Goal: Information Seeking & Learning: Learn about a topic

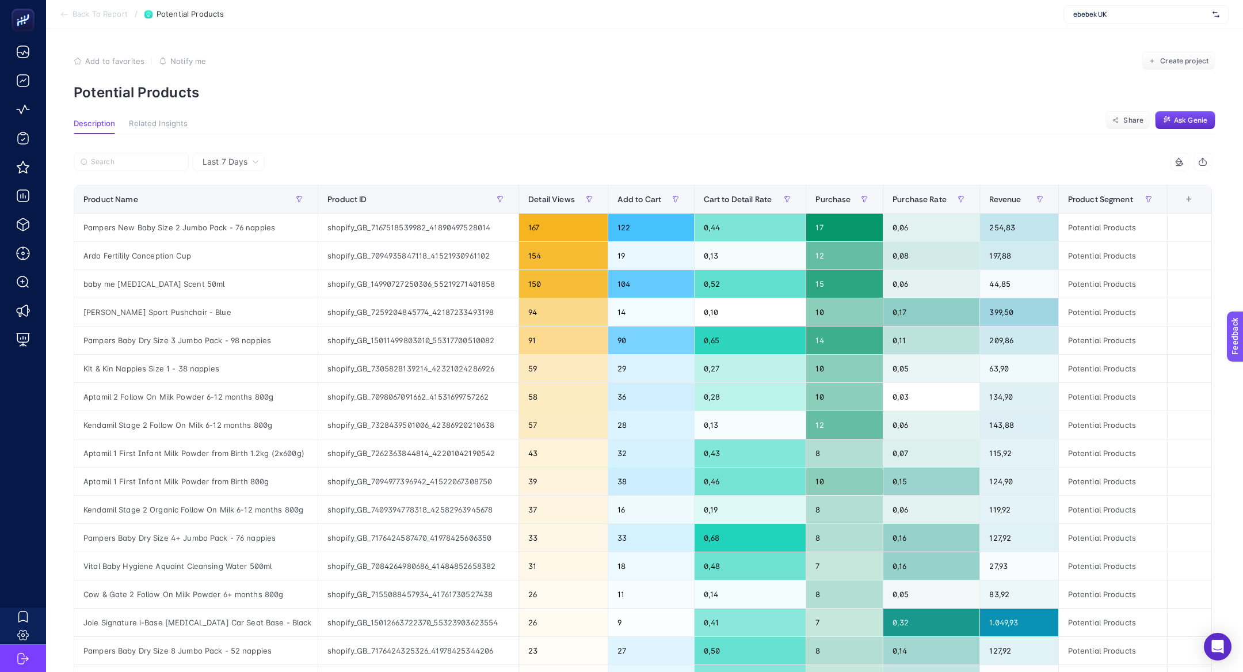
click at [1126, 21] on div "ebebek UK" at bounding box center [1147, 14] width 166 height 18
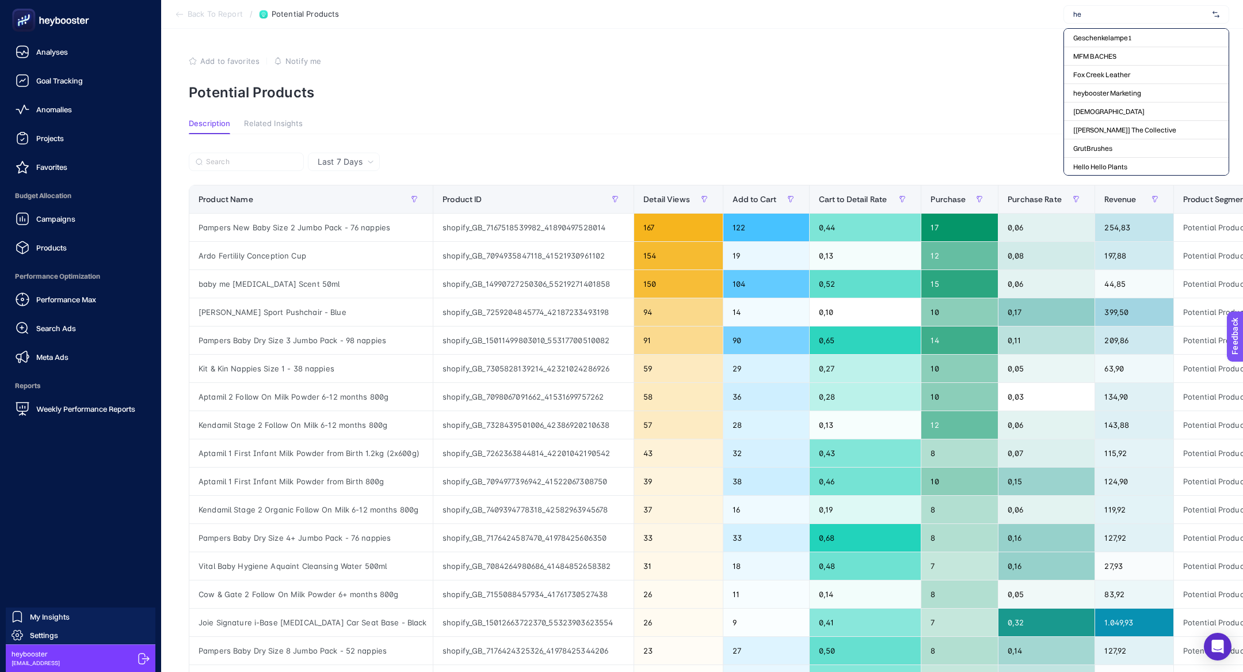
type input "he"
click at [36, 203] on span "Budget Allocation" at bounding box center [80, 195] width 143 height 23
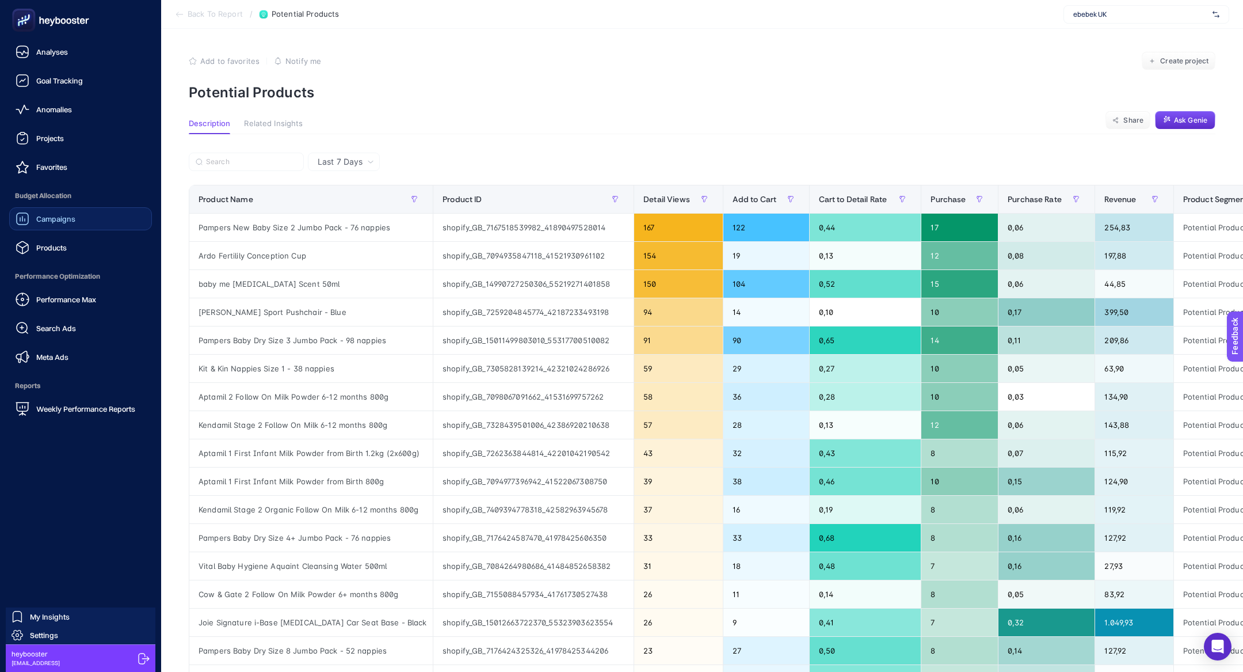
click at [59, 218] on span "Campaigns" at bounding box center [55, 218] width 39 height 9
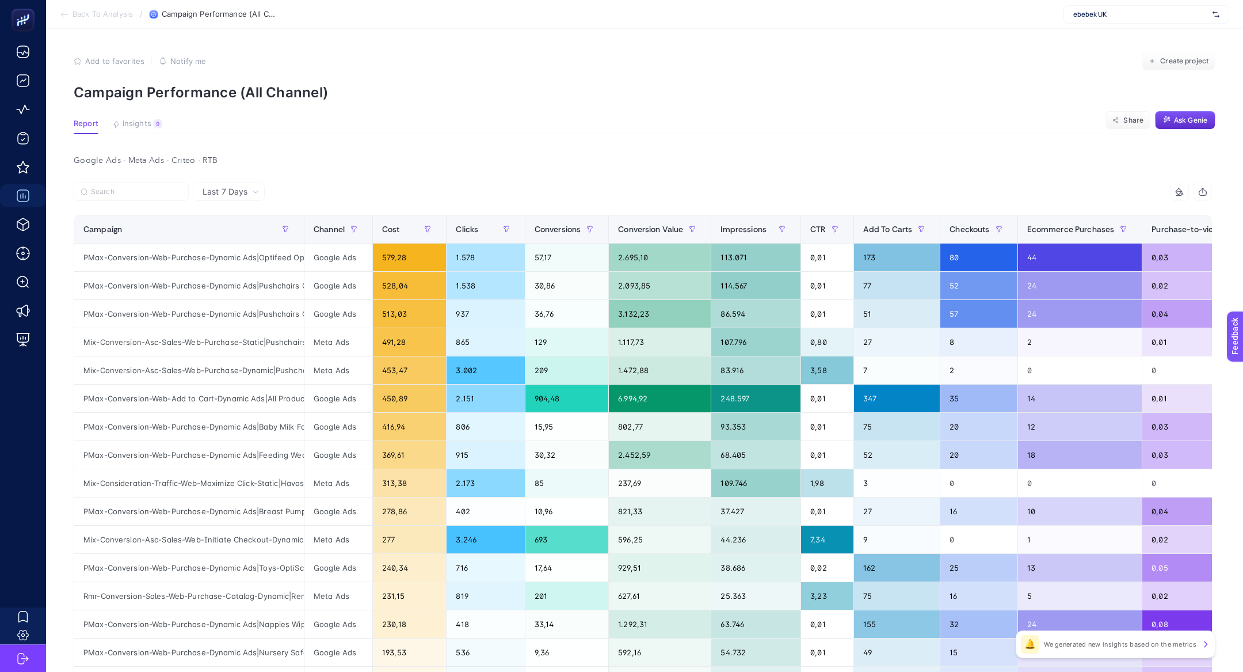
click at [1164, 12] on span "ebebek UK" at bounding box center [1140, 14] width 135 height 9
type input "he-qa"
click at [1158, 35] on div "[DOMAIN_NAME]" at bounding box center [1146, 38] width 165 height 18
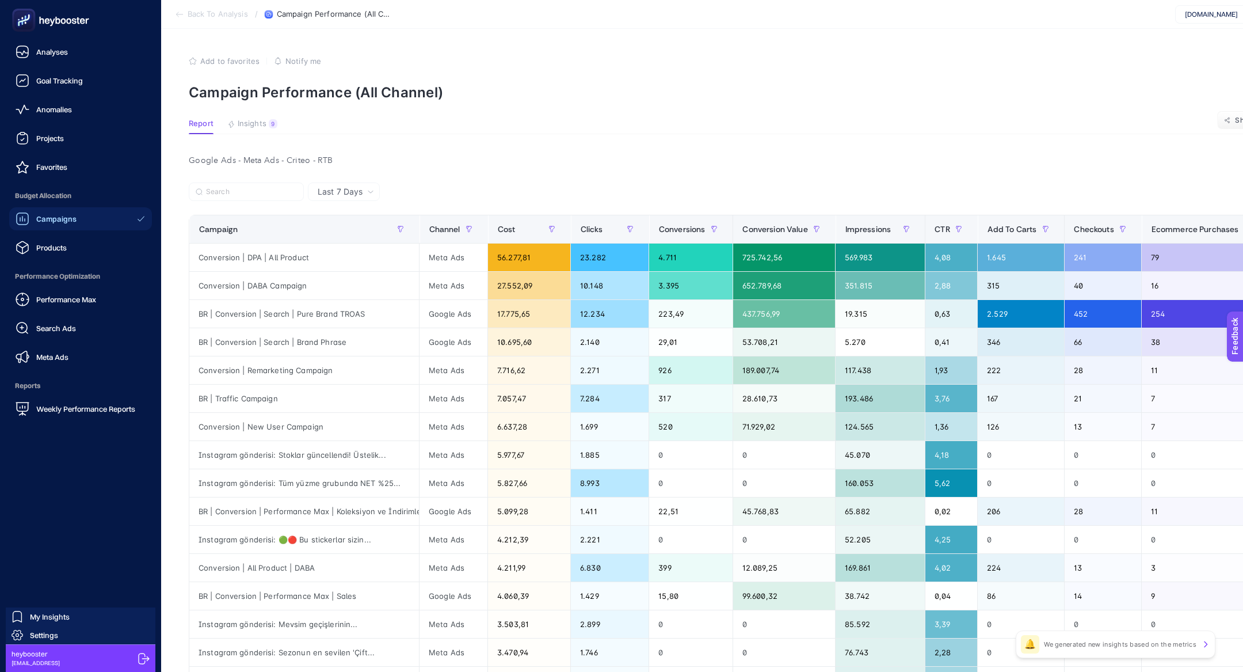
click at [55, 219] on span "Campaigns" at bounding box center [56, 218] width 40 height 9
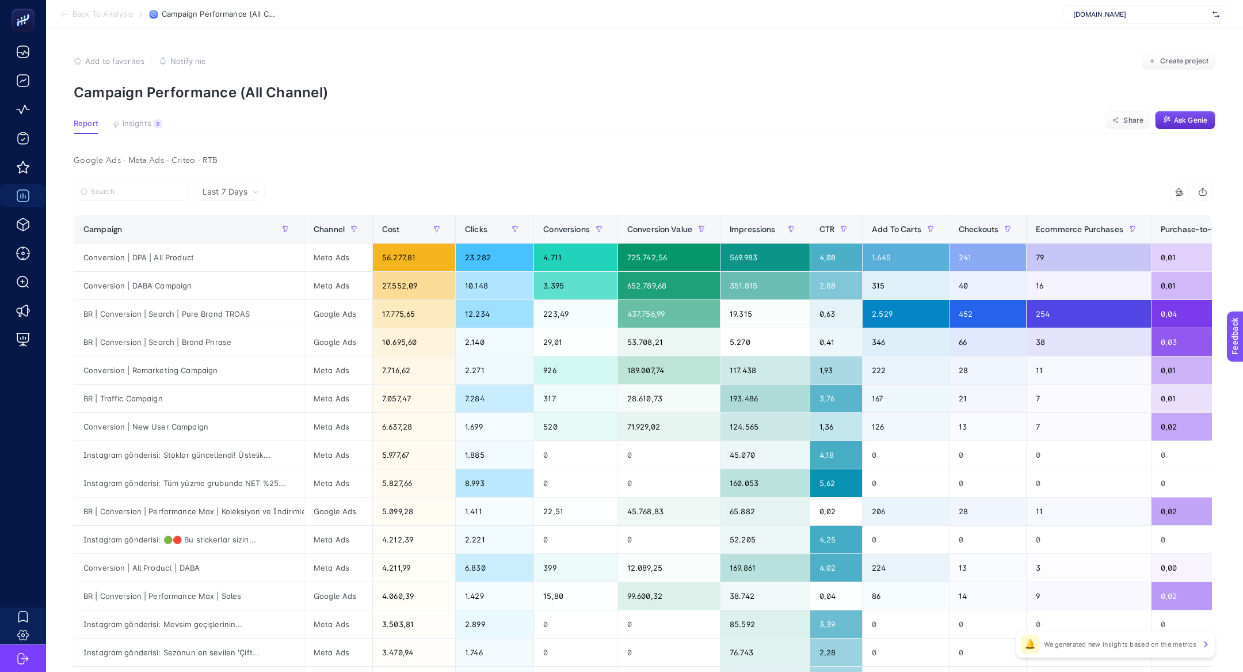
click at [162, 120] on section "Report Insights 9 We generated new insights based on the metrics Share Ask Genie" at bounding box center [645, 126] width 1142 height 15
click at [152, 124] on button "Insights 9 We generated new insights based on the metrics" at bounding box center [137, 126] width 50 height 15
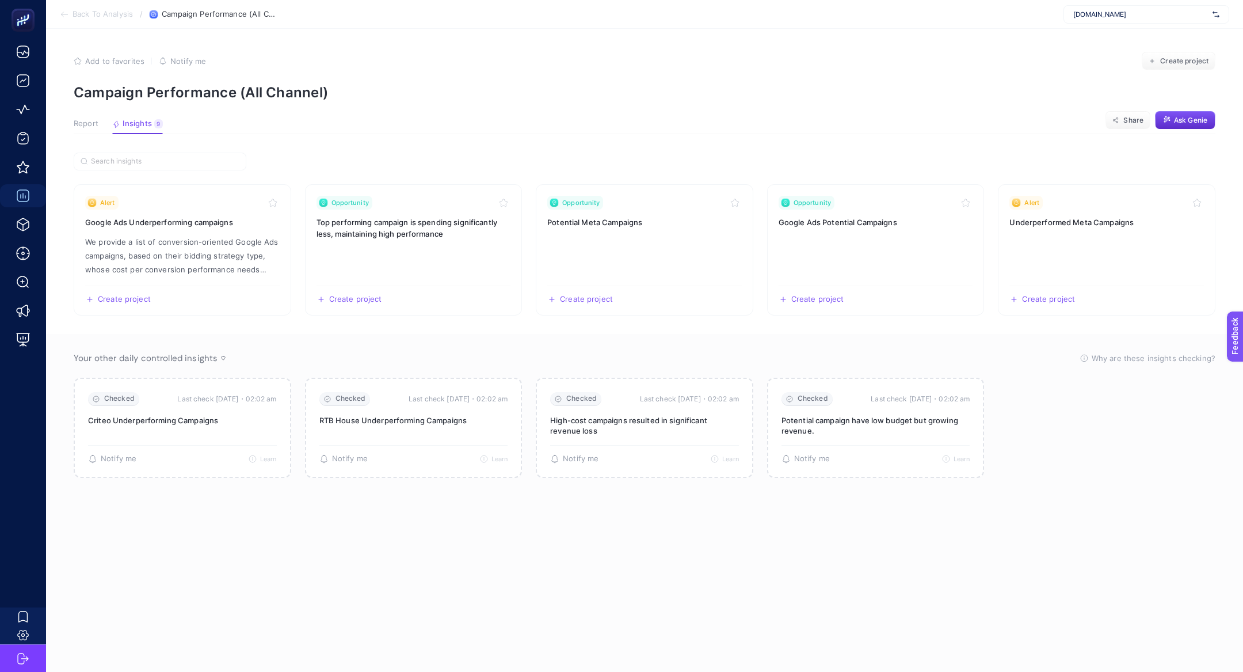
click at [104, 126] on div "Report Insights 9 We generated new insights based on the metrics" at bounding box center [118, 126] width 89 height 15
click at [92, 124] on span "Report" at bounding box center [86, 123] width 25 height 9
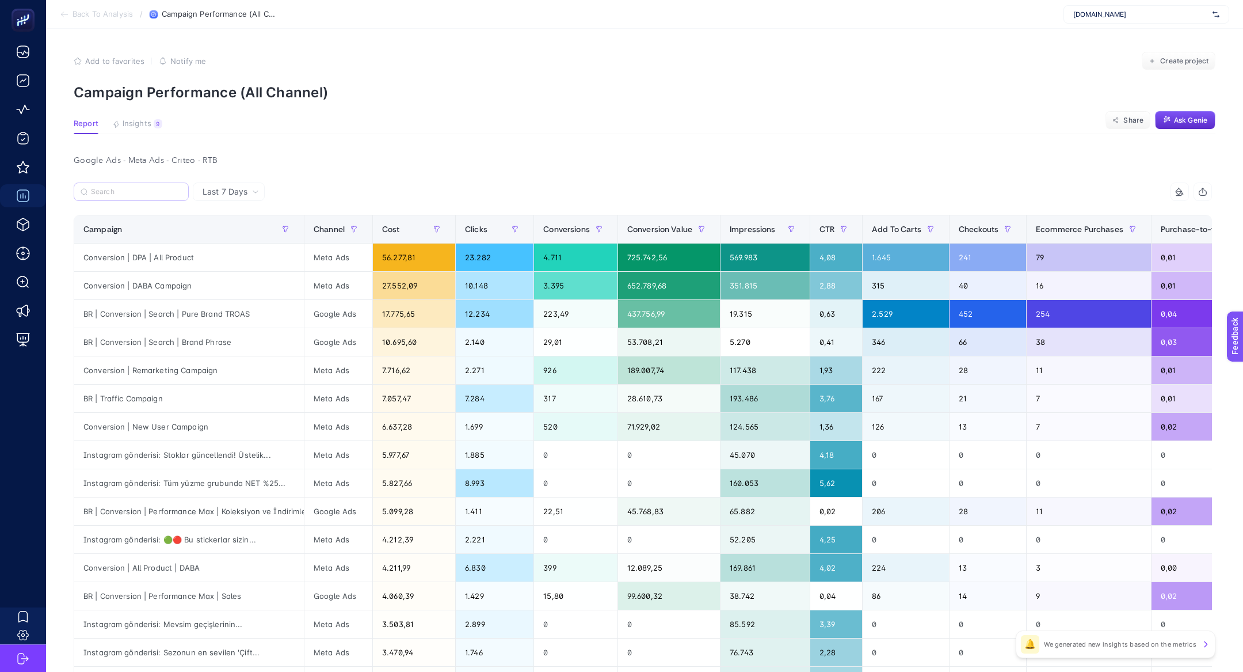
click at [150, 197] on label at bounding box center [131, 191] width 115 height 18
click at [150, 196] on input "Search" at bounding box center [136, 192] width 91 height 9
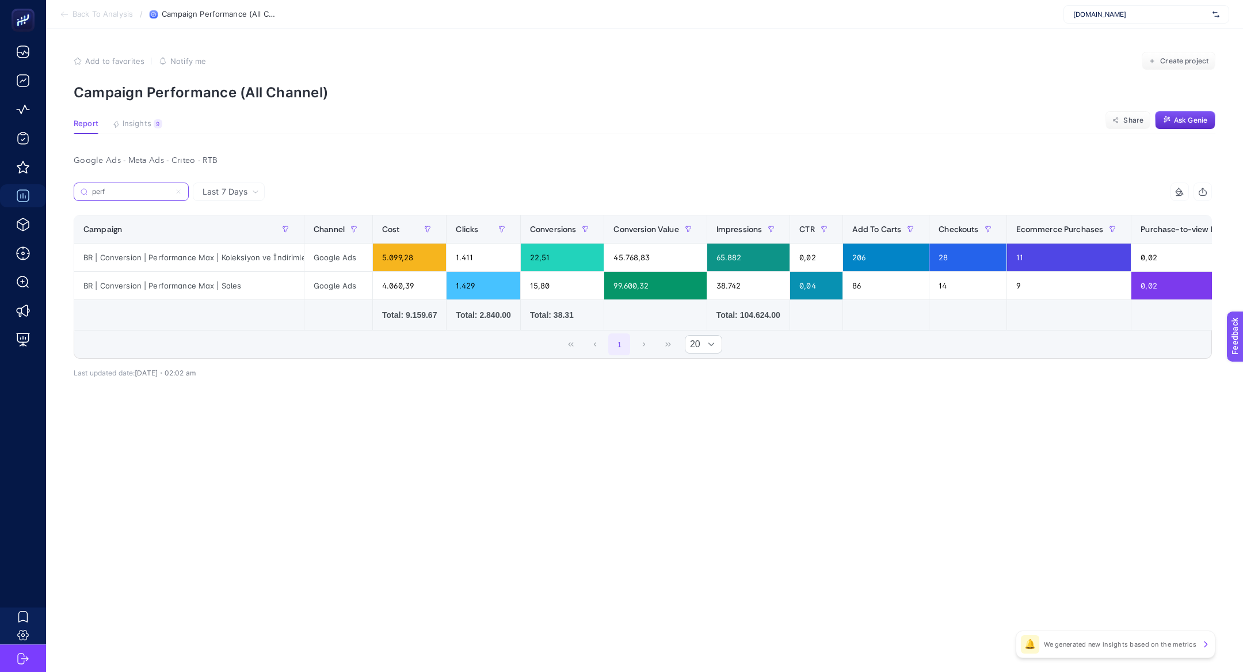
scroll to position [0, 35]
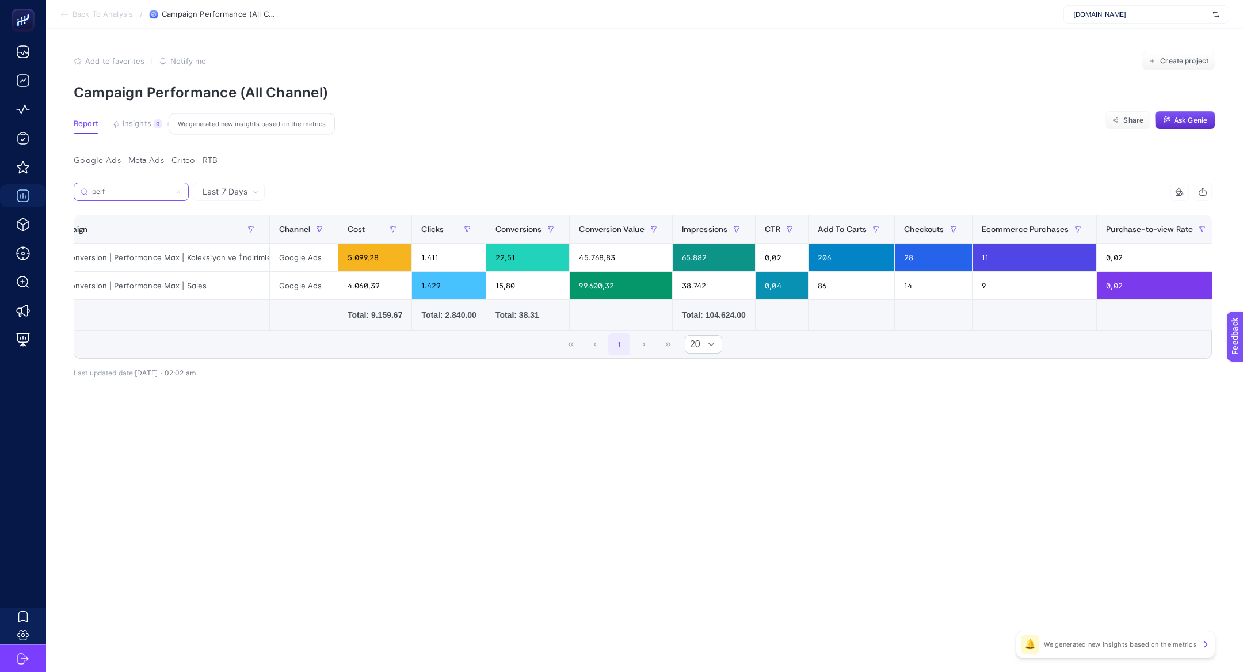
type input "perf"
click at [142, 125] on span "Insights" at bounding box center [137, 123] width 29 height 9
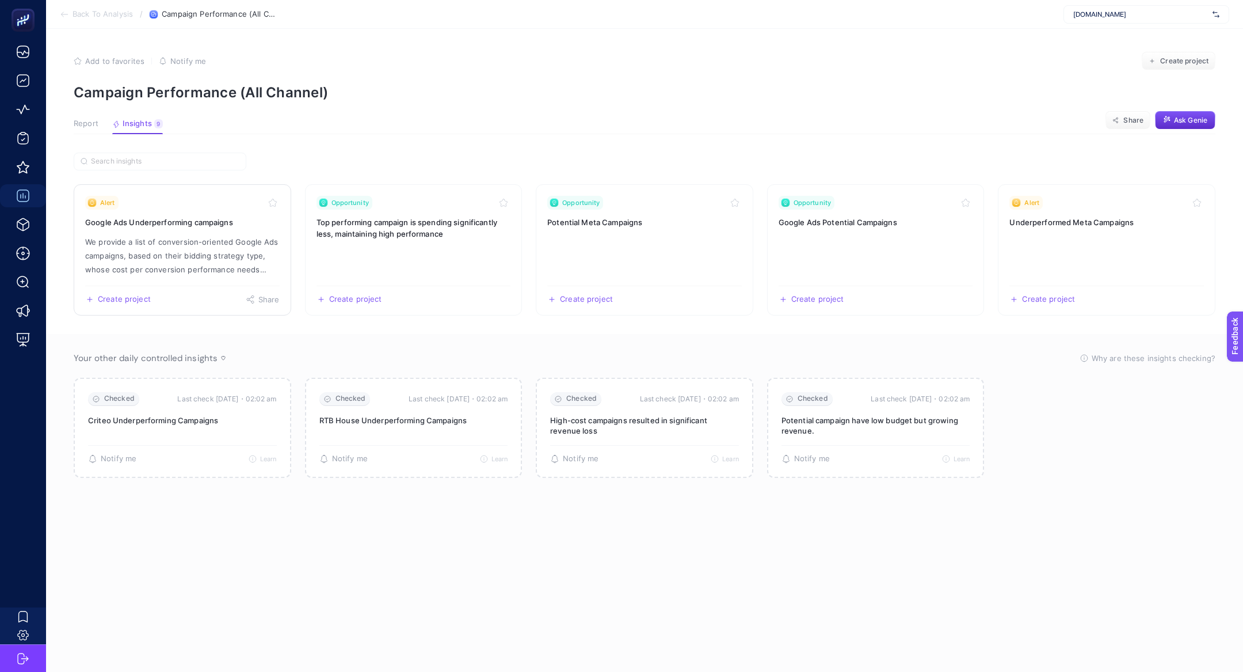
click at [237, 242] on p "We provide a list of conversion-oriented Google Ads campaigns, based on their b…" at bounding box center [182, 255] width 195 height 41
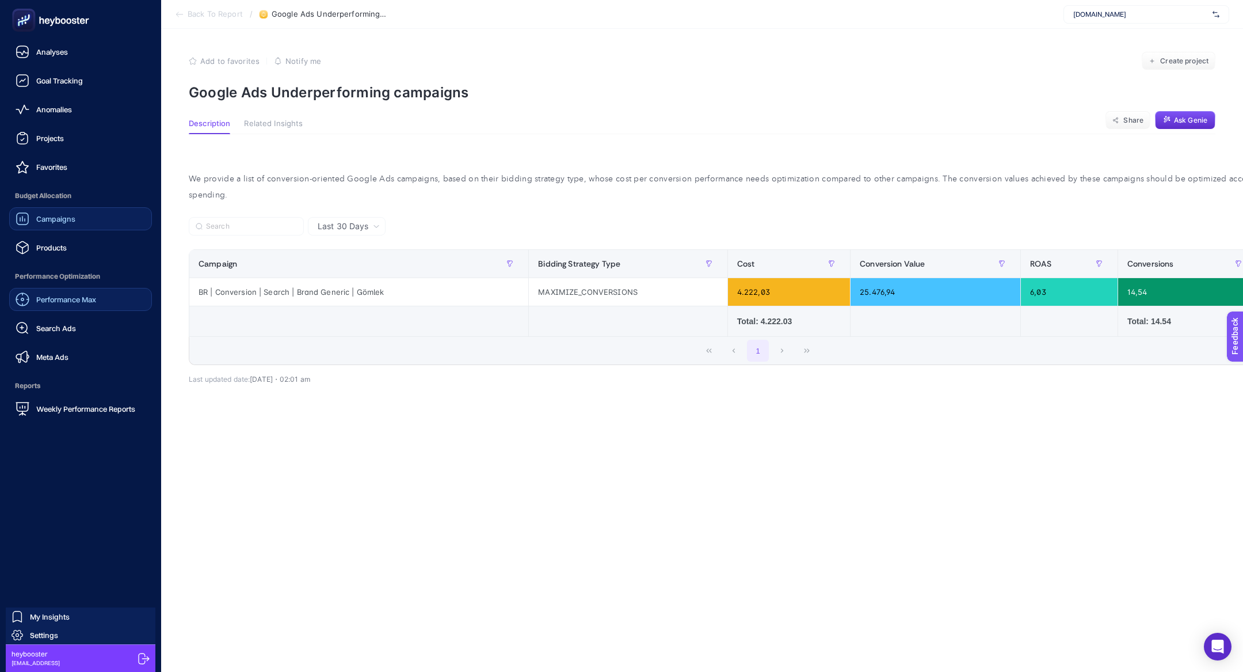
click at [102, 307] on link "Performance Max" at bounding box center [80, 299] width 143 height 23
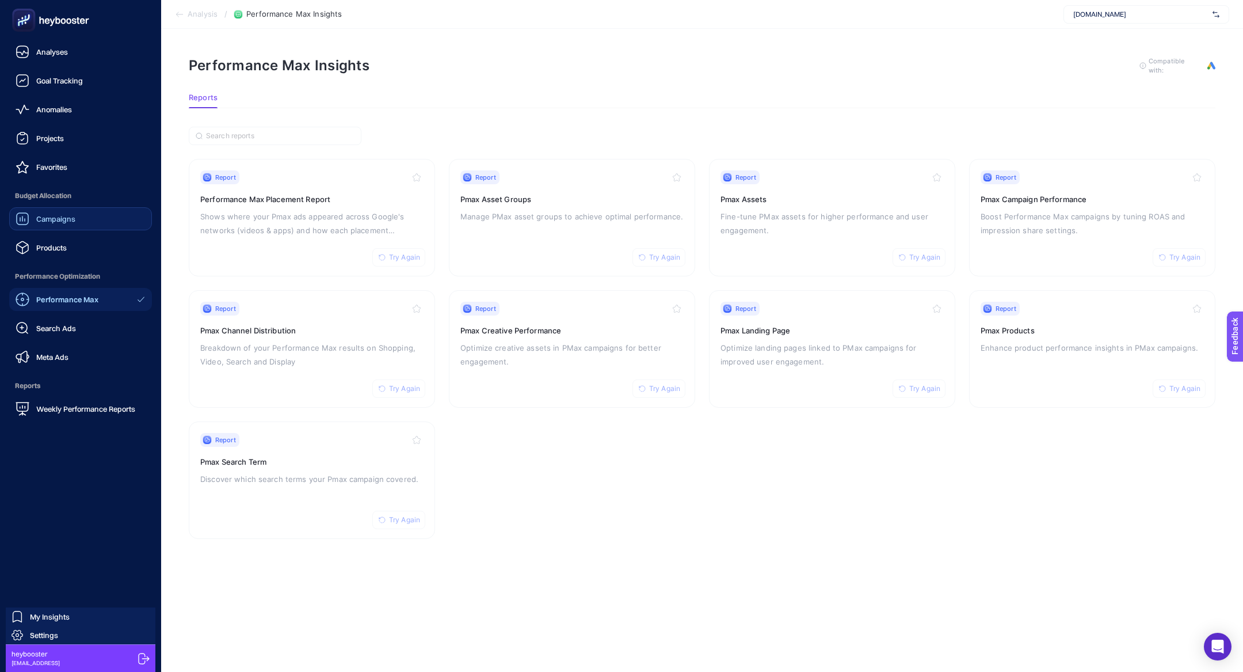
click at [45, 218] on span "Campaigns" at bounding box center [55, 218] width 39 height 9
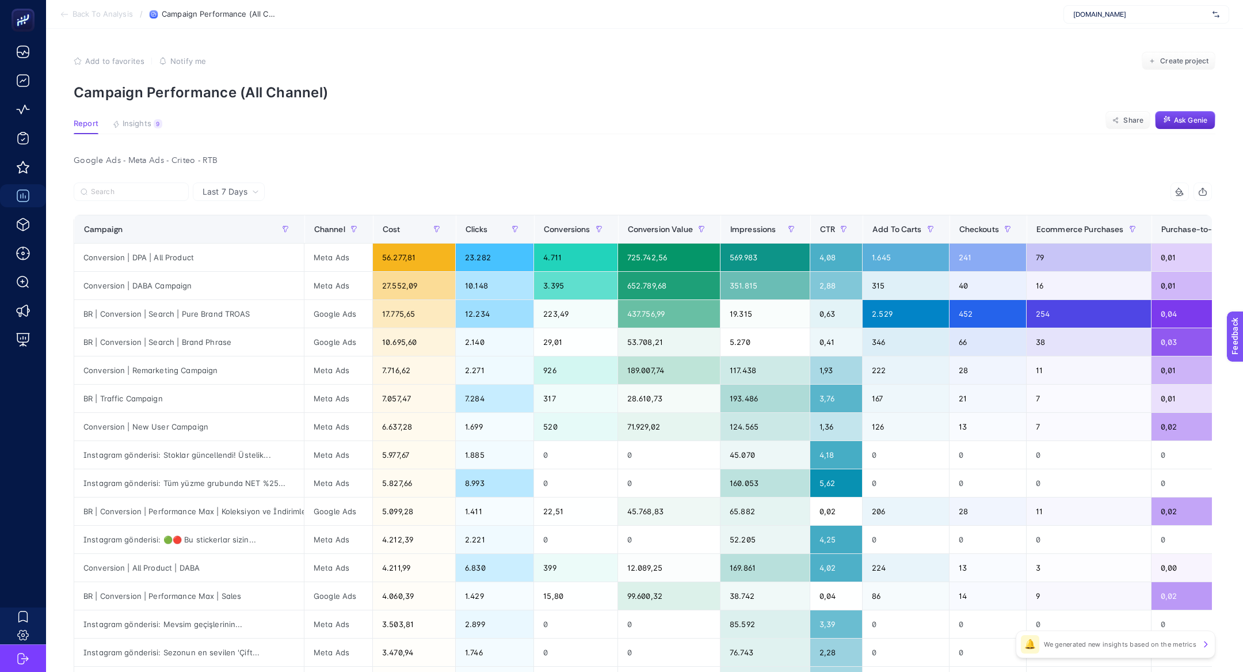
click at [147, 138] on article "Add to favorites false Notify me Create project Campaign Performance (All Chann…" at bounding box center [644, 494] width 1197 height 930
click at [147, 127] on span "Insights" at bounding box center [137, 123] width 29 height 9
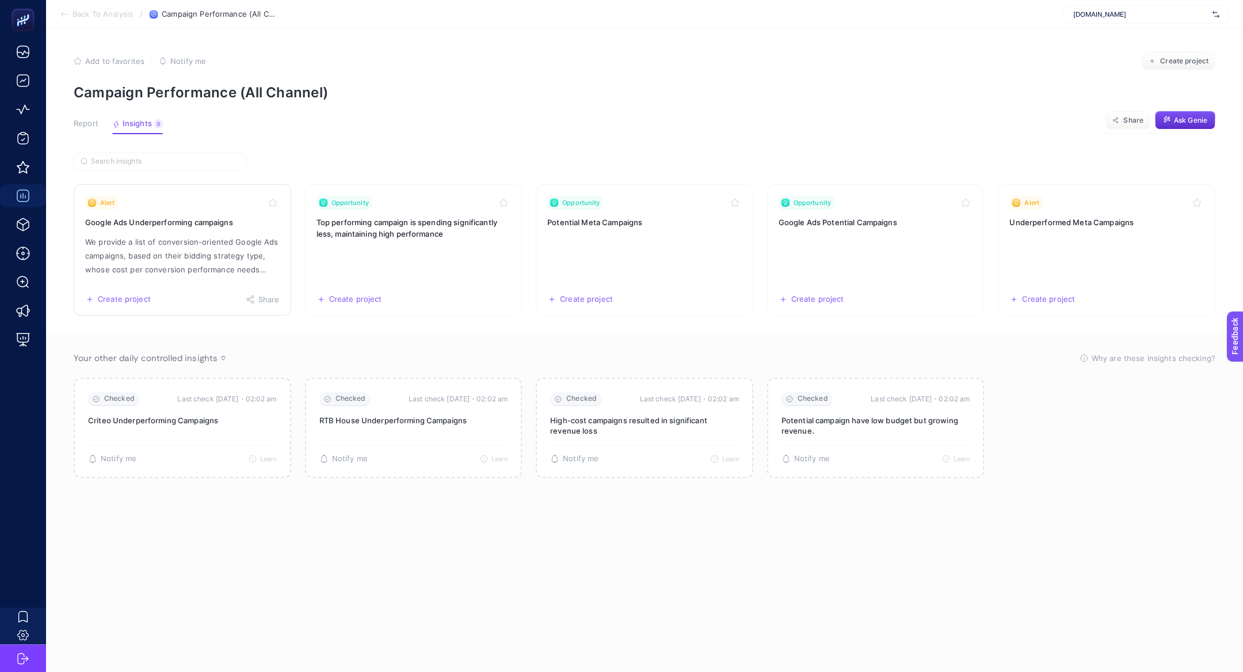
click at [192, 229] on link "Alert Google Ads Underperforming campaigns We provide a list of conversion-orie…" at bounding box center [183, 249] width 218 height 131
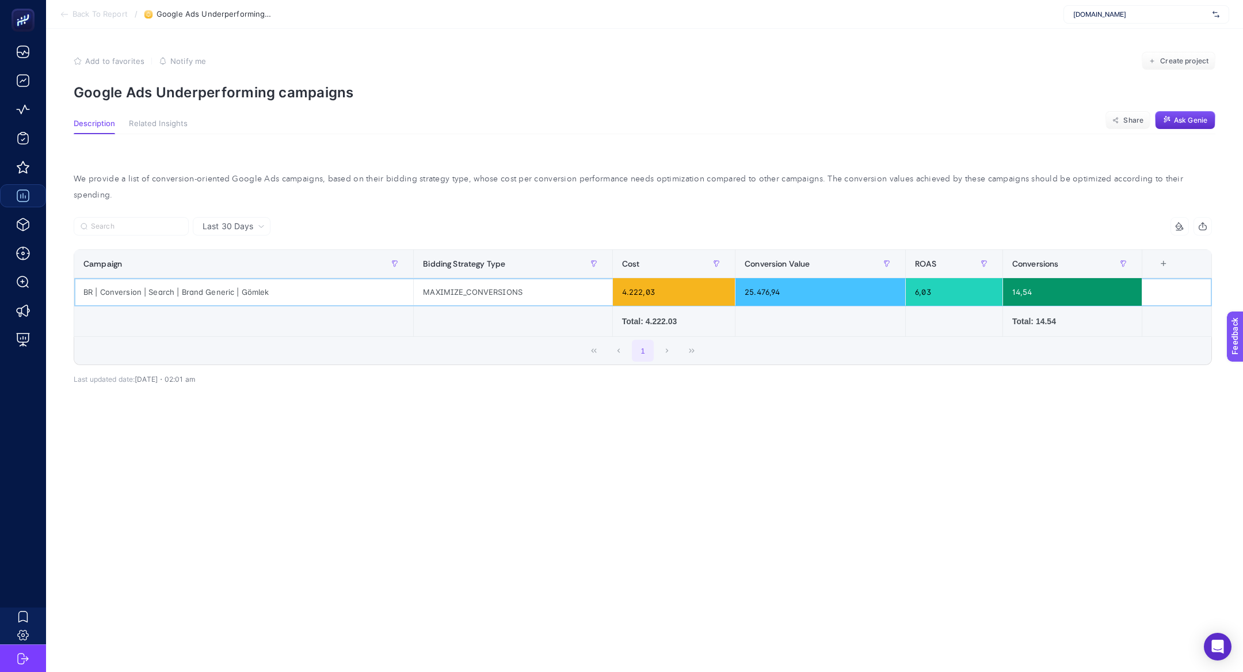
click at [181, 287] on div "BR | Conversion | Search | Brand Generic | Gömlek" at bounding box center [243, 292] width 339 height 28
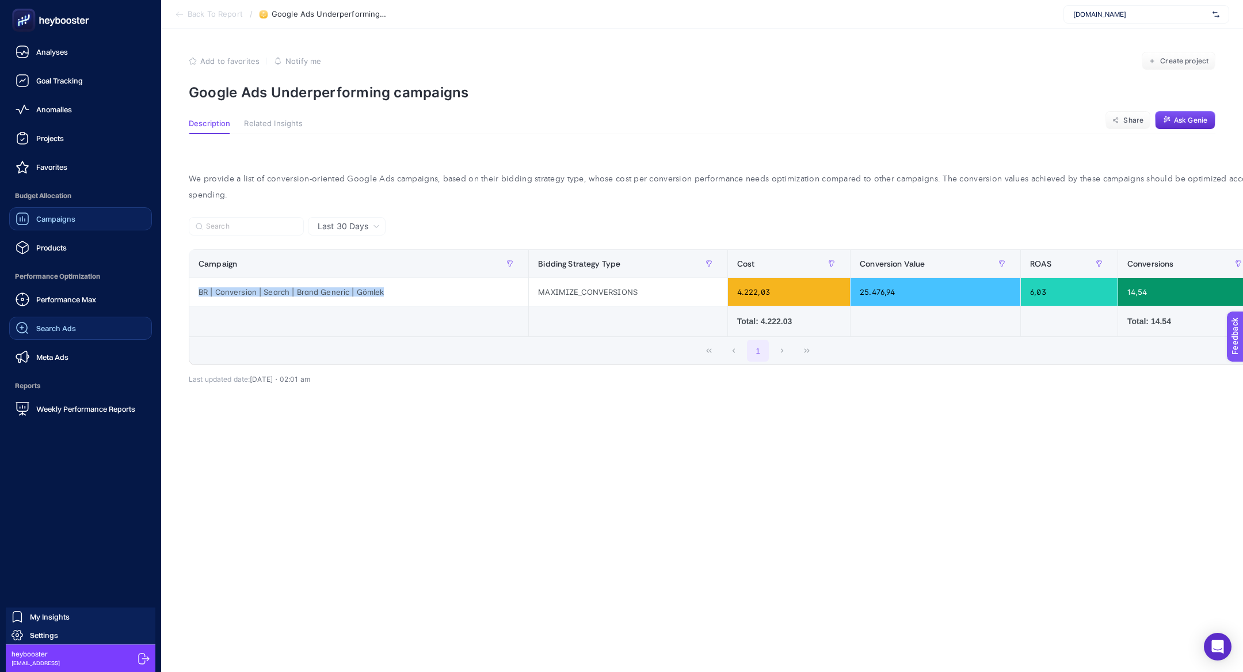
click at [82, 329] on link "Search Ads" at bounding box center [80, 328] width 143 height 23
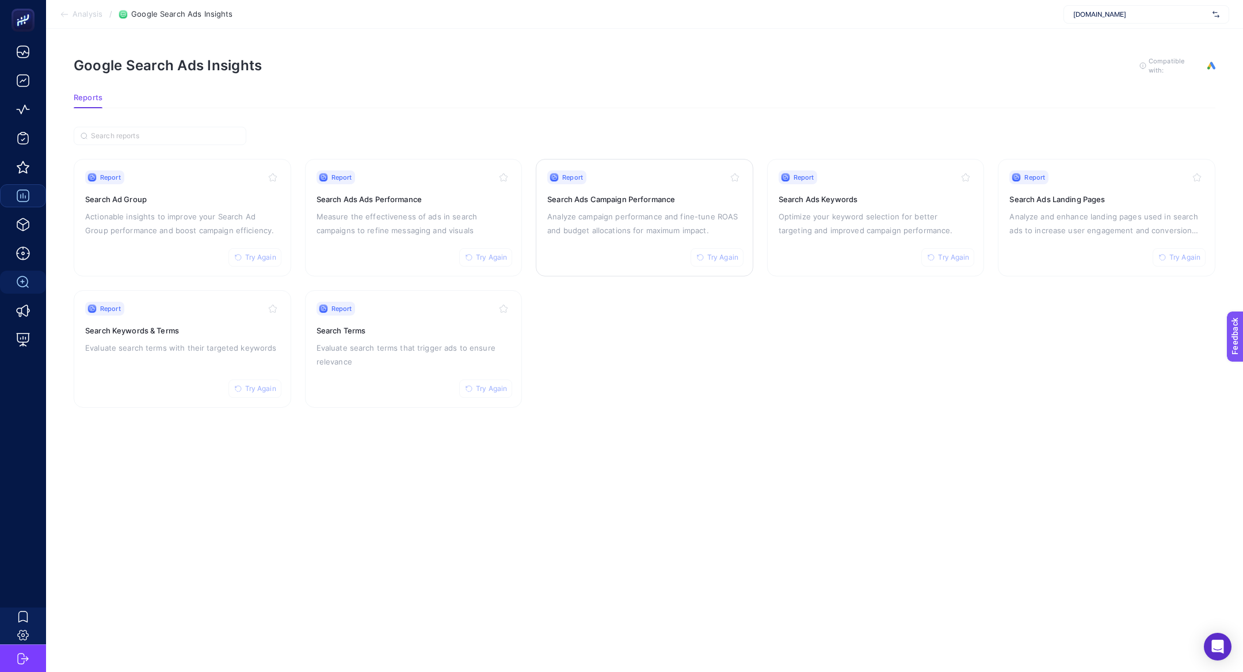
click at [606, 264] on link "Report Try Again Search Ads Campaign Performance Analyze campaign performance a…" at bounding box center [645, 217] width 218 height 117
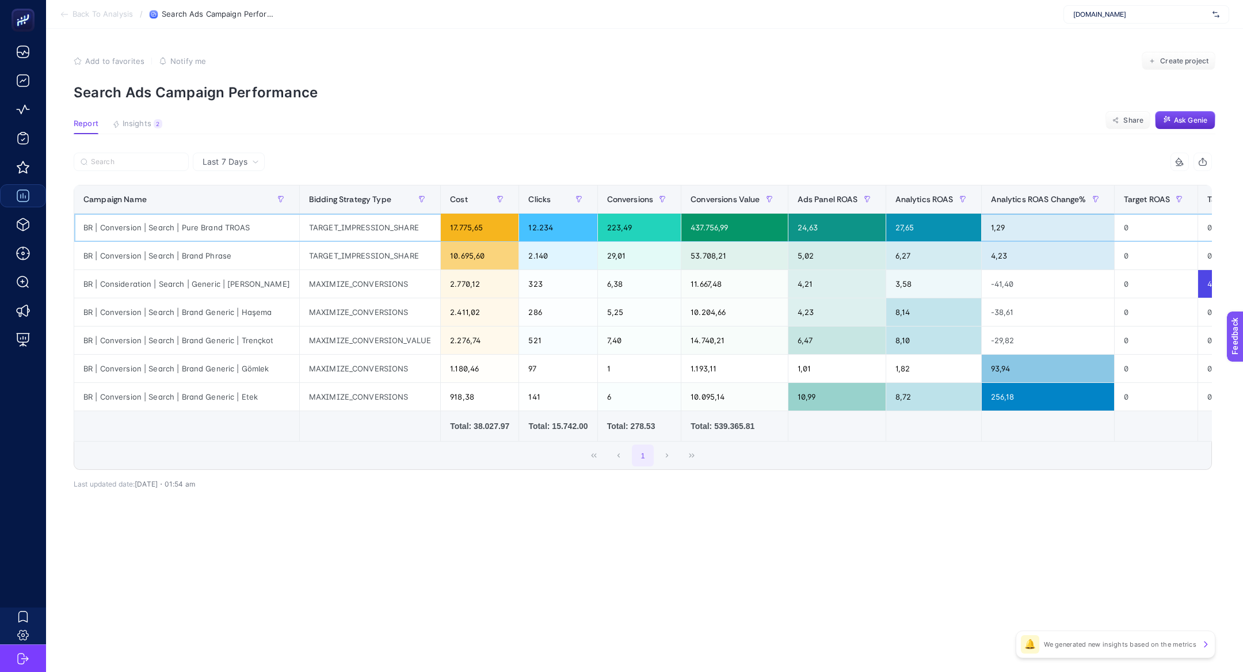
click at [250, 226] on div "BR | Conversion | Search | Pure Brand TROAS" at bounding box center [186, 228] width 225 height 28
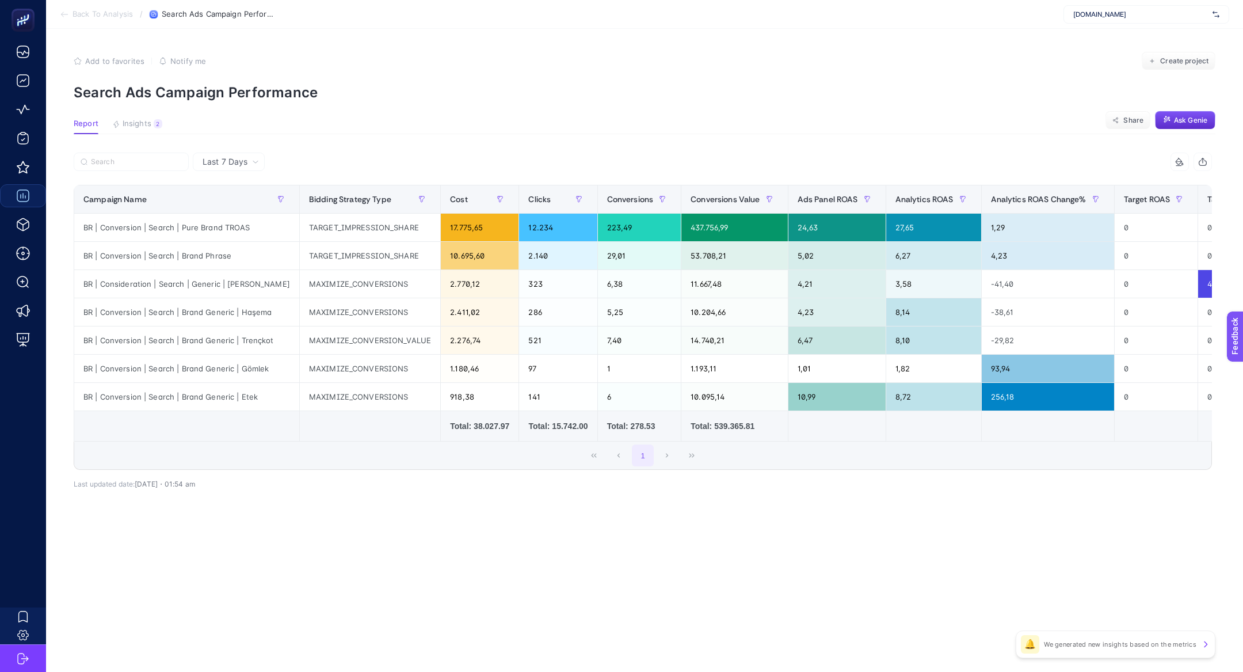
click at [148, 116] on article "Add to favorites false Notify me Create project Search Ads Campaign Performance…" at bounding box center [644, 350] width 1197 height 643
click at [148, 117] on article "Add to favorites false Notify me Create project Search Ads Campaign Performance…" at bounding box center [644, 350] width 1197 height 643
click at [148, 133] on button "Insights 2 We generated new insights based on the metrics" at bounding box center [137, 126] width 50 height 15
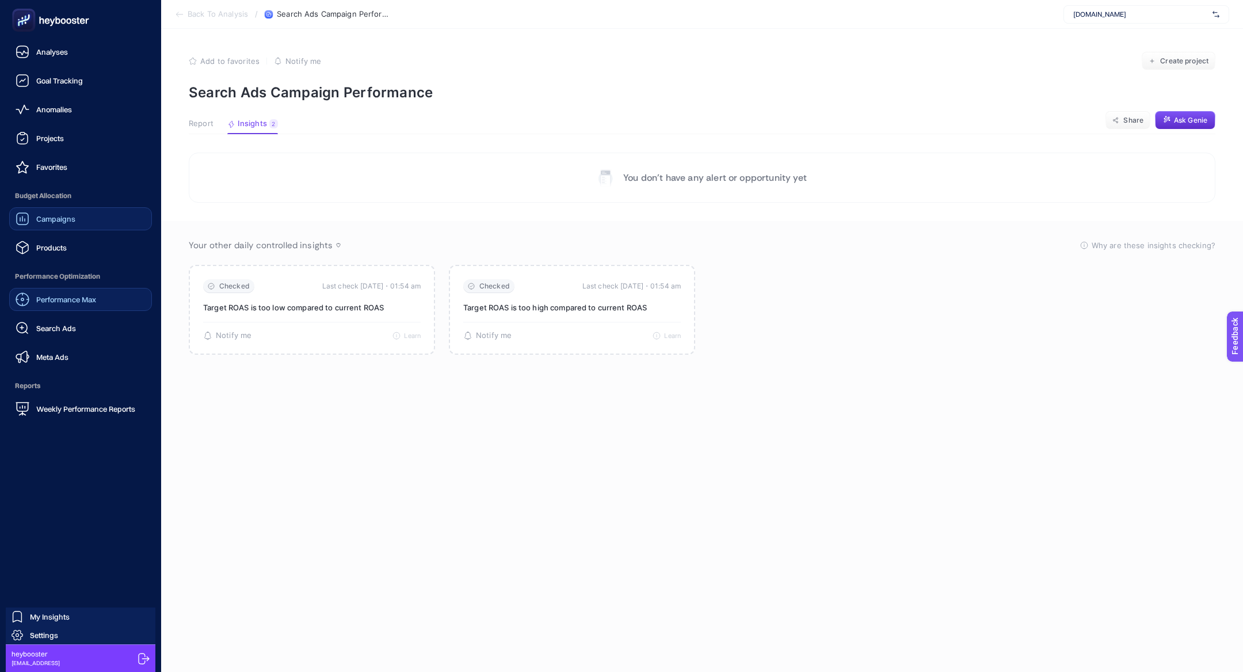
click at [63, 309] on link "Performance Max" at bounding box center [80, 299] width 143 height 23
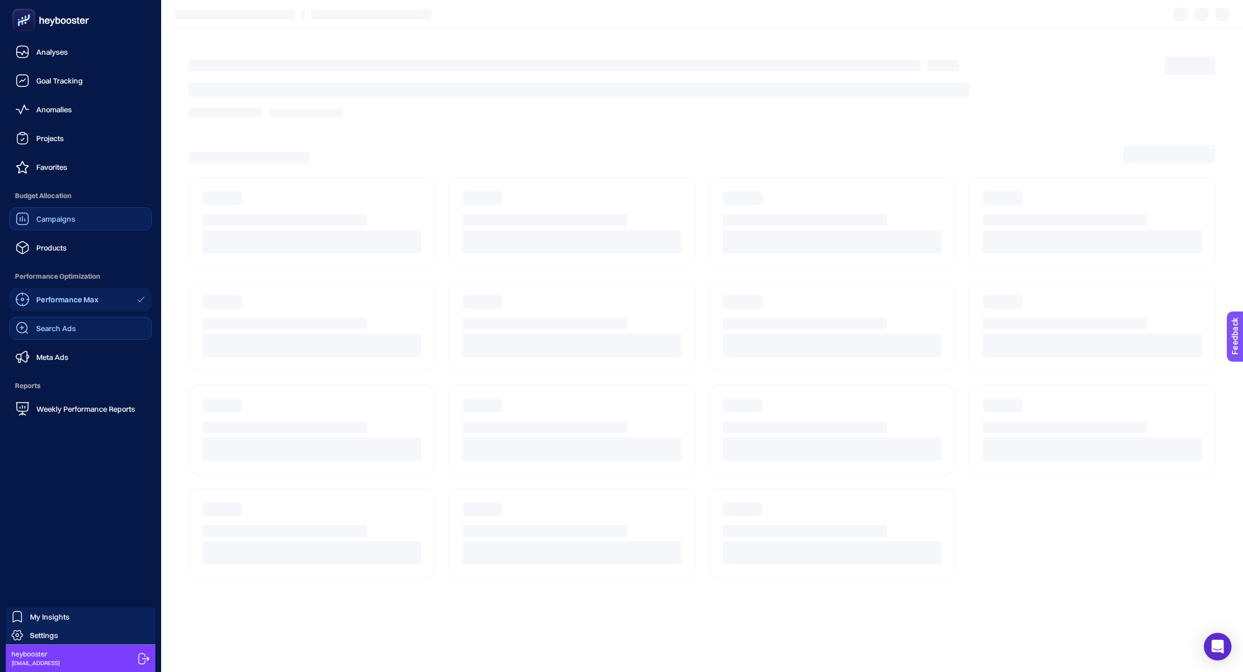
click at [105, 325] on link "Search Ads" at bounding box center [80, 328] width 143 height 23
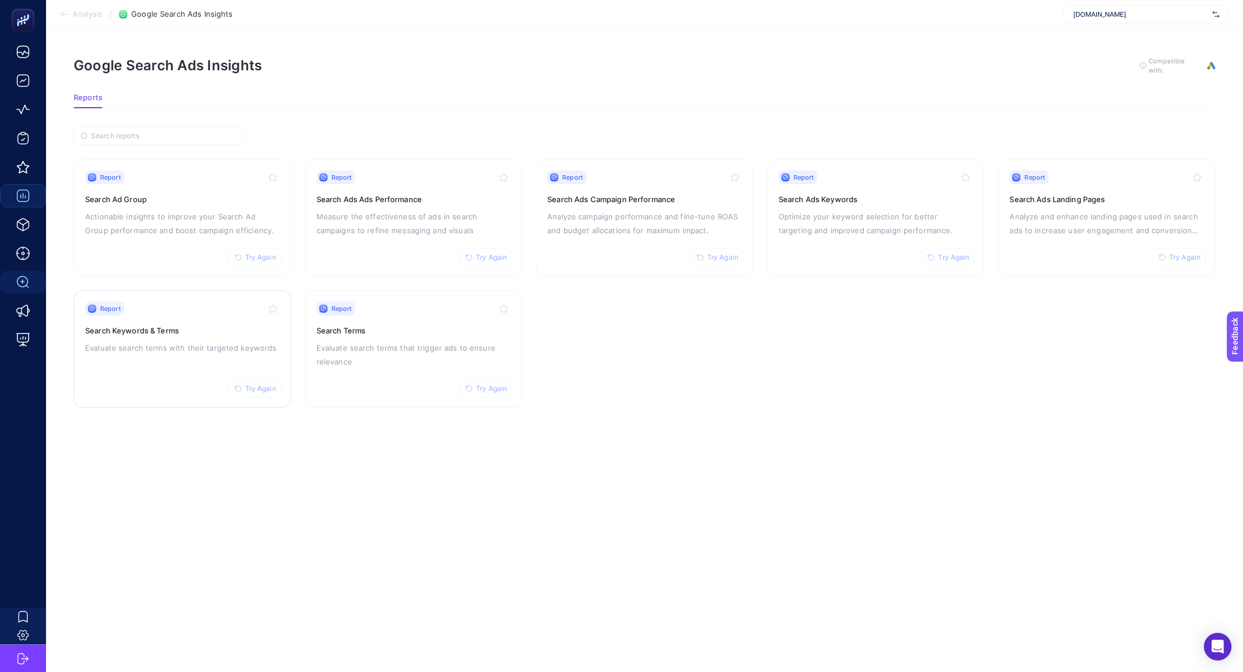
click at [172, 360] on div "Report Try Again Search Keywords & Terms Evaluate search terms with their targe…" at bounding box center [182, 349] width 195 height 94
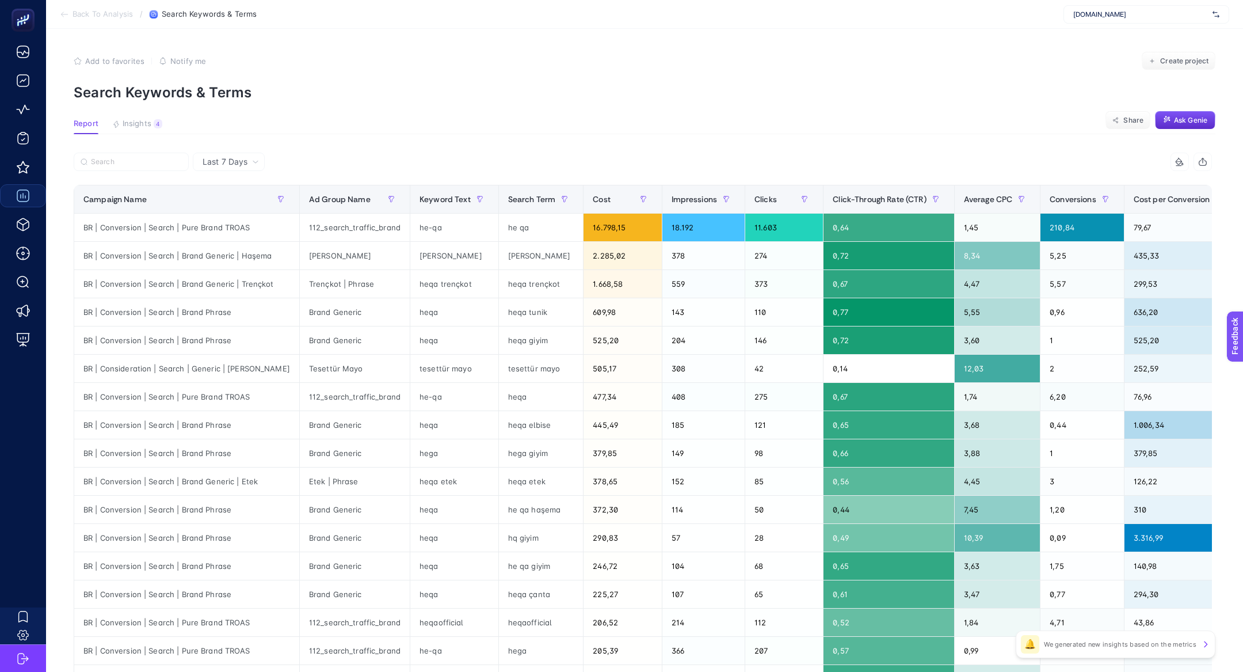
click at [990, 182] on div "9 items selected Campaign Name Ad Group Name Keyword Text Search Term Cost Impr…" at bounding box center [643, 495] width 1138 height 684
click at [996, 196] on span "Average CPC" at bounding box center [988, 199] width 49 height 9
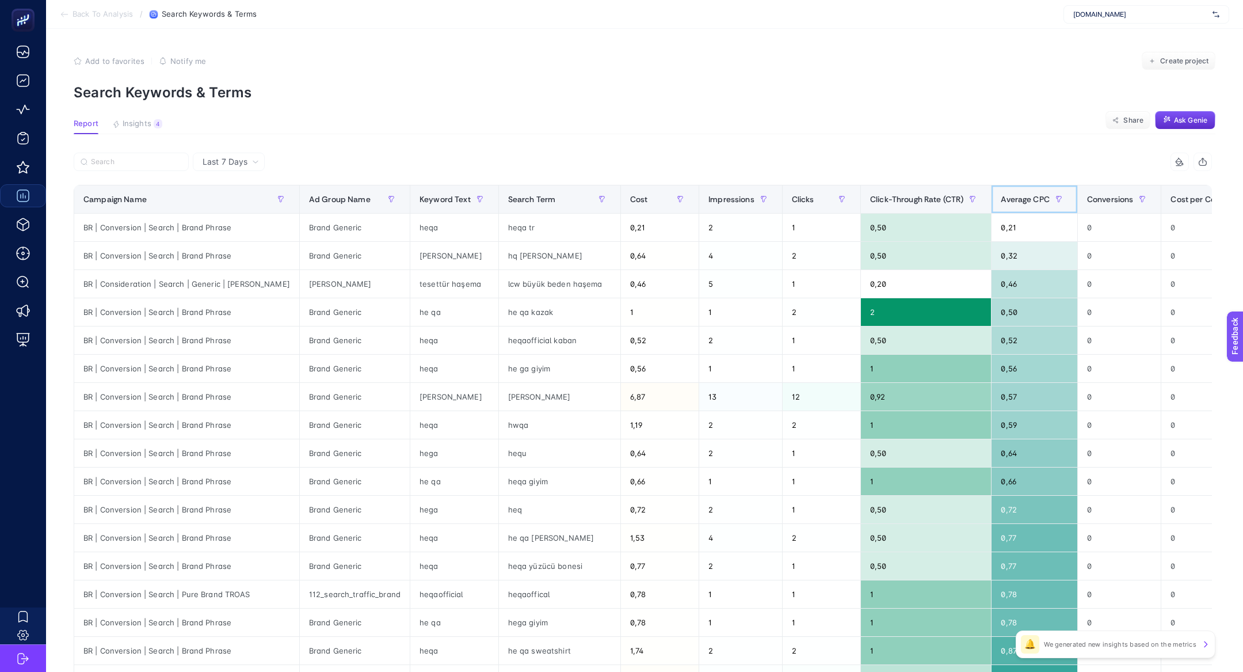
click at [1024, 206] on div "Average CPC" at bounding box center [1034, 199] width 67 height 18
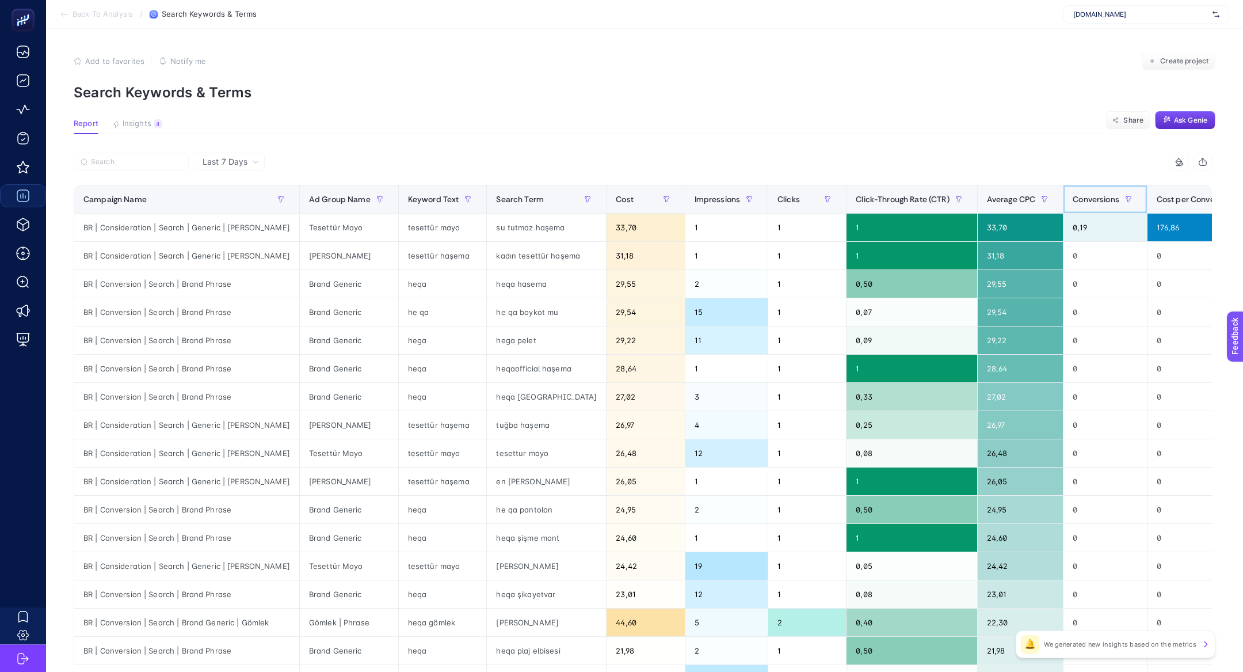
click at [1084, 197] on span "Conversions" at bounding box center [1096, 199] width 47 height 9
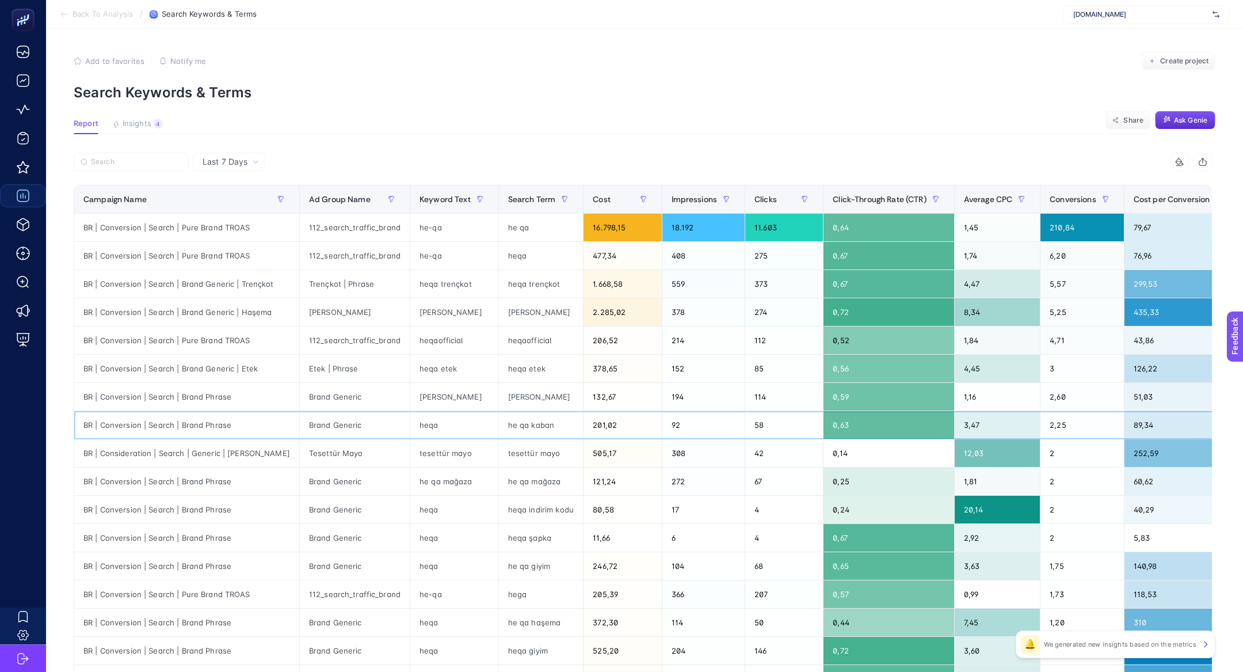
click at [517, 422] on div "he qa kaban" at bounding box center [541, 425] width 85 height 28
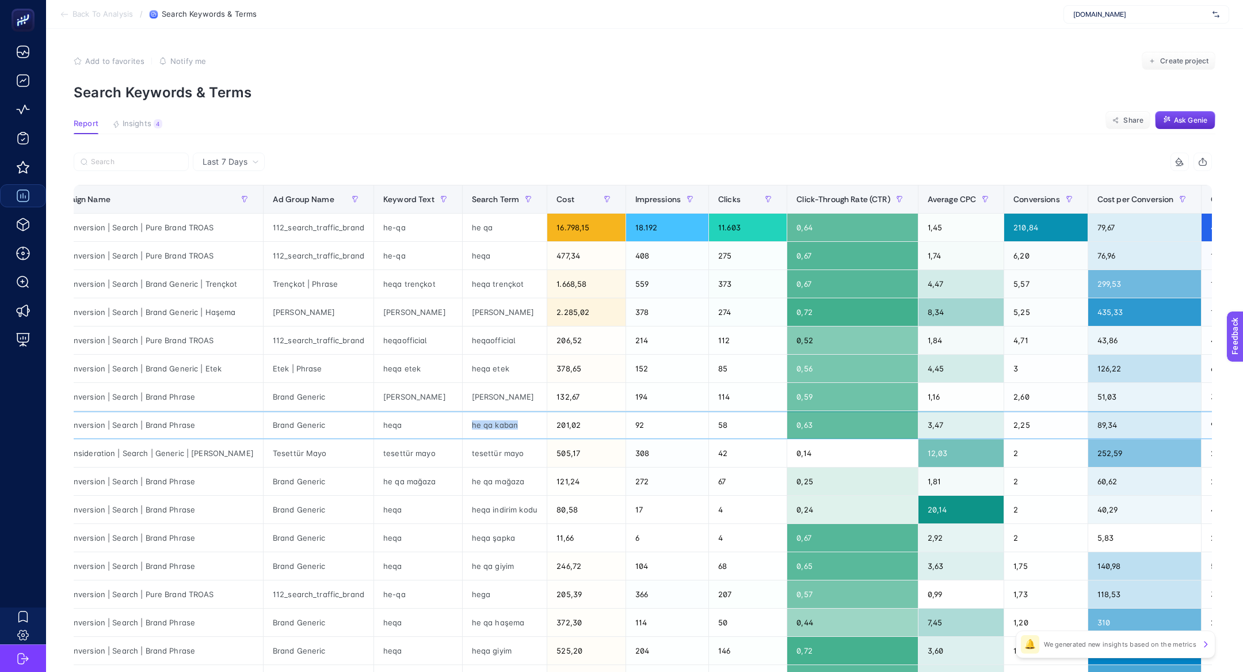
scroll to position [0, 32]
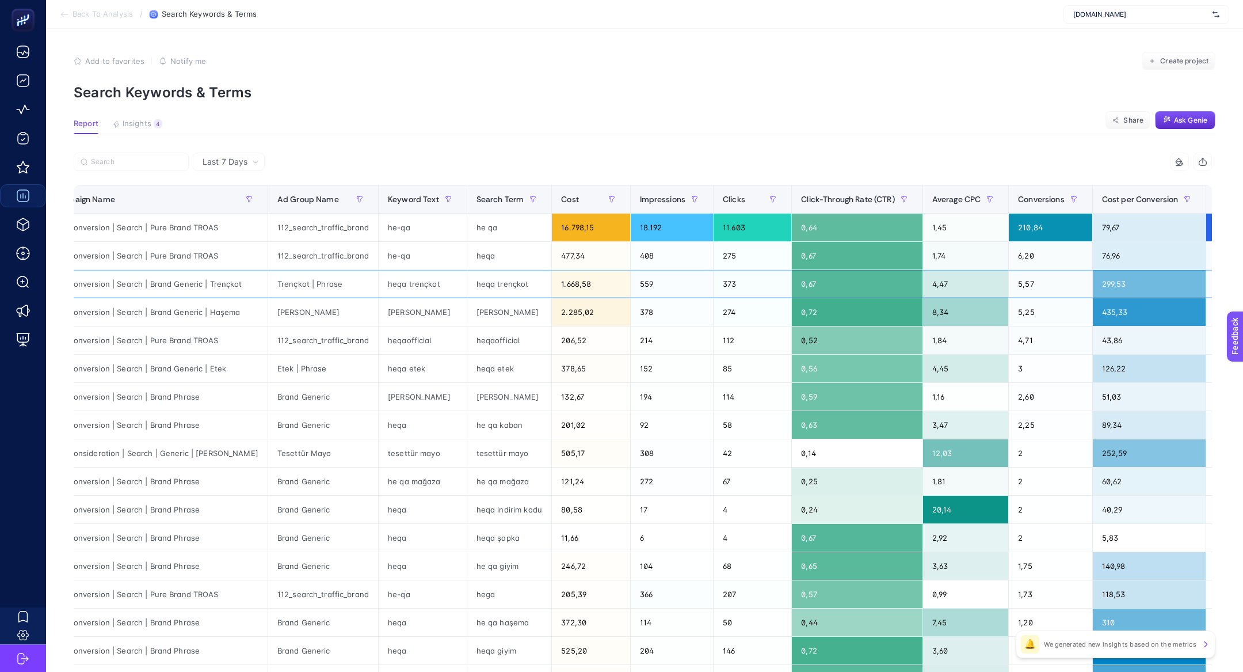
click at [492, 291] on div "heqa trençkot" at bounding box center [509, 284] width 85 height 28
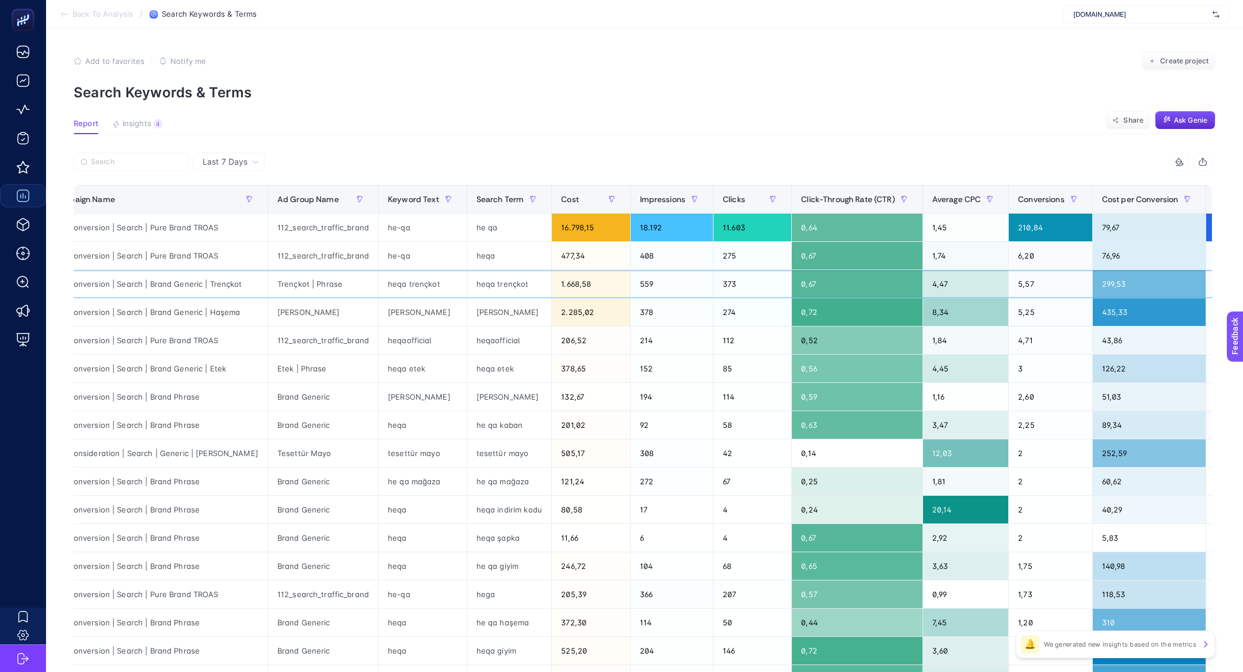
click at [492, 291] on div "heqa trençkot" at bounding box center [509, 284] width 85 height 28
click at [496, 288] on div "heqa trençkot" at bounding box center [509, 284] width 85 height 28
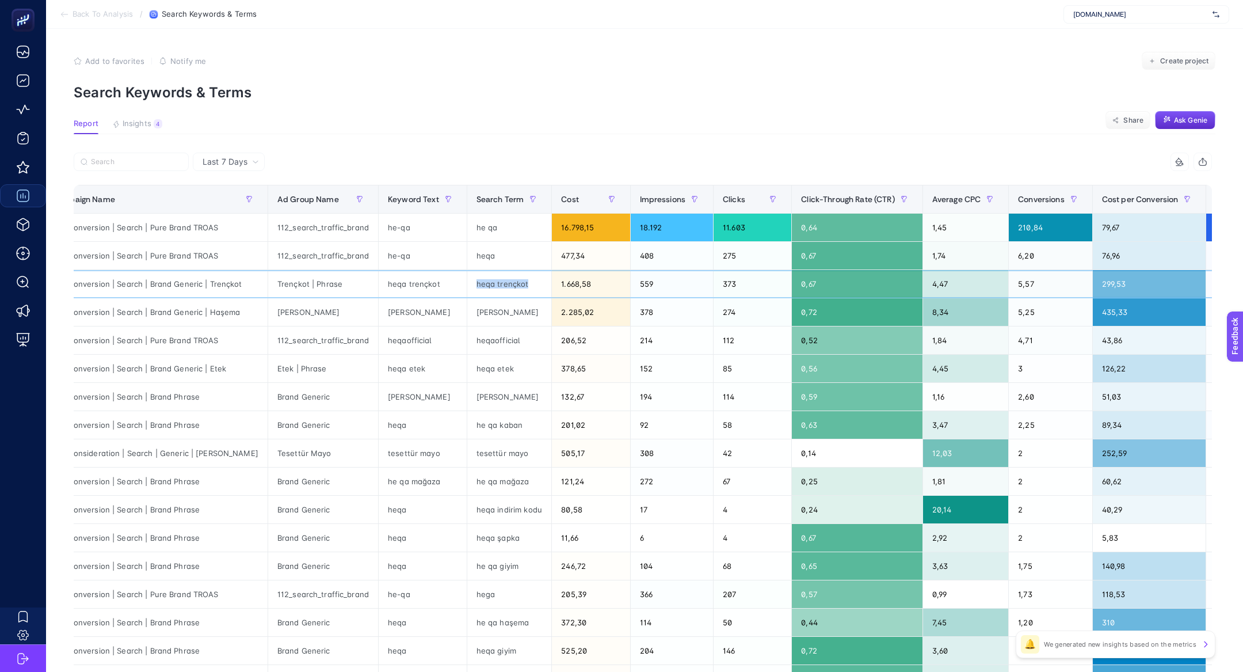
copy tr "heqa trençkot"
click at [493, 367] on div "heqa etek" at bounding box center [509, 369] width 85 height 28
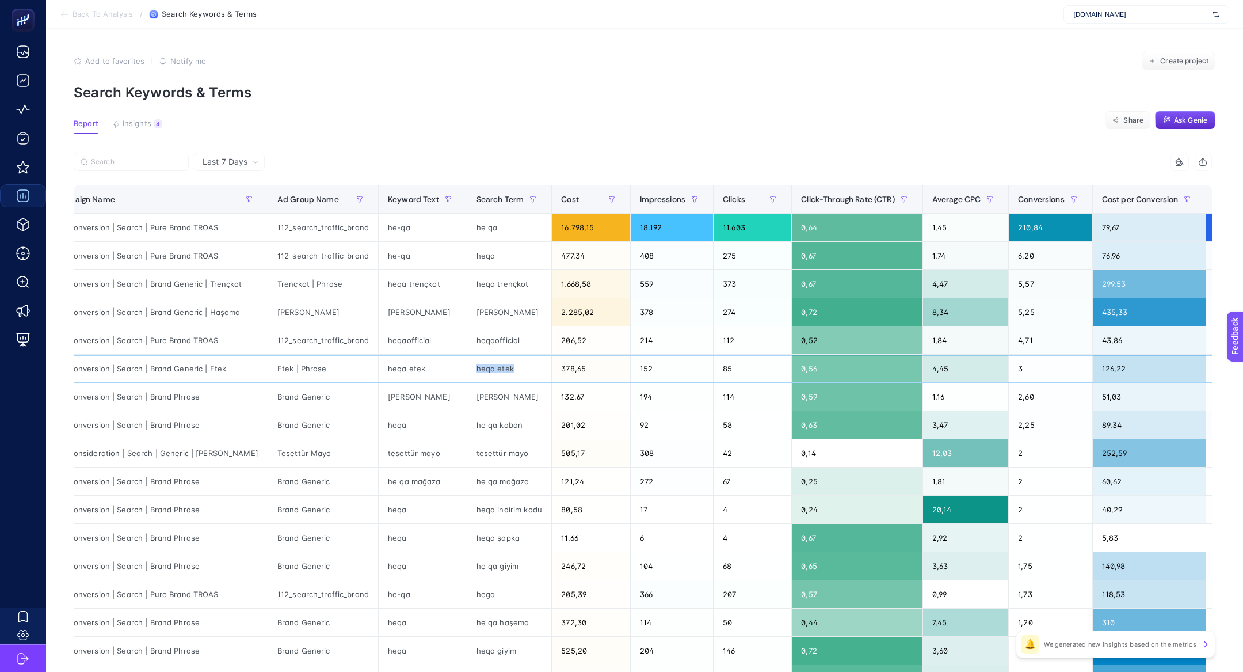
copy tr "heqa etek"
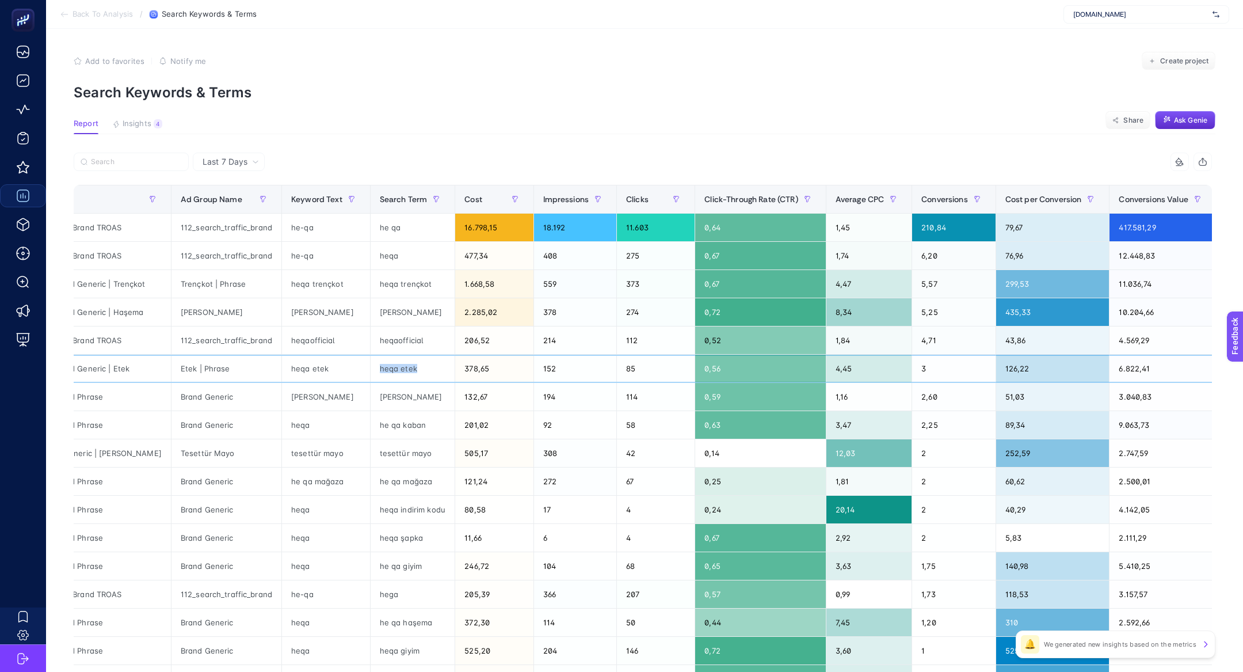
scroll to position [0, 130]
click at [1136, 199] on span "Conversions Value" at bounding box center [1152, 199] width 69 height 9
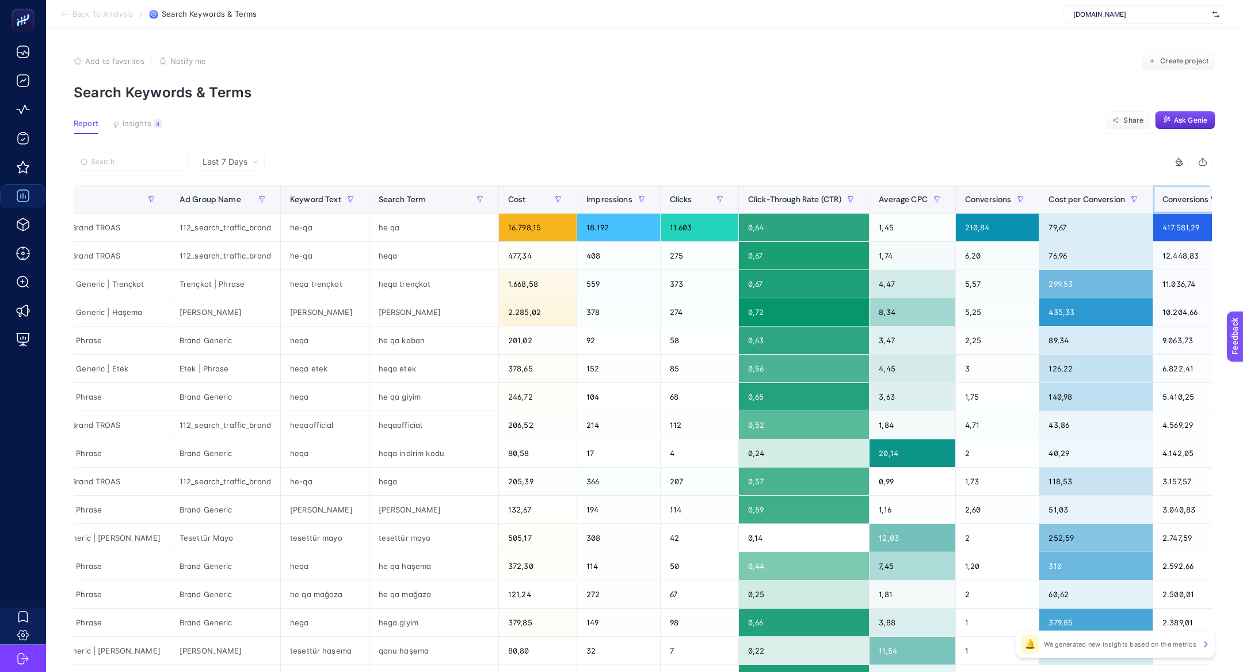
scroll to position [81, 0]
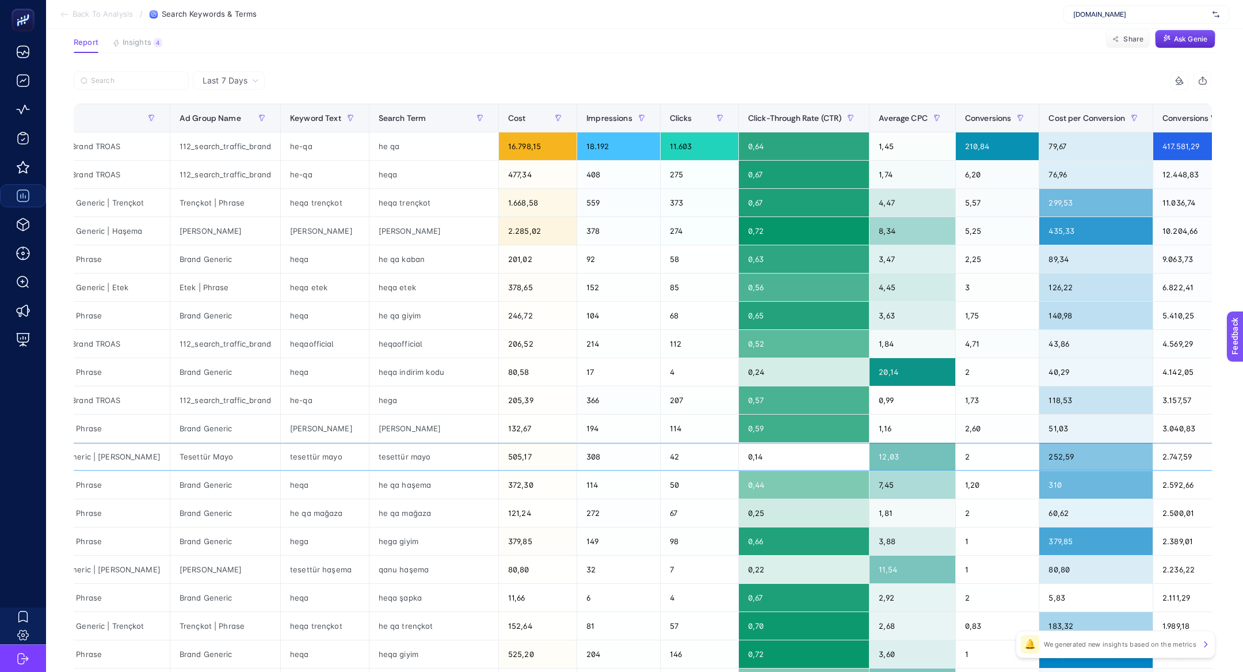
click at [408, 454] on div "tesettür mayo" at bounding box center [434, 457] width 129 height 28
click at [407, 453] on div "tesettür mayo" at bounding box center [434, 457] width 129 height 28
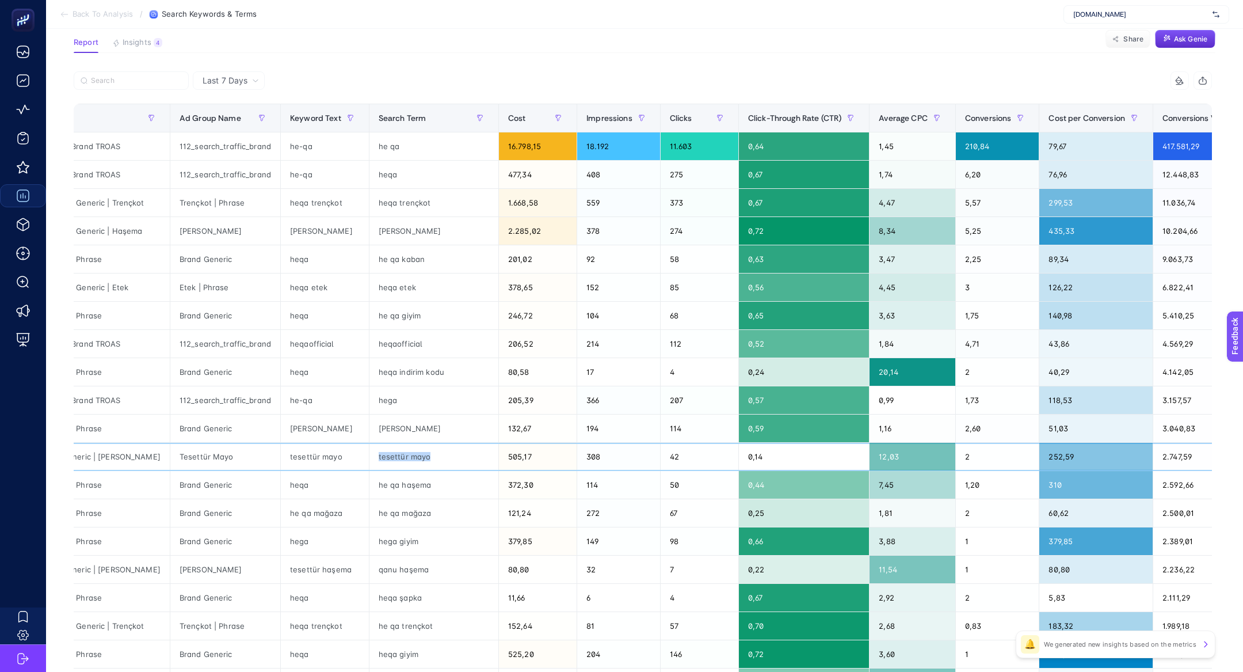
click at [407, 453] on div "tesettür mayo" at bounding box center [434, 457] width 129 height 28
copy tr "tesettür mayo"
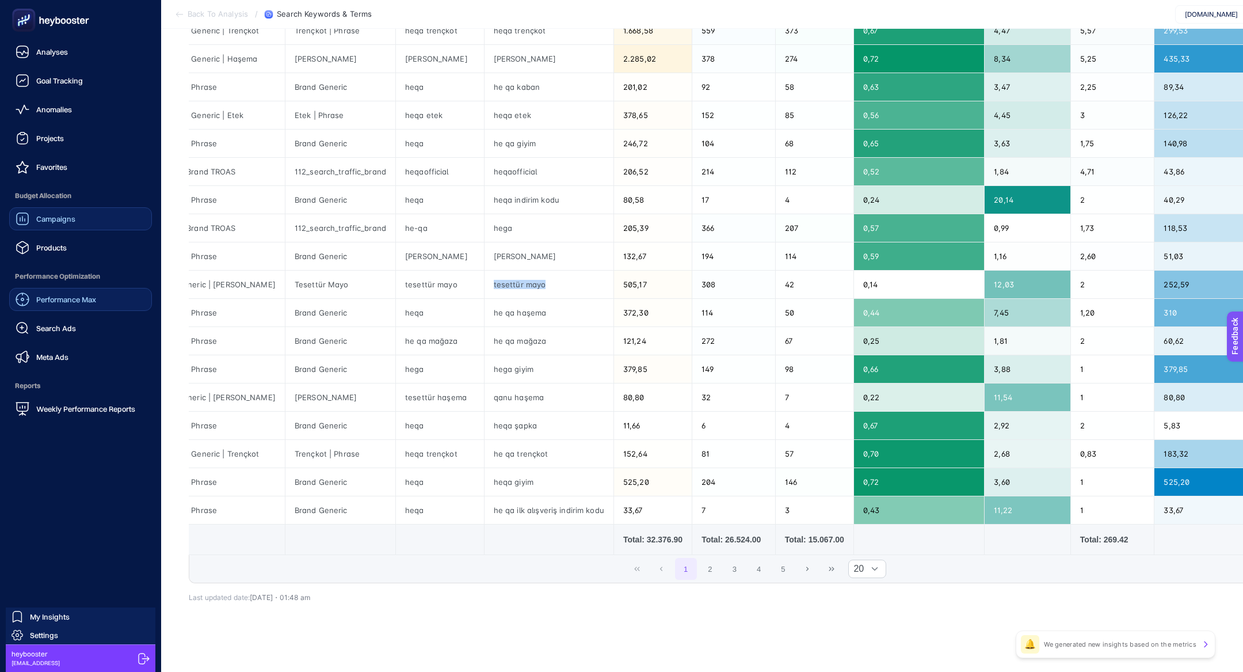
click at [74, 303] on span "Performance Max" at bounding box center [66, 299] width 60 height 9
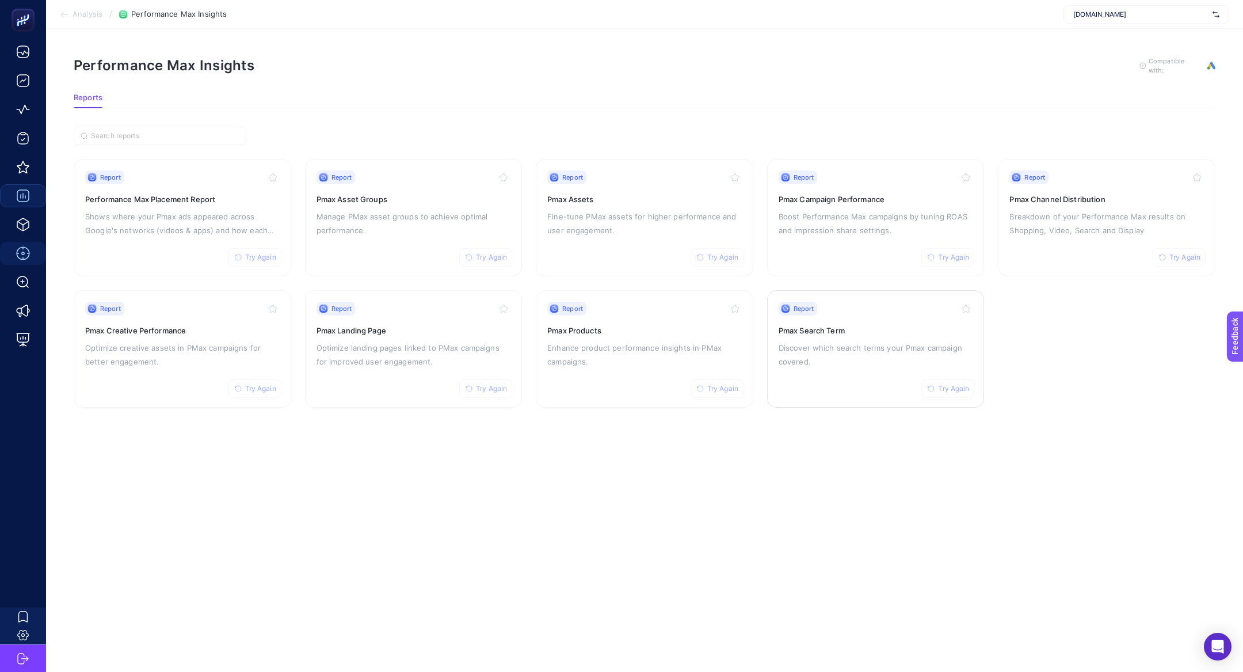
click at [846, 379] on div "Report Try Again Pmax Search Term Discover which search terms your Pmax campaig…" at bounding box center [876, 349] width 195 height 94
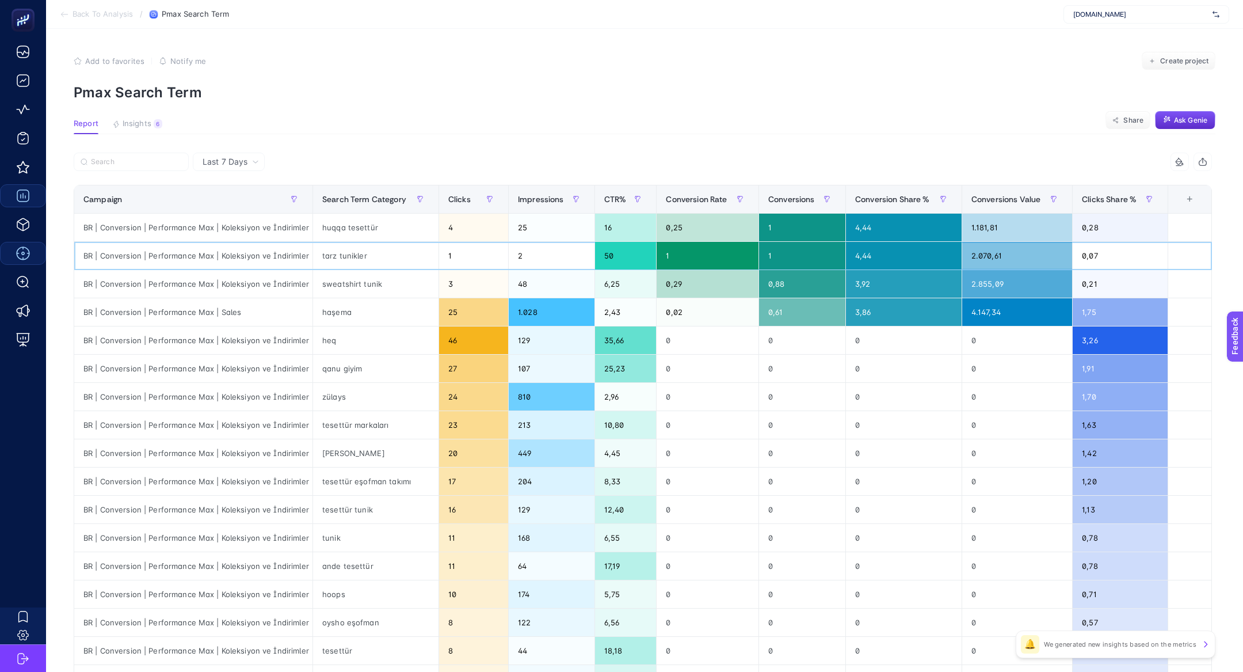
click at [355, 254] on div "tarz tunikler" at bounding box center [375, 256] width 125 height 28
click at [235, 157] on span "Last 7 Days" at bounding box center [225, 162] width 45 height 12
click at [245, 201] on li "Last 30 Days" at bounding box center [228, 206] width 65 height 21
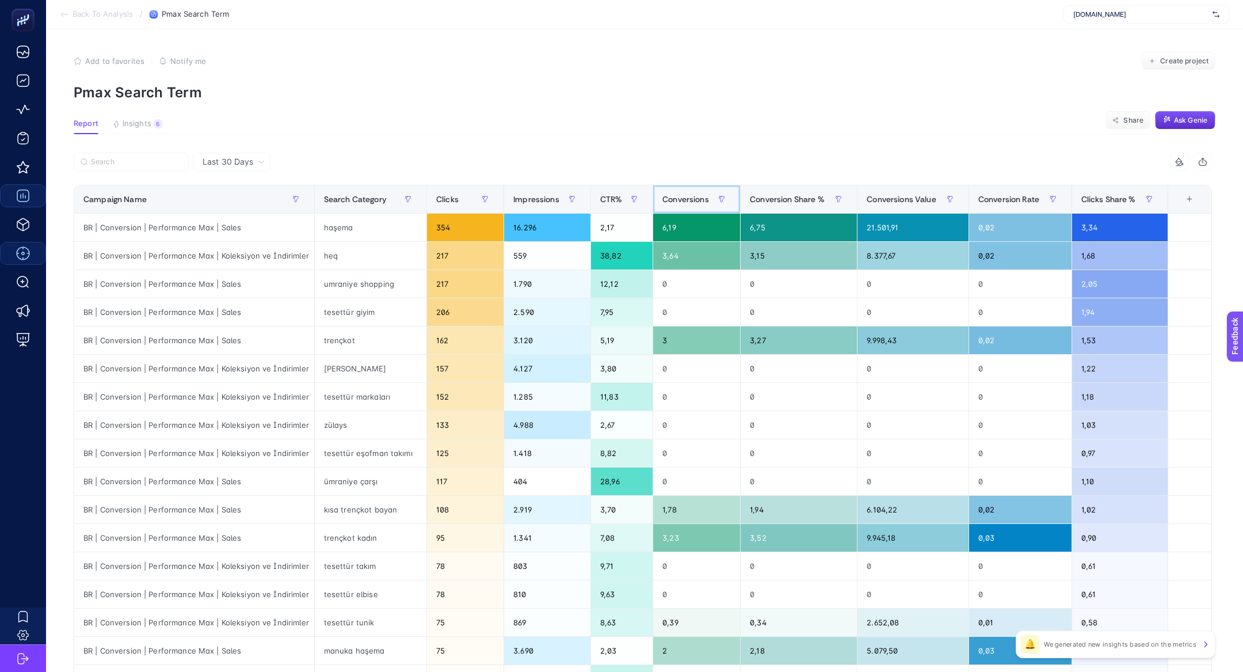
click at [703, 201] on span "Conversions" at bounding box center [685, 199] width 47 height 9
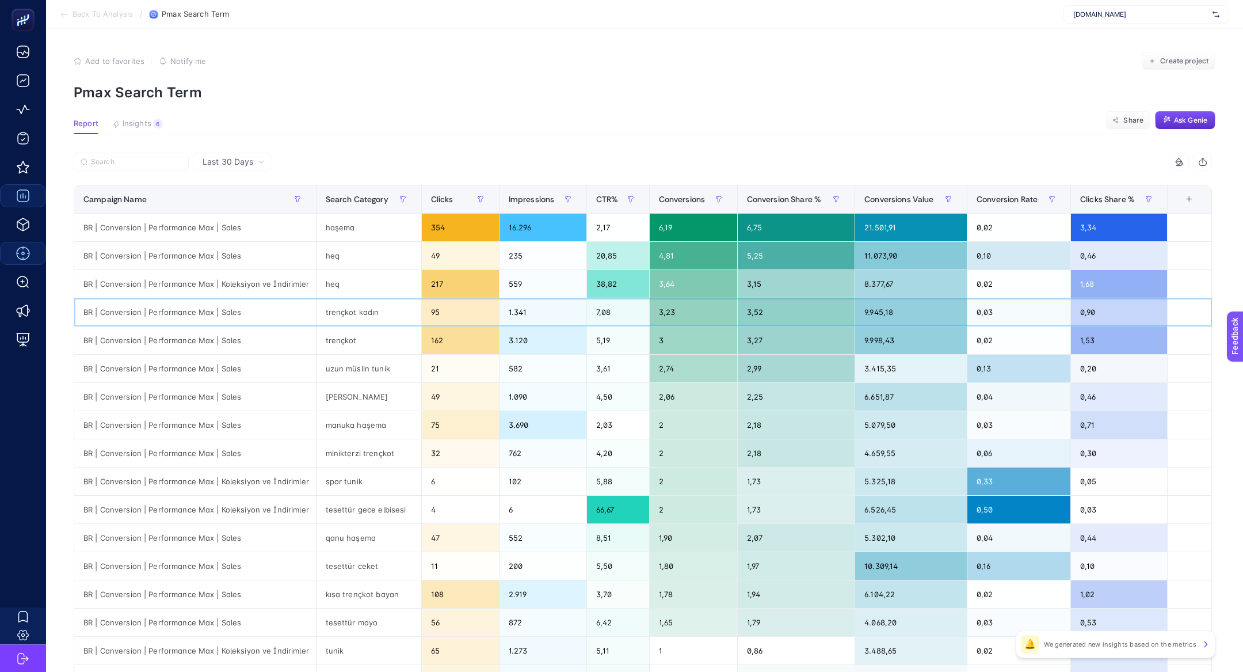
click at [335, 317] on div "trençkot kadın" at bounding box center [369, 312] width 105 height 28
click at [350, 355] on div "uzun müslin tunik" at bounding box center [369, 369] width 105 height 28
click at [333, 338] on div "trençkot" at bounding box center [369, 340] width 105 height 28
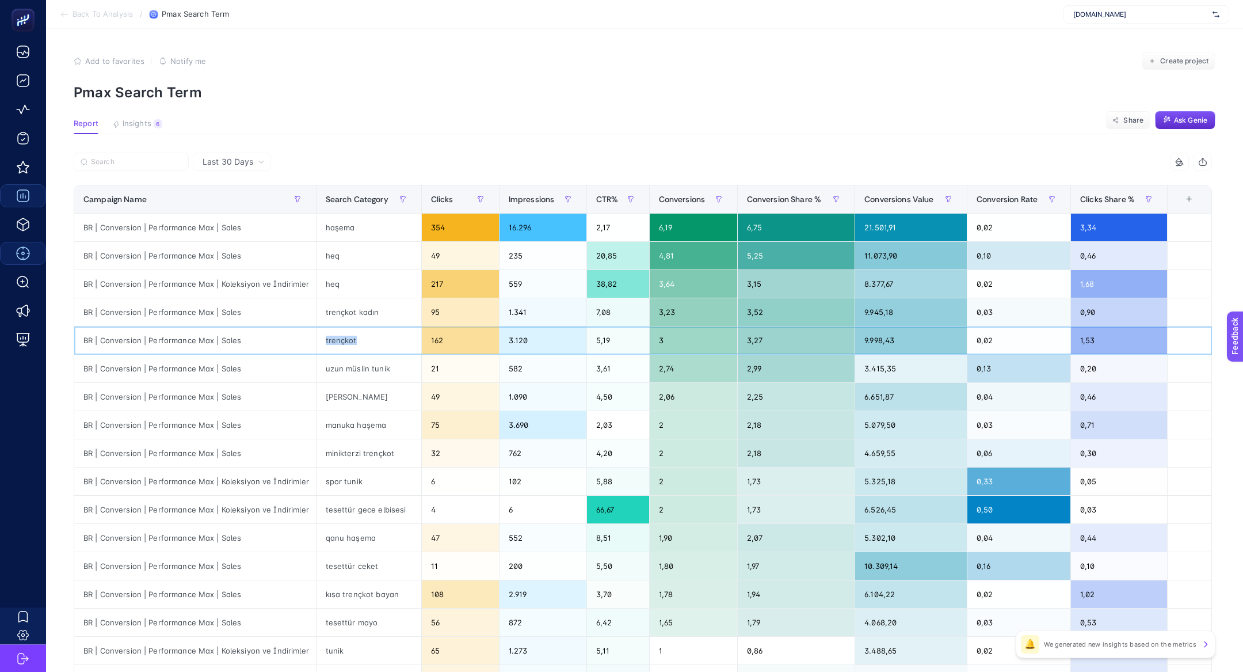
copy div "trençkot"
click at [142, 121] on span "Insights" at bounding box center [137, 123] width 29 height 9
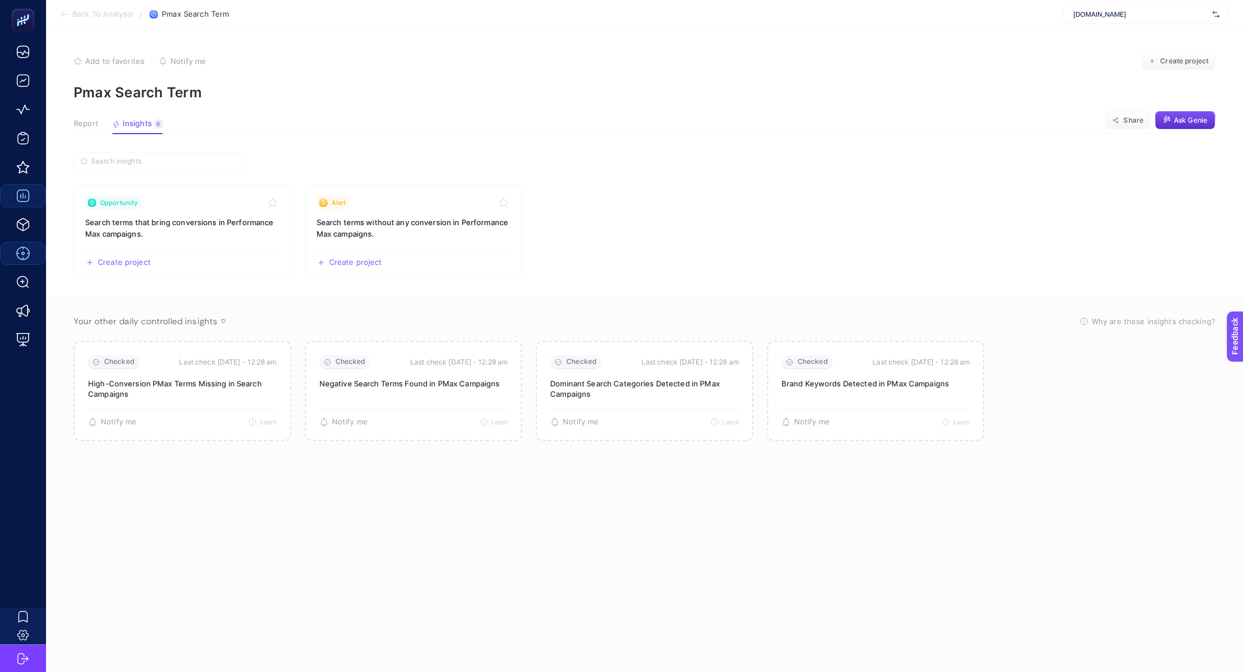
click at [104, 127] on div "Report Insights 6 We generated new insights based on the metrics" at bounding box center [118, 126] width 89 height 15
click at [96, 127] on span "Report" at bounding box center [86, 123] width 25 height 9
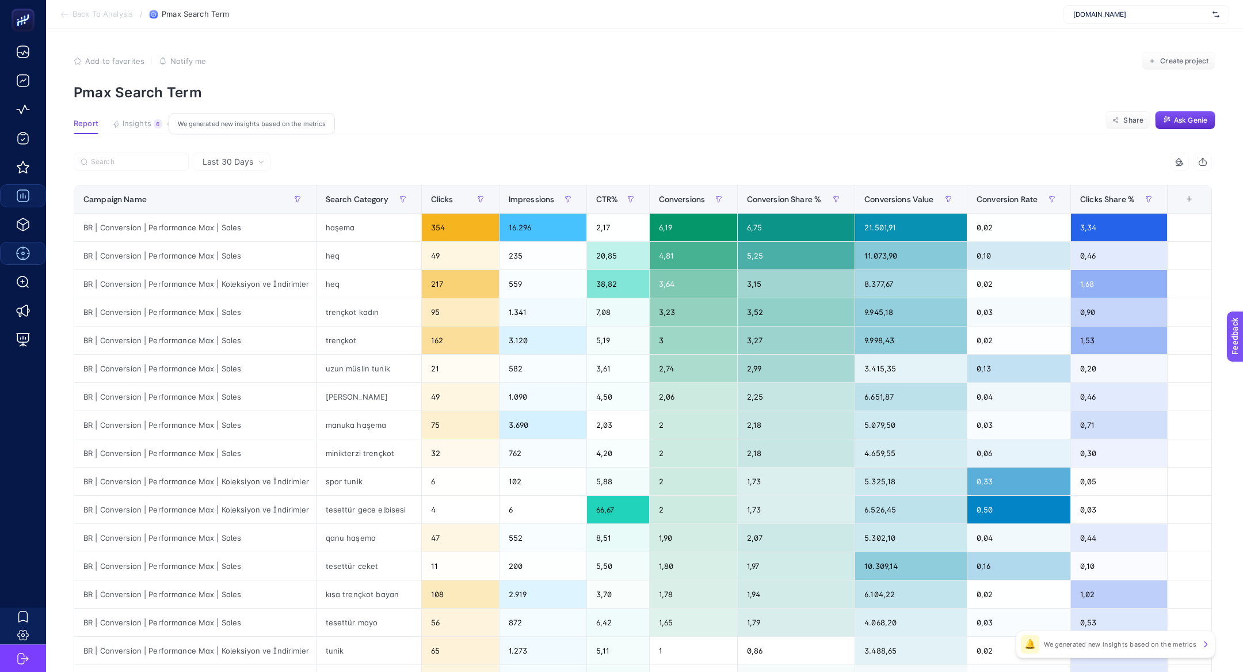
click at [141, 127] on span "Insights" at bounding box center [137, 123] width 29 height 9
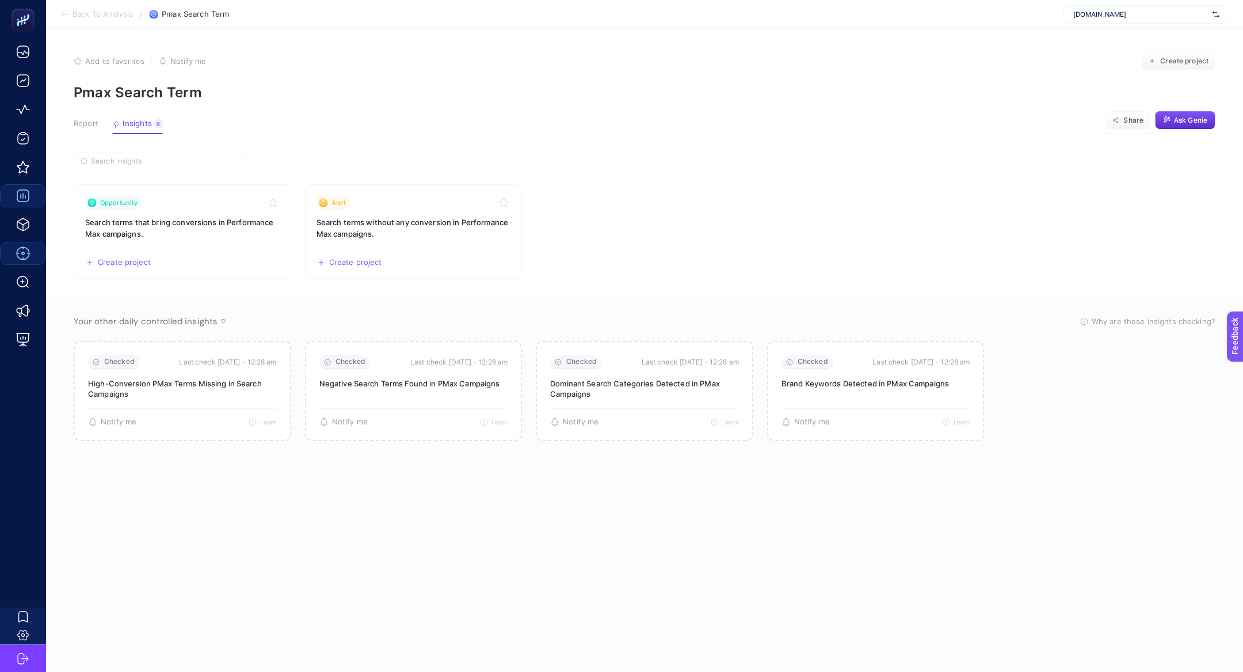
click at [84, 130] on button "Report" at bounding box center [86, 126] width 25 height 15
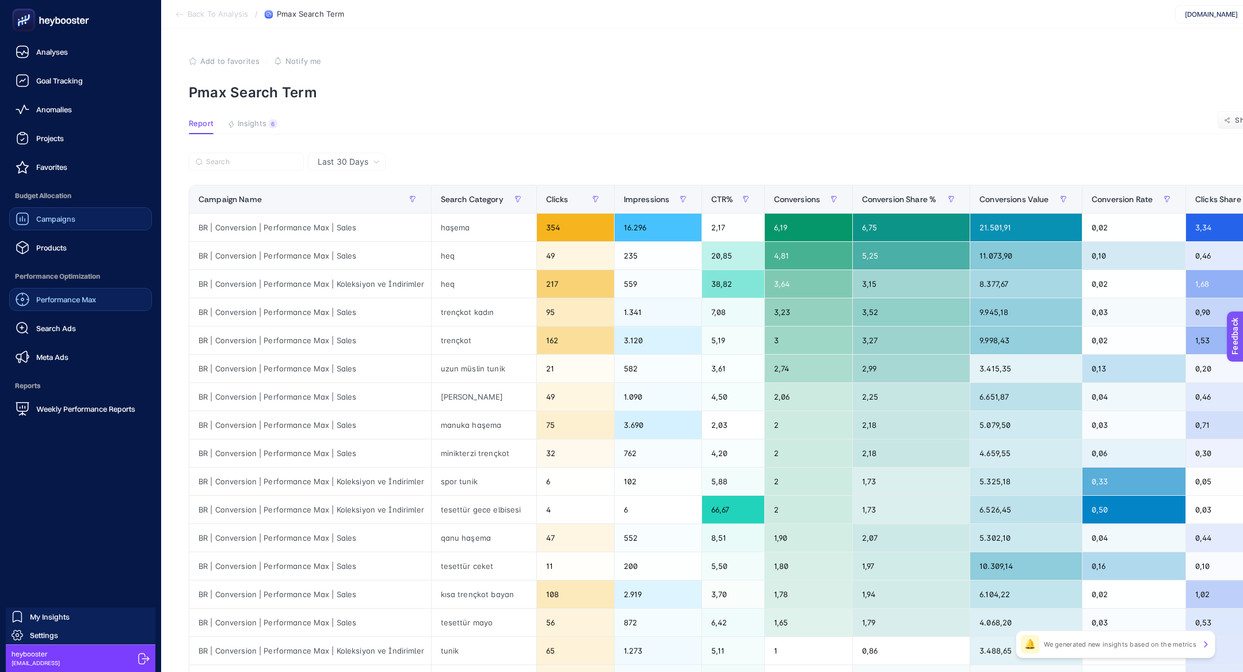
click at [85, 293] on div "Performance Max" at bounding box center [56, 299] width 81 height 14
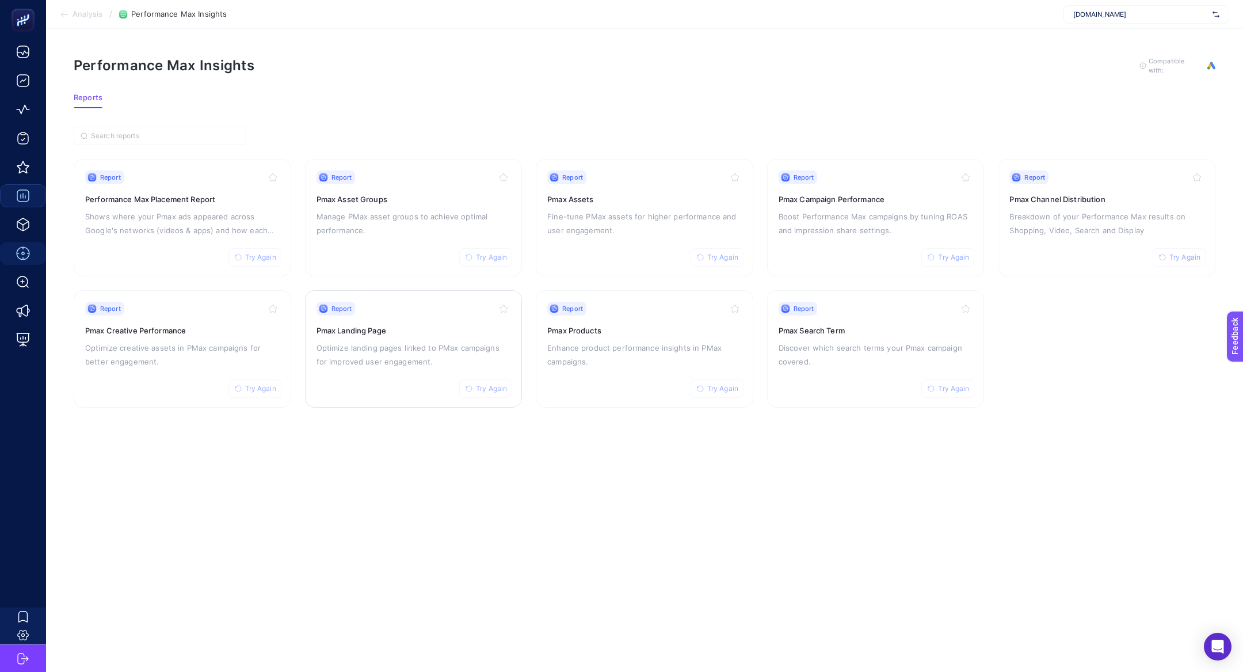
click at [347, 355] on p "Optimize landing pages linked to PMax campaigns for improved user engagement." at bounding box center [414, 355] width 195 height 28
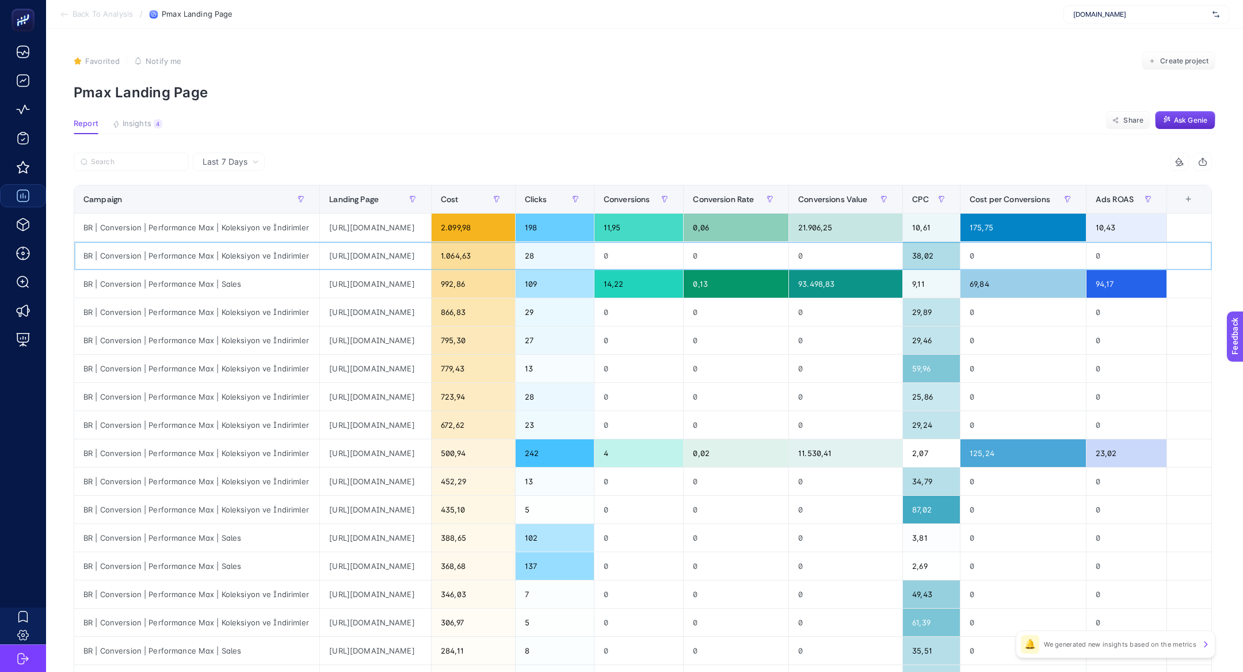
click at [431, 254] on div "https://www.he-qa.com/pilise-detayli-bluz-soft-sari" at bounding box center [375, 256] width 111 height 28
click at [431, 507] on div "https://www.he-qa.com/sedefli-abaya-koyu-bej" at bounding box center [375, 510] width 111 height 28
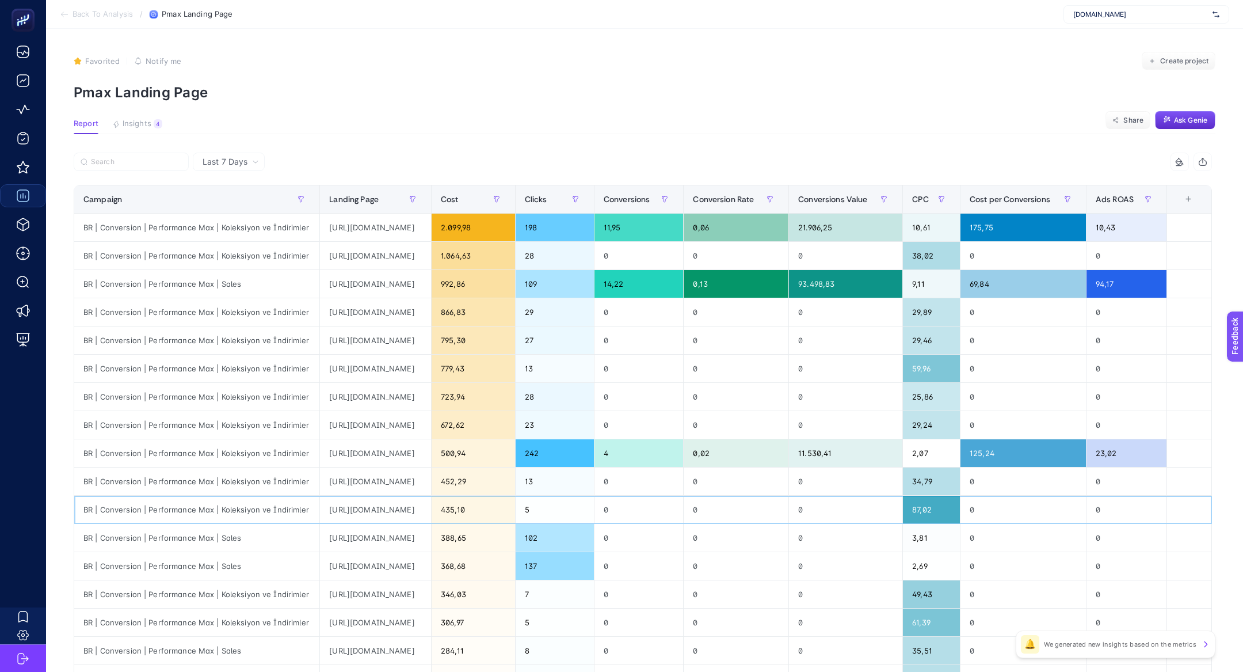
click at [431, 507] on div "https://www.he-qa.com/sedefli-abaya-koyu-bej" at bounding box center [375, 510] width 111 height 28
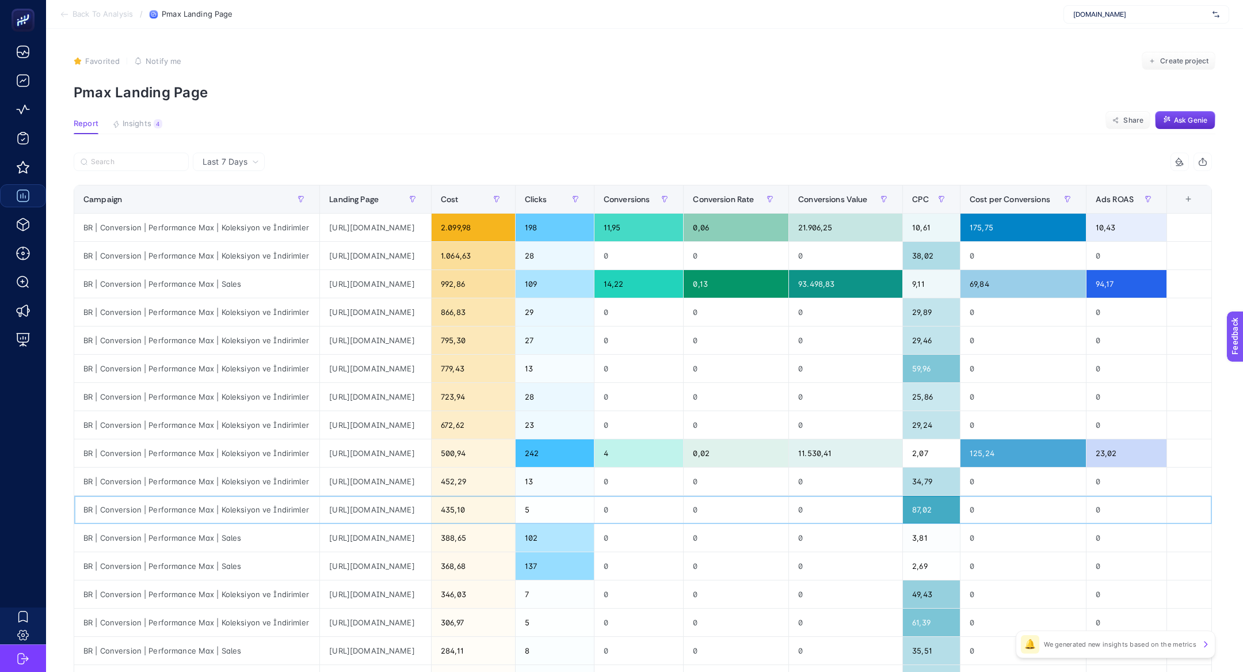
click at [431, 507] on div "https://www.he-qa.com/sedefli-abaya-koyu-bej" at bounding box center [375, 510] width 111 height 28
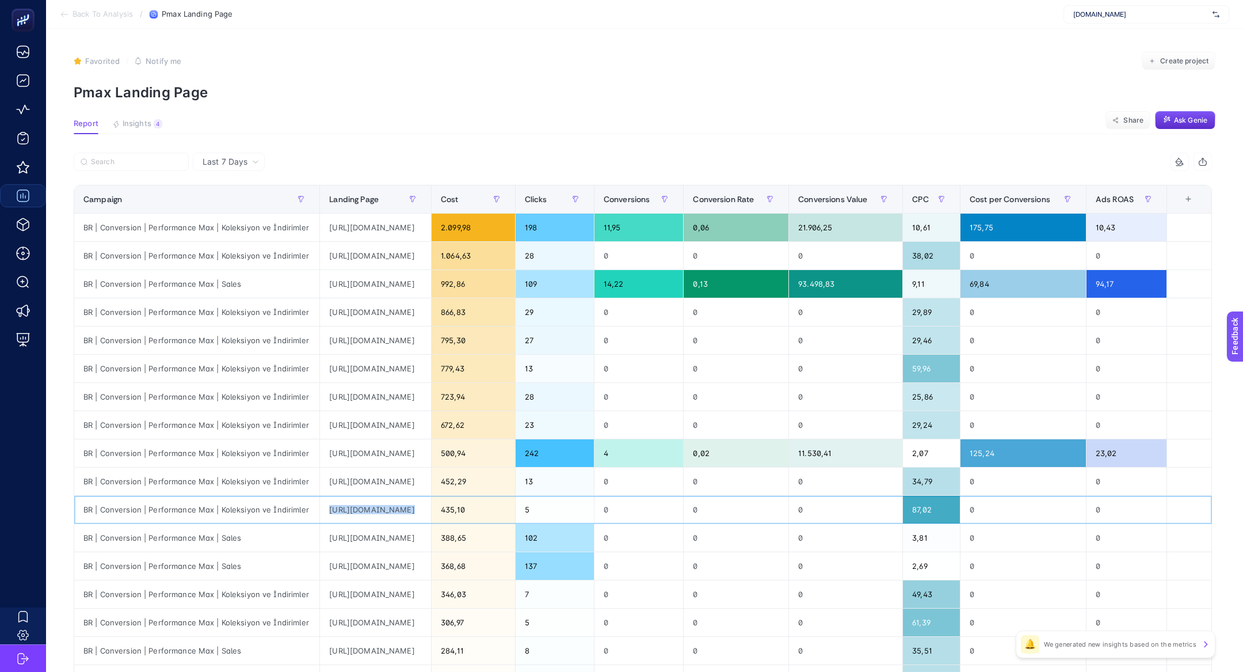
click at [431, 507] on div "https://www.he-qa.com/sedefli-abaya-koyu-bej" at bounding box center [375, 510] width 111 height 28
click at [131, 128] on button "Insights 4 We generated new insights based on the metrics" at bounding box center [137, 126] width 50 height 15
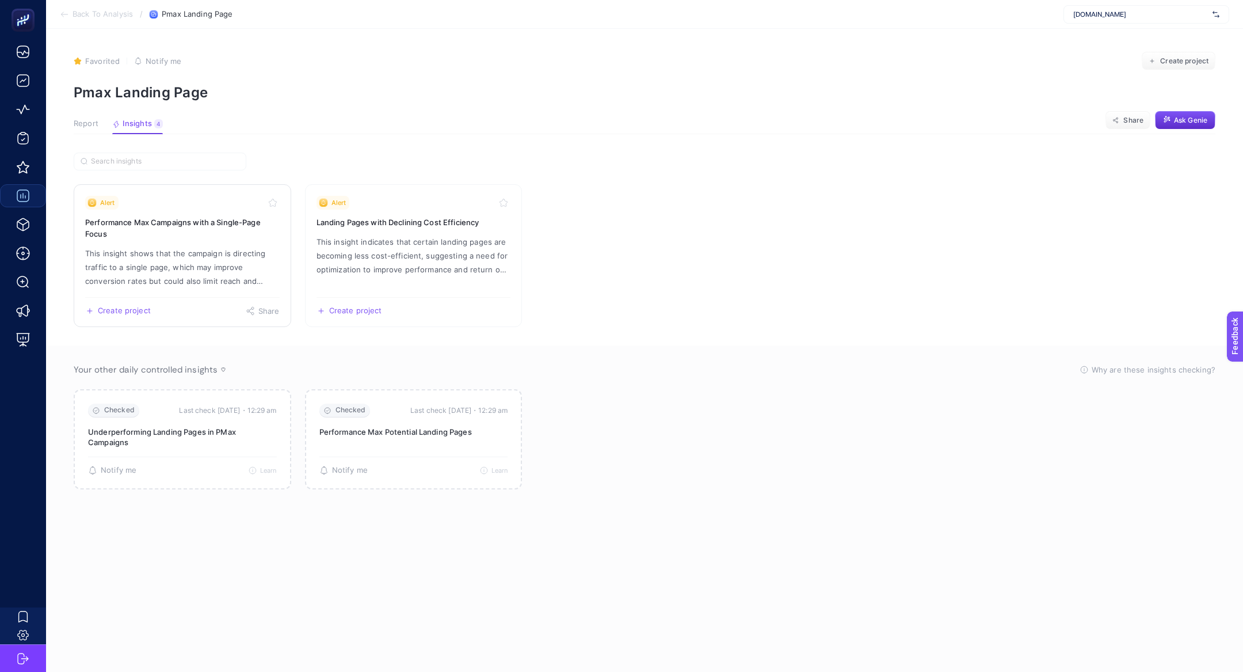
click at [186, 246] on p "This insight shows that the campaign is directing traffic to a single page, whi…" at bounding box center [182, 266] width 195 height 41
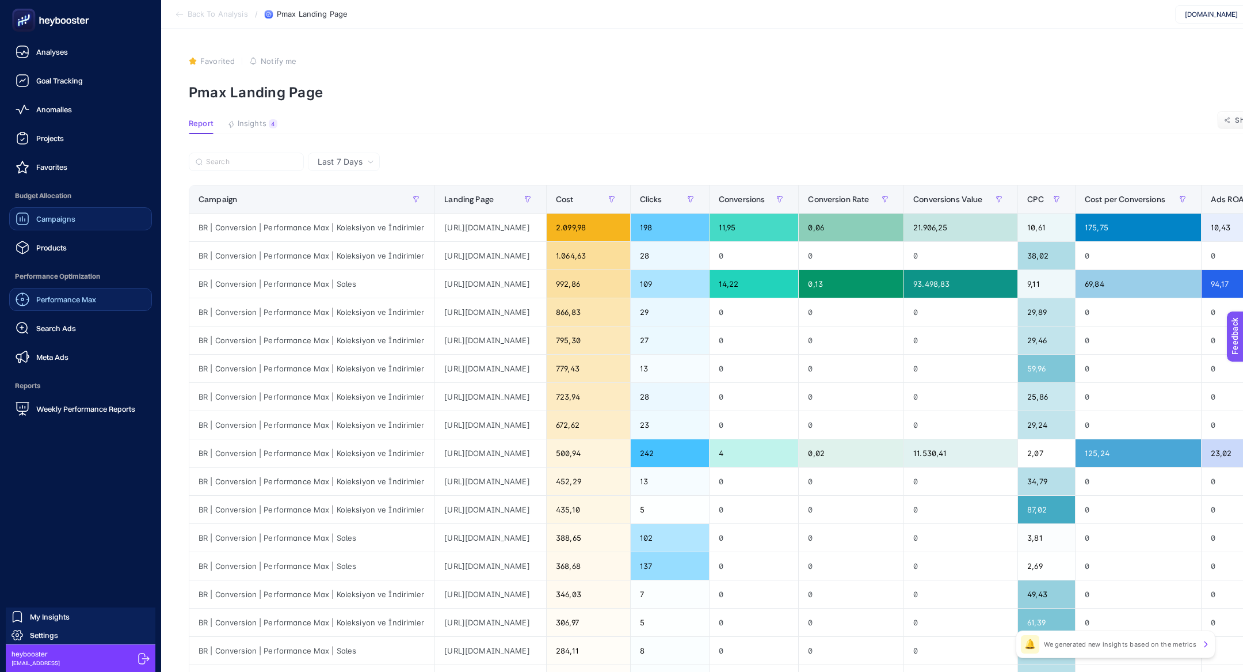
click at [83, 301] on span "Performance Max" at bounding box center [66, 299] width 60 height 9
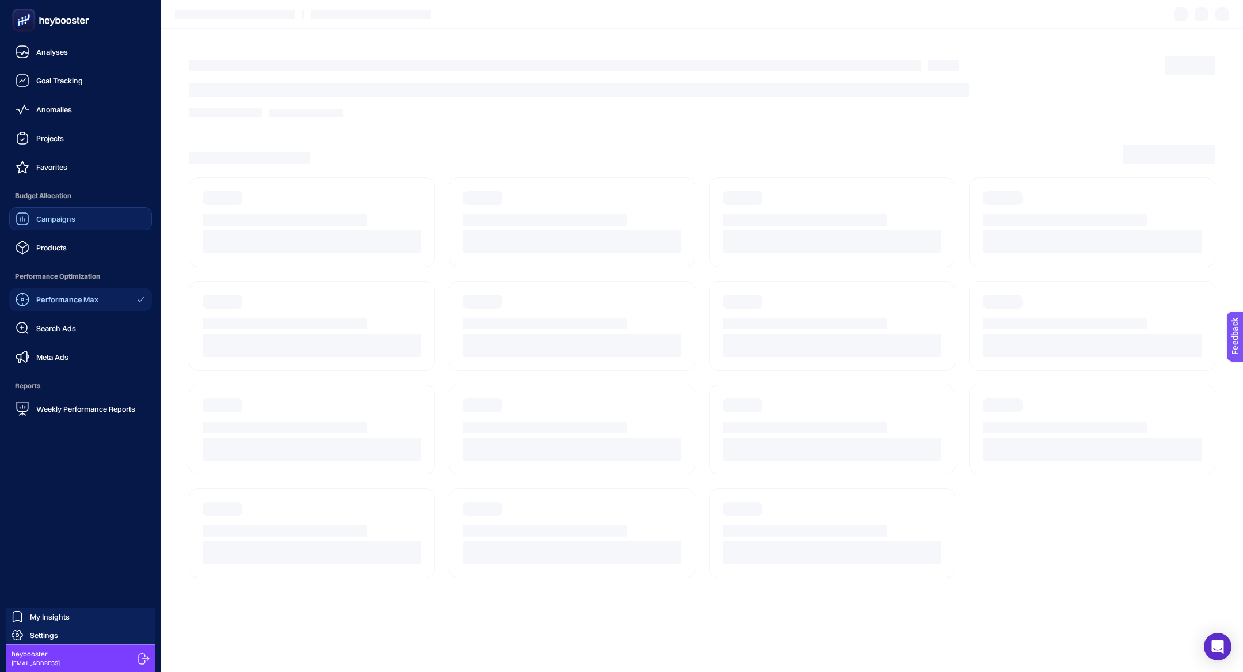
click at [77, 261] on ul "Analyses Goal Tracking Anomalies Projects Favorites Budget Allocation Campaigns…" at bounding box center [80, 230] width 143 height 380
click at [77, 249] on link "Products" at bounding box center [80, 247] width 143 height 23
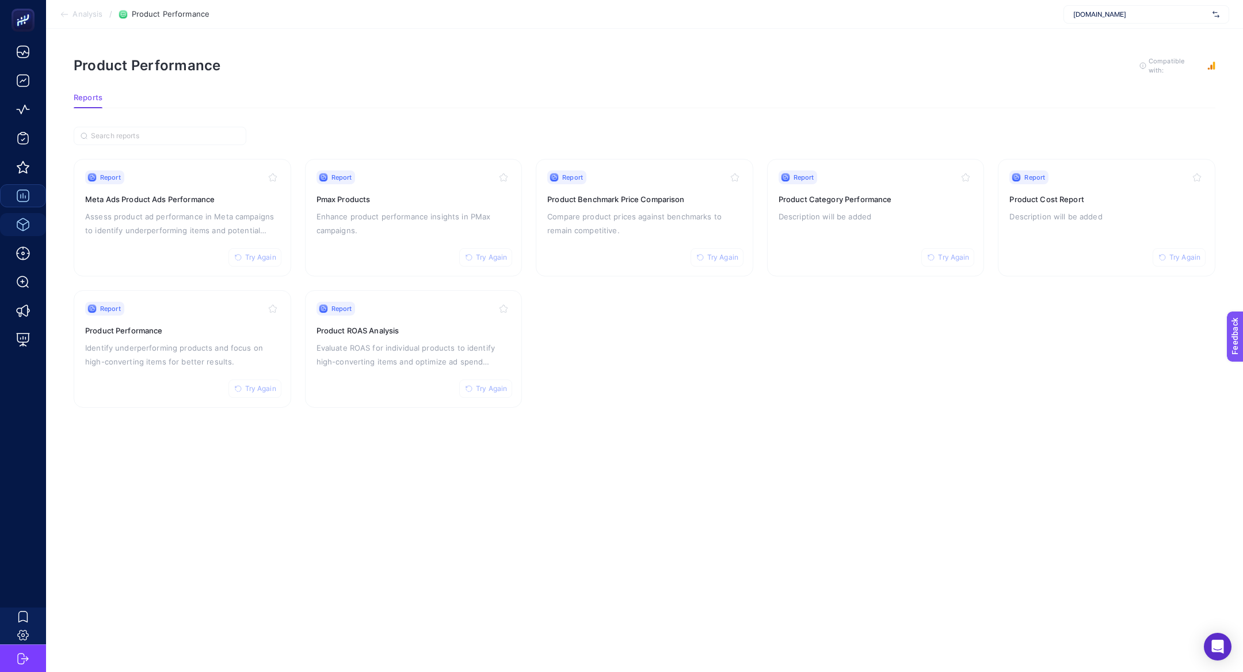
click at [798, 355] on section "Report Try Again Meta Ads Product Ads Performance Assess product ad performance…" at bounding box center [645, 283] width 1142 height 249
click at [390, 333] on h3 "Product ROAS Analysis" at bounding box center [414, 331] width 195 height 12
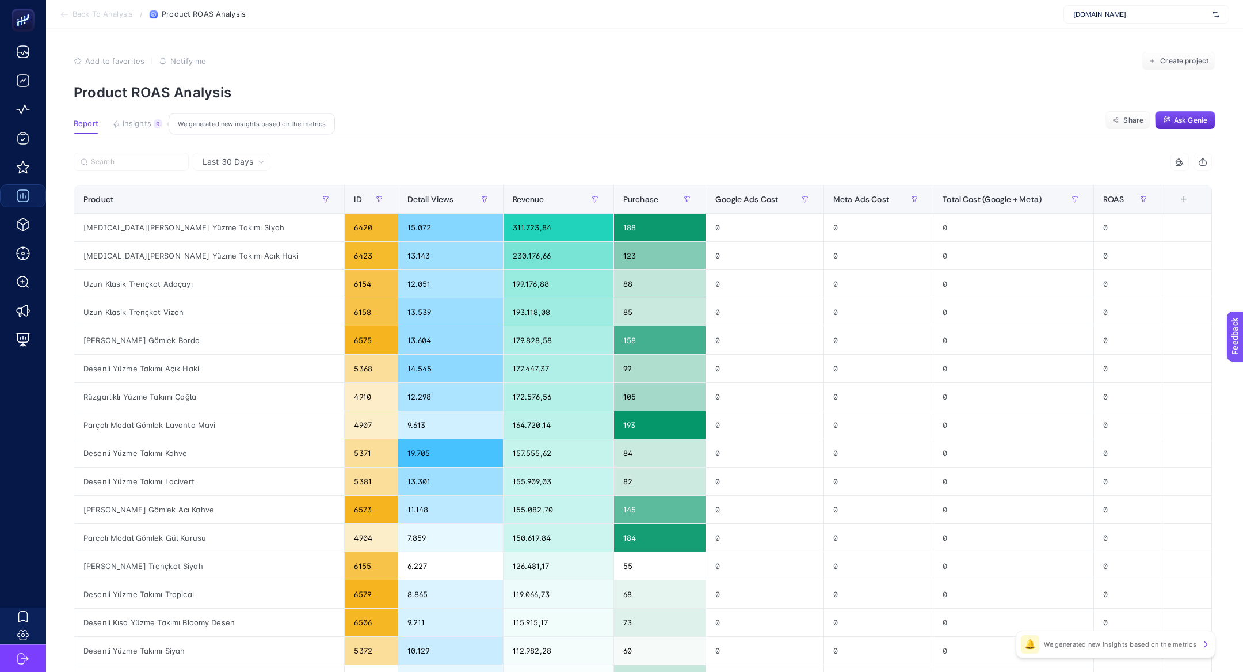
click at [136, 131] on button "Insights 9 We generated new insights based on the metrics" at bounding box center [137, 126] width 50 height 15
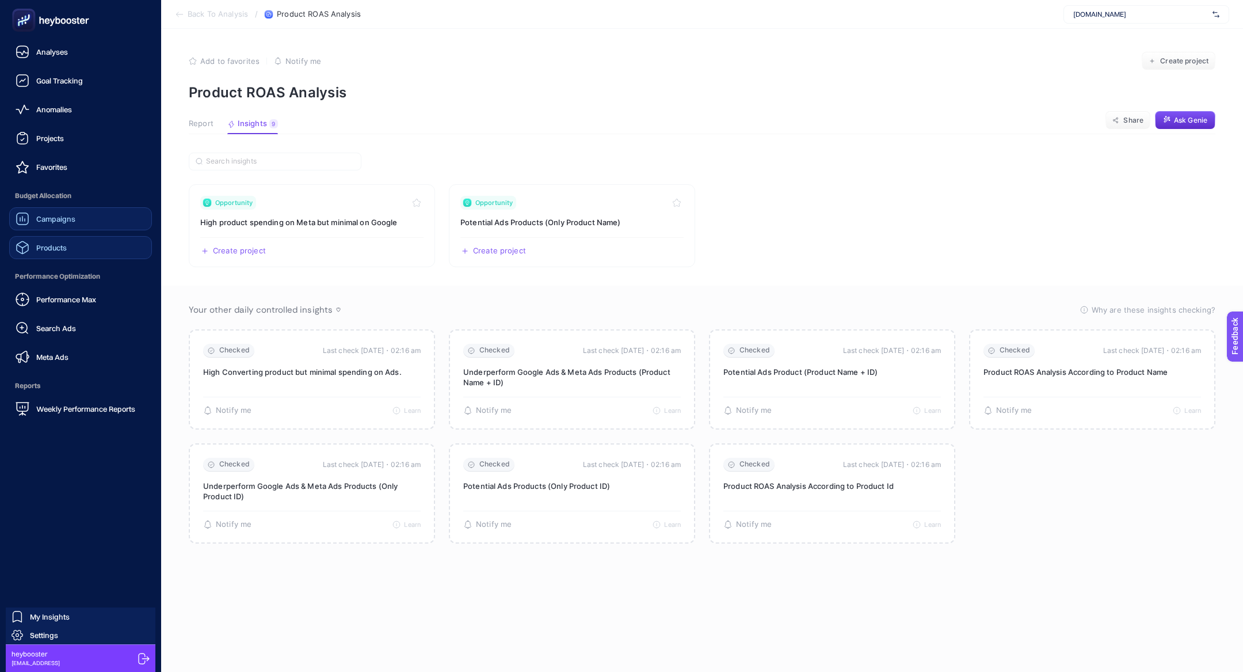
click at [95, 250] on link "Products" at bounding box center [80, 247] width 143 height 23
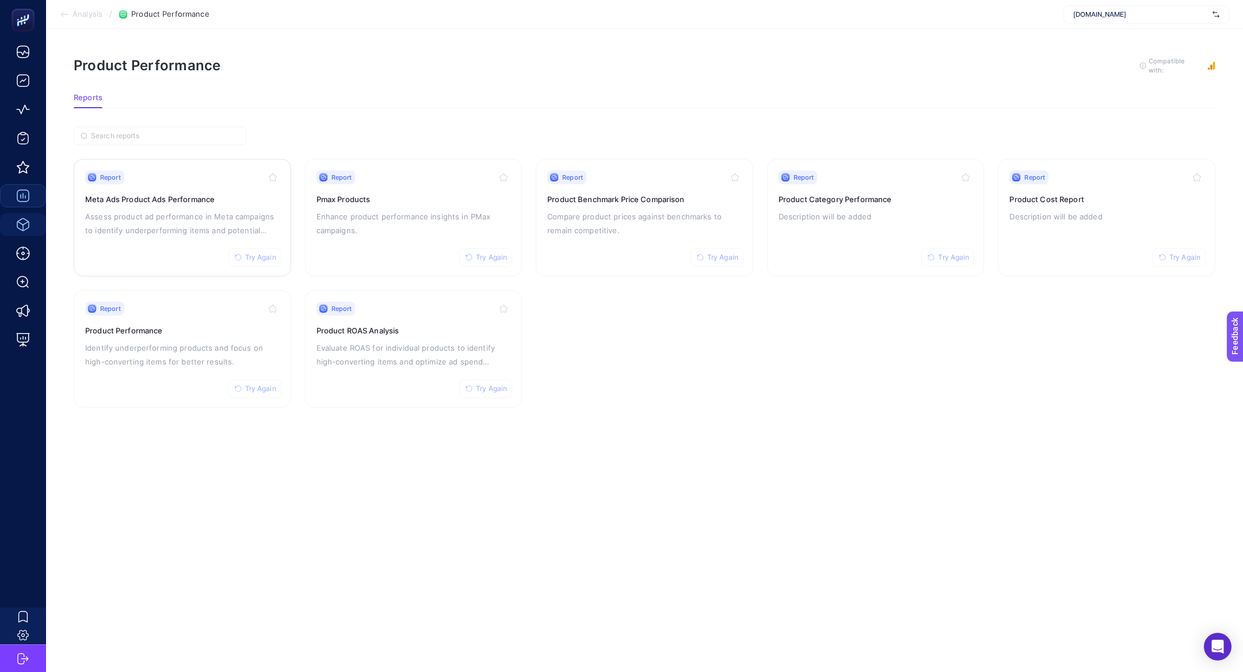
click at [197, 218] on p "Assess product ad performance in Meta campaigns to identify underperforming ite…" at bounding box center [182, 224] width 195 height 28
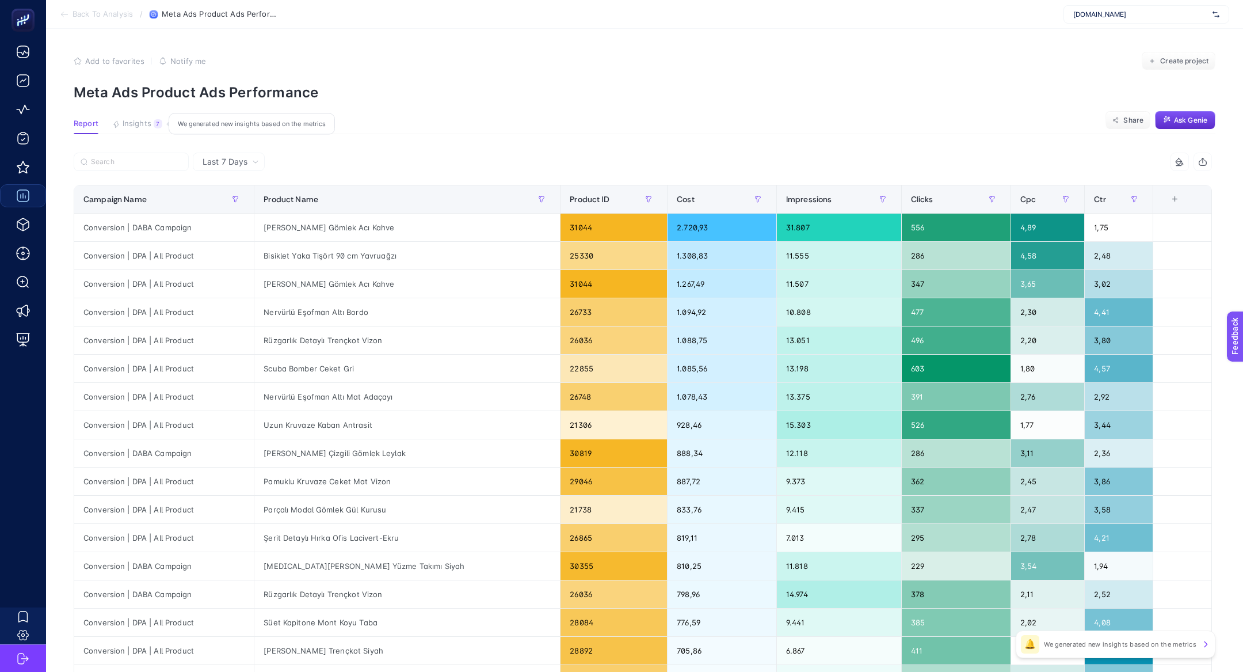
click at [146, 124] on span "Insights" at bounding box center [137, 123] width 29 height 9
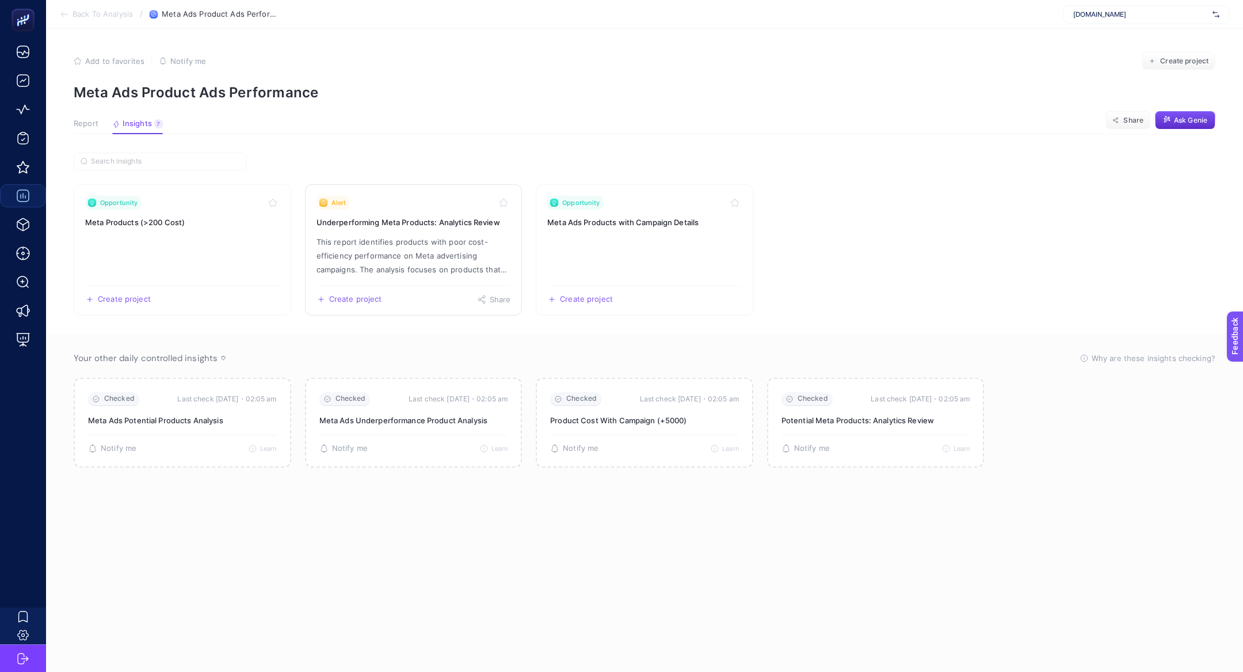
click at [429, 254] on p "This report identifies products with poor cost-efficiency performance on Meta a…" at bounding box center [414, 255] width 195 height 41
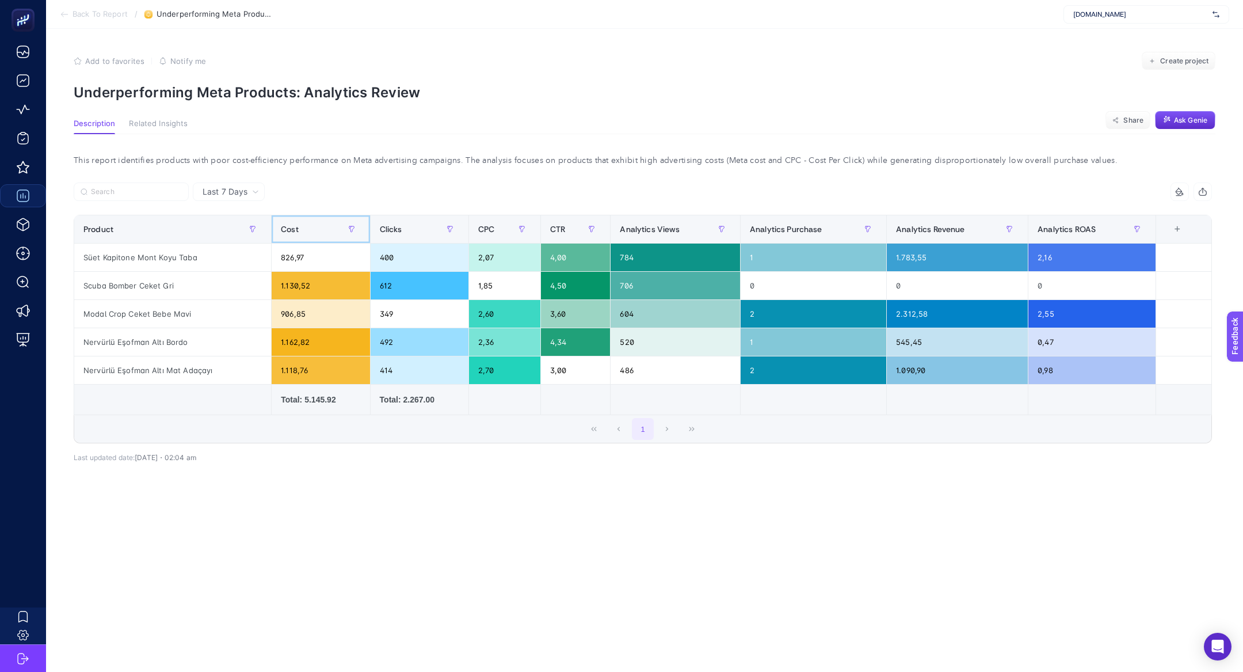
click at [314, 242] on th "Cost" at bounding box center [321, 229] width 98 height 28
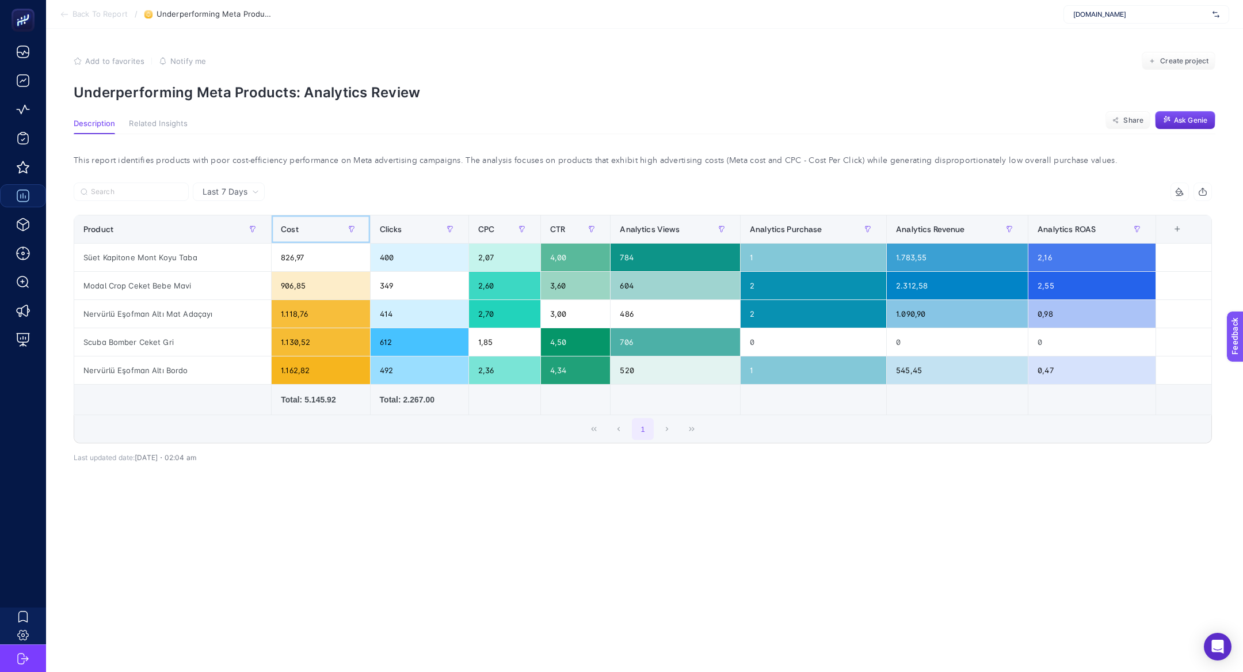
click at [314, 242] on th "Cost" at bounding box center [321, 229] width 98 height 28
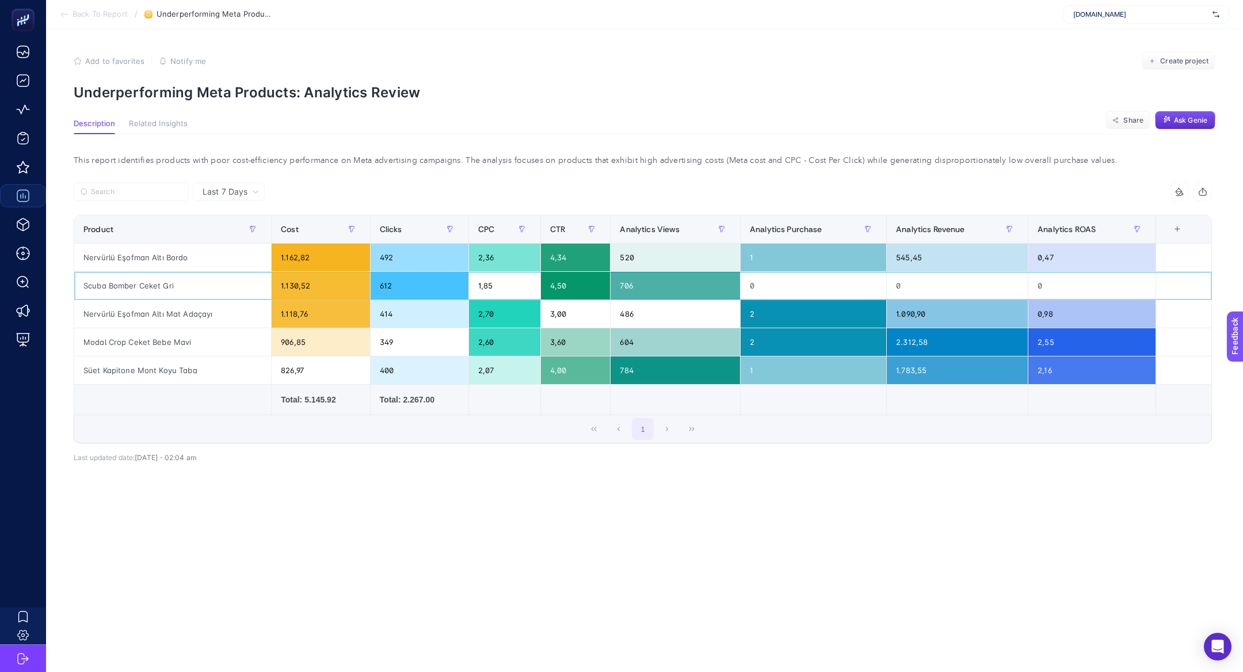
click at [152, 287] on div "Scuba Bomber Ceket Gri" at bounding box center [172, 286] width 197 height 28
copy tr "Scuba Bomber Ceket Gri"
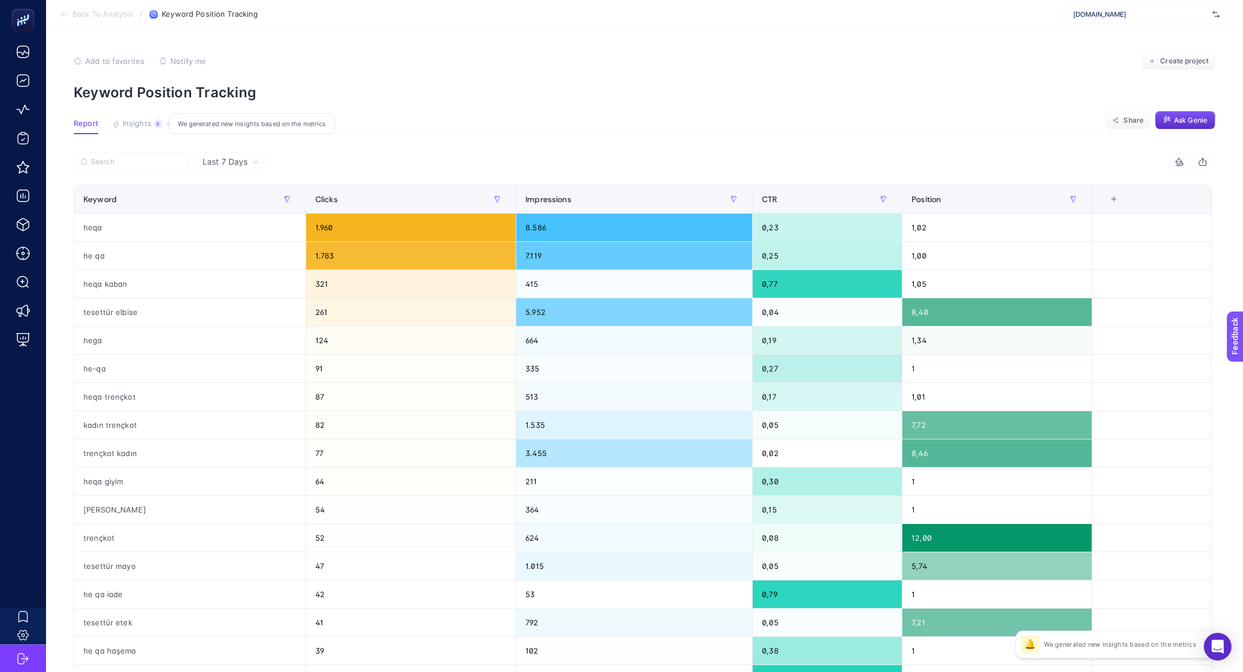
click at [151, 123] on button "Insights 8 We generated new insights based on the metrics" at bounding box center [137, 126] width 50 height 15
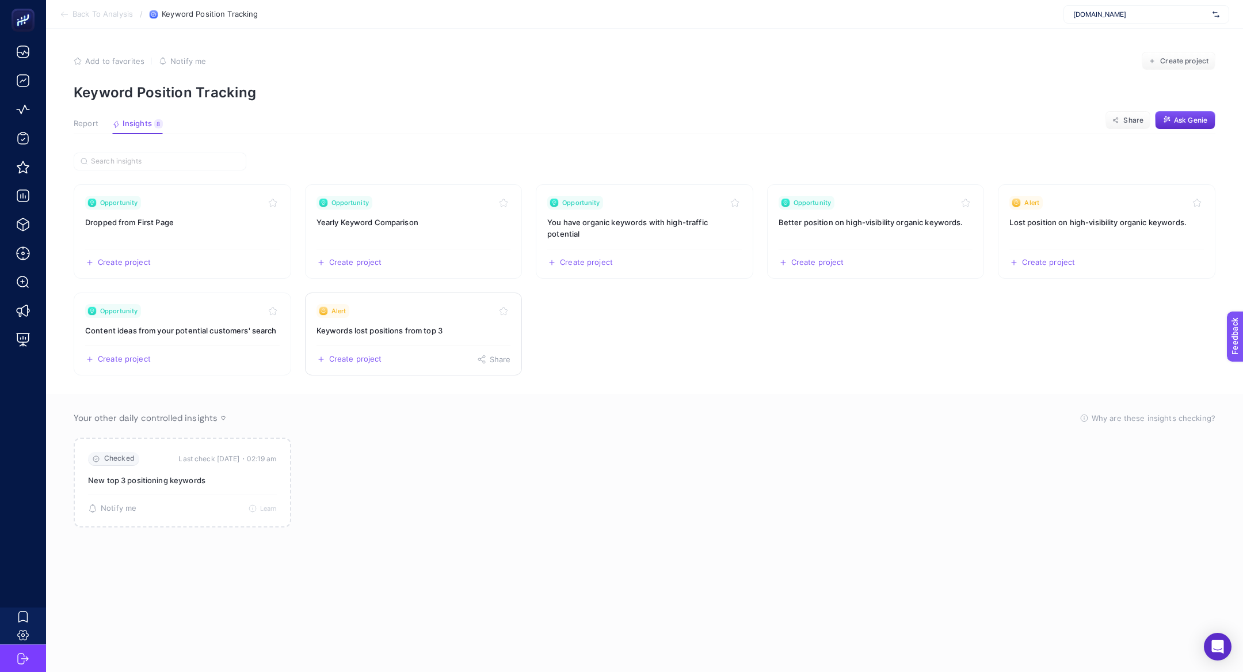
click at [403, 315] on div "Alert" at bounding box center [414, 311] width 195 height 14
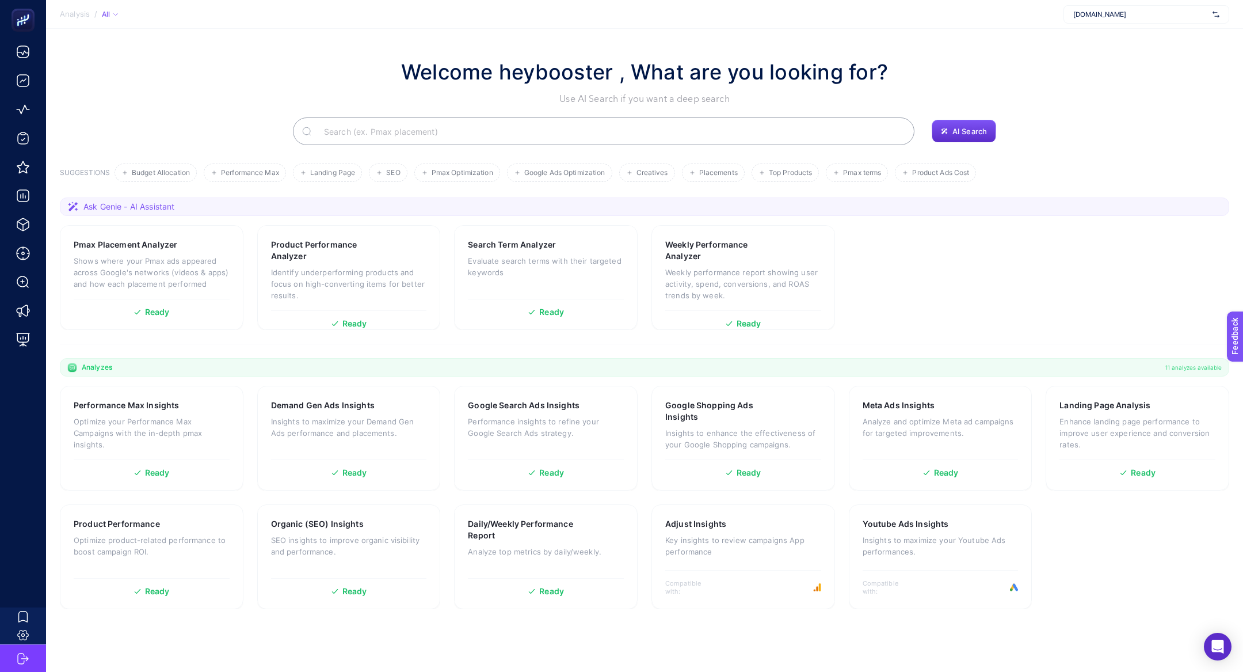
click at [447, 124] on input "Search" at bounding box center [610, 131] width 591 height 32
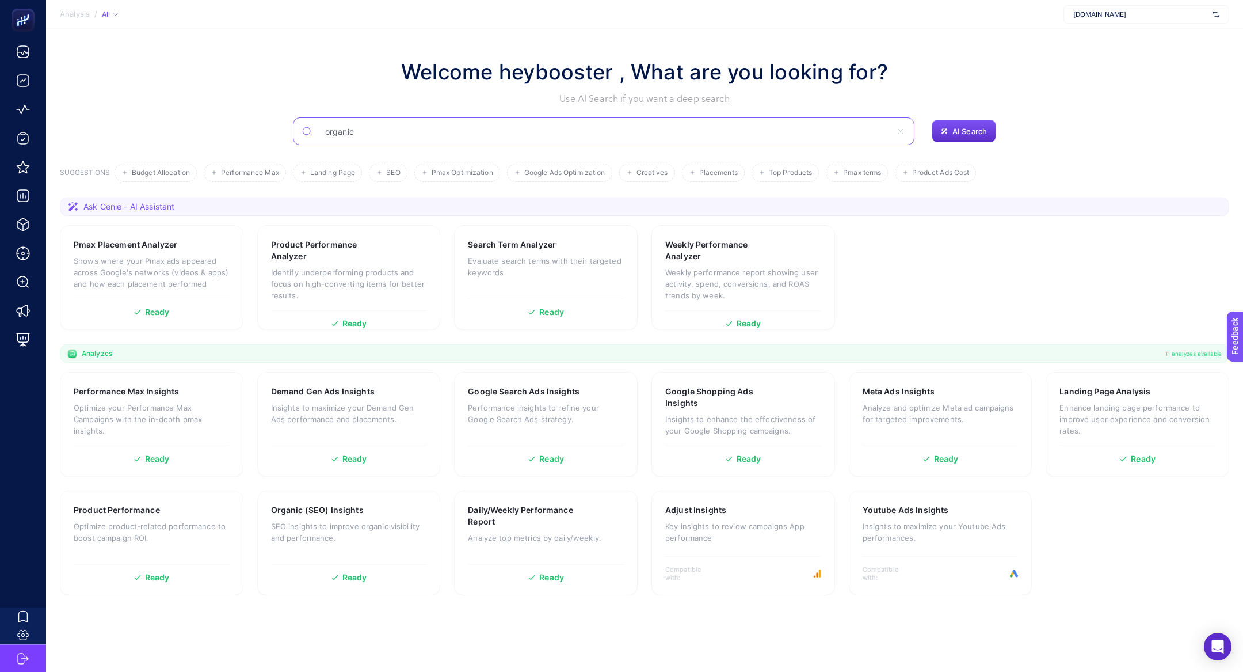
type input "organic"
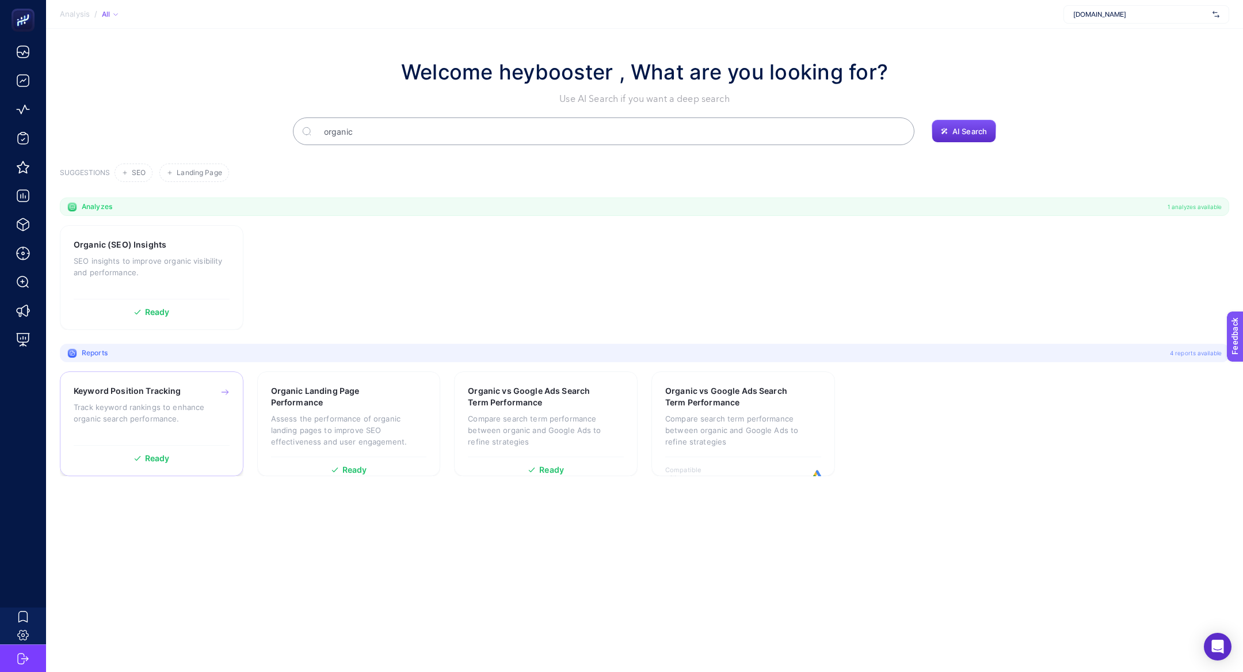
click at [173, 431] on div "Keyword Position Tracking Track keyword rankings to enhance organic search perf…" at bounding box center [152, 412] width 156 height 54
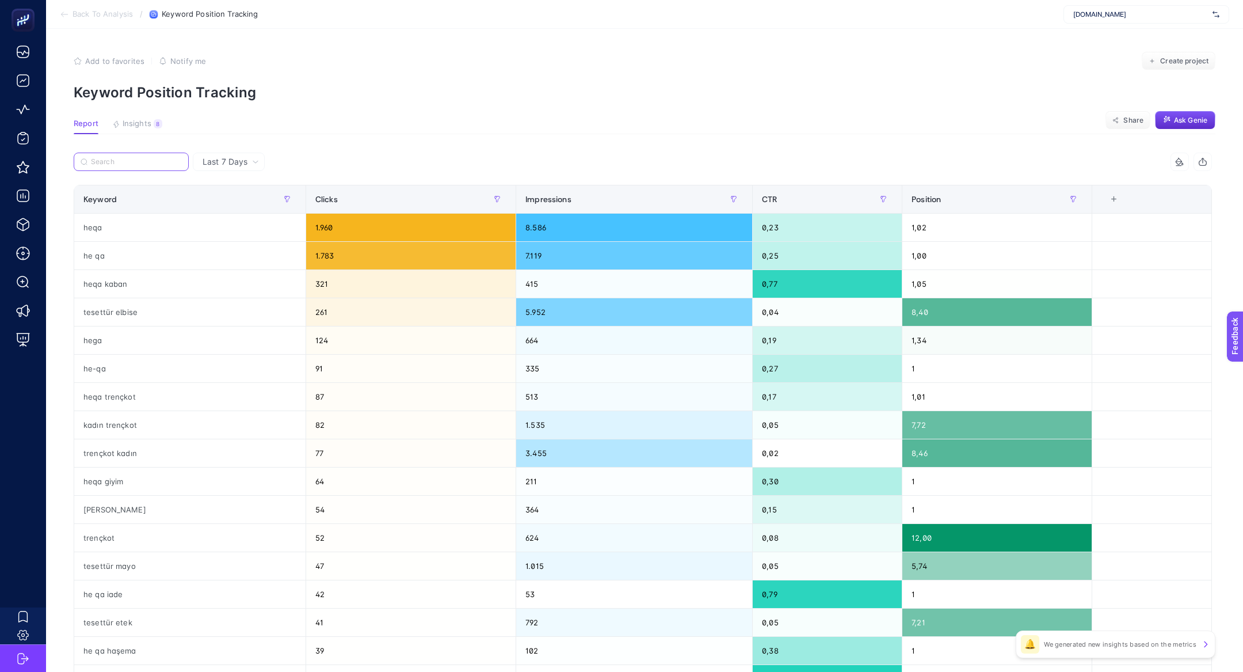
click at [123, 164] on input "Search" at bounding box center [136, 162] width 91 height 9
paste input "heqa trençkot"
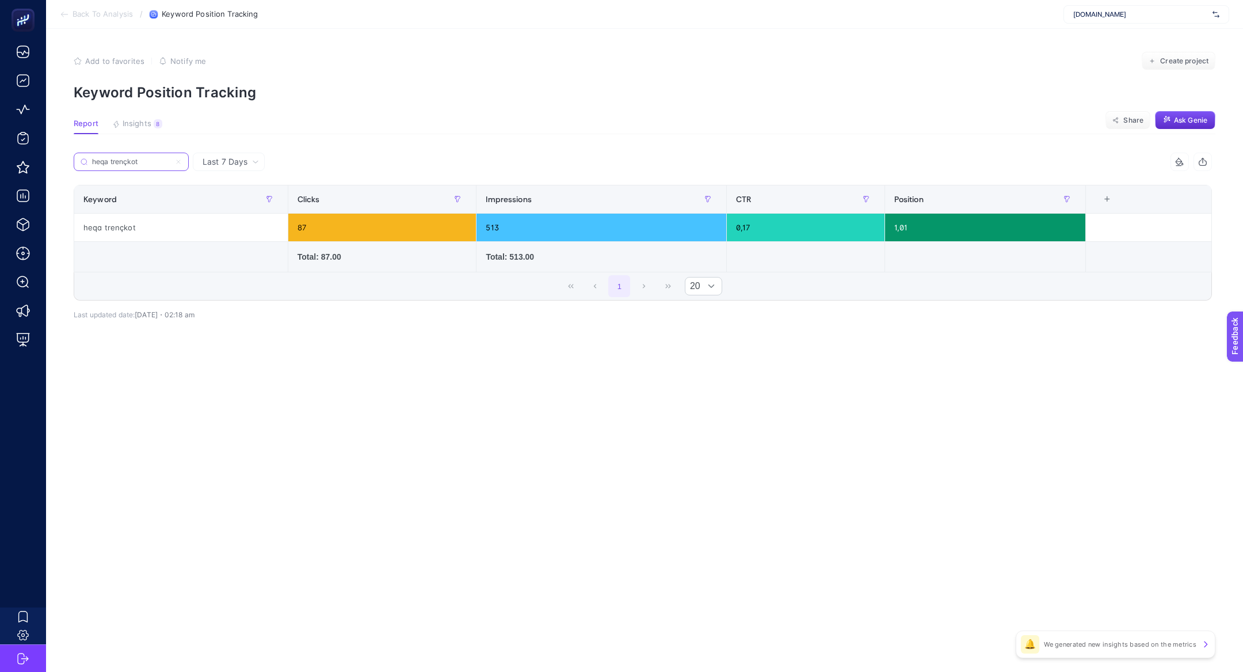
type input "heqa trençkot"
click at [180, 161] on icon at bounding box center [178, 161] width 7 height 7
click at [170, 161] on input "heqa trençkot" at bounding box center [131, 162] width 78 height 9
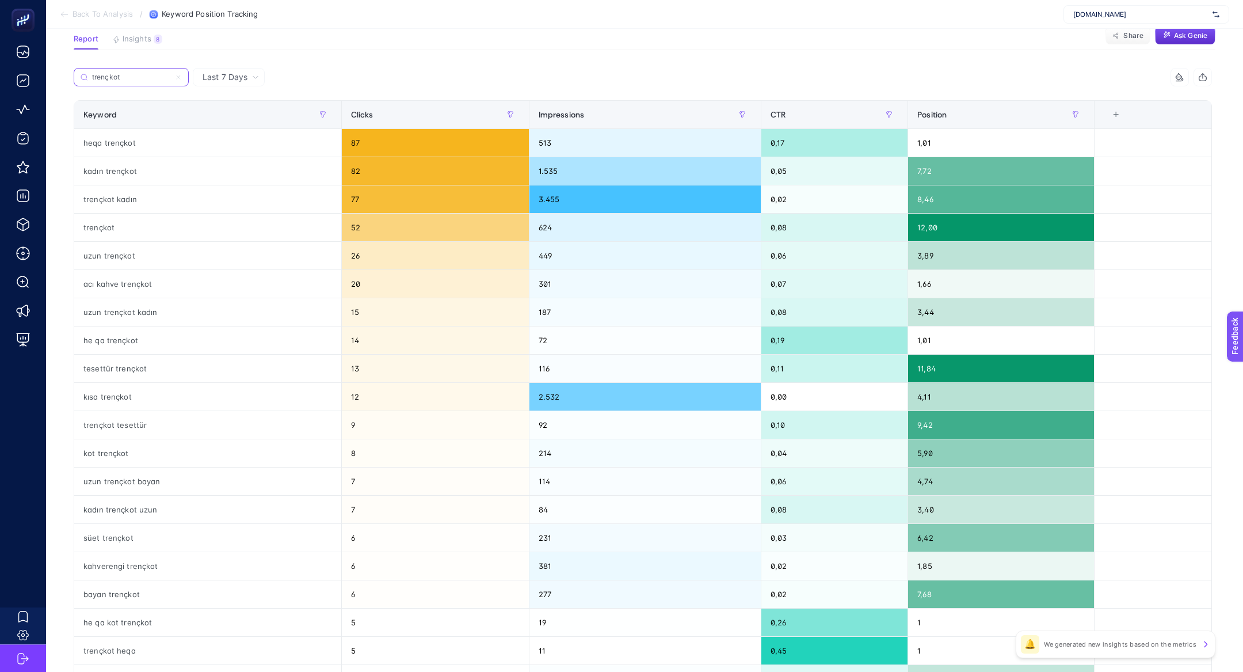
scroll to position [85, 0]
type input "trençkot"
click at [178, 75] on icon at bounding box center [178, 76] width 7 height 7
click at [170, 75] on input "trençkot" at bounding box center [131, 77] width 78 height 9
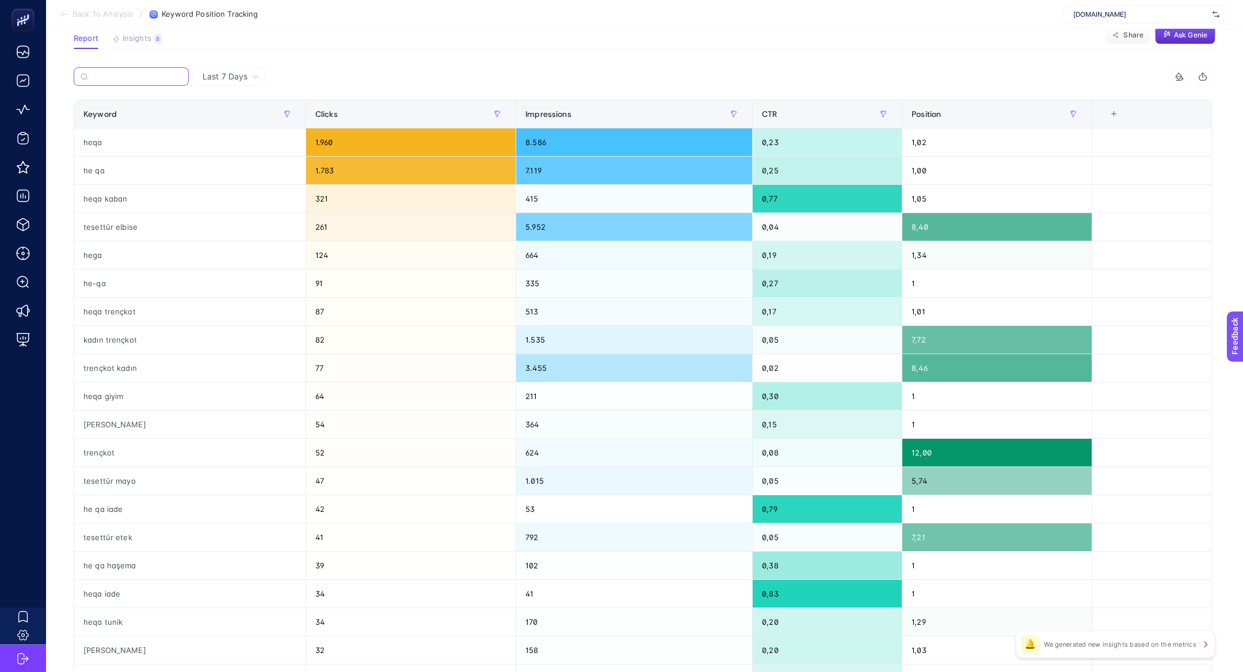
paste input "heqa etek"
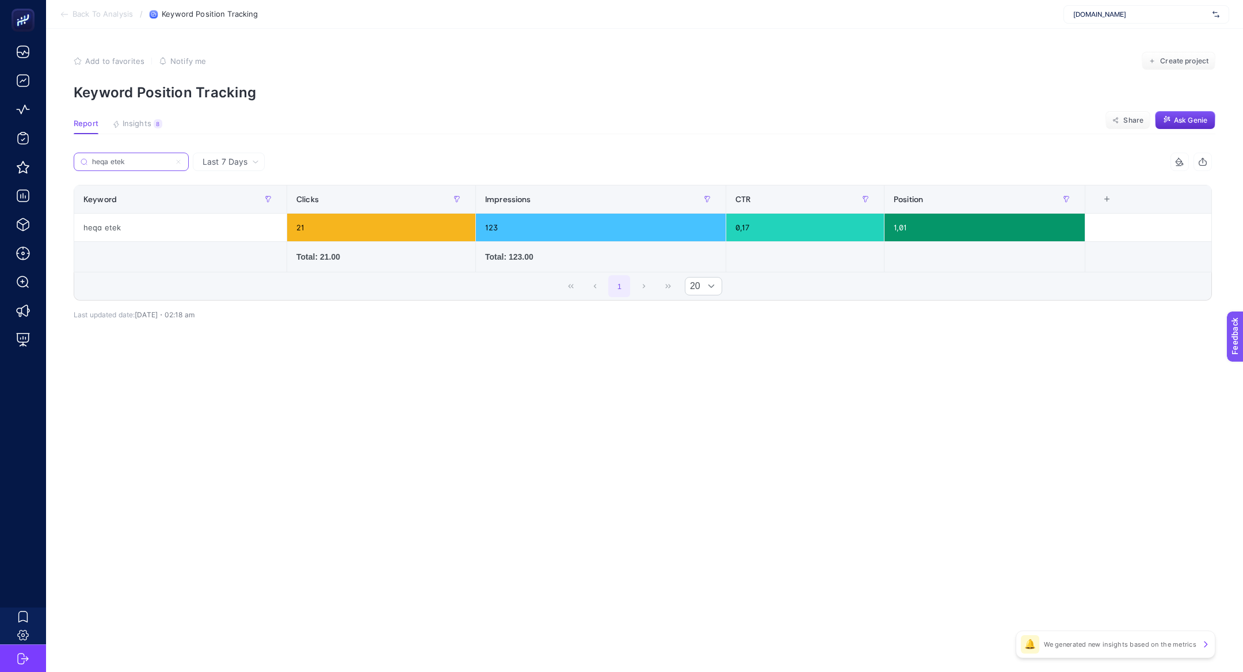
type input "heqa etek"
click at [177, 163] on icon at bounding box center [178, 161] width 7 height 7
click at [170, 163] on input "heqa etek" at bounding box center [131, 162] width 78 height 9
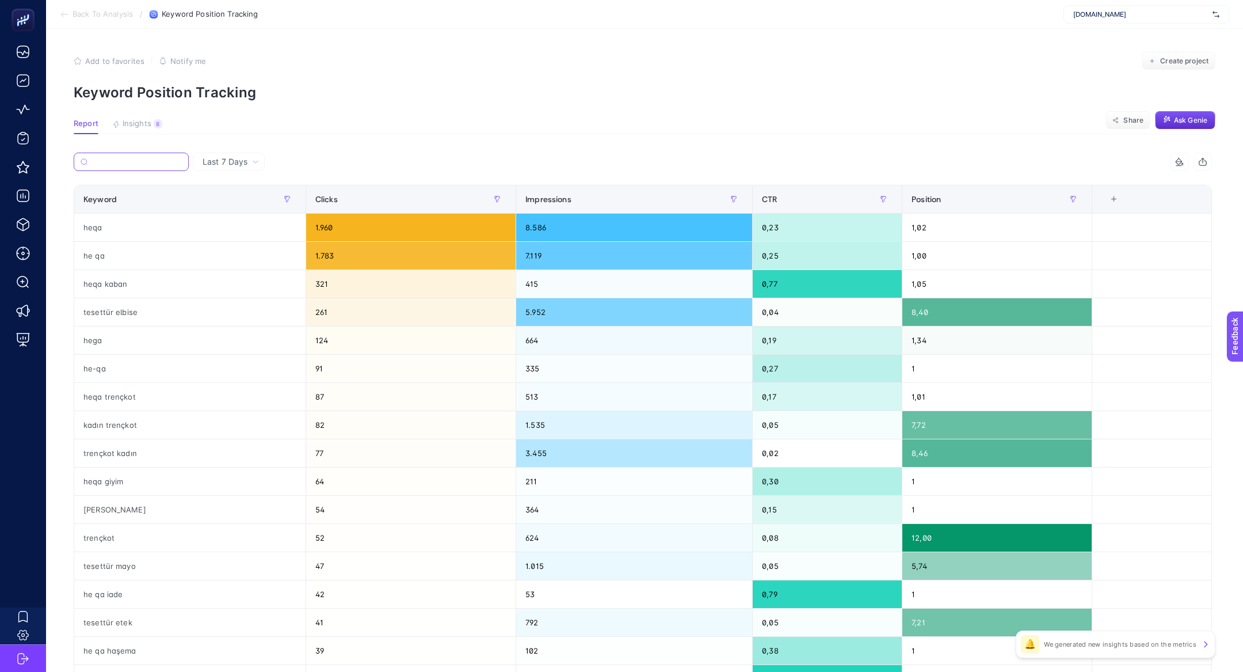
paste input "tesettür mayo"
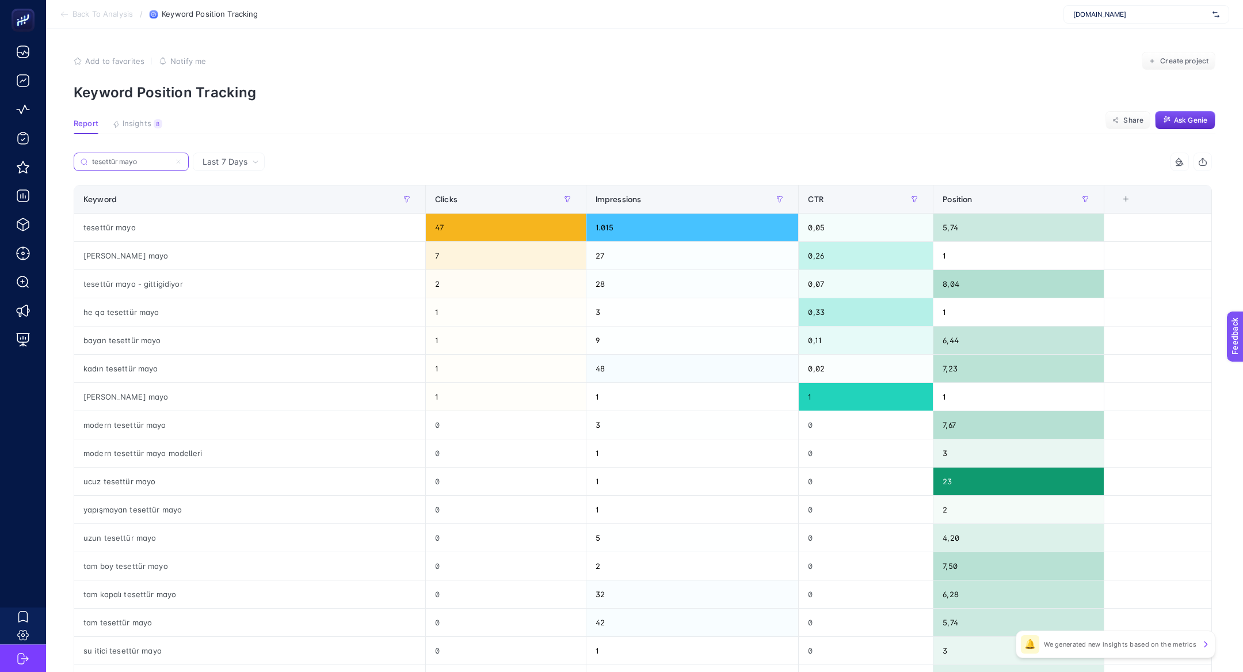
type input "tesettür mayo"
click at [176, 163] on icon at bounding box center [178, 161] width 7 height 7
click at [170, 163] on input "tesettür mayo" at bounding box center [131, 162] width 78 height 9
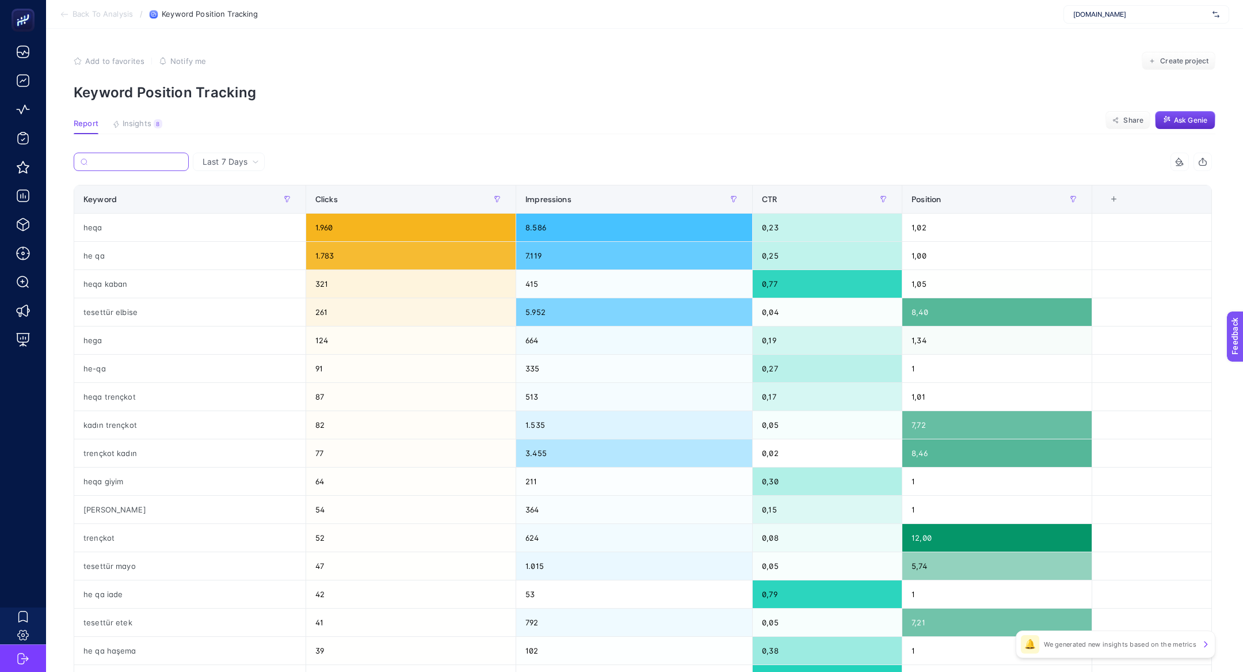
paste input "trençkot"
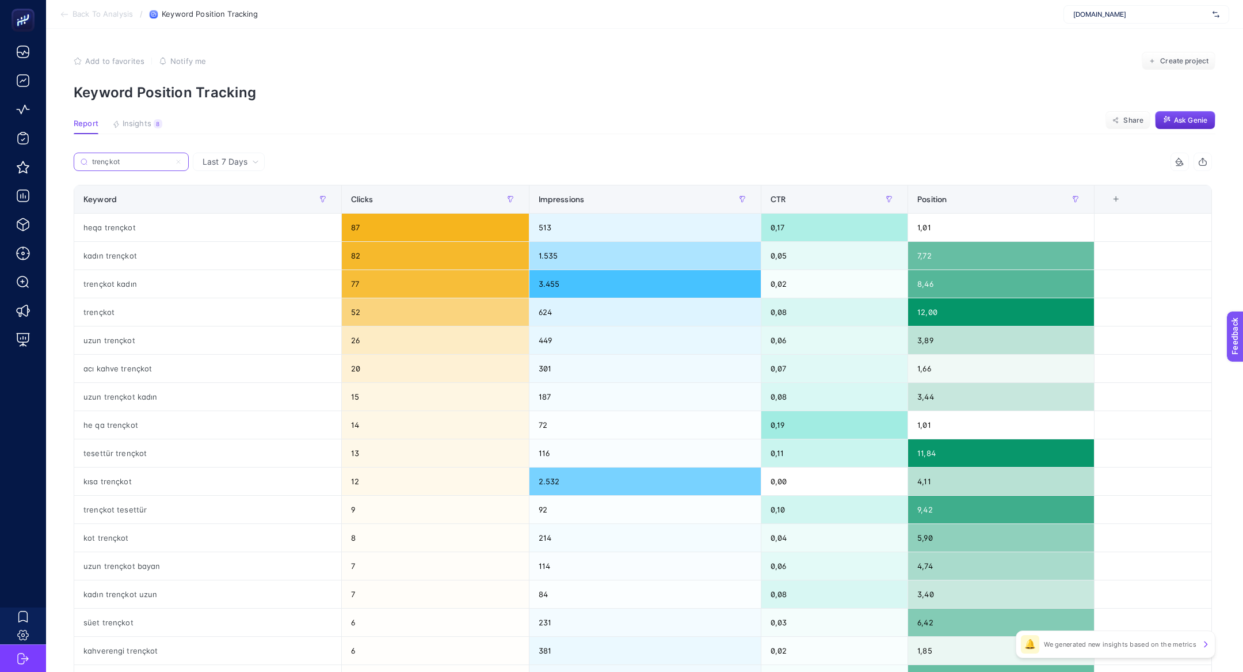
type input "trençkot"
click at [129, 318] on div "trençkot" at bounding box center [207, 312] width 267 height 28
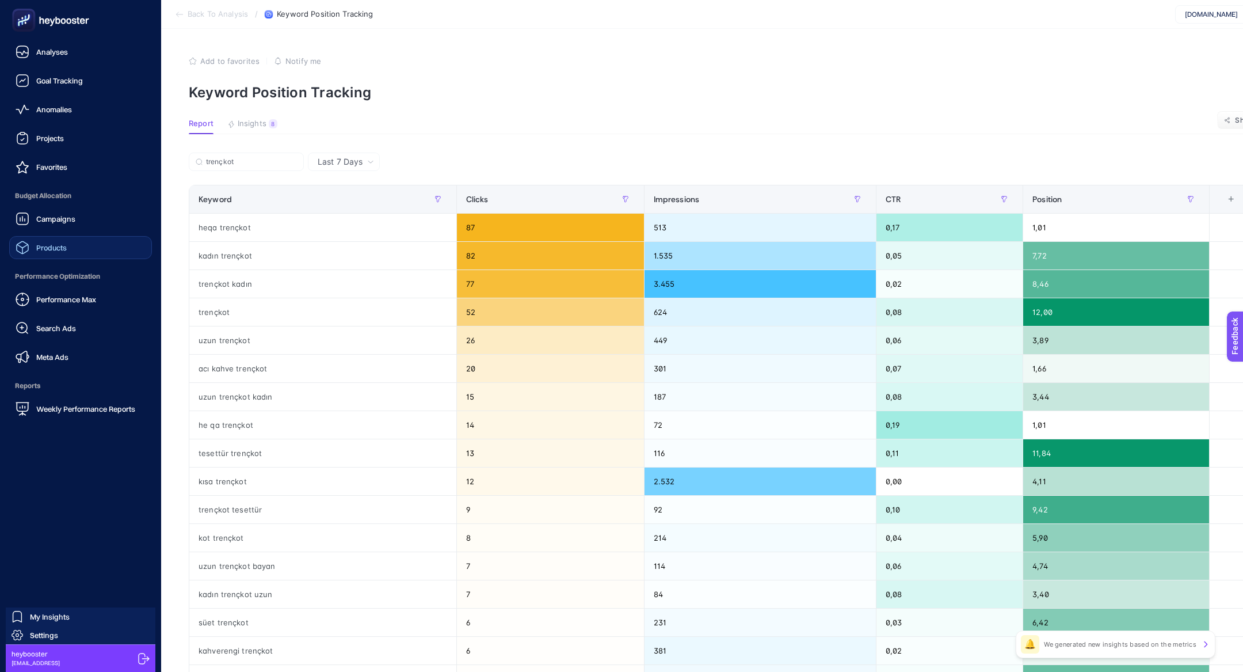
click at [78, 245] on link "Products" at bounding box center [80, 247] width 143 height 23
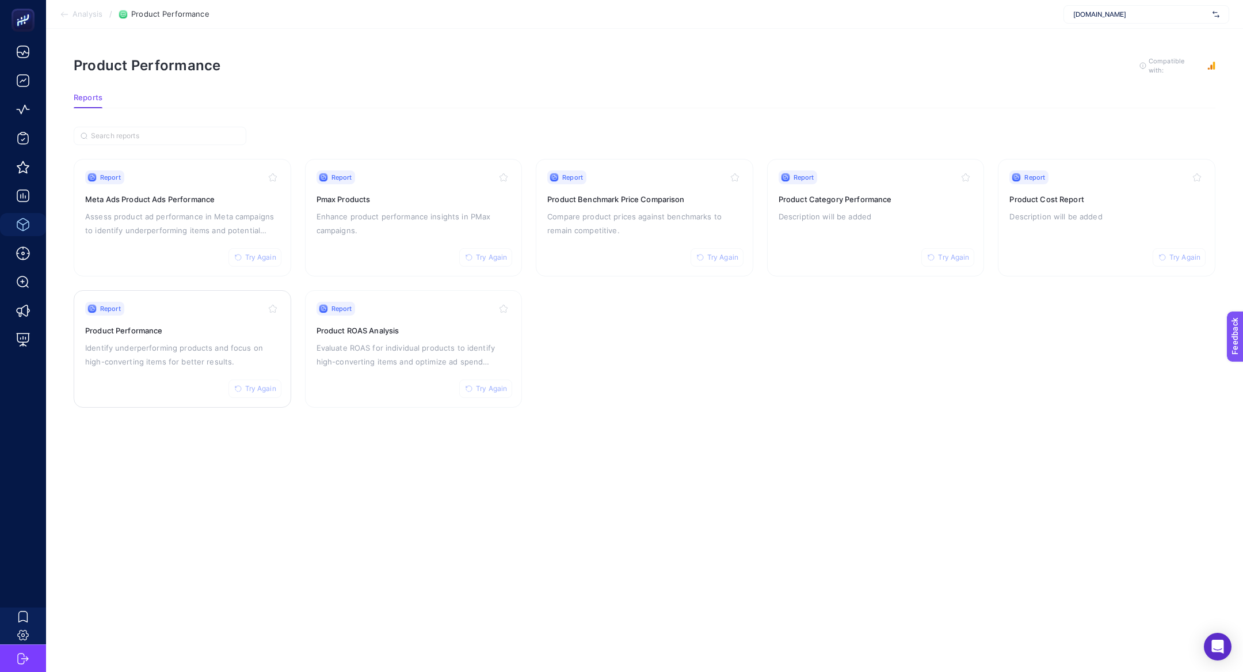
click at [197, 350] on p "Identify underperforming products and focus on high-converting items for better…" at bounding box center [182, 355] width 195 height 28
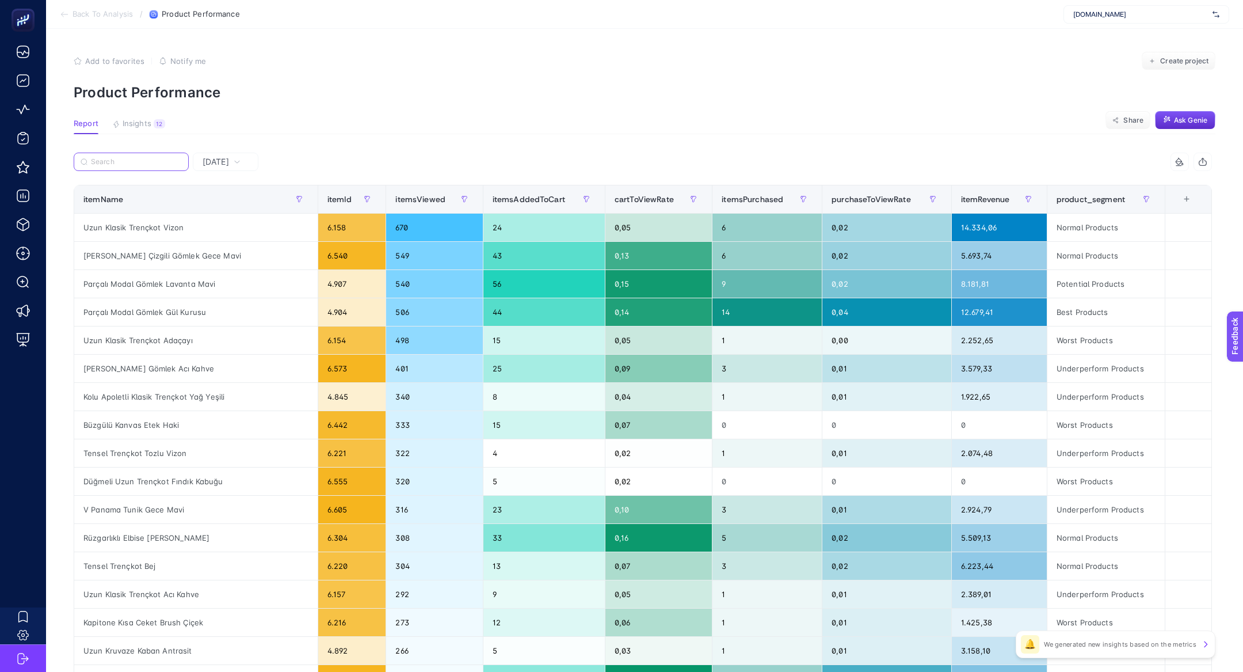
click at [127, 163] on input "Search" at bounding box center [136, 162] width 91 height 9
paste input "Pilise Detaylı Bluz Soft Sarı"
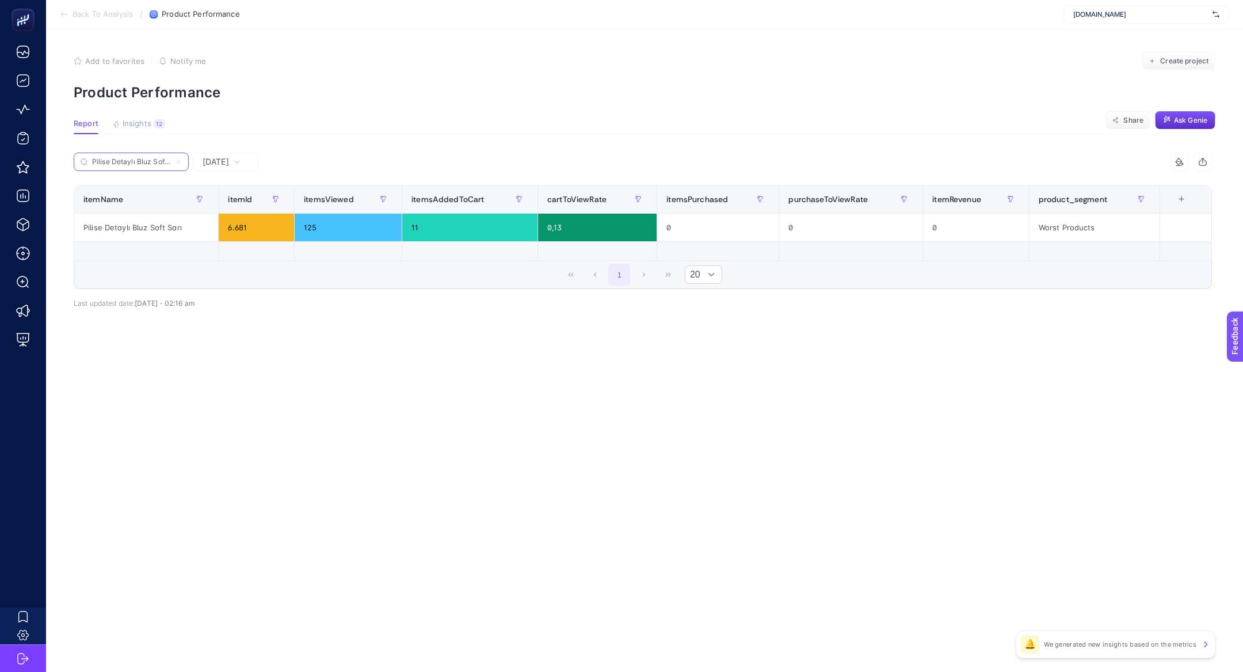
scroll to position [0, 10]
type input "Pilise Detaylı Bluz Soft Sarı"
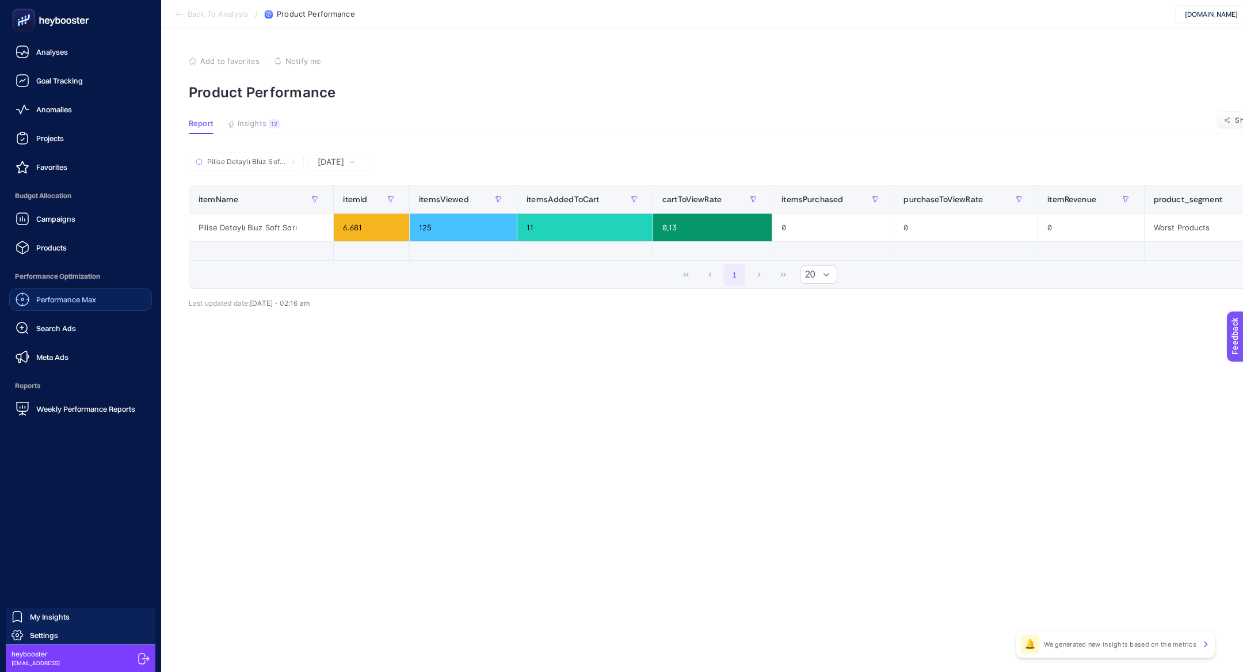
click at [50, 300] on span "Performance Max" at bounding box center [66, 299] width 60 height 9
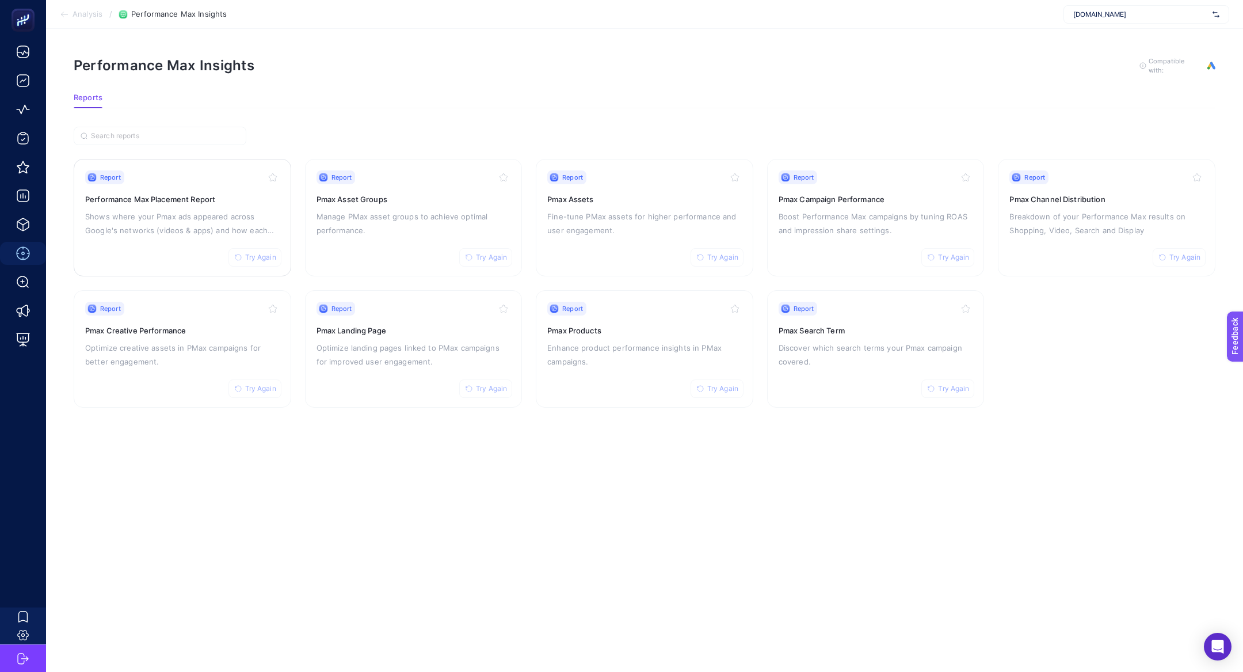
click at [186, 196] on h3 "Performance Max Placement Report" at bounding box center [182, 199] width 195 height 12
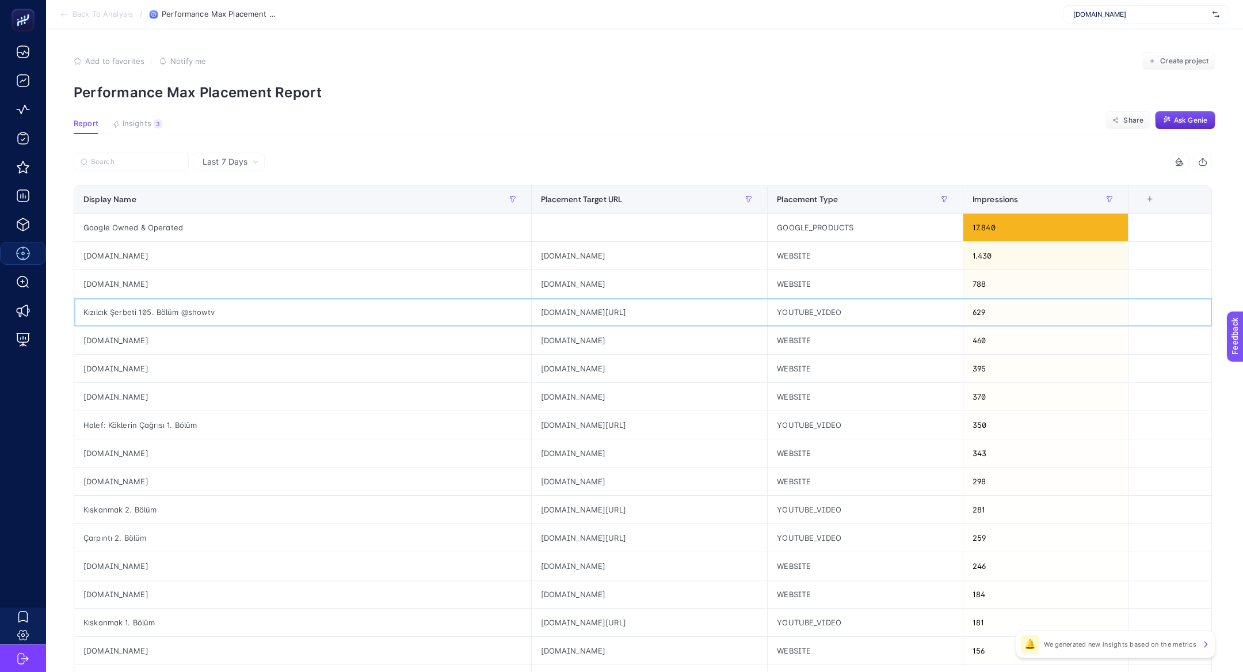
click at [184, 323] on div "Kızılcık Şerbeti 105. Bölüm @showtv" at bounding box center [302, 312] width 457 height 28
click at [150, 420] on div "Halef: Köklerin Çağrısı 1. Bölüm" at bounding box center [302, 425] width 457 height 28
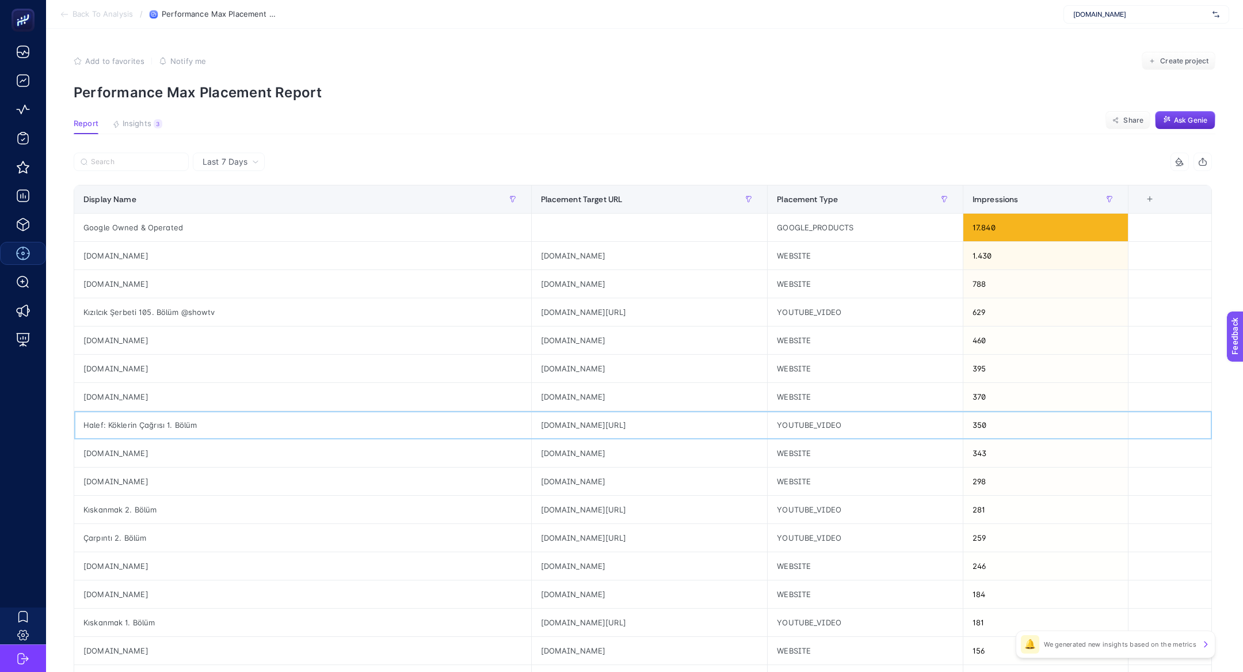
click at [150, 420] on div "Halef: Köklerin Çağrısı 1. Bölüm" at bounding box center [302, 425] width 457 height 28
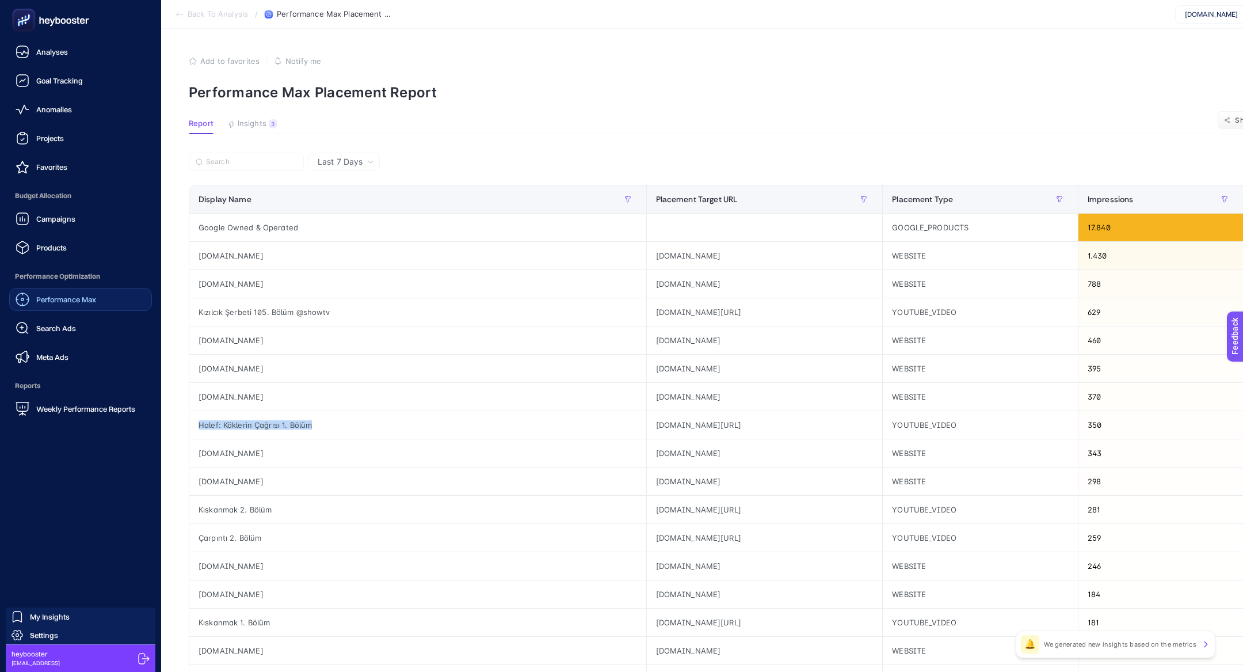
click at [75, 307] on link "Performance Max" at bounding box center [80, 299] width 143 height 23
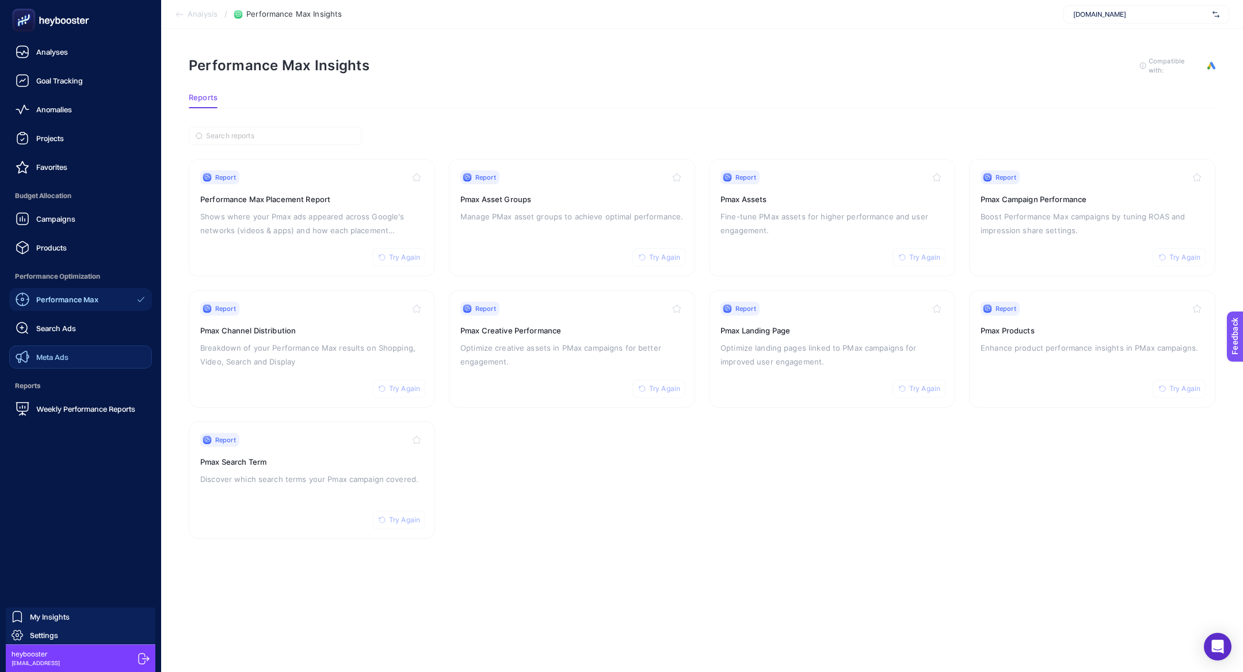
click at [33, 365] on link "Meta Ads" at bounding box center [80, 356] width 143 height 23
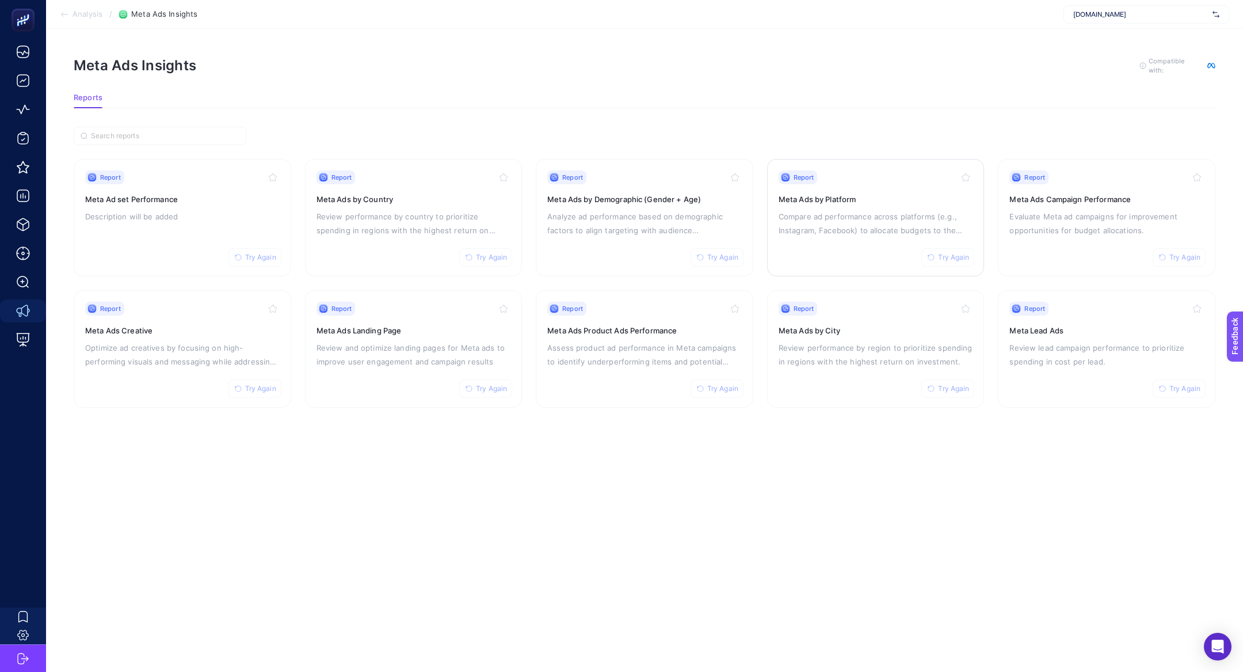
click at [897, 227] on p "Compare ad performance across platforms (e.g., Instagram, Facebook) to allocate…" at bounding box center [876, 224] width 195 height 28
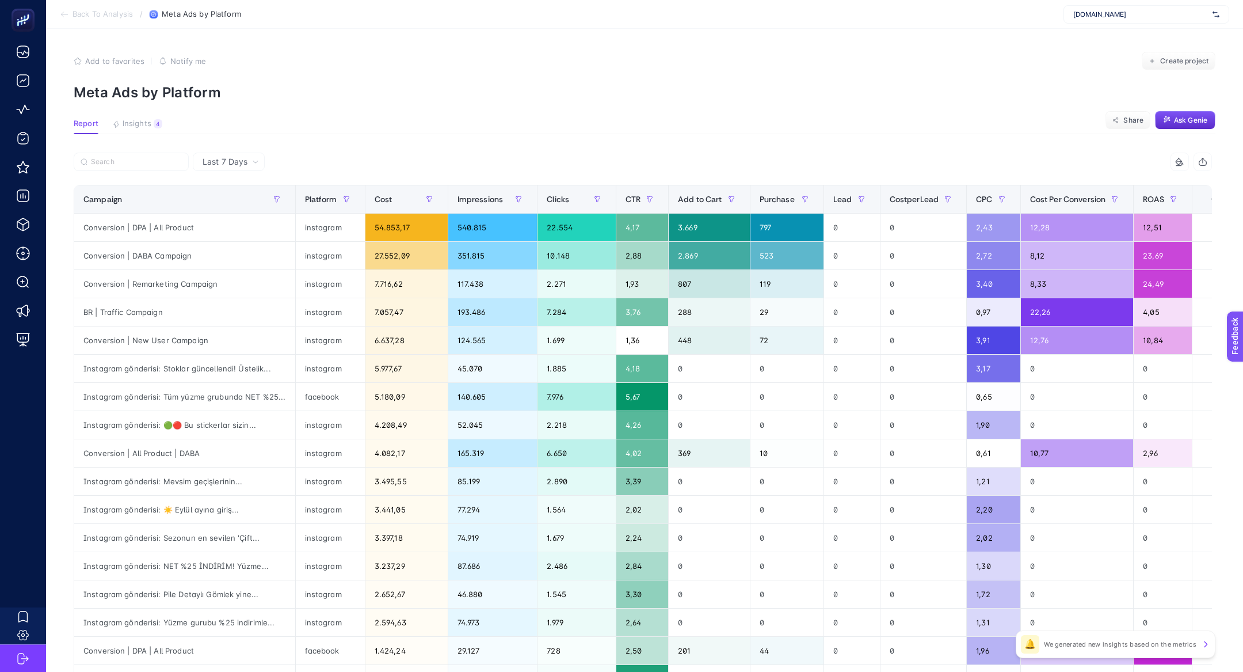
scroll to position [76, 0]
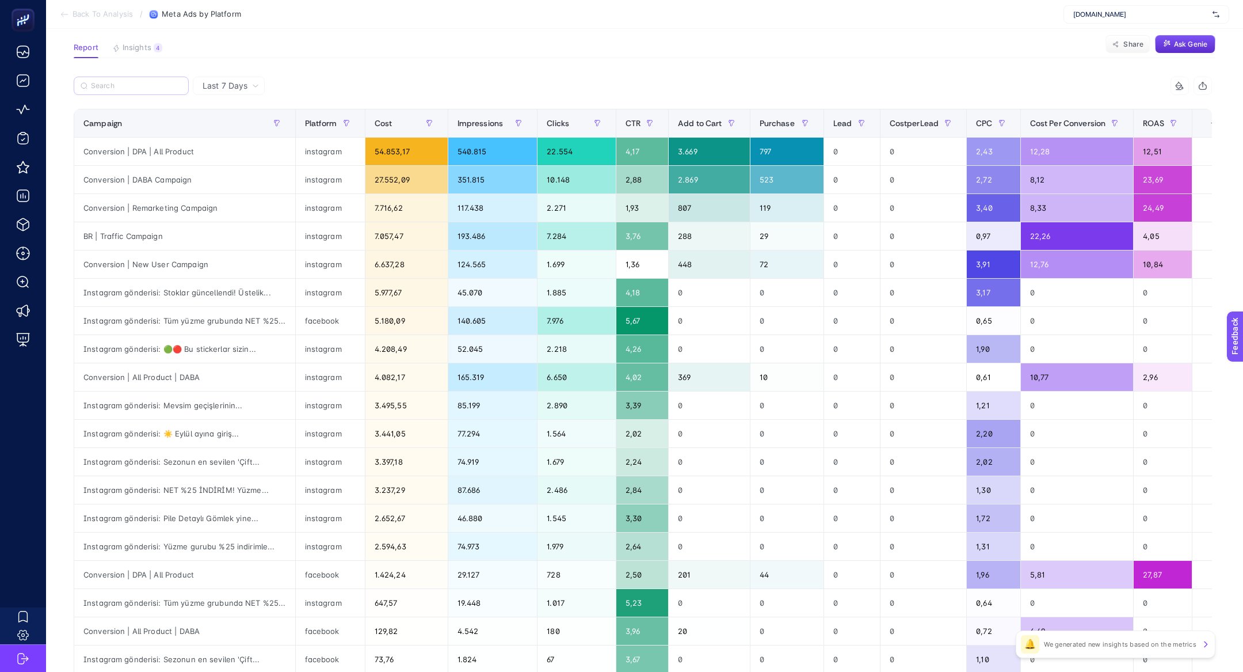
click at [176, 81] on label at bounding box center [131, 86] width 115 height 18
click at [176, 82] on input "Search" at bounding box center [136, 86] width 91 height 9
type input "d"
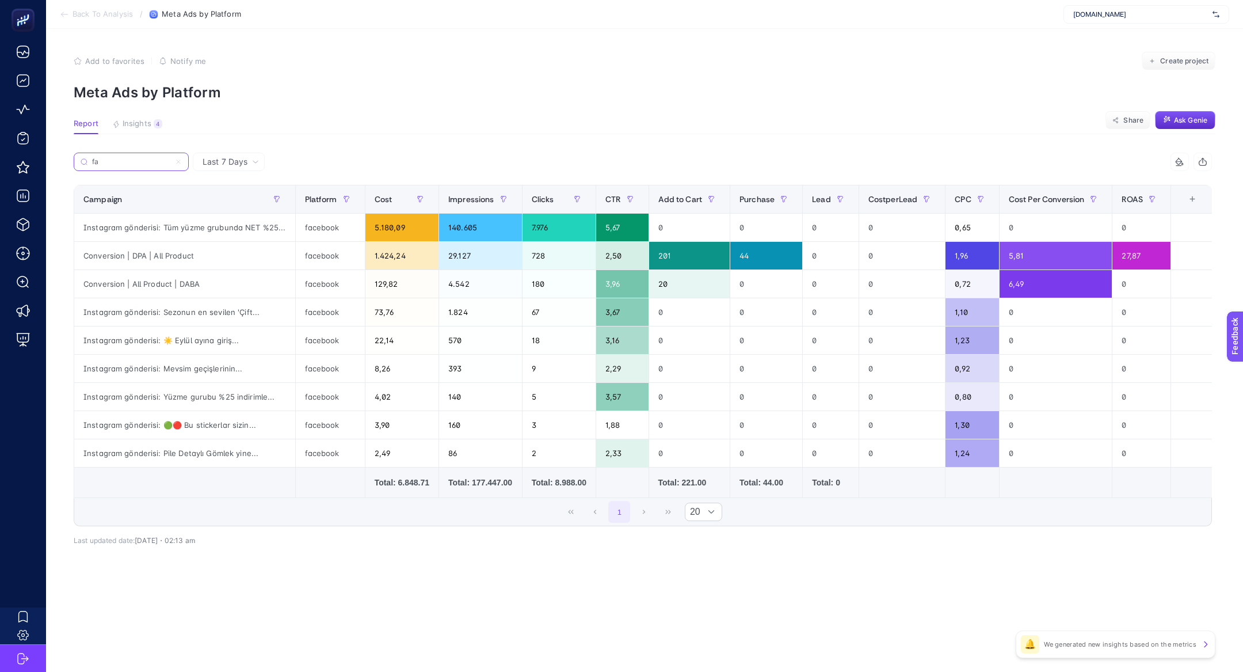
scroll to position [0, 0]
type input "face"
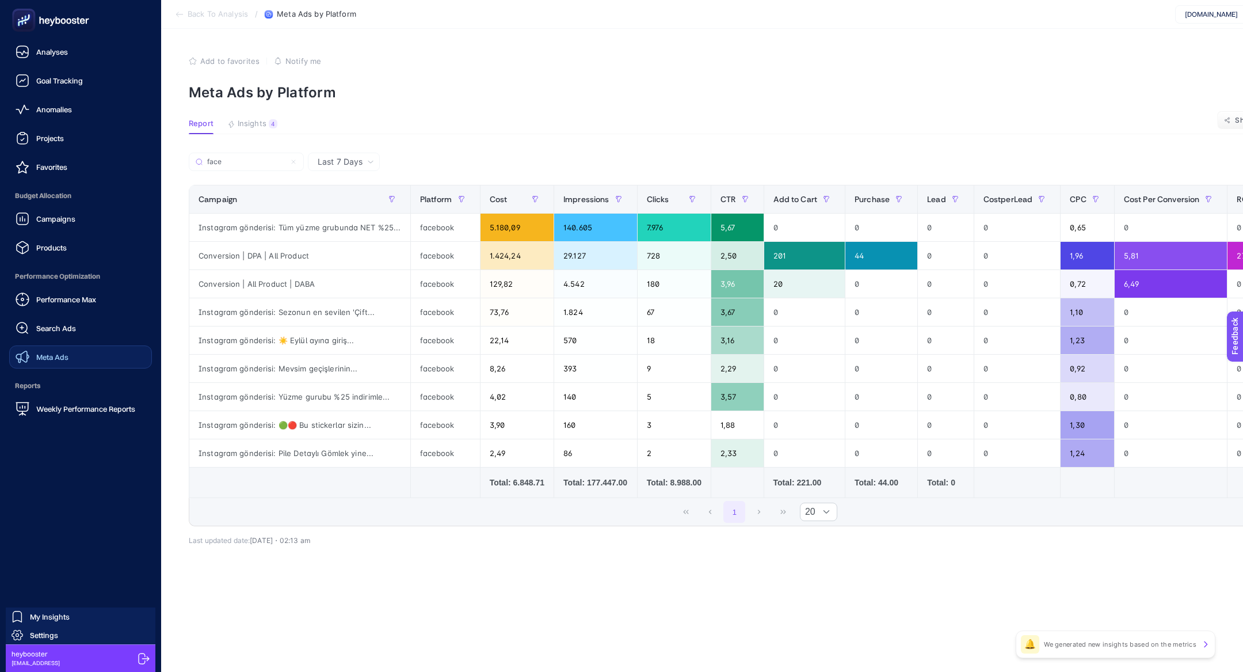
click at [80, 358] on link "Meta Ads" at bounding box center [80, 356] width 143 height 23
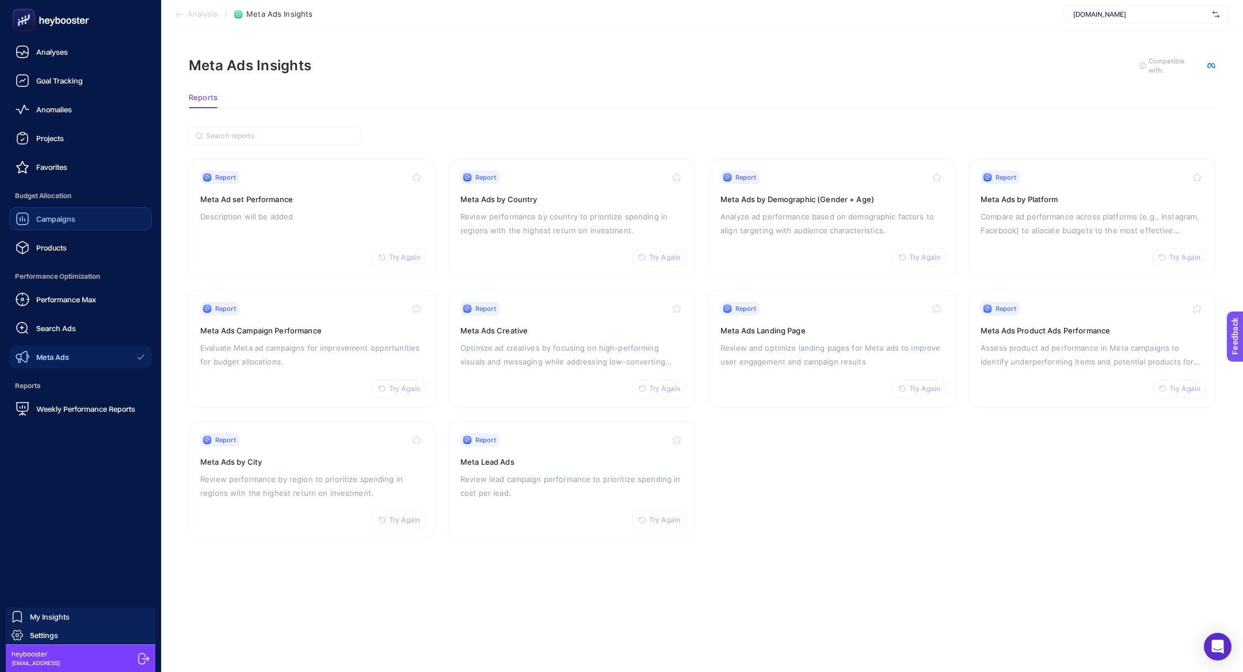
click at [54, 219] on span "Campaigns" at bounding box center [55, 218] width 39 height 9
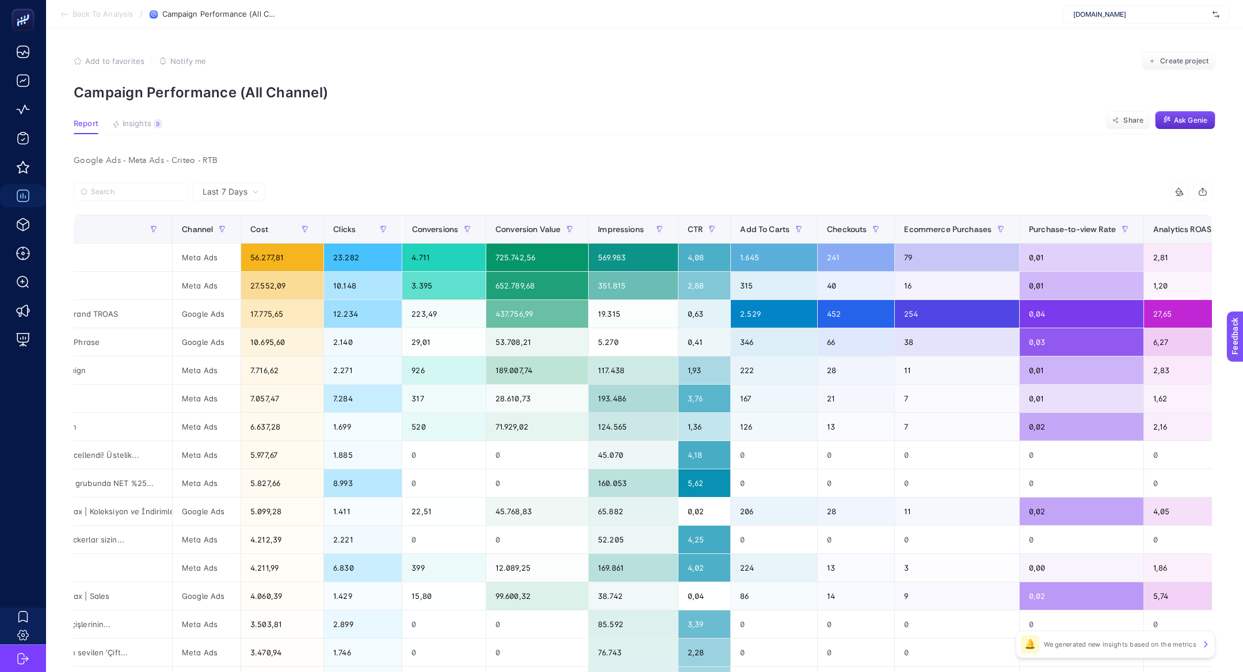
scroll to position [0, 142]
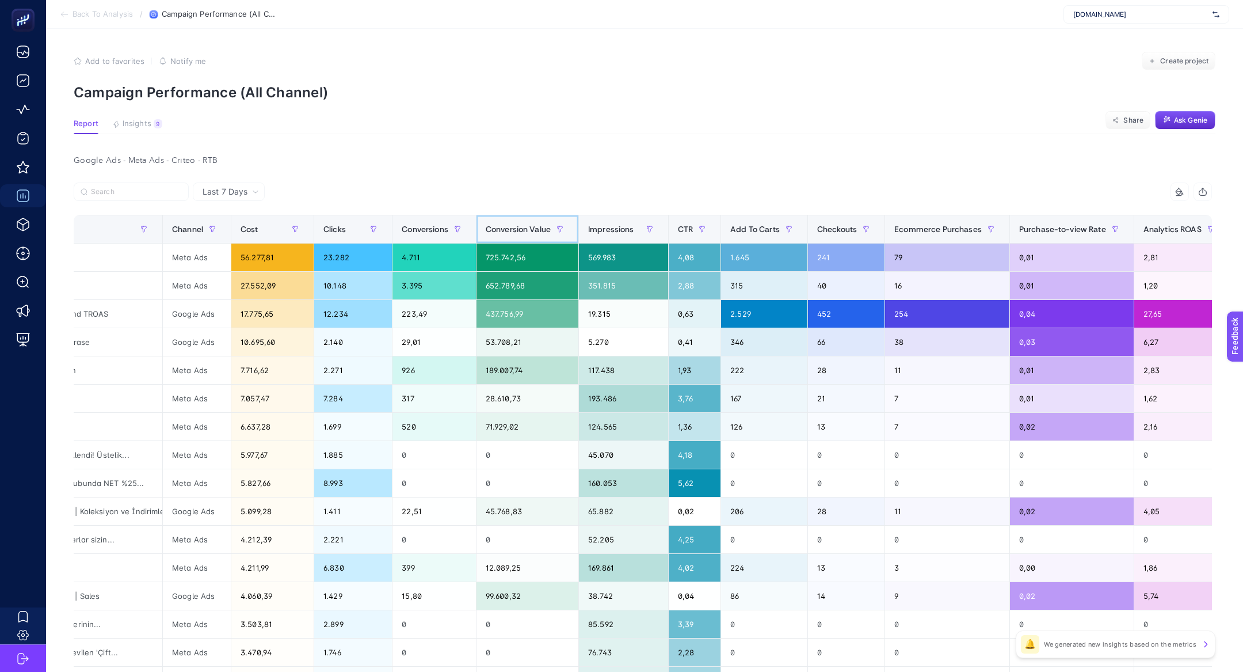
click at [530, 224] on span "Conversion Value" at bounding box center [518, 228] width 65 height 9
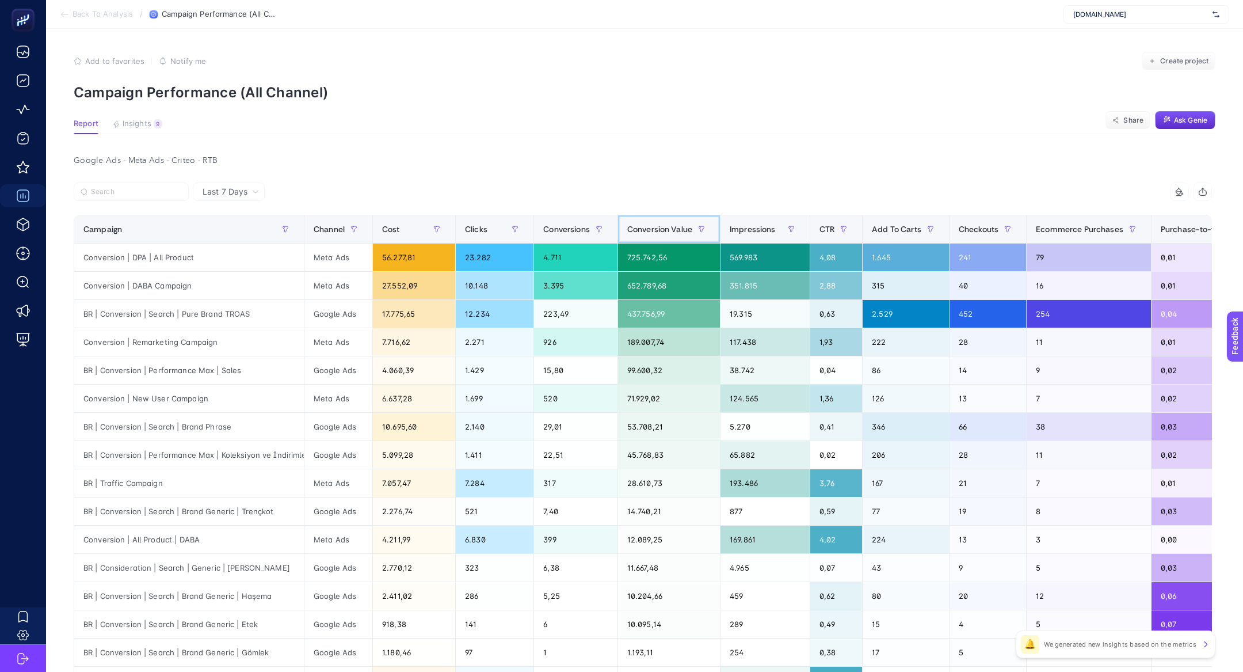
scroll to position [0, 6]
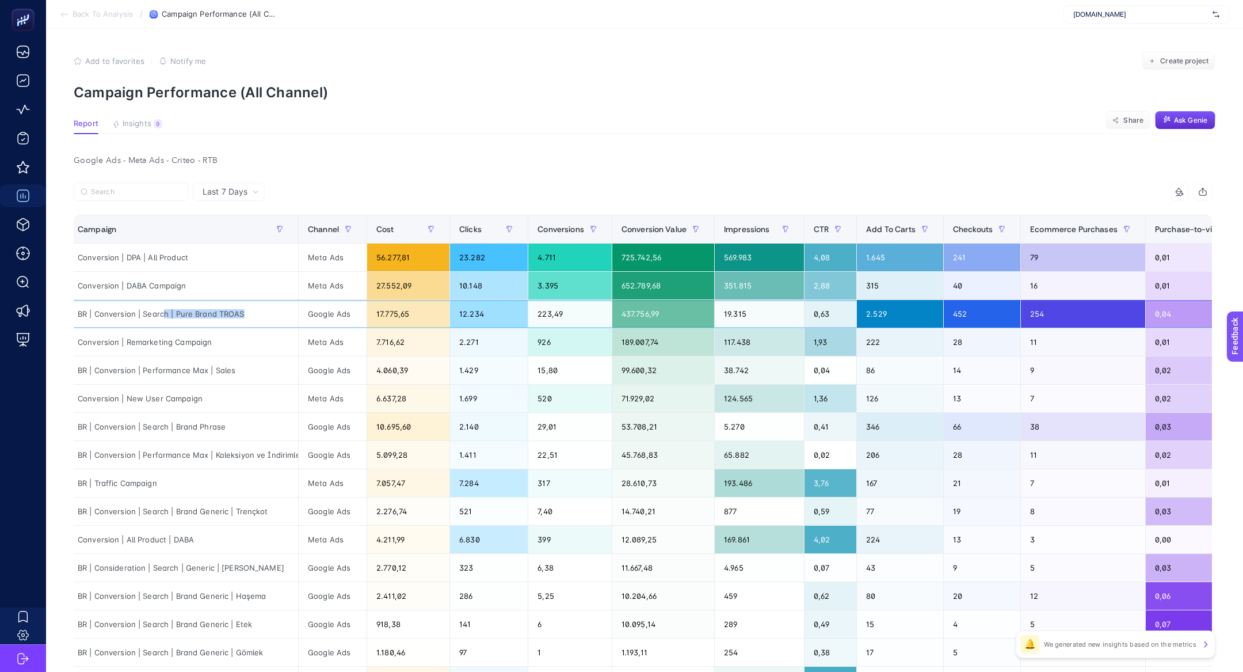
drag, startPoint x: 164, startPoint y: 314, endPoint x: 271, endPoint y: 311, distance: 107.1
click at [271, 311] on div "BR | Conversion | Search | Pure Brand TROAS" at bounding box center [183, 314] width 230 height 28
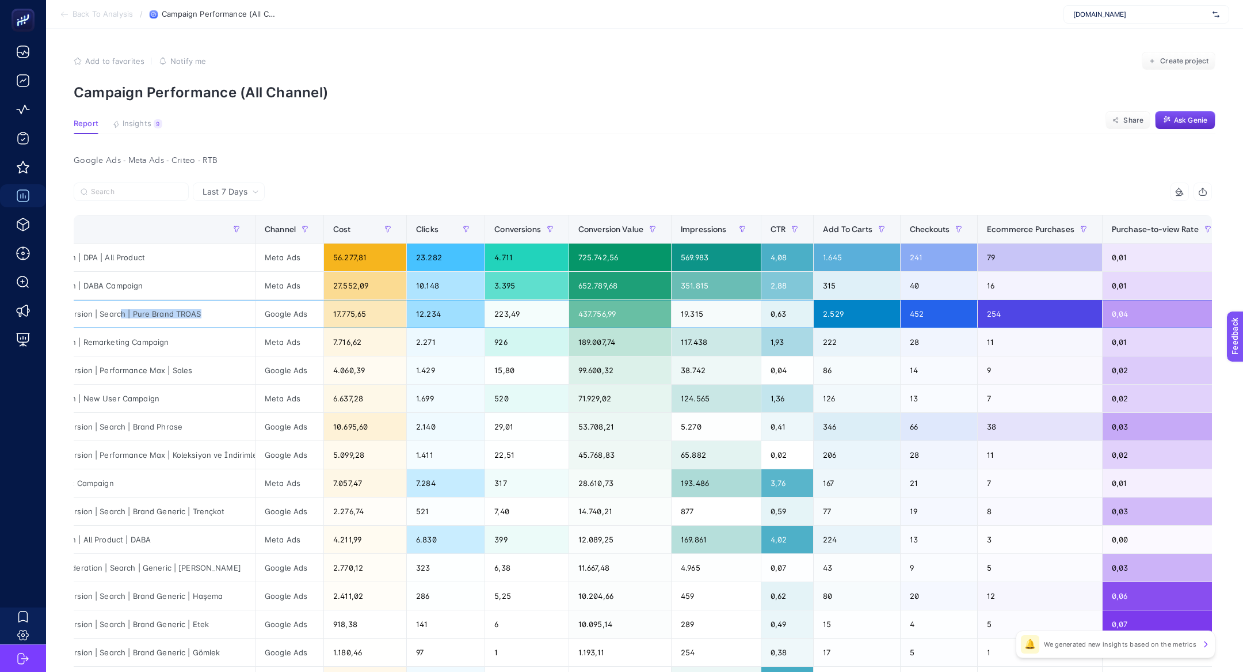
scroll to position [0, 0]
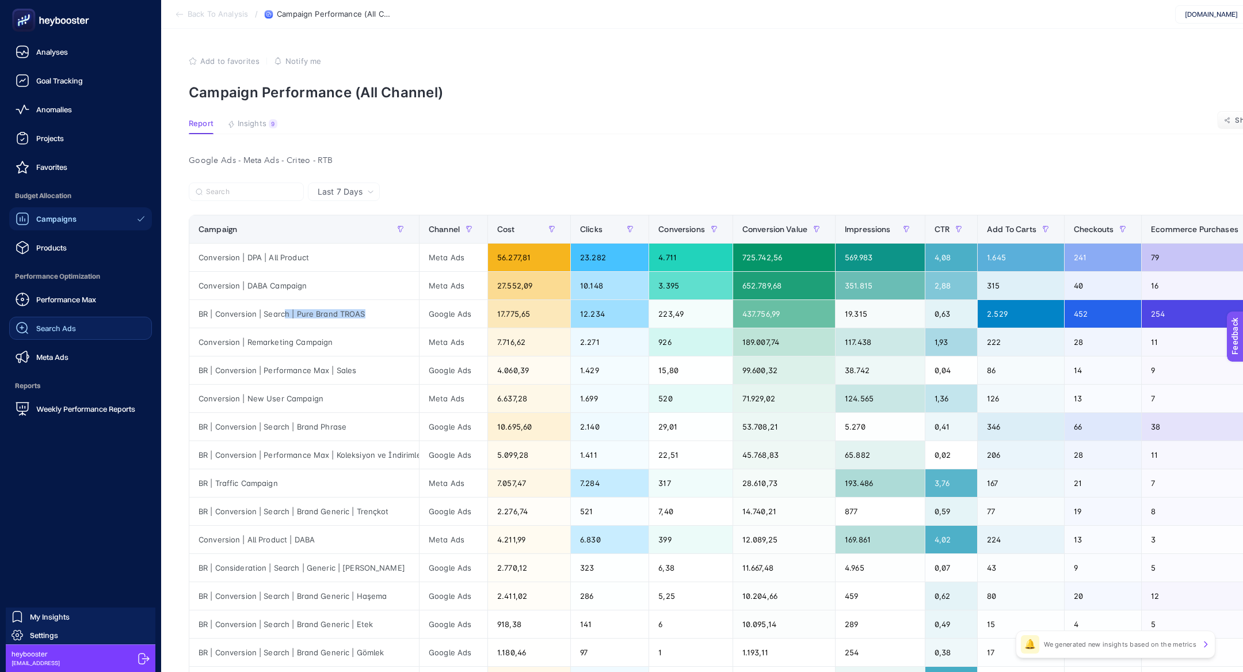
click at [24, 321] on icon at bounding box center [23, 328] width 14 height 14
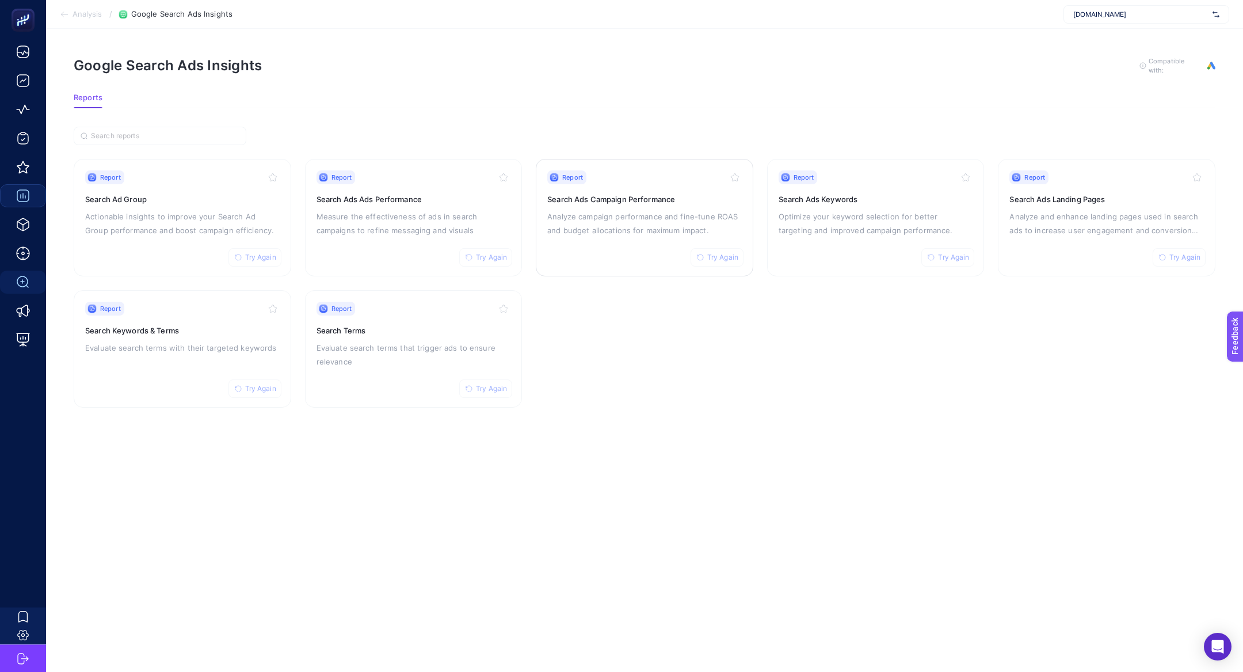
click at [671, 212] on p "Analyze campaign performance and fine-tune ROAS and budget allocations for maxi…" at bounding box center [644, 224] width 195 height 28
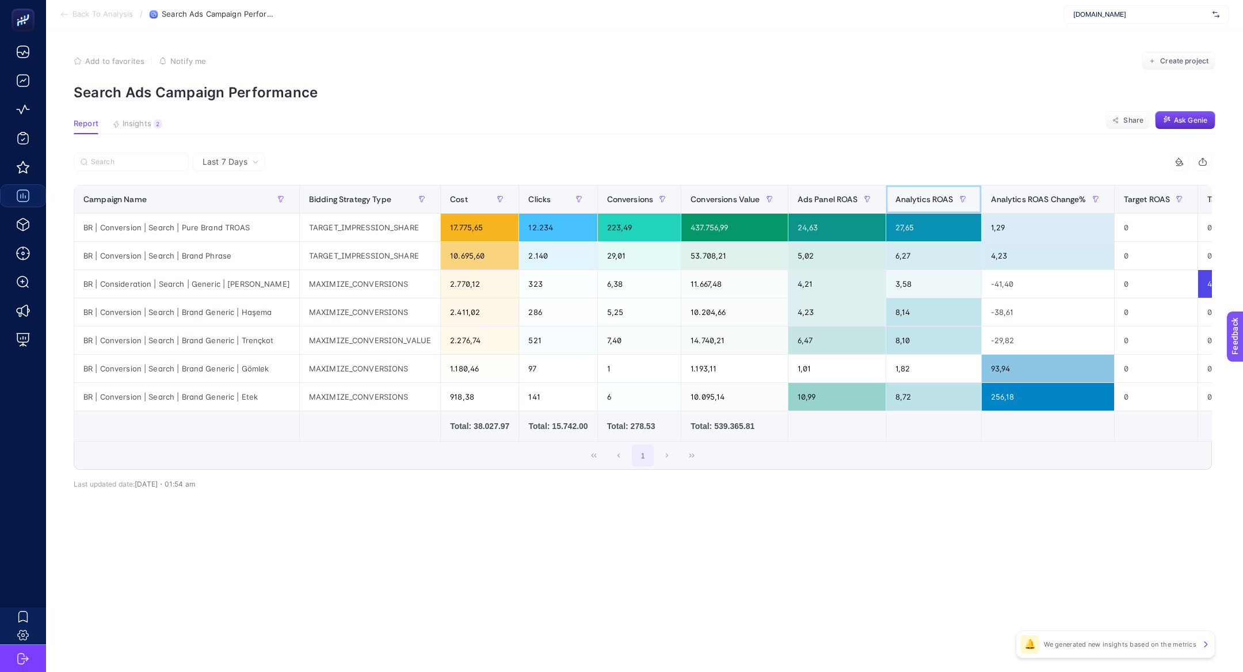
click at [912, 199] on span "Analytics ROAS" at bounding box center [925, 199] width 58 height 9
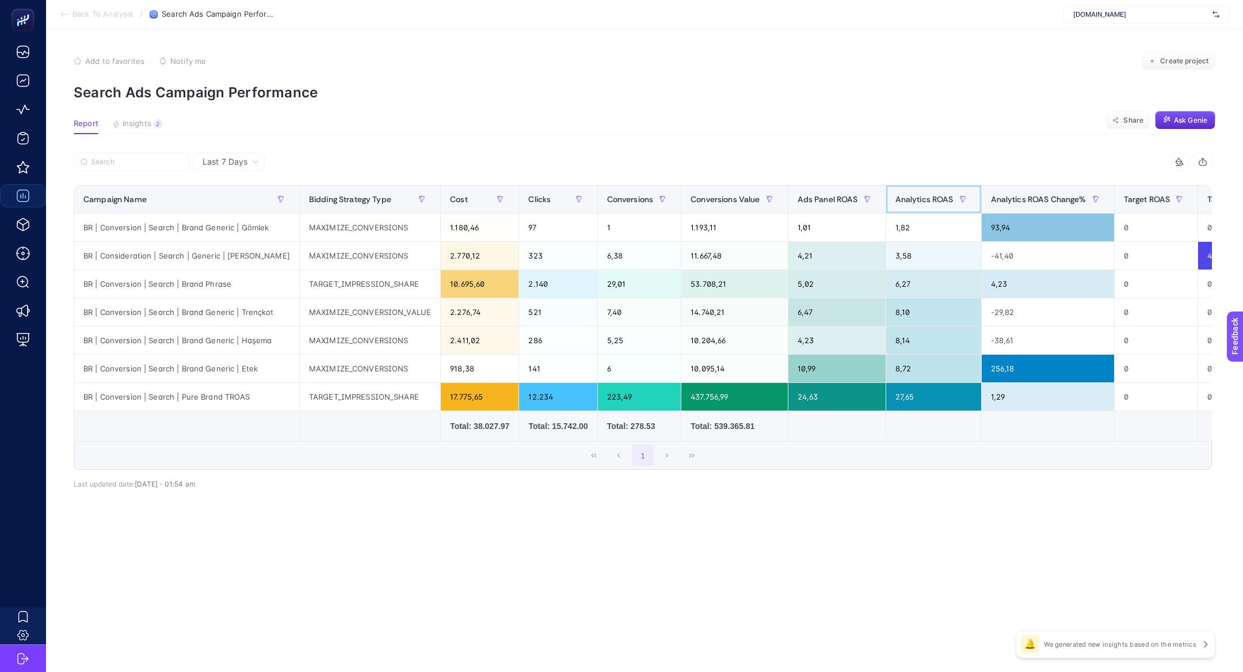
click at [912, 199] on span "Analytics ROAS" at bounding box center [925, 199] width 58 height 9
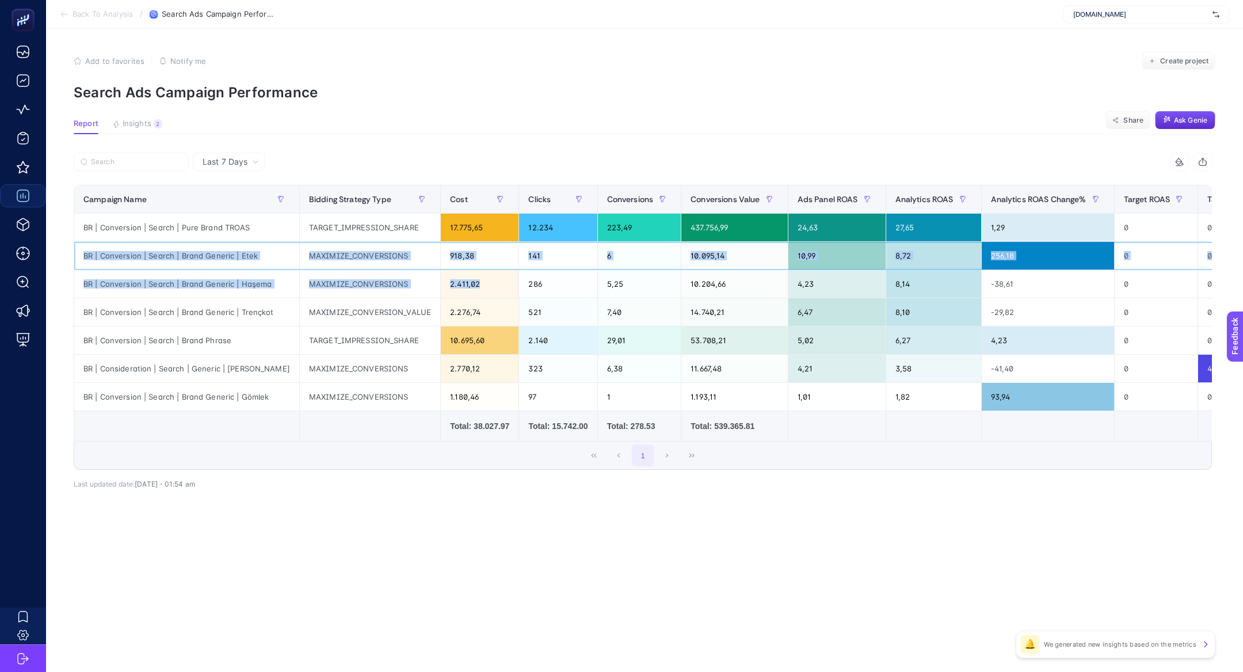
drag, startPoint x: 265, startPoint y: 250, endPoint x: 560, endPoint y: 271, distance: 295.4
click at [563, 274] on tbody "BR | Conversion | Search | Pure Brand TROAS TARGET_IMPRESSION_SHARE 17.775,65 1…" at bounding box center [1018, 312] width 1888 height 197
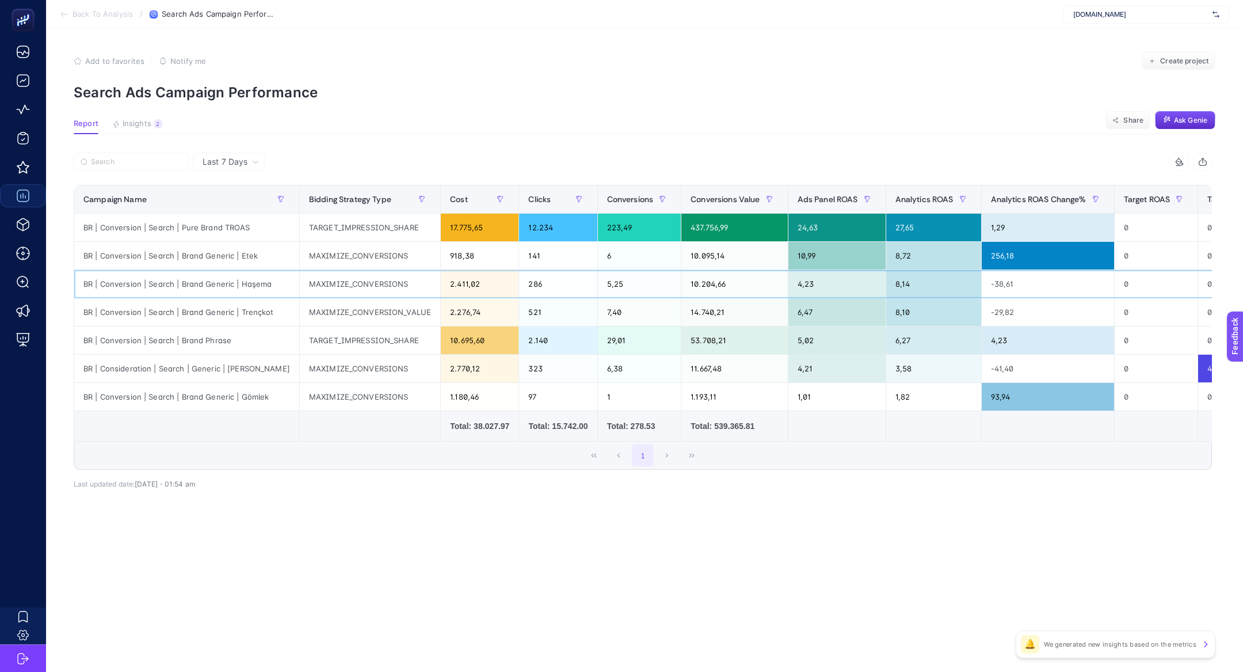
click at [890, 275] on div "8,14" at bounding box center [933, 284] width 95 height 28
click at [905, 260] on div "8,72" at bounding box center [933, 256] width 95 height 28
click at [925, 261] on div "8,72" at bounding box center [933, 256] width 95 height 28
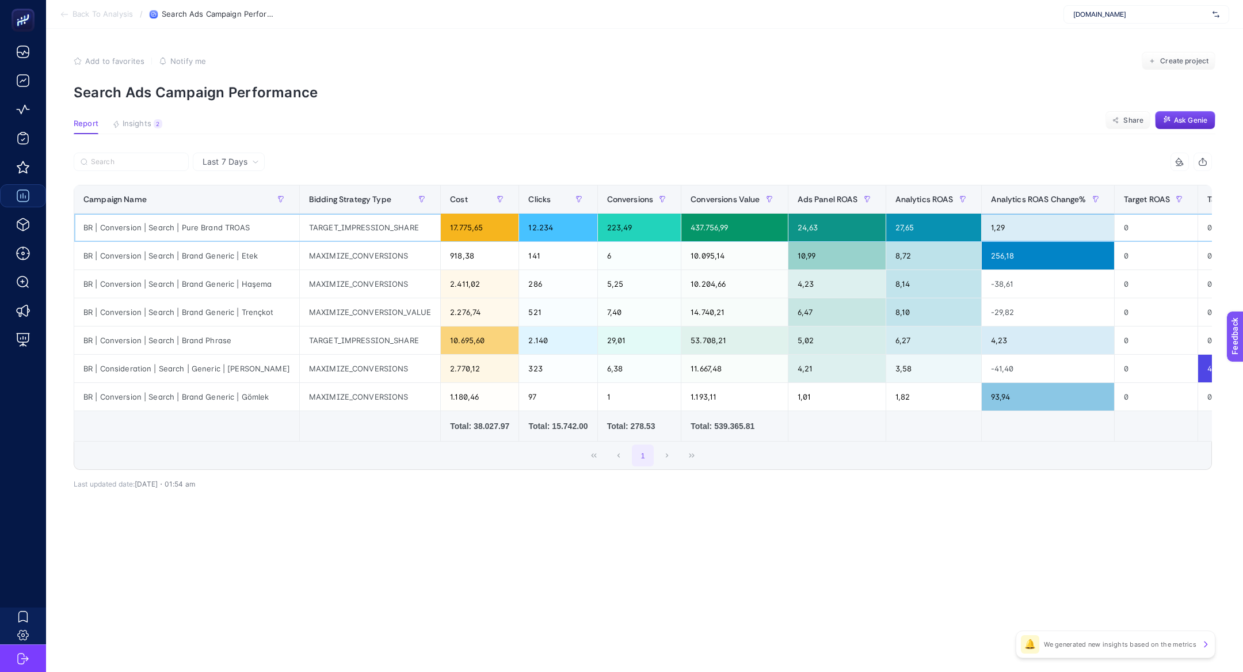
click at [915, 219] on div "27,65" at bounding box center [933, 228] width 95 height 28
click at [915, 220] on div "27,65" at bounding box center [933, 228] width 95 height 28
click at [915, 219] on div "27,65" at bounding box center [933, 228] width 95 height 28
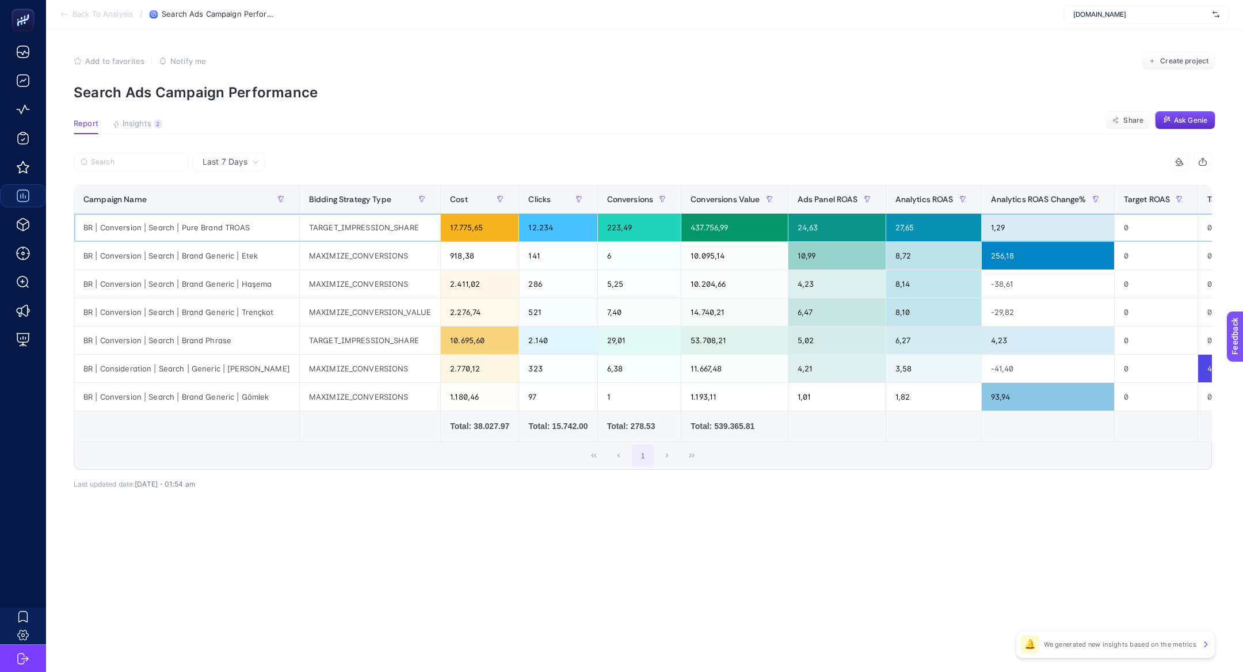
click at [915, 219] on div "27,65" at bounding box center [933, 228] width 95 height 28
click at [248, 151] on article "Add to favorites false Notify me Create project Search Ads Campaign Performance…" at bounding box center [644, 350] width 1197 height 643
click at [248, 162] on div "Last 7 Days" at bounding box center [231, 162] width 66 height 8
click at [243, 205] on li "Last 30 Days" at bounding box center [228, 206] width 65 height 21
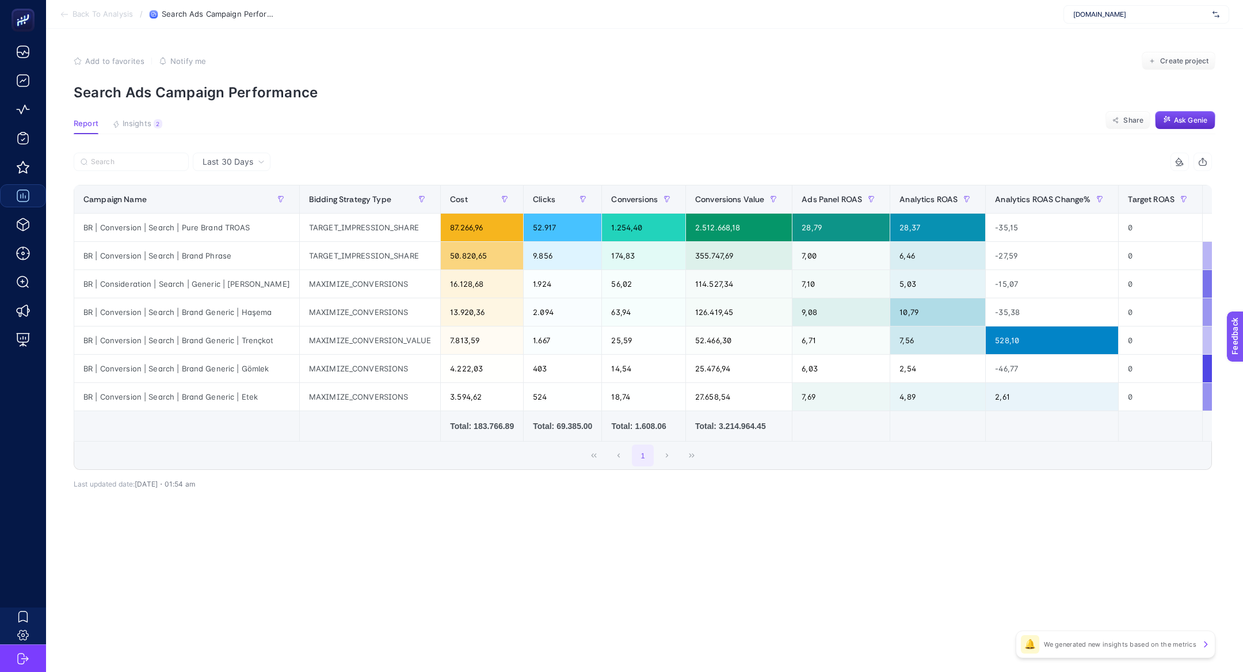
click at [927, 180] on div "14 items selected Campaign Name Bidding Strategy Type Cost Clicks Conversions C…" at bounding box center [643, 311] width 1138 height 317
click at [928, 195] on span "Analytics ROAS" at bounding box center [929, 199] width 58 height 9
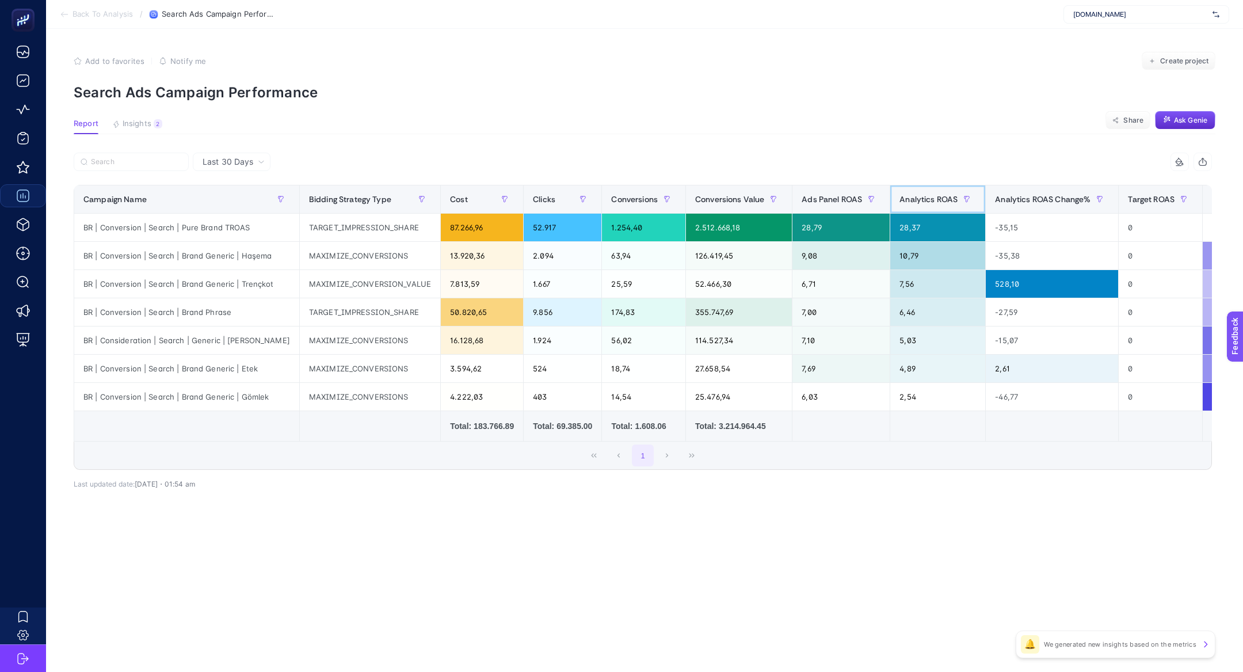
click at [928, 195] on span "Analytics ROAS" at bounding box center [929, 199] width 58 height 9
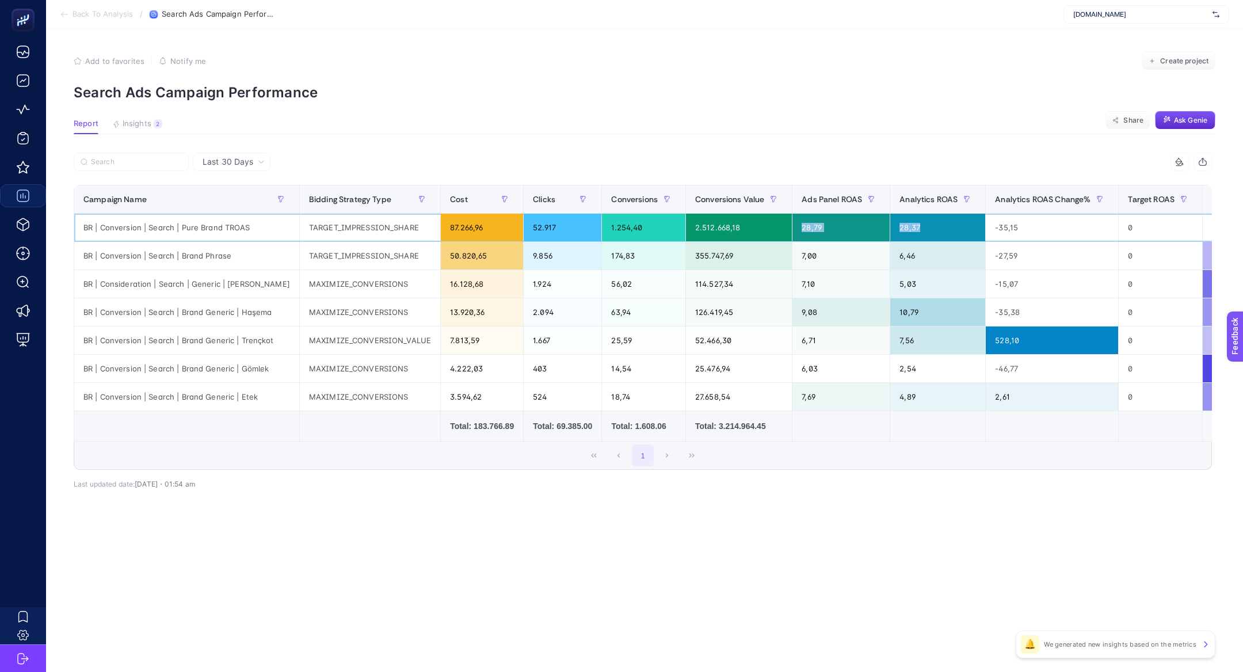
drag, startPoint x: 935, startPoint y: 232, endPoint x: 768, endPoint y: 230, distance: 166.9
click at [768, 231] on tr "BR | Conversion | Search | Pure Brand TROAS TARGET_IMPRESSION_SHARE 87.266,96 5…" at bounding box center [1036, 228] width 1925 height 28
drag, startPoint x: 231, startPoint y: 231, endPoint x: 253, endPoint y: 231, distance: 22.4
click at [254, 231] on div "BR | Conversion | Search | Pure Brand TROAS" at bounding box center [186, 228] width 225 height 28
click at [228, 228] on div "BR | Conversion | Search | Pure Brand TROAS" at bounding box center [186, 228] width 225 height 28
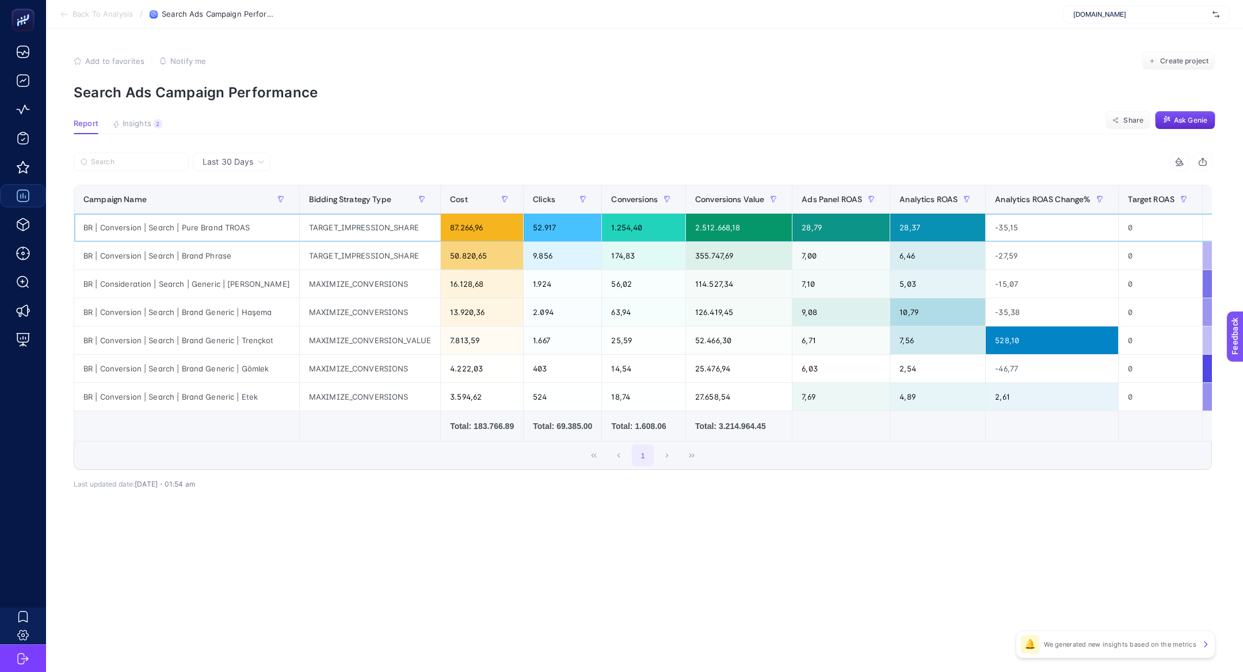
click at [228, 228] on div "BR | Conversion | Search | Pure Brand TROAS" at bounding box center [186, 228] width 225 height 28
drag, startPoint x: 181, startPoint y: 225, endPoint x: 263, endPoint y: 230, distance: 82.4
click at [263, 230] on div "BR | Conversion | Search | Pure Brand TROAS" at bounding box center [186, 228] width 225 height 28
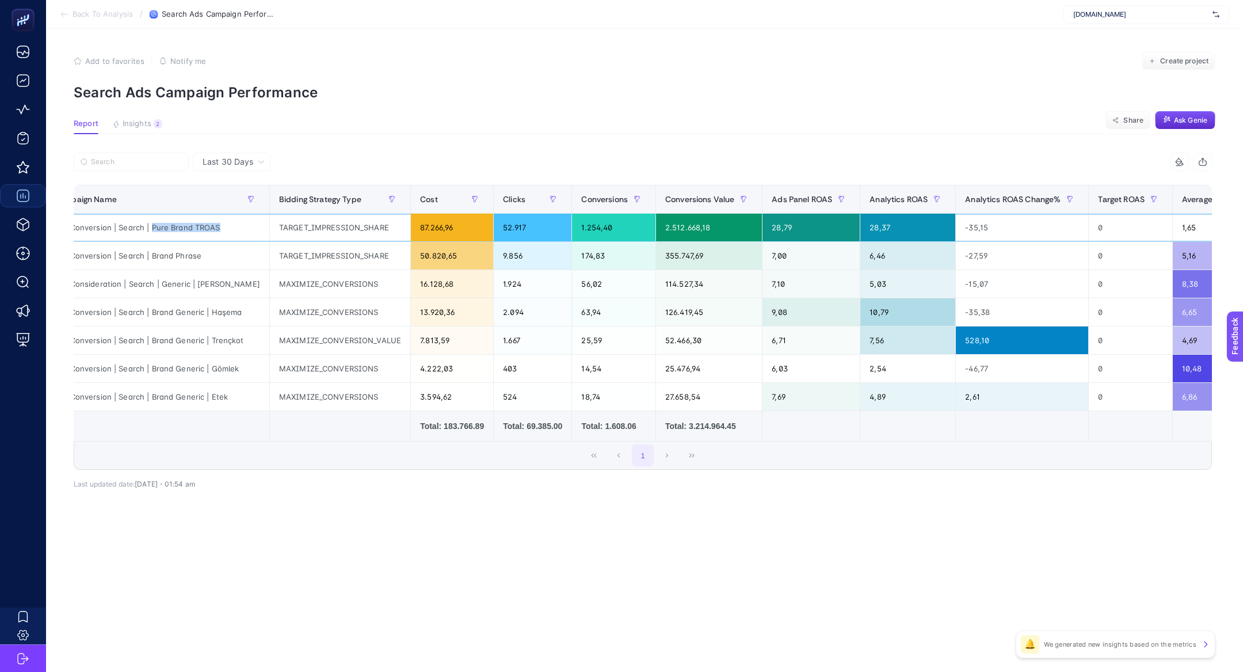
scroll to position [0, 31]
drag, startPoint x: 205, startPoint y: 290, endPoint x: 272, endPoint y: 310, distance: 69.4
click at [272, 310] on tbody "BR | Conversion | Search | Pure Brand TROAS TARGET_IMPRESSION_SHARE 87.266,96 5…" at bounding box center [1005, 312] width 1925 height 197
click at [272, 310] on div "MAXIMIZE_CONVERSIONS" at bounding box center [339, 312] width 140 height 28
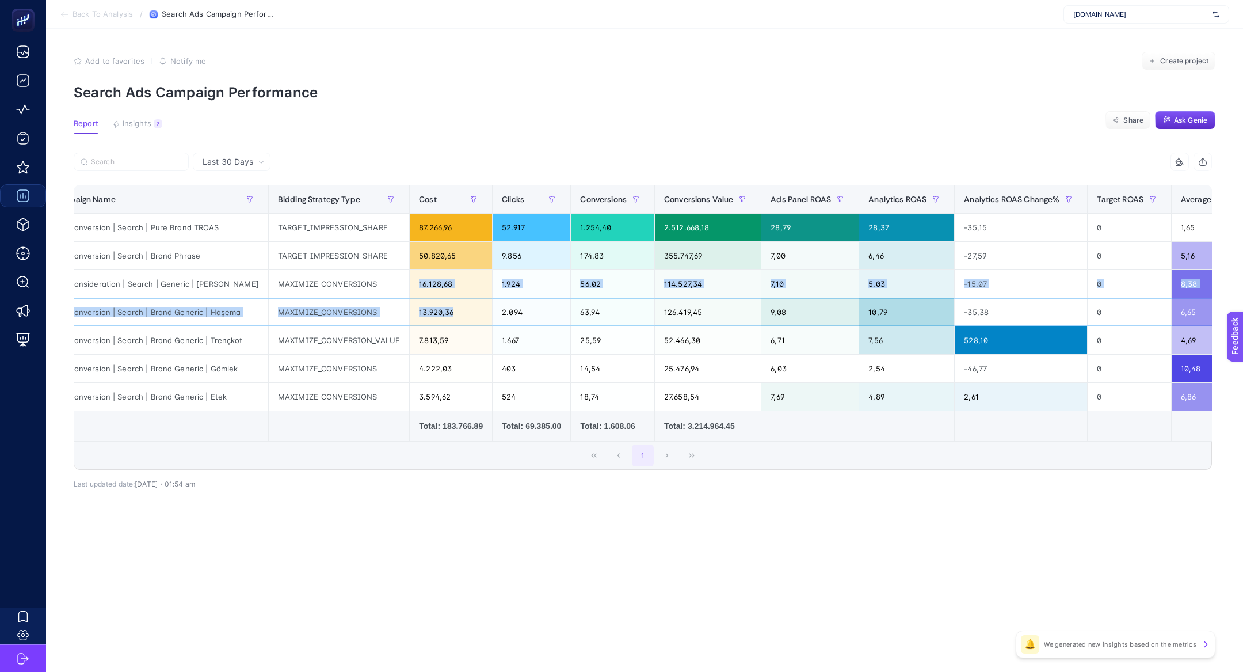
drag, startPoint x: 476, startPoint y: 315, endPoint x: 429, endPoint y: 271, distance: 64.4
click at [429, 275] on tbody "BR | Conversion | Search | Pure Brand TROAS TARGET_IMPRESSION_SHARE 87.266,96 5…" at bounding box center [1005, 312] width 1925 height 197
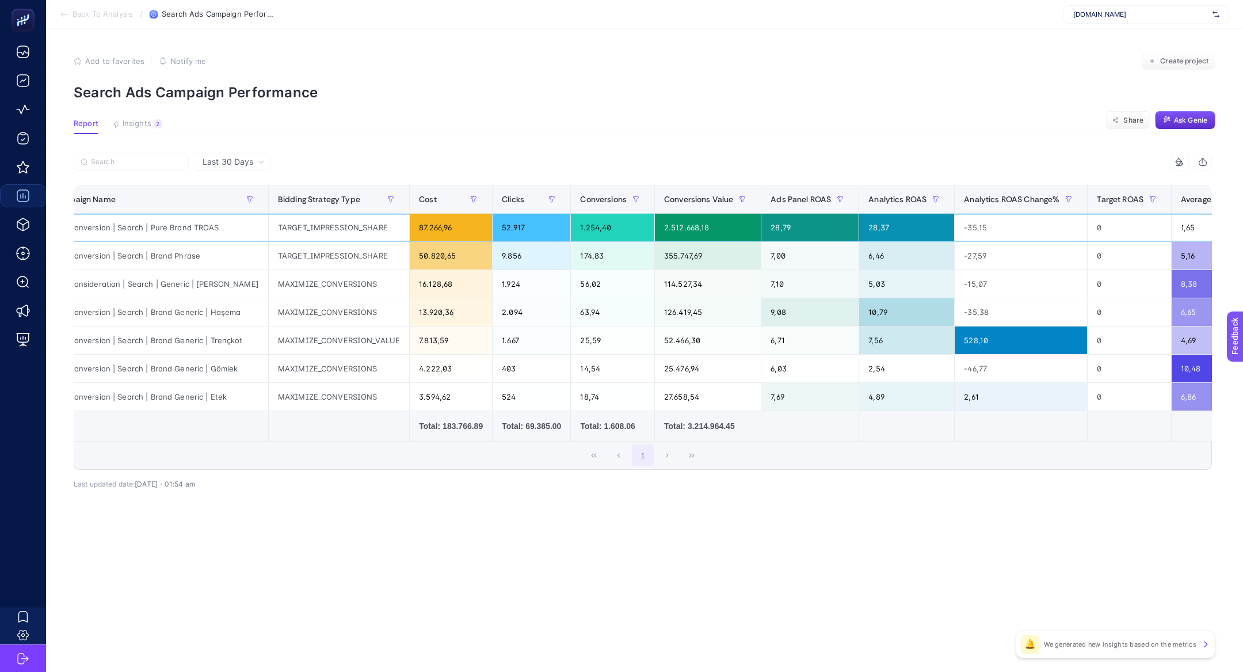
click at [903, 232] on div "28,37" at bounding box center [906, 228] width 95 height 28
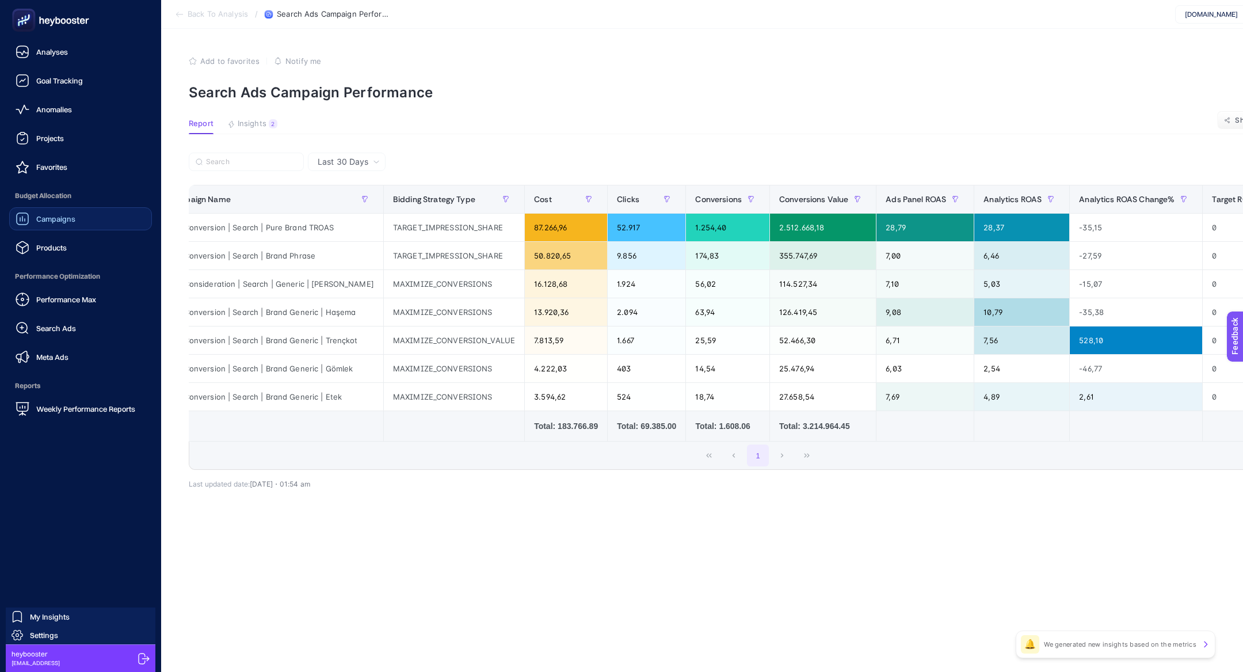
click at [65, 297] on span "Performance Max" at bounding box center [66, 299] width 60 height 9
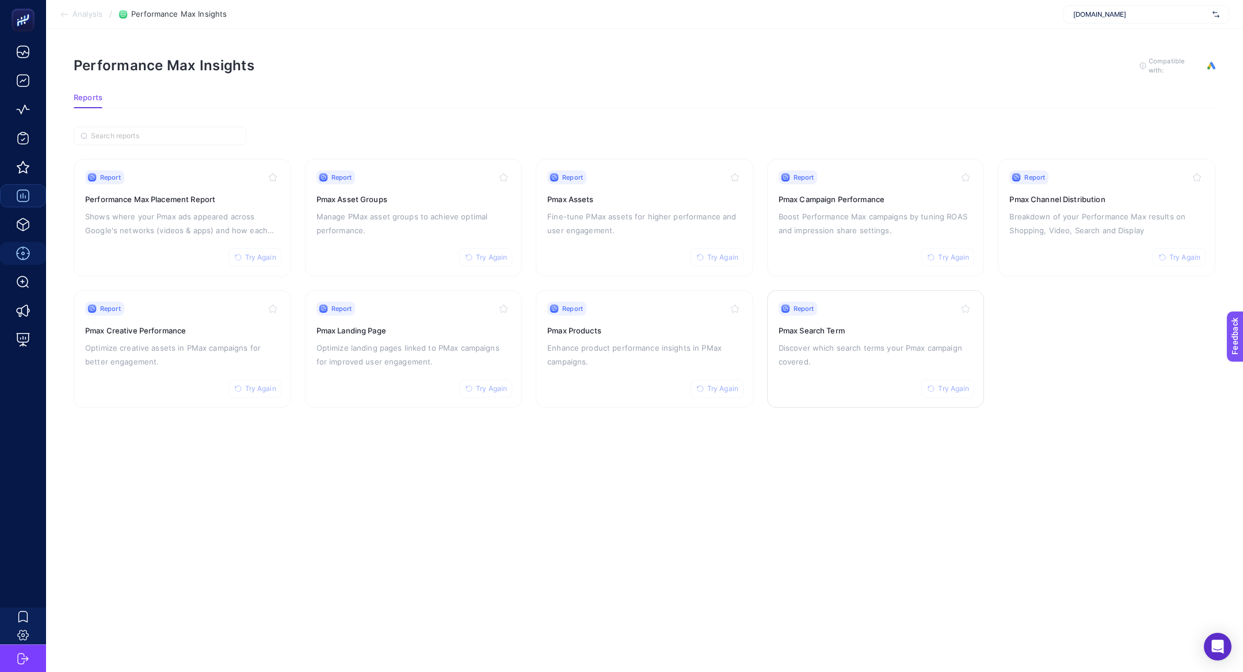
click at [866, 367] on div "Report Try Again Pmax Search Term Discover which search terms your Pmax campaig…" at bounding box center [876, 349] width 195 height 94
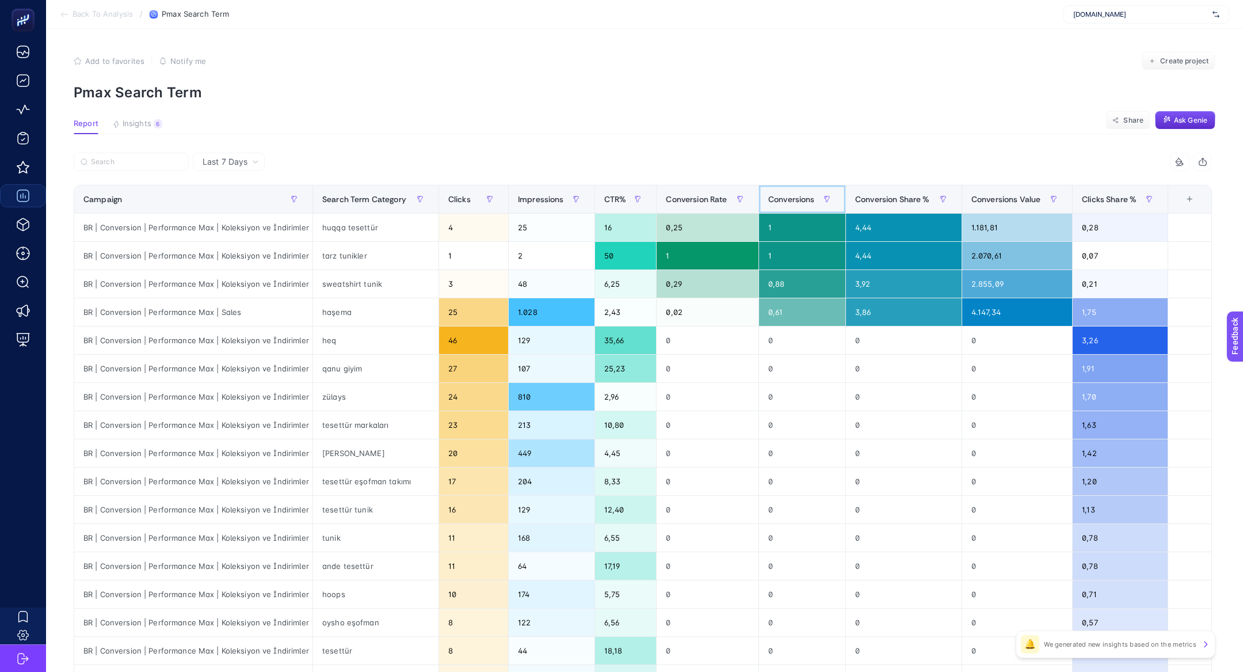
click at [776, 198] on span "Conversions" at bounding box center [791, 199] width 47 height 9
click at [224, 165] on span "Last 7 Days" at bounding box center [225, 162] width 45 height 12
click at [230, 209] on li "Last 30 Days" at bounding box center [228, 206] width 65 height 21
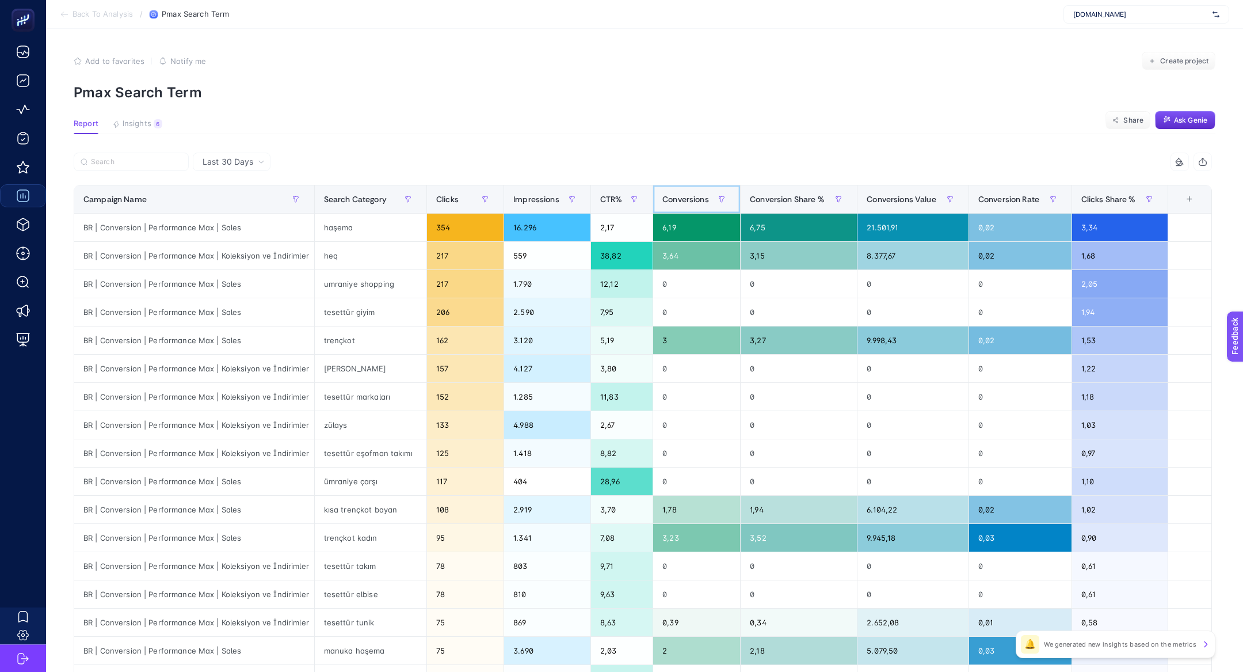
click at [702, 189] on th "Conversions" at bounding box center [696, 199] width 87 height 28
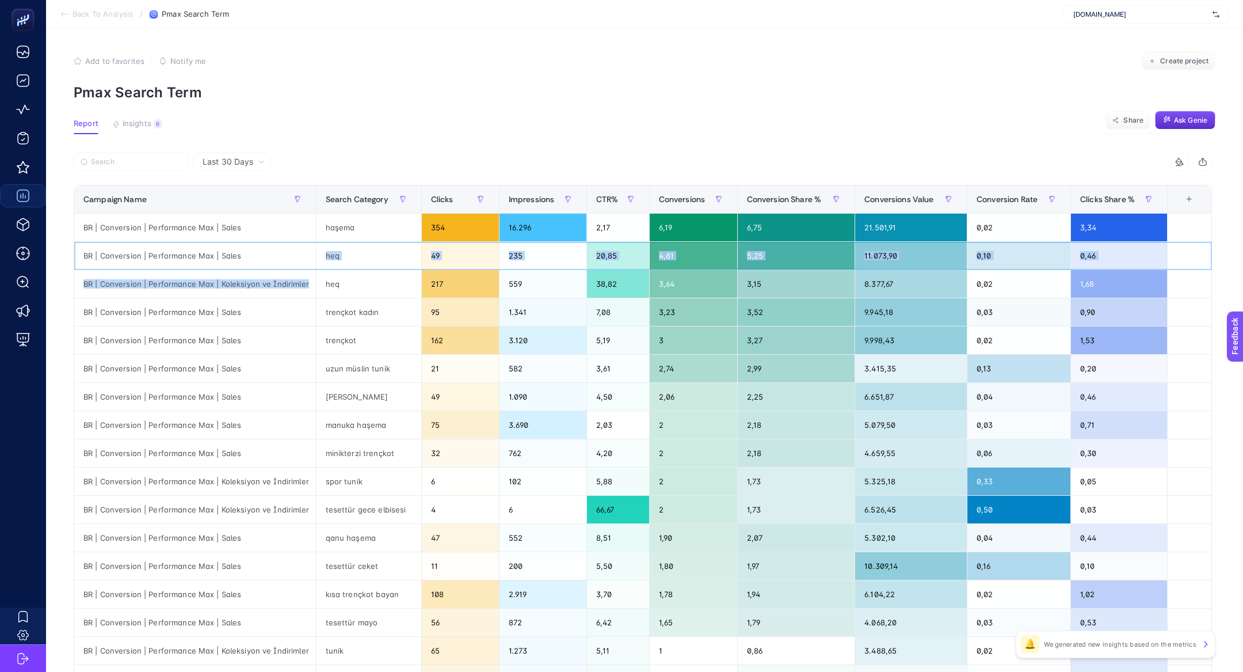
drag, startPoint x: 320, startPoint y: 253, endPoint x: 352, endPoint y: 279, distance: 40.5
click at [352, 279] on tbody "BR | Conversion | Performance Max | Sales haşema 354 16.296 2,17 6,19 6,75 21.5…" at bounding box center [643, 496] width 1138 height 564
click at [352, 279] on div "heq" at bounding box center [369, 284] width 105 height 28
click at [341, 275] on div "heq" at bounding box center [369, 284] width 105 height 28
drag, startPoint x: 340, startPoint y: 285, endPoint x: 332, endPoint y: 283, distance: 8.6
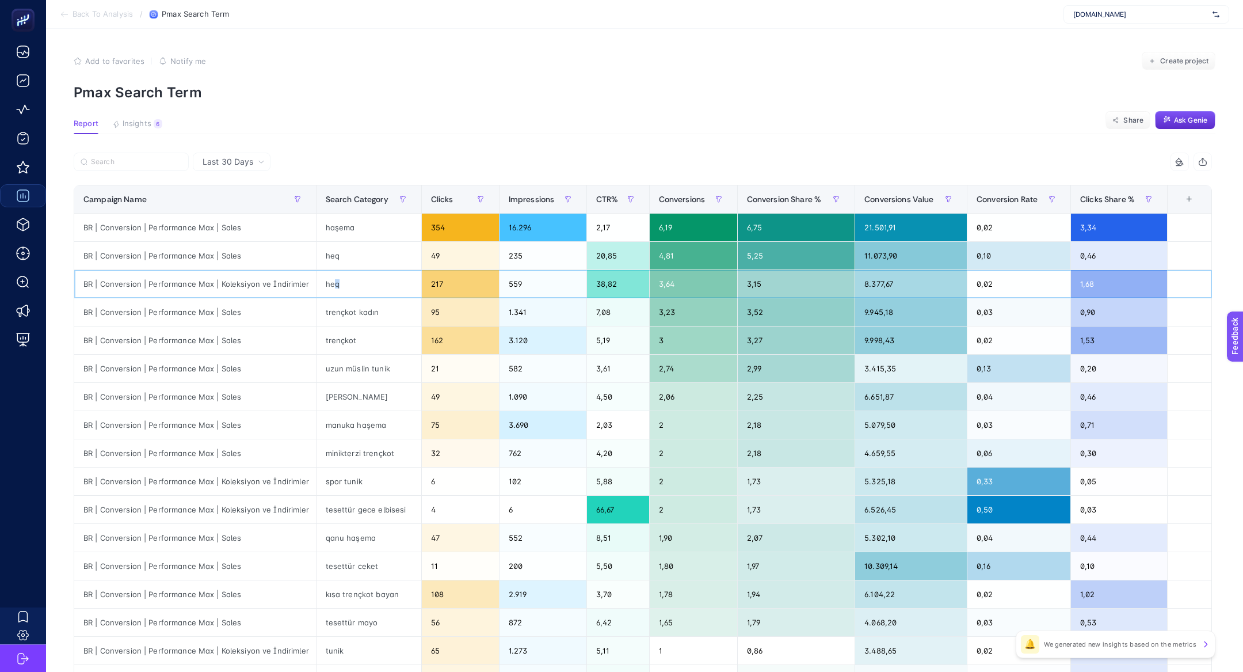
click at [332, 283] on div "heq" at bounding box center [369, 284] width 105 height 28
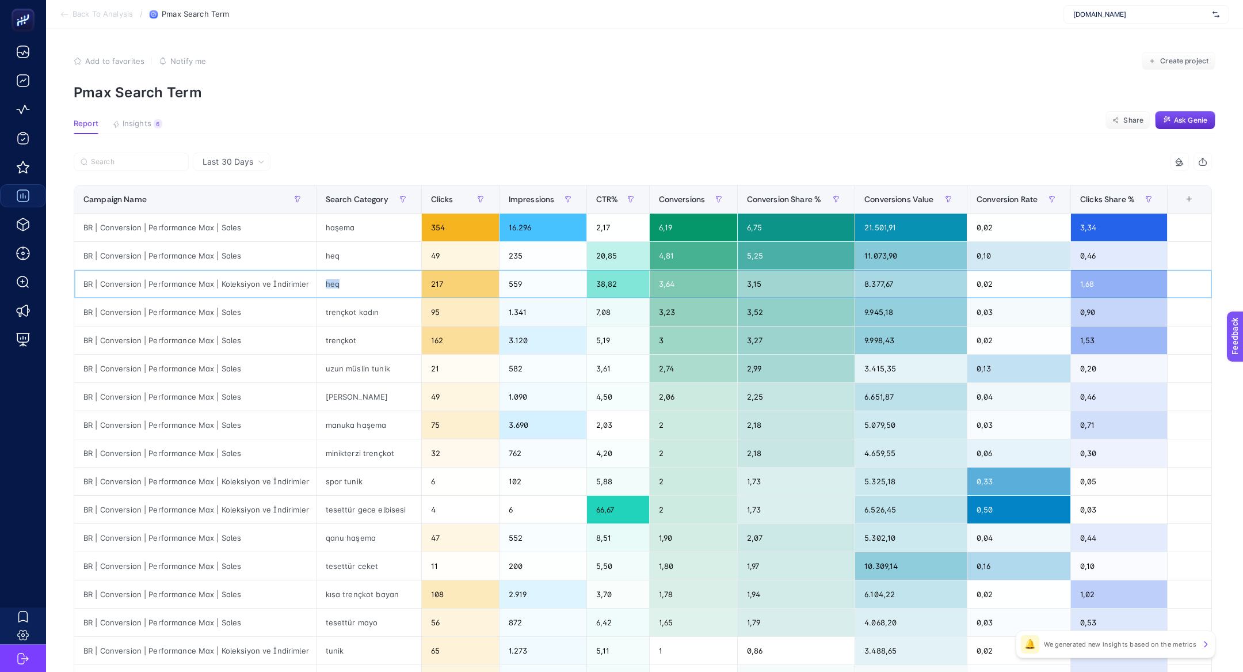
click at [332, 283] on div "heq" at bounding box center [369, 284] width 105 height 28
click at [386, 281] on div "heq" at bounding box center [369, 284] width 105 height 28
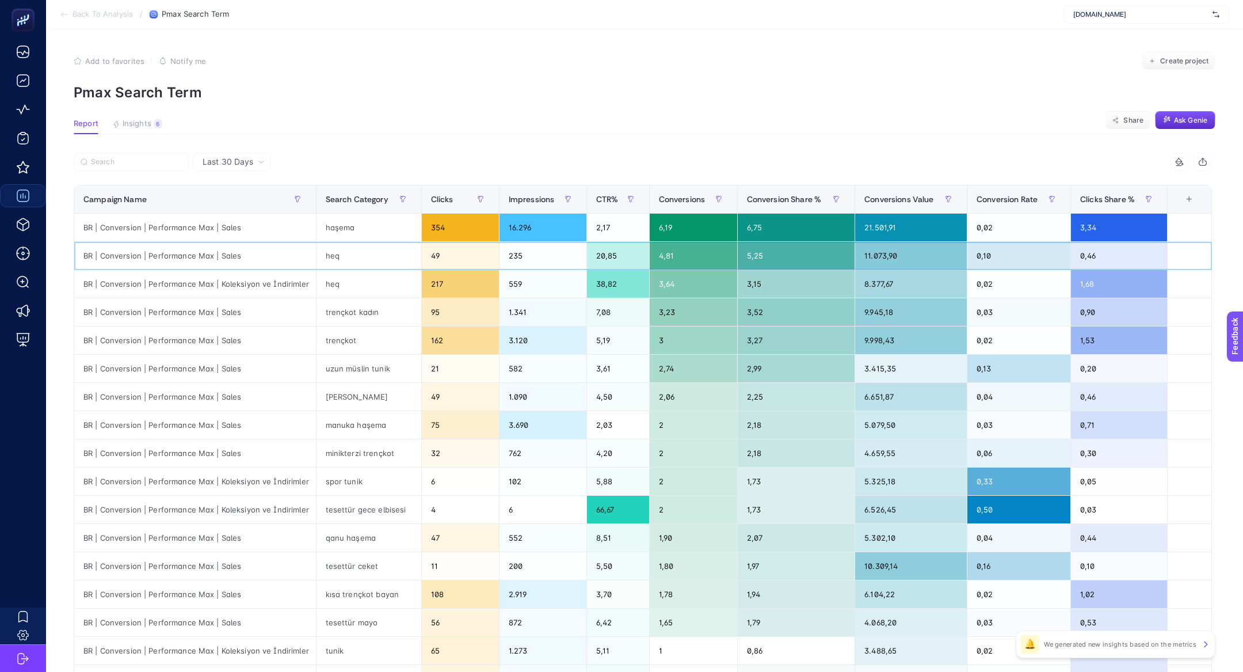
click at [327, 246] on div "heq" at bounding box center [369, 256] width 105 height 28
click at [332, 256] on div "heq" at bounding box center [369, 256] width 105 height 28
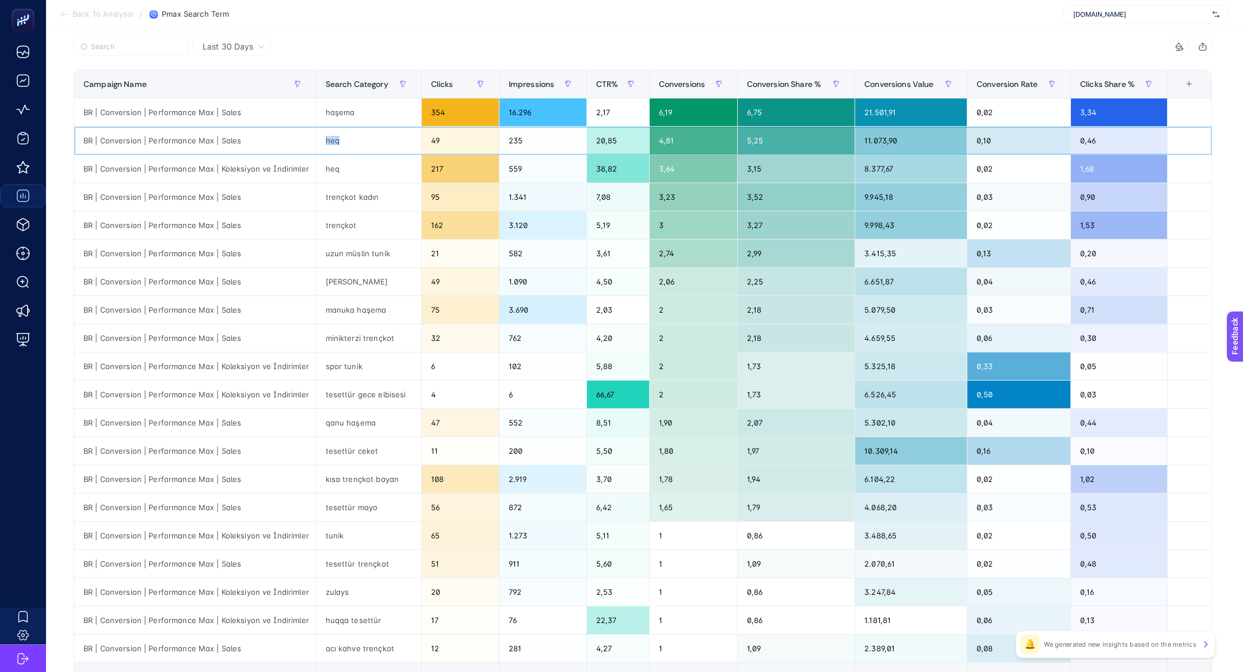
scroll to position [113, 0]
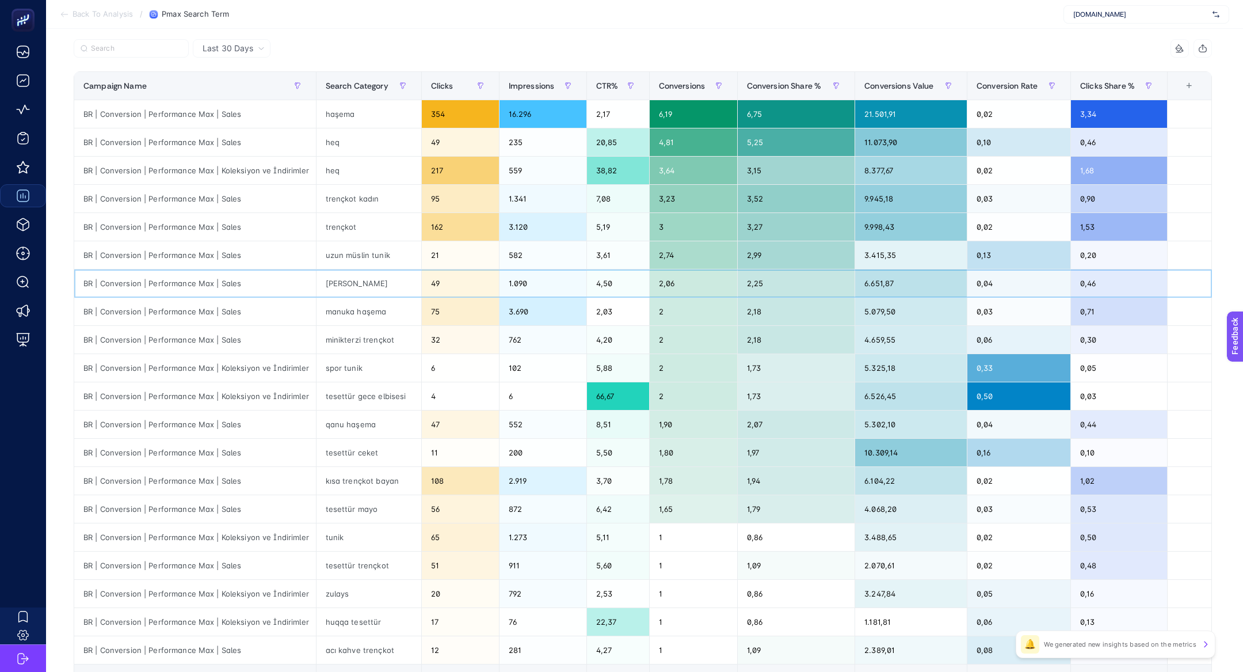
click at [331, 280] on div "heka haşema" at bounding box center [369, 283] width 105 height 28
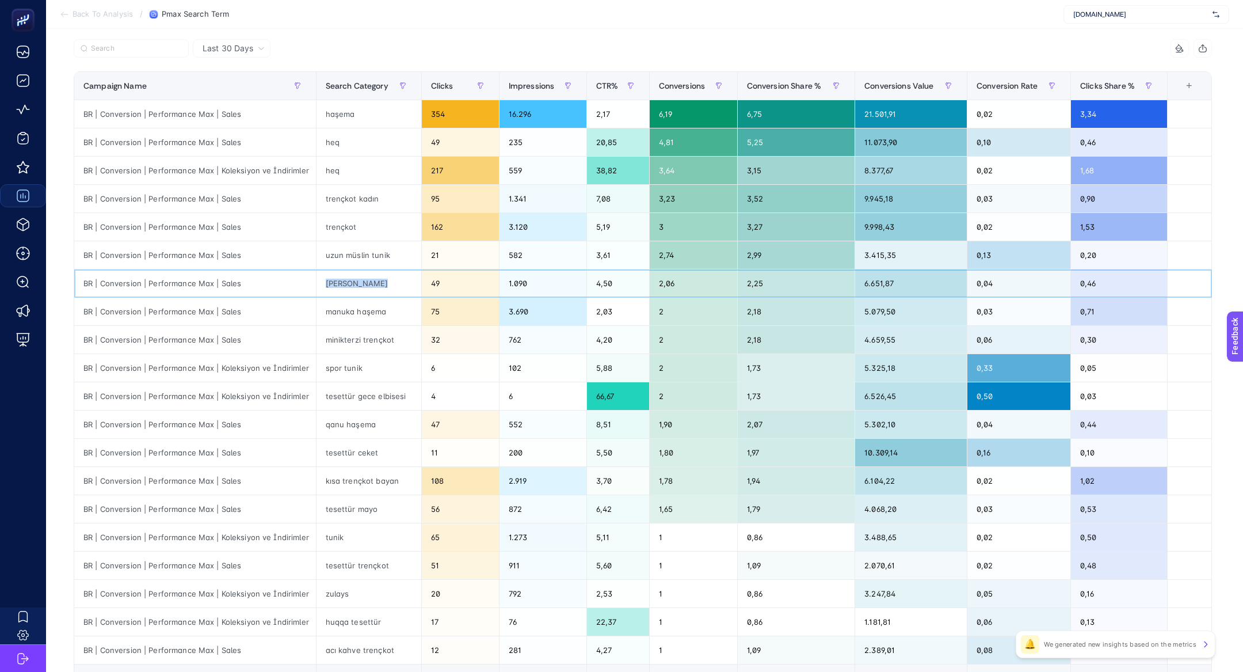
click at [331, 280] on div "heka haşema" at bounding box center [369, 283] width 105 height 28
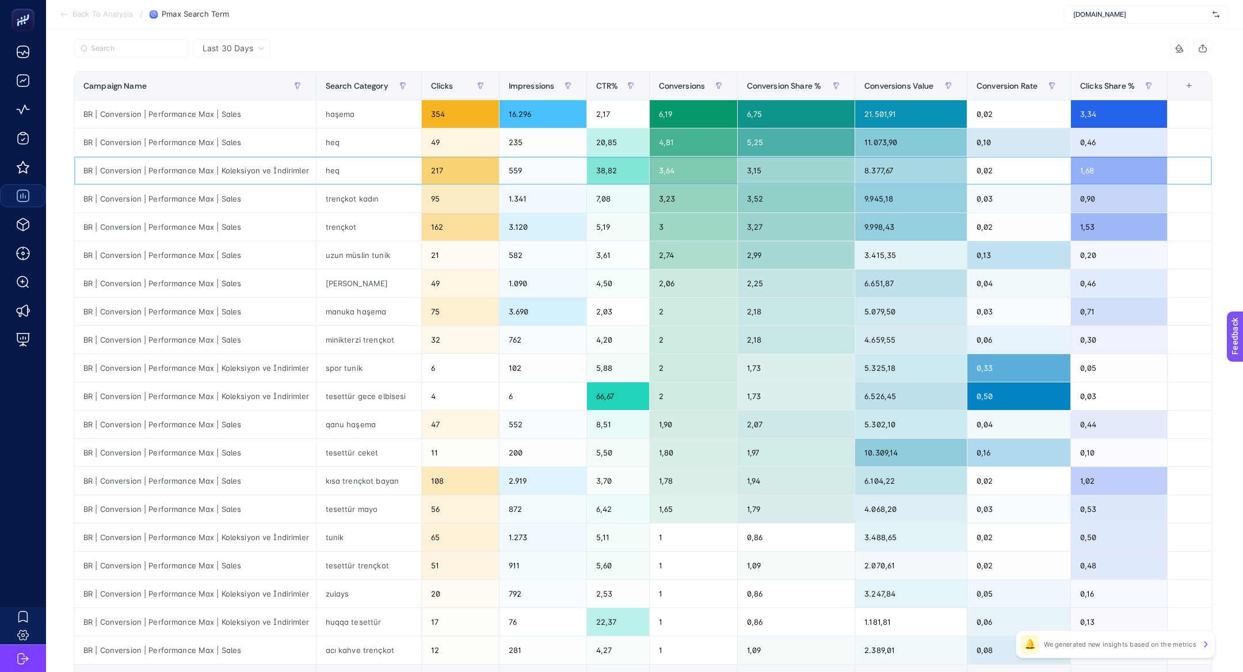
click at [332, 173] on div "heq" at bounding box center [369, 171] width 105 height 28
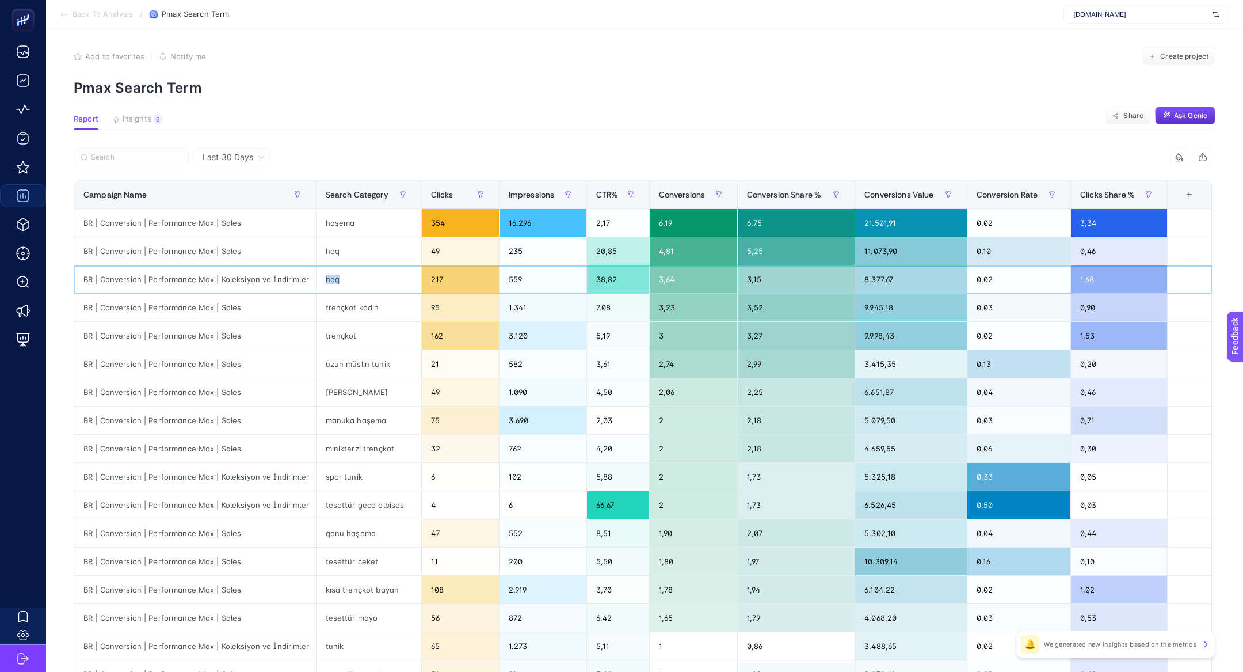
scroll to position [1, 0]
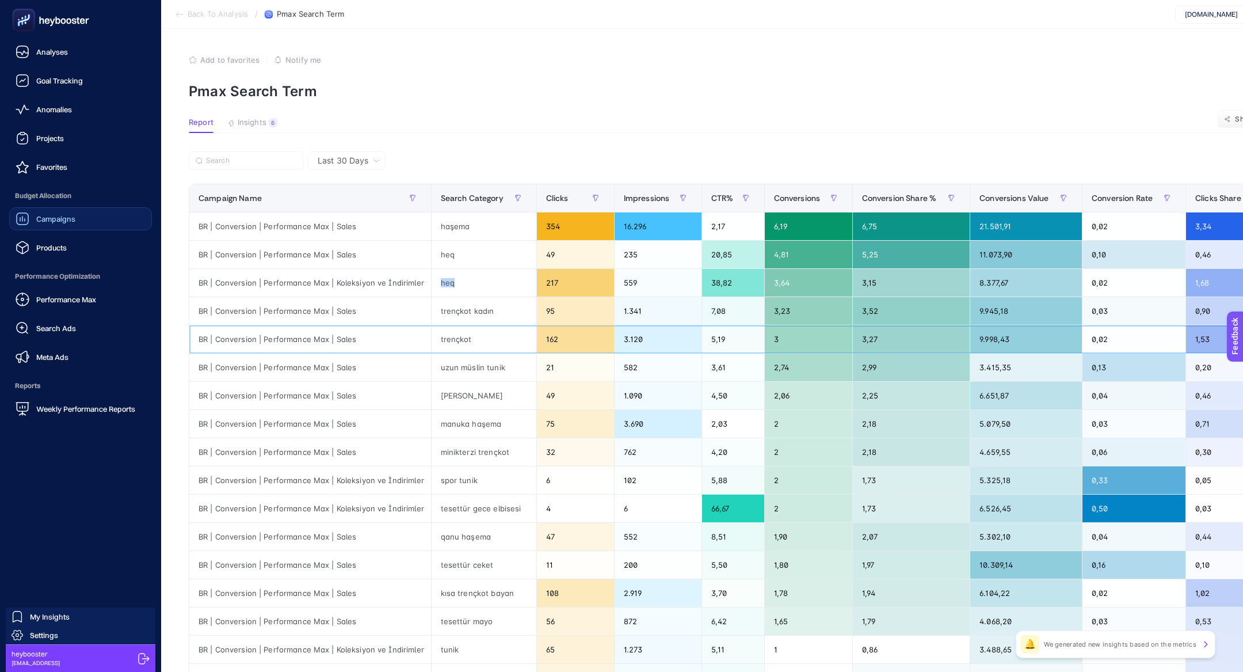
click at [460, 334] on div "trençkot" at bounding box center [484, 339] width 105 height 28
copy div "trençkot"
click at [64, 306] on link "Performance Max" at bounding box center [80, 299] width 143 height 23
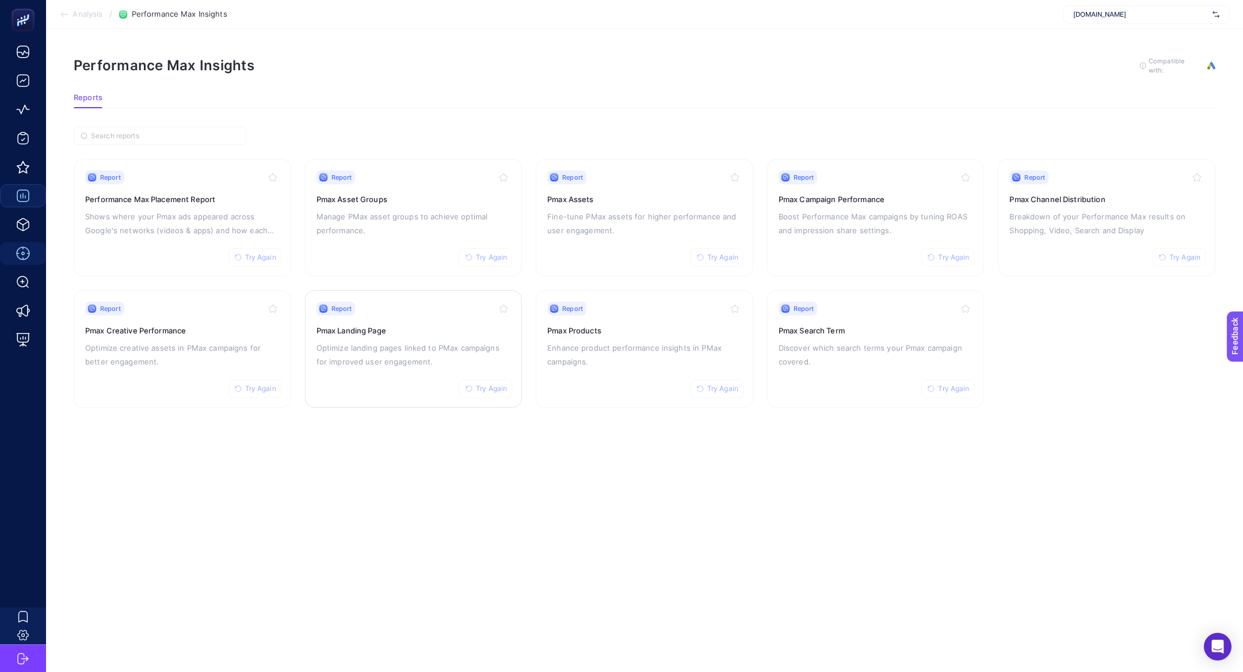
click at [428, 363] on p "Optimize landing pages linked to PMax campaigns for improved user engagement." at bounding box center [414, 355] width 195 height 28
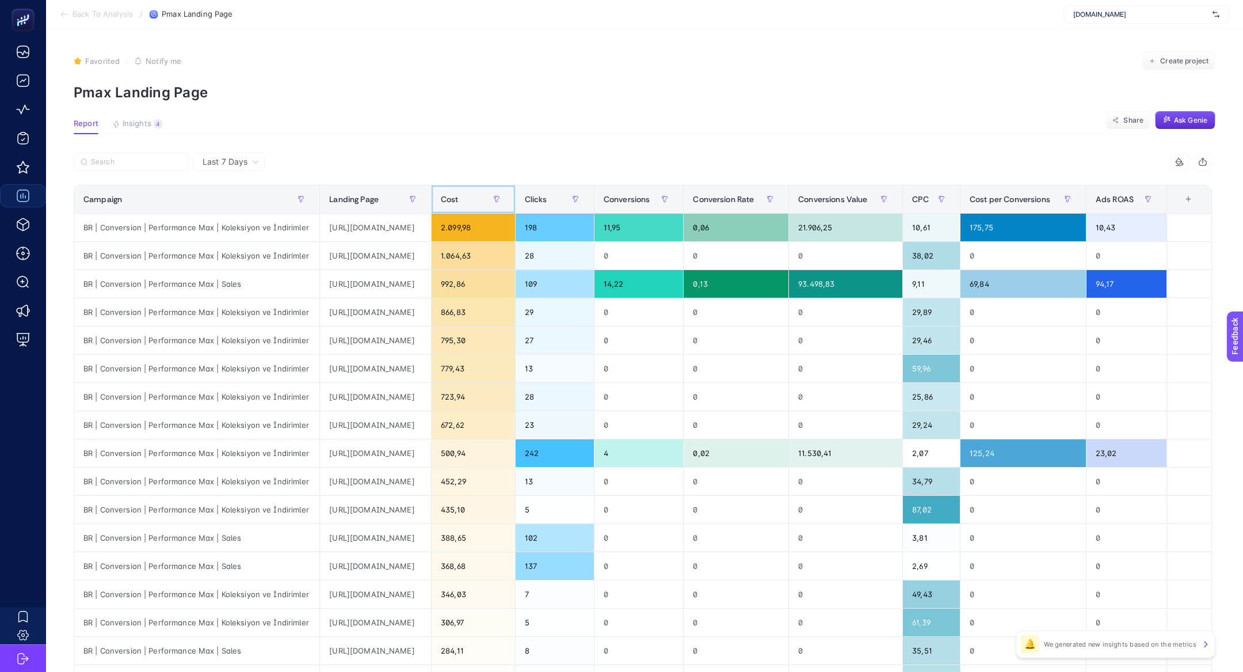
click at [506, 196] on div "Cost" at bounding box center [473, 199] width 65 height 18
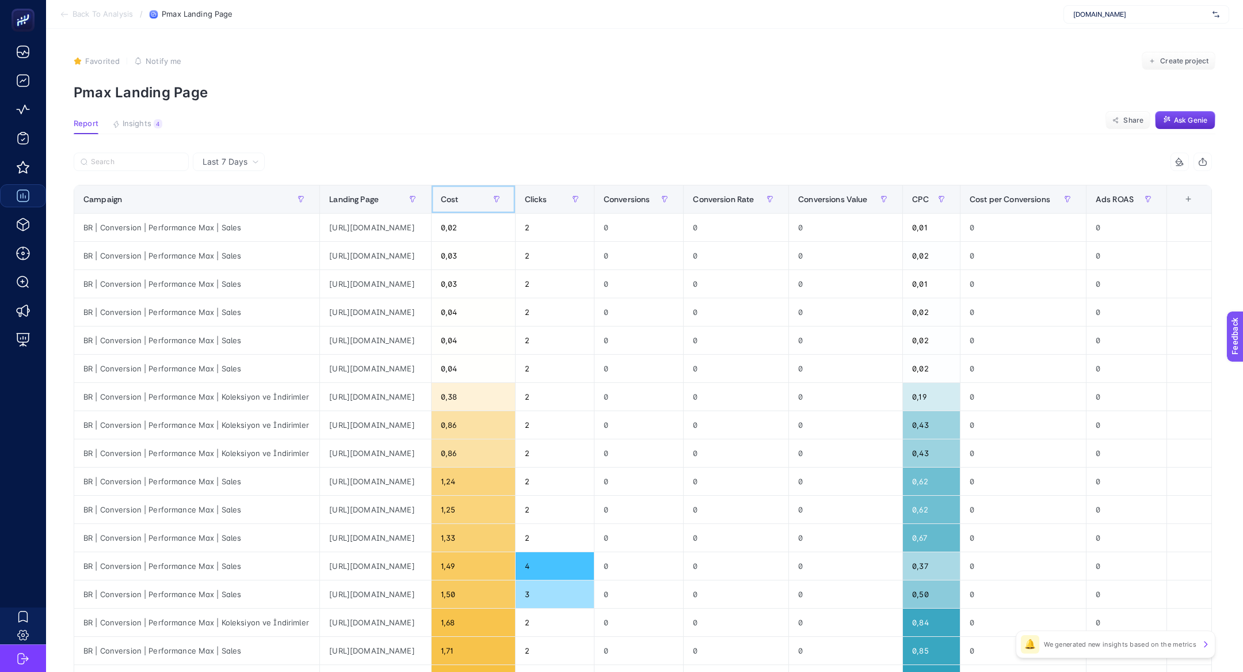
click at [506, 196] on div "Cost" at bounding box center [473, 199] width 65 height 18
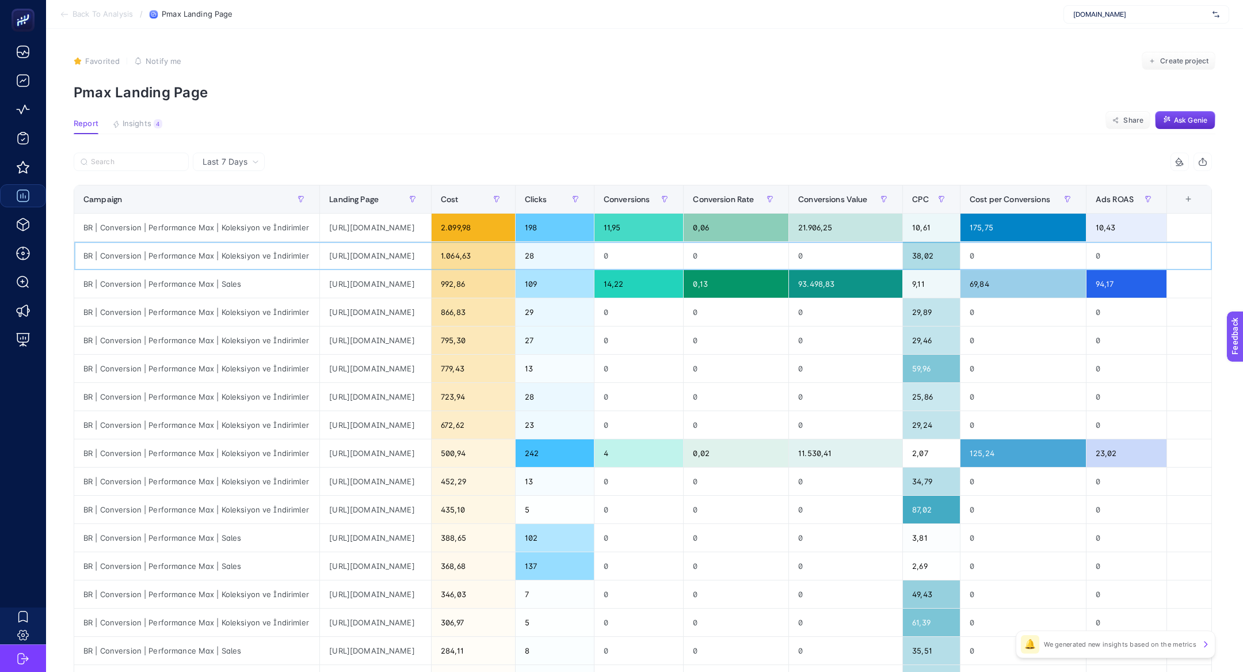
click at [431, 253] on div "https://www.he-qa.com/pilise-detayli-bluz-soft-sari" at bounding box center [375, 256] width 111 height 28
click at [960, 256] on div "38,02" at bounding box center [931, 256] width 57 height 28
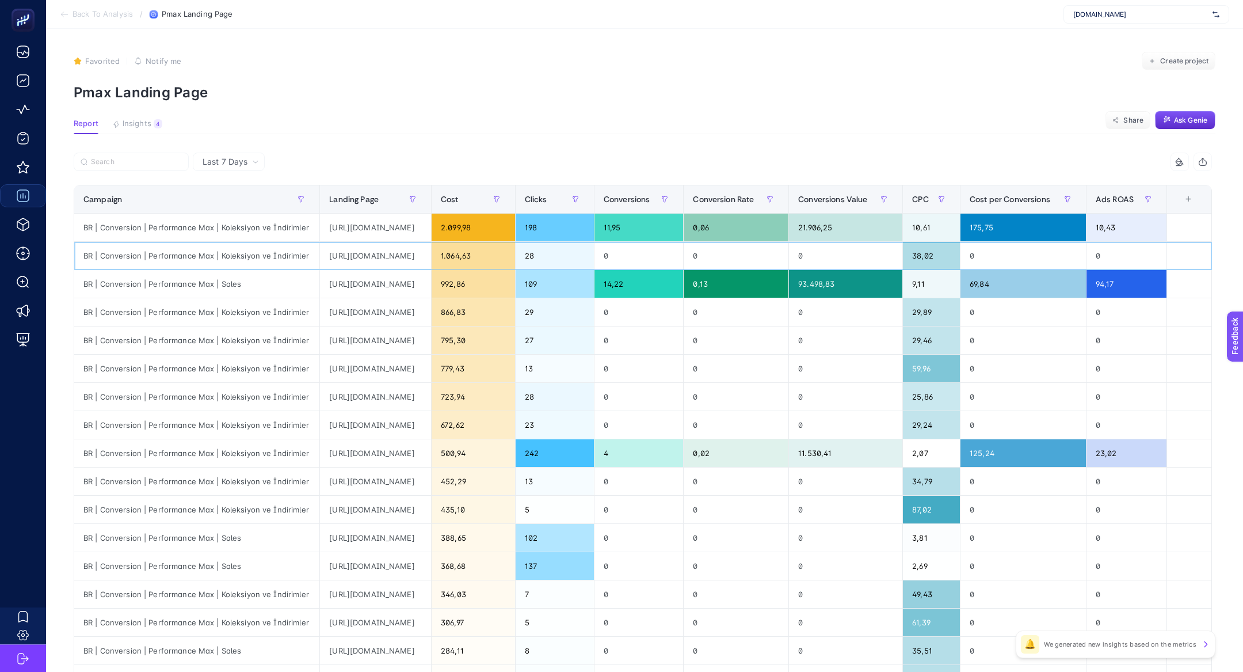
click at [960, 256] on div "38,02" at bounding box center [931, 256] width 57 height 28
click at [215, 255] on div "BR | Conversion | Performance Max | Koleksiyon ve İndirimler" at bounding box center [196, 256] width 245 height 28
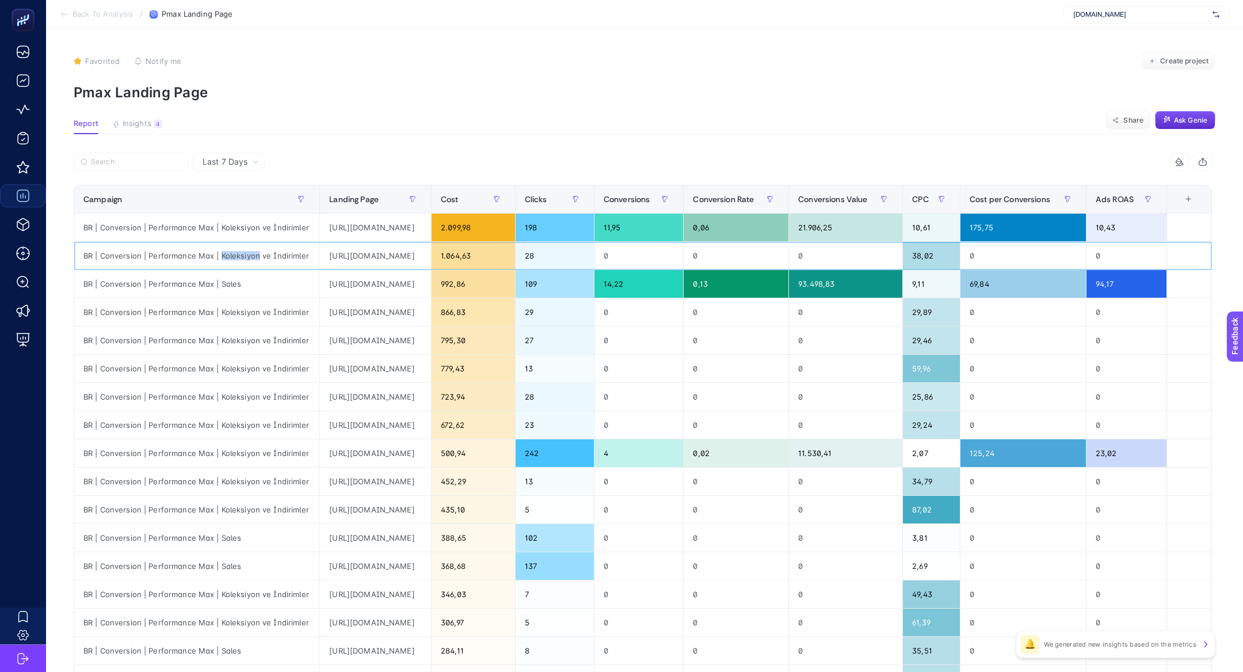
click at [215, 255] on div "BR | Conversion | Performance Max | Koleksiyon ve İndirimler" at bounding box center [196, 256] width 245 height 28
copy tr "BR | Conversion | Performance Max | Koleksiyon ve İndirimler"
click at [960, 260] on div "38,02" at bounding box center [931, 256] width 57 height 28
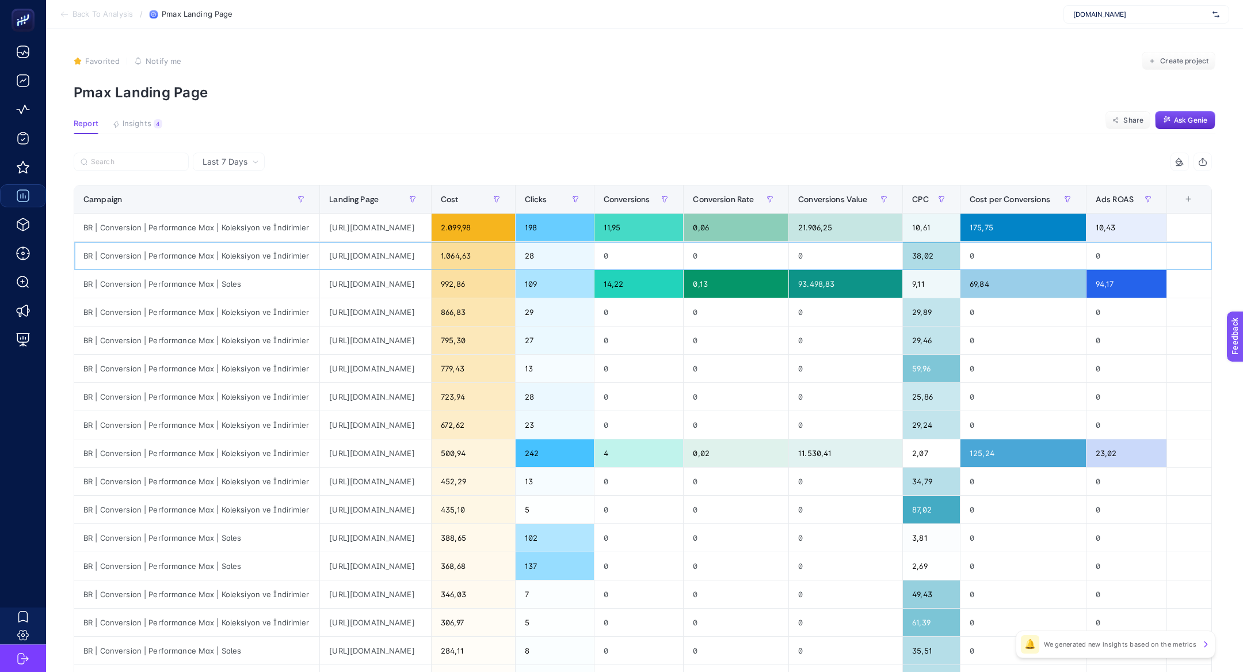
click at [960, 260] on div "38,02" at bounding box center [931, 256] width 57 height 28
click at [594, 267] on div "28" at bounding box center [555, 256] width 78 height 28
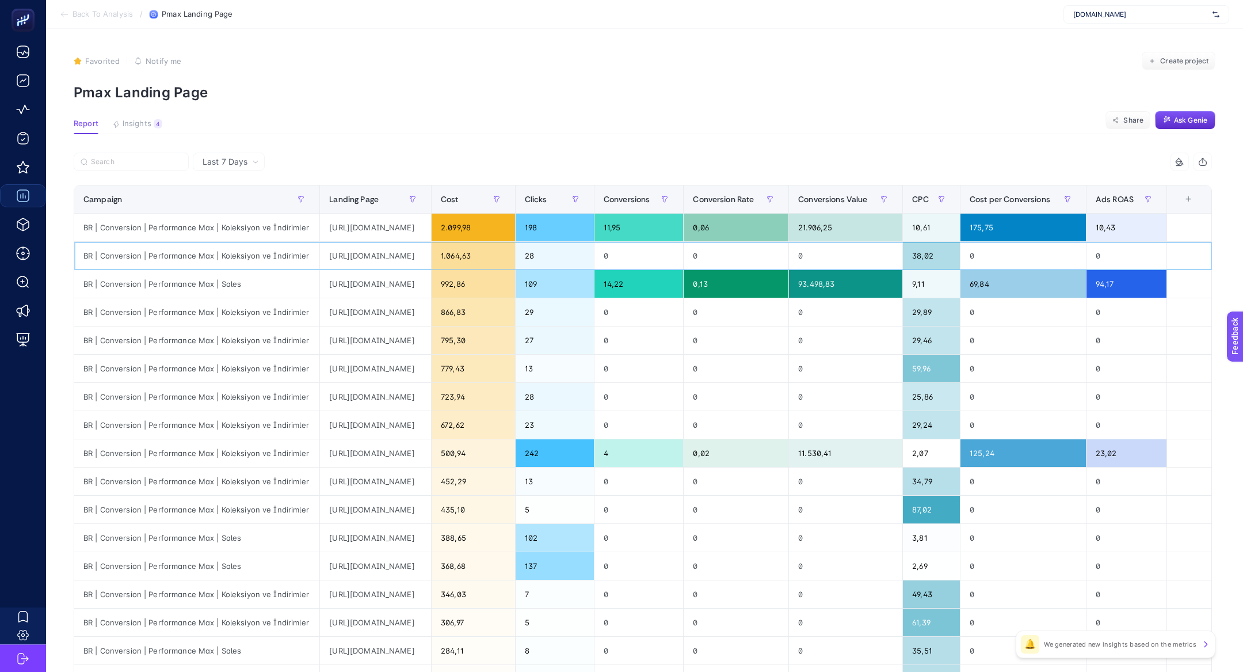
click at [594, 267] on div "28" at bounding box center [555, 256] width 78 height 28
click at [960, 259] on div "38,02" at bounding box center [931, 256] width 57 height 28
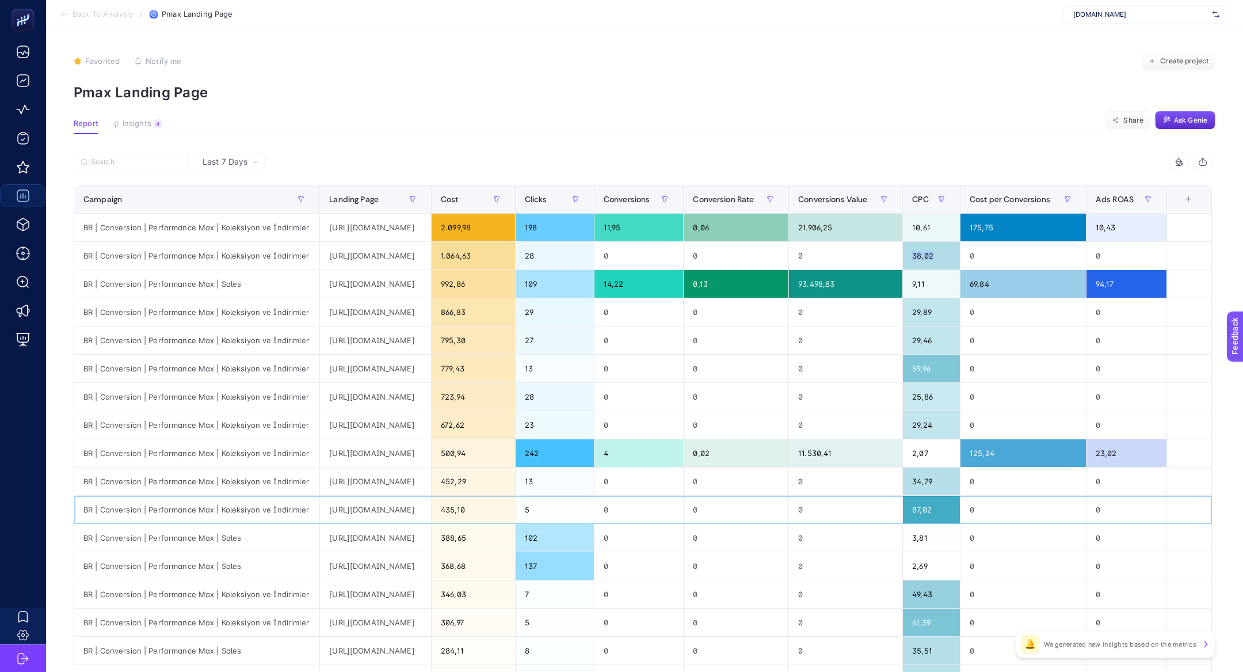
click at [409, 504] on div "https://www.he-qa.com/sedefli-abaya-koyu-bej" at bounding box center [375, 510] width 111 height 28
click at [960, 509] on div "87,02" at bounding box center [931, 510] width 57 height 28
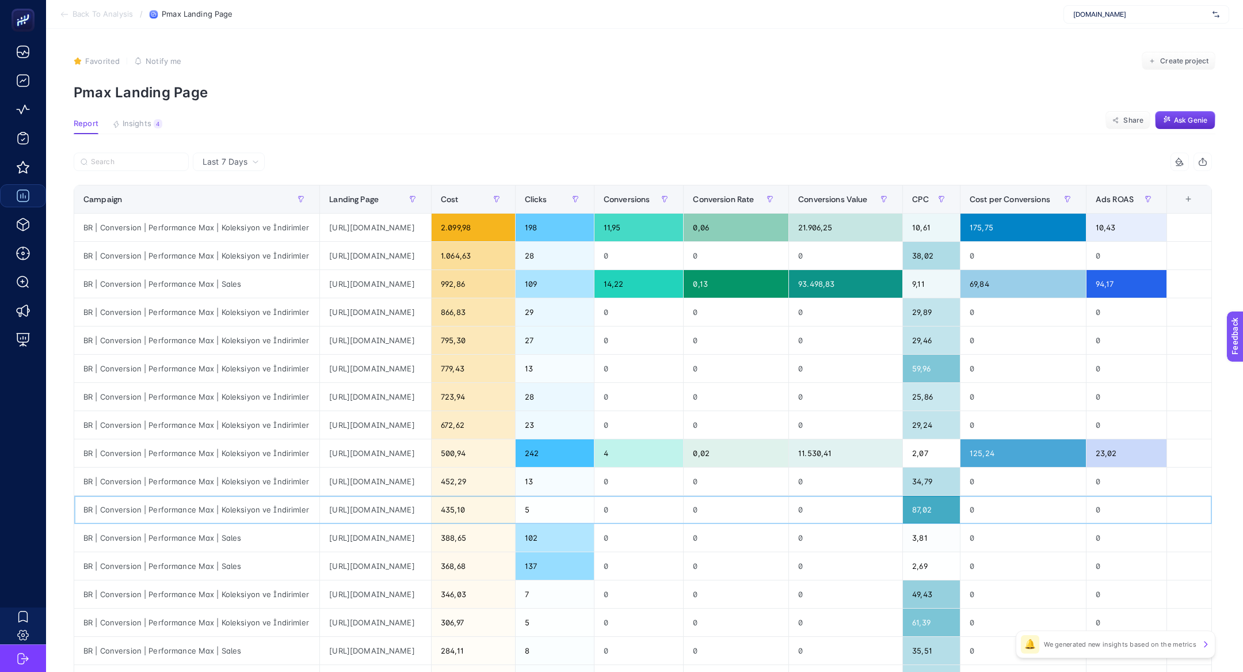
click at [960, 509] on div "87,02" at bounding box center [931, 510] width 57 height 28
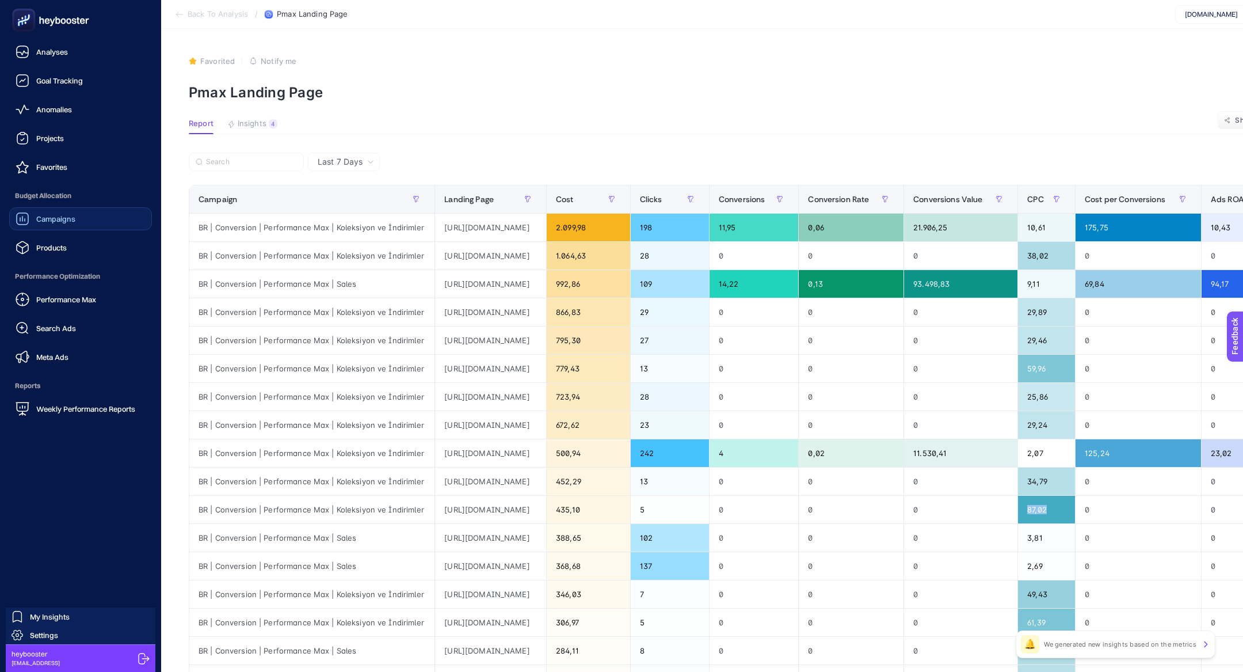
click at [37, 301] on span "Performance Max" at bounding box center [66, 299] width 60 height 9
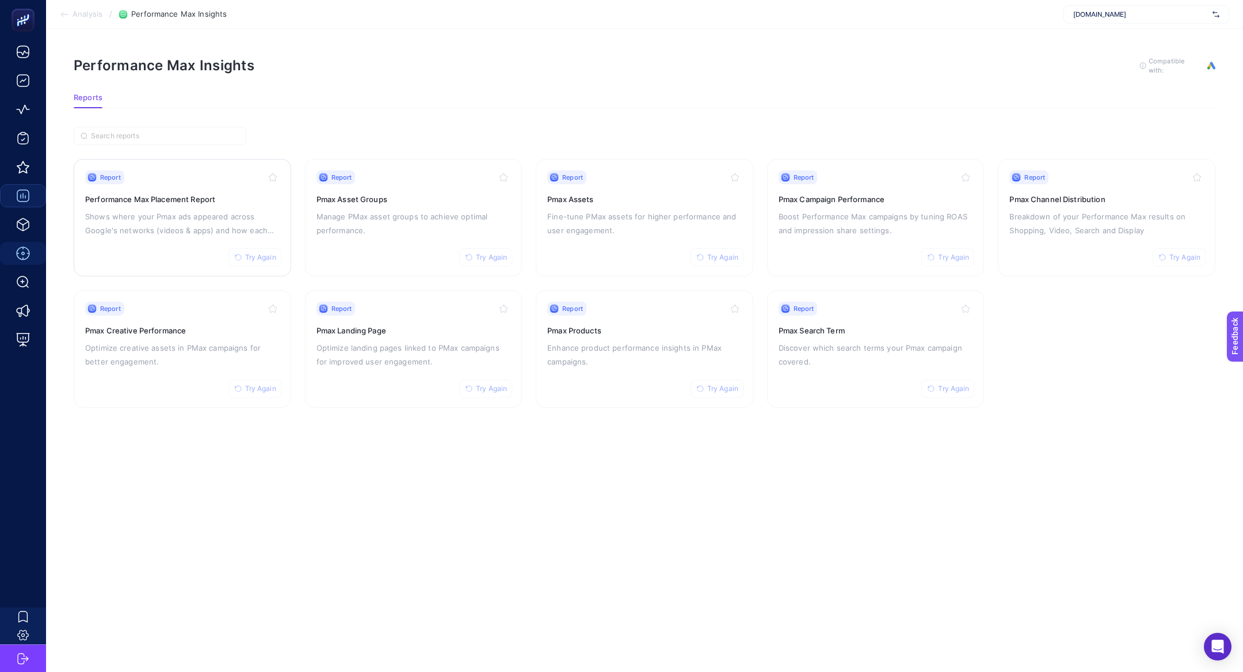
click at [210, 202] on h3 "Performance Max Placement Report" at bounding box center [182, 199] width 195 height 12
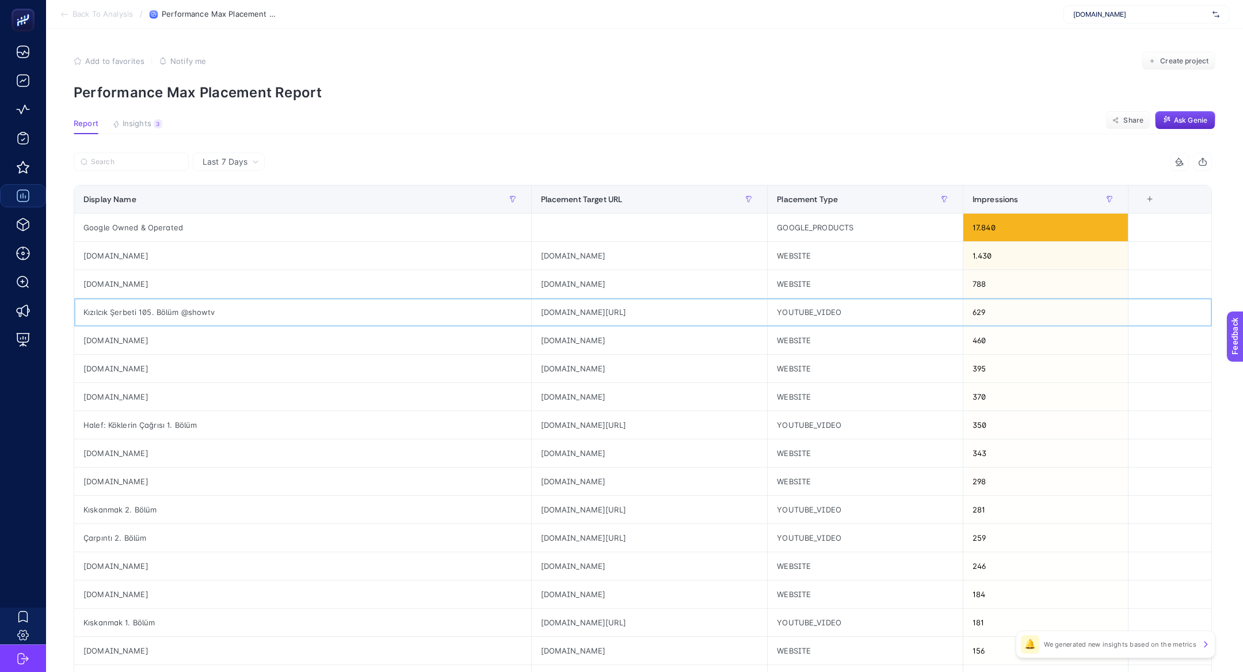
click at [167, 313] on div "Kızılcık Şerbeti 105. Bölüm @showtv" at bounding box center [302, 312] width 457 height 28
click at [120, 420] on div "Halef: Köklerin Çağrısı 1. Bölüm" at bounding box center [302, 425] width 457 height 28
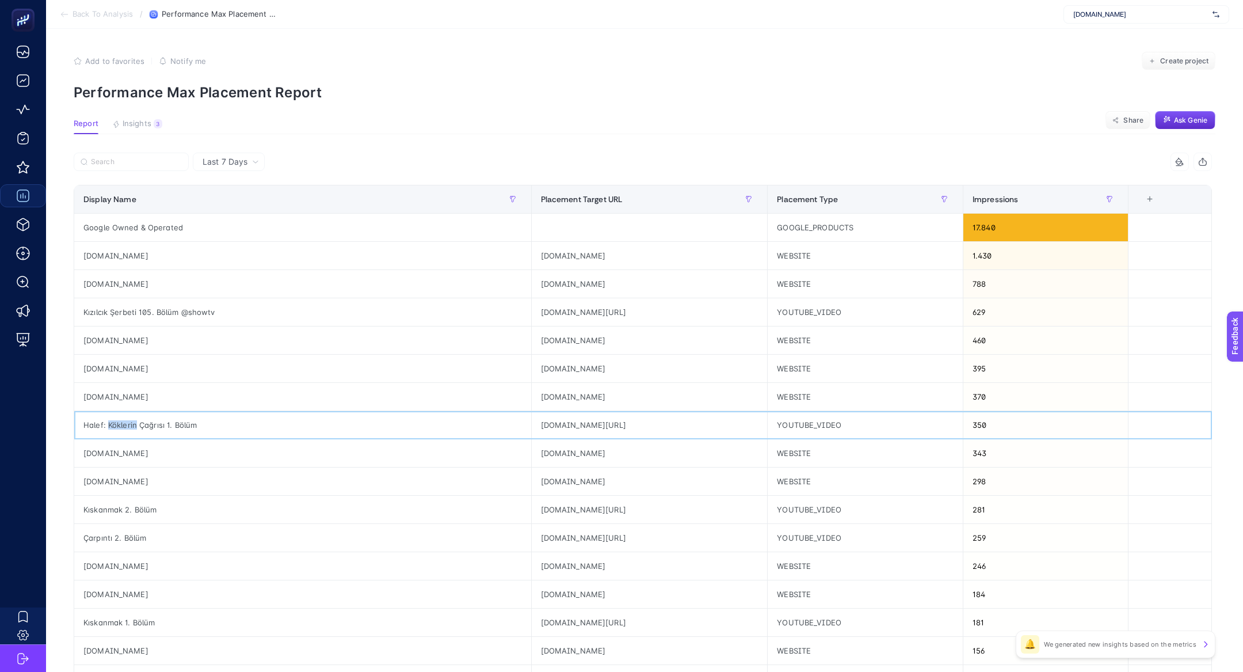
click at [120, 420] on div "Halef: Köklerin Çağrısı 1. Bölüm" at bounding box center [302, 425] width 457 height 28
click at [116, 508] on div "Kıskanmak 2. Bölüm" at bounding box center [302, 510] width 457 height 28
click at [119, 530] on div "Çarpıntı 2. Bölüm" at bounding box center [302, 538] width 457 height 28
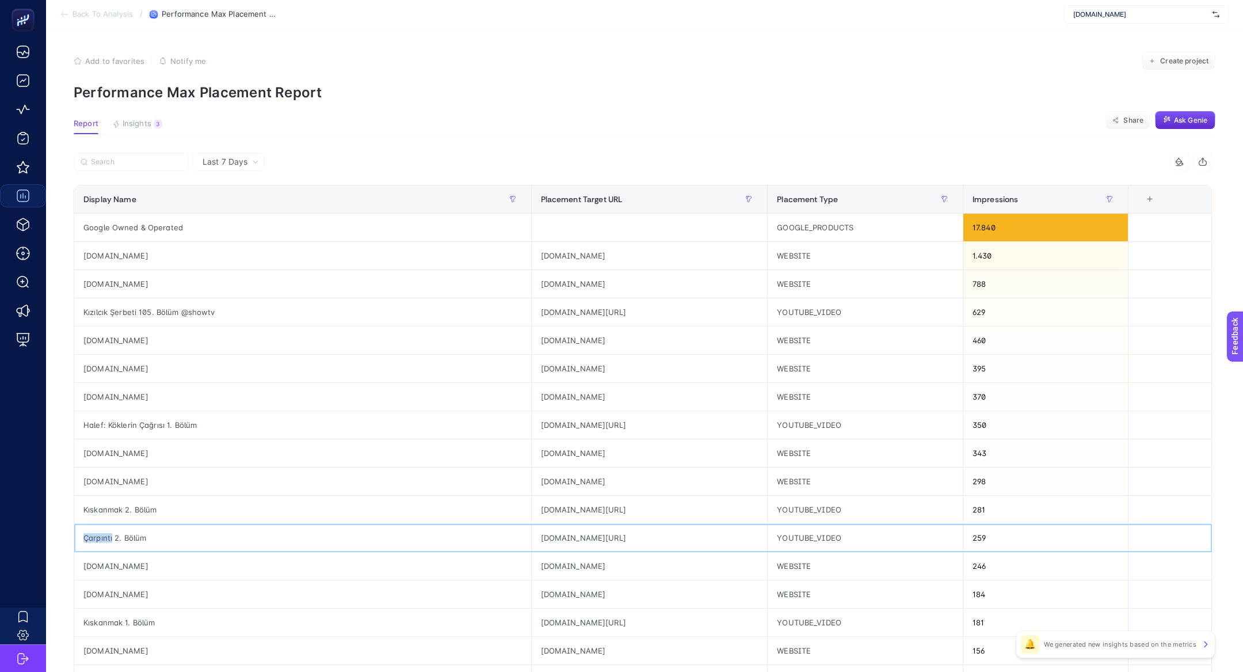
click at [119, 530] on div "Çarpıntı 2. Bölüm" at bounding box center [302, 538] width 457 height 28
click at [135, 627] on div "Kıskanmak 1. Bölüm" at bounding box center [302, 622] width 457 height 28
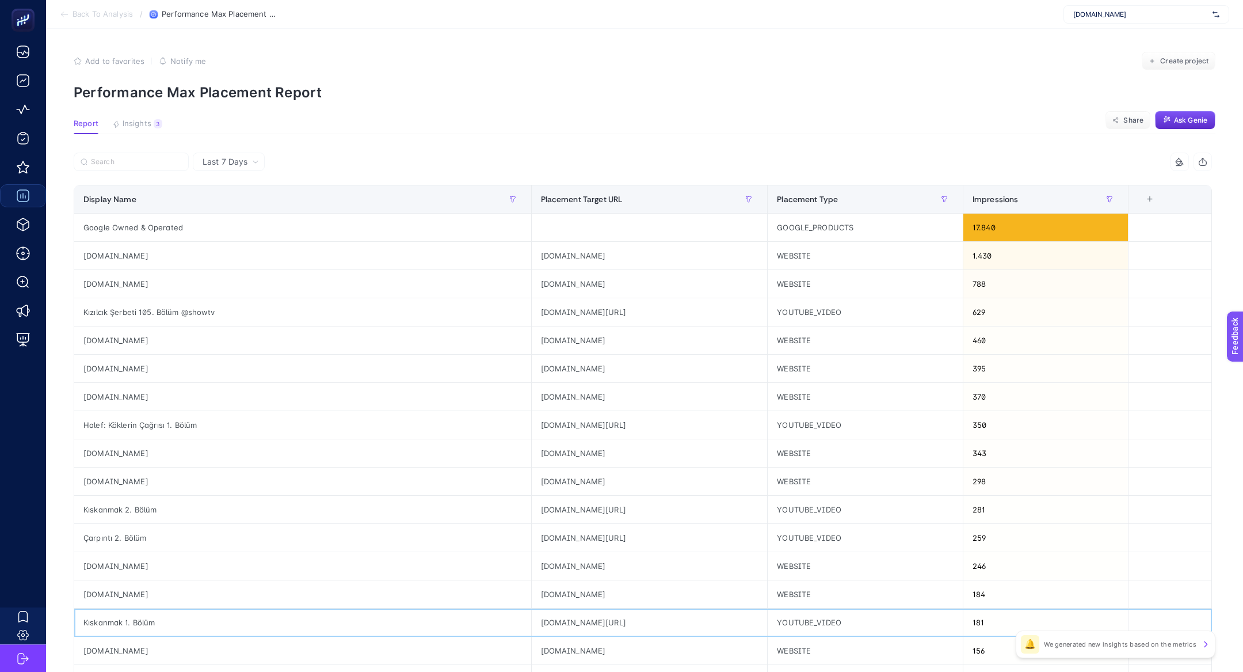
click at [135, 627] on div "Kıskanmak 1. Bölüm" at bounding box center [302, 622] width 457 height 28
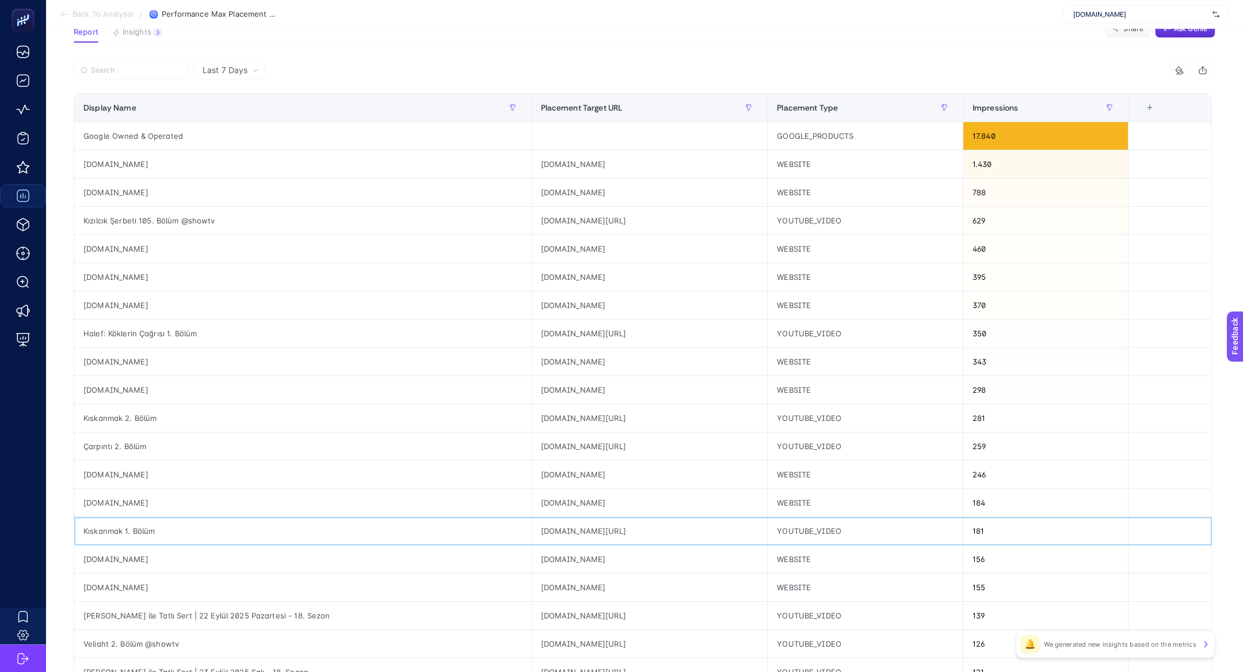
scroll to position [97, 0]
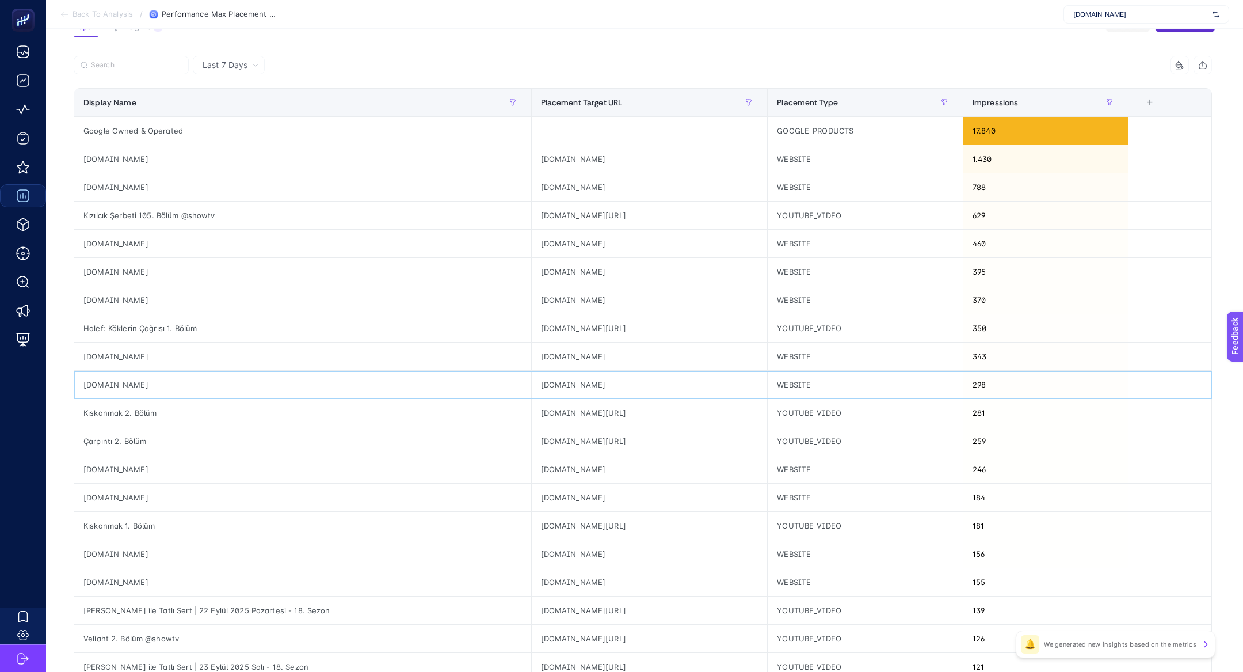
click at [97, 380] on div "evvelcevap.com" at bounding box center [302, 385] width 457 height 28
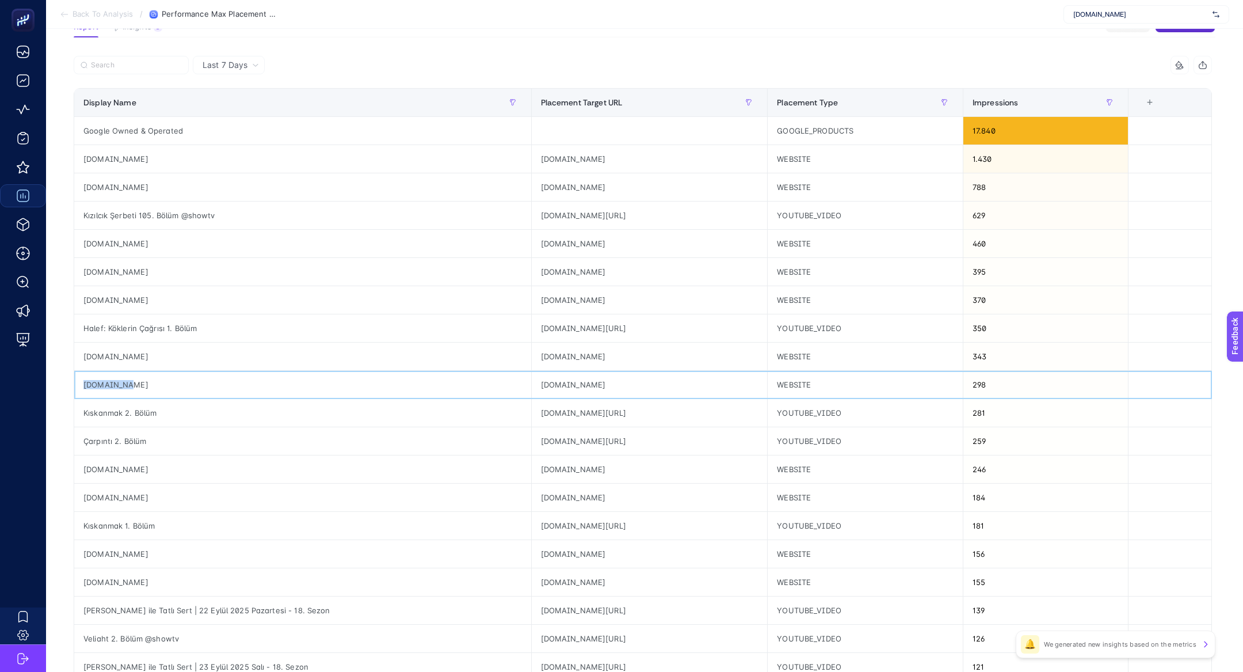
click at [97, 376] on div "evvelcevap.com" at bounding box center [302, 385] width 457 height 28
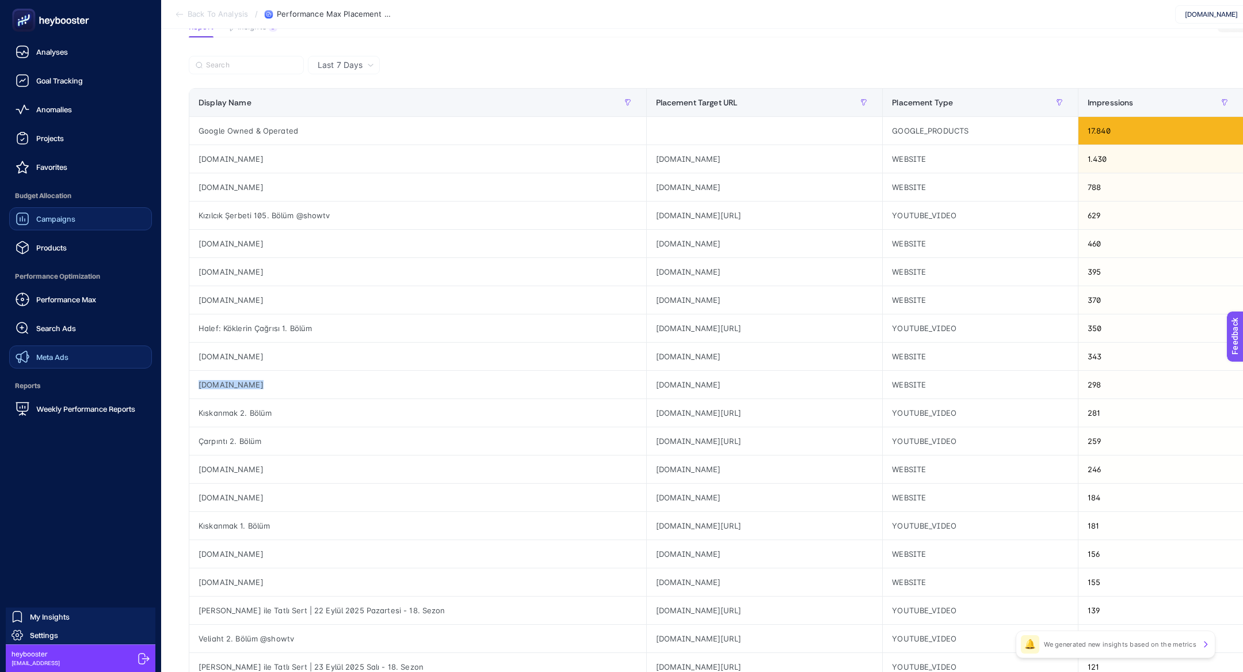
click at [64, 365] on link "Meta Ads" at bounding box center [80, 356] width 143 height 23
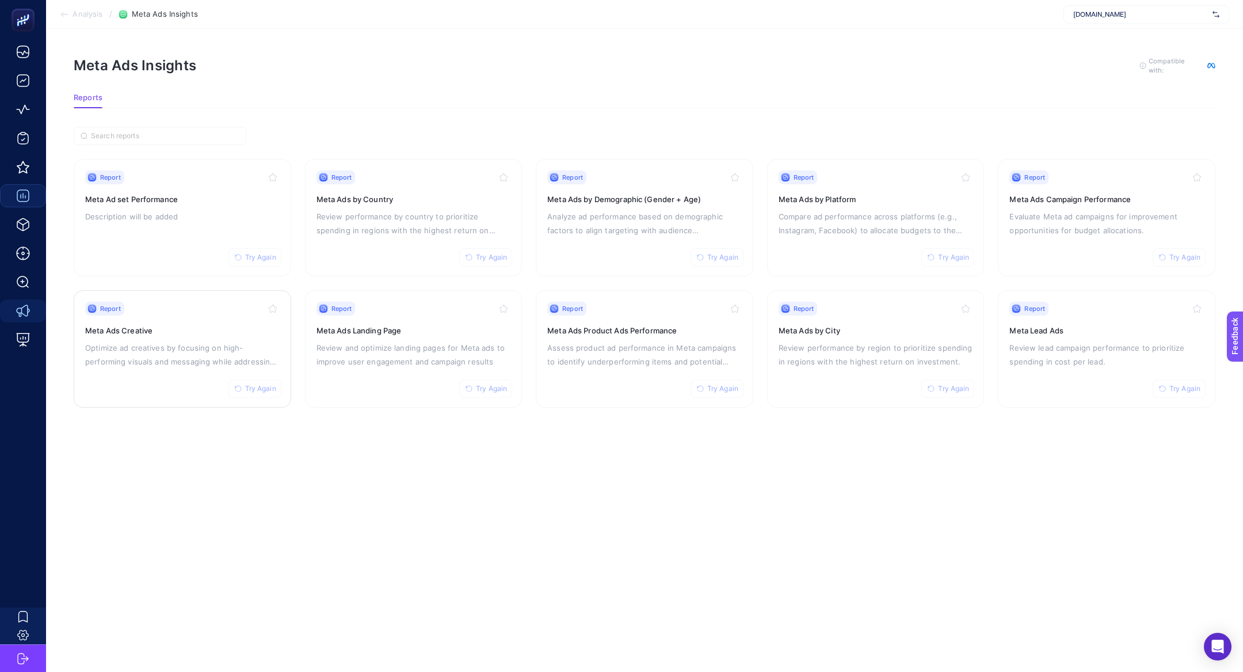
click at [220, 342] on p "Optimize ad creatives by focusing on high-performing visuals and messaging whil…" at bounding box center [182, 355] width 195 height 28
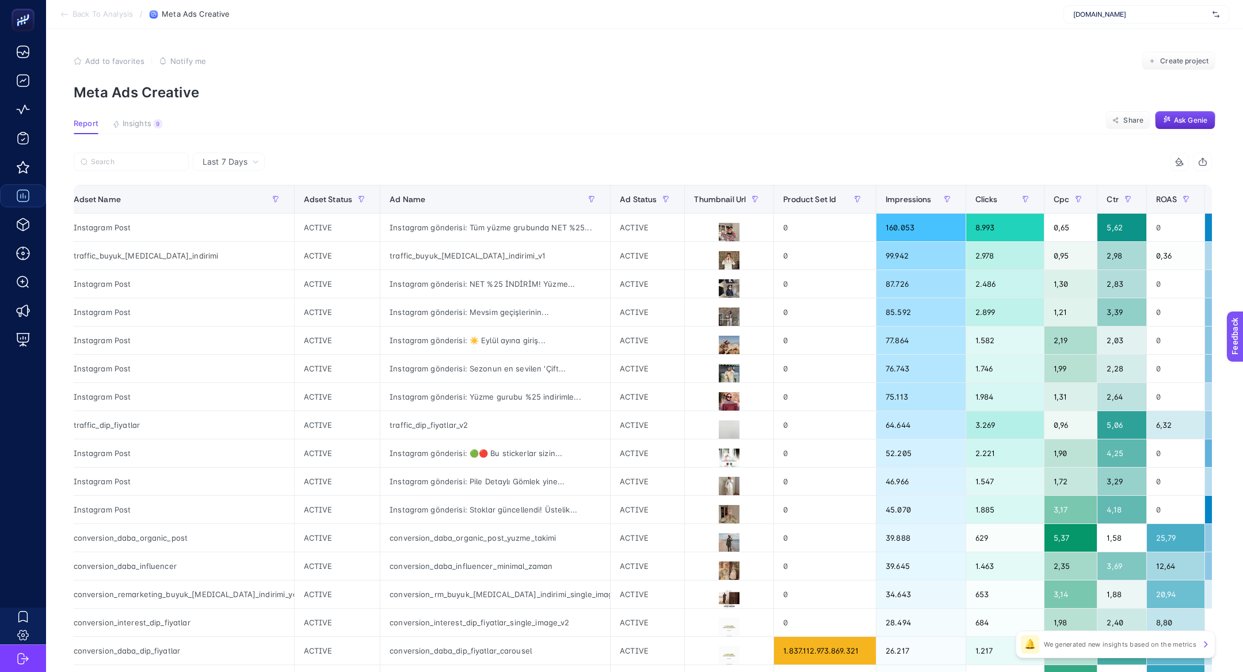
scroll to position [0, 813]
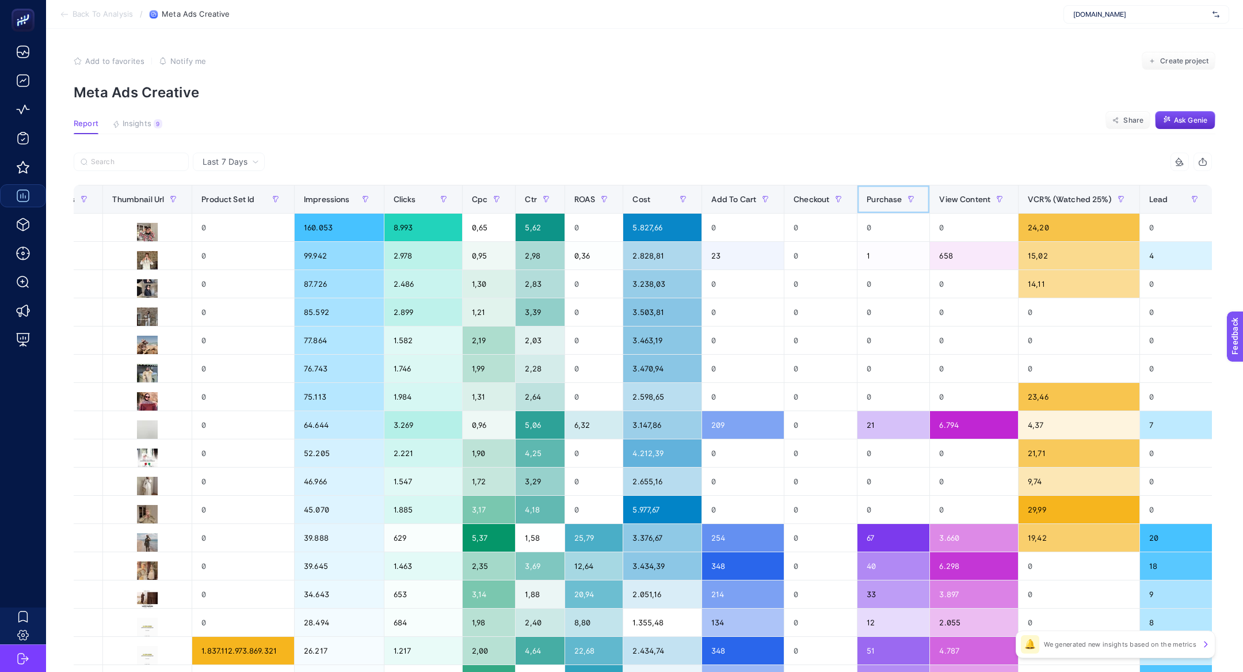
click at [867, 199] on span "Purchase" at bounding box center [884, 199] width 35 height 9
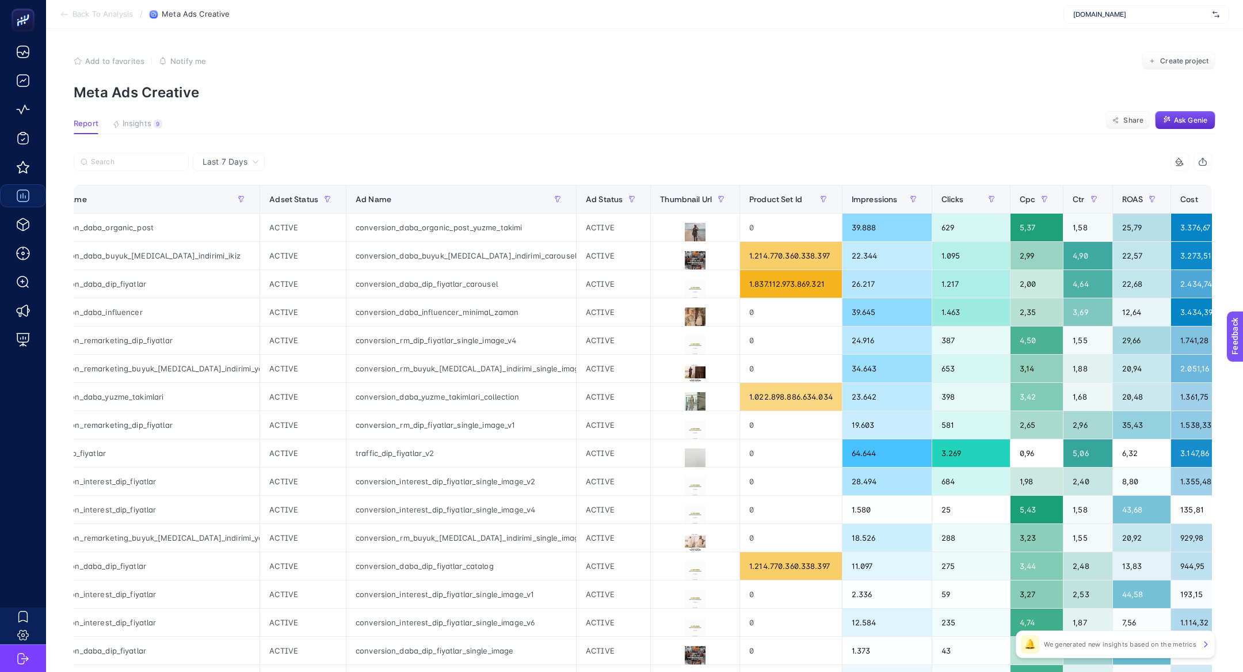
scroll to position [0, 120]
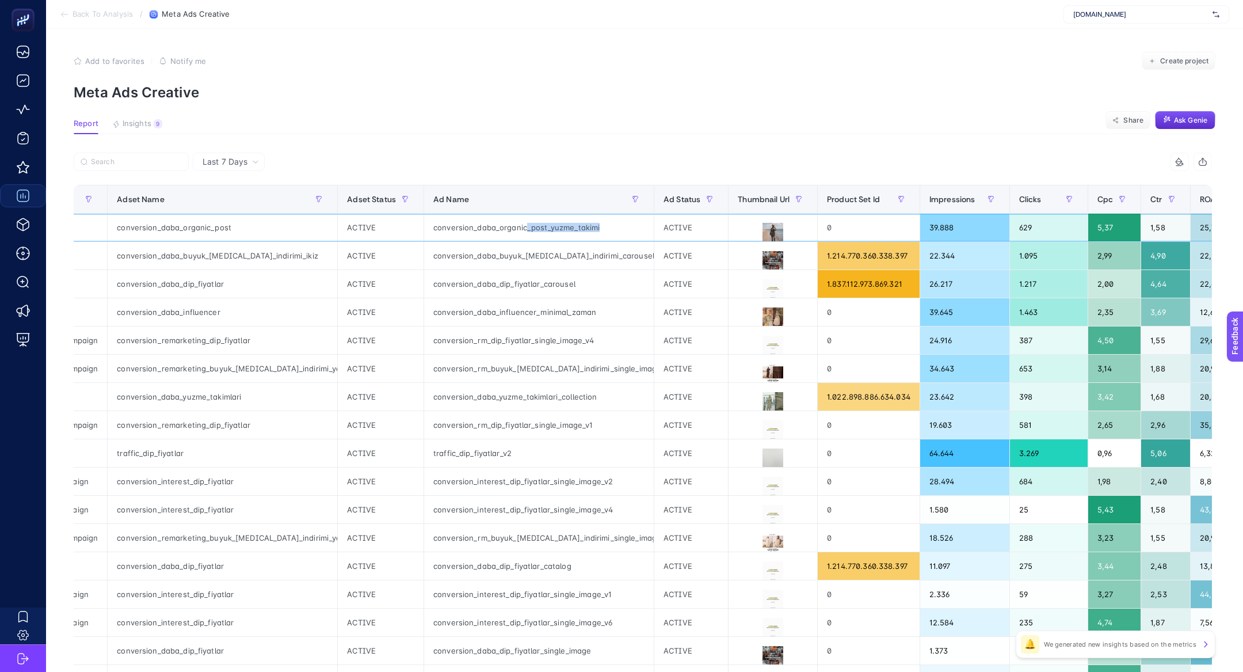
drag, startPoint x: 485, startPoint y: 229, endPoint x: 568, endPoint y: 230, distance: 82.3
click at [568, 230] on div "conversion_daba_organic_post_yuzme_takimi" at bounding box center [539, 228] width 230 height 28
click at [738, 237] on button at bounding box center [773, 233] width 70 height 21
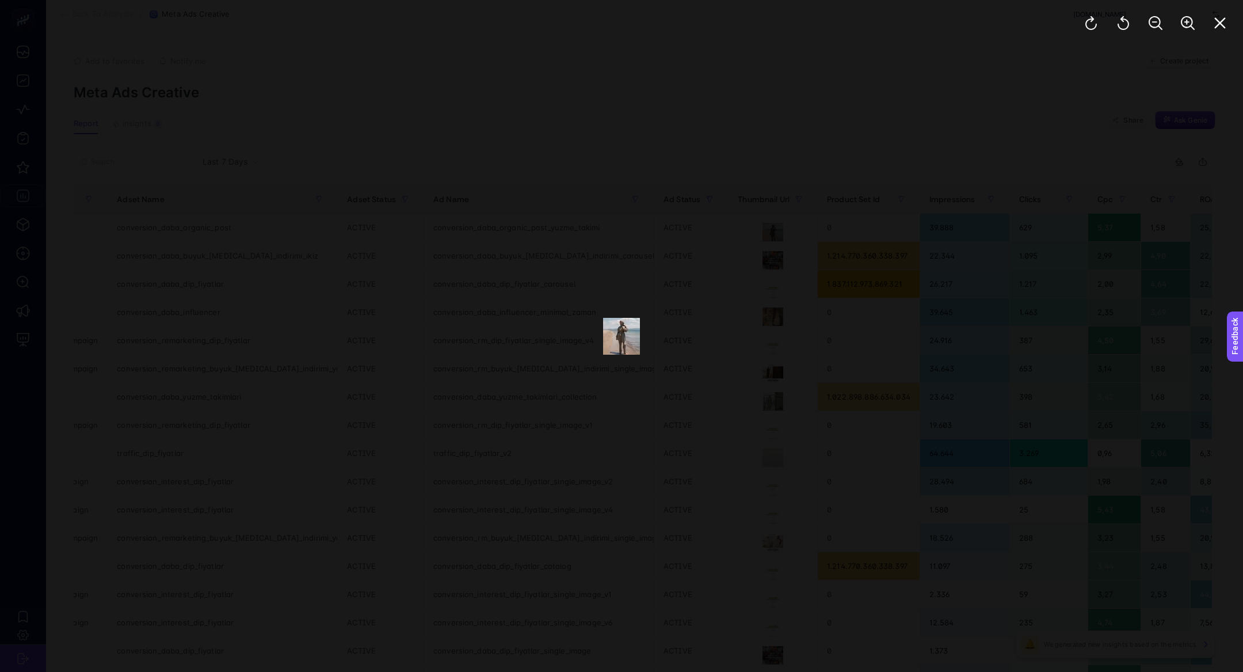
click at [1221, 38] on div at bounding box center [1155, 23] width 175 height 46
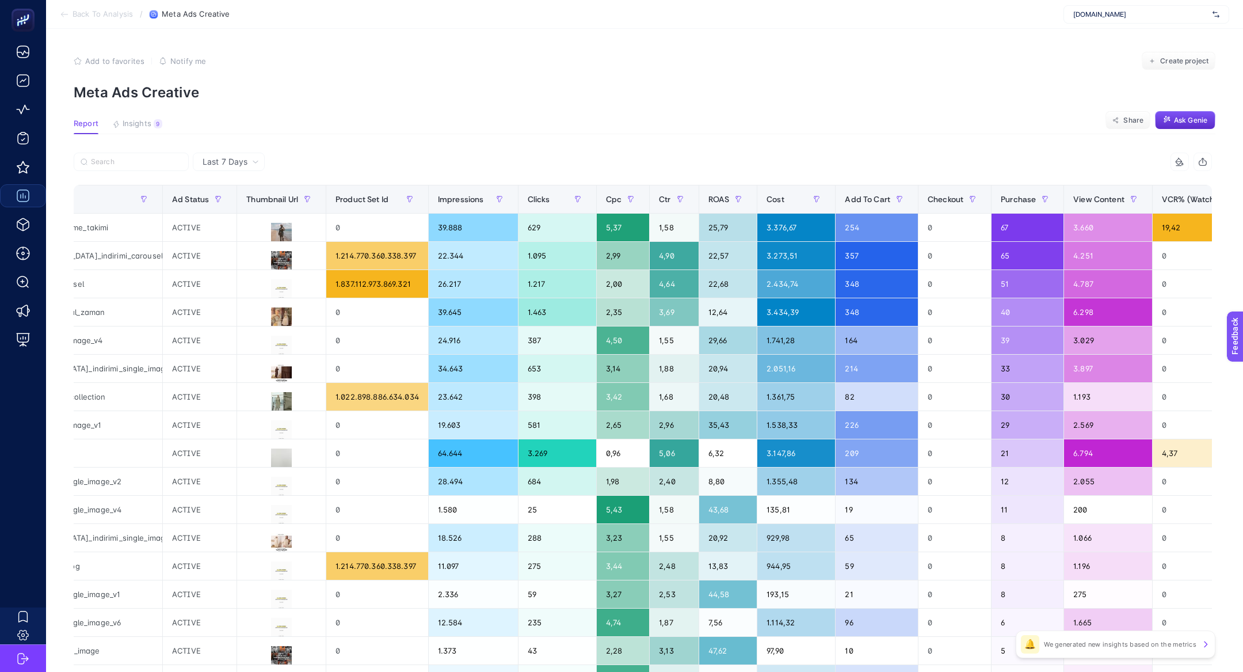
scroll to position [0, 610]
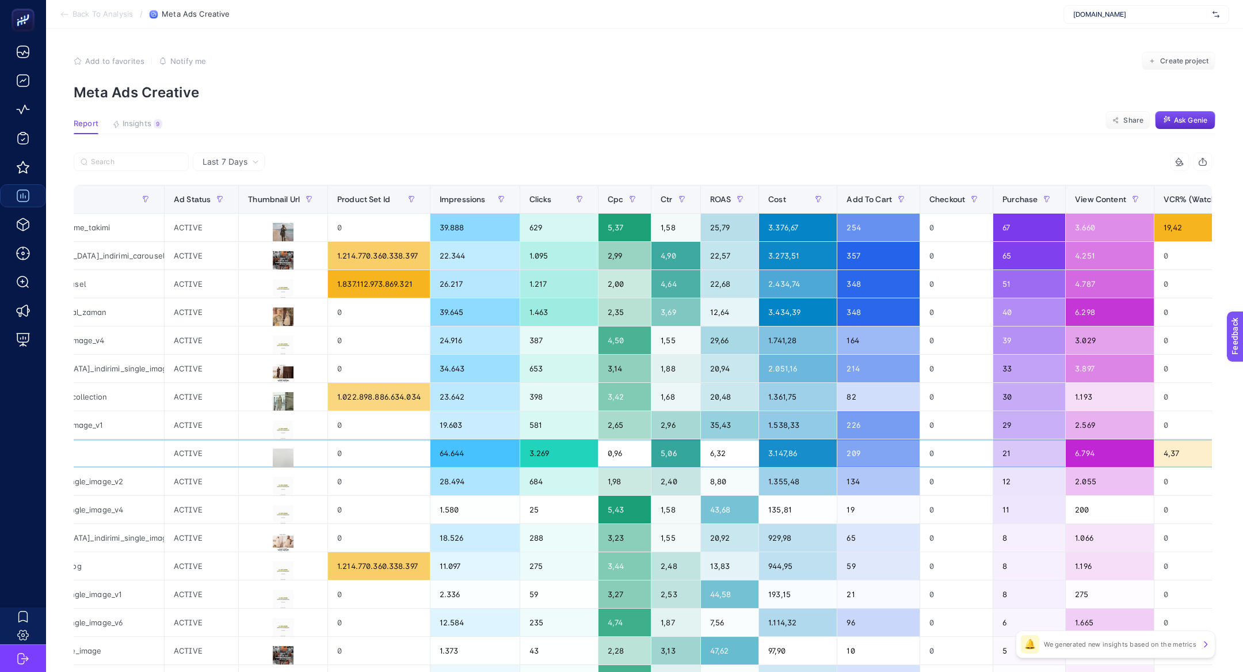
click at [920, 455] on div "0" at bounding box center [956, 453] width 73 height 28
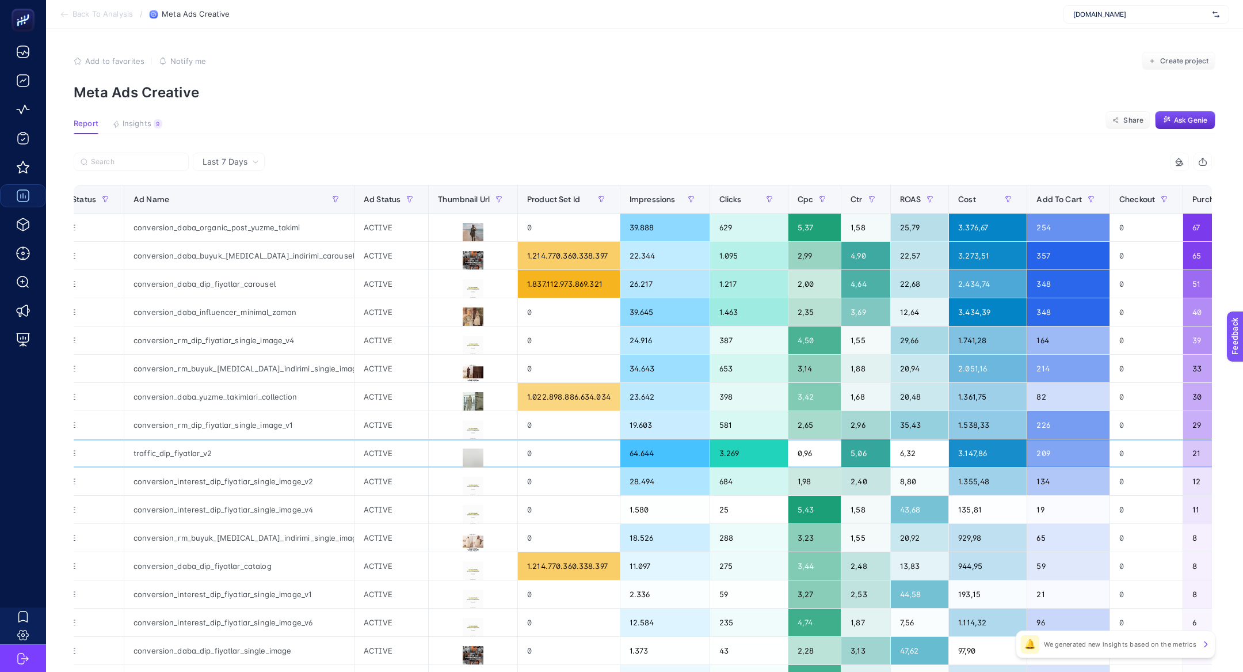
scroll to position [0, 737]
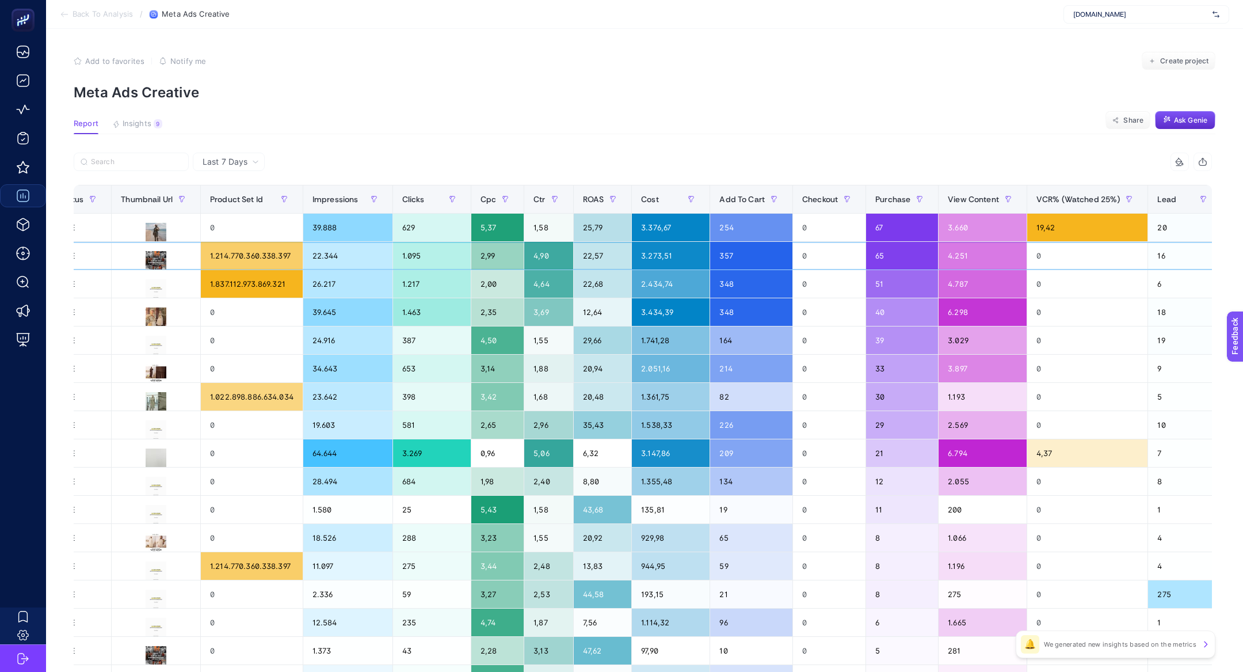
click at [793, 243] on div "0" at bounding box center [829, 256] width 73 height 28
click at [793, 235] on div "0" at bounding box center [829, 228] width 73 height 28
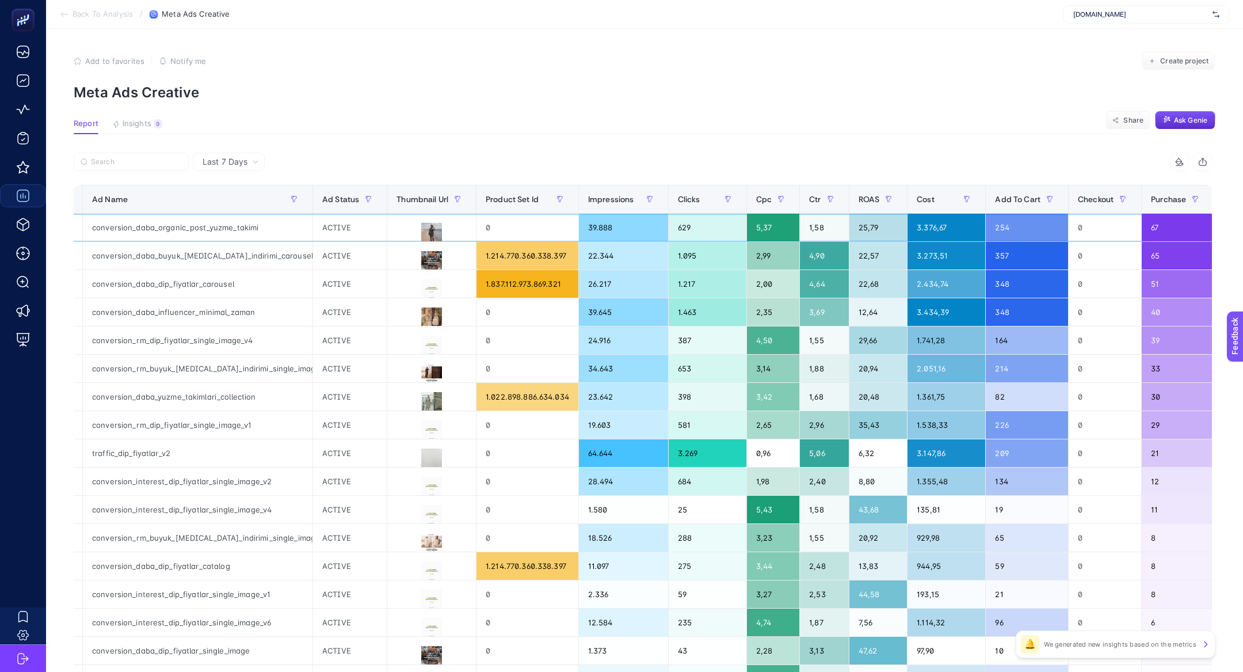
scroll to position [0, 458]
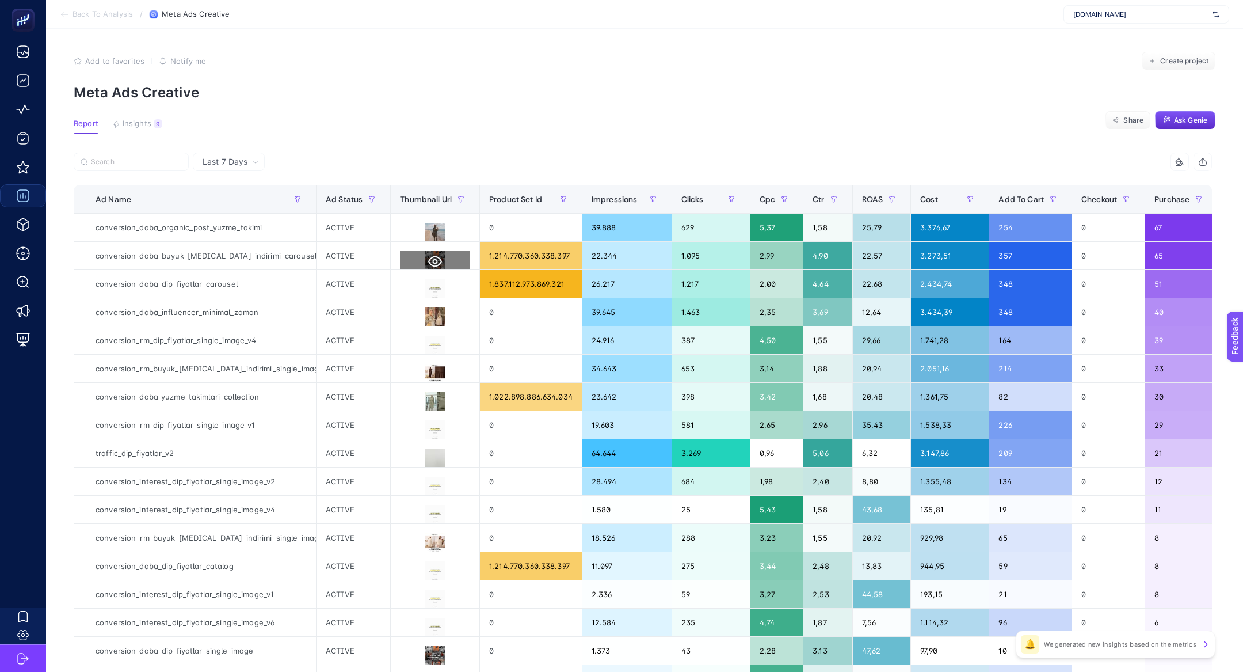
click at [400, 262] on button at bounding box center [435, 261] width 70 height 21
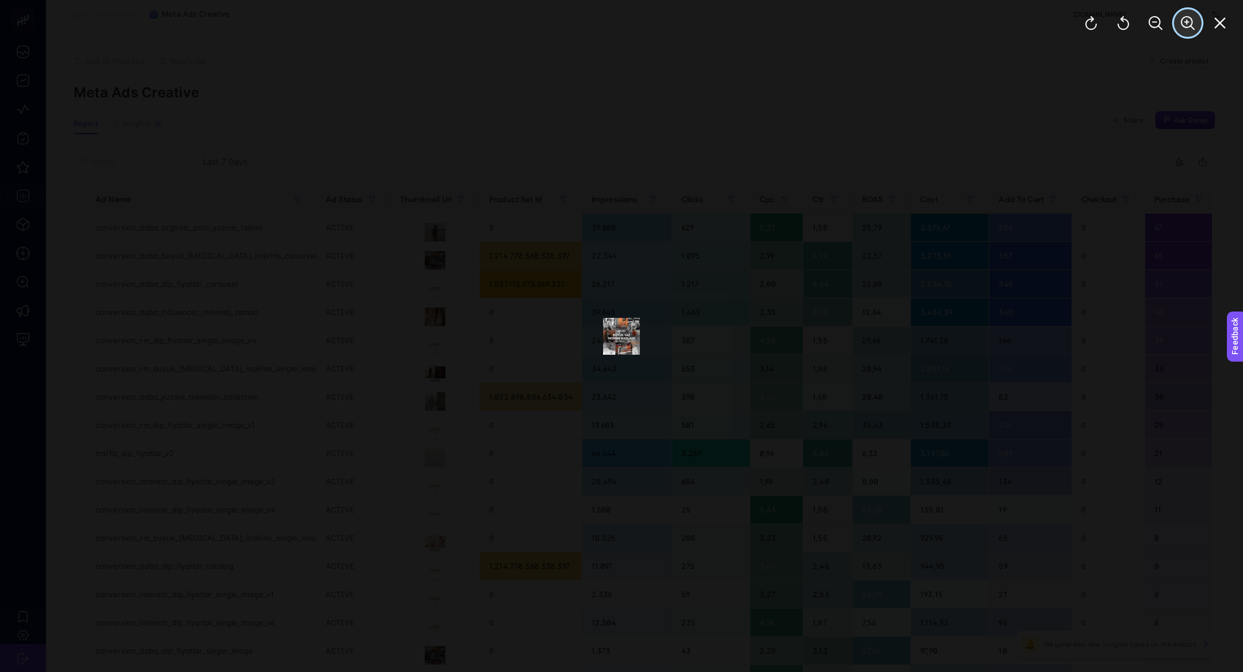
click at [1187, 25] on icon "Zoom In" at bounding box center [1188, 23] width 14 height 14
click at [1187, 26] on icon "Zoom In" at bounding box center [1188, 23] width 14 height 14
click at [1187, 28] on icon "Zoom In" at bounding box center [1188, 23] width 14 height 14
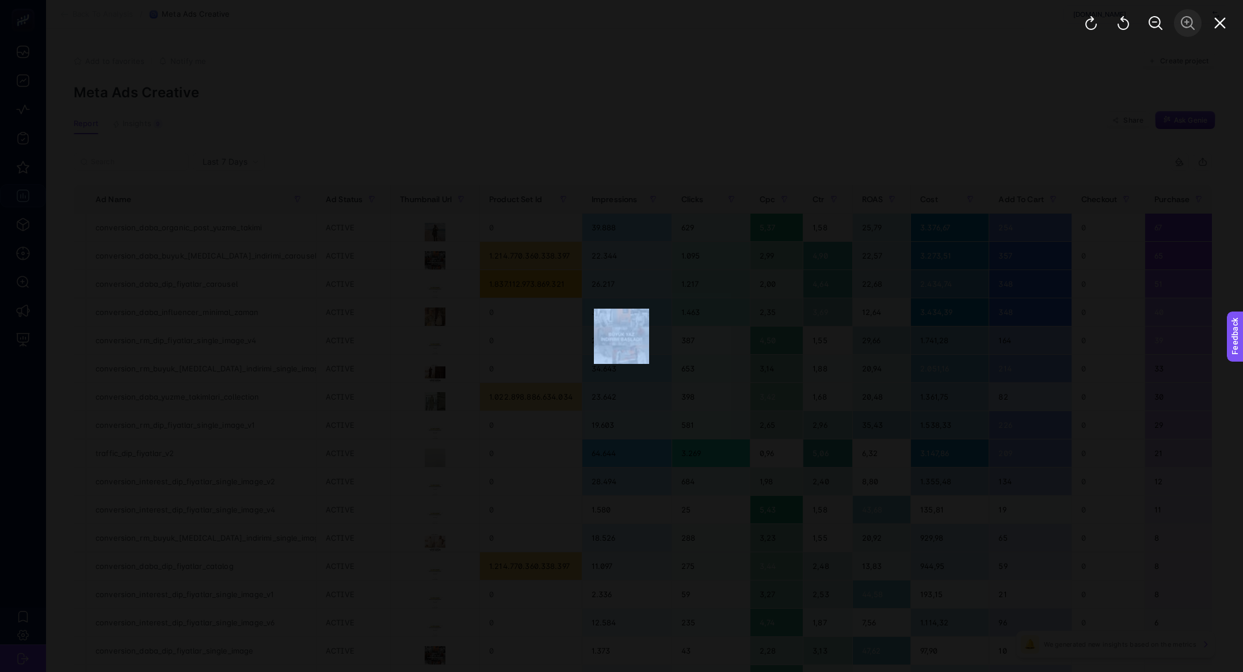
click at [1187, 28] on div at bounding box center [1155, 23] width 175 height 46
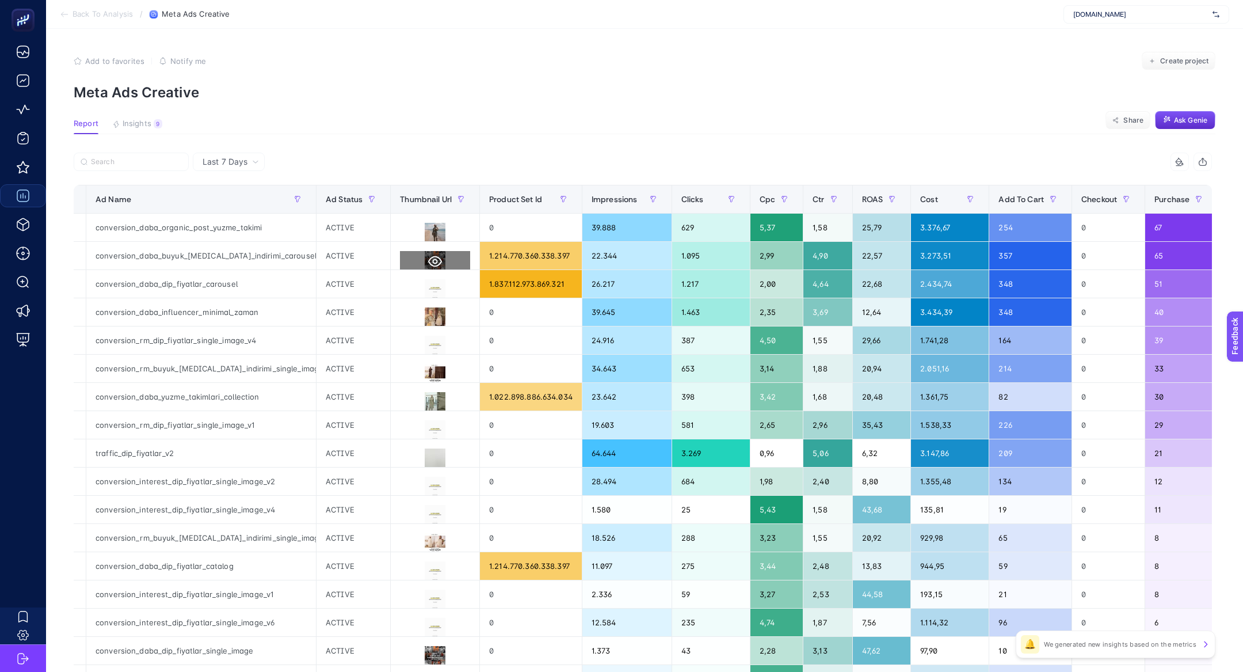
click at [428, 263] on icon at bounding box center [435, 261] width 14 height 14
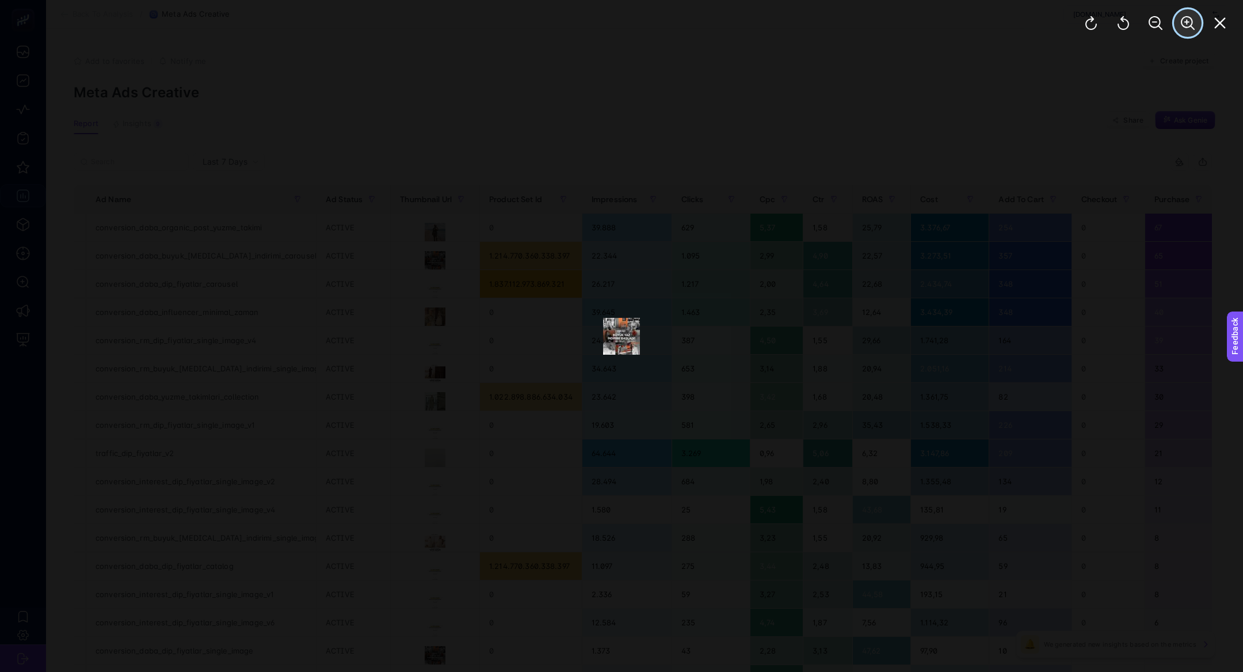
click at [1179, 17] on button "Zoom In" at bounding box center [1188, 23] width 28 height 28
click at [1179, 18] on button "Zoom In" at bounding box center [1188, 23] width 28 height 28
click at [1216, 31] on button "Close" at bounding box center [1220, 23] width 28 height 28
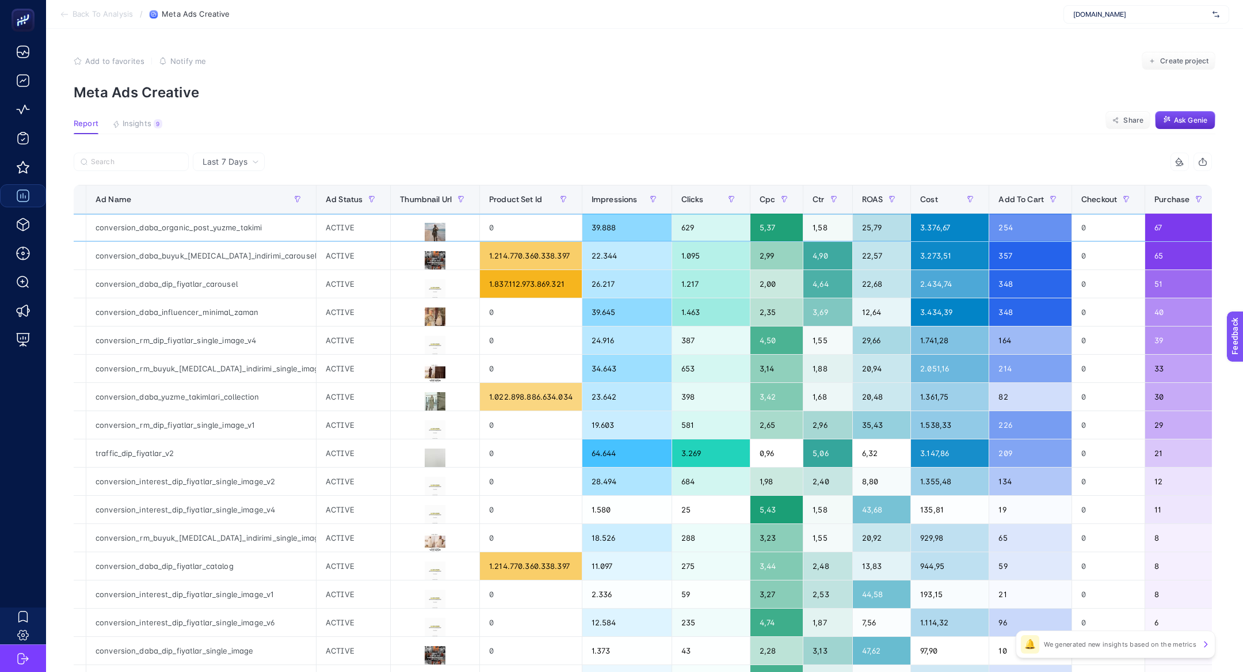
click at [680, 238] on div "629" at bounding box center [711, 228] width 78 height 28
click at [687, 256] on div "1.095" at bounding box center [711, 256] width 78 height 28
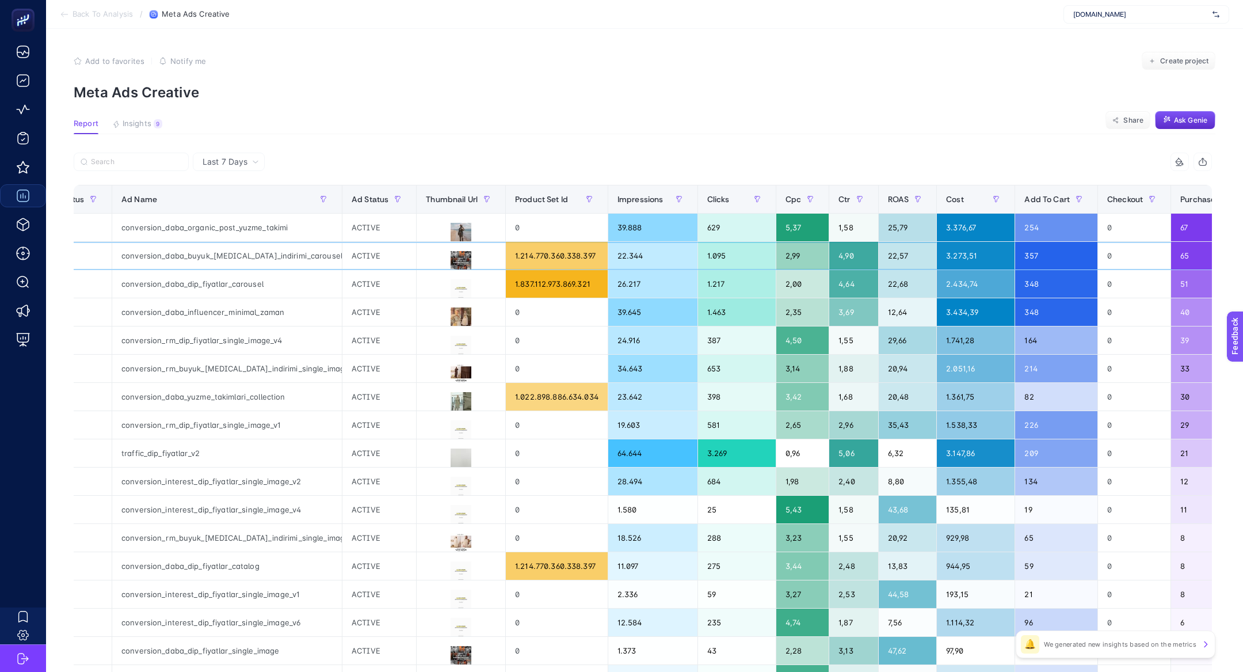
scroll to position [0, 432]
click at [426, 453] on button at bounding box center [461, 458] width 70 height 21
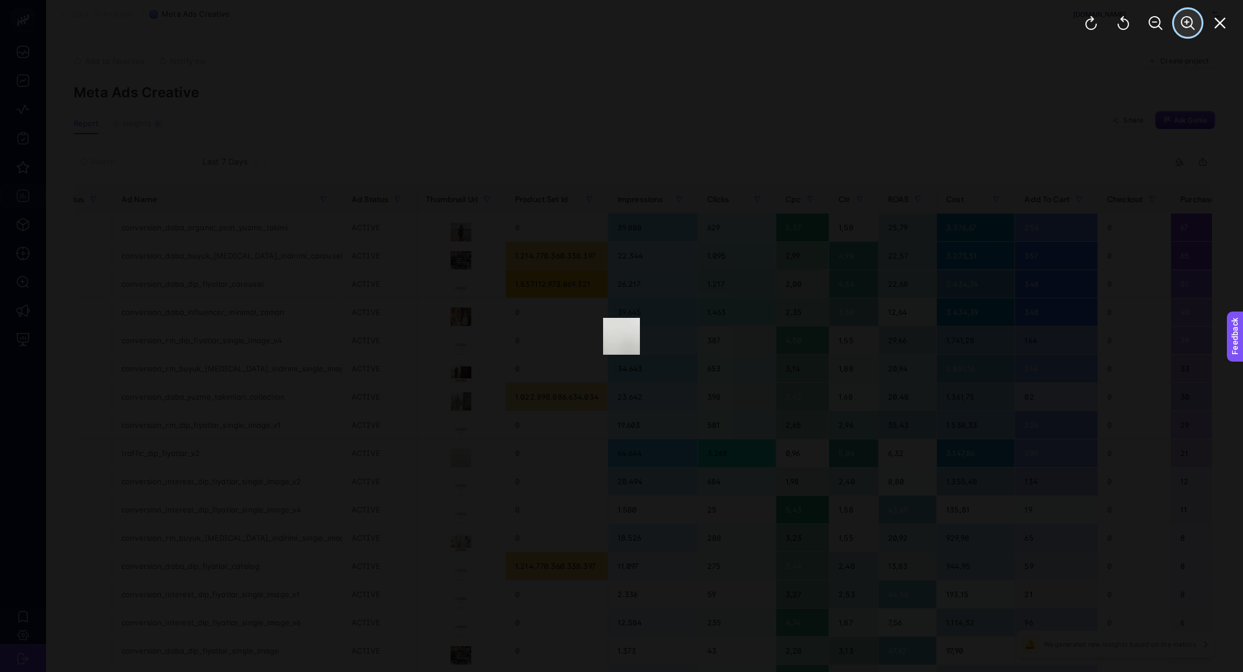
click at [1193, 19] on icon "Zoom In" at bounding box center [1188, 23] width 14 height 14
click at [1223, 20] on icon "Close" at bounding box center [1220, 23] width 11 height 11
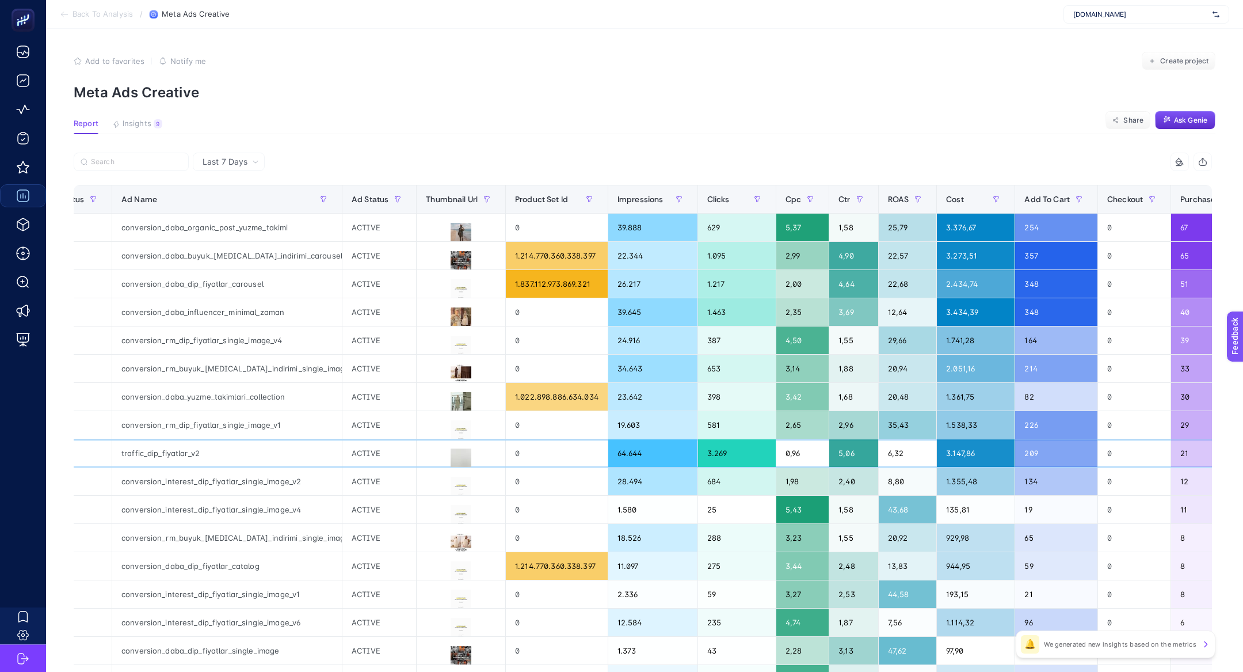
click at [608, 452] on div "64.644" at bounding box center [652, 453] width 89 height 28
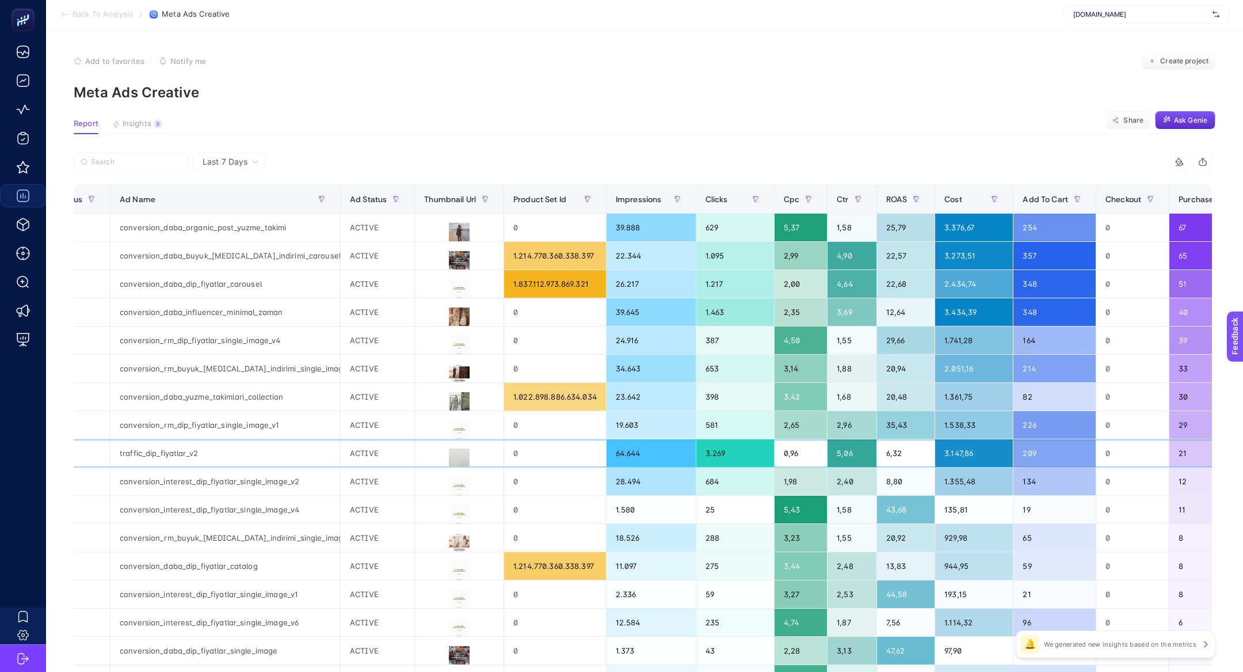
scroll to position [0, 151]
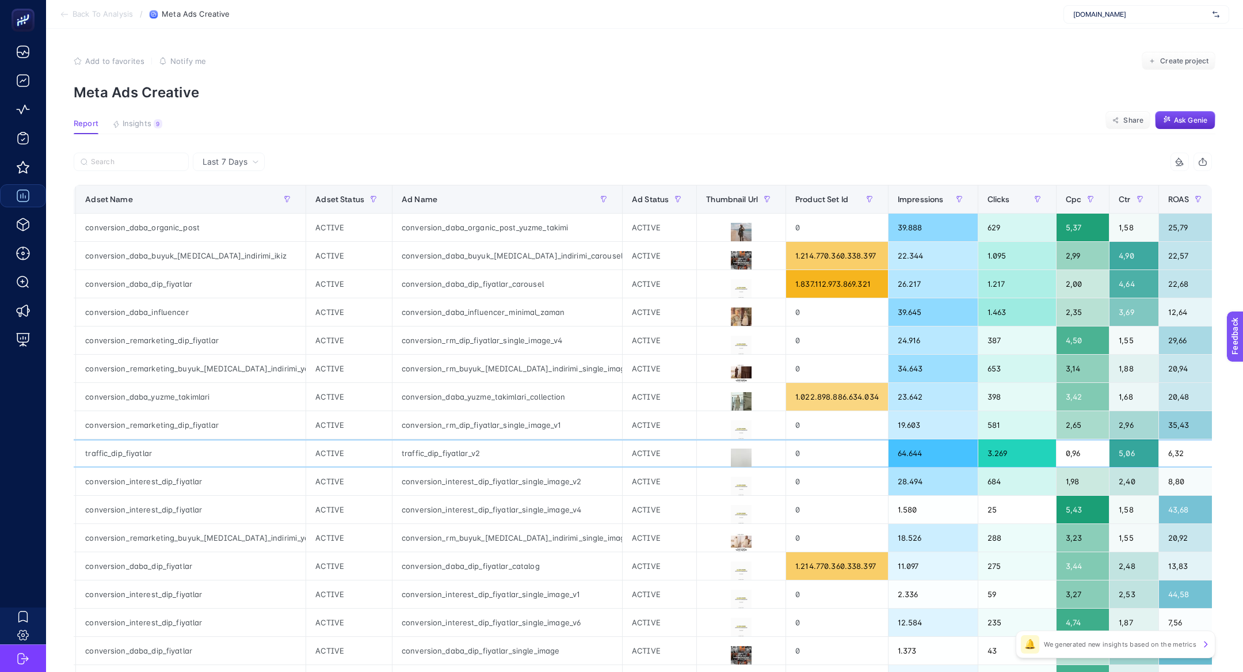
click at [397, 456] on div "traffic_dip_fiyatlar_v2" at bounding box center [508, 453] width 230 height 28
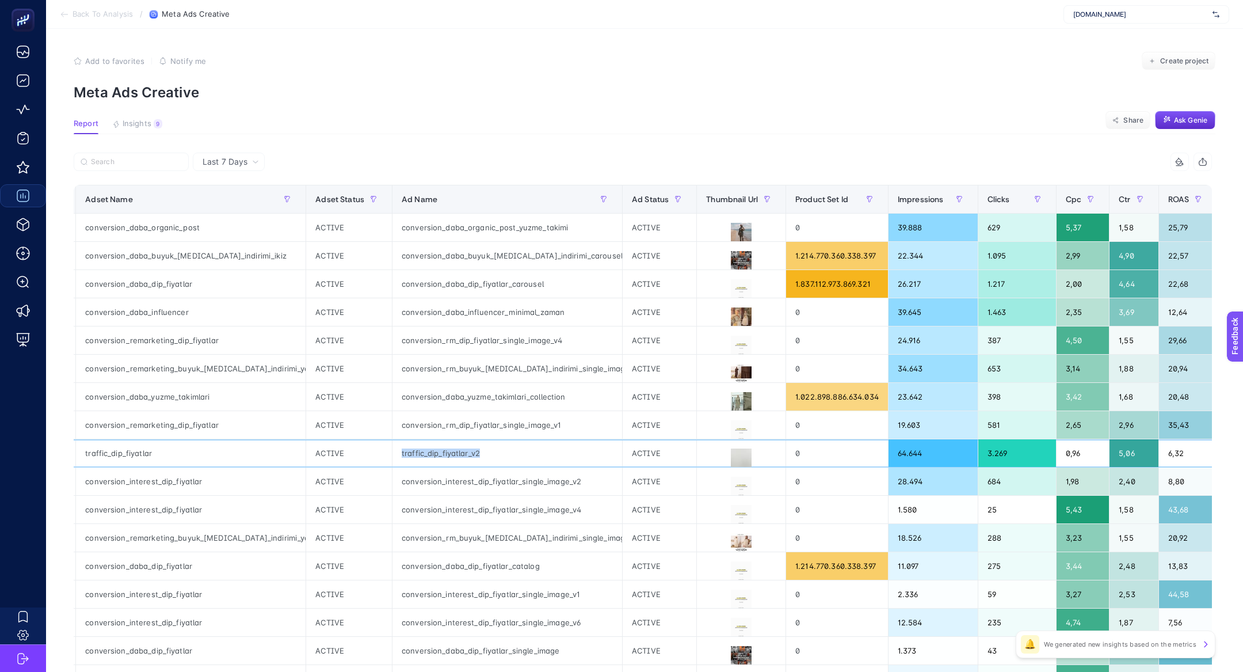
copy tr "traffic_dip_fiyatlar_v2"
click at [706, 448] on button at bounding box center [741, 458] width 70 height 21
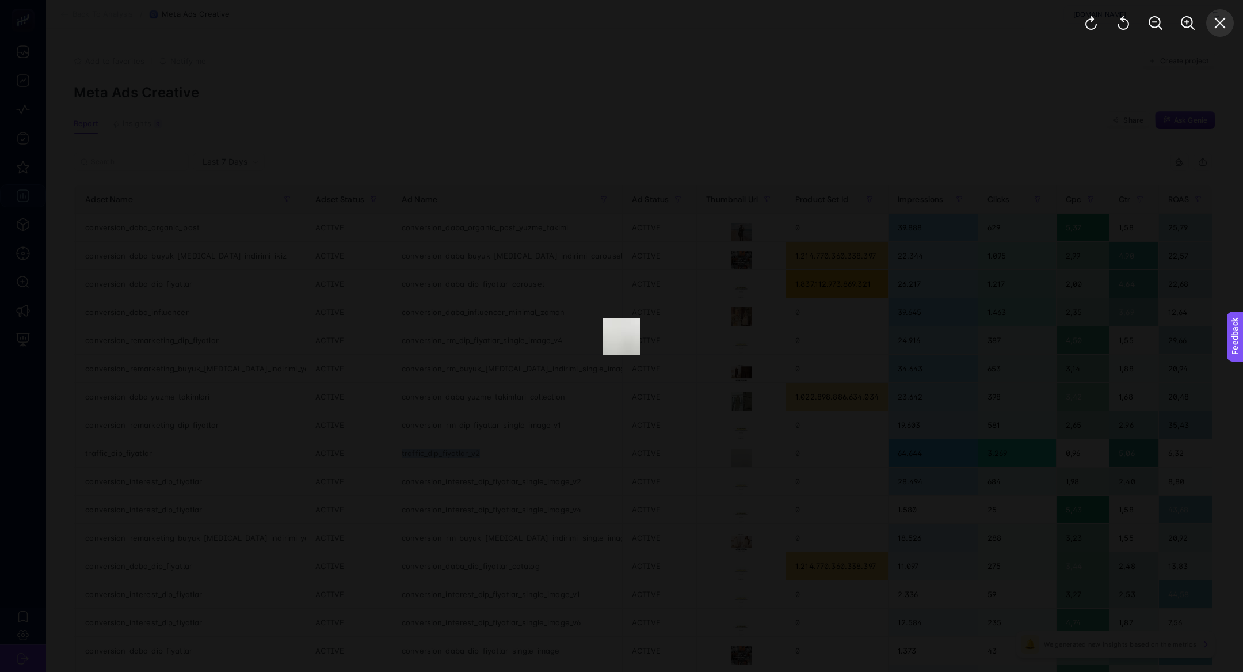
click at [1222, 17] on icon "Close" at bounding box center [1220, 23] width 14 height 14
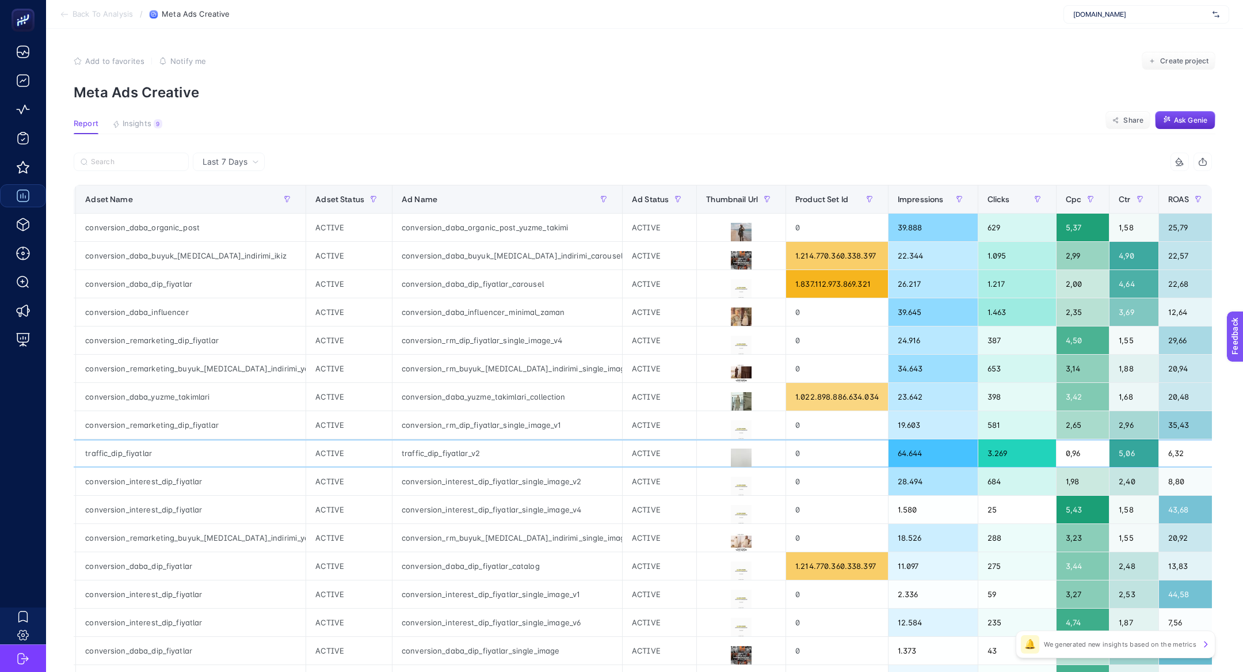
click at [786, 459] on div "0" at bounding box center [837, 453] width 102 height 28
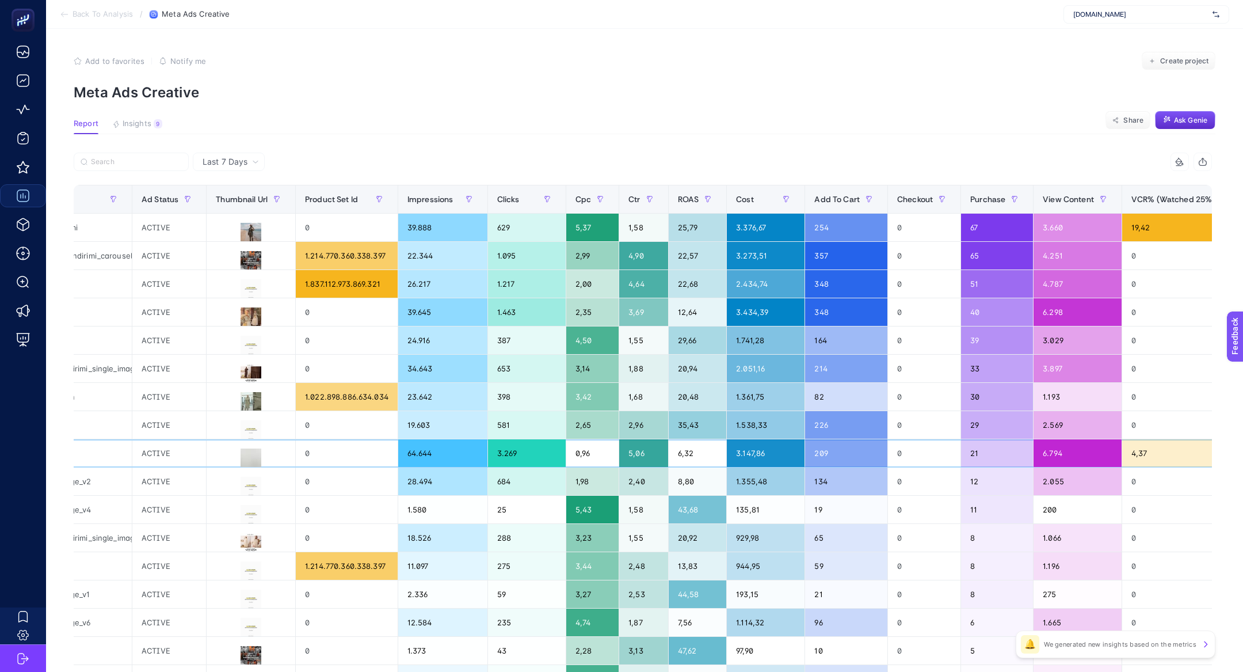
scroll to position [0, 635]
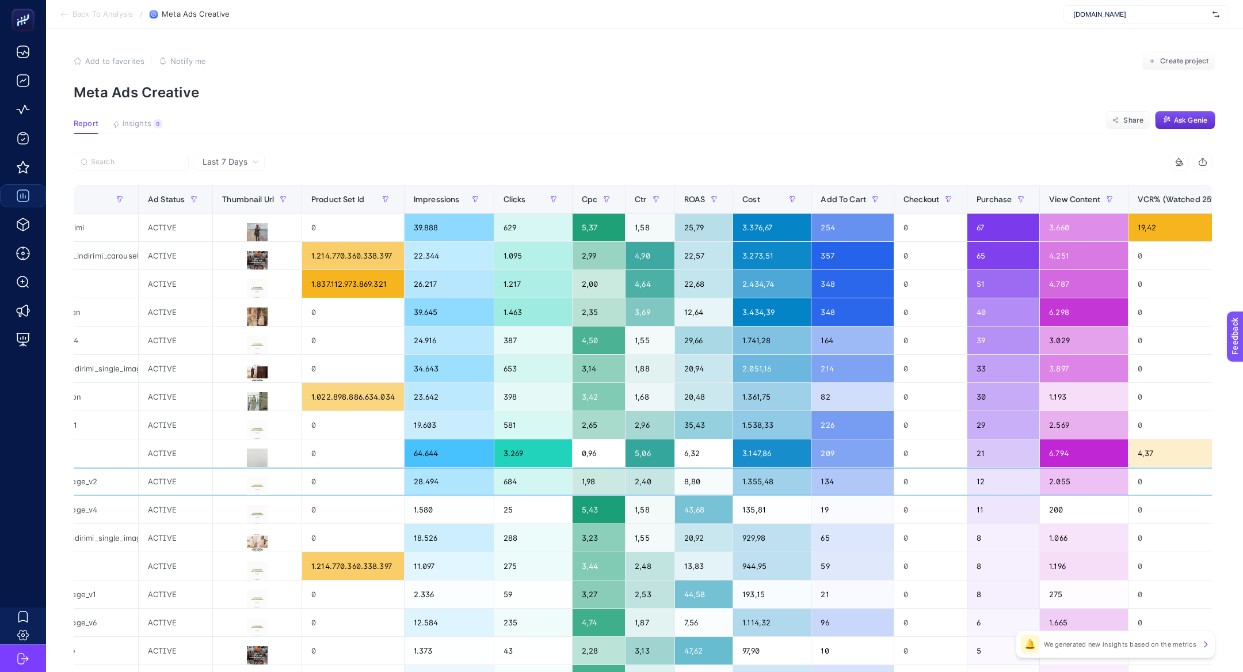
click at [1129, 471] on div "0" at bounding box center [1189, 481] width 121 height 28
drag, startPoint x: 1110, startPoint y: 458, endPoint x: 1073, endPoint y: 458, distance: 36.3
click at [1129, 458] on div "4,37" at bounding box center [1189, 453] width 121 height 28
click at [1129, 451] on div "4,37" at bounding box center [1189, 453] width 121 height 28
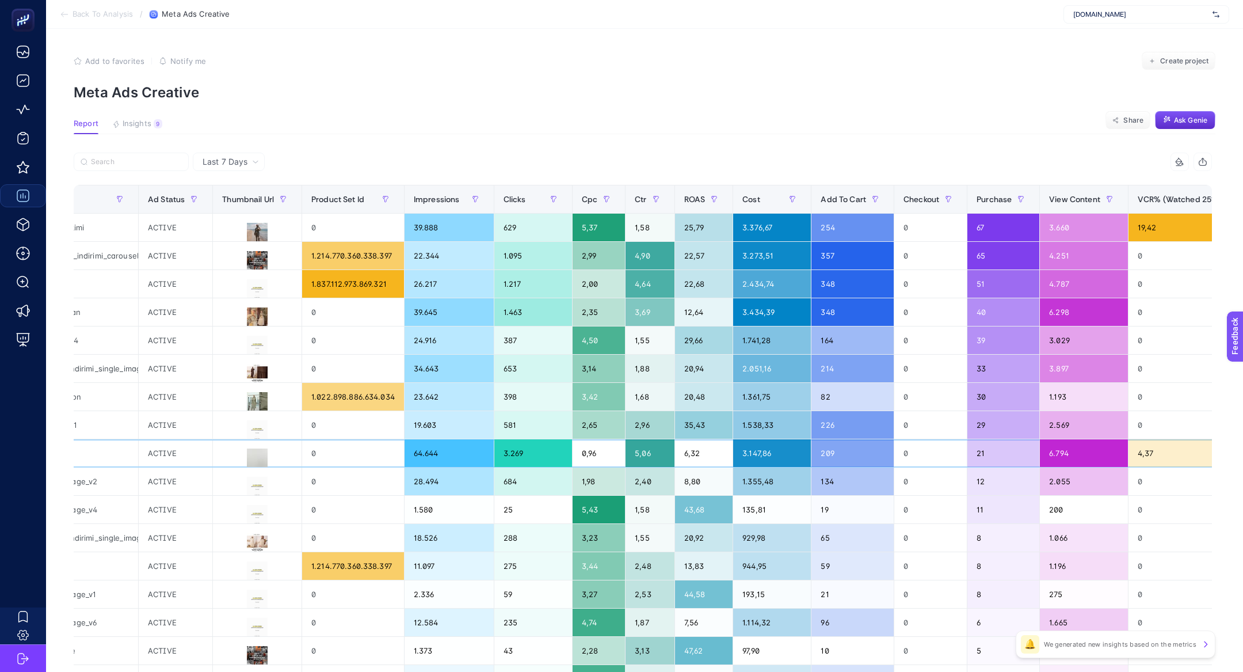
click at [1129, 451] on div "4,37" at bounding box center [1189, 453] width 121 height 28
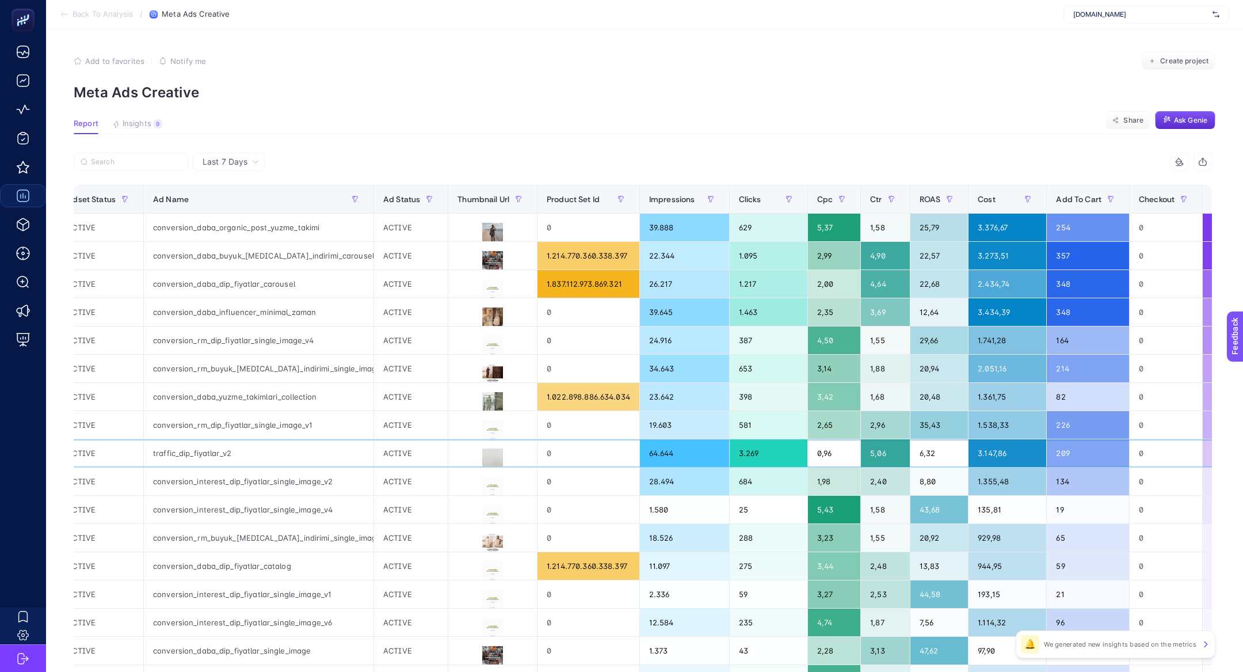
scroll to position [0, 414]
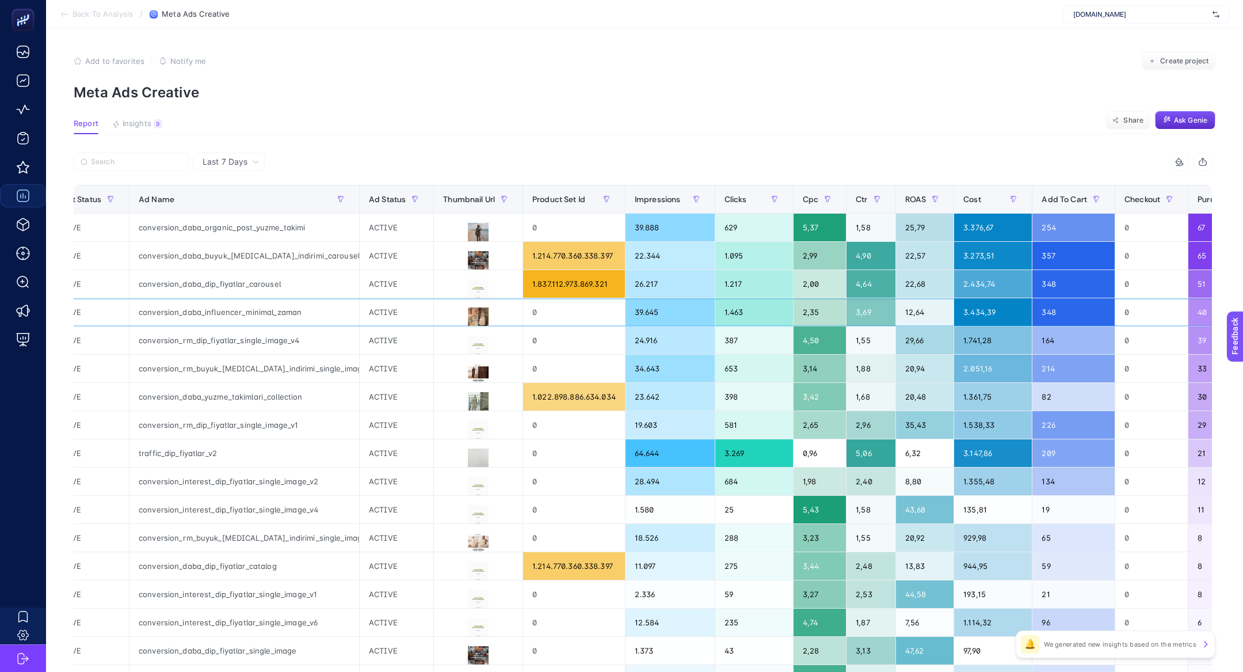
click at [178, 308] on div "conversion_daba_influencer_minimal_zaman" at bounding box center [245, 312] width 230 height 28
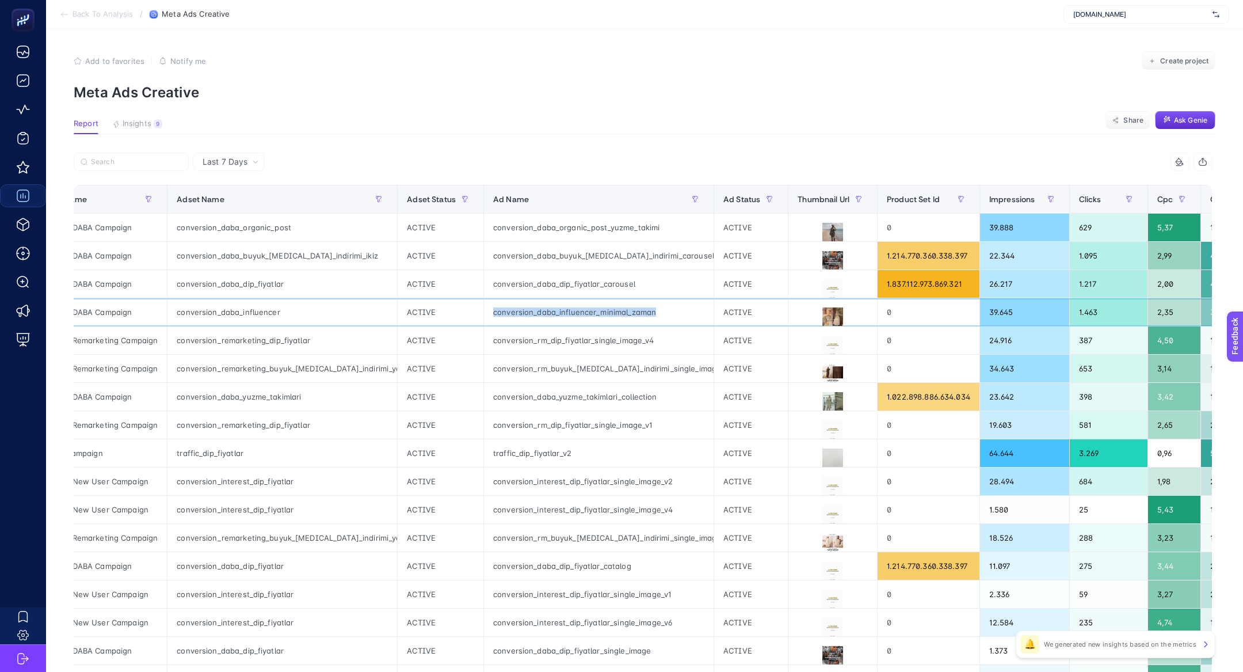
scroll to position [0, 57]
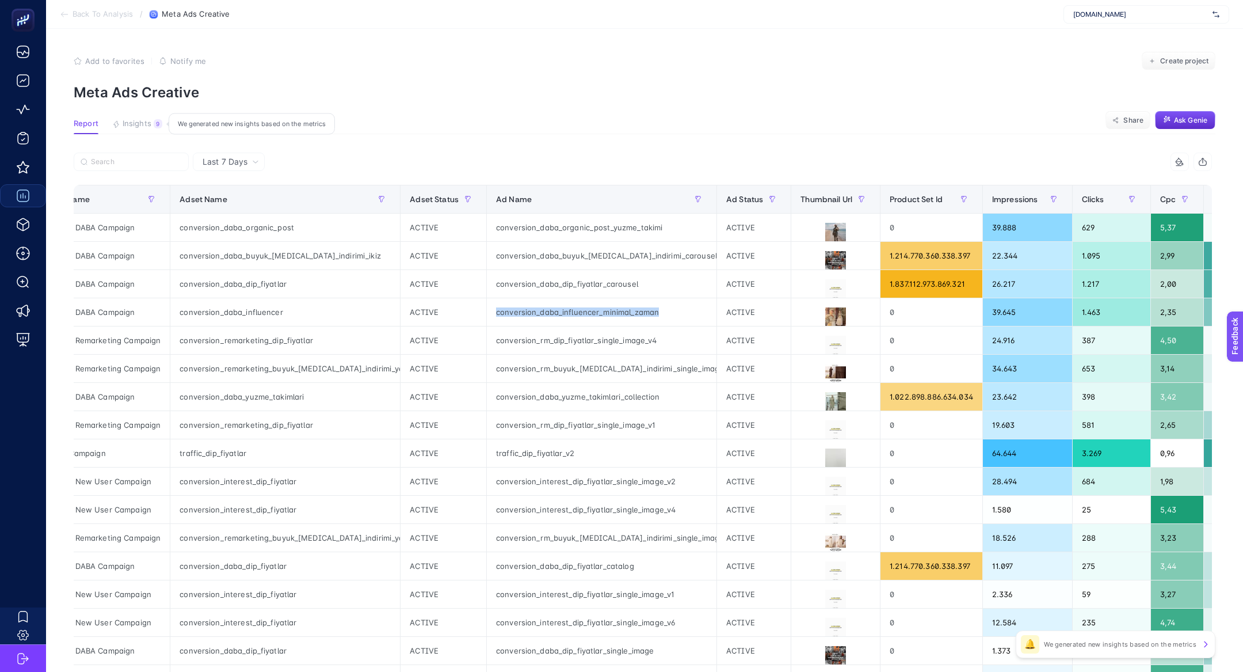
click at [124, 119] on span "Insights" at bounding box center [137, 123] width 29 height 9
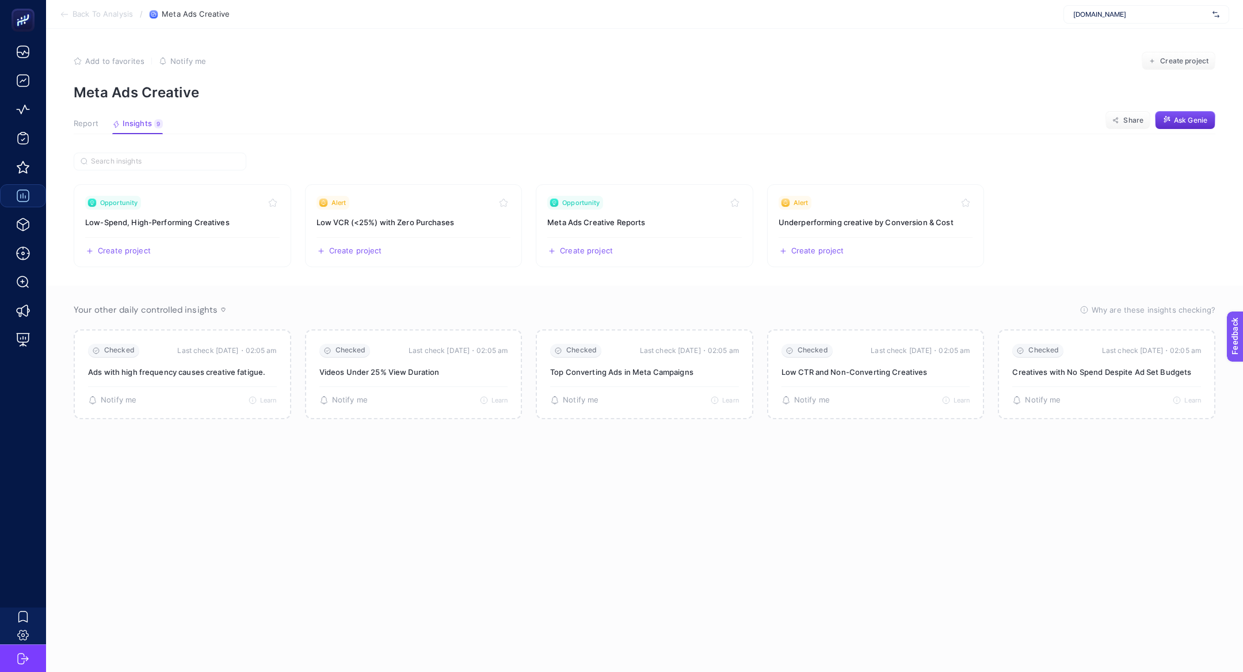
click at [85, 124] on span "Report" at bounding box center [86, 123] width 25 height 9
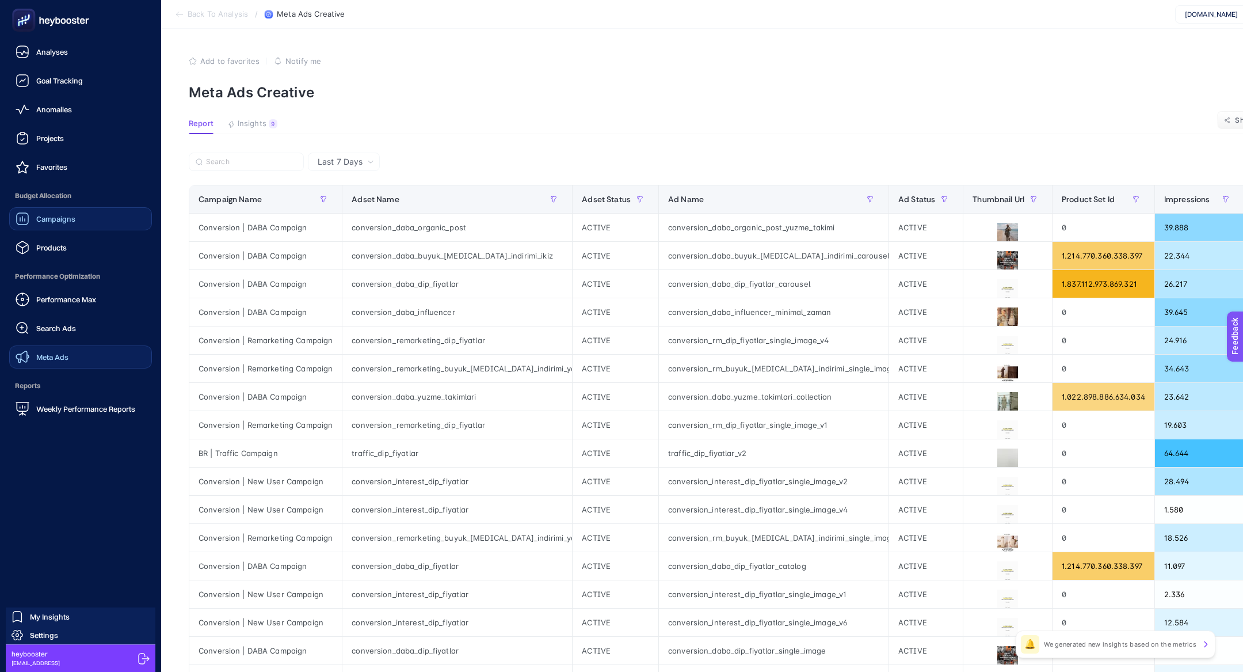
click at [89, 350] on link "Meta Ads" at bounding box center [80, 356] width 143 height 23
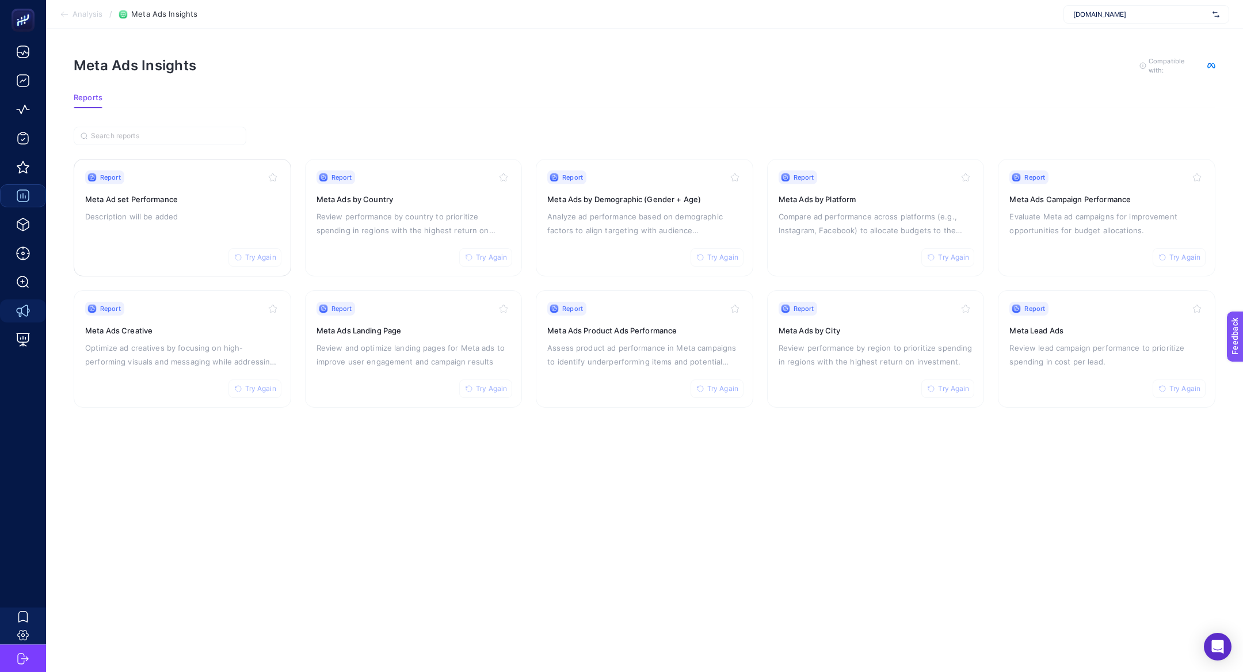
click at [211, 200] on h3 "Meta Ad set Performance" at bounding box center [182, 199] width 195 height 12
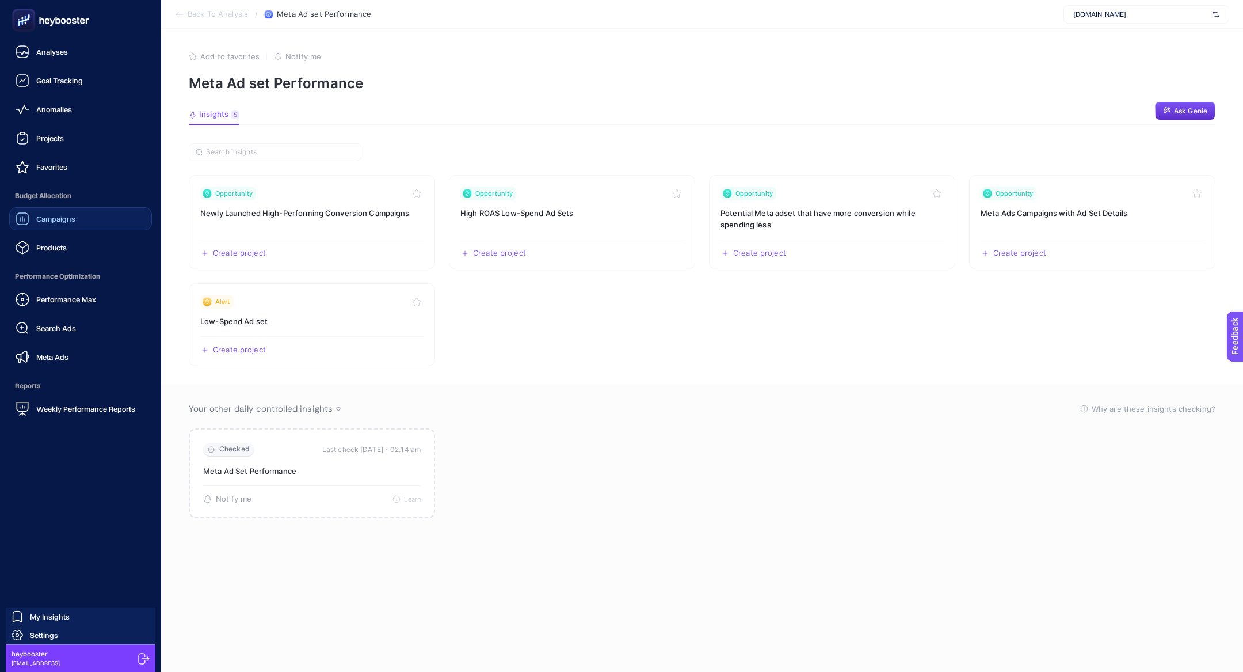
click at [61, 210] on link "Campaigns" at bounding box center [80, 218] width 143 height 23
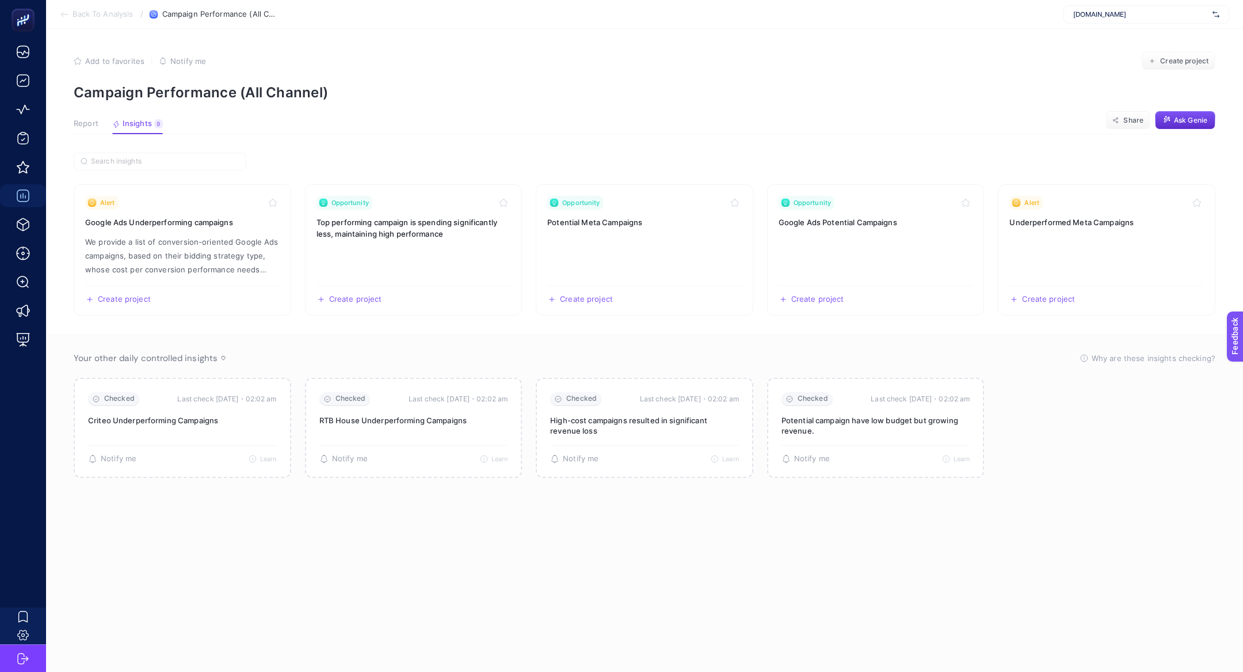
click at [1125, 18] on div "www.he-qa.com" at bounding box center [1147, 14] width 166 height 18
type input "adida"
click at [1128, 41] on div "adidas Turkiye" at bounding box center [1146, 38] width 165 height 18
click at [86, 128] on button "Report" at bounding box center [86, 126] width 25 height 15
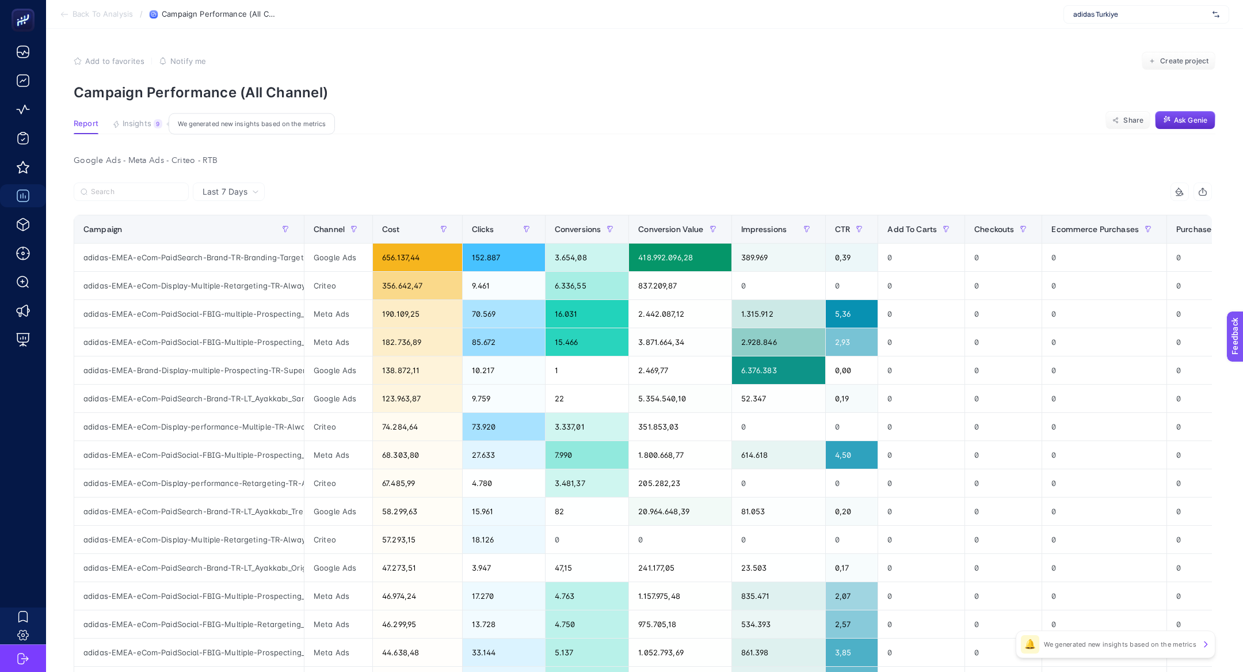
click at [151, 131] on button "Insights 9 We generated new insights based on the metrics" at bounding box center [137, 126] width 50 height 15
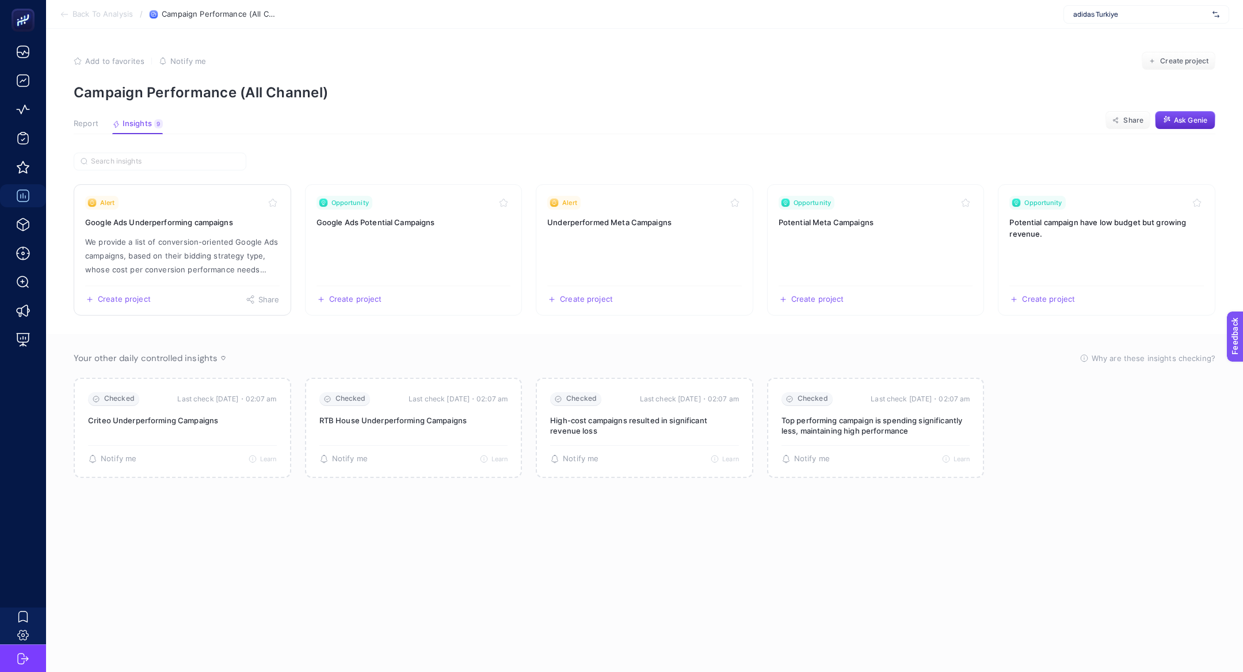
click at [176, 227] on h3 "Google Ads Underperforming campaigns" at bounding box center [182, 222] width 195 height 12
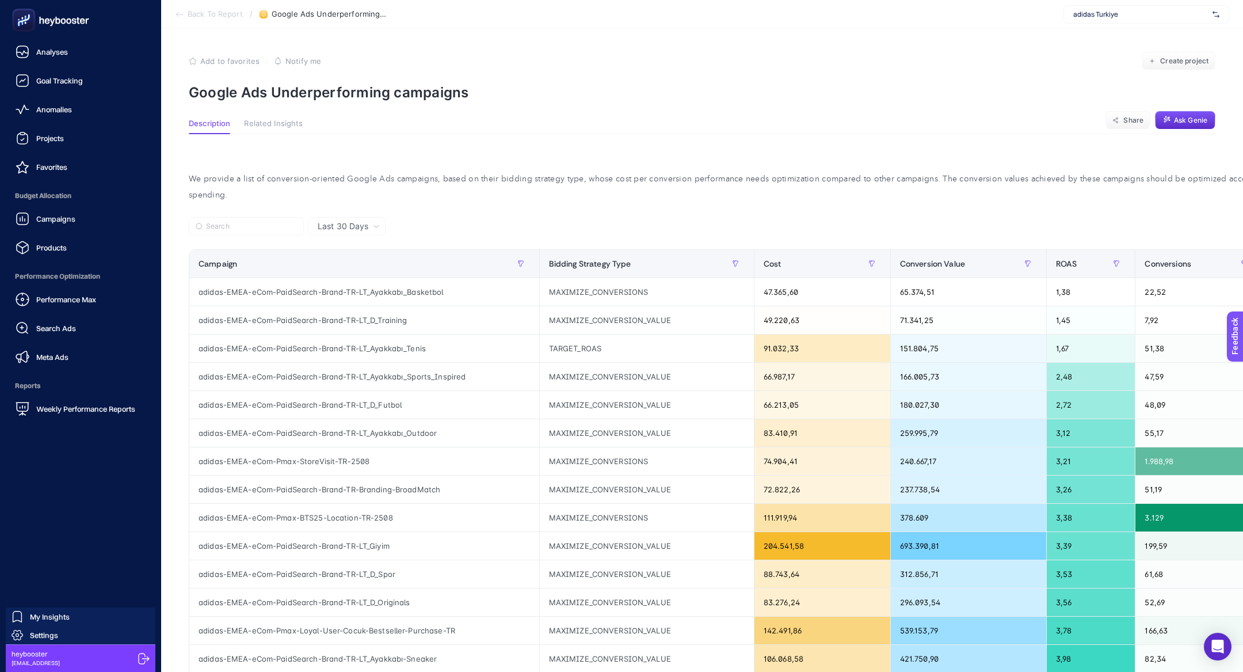
click at [43, 218] on span "Campaigns" at bounding box center [55, 218] width 39 height 9
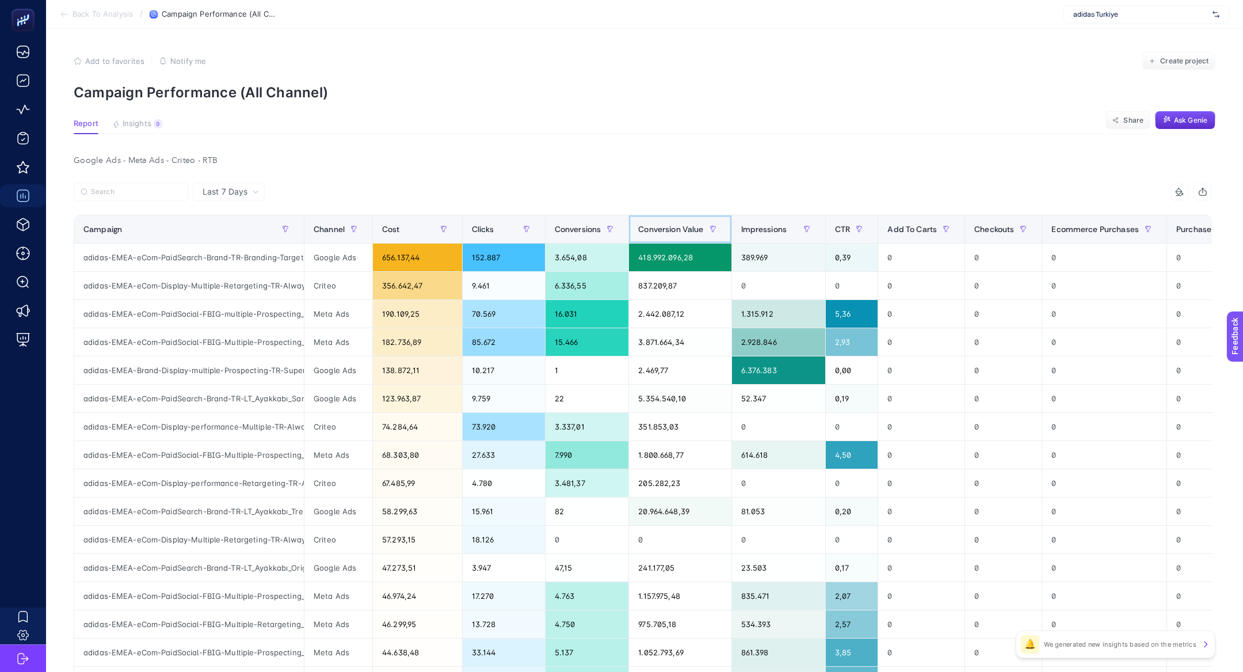
click at [668, 234] on span "Conversion Value" at bounding box center [670, 228] width 65 height 9
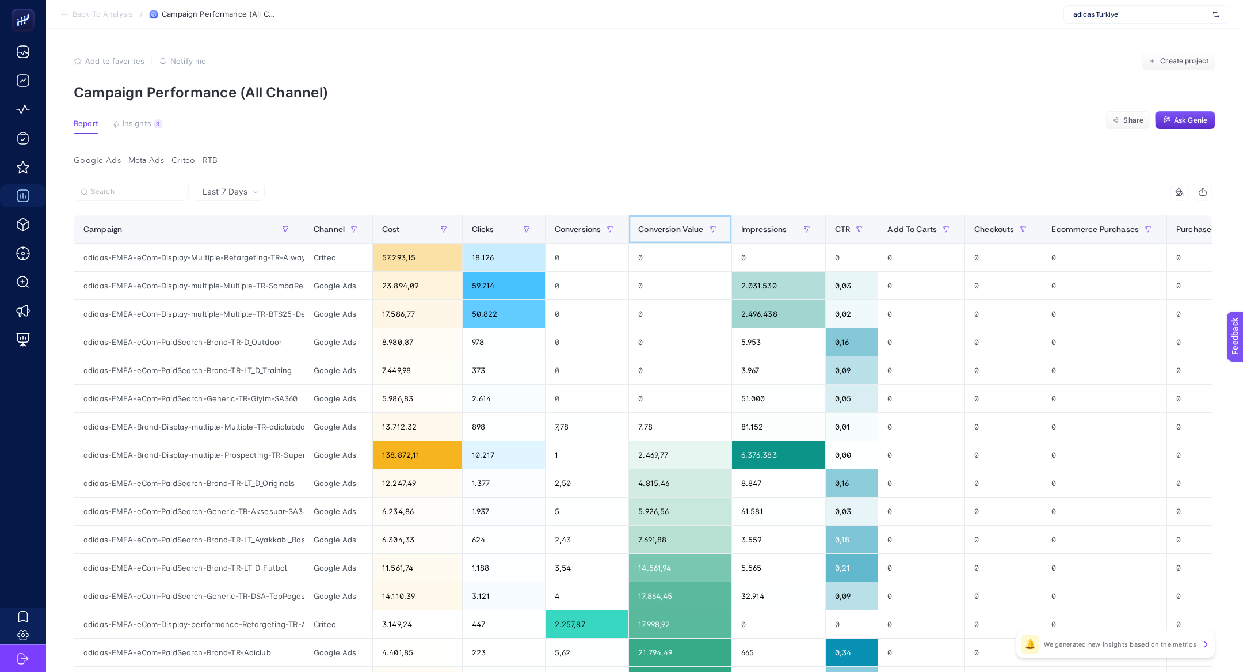
click at [668, 234] on span "Conversion Value" at bounding box center [670, 228] width 65 height 9
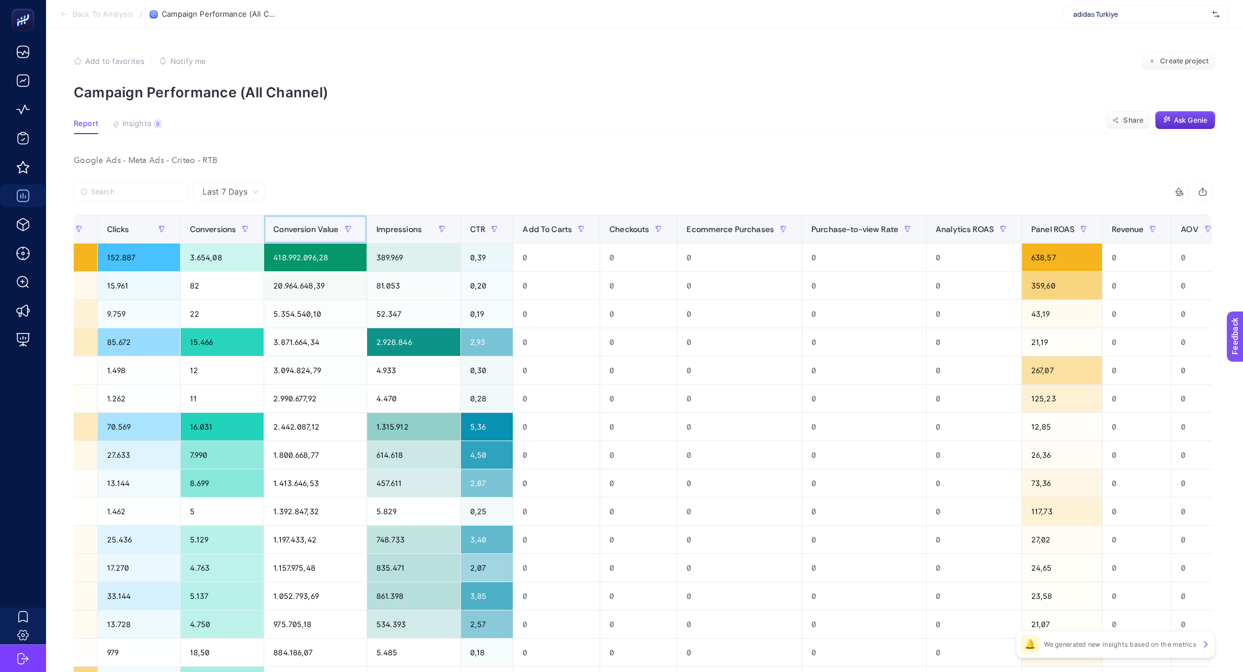
scroll to position [0, 432]
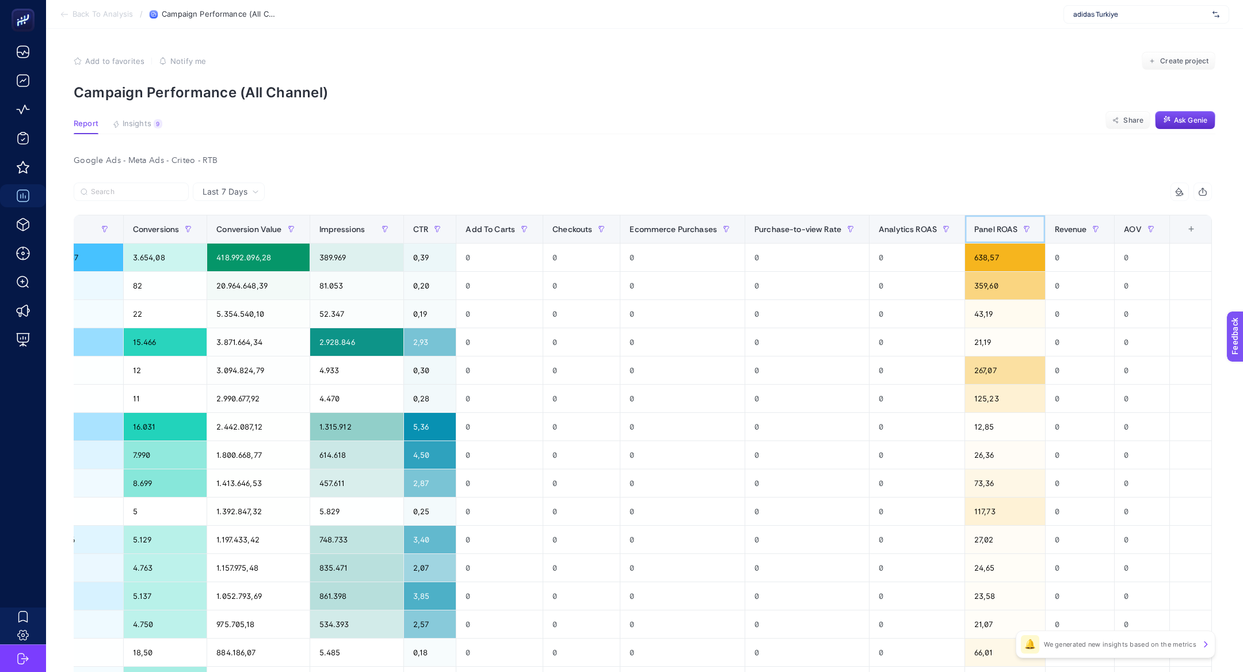
click at [999, 232] on span "Panel ROAS" at bounding box center [995, 228] width 43 height 9
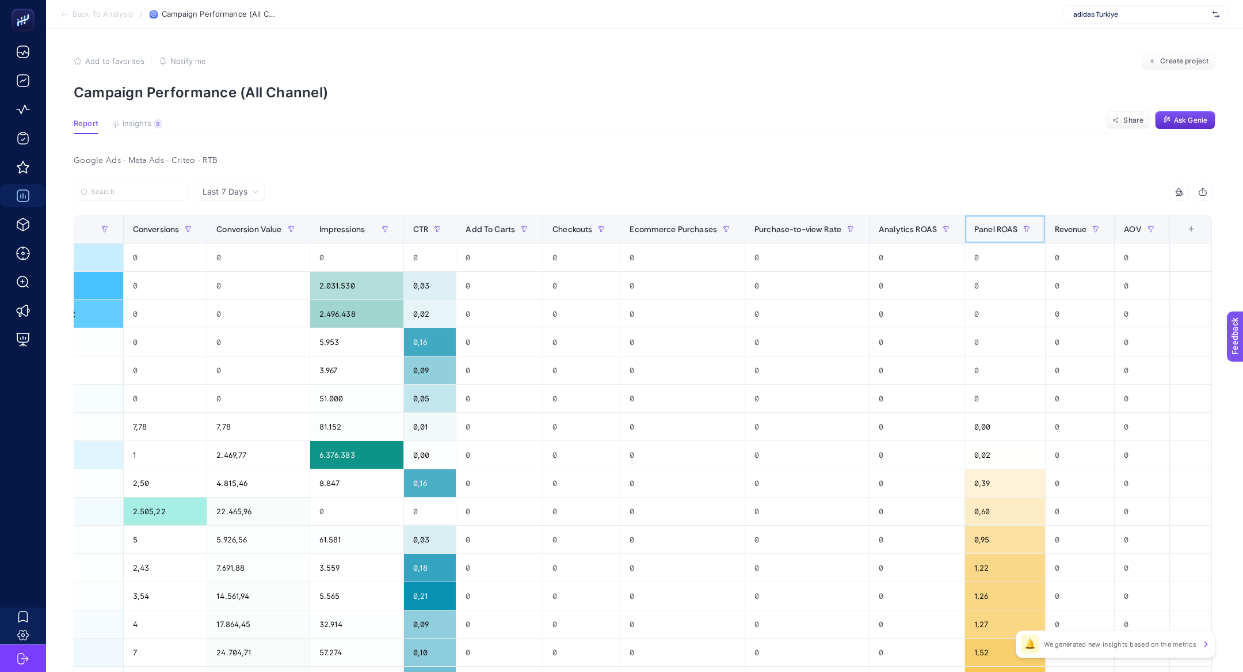
click at [999, 232] on span "Panel ROAS" at bounding box center [995, 228] width 43 height 9
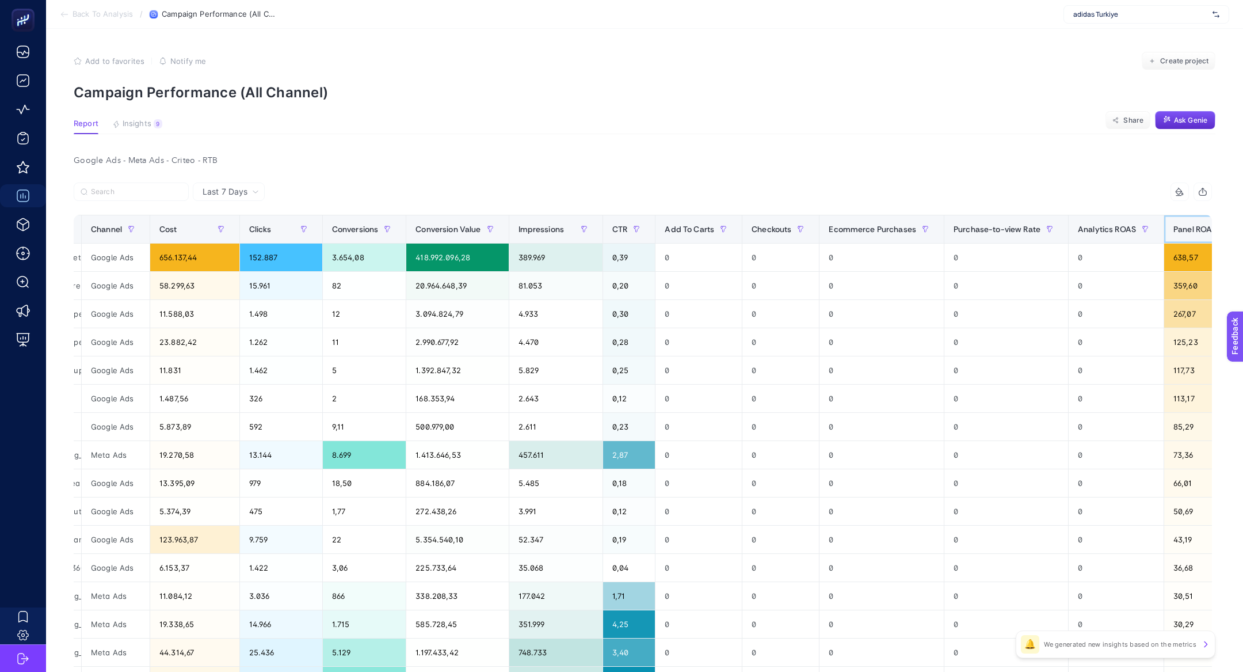
scroll to position [0, 0]
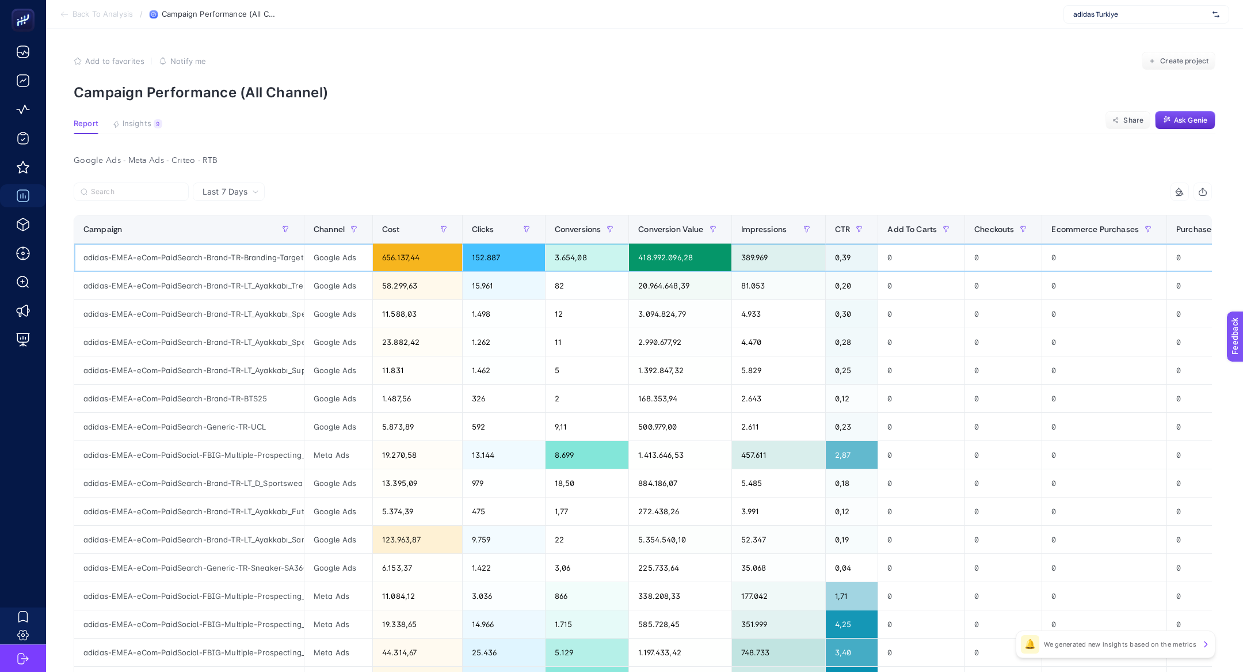
click at [287, 258] on div "adidas-EMEA-eCom-PaidSearch-Brand-TR-Branding-TargetIS" at bounding box center [189, 257] width 230 height 28
copy tr "adidas-EMEA-eCom-PaidSearch-Brand-TR-Branding-TargetIS"
click at [142, 125] on span "Insights" at bounding box center [137, 123] width 29 height 9
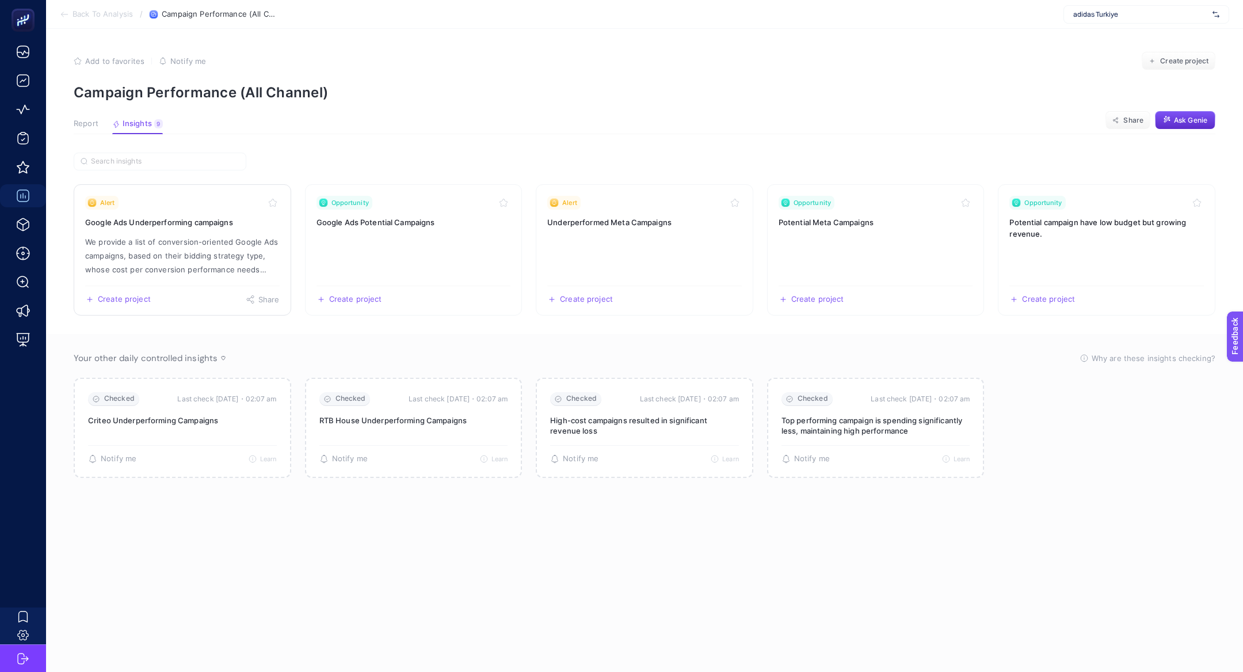
click at [185, 262] on p "We provide a list of conversion-oriented Google Ads campaigns, based on their b…" at bounding box center [182, 255] width 195 height 41
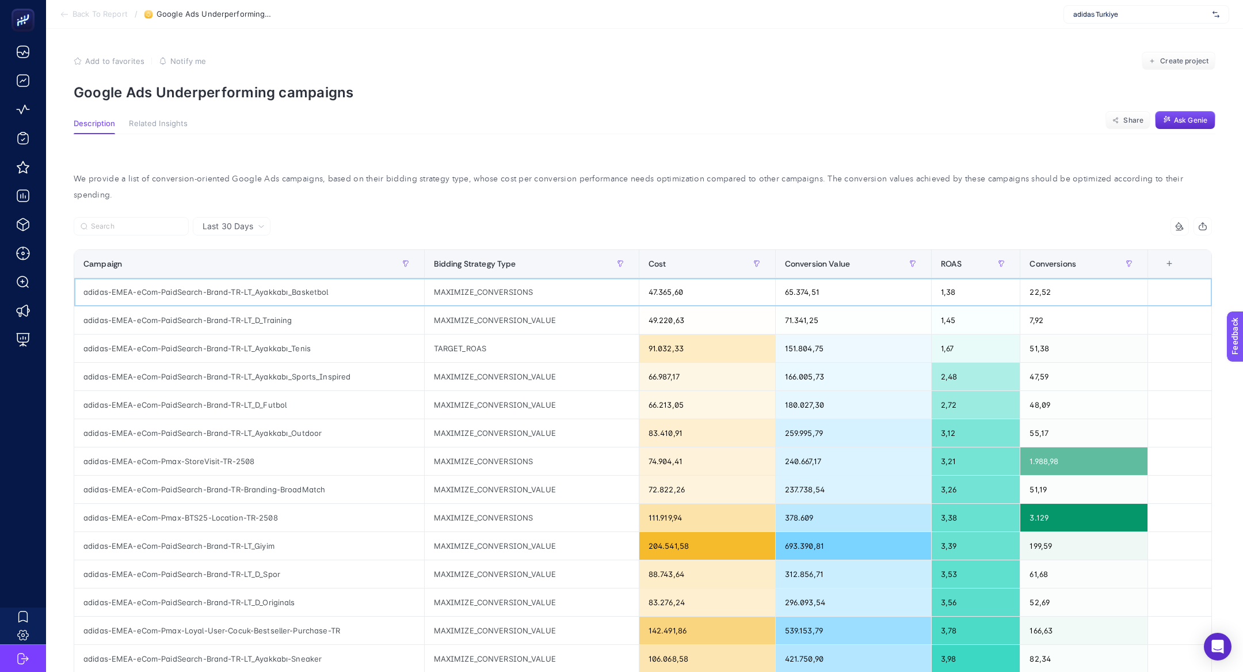
click at [214, 281] on div "adidas-EMEA-eCom-PaidSearch-Brand-TR-LT_Ayakkabı_Basketbol" at bounding box center [249, 292] width 350 height 28
copy tr "adidas-EMEA-eCom-PaidSearch-Brand-TR-LT_Ayakkabı_Basketbol"
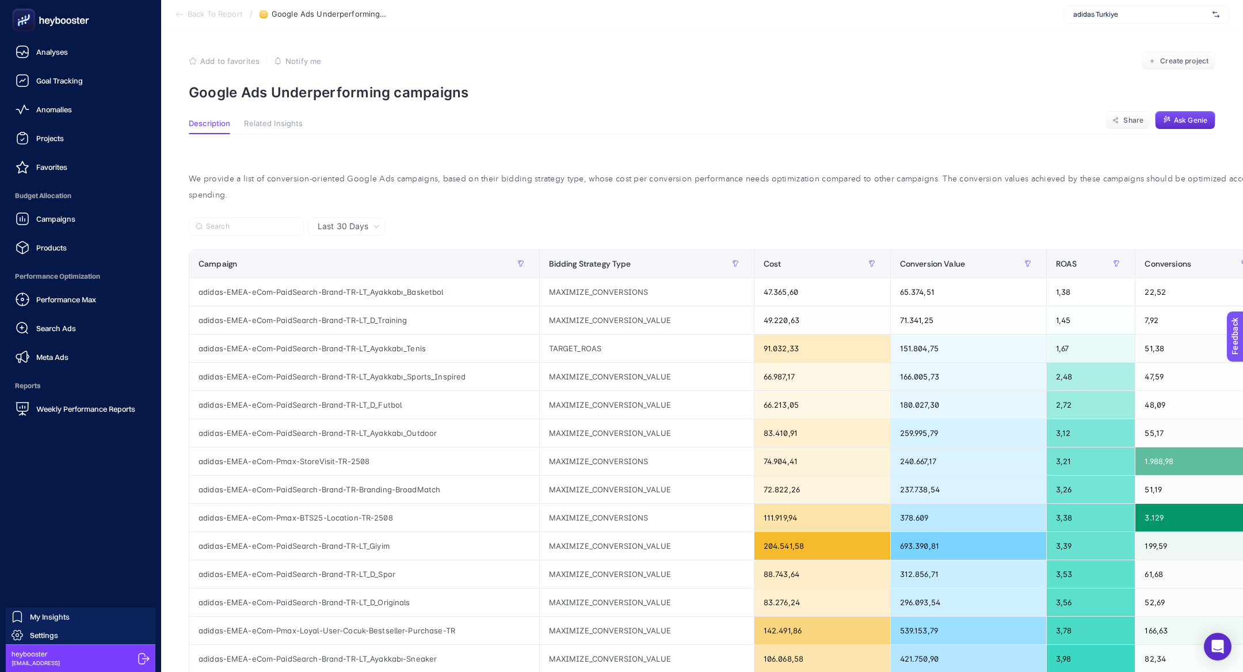
click at [2, 24] on aside "Analyses Goal Tracking Anomalies Projects Favorites Budget Allocation Campaigns…" at bounding box center [80, 336] width 161 height 672
click at [23, 24] on rect at bounding box center [23, 20] width 19 height 19
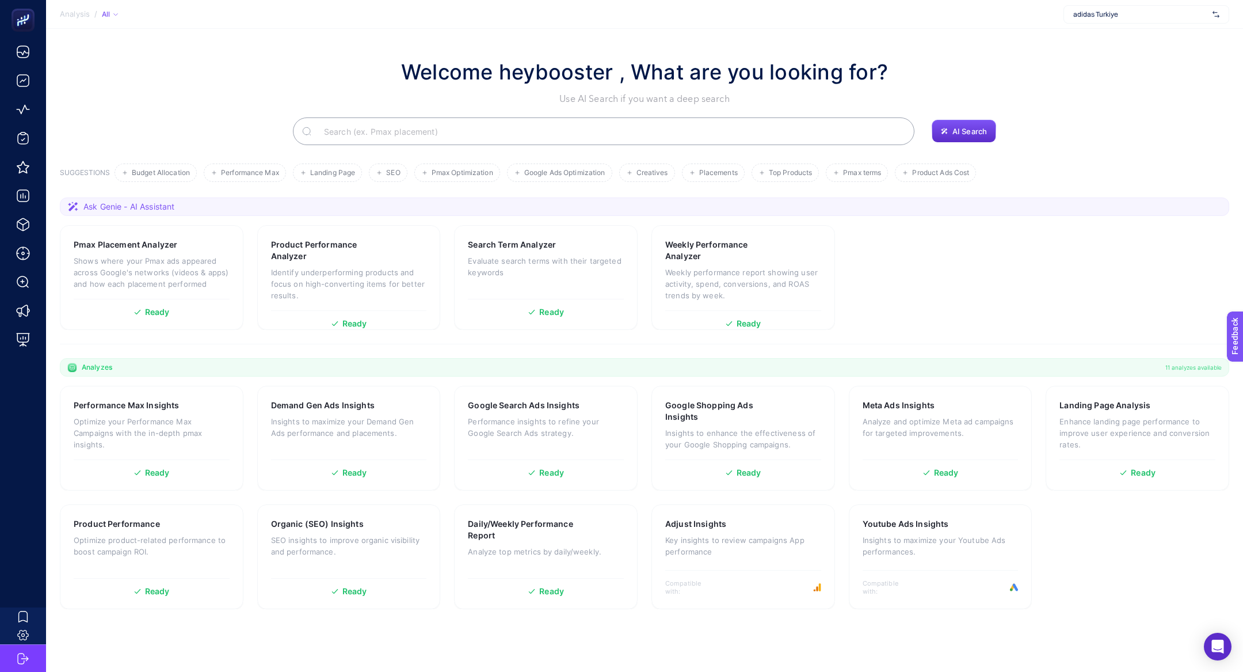
click at [429, 130] on input "Search" at bounding box center [610, 131] width 591 height 32
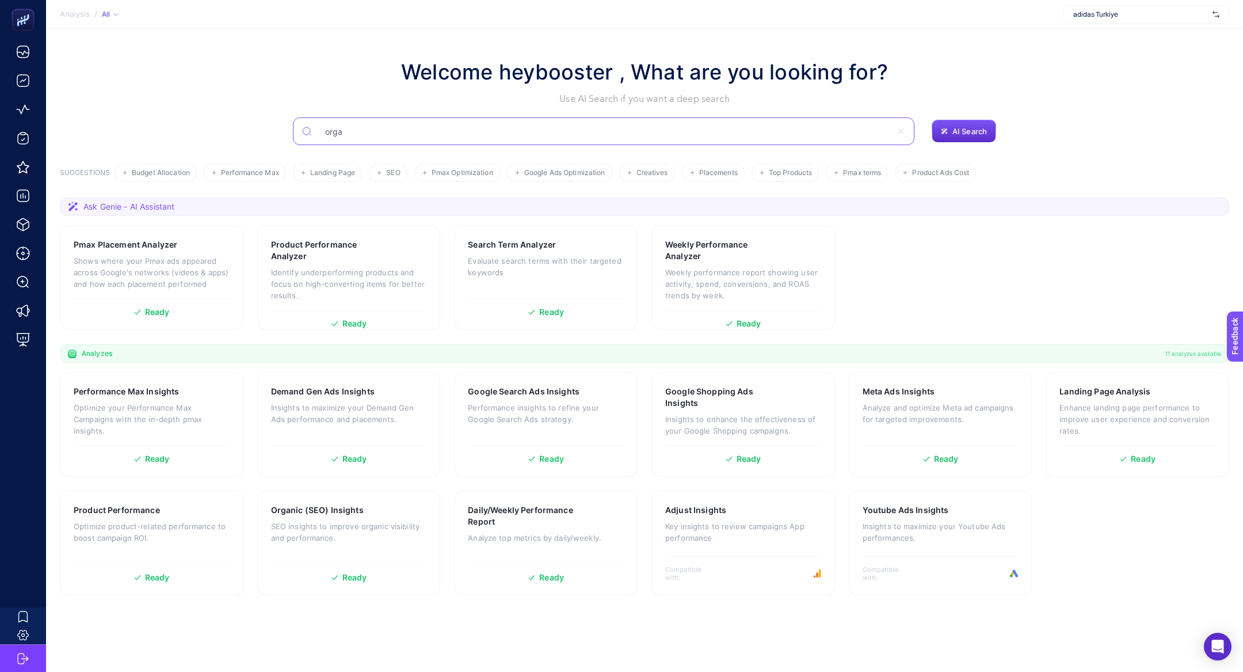
type input "orga"
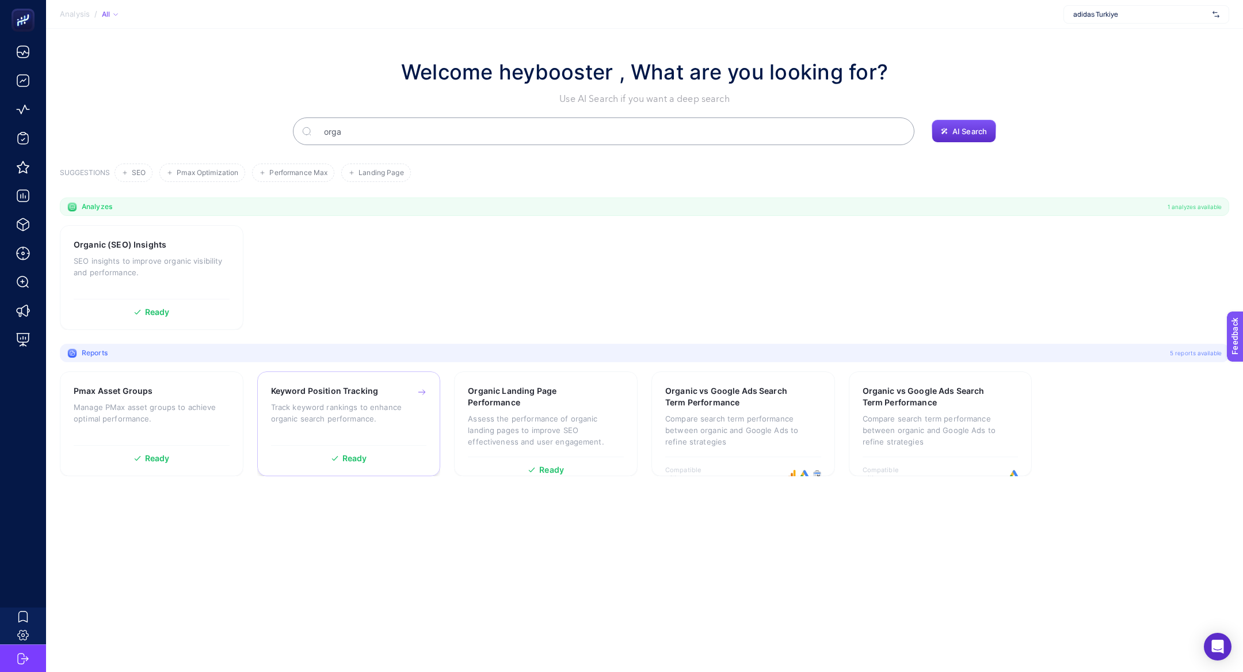
click at [372, 402] on p "Track keyword rankings to enhance organic search performance." at bounding box center [349, 412] width 156 height 23
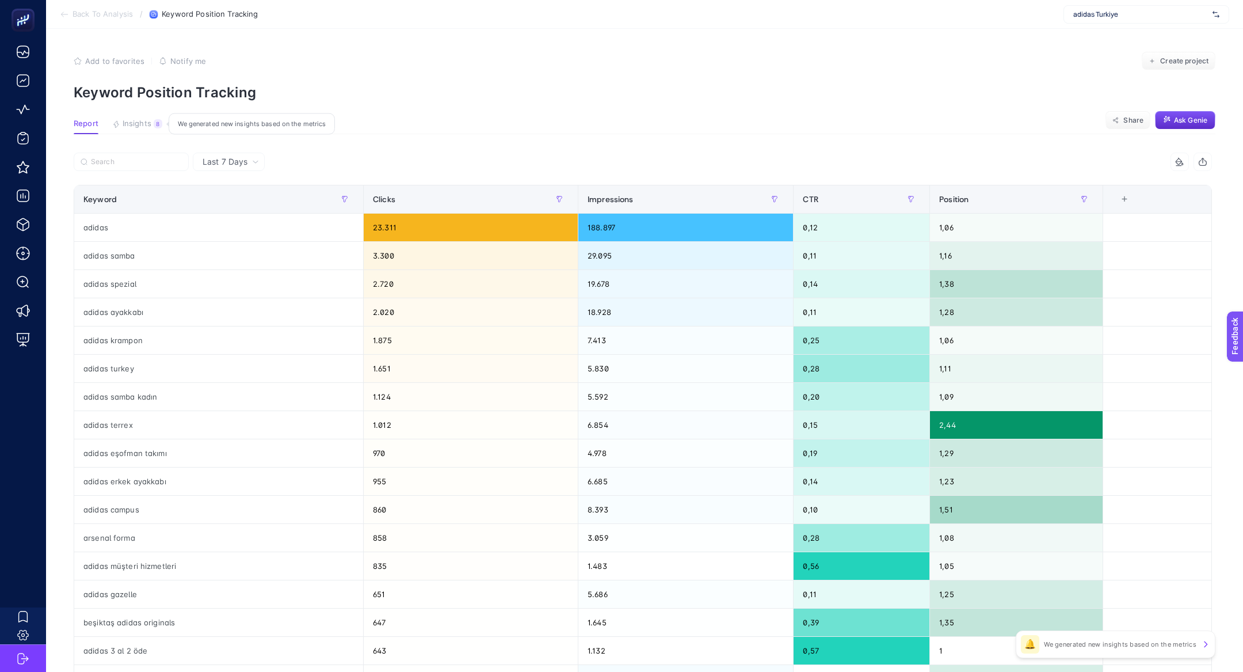
click at [148, 131] on button "Insights 8 We generated new insights based on the metrics" at bounding box center [137, 126] width 50 height 15
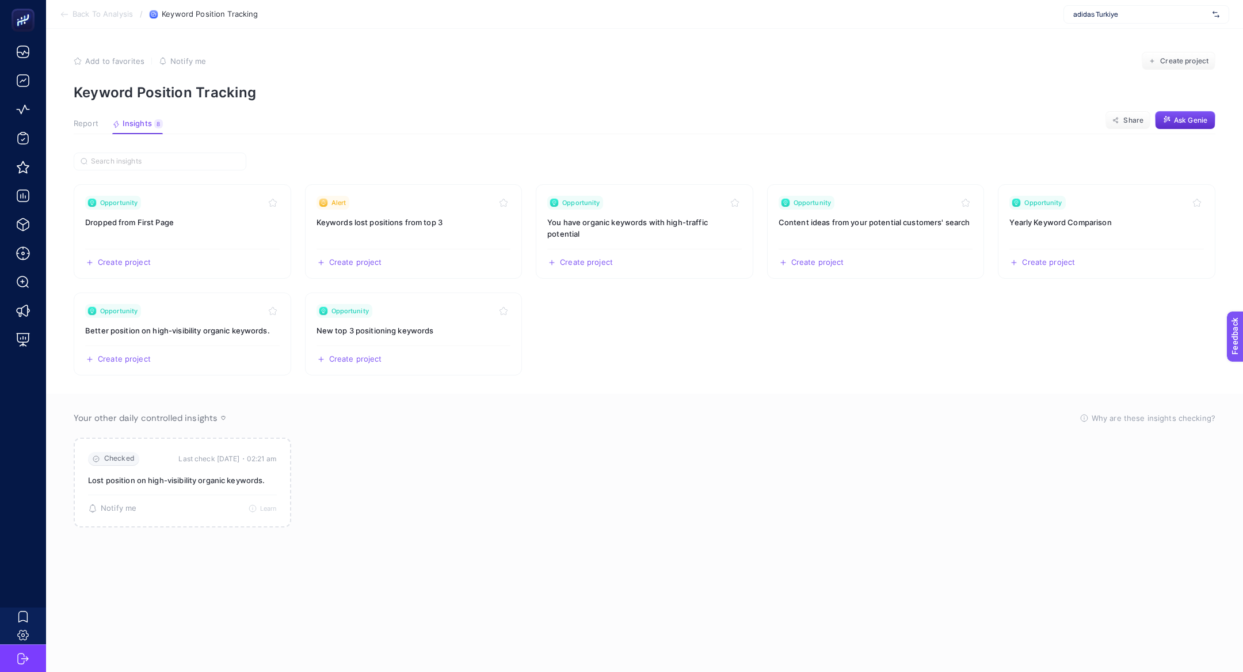
click at [87, 124] on span "Report" at bounding box center [86, 123] width 25 height 9
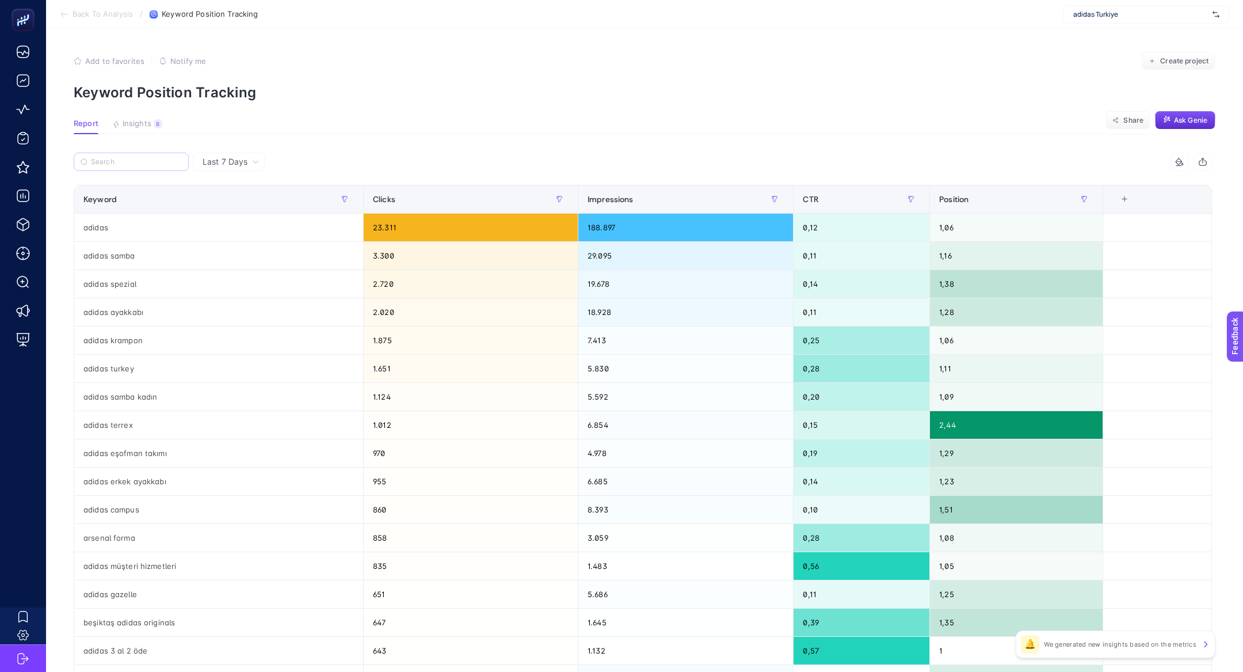
click at [129, 169] on label at bounding box center [131, 162] width 115 height 18
click at [129, 166] on input "Search" at bounding box center [136, 162] width 91 height 9
click at [127, 160] on input "Search" at bounding box center [137, 162] width 90 height 9
paste input "adidas outlet"
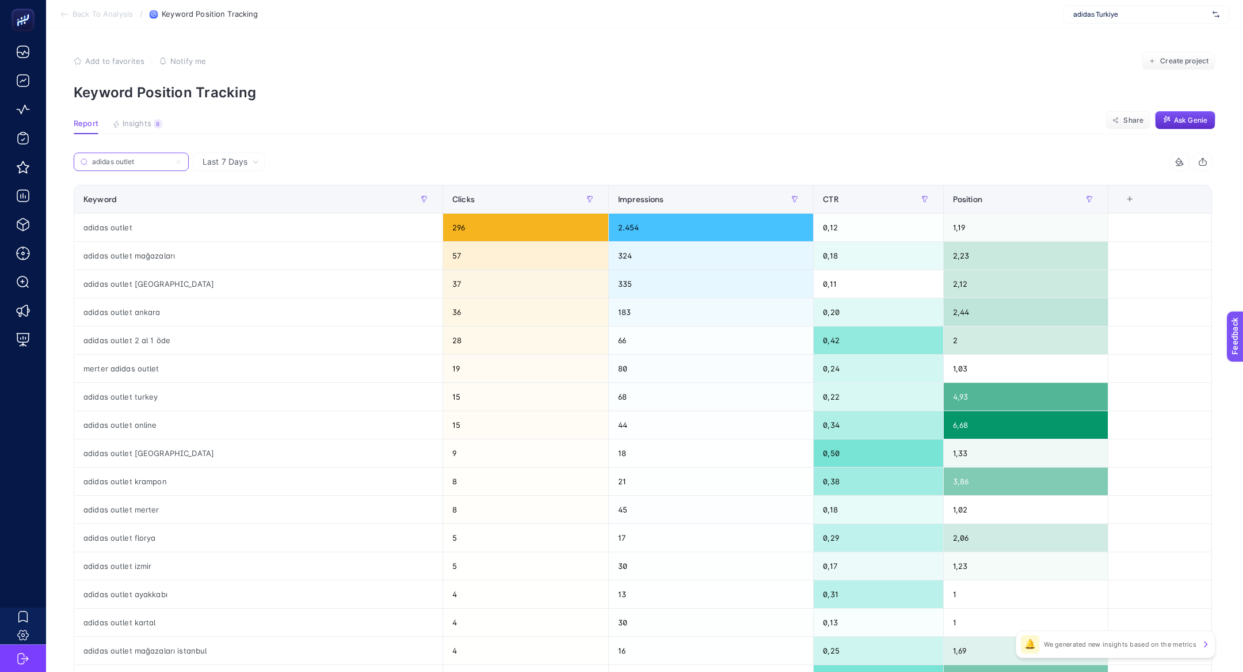
type input "adidas outlet"
click at [181, 162] on icon at bounding box center [178, 161] width 7 height 7
click at [170, 162] on input "adidas outlet" at bounding box center [131, 162] width 78 height 9
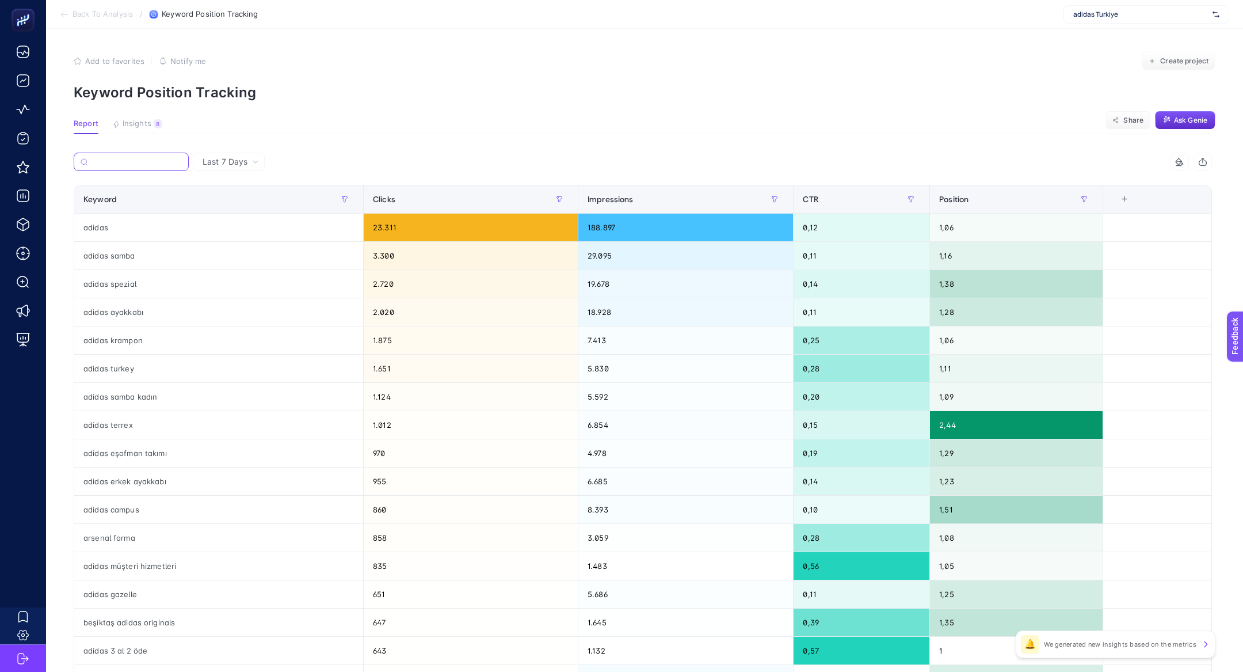
paste input "adidas sl 72"
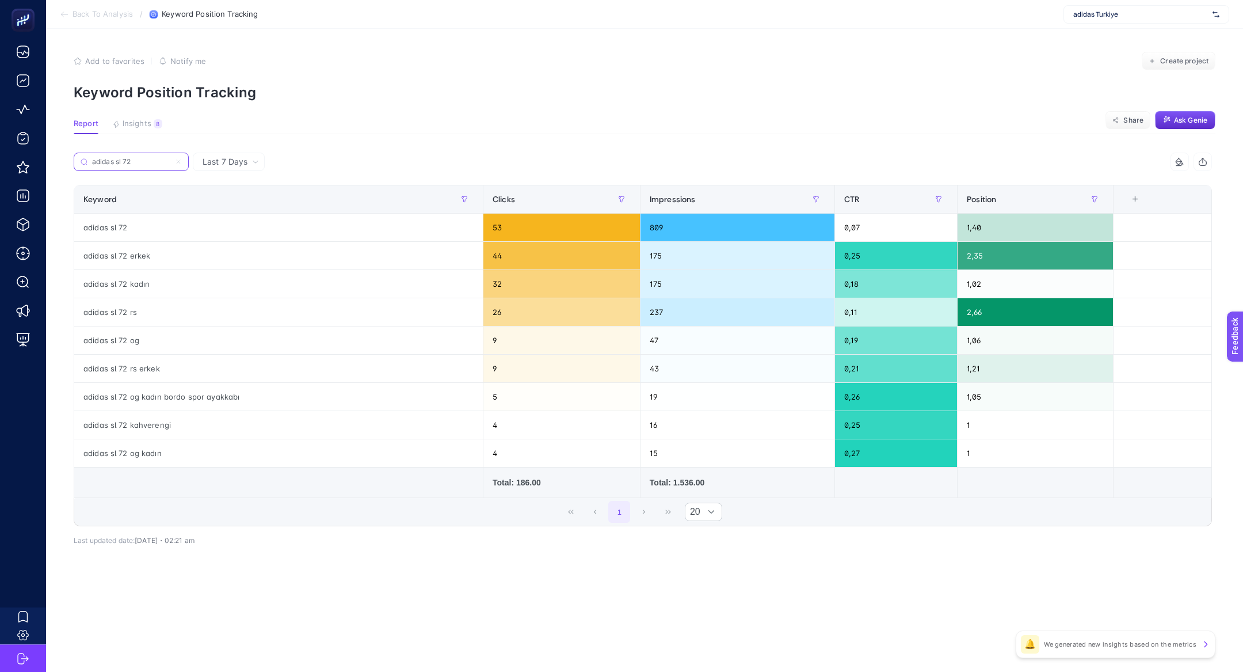
type input "adidas sl 72"
click at [178, 162] on icon at bounding box center [178, 161] width 7 height 7
click at [170, 162] on input "adidas sl 72" at bounding box center [131, 162] width 78 height 9
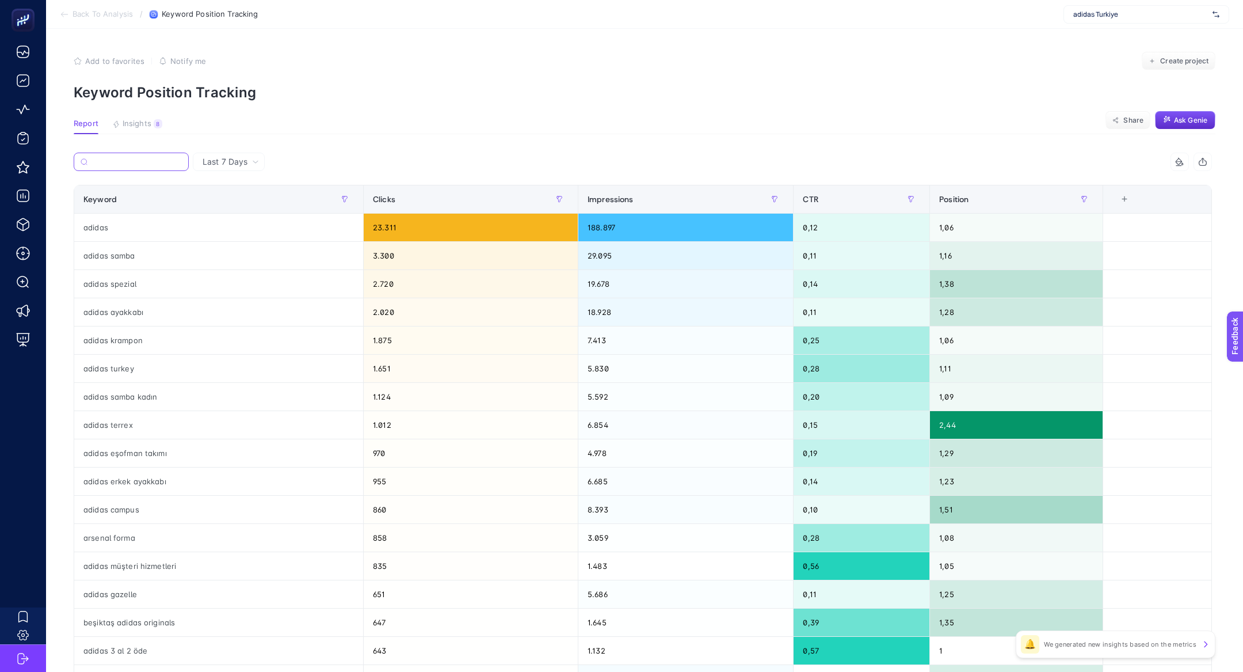
paste input "real madrid forma"
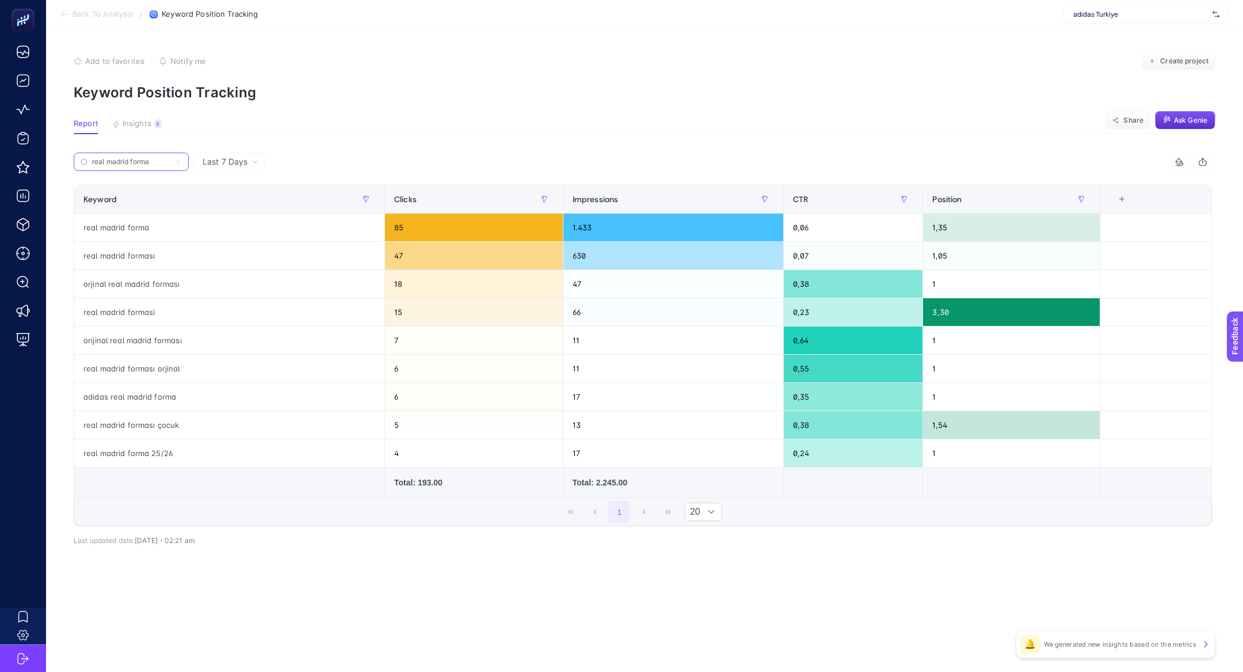
type input "real madrid forma"
click at [186, 165] on label "real madrid forma" at bounding box center [131, 162] width 115 height 18
click at [170, 165] on input "real madrid forma" at bounding box center [131, 162] width 78 height 9
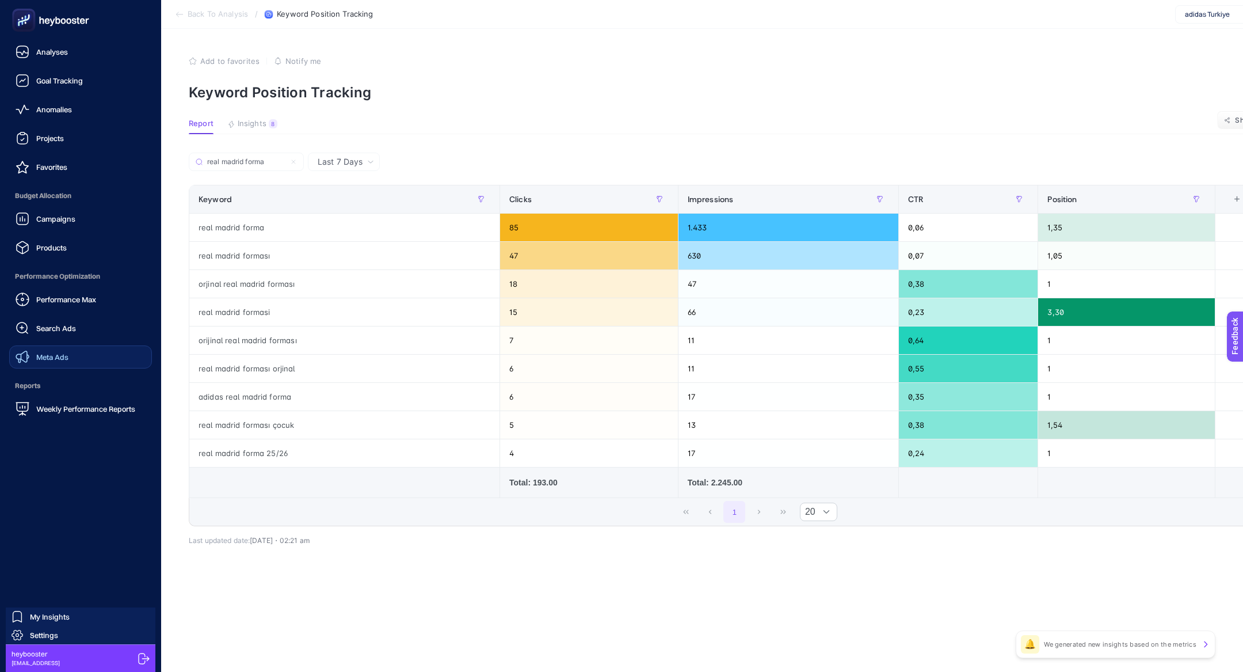
click at [79, 357] on link "Meta Ads" at bounding box center [80, 356] width 143 height 23
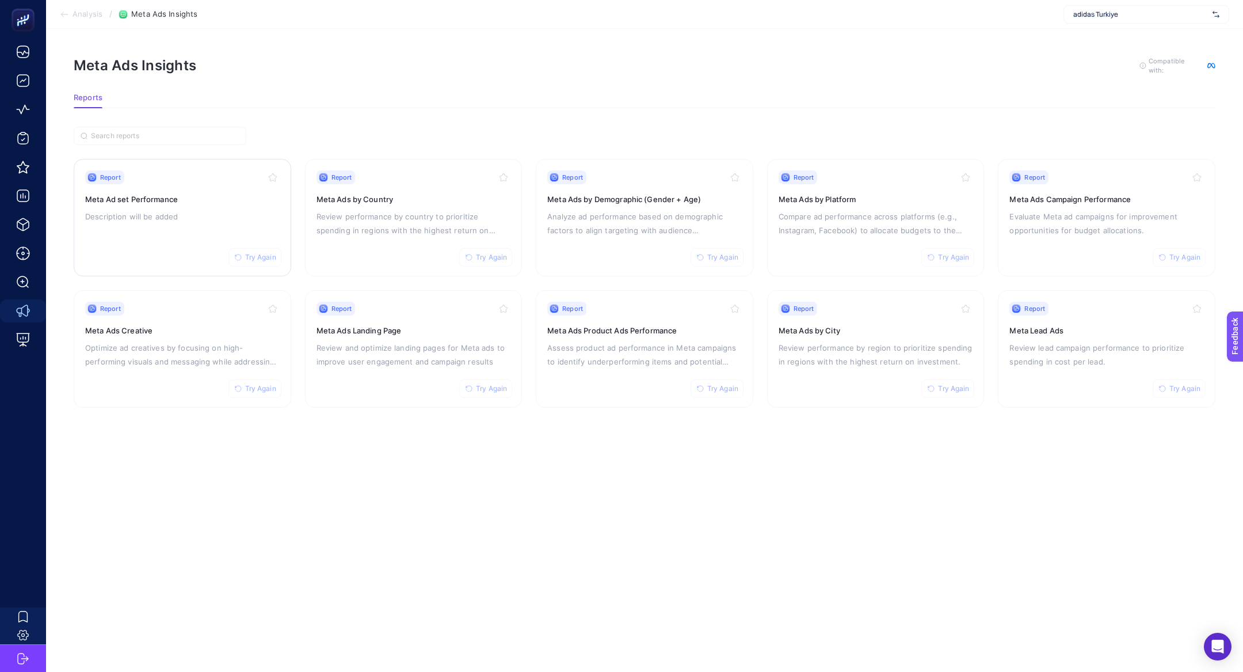
click at [168, 166] on link "Report Try Again Meta Ad set Performance Description will be added" at bounding box center [183, 217] width 218 height 117
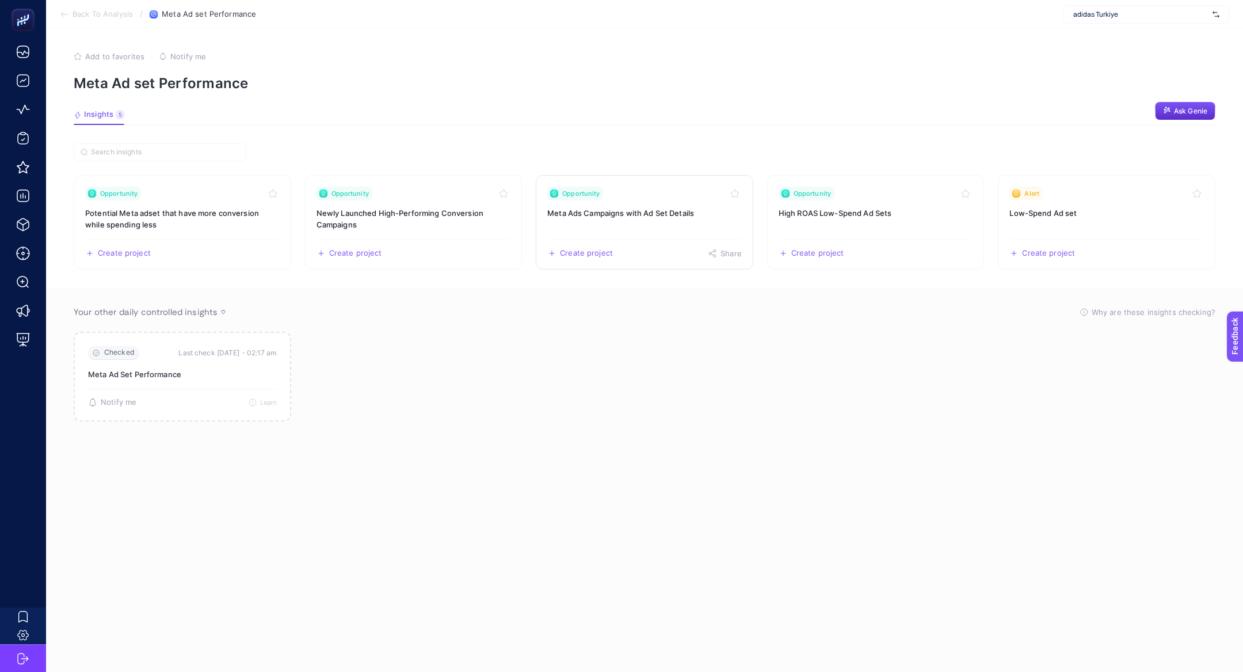
click at [619, 220] on link "Opportunity Meta Ads Campaigns with Ad Set Details Create project Share" at bounding box center [645, 222] width 218 height 94
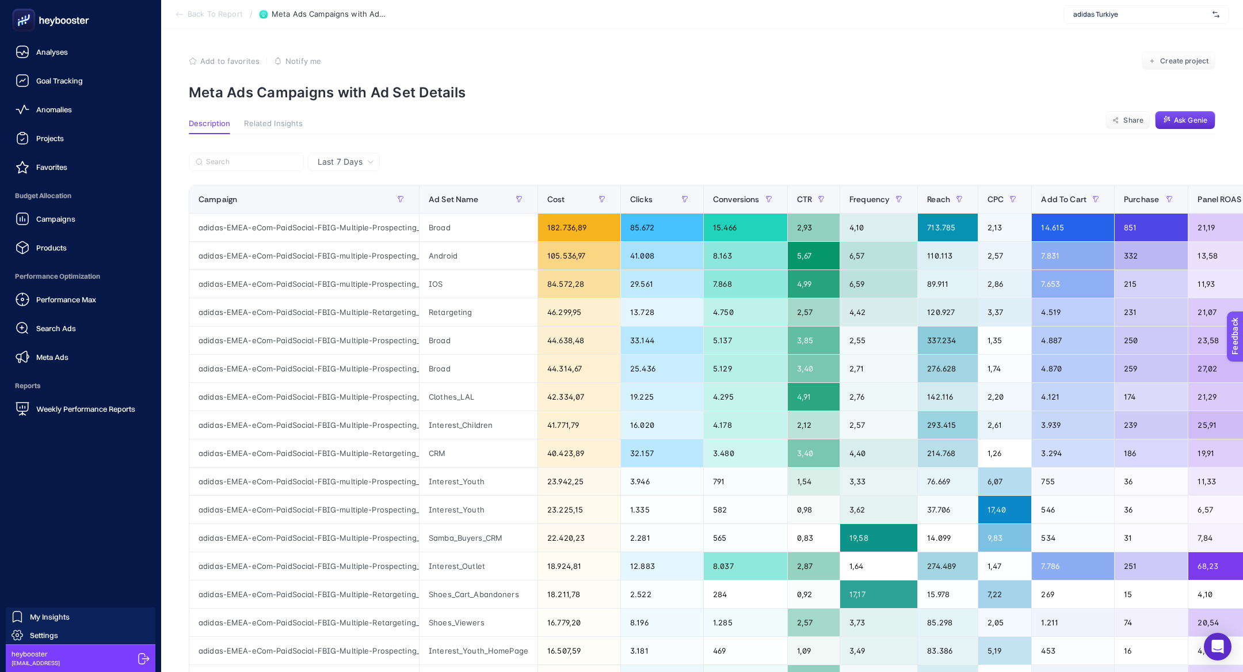
click at [59, 305] on div "Performance Max" at bounding box center [56, 299] width 81 height 14
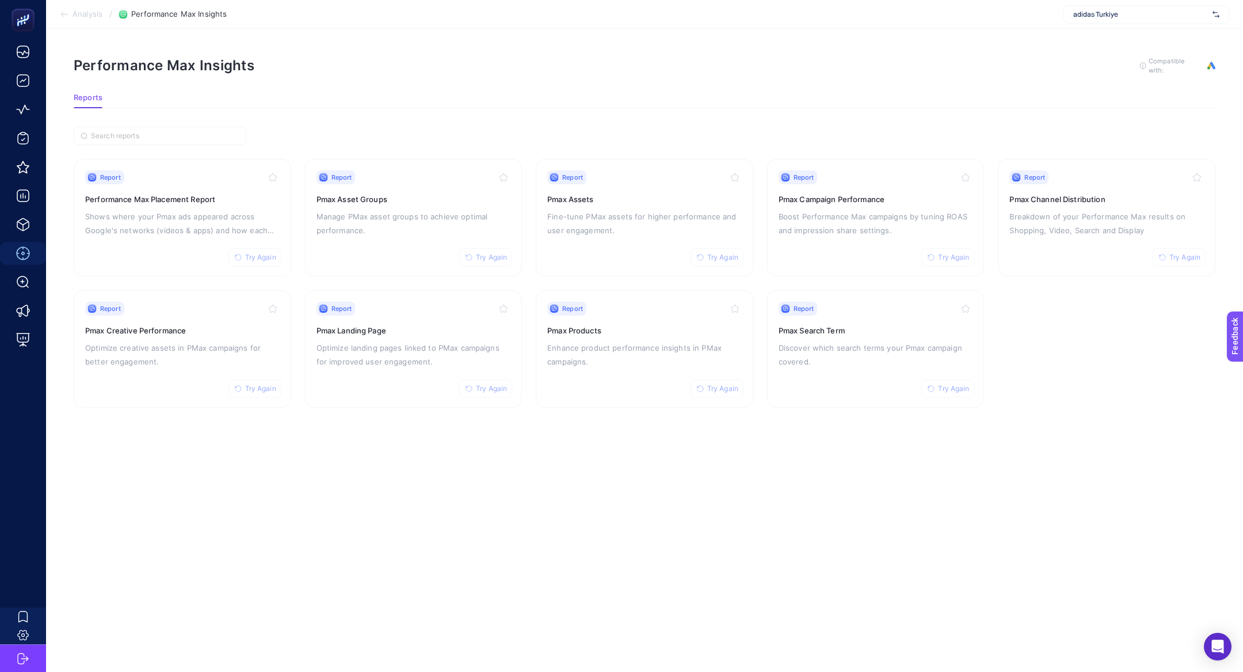
click at [1106, 9] on div "adidas Turkiye" at bounding box center [1147, 14] width 166 height 18
type input "ribb"
click at [1115, 39] on div "Ribbon" at bounding box center [1146, 38] width 165 height 18
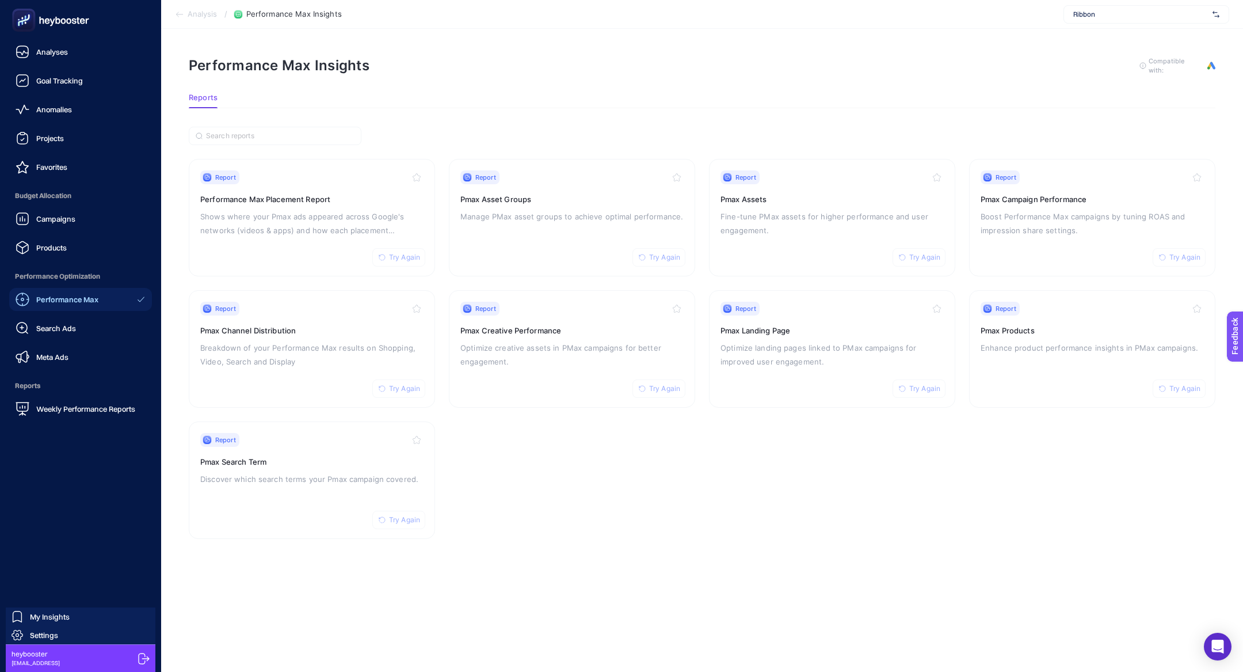
click at [69, 224] on div "Campaigns" at bounding box center [46, 219] width 60 height 14
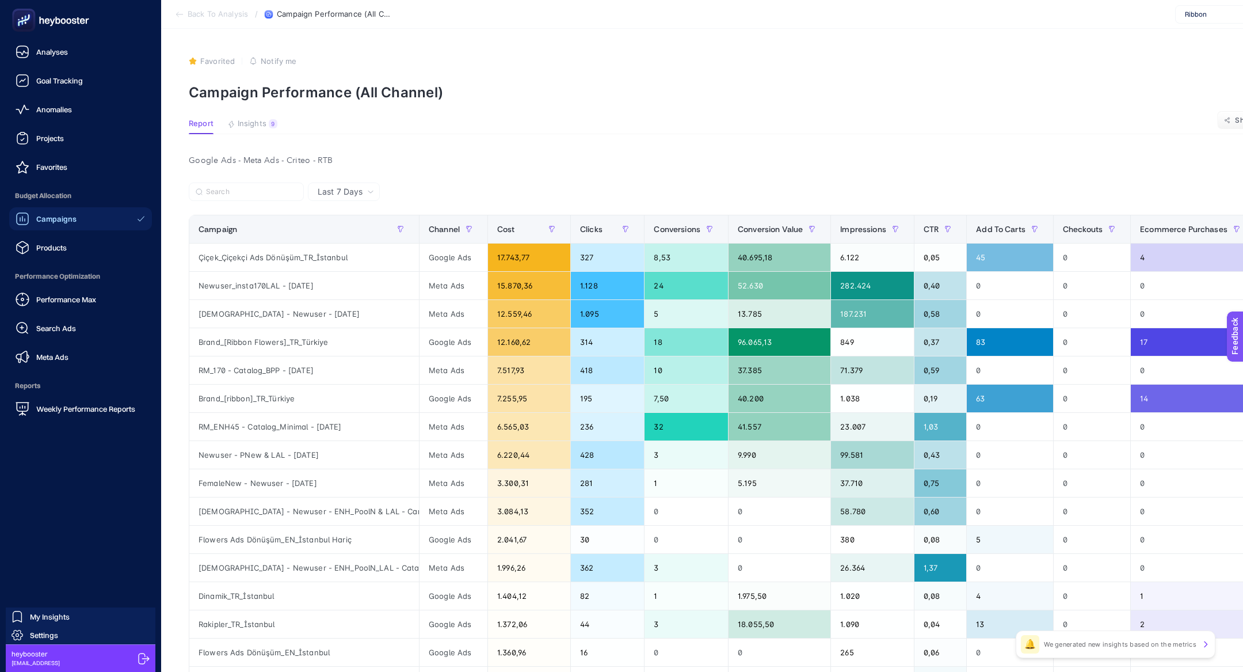
click at [109, 224] on link "Campaigns" at bounding box center [80, 218] width 143 height 23
click at [109, 222] on link "Campaigns" at bounding box center [80, 218] width 143 height 23
click at [115, 259] on ul "Analyses Goal Tracking Anomalies Projects Favorites Budget Allocation Campaigns…" at bounding box center [80, 230] width 143 height 380
click at [106, 224] on link "Campaigns" at bounding box center [80, 218] width 143 height 23
click at [92, 371] on ul "Analyses Goal Tracking Anomalies Projects Favorites Budget Allocation Campaigns…" at bounding box center [80, 230] width 143 height 380
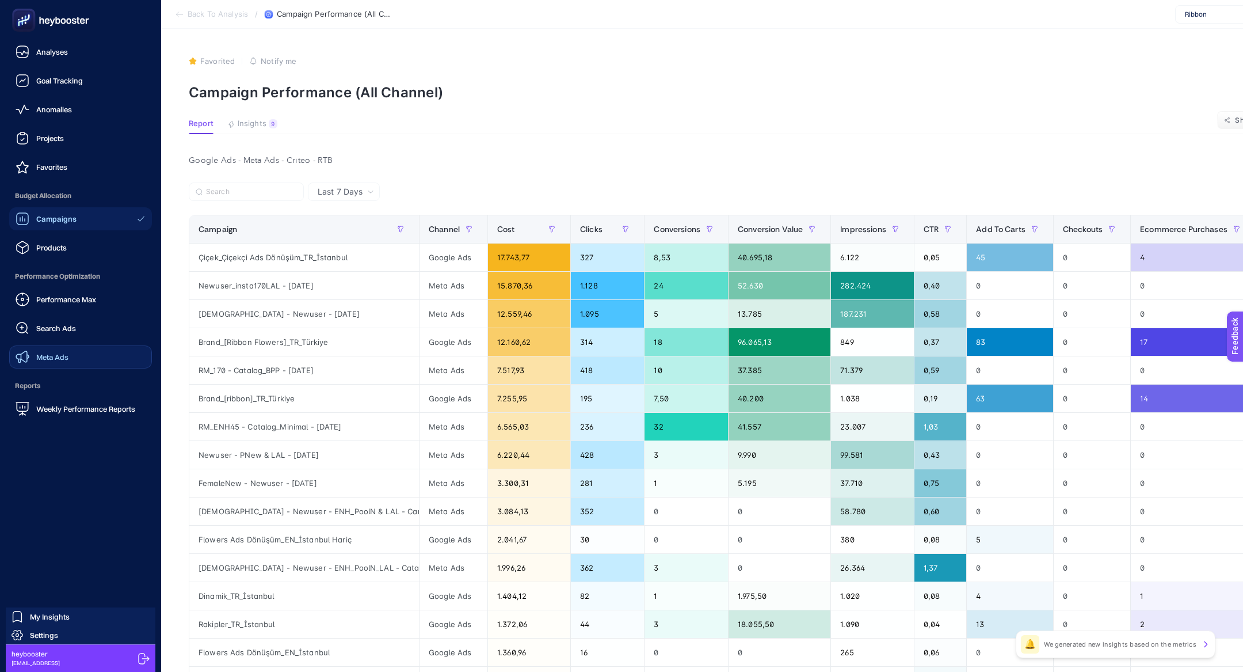
click at [85, 353] on link "Meta Ads" at bounding box center [80, 356] width 143 height 23
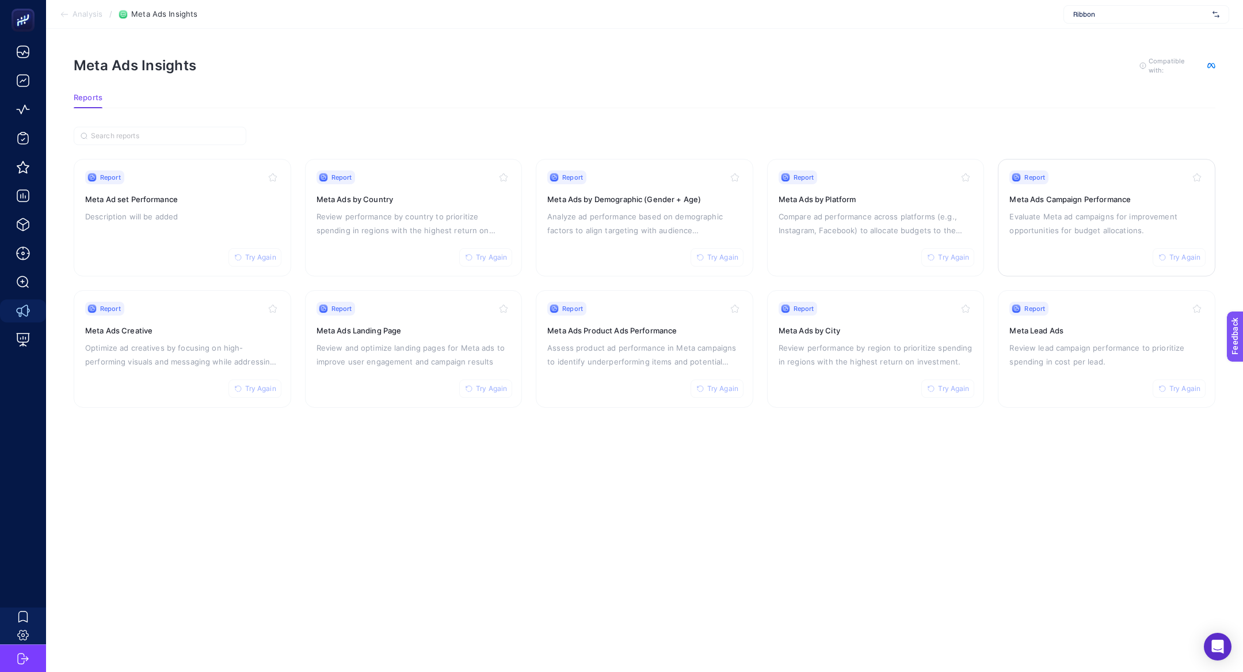
click at [1140, 221] on p "Evaluate Meta ad campaigns for improvement opportunities for budget allocations." at bounding box center [1107, 224] width 195 height 28
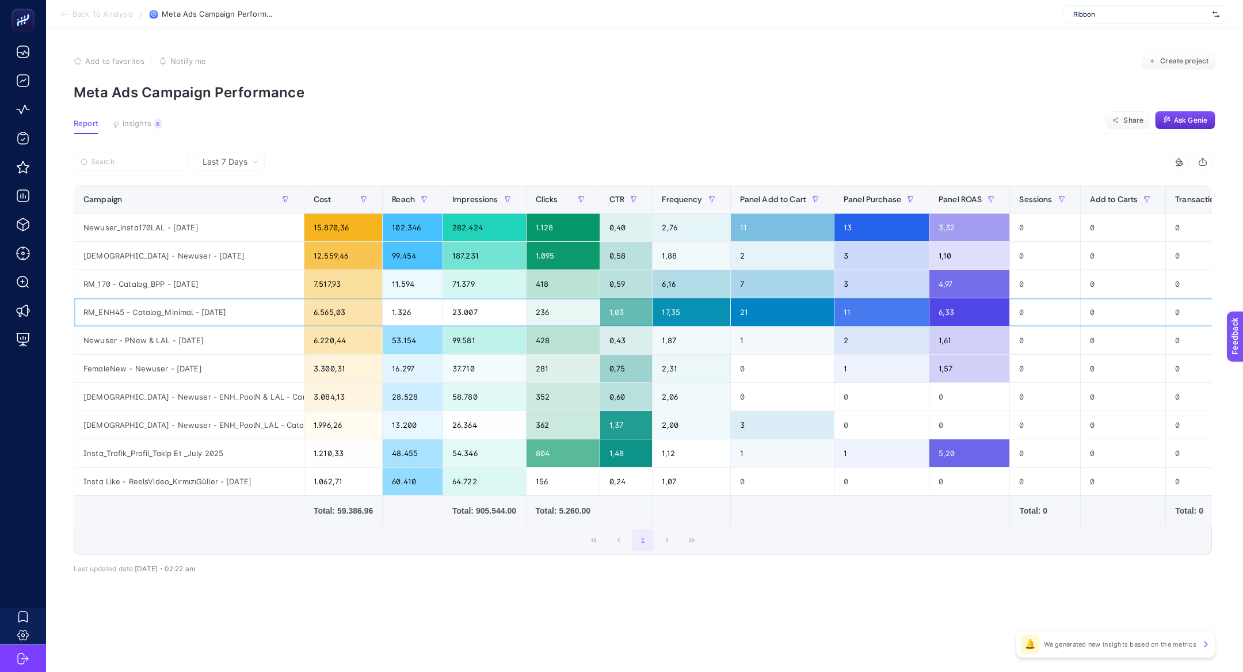
click at [272, 317] on div "RM_ENH45 - Catalog_Minimal - [DATE]" at bounding box center [189, 312] width 230 height 28
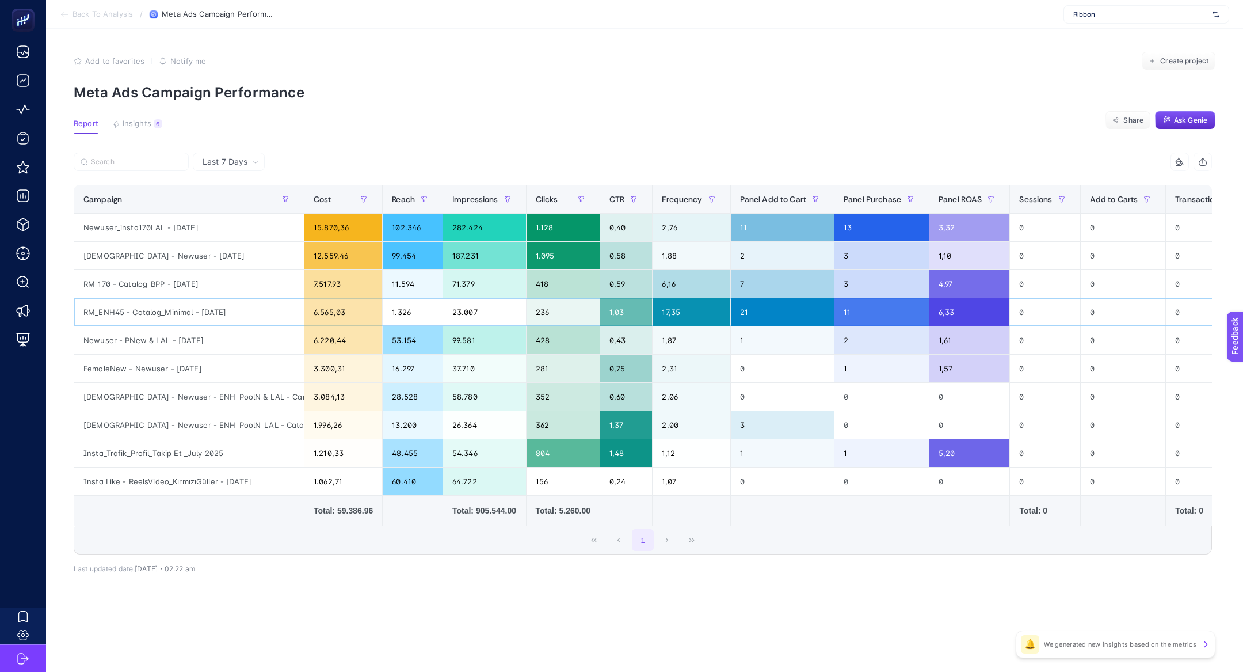
click at [272, 317] on div "RM_ENH45 - Catalog_Minimal - [DATE]" at bounding box center [189, 312] width 230 height 28
click at [687, 315] on div "17,35" at bounding box center [691, 312] width 77 height 28
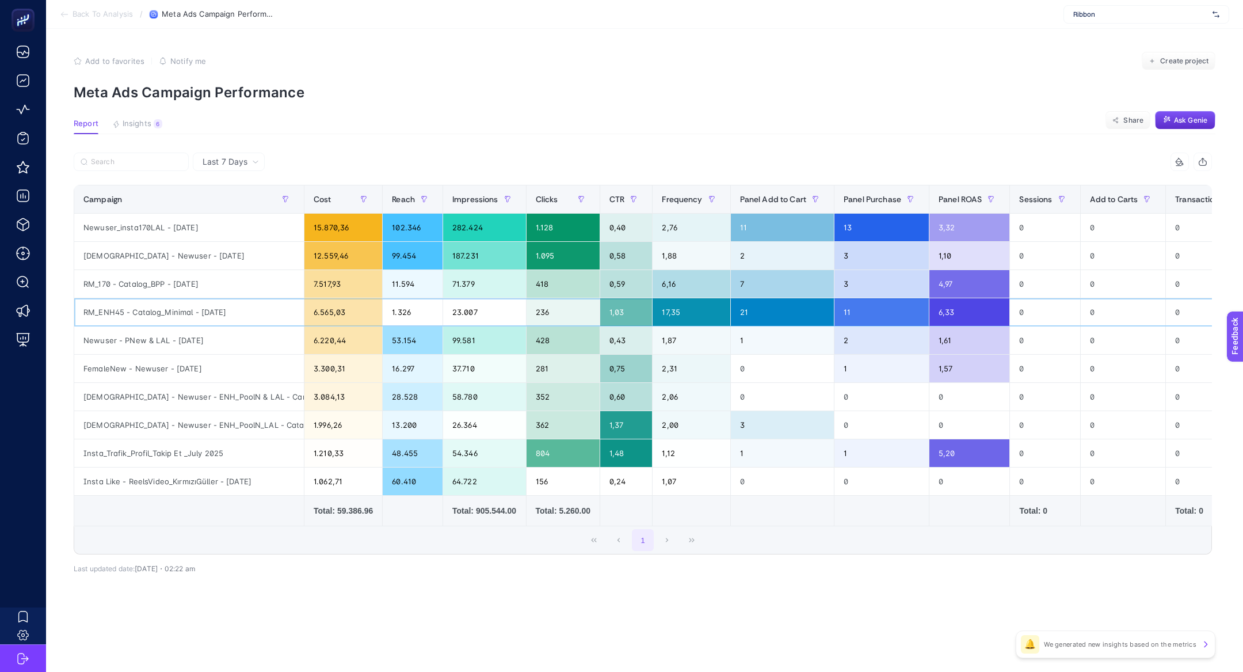
click at [687, 315] on div "17,35" at bounding box center [691, 312] width 77 height 28
drag, startPoint x: 877, startPoint y: 309, endPoint x: 832, endPoint y: 307, distance: 44.4
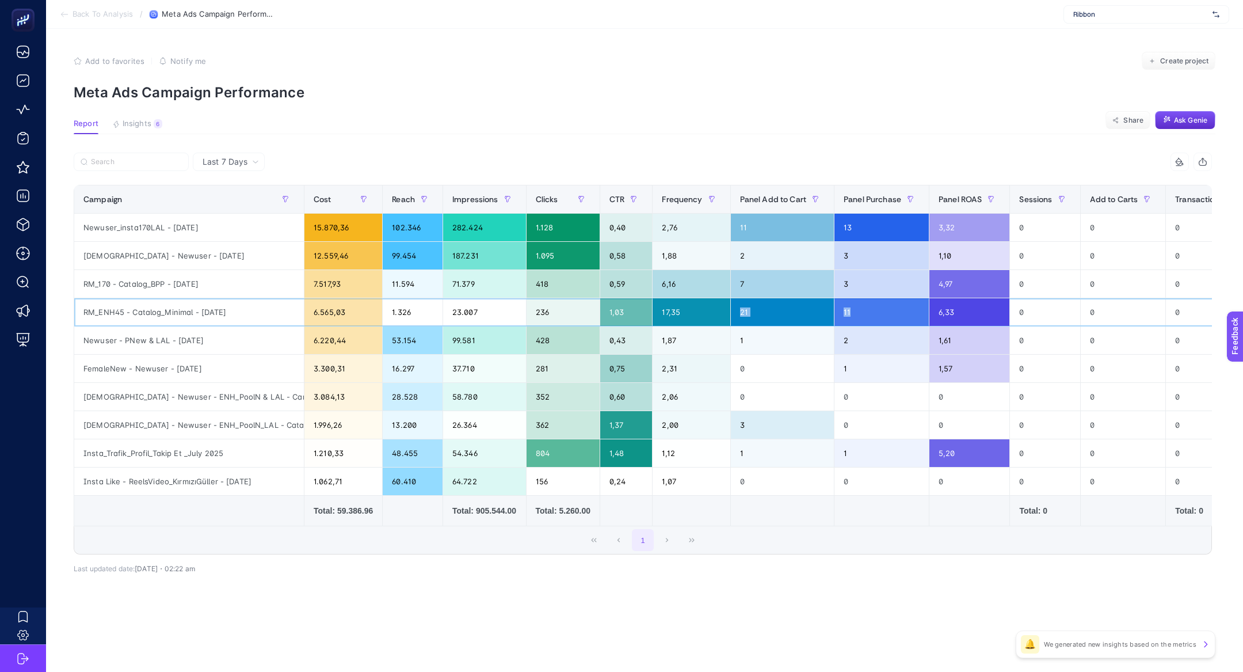
click at [832, 307] on tr "RM_ENH45 - Catalog_Minimal - Sep 2025 6.565,03 1.326 23.007 236 1,03 17,35 21 1…" at bounding box center [838, 312] width 1528 height 28
click at [131, 238] on div "Newuser_insta170LAL - [DATE]" at bounding box center [189, 228] width 230 height 28
click at [138, 230] on div "Newuser_insta170LAL - [DATE]" at bounding box center [189, 228] width 230 height 28
drag, startPoint x: 138, startPoint y: 230, endPoint x: 853, endPoint y: 237, distance: 714.9
click at [853, 237] on tr "Newuser_insta170LAL - Sept 2025 15.870,36 102.346 282.424 1.128 0,40 2,76 11 13…" at bounding box center [838, 228] width 1528 height 28
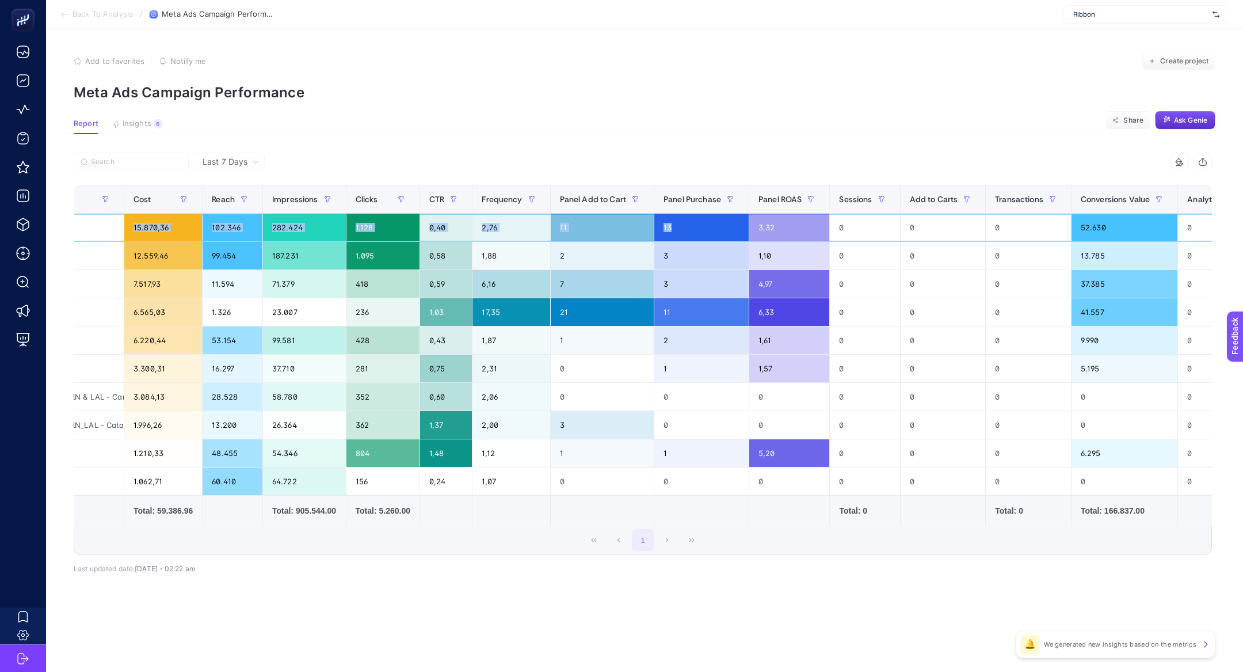
scroll to position [0, 186]
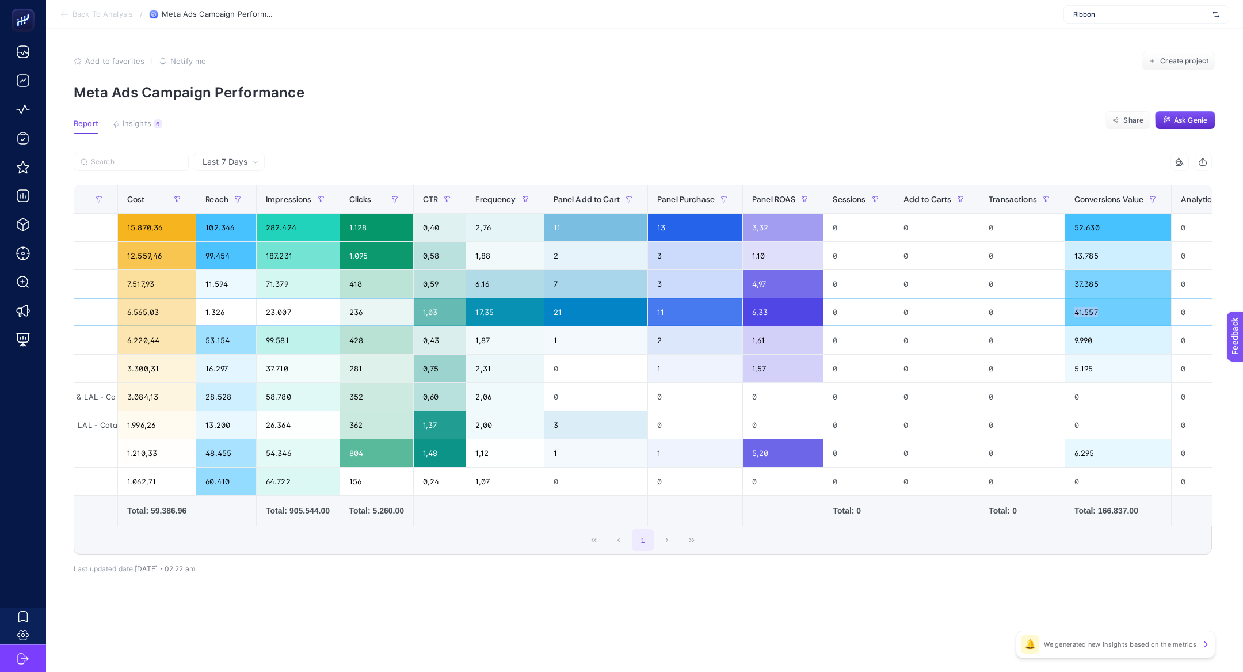
drag, startPoint x: 1140, startPoint y: 316, endPoint x: 1049, endPoint y: 315, distance: 91.5
click at [1049, 315] on tr "RM_ENH45 - Catalog_Minimal - Sep 2025 6.565,03 1.326 23.007 236 1,03 17,35 21 1…" at bounding box center [652, 312] width 1528 height 28
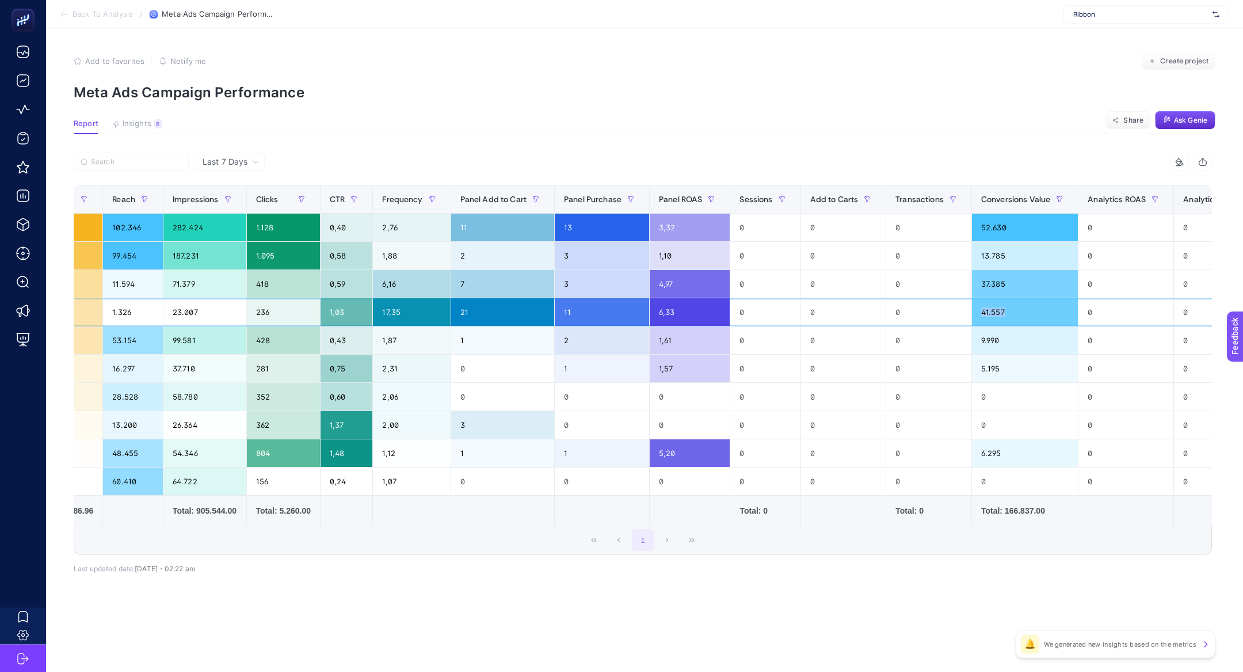
scroll to position [0, 281]
click at [1049, 315] on div "41.557" at bounding box center [1023, 312] width 106 height 28
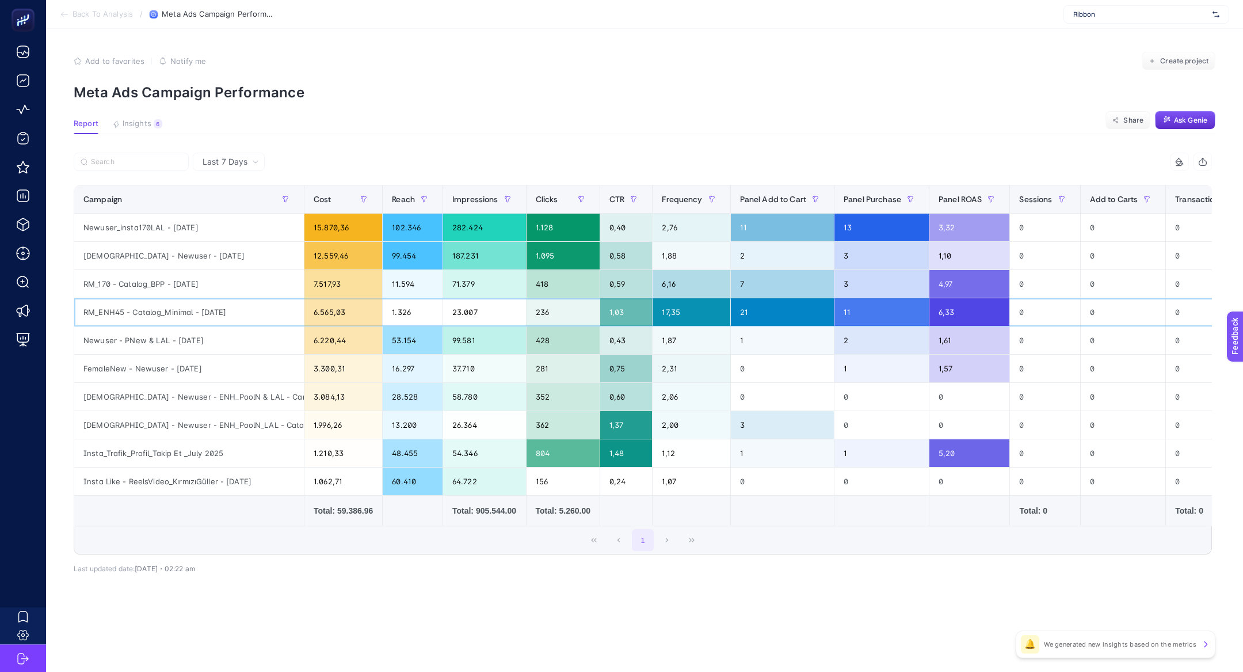
scroll to position [0, 1]
drag, startPoint x: 113, startPoint y: 316, endPoint x: 125, endPoint y: 309, distance: 13.9
click at [125, 309] on div "RM_ENH45 - Catalog_Minimal - [DATE]" at bounding box center [189, 312] width 230 height 28
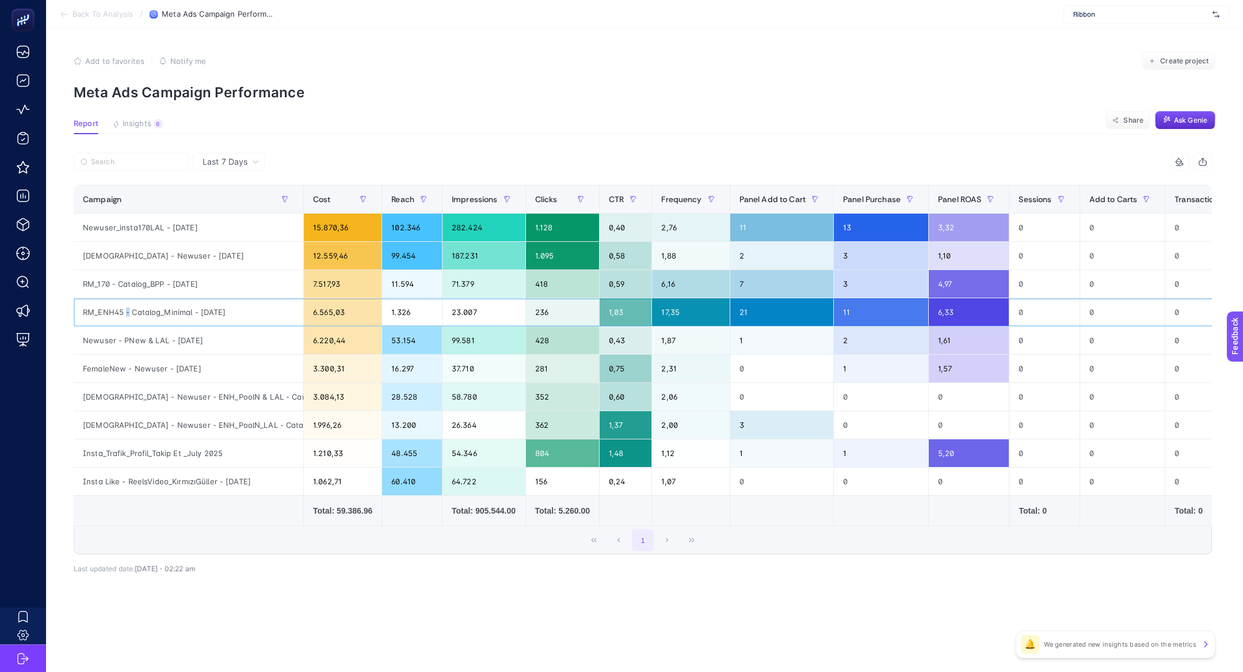
click at [125, 309] on div "RM_ENH45 - Catalog_Minimal - [DATE]" at bounding box center [189, 312] width 230 height 28
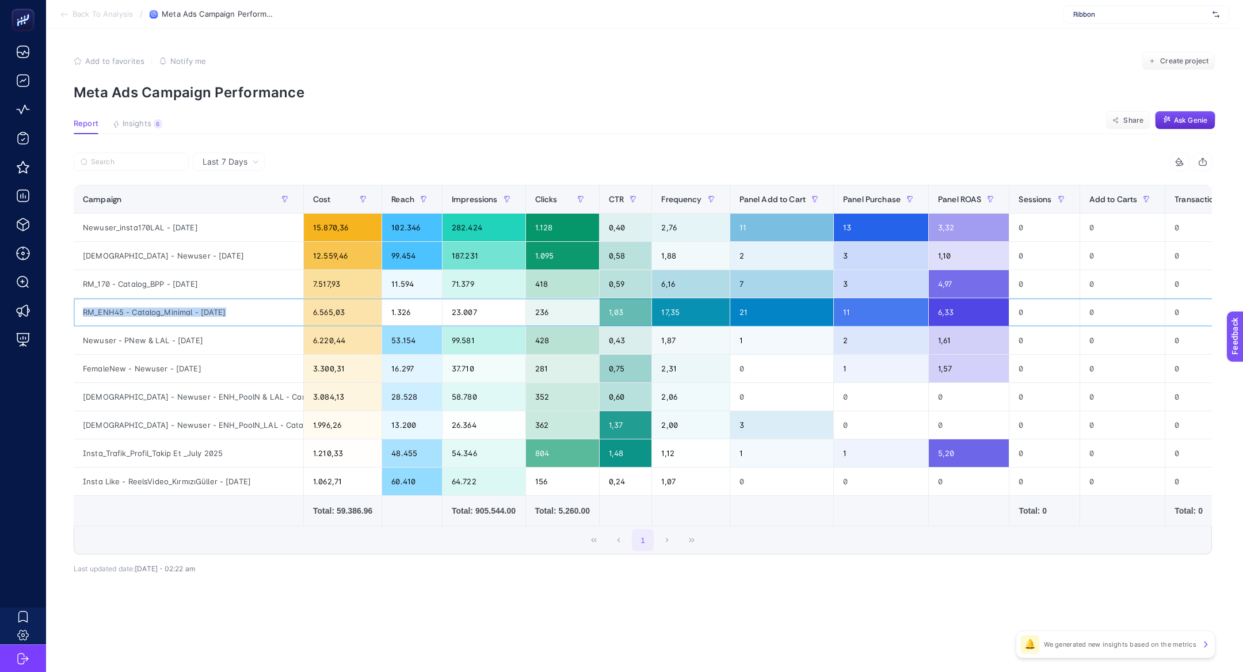
click at [125, 309] on div "RM_ENH45 - Catalog_Minimal - [DATE]" at bounding box center [189, 312] width 230 height 28
click at [398, 316] on div "1.326" at bounding box center [412, 312] width 60 height 28
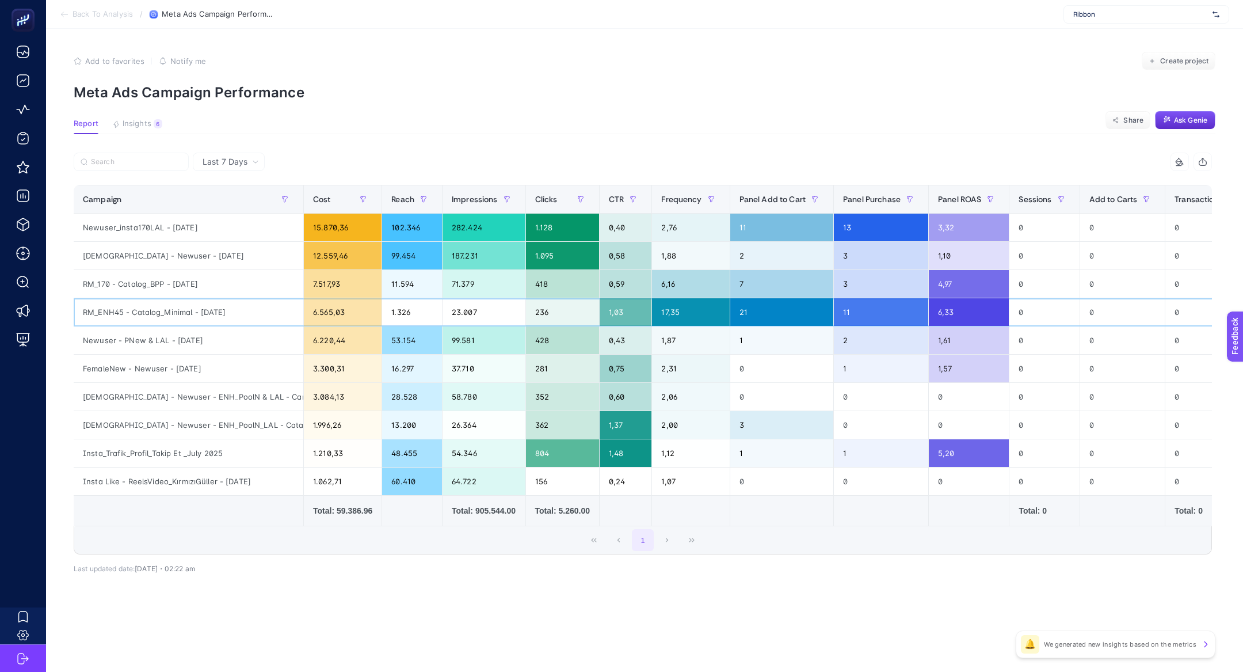
click at [395, 309] on div "1.326" at bounding box center [412, 312] width 60 height 28
click at [424, 306] on div "1.326" at bounding box center [412, 312] width 60 height 28
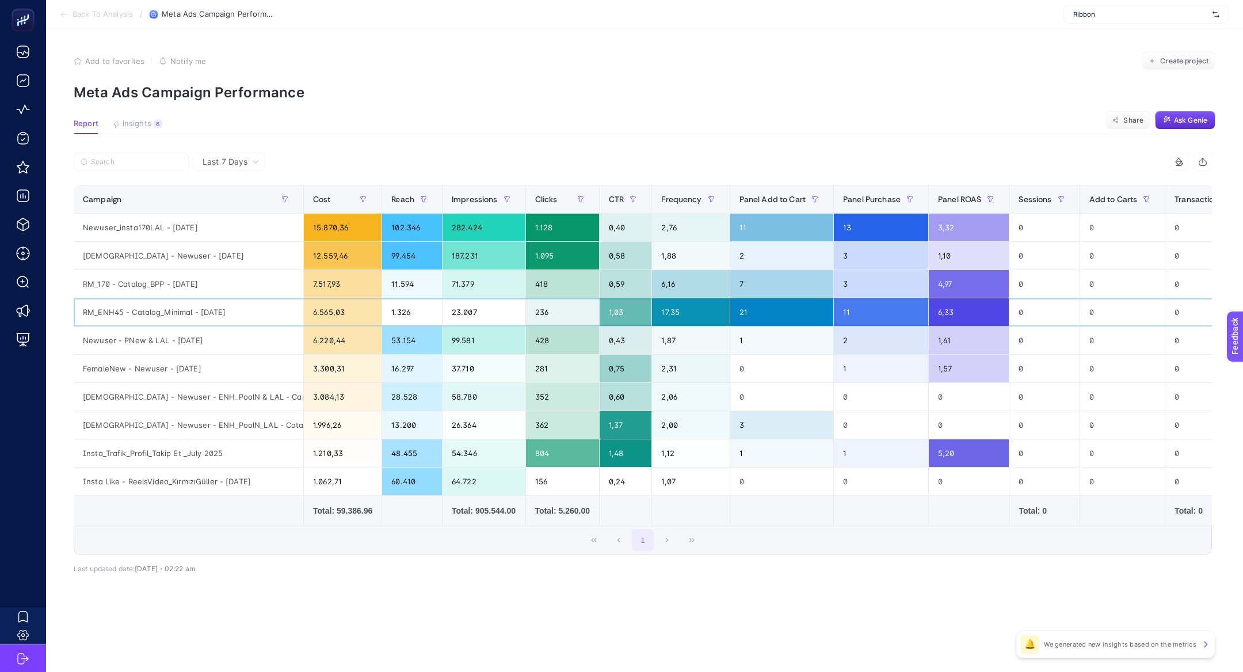
click at [424, 306] on div "1.326" at bounding box center [412, 312] width 60 height 28
click at [263, 258] on div "[DEMOGRAPHIC_DATA] - Newuser - [DATE]" at bounding box center [189, 256] width 230 height 28
click at [263, 257] on div "[DEMOGRAPHIC_DATA] - Newuser - [DATE]" at bounding box center [189, 256] width 230 height 28
drag, startPoint x: 103, startPoint y: 357, endPoint x: 148, endPoint y: 377, distance: 49.7
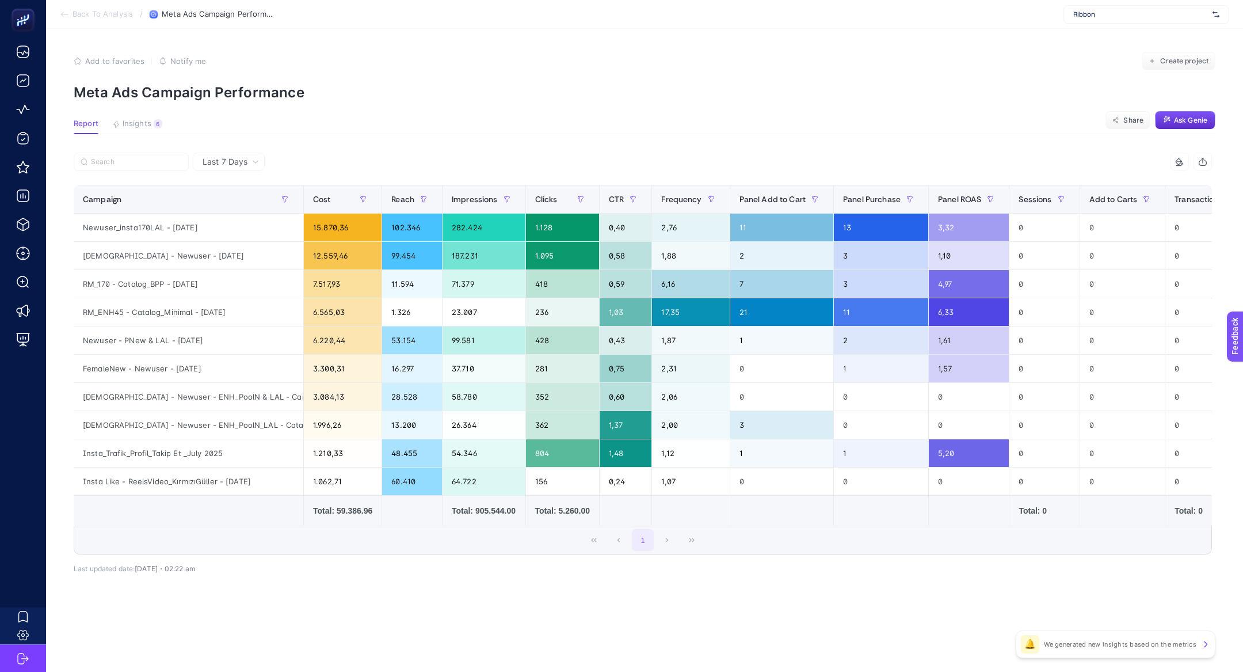
click at [149, 382] on div "Back To Analysis / Meta Ads Campaign Performance Ribbon Add to favorites false …" at bounding box center [621, 336] width 1243 height 672
click at [152, 127] on button "Insights 6 We generated new insights based on the metrics" at bounding box center [137, 126] width 50 height 15
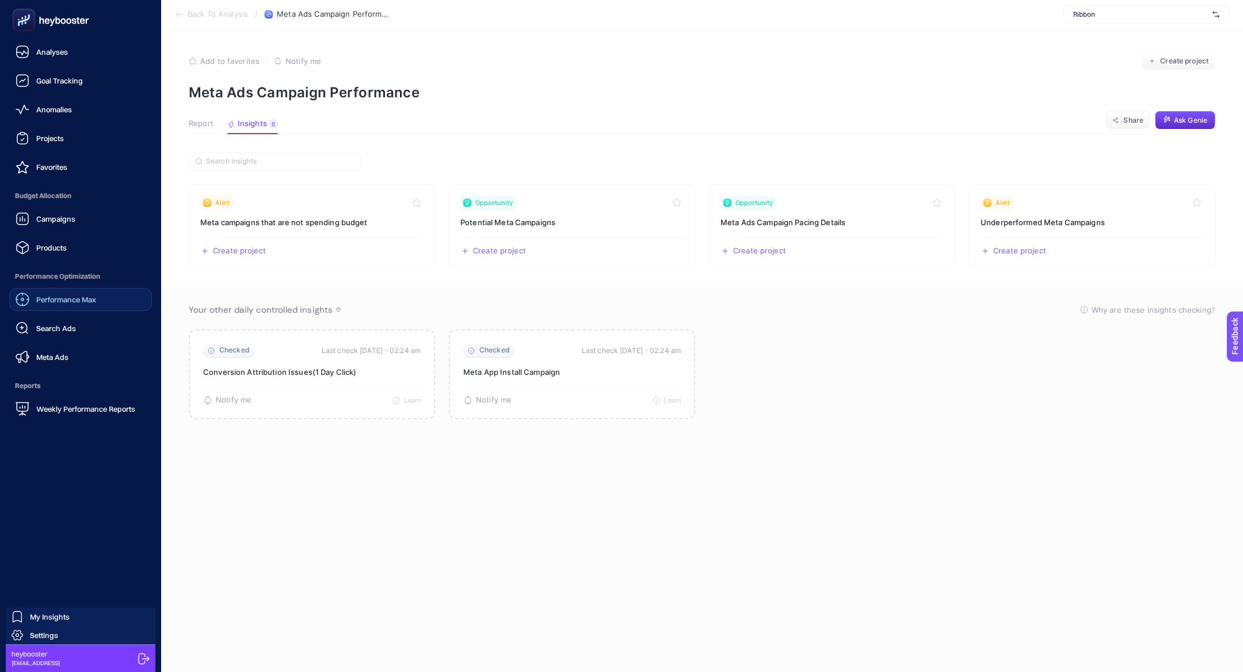
click at [46, 297] on span "Performance Max" at bounding box center [66, 299] width 60 height 9
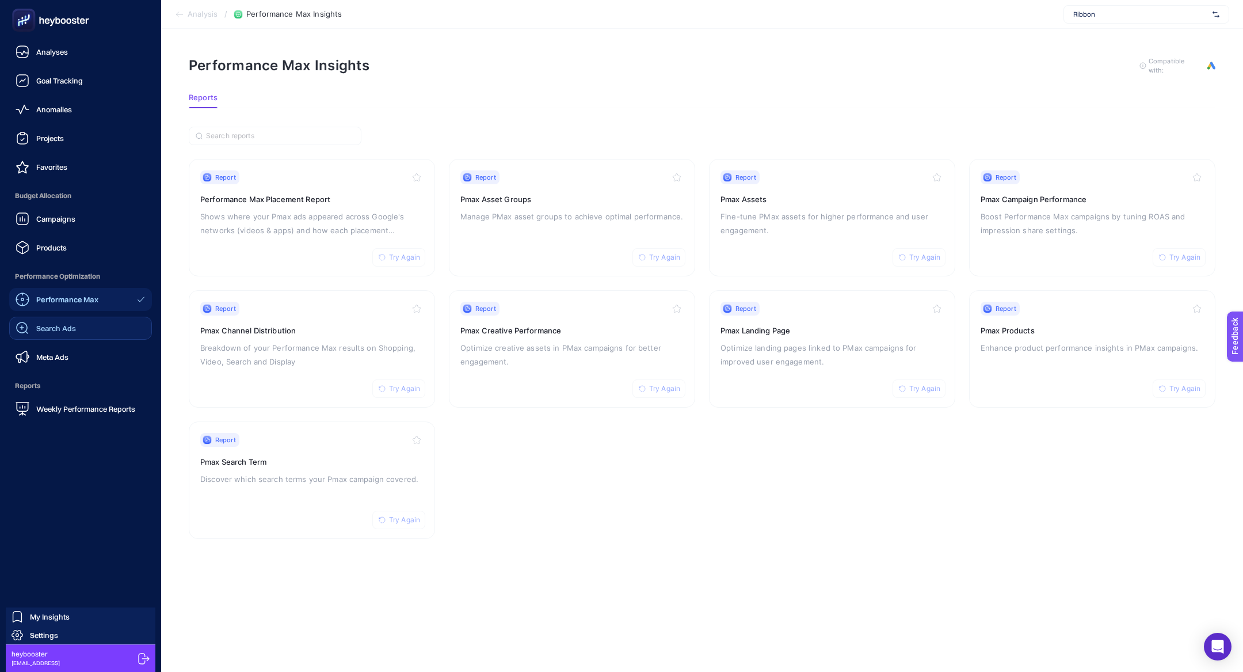
click at [55, 324] on span "Search Ads" at bounding box center [56, 327] width 40 height 9
click at [84, 300] on span "Performance Max" at bounding box center [66, 299] width 60 height 9
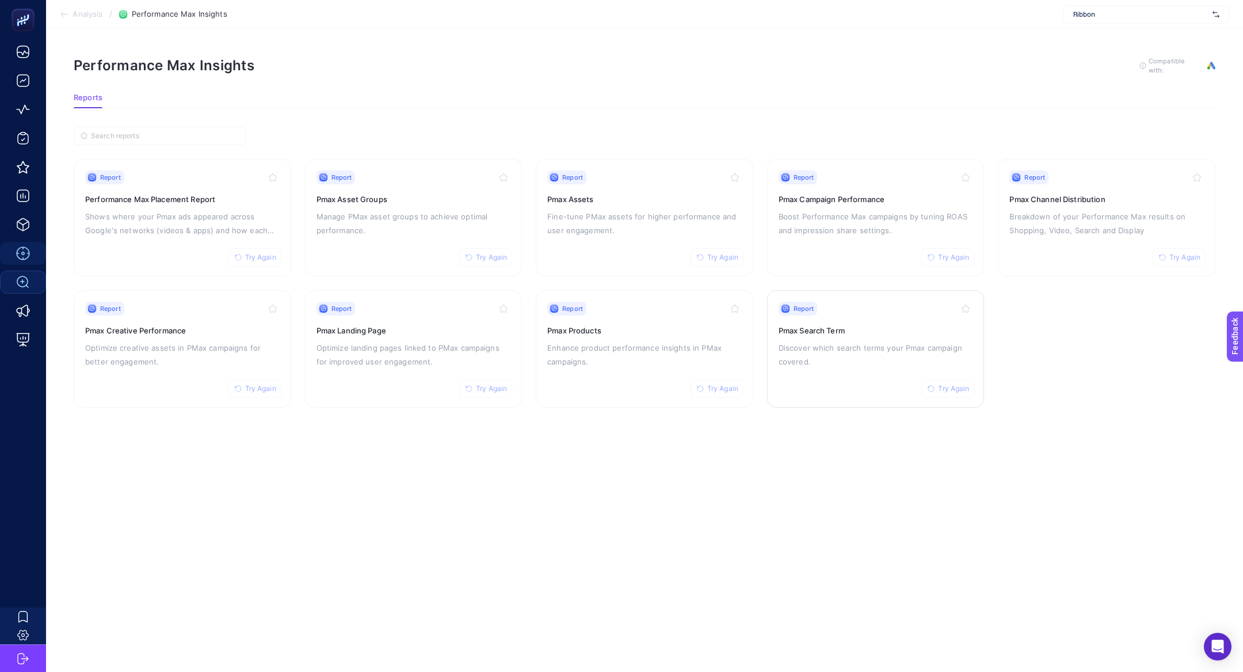
click at [775, 353] on link "Report Try Again Pmax Search Term Discover which search terms your Pmax campaig…" at bounding box center [876, 348] width 218 height 117
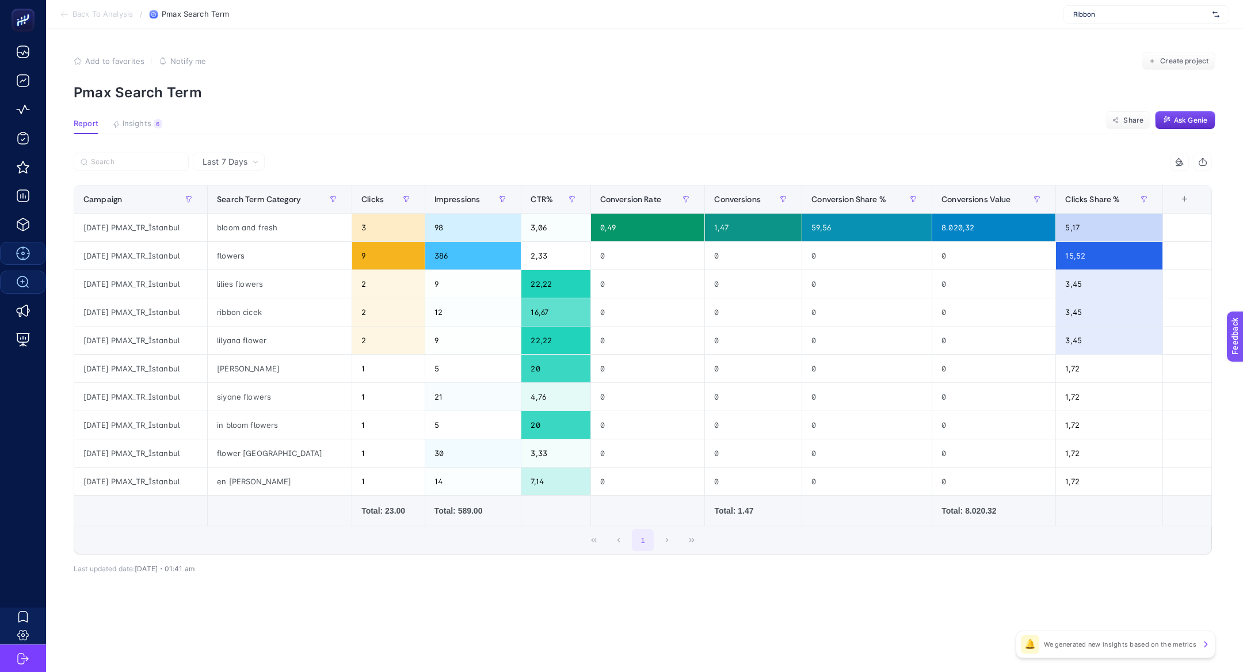
click at [243, 163] on span "Last 7 Days" at bounding box center [225, 162] width 45 height 12
click at [244, 204] on li "Last 30 Days" at bounding box center [228, 206] width 65 height 21
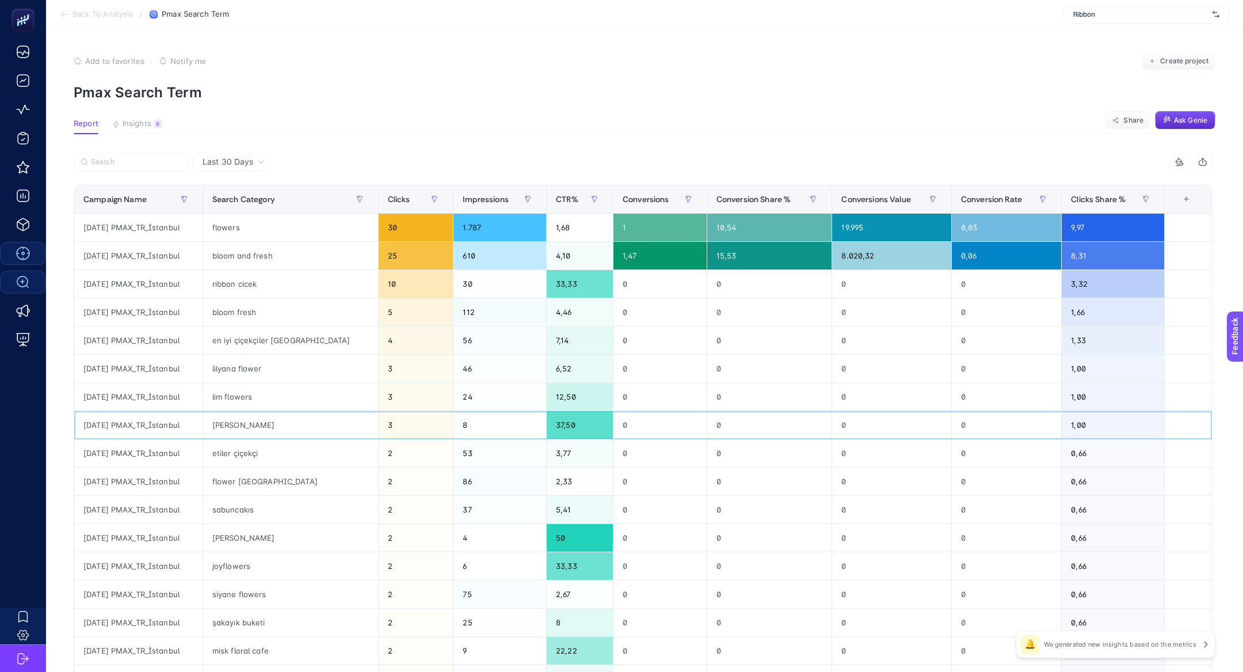
click at [252, 436] on div "robin flowers" at bounding box center [290, 425] width 175 height 28
click at [252, 434] on div "robin flowers" at bounding box center [290, 425] width 175 height 28
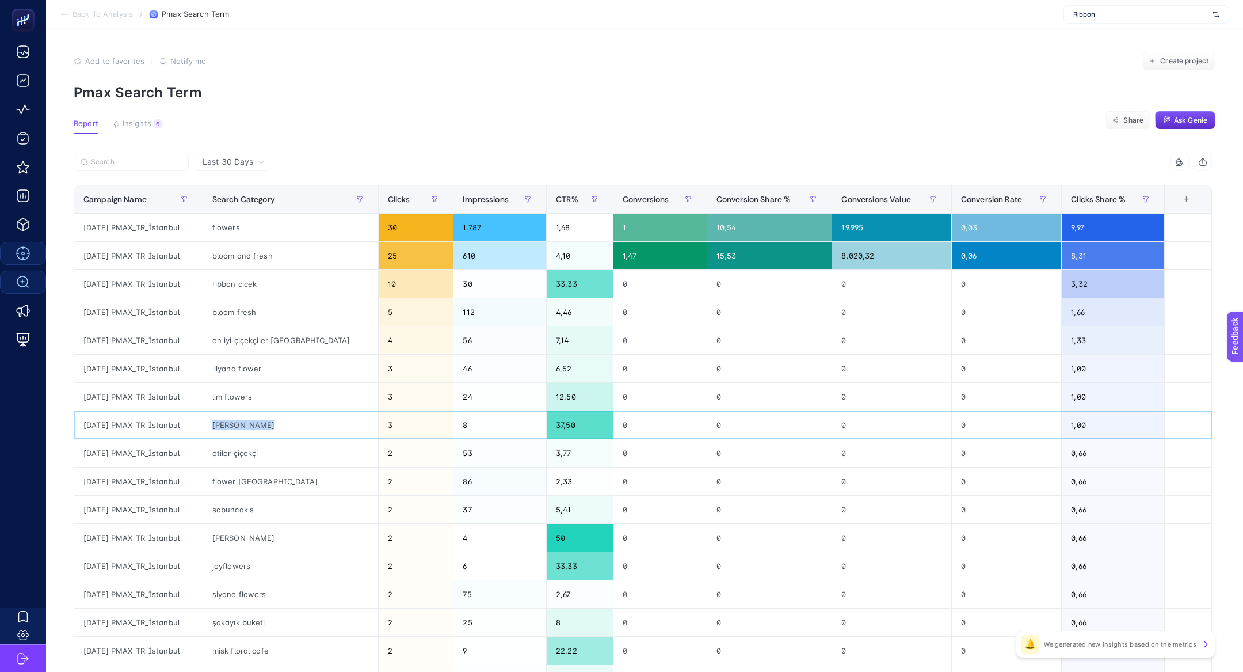
click at [342, 429] on div "robin flowers" at bounding box center [290, 425] width 175 height 28
click at [320, 425] on div "robin flowers" at bounding box center [290, 425] width 175 height 28
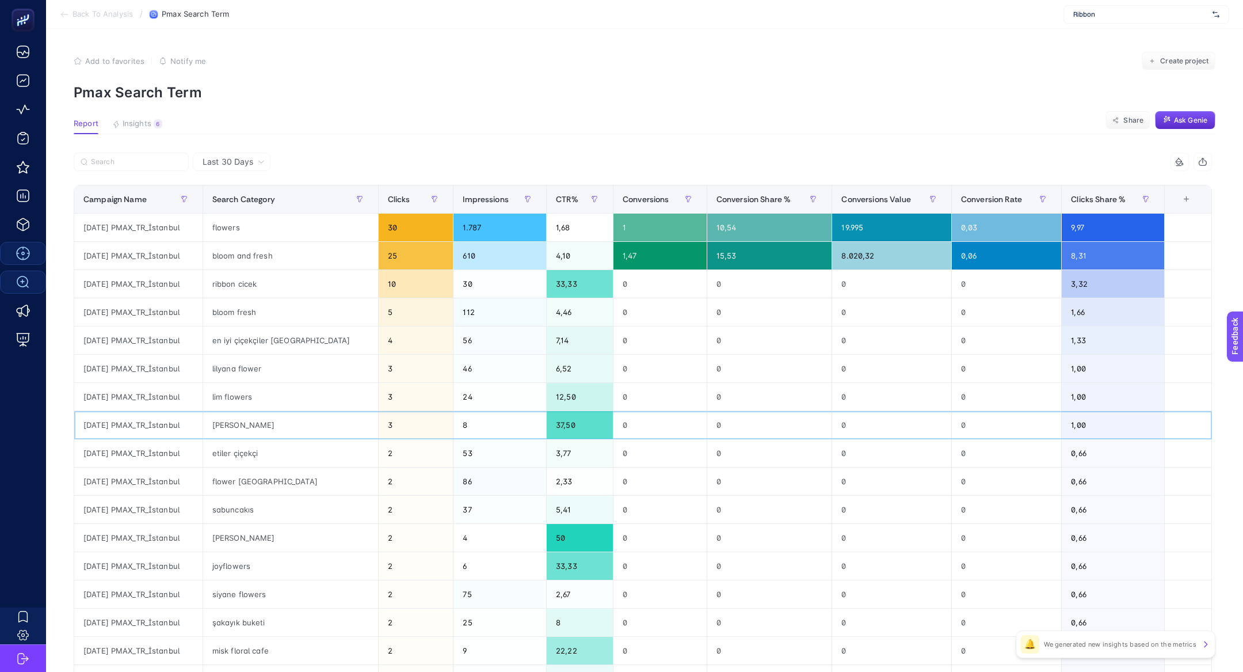
click at [320, 425] on div "robin flowers" at bounding box center [290, 425] width 175 height 28
click at [279, 266] on div "bloom and fresh" at bounding box center [290, 256] width 175 height 28
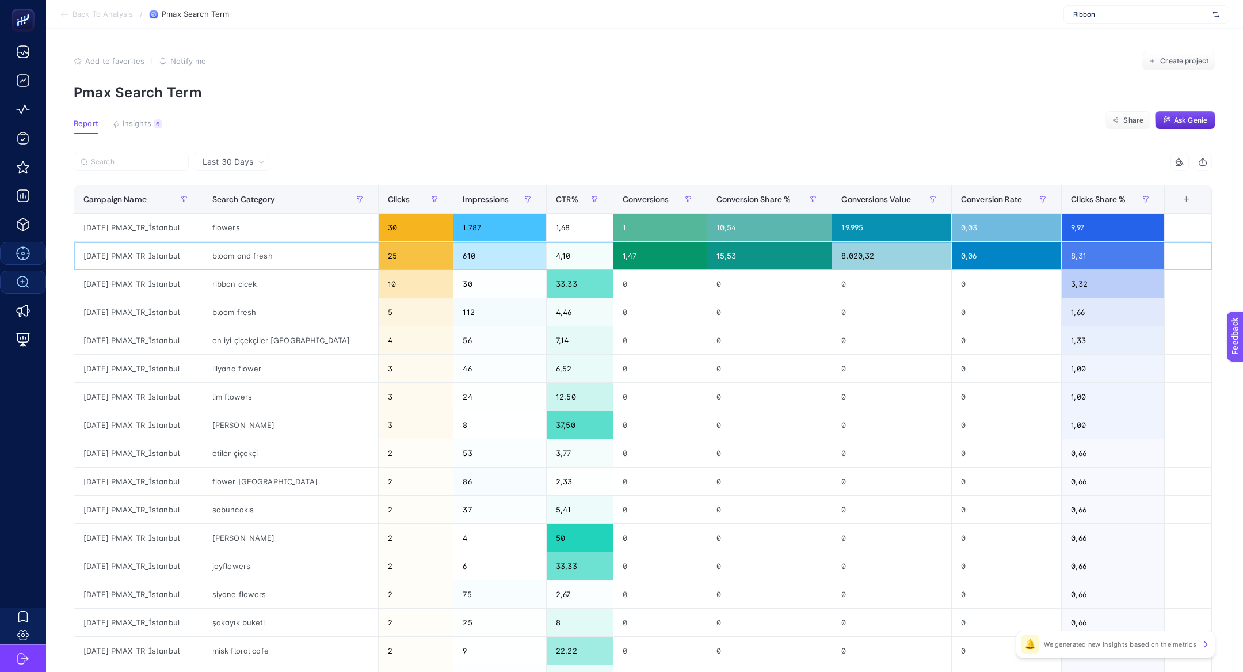
click at [279, 266] on div "bloom and fresh" at bounding box center [290, 256] width 175 height 28
click at [258, 504] on div "sabuncakıs" at bounding box center [290, 510] width 175 height 28
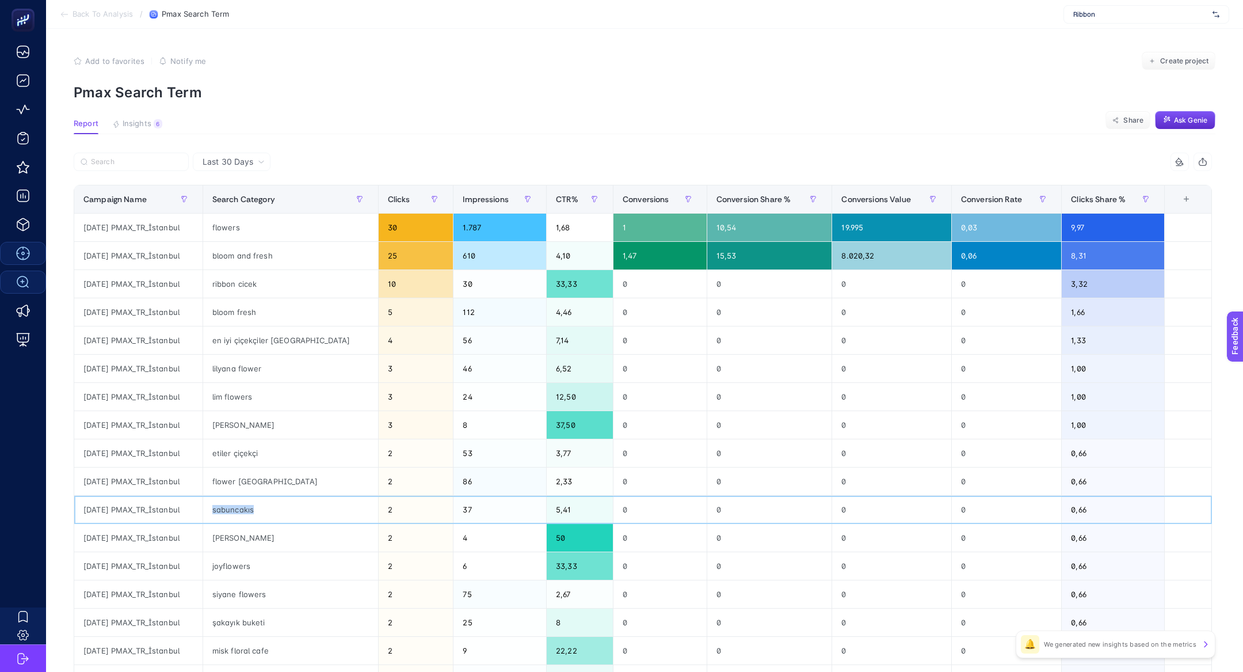
click at [258, 504] on div "sabuncakıs" at bounding box center [290, 510] width 175 height 28
click at [235, 170] on div "Last 30 Days" at bounding box center [232, 162] width 78 height 18
click at [463, 191] on div "Impressions" at bounding box center [500, 199] width 74 height 18
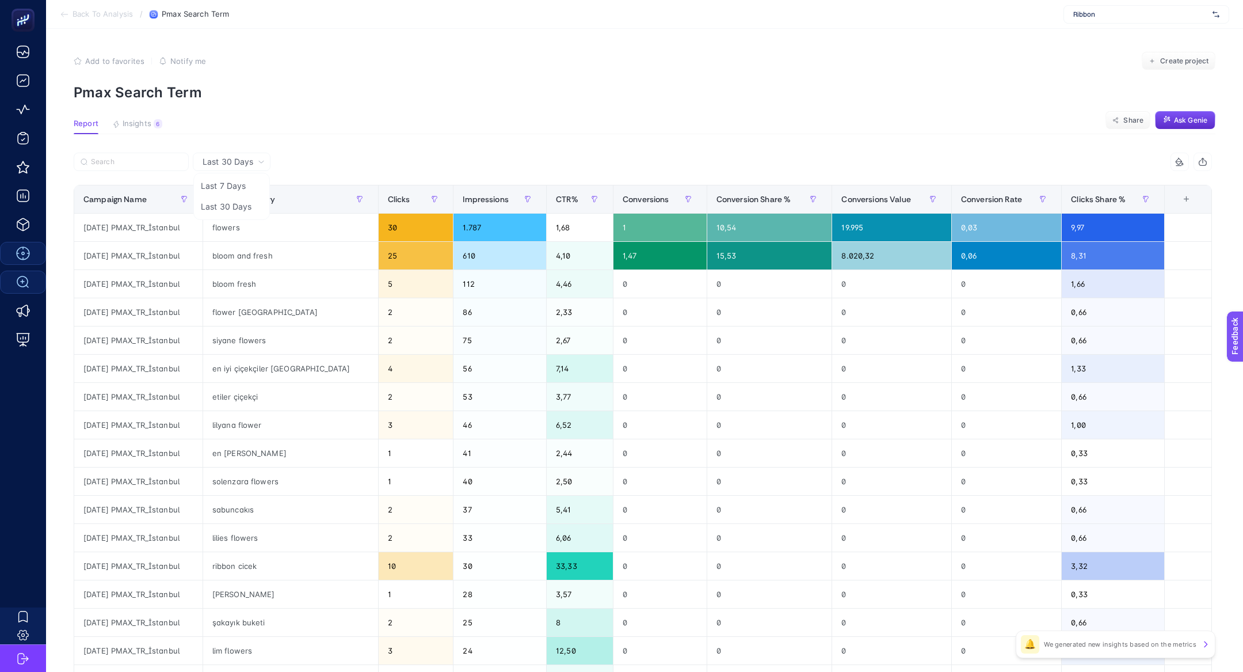
click at [419, 143] on article "Add to favorites false Notify me Create project Pmax Search Term Report Insight…" at bounding box center [644, 479] width 1197 height 900
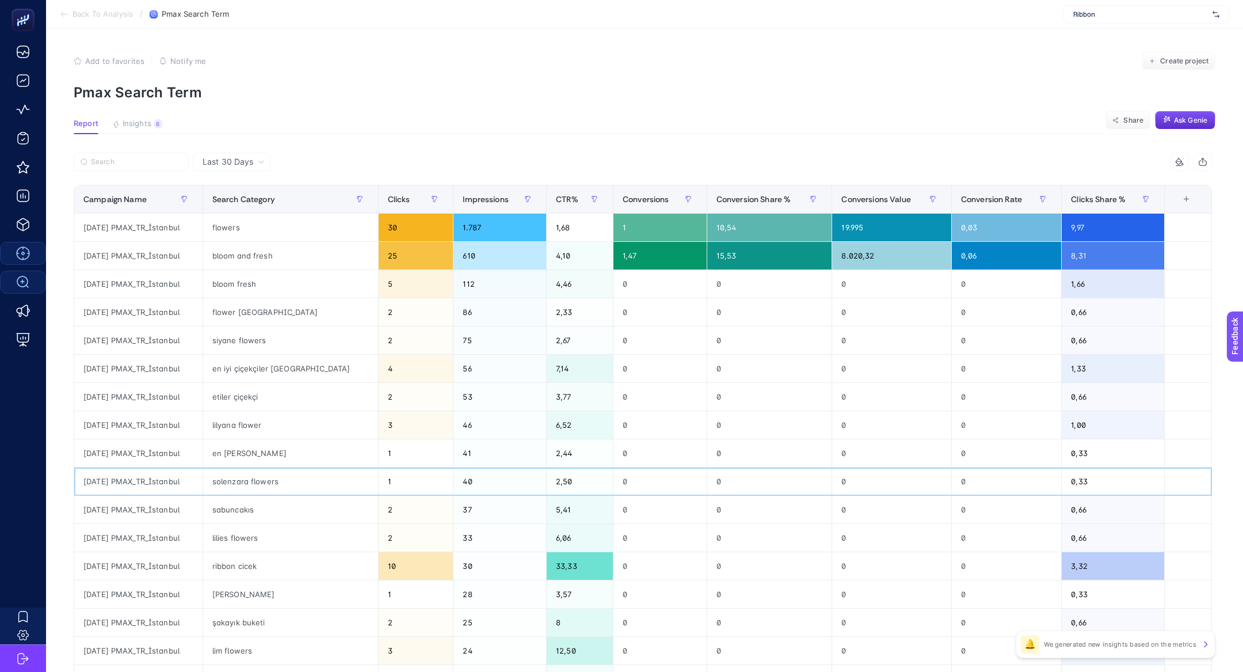
click at [263, 481] on div "solenzara flowers" at bounding box center [290, 481] width 175 height 28
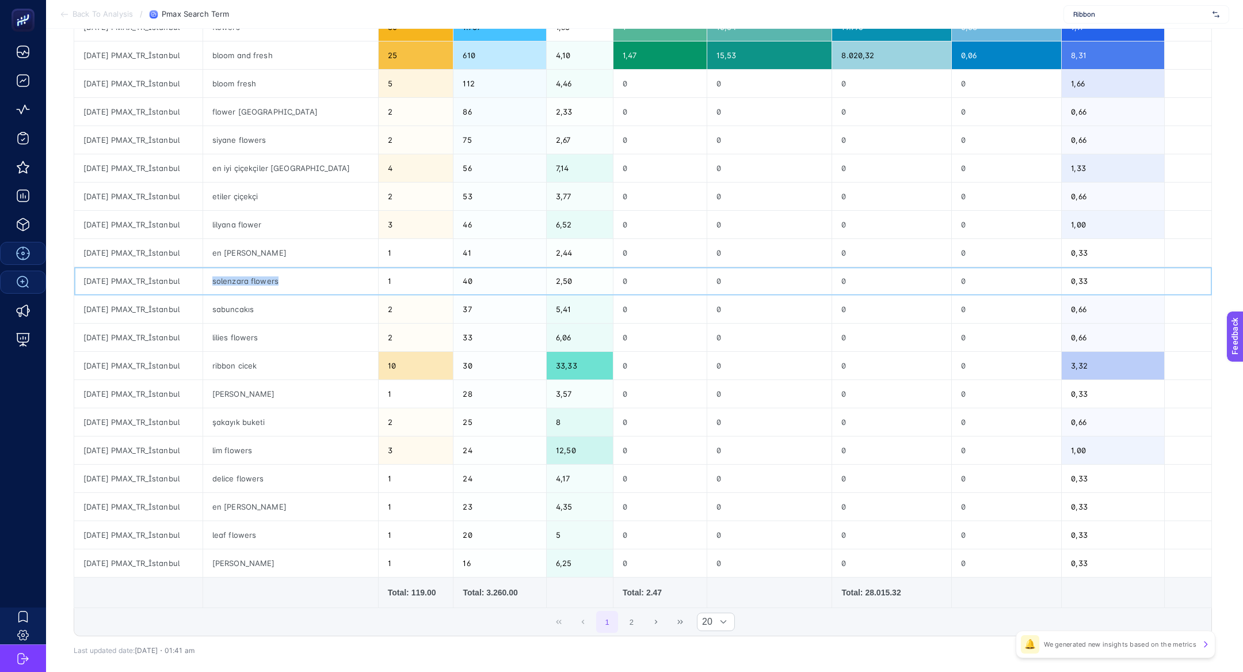
scroll to position [206, 0]
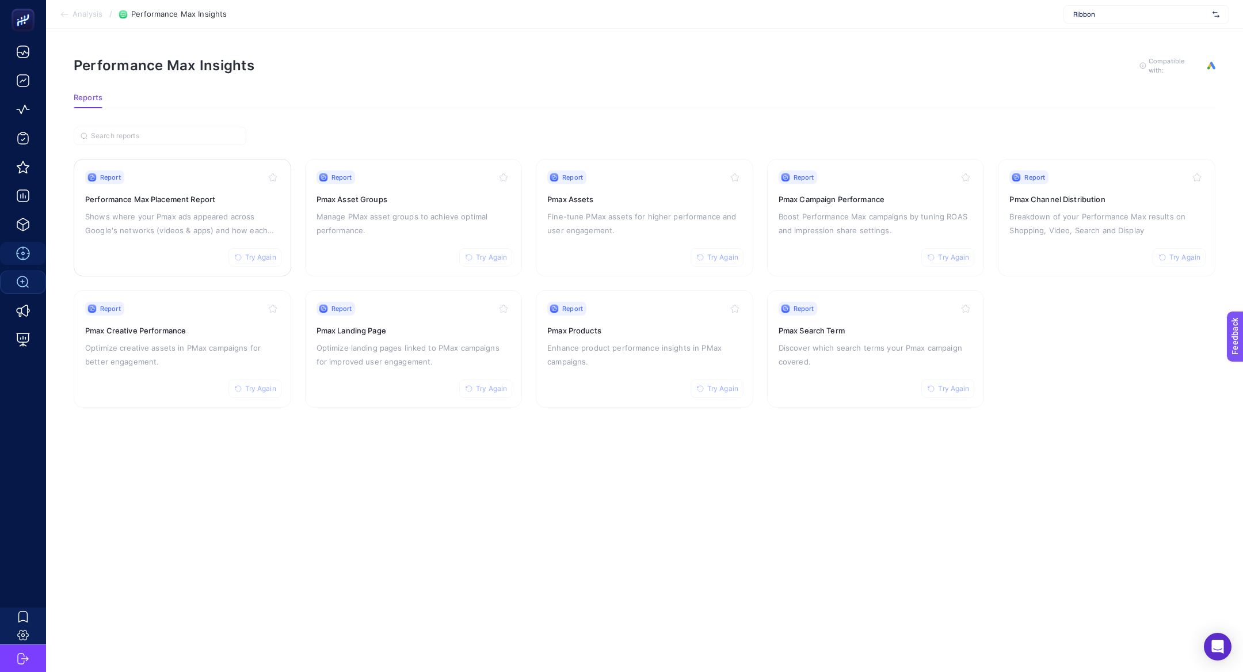
click at [204, 203] on div "Report Try Again Performance Max Placement Report Shows where your Pmax ads app…" at bounding box center [182, 217] width 195 height 94
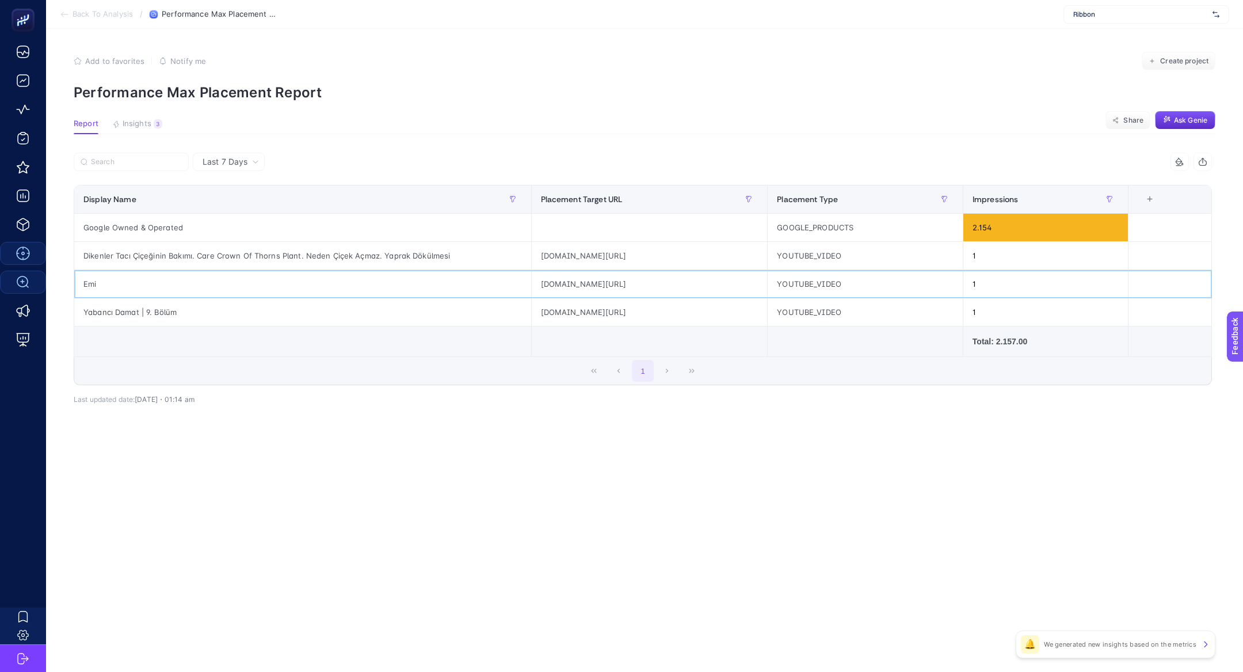
click at [616, 271] on div "youtube.com/video/F75N8a9GqUE" at bounding box center [650, 284] width 236 height 28
click at [623, 283] on div "youtube.com/video/F75N8a9GqUE" at bounding box center [650, 284] width 236 height 28
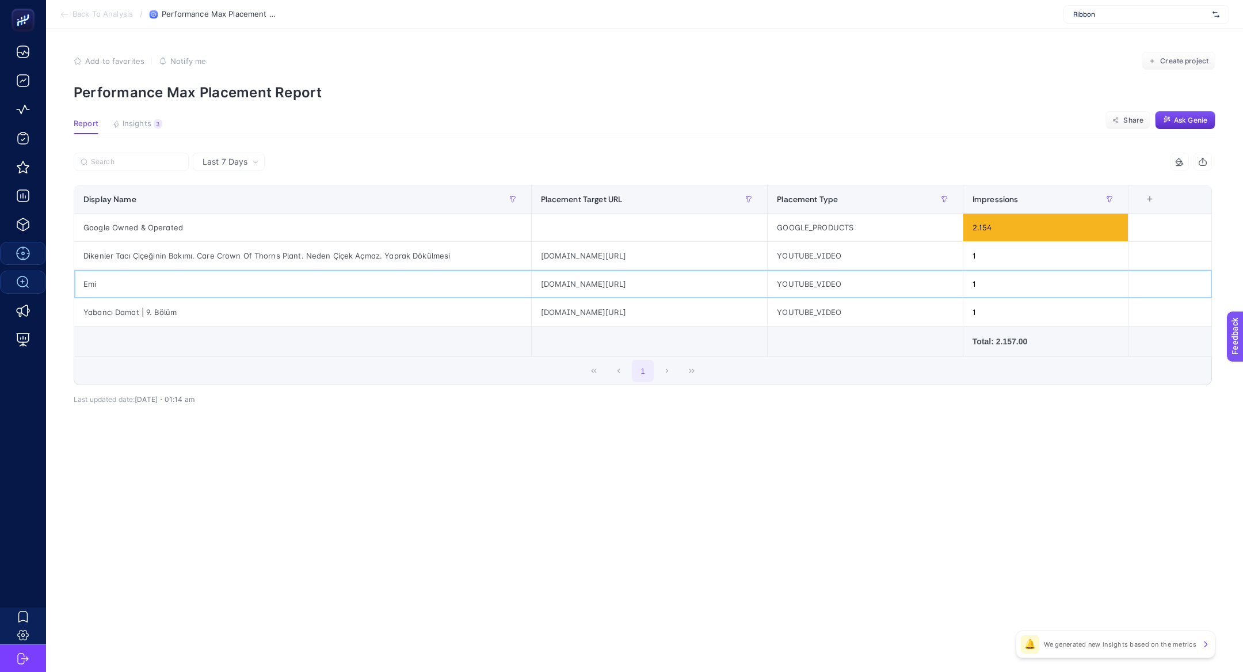
click at [623, 283] on div "youtube.com/video/F75N8a9GqUE" at bounding box center [650, 284] width 236 height 28
click at [585, 284] on div "youtube.com/video/F75N8a9GqUE" at bounding box center [650, 284] width 236 height 28
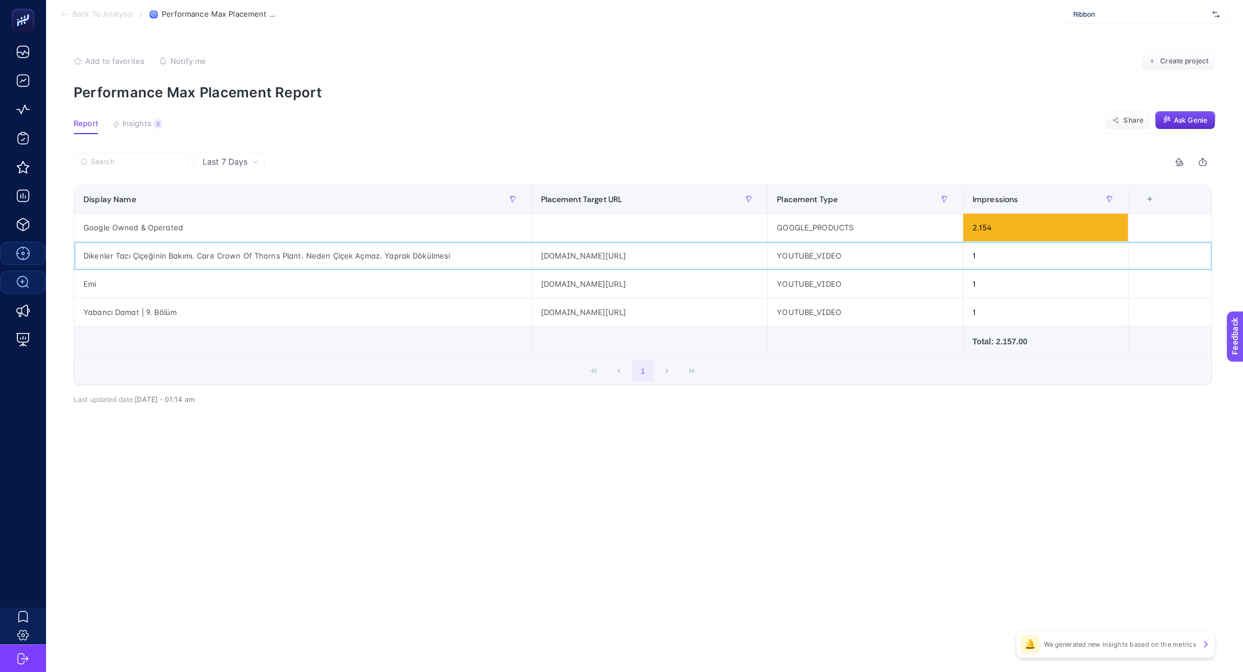
click at [557, 252] on div "youtube.com/video/WecISQQJZ_0" at bounding box center [650, 256] width 236 height 28
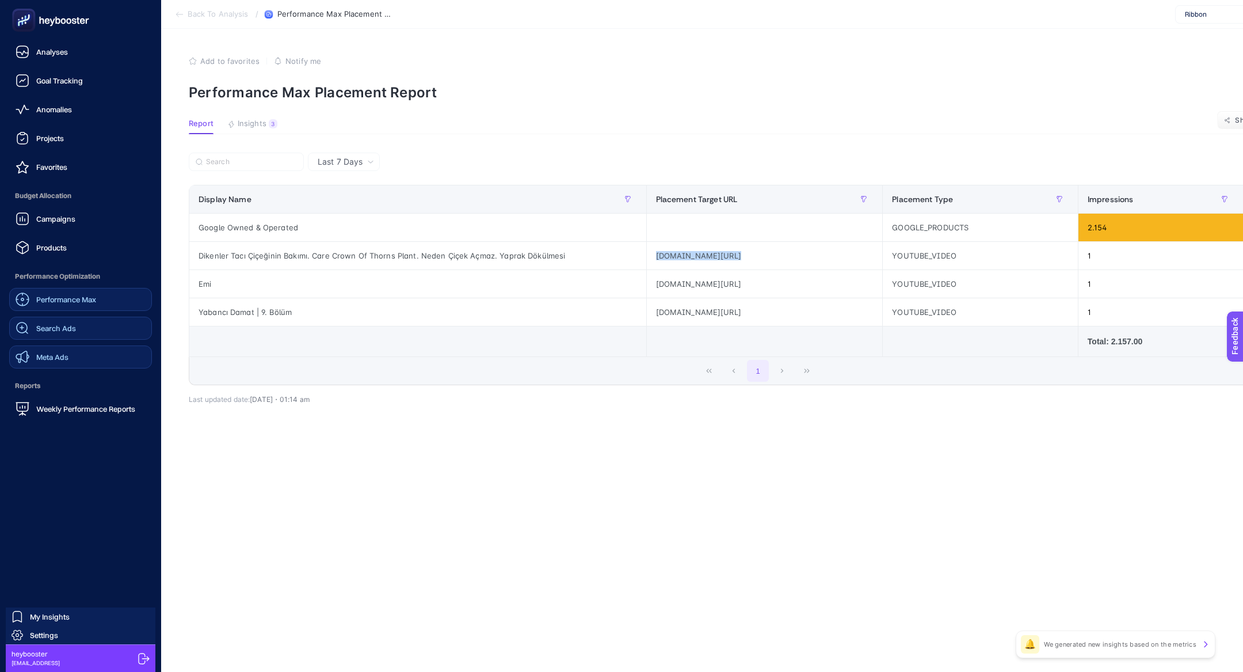
click at [115, 368] on link "Meta Ads" at bounding box center [80, 356] width 143 height 23
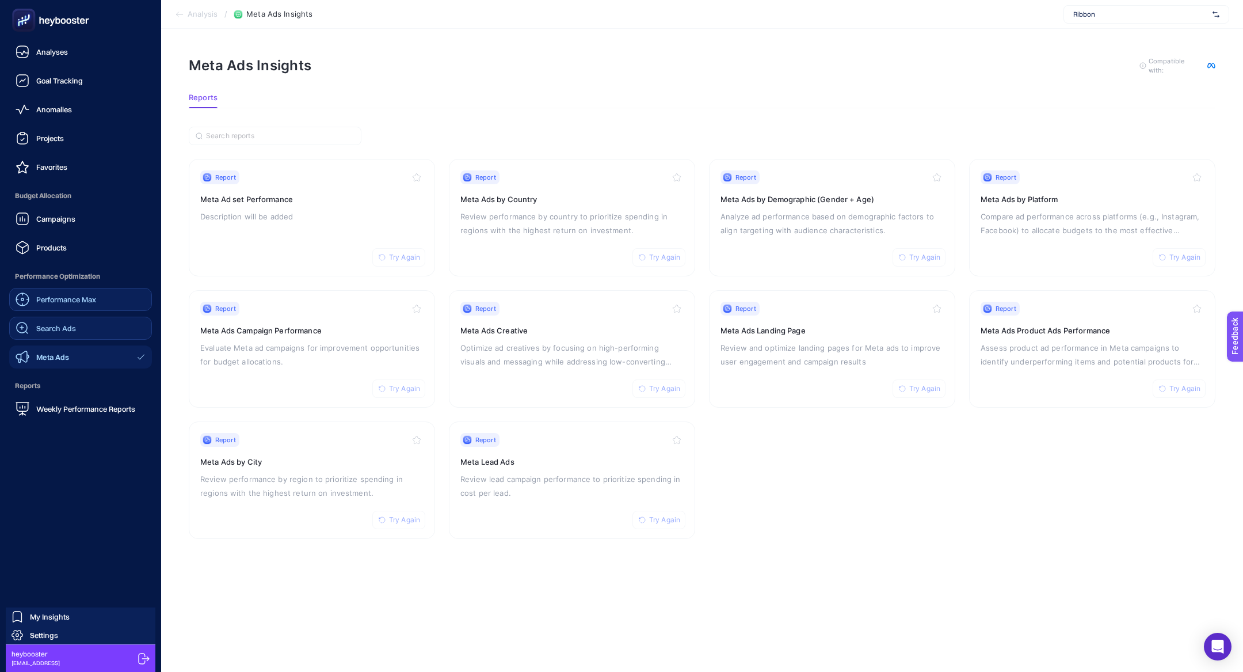
click at [54, 323] on span "Search Ads" at bounding box center [56, 327] width 40 height 9
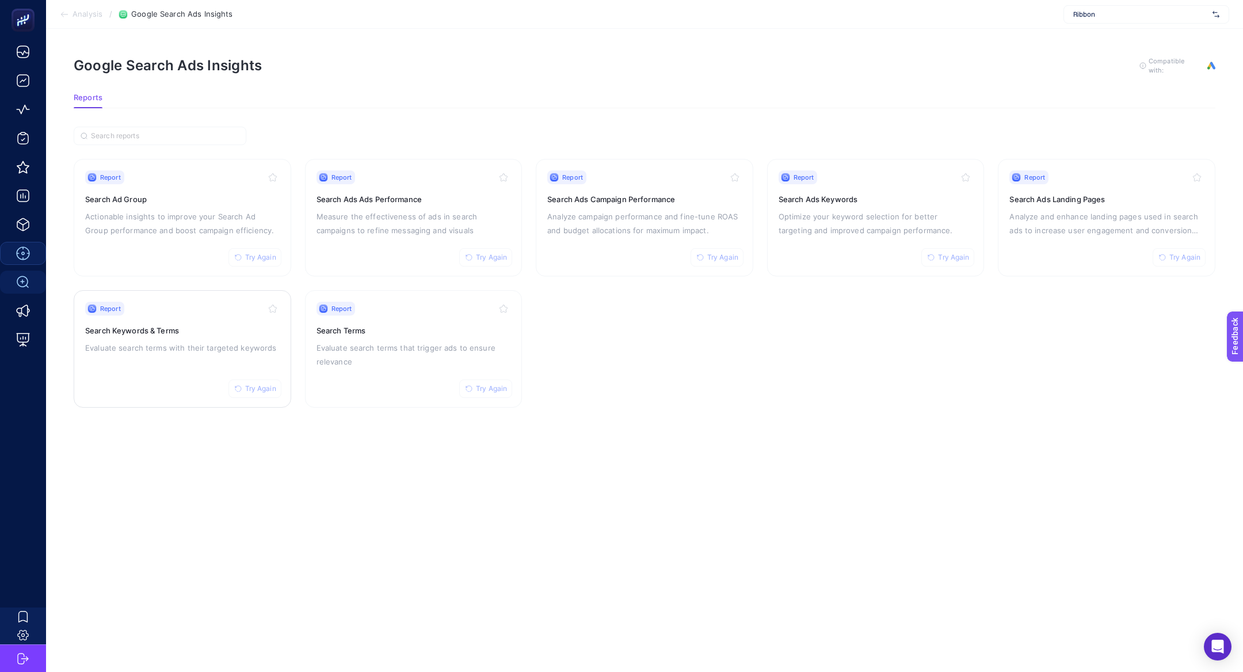
click at [196, 346] on p "Evaluate search terms with their targeted keywords" at bounding box center [182, 348] width 195 height 14
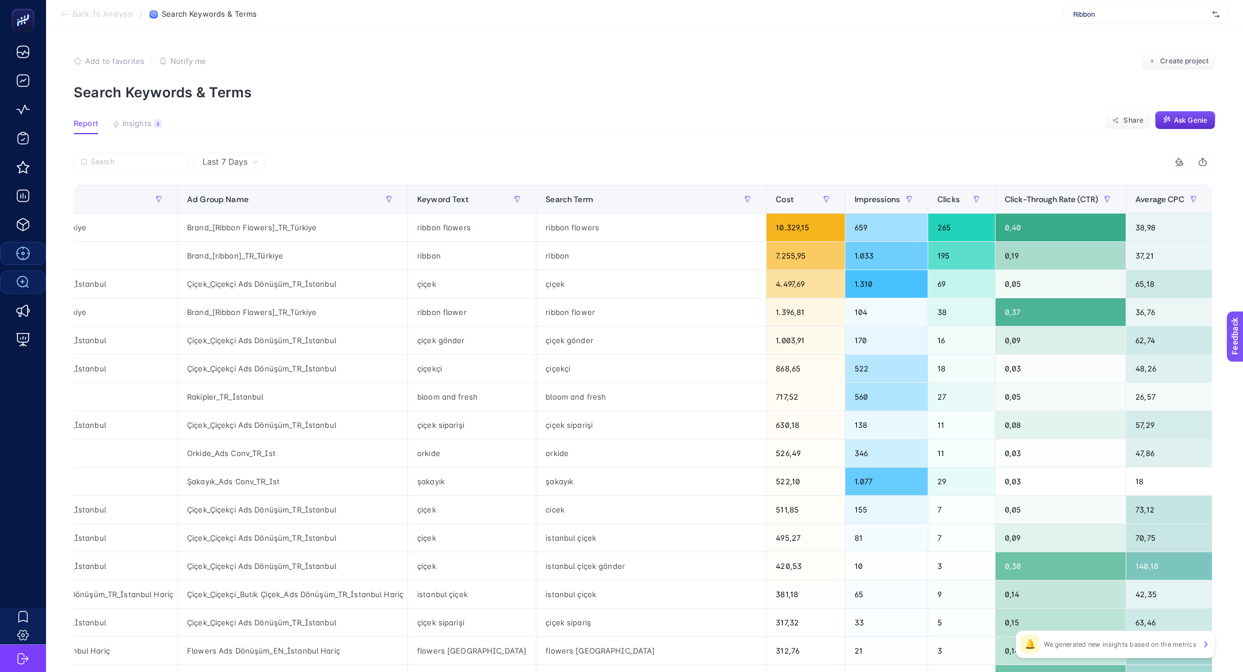
scroll to position [0, 128]
click at [1134, 197] on span "Average CPC" at bounding box center [1158, 199] width 49 height 9
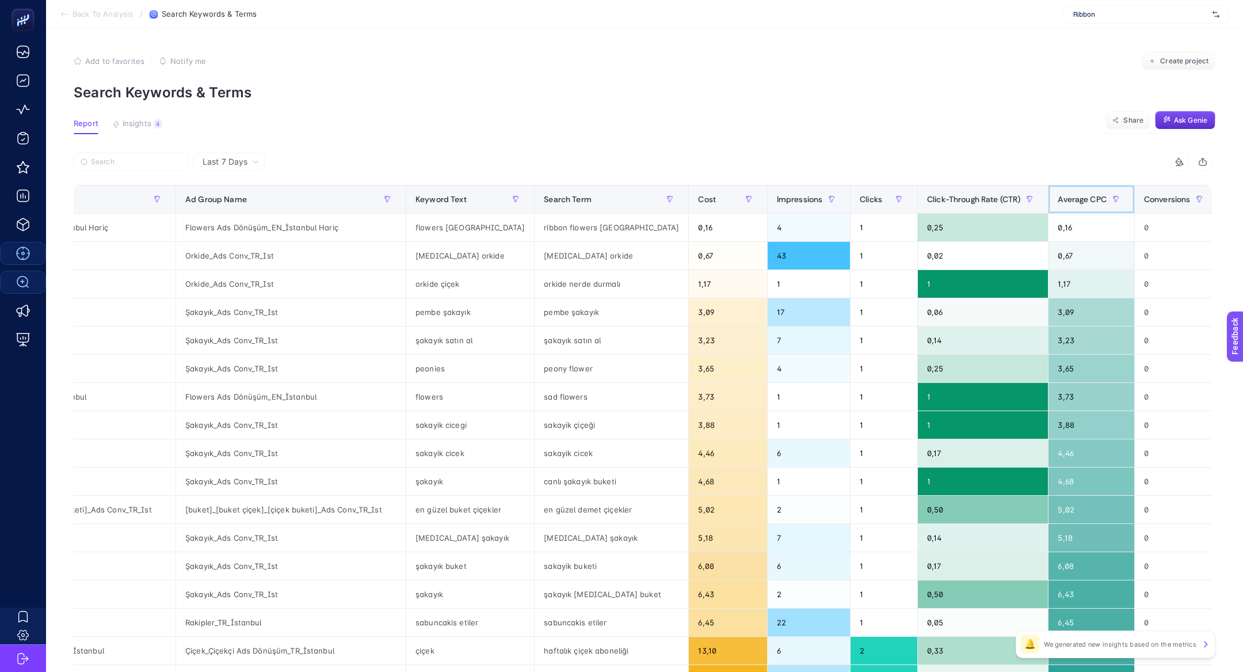
click at [1058, 197] on span "Average CPC" at bounding box center [1082, 199] width 49 height 9
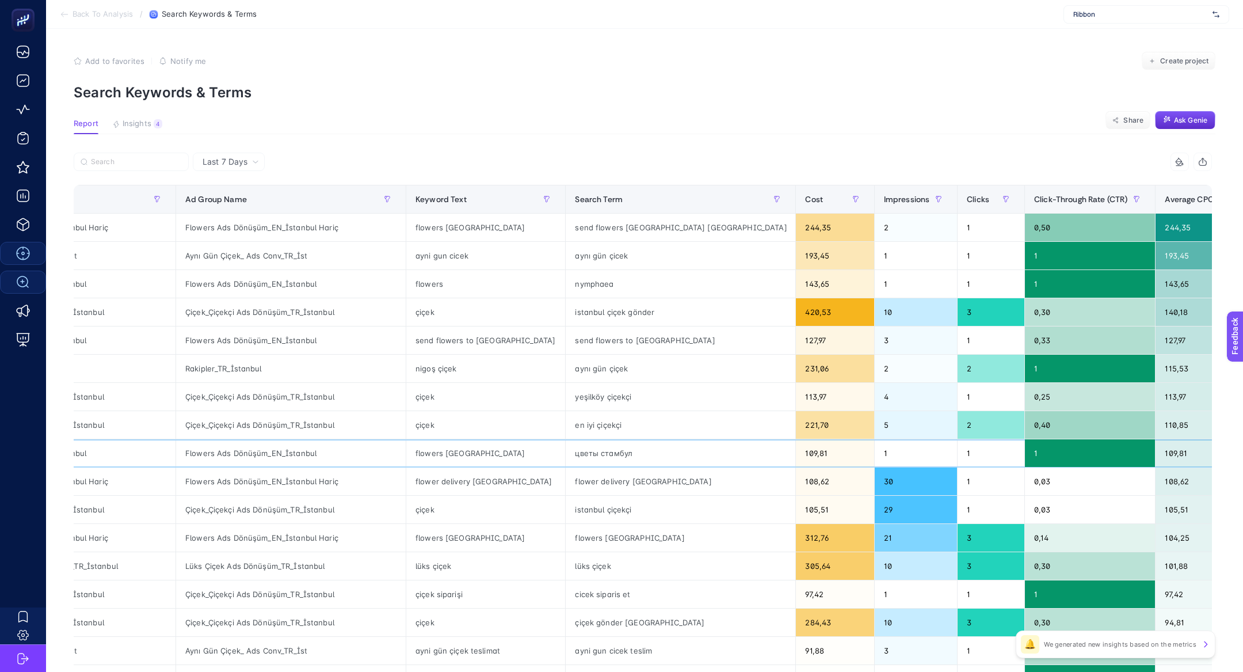
click at [566, 451] on div "цветы стамбул" at bounding box center [681, 453] width 230 height 28
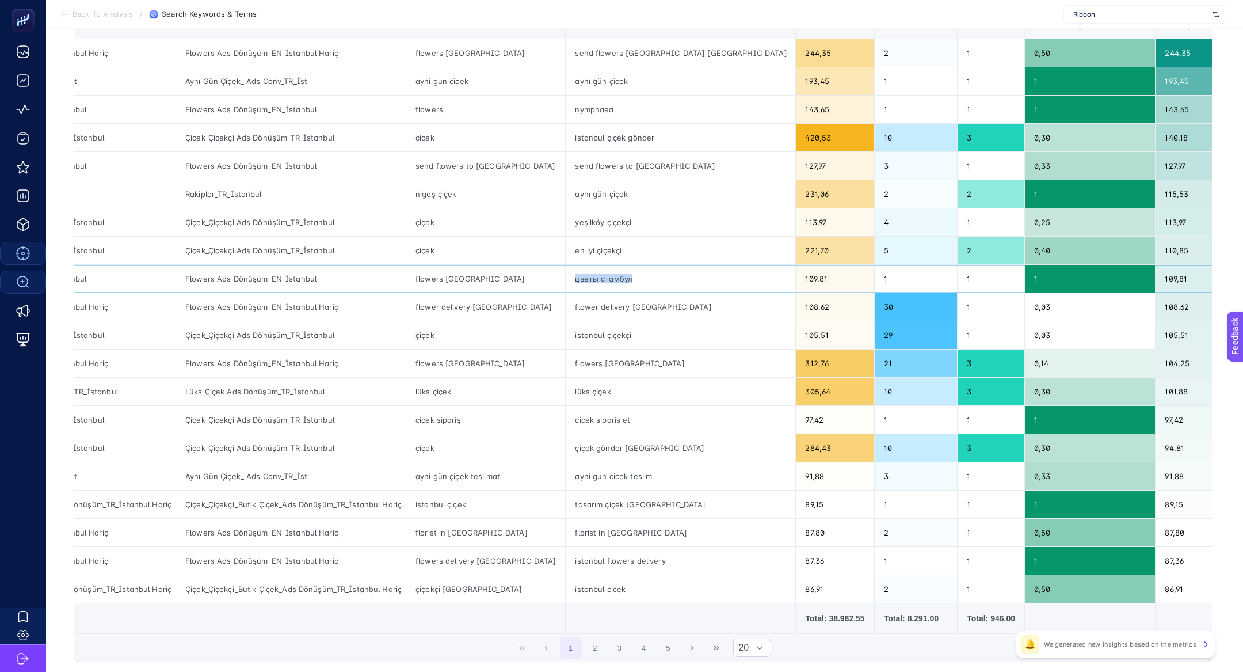
scroll to position [173, 0]
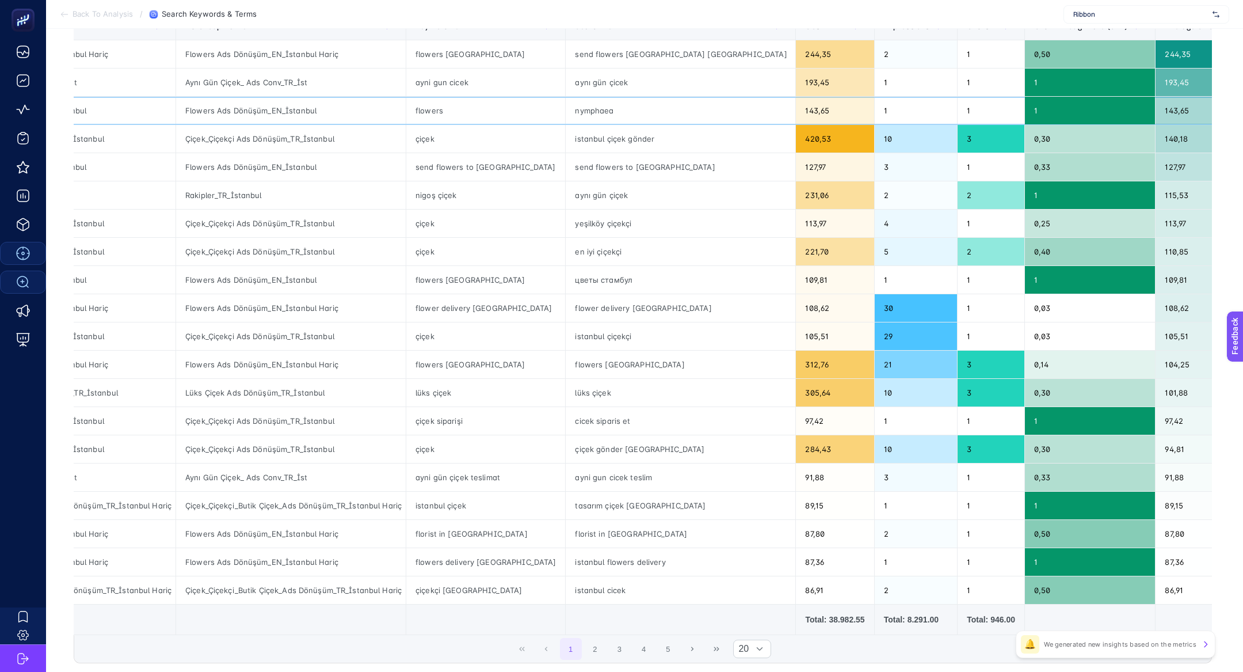
click at [566, 106] on div "nymphaea" at bounding box center [681, 111] width 230 height 28
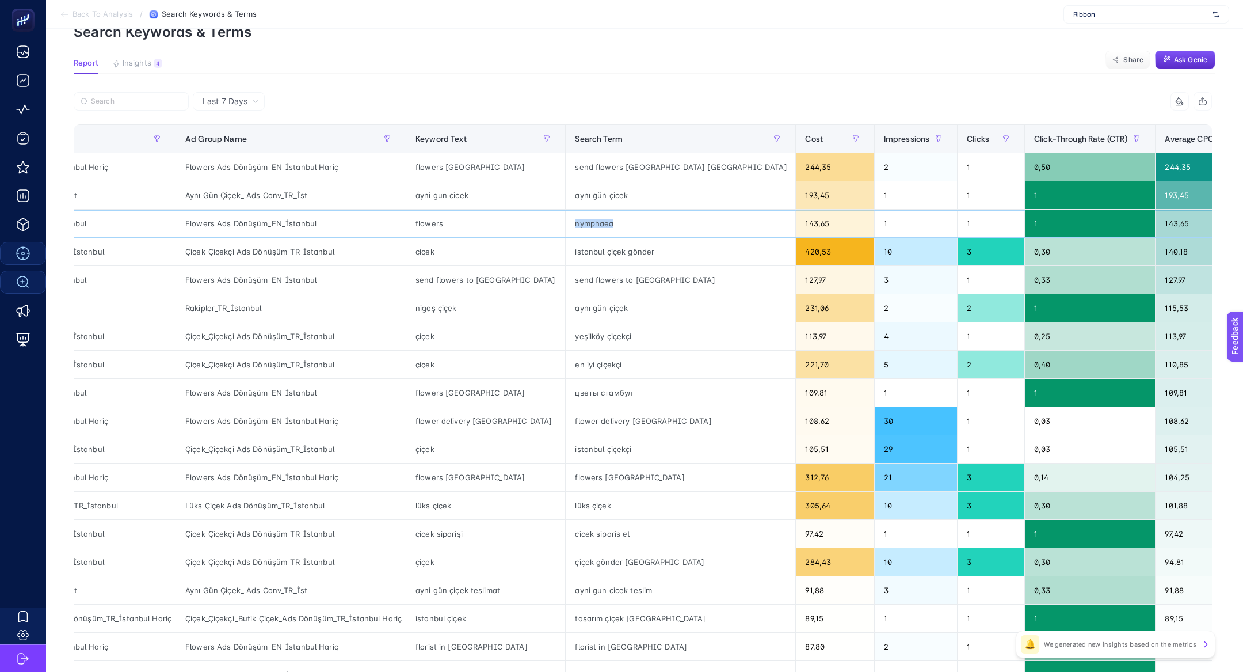
scroll to position [57, 0]
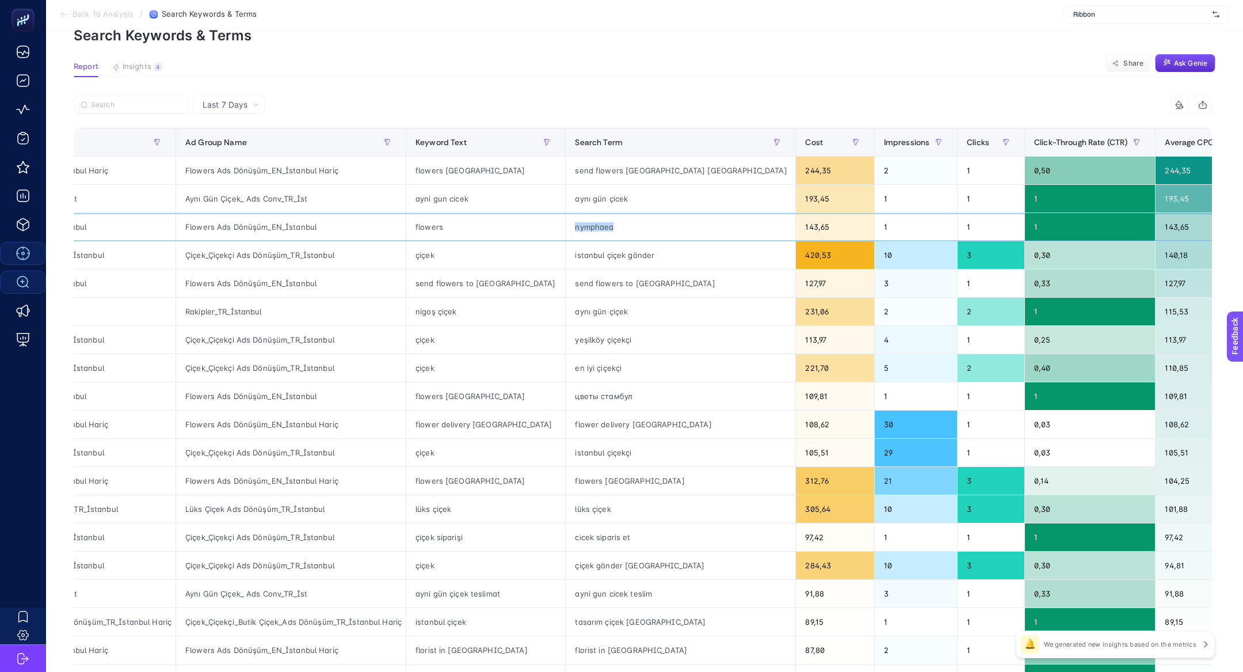
click at [566, 226] on div "nymphaea" at bounding box center [681, 227] width 230 height 28
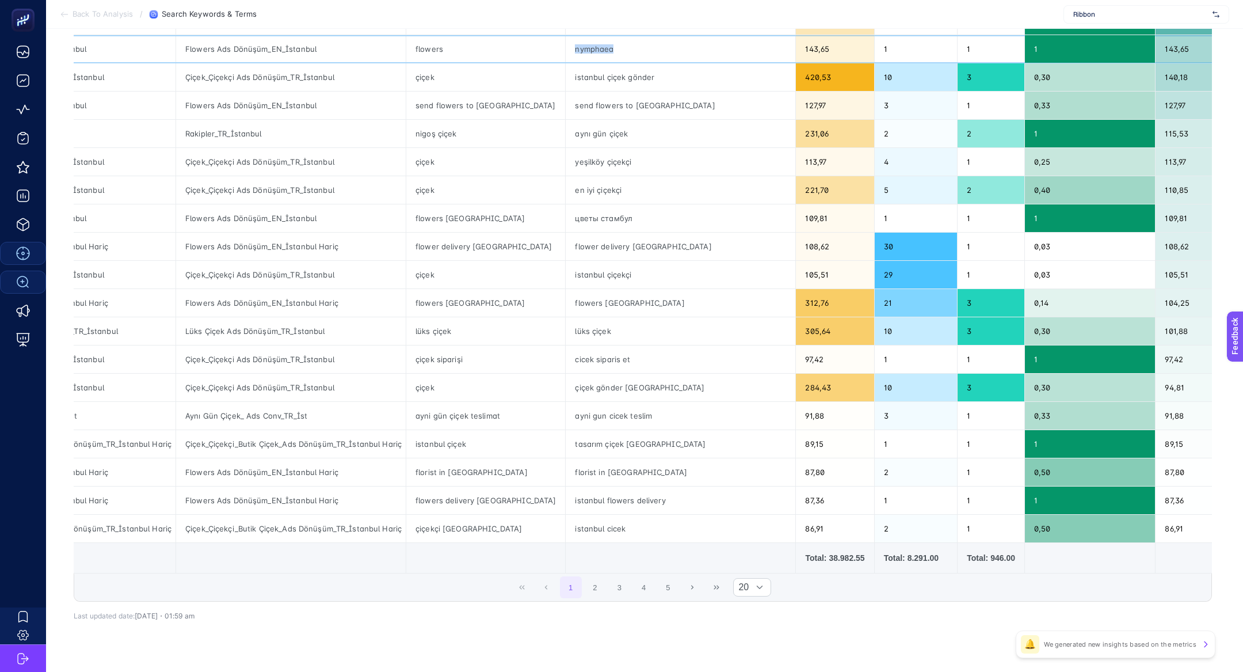
scroll to position [253, 0]
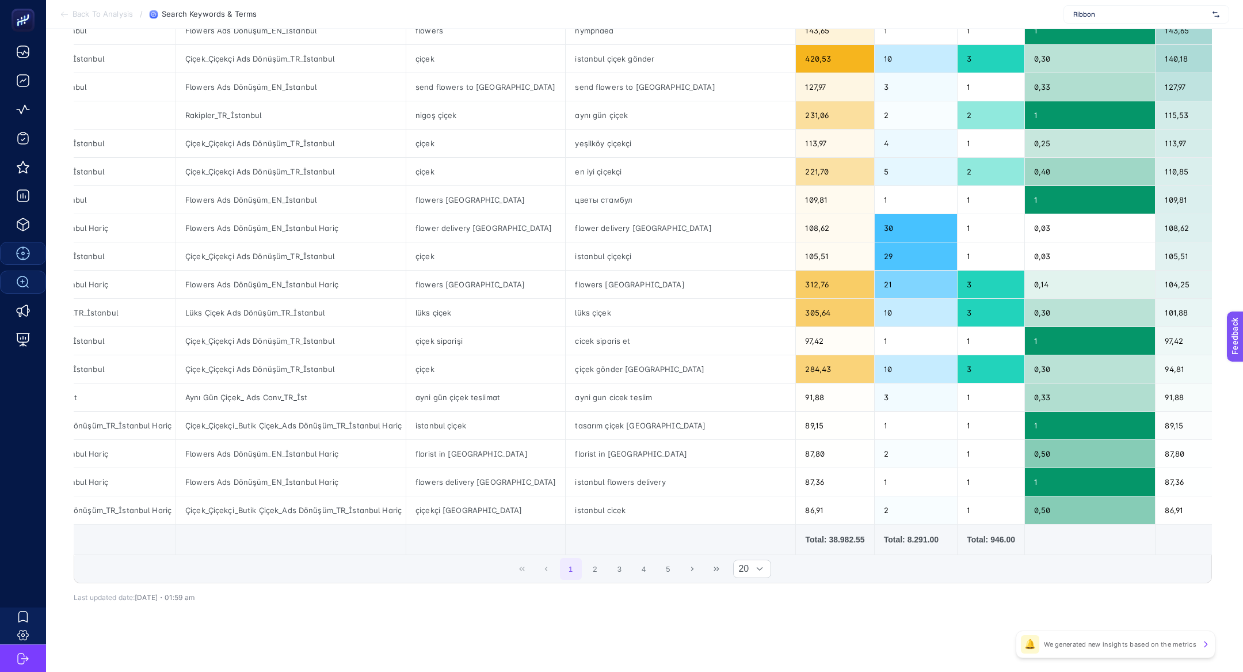
click at [605, 577] on span "1 2 3 4 5" at bounding box center [619, 569] width 121 height 24
click at [605, 570] on button "2" at bounding box center [595, 569] width 22 height 22
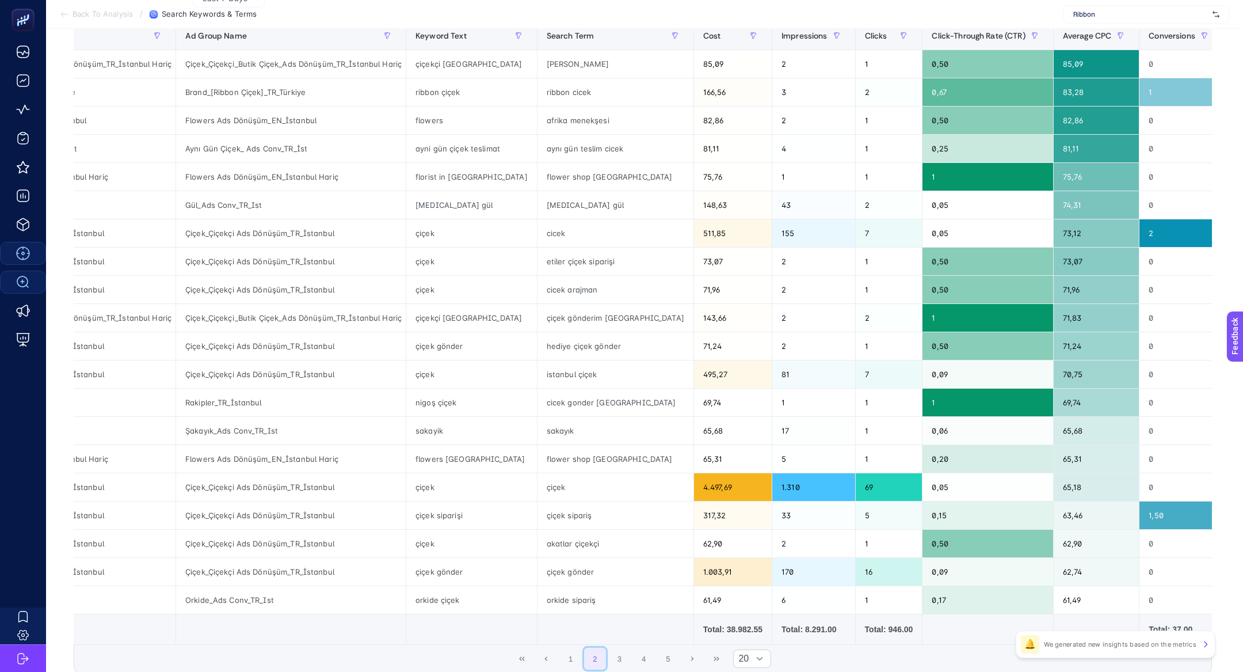
scroll to position [164, 0]
click at [558, 127] on div "afrika menekşesi" at bounding box center [616, 120] width 156 height 28
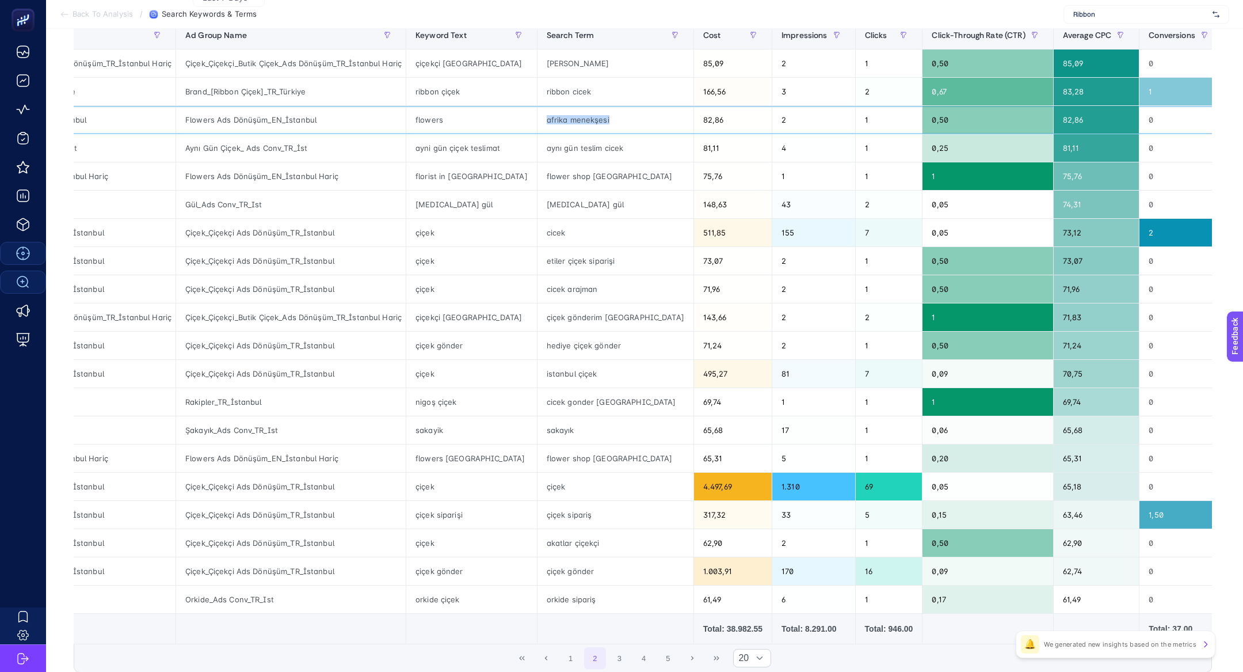
scroll to position [123, 0]
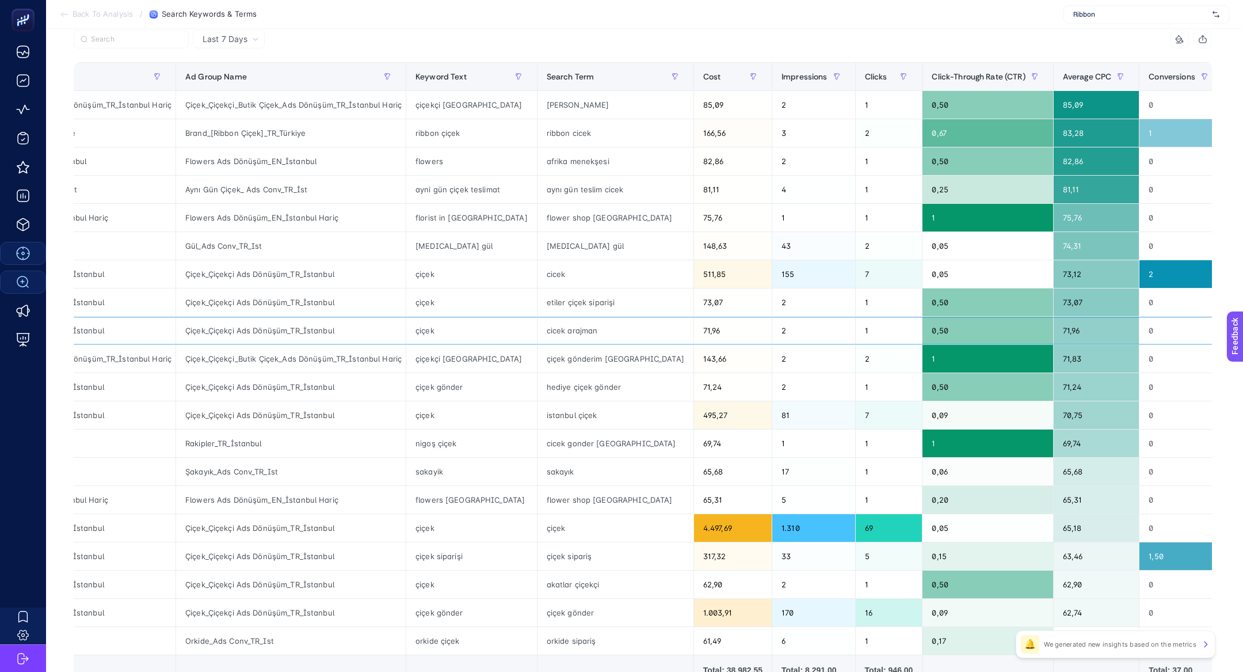
click at [542, 329] on div "cicek arajman" at bounding box center [616, 331] width 156 height 28
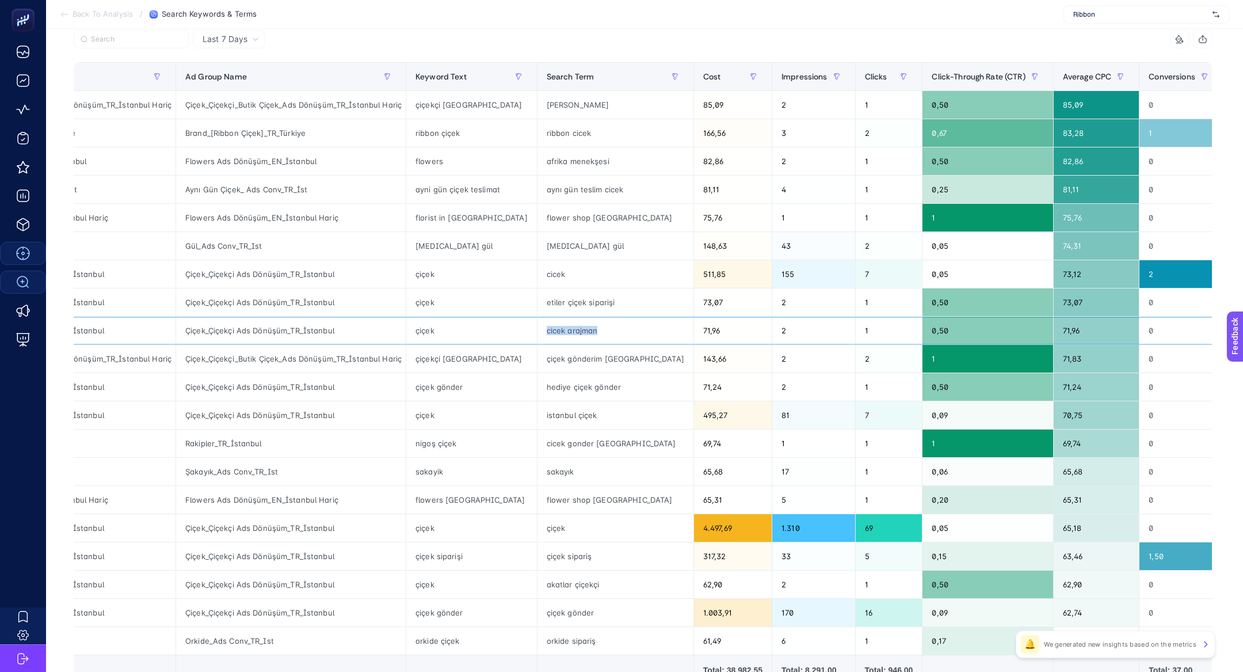
click at [542, 329] on div "cicek arajman" at bounding box center [616, 331] width 156 height 28
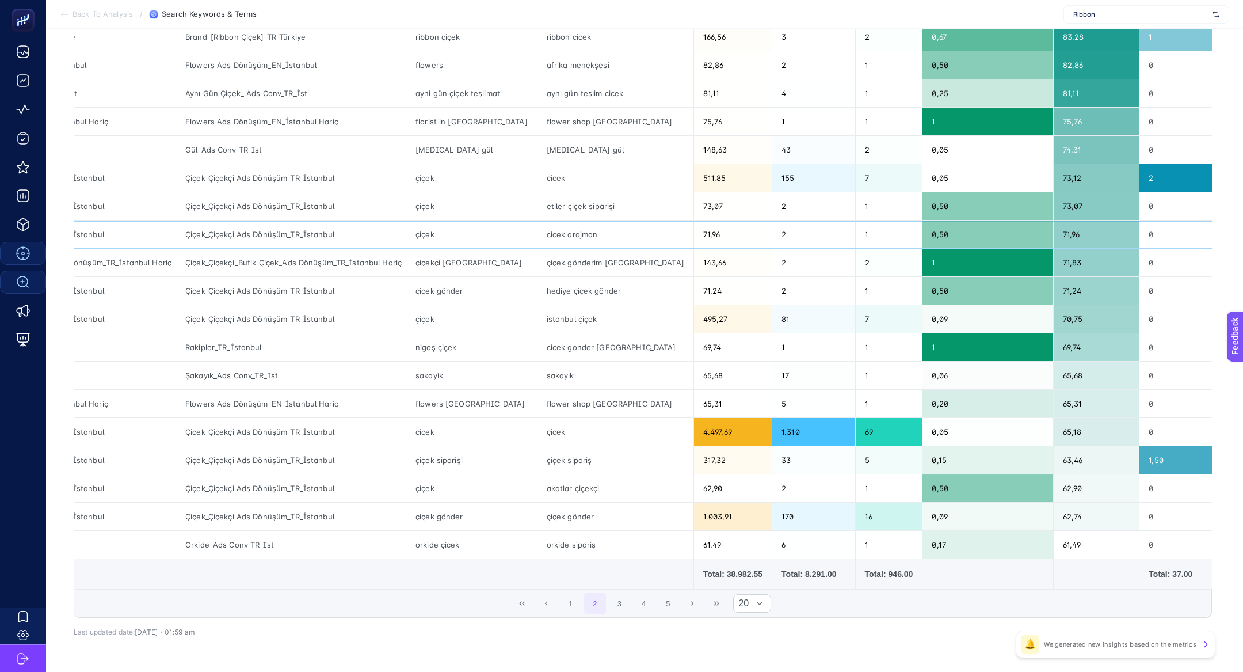
scroll to position [217, 0]
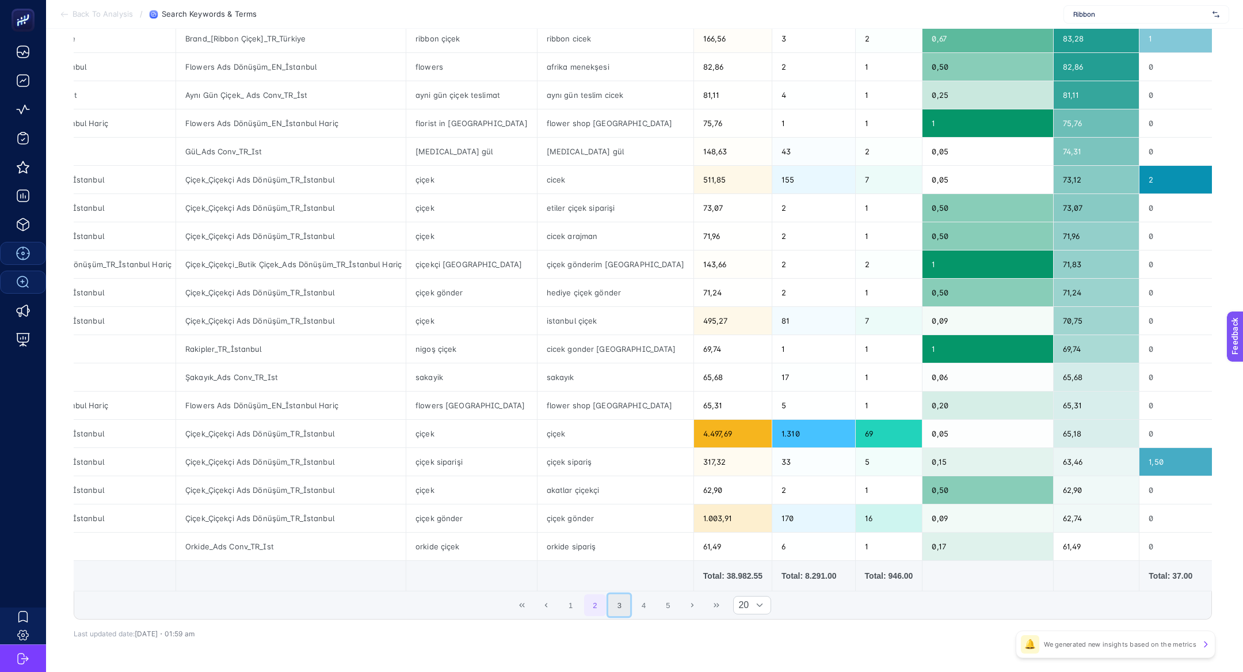
click at [616, 603] on button "3" at bounding box center [619, 605] width 22 height 22
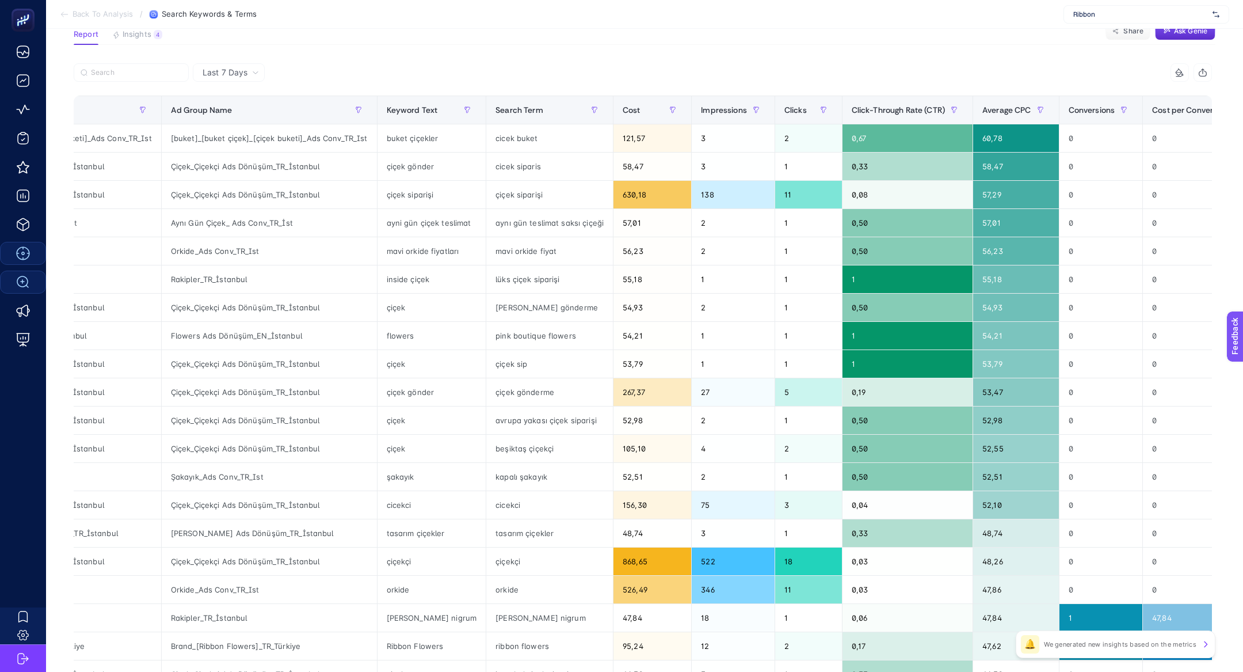
scroll to position [91, 0]
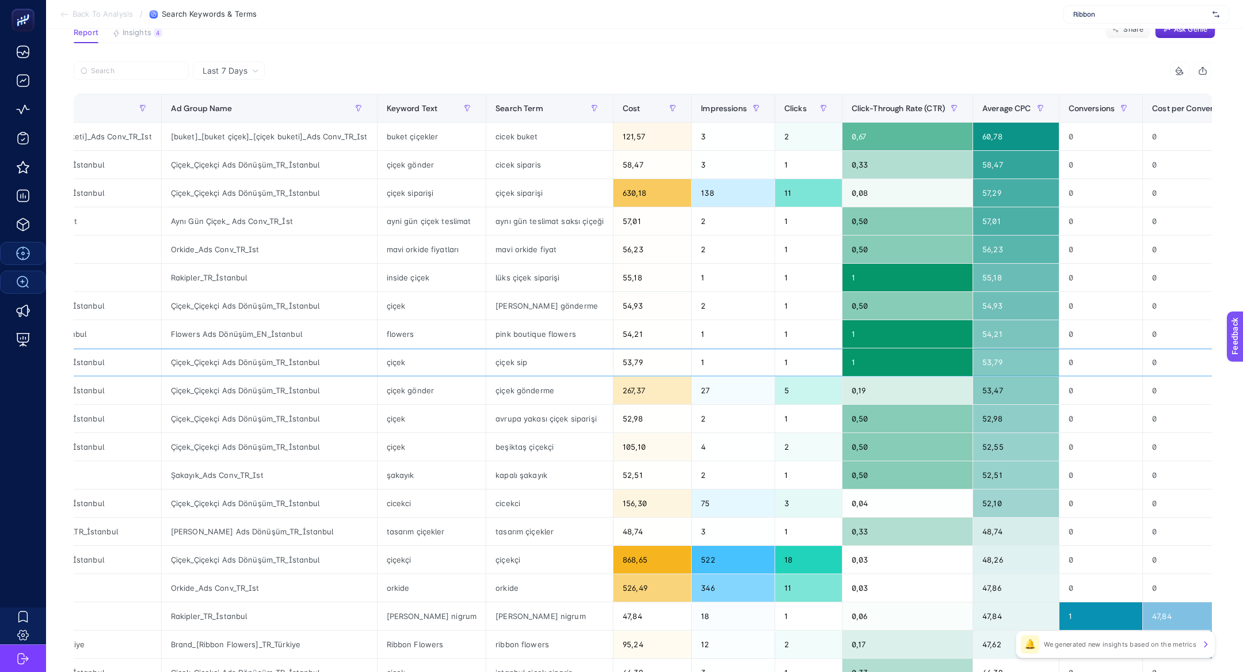
click at [505, 356] on div "çiçek sip" at bounding box center [549, 362] width 127 height 28
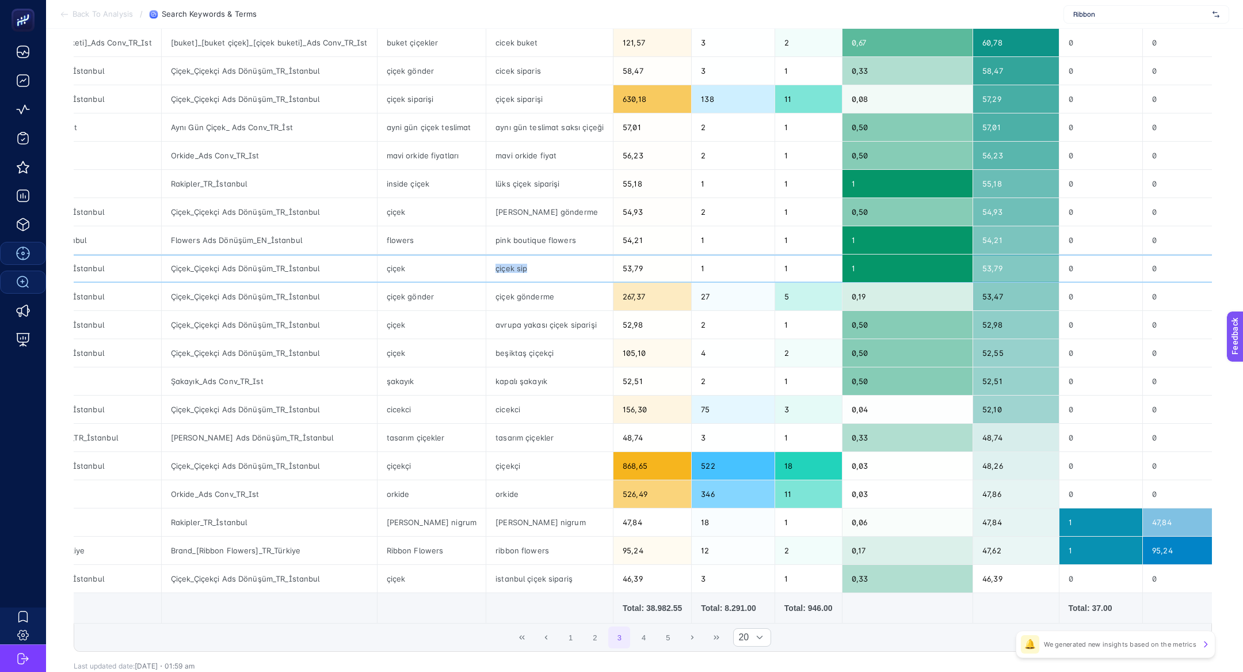
scroll to position [0, 0]
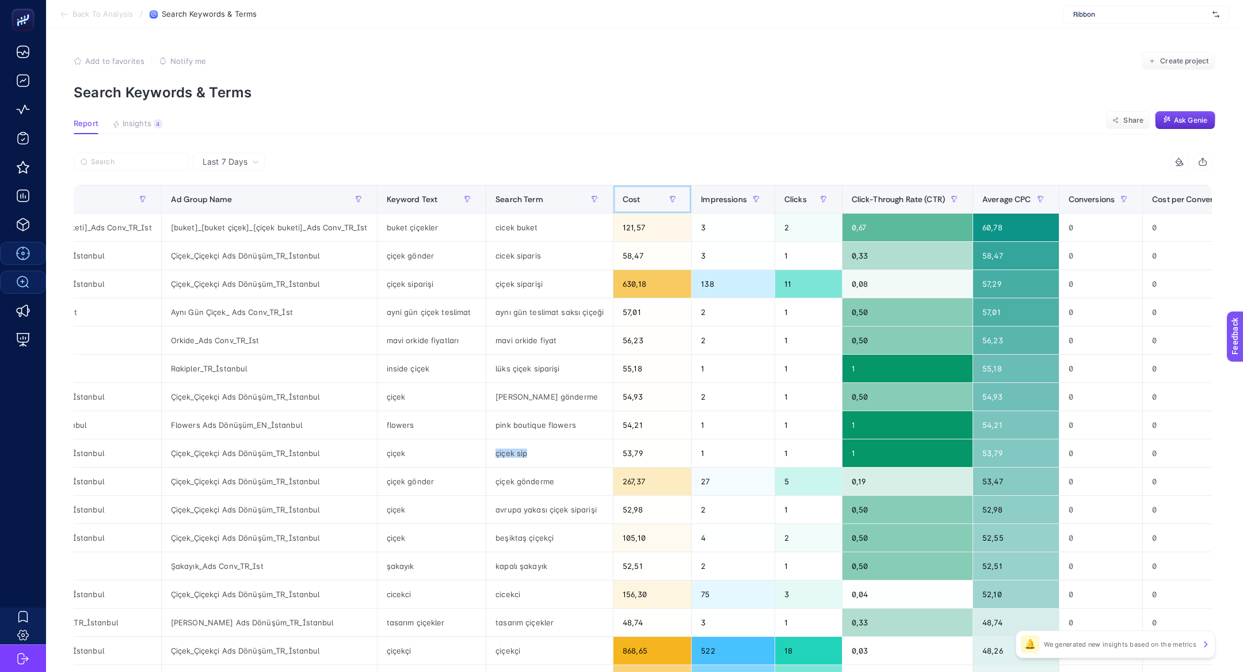
click at [623, 201] on span "Cost" at bounding box center [632, 199] width 18 height 9
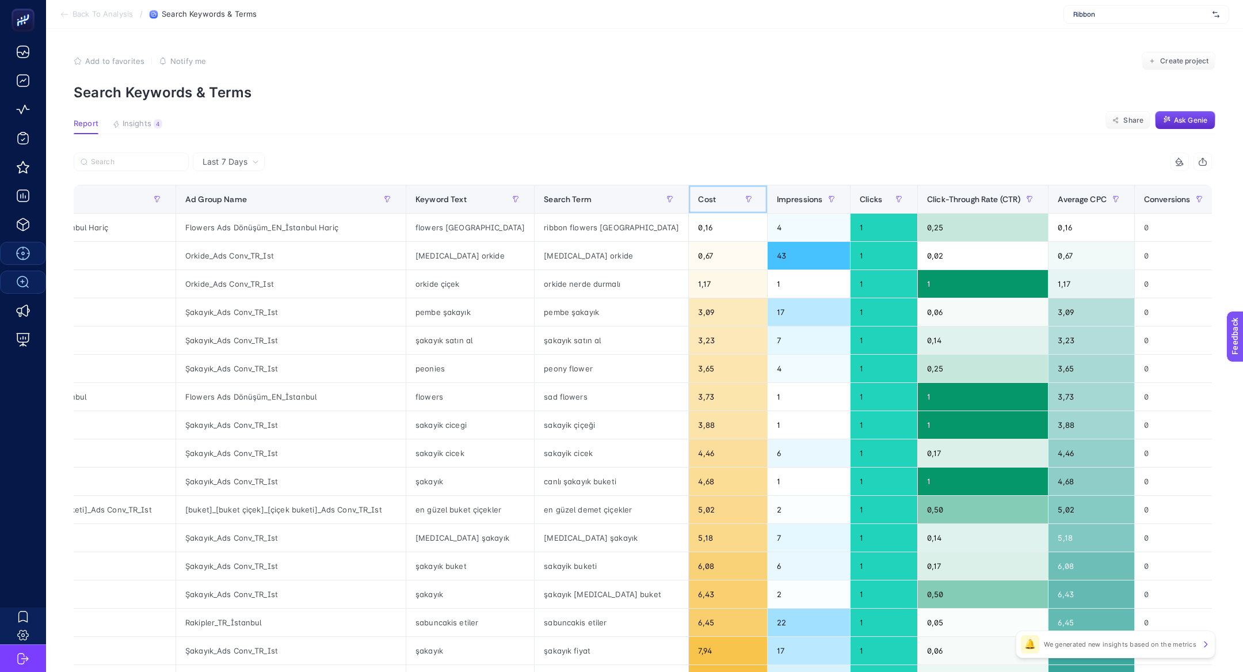
click at [698, 204] on div "Cost" at bounding box center [727, 199] width 59 height 18
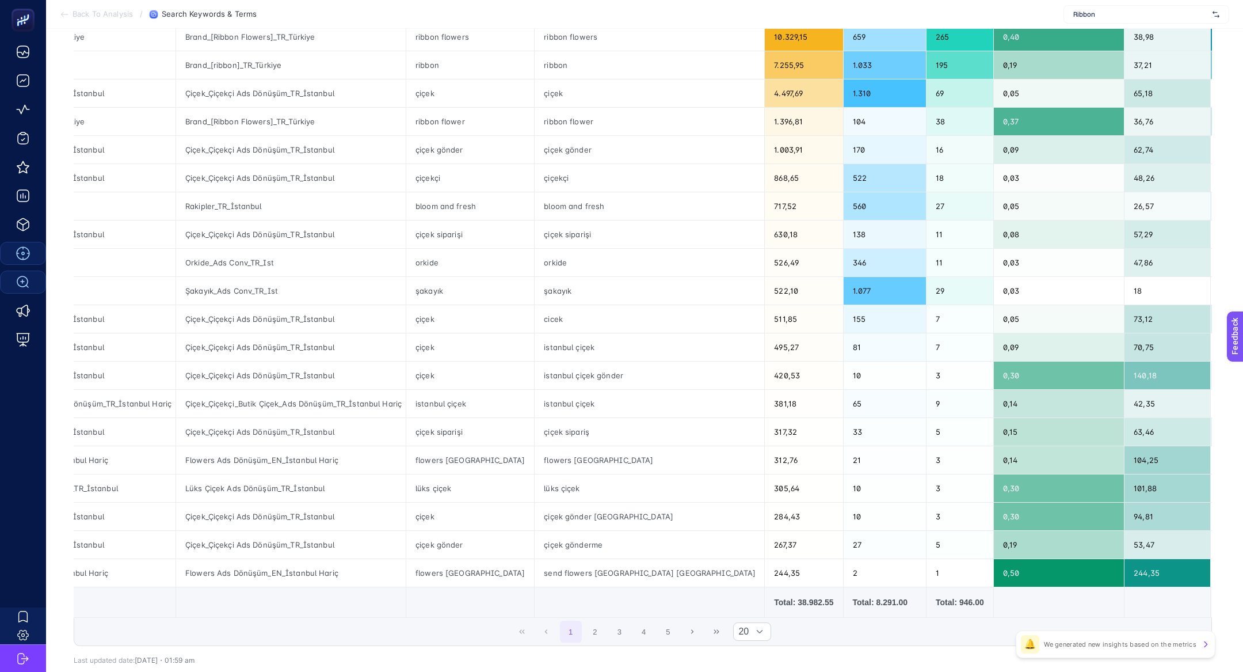
scroll to position [200, 0]
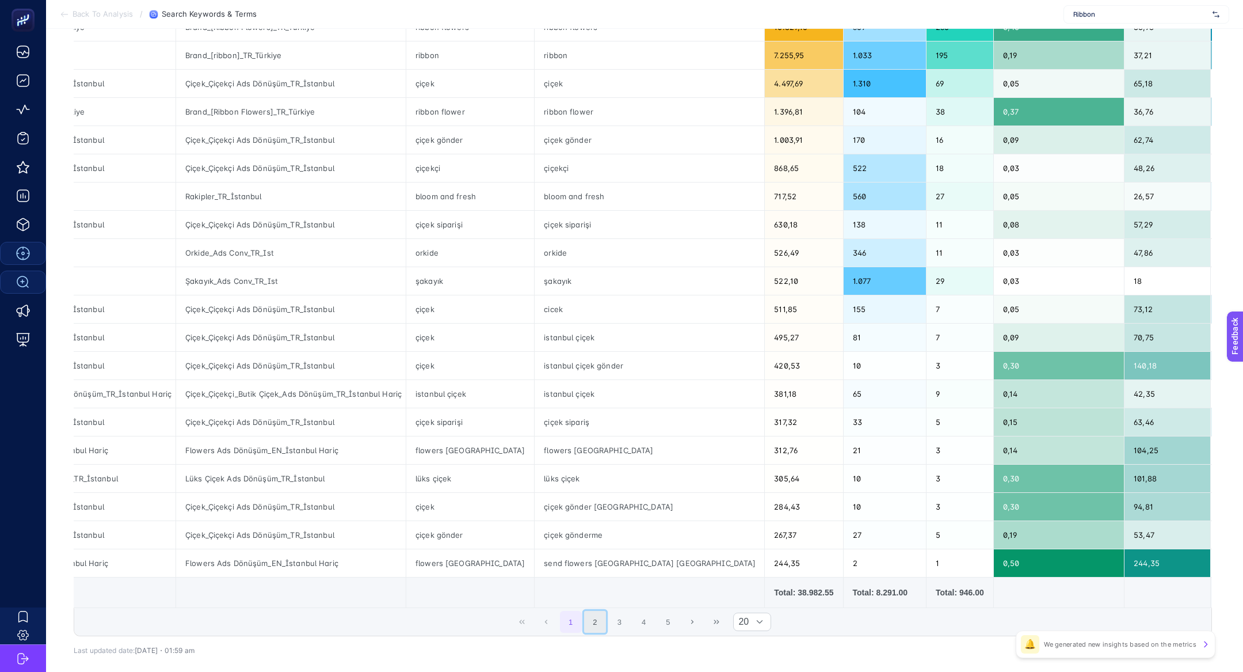
click at [595, 620] on button "2" at bounding box center [595, 622] width 22 height 22
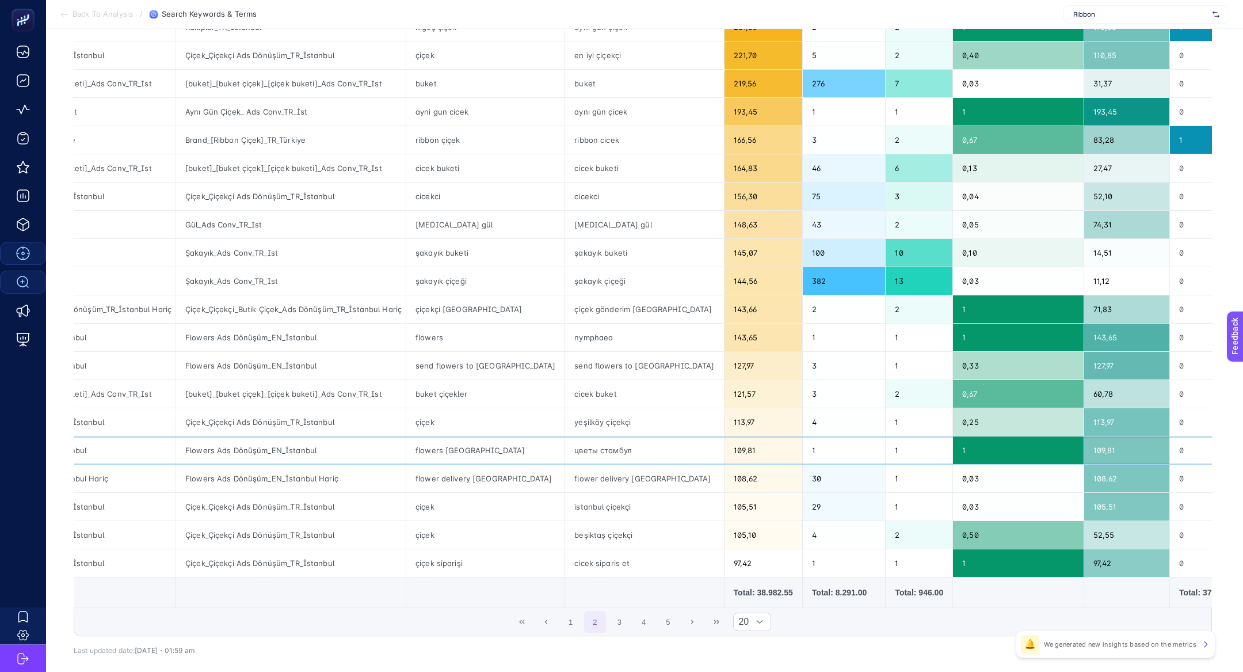
click at [565, 448] on div "цветы стамбул" at bounding box center [644, 450] width 158 height 28
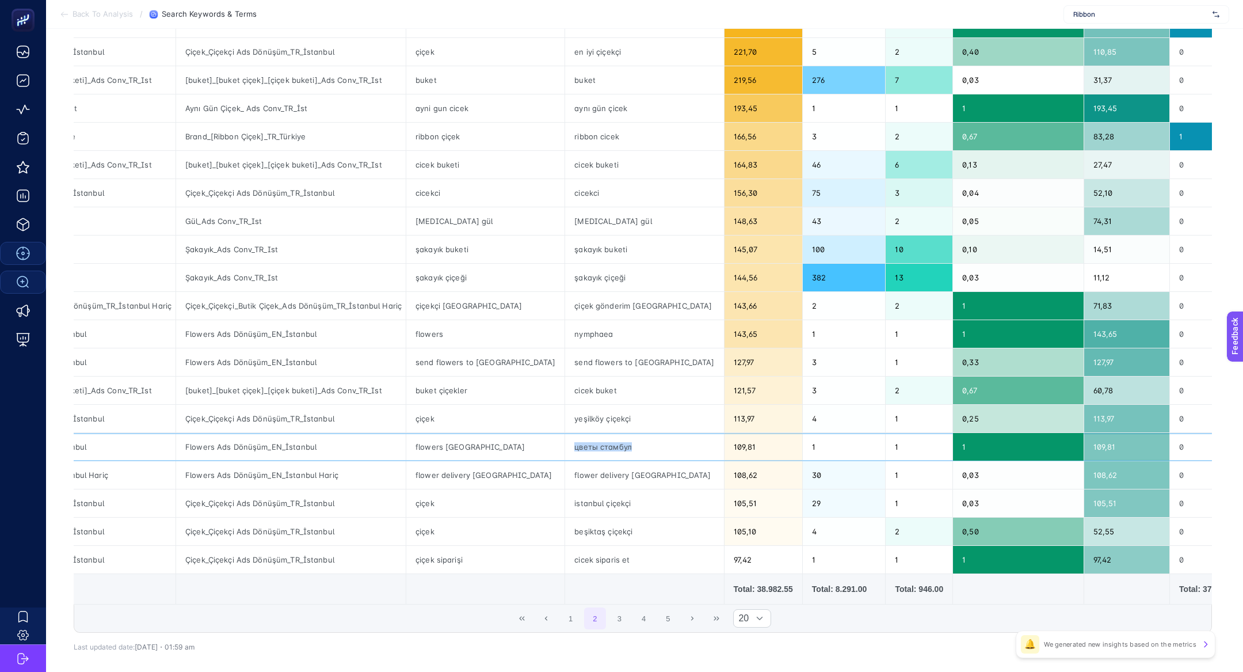
scroll to position [206, 0]
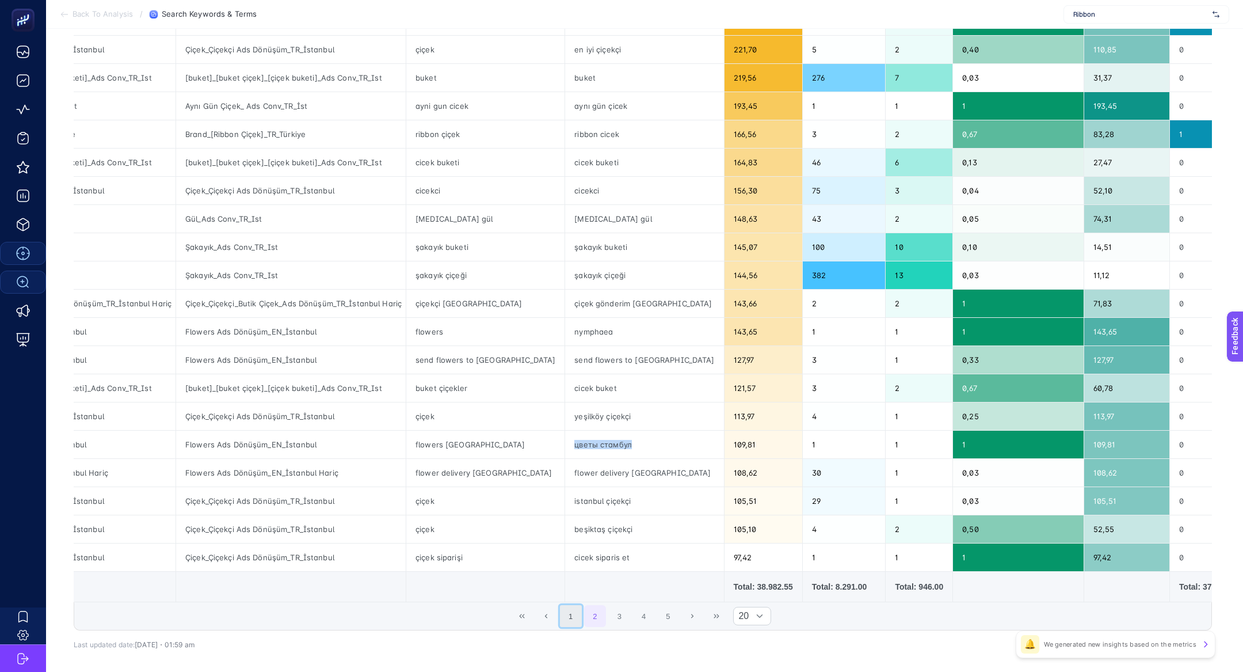
click at [569, 611] on button "1" at bounding box center [571, 616] width 22 height 22
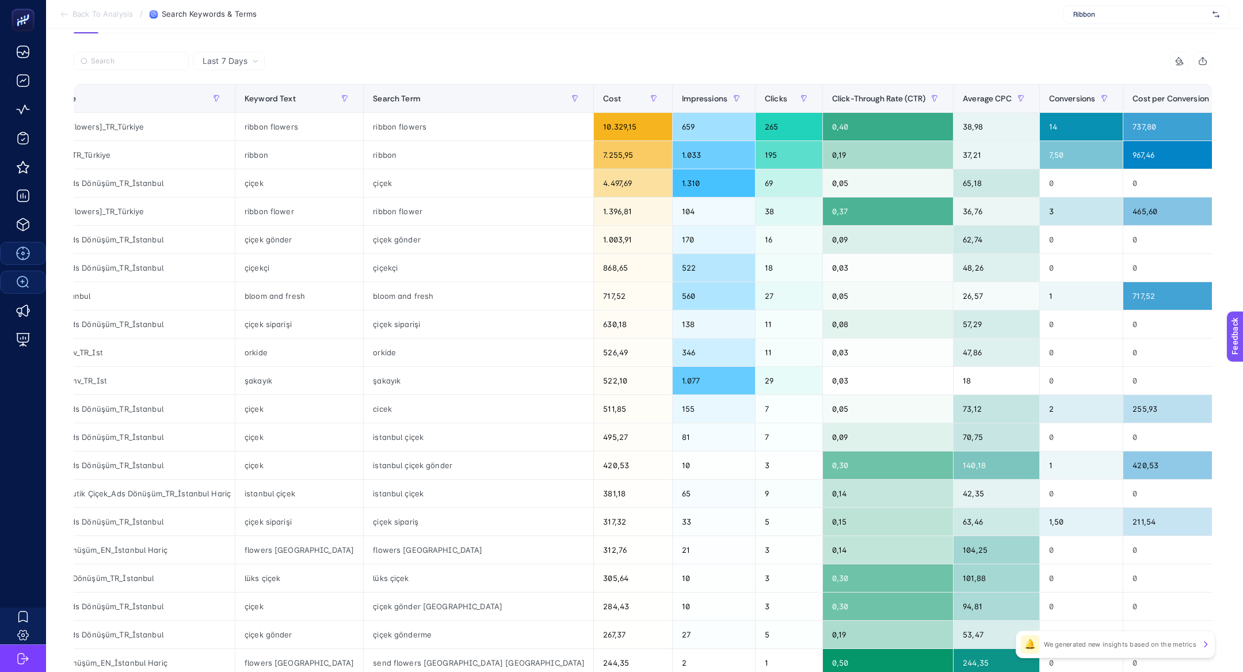
scroll to position [0, 297]
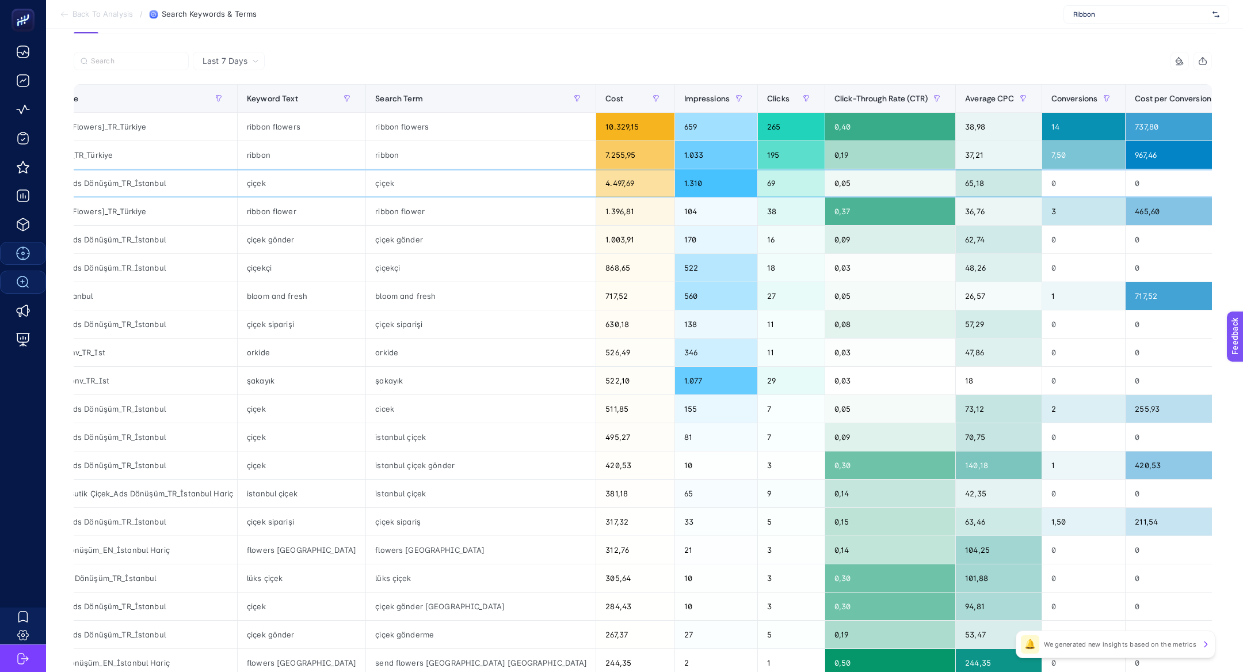
click at [367, 185] on div "çiçek" at bounding box center [481, 183] width 230 height 28
click at [131, 189] on div "Çiçek_Çiçekçi Ads Dönüşüm_TR_İstanbul" at bounding box center [122, 183] width 230 height 28
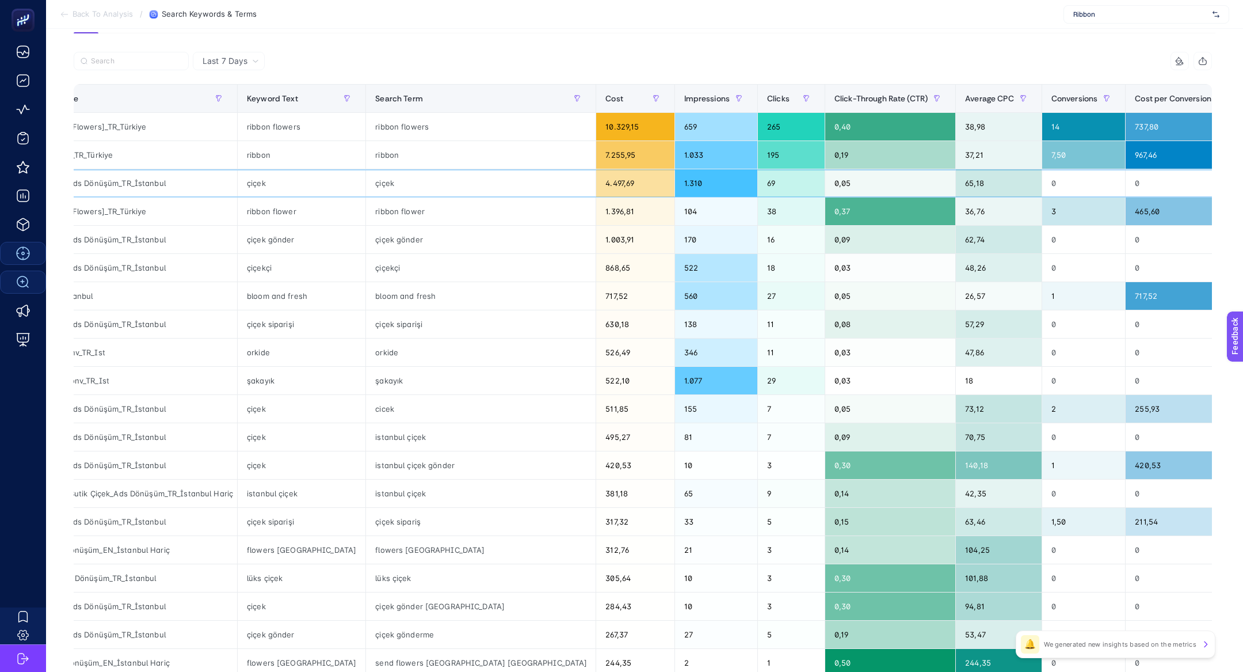
click at [131, 189] on div "Çiçek_Çiçekçi Ads Dönüşüm_TR_İstanbul" at bounding box center [122, 183] width 230 height 28
click at [131, 175] on div "Çiçek_Çiçekçi Ads Dönüşüm_TR_İstanbul" at bounding box center [122, 183] width 230 height 28
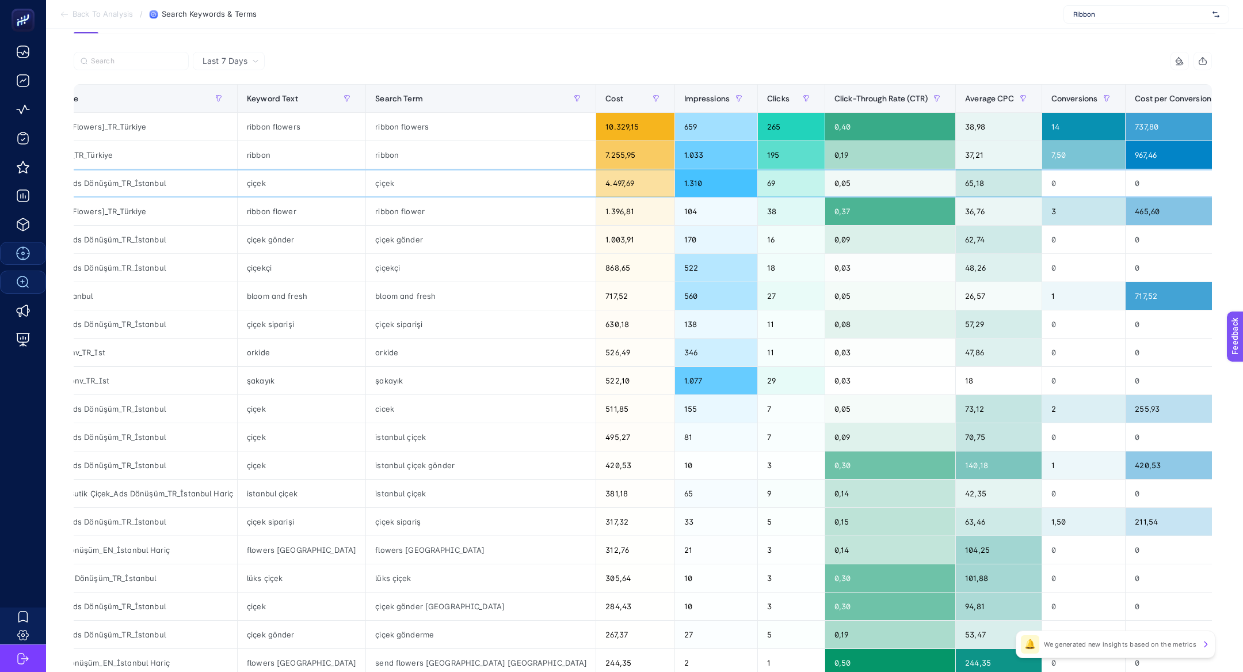
click at [132, 178] on div "Çiçek_Çiçekçi Ads Dönüşüm_TR_İstanbul" at bounding box center [122, 183] width 230 height 28
copy tr "Çiçek_Çiçekçi Ads Dönüşüm_TR_İstanbul"
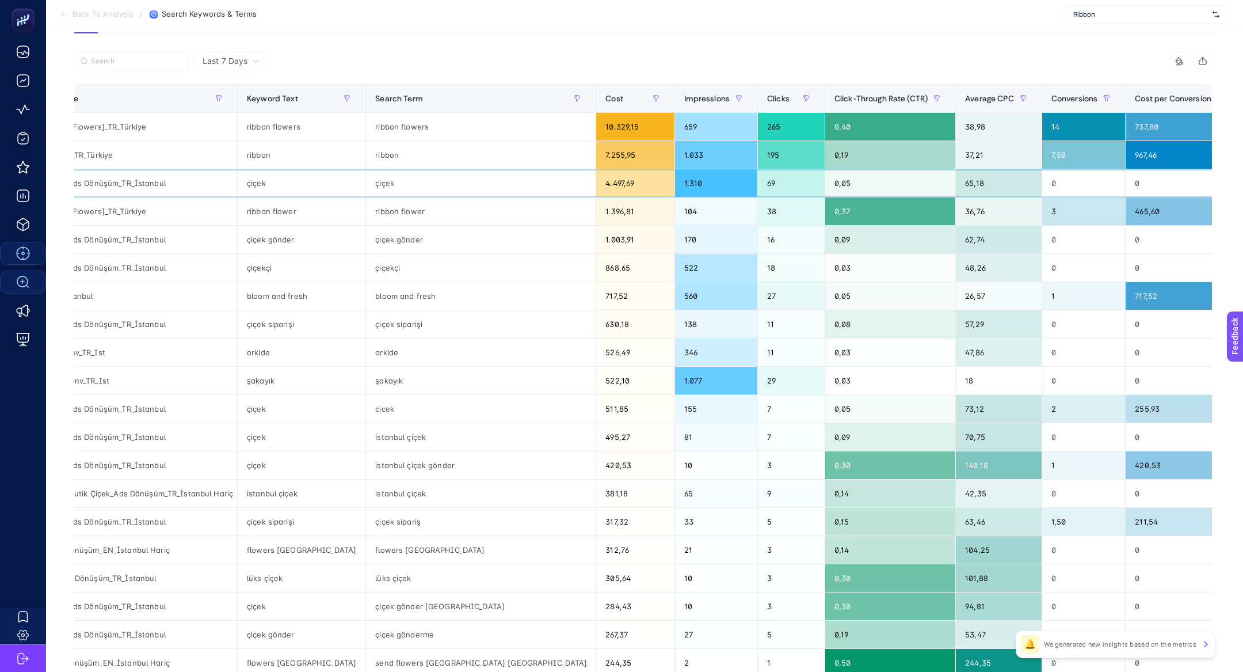
click at [366, 190] on div "çiçek" at bounding box center [481, 183] width 230 height 28
click at [366, 188] on div "çiçek" at bounding box center [481, 183] width 230 height 28
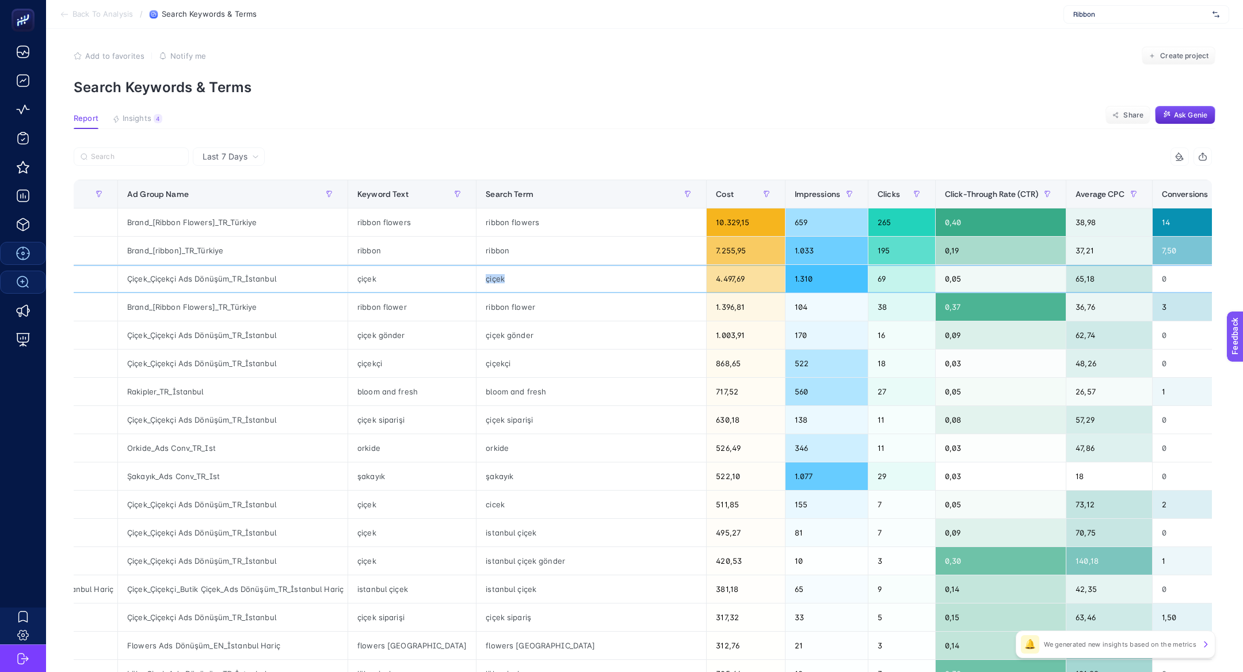
scroll to position [0, 0]
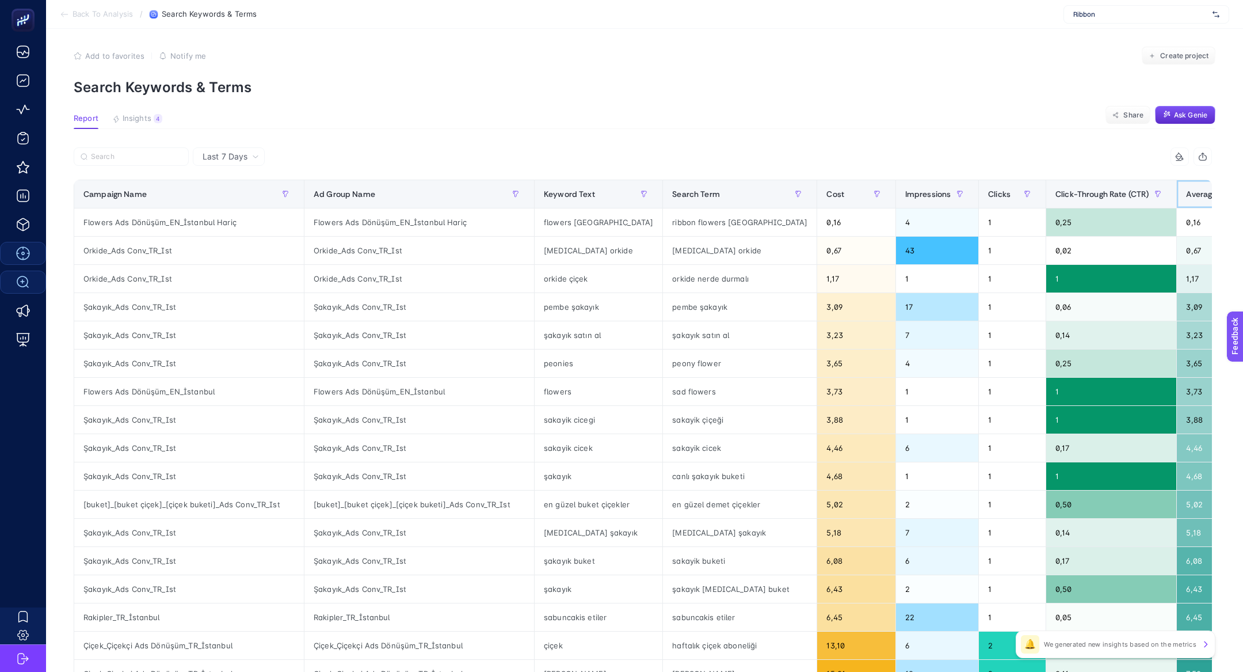
click at [1186, 190] on span "Average CPC" at bounding box center [1210, 193] width 49 height 9
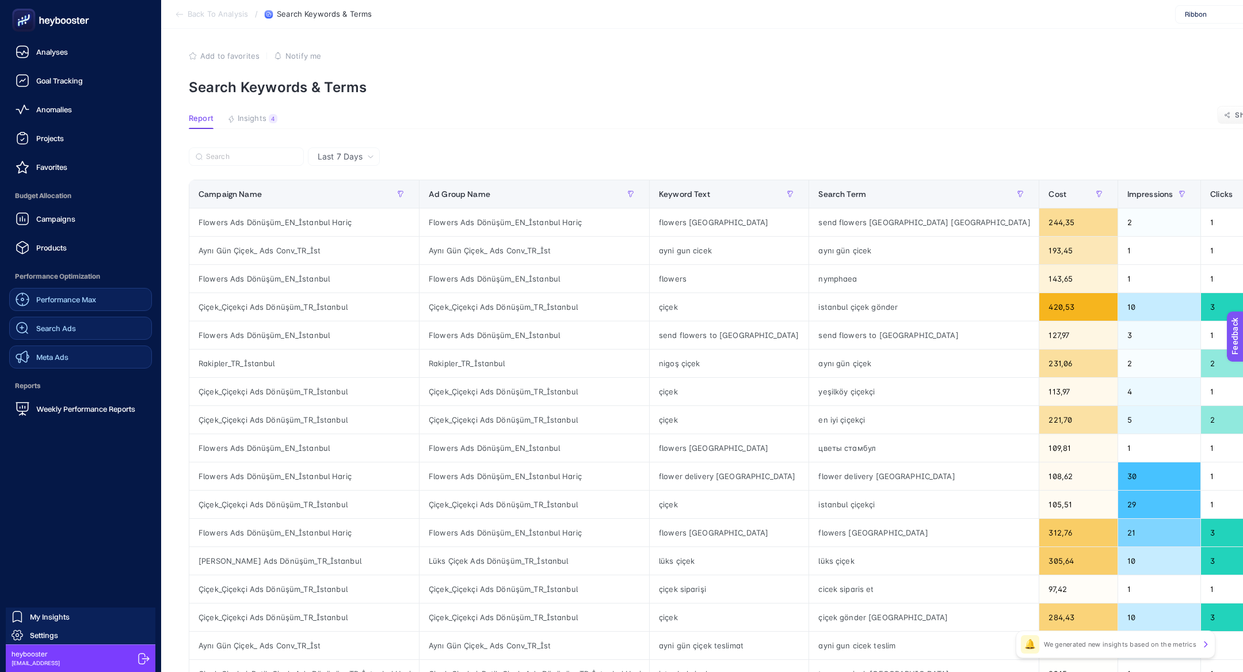
click at [54, 353] on span "Meta Ads" at bounding box center [52, 356] width 32 height 9
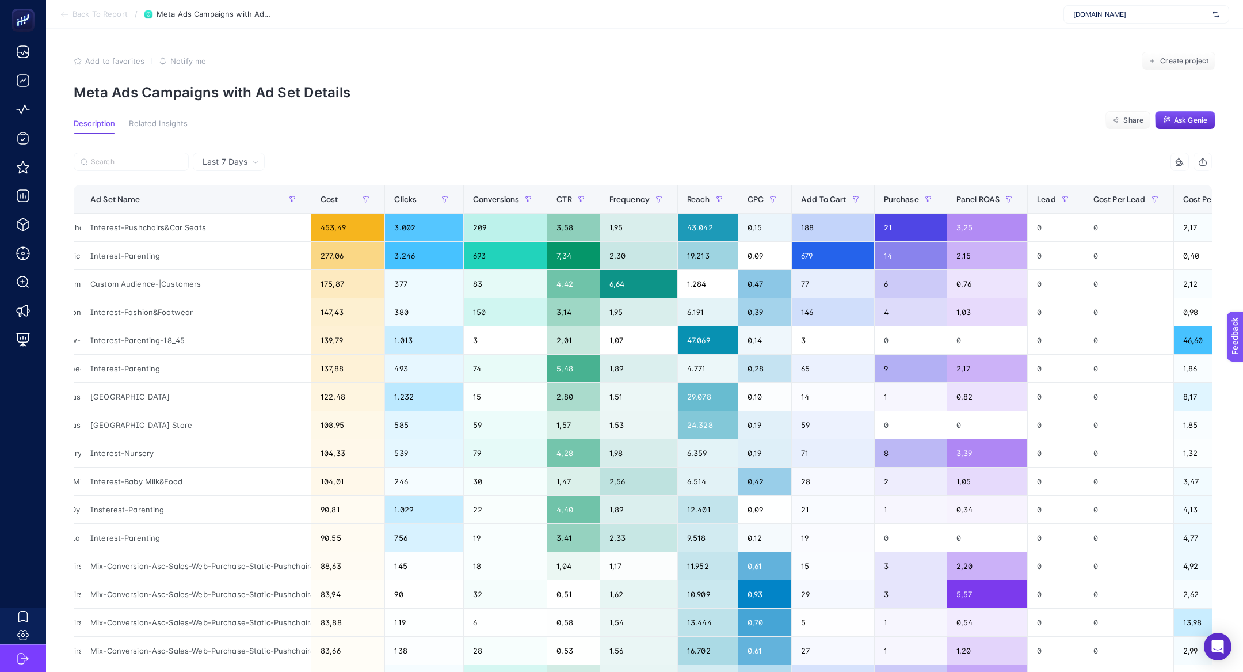
scroll to position [0, 257]
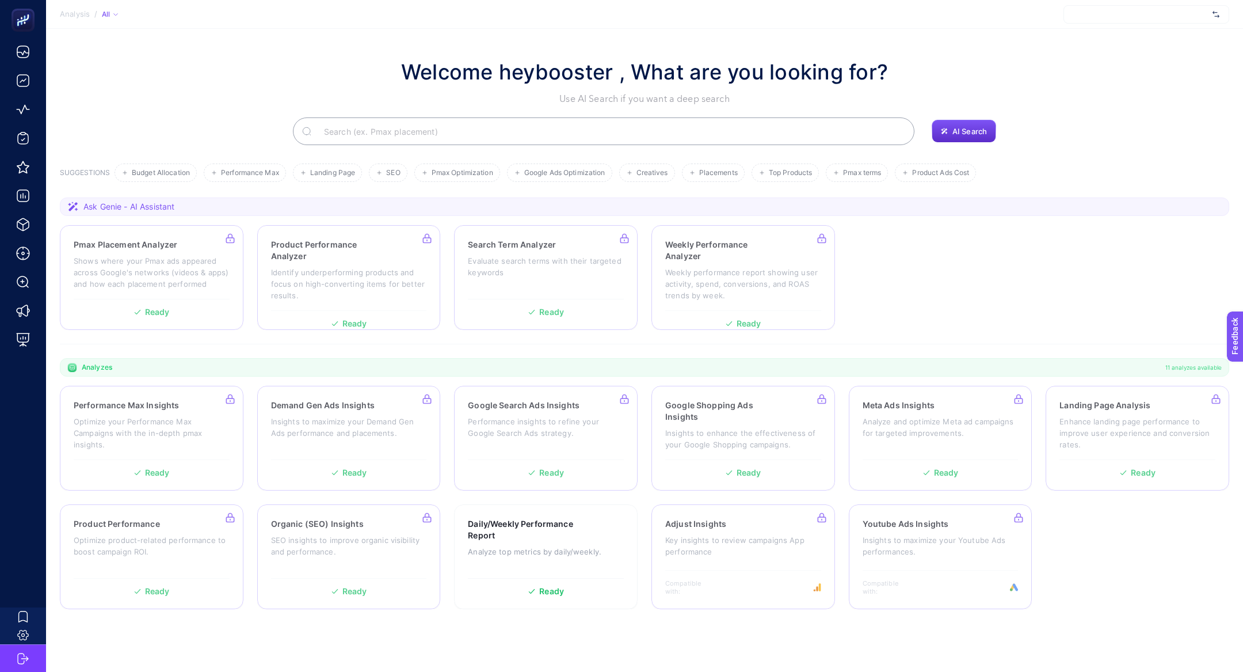
click at [431, 123] on input "Search" at bounding box center [610, 131] width 591 height 32
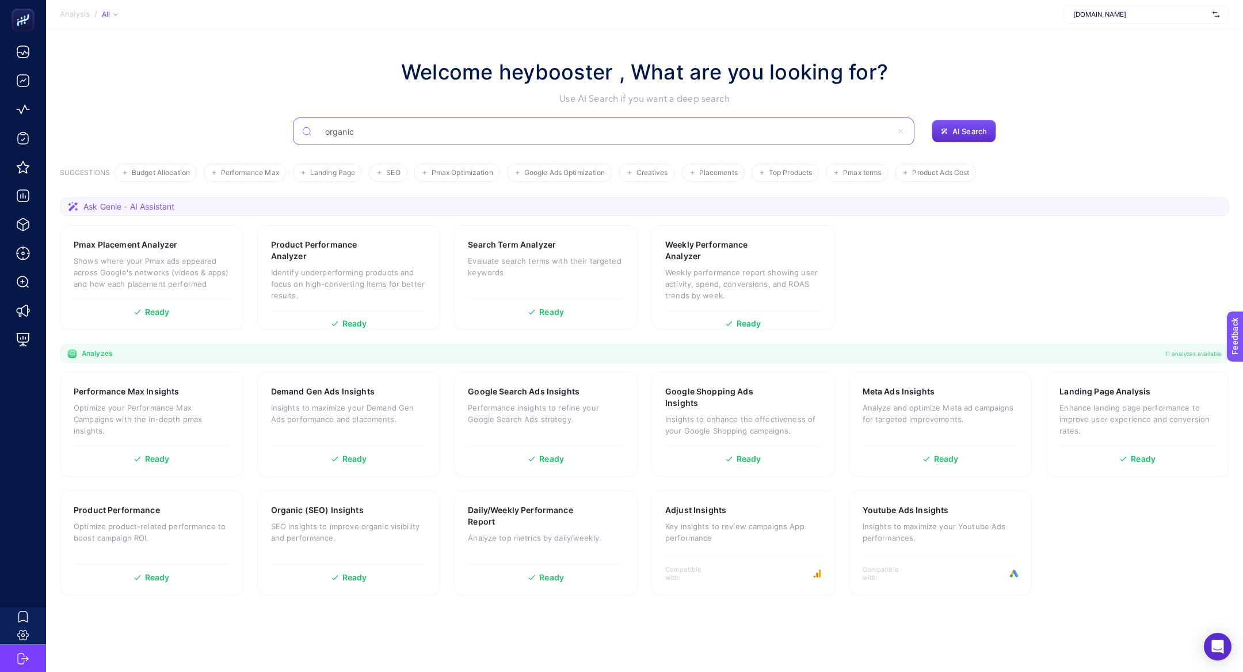
type input "organic"
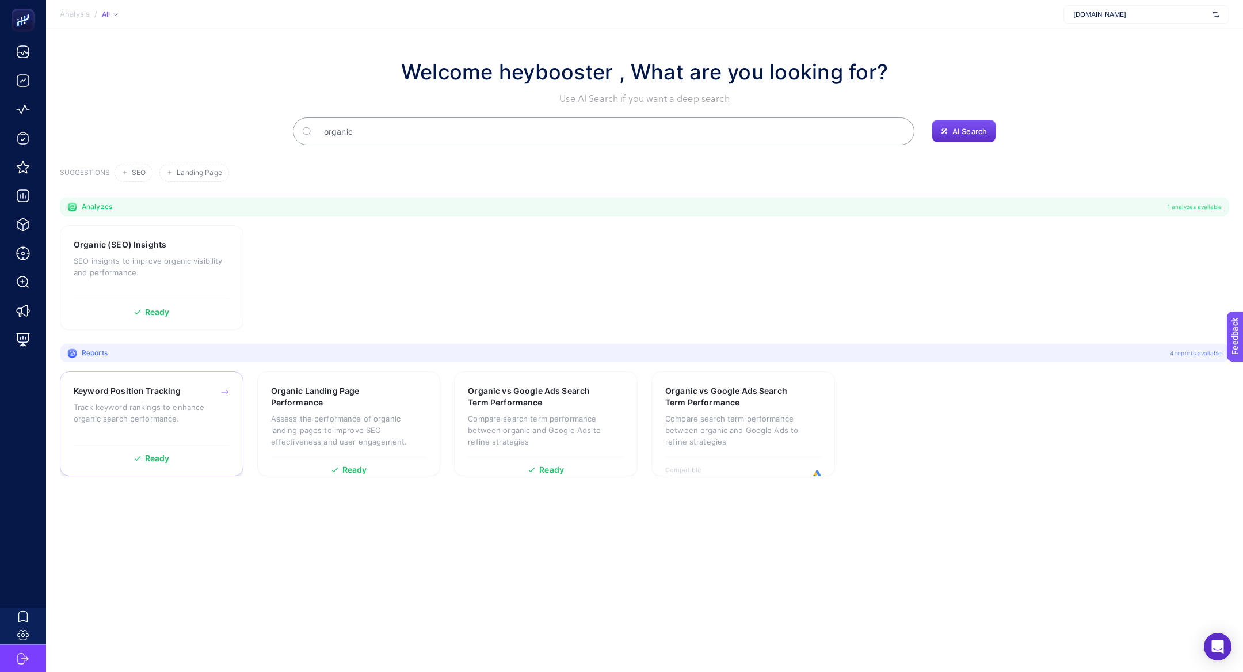
click at [147, 416] on p "Track keyword rankings to enhance organic search performance." at bounding box center [152, 412] width 156 height 23
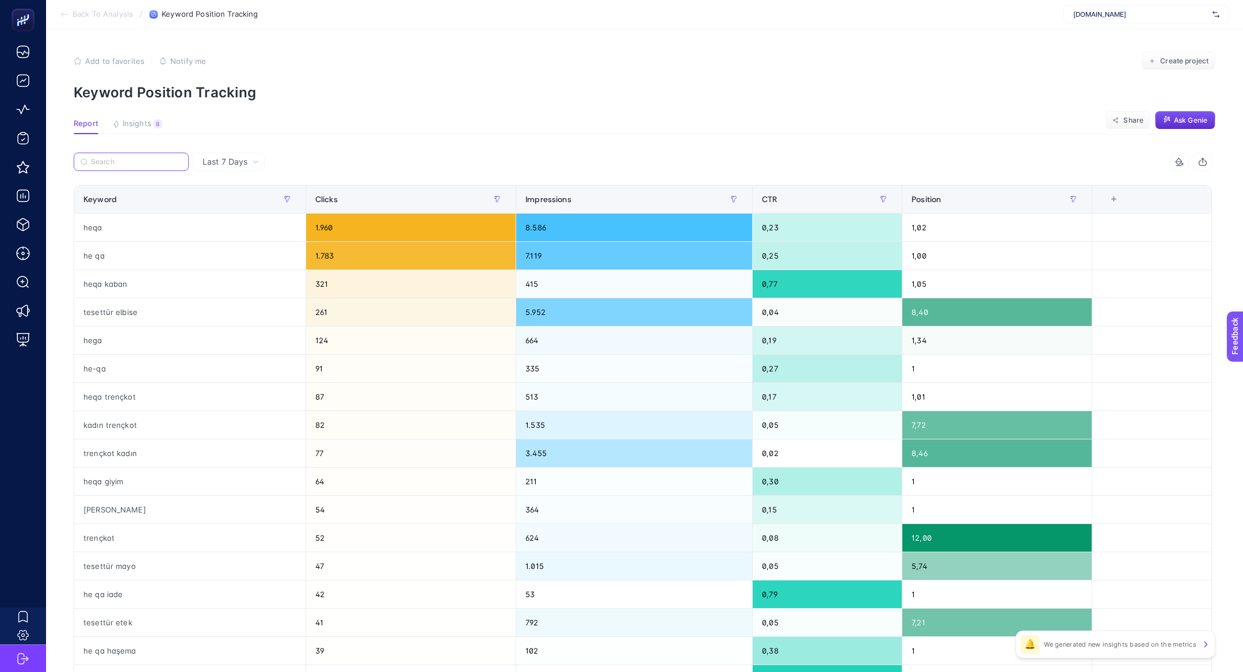
click at [118, 161] on input "Search" at bounding box center [136, 162] width 91 height 9
paste input "trençkot"
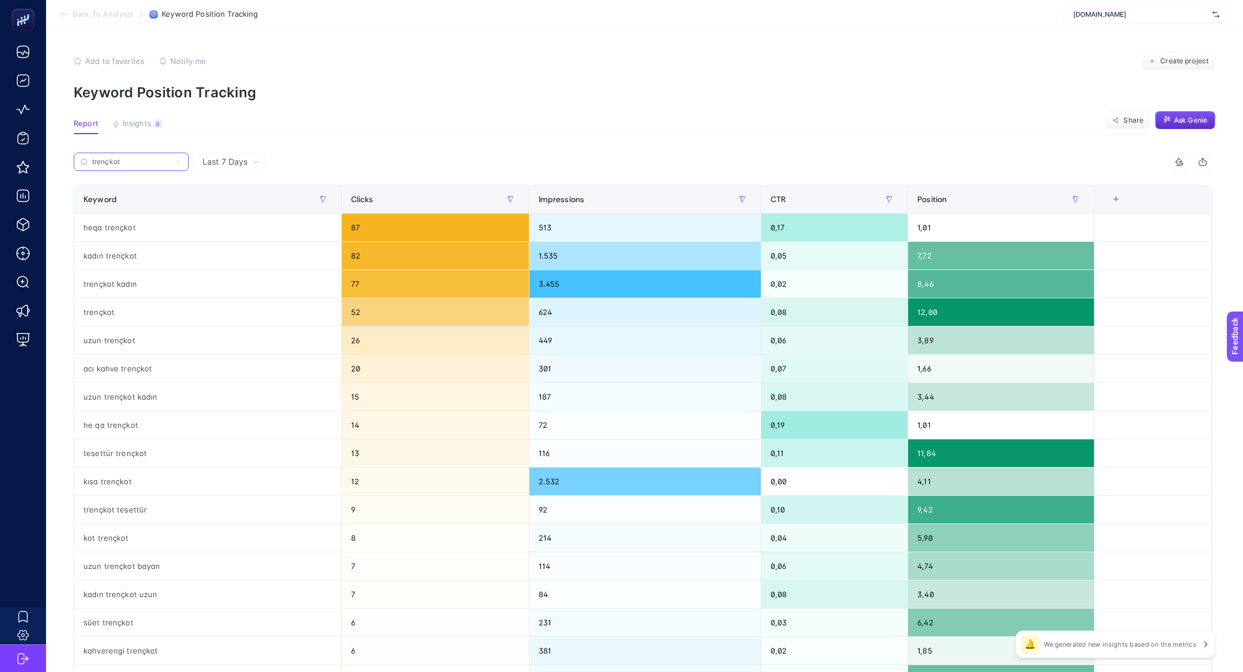
type input "trençkot"
drag, startPoint x: 112, startPoint y: 257, endPoint x: 176, endPoint y: 256, distance: 63.3
click at [176, 256] on div "kadın trençkot" at bounding box center [207, 256] width 267 height 28
drag, startPoint x: 88, startPoint y: 313, endPoint x: 181, endPoint y: 312, distance: 93.3
click at [181, 312] on div "trençkot" at bounding box center [207, 312] width 267 height 28
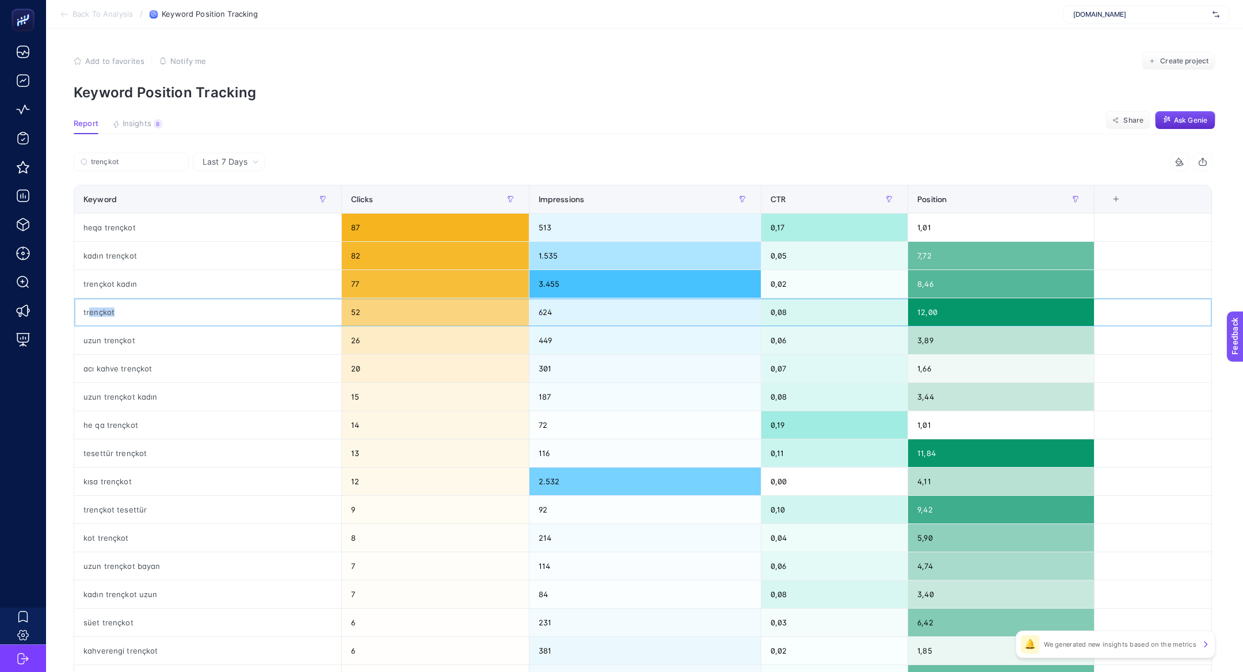
click at [181, 312] on div "trençkot" at bounding box center [207, 312] width 267 height 28
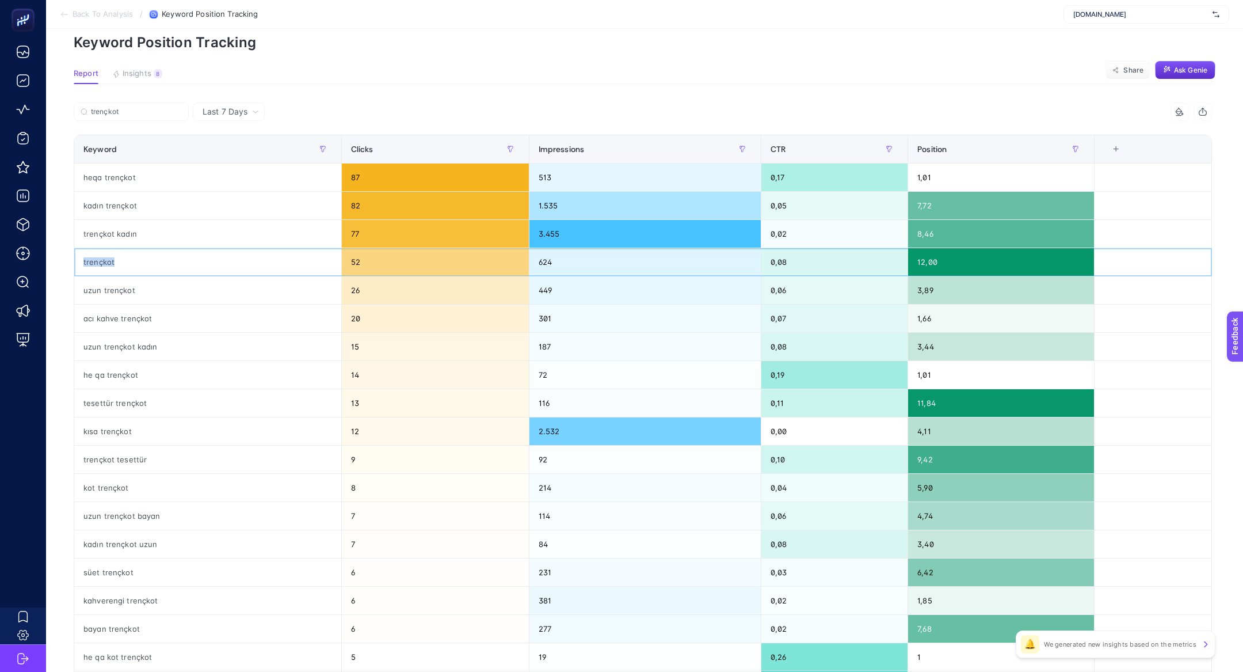
scroll to position [51, 0]
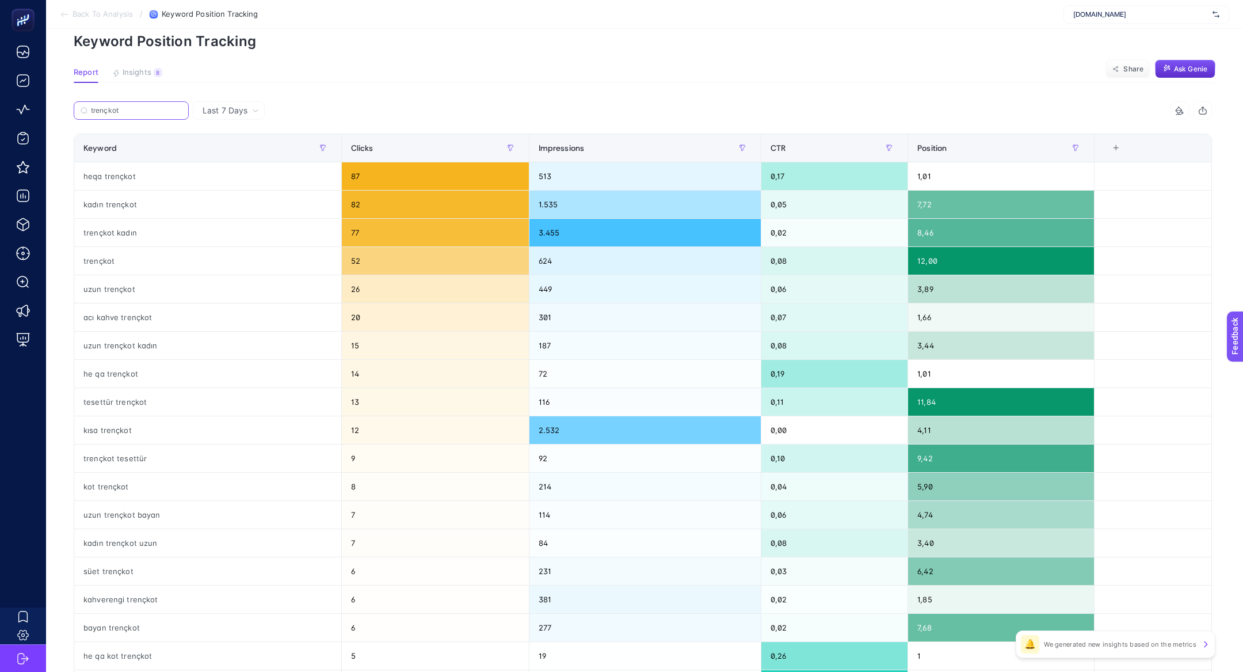
click at [180, 108] on input "trençkot" at bounding box center [136, 110] width 91 height 9
click at [180, 109] on icon at bounding box center [178, 110] width 7 height 7
click at [170, 109] on input "trençkot" at bounding box center [131, 110] width 78 height 9
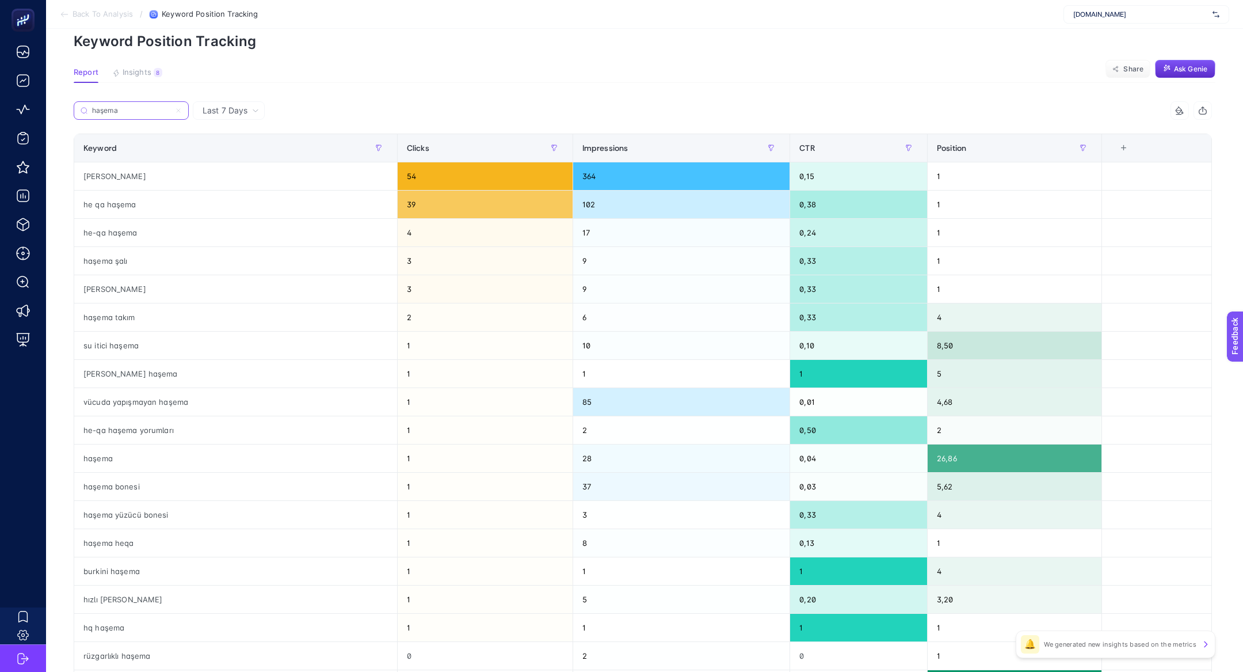
type input "haşema"
drag, startPoint x: 102, startPoint y: 321, endPoint x: 282, endPoint y: 325, distance: 179.6
click at [282, 325] on div "haşema takım" at bounding box center [235, 317] width 323 height 28
drag, startPoint x: 81, startPoint y: 463, endPoint x: 824, endPoint y: 456, distance: 743.1
click at [824, 456] on tr "haşema 1 28 0,04 26,86" at bounding box center [643, 458] width 1138 height 28
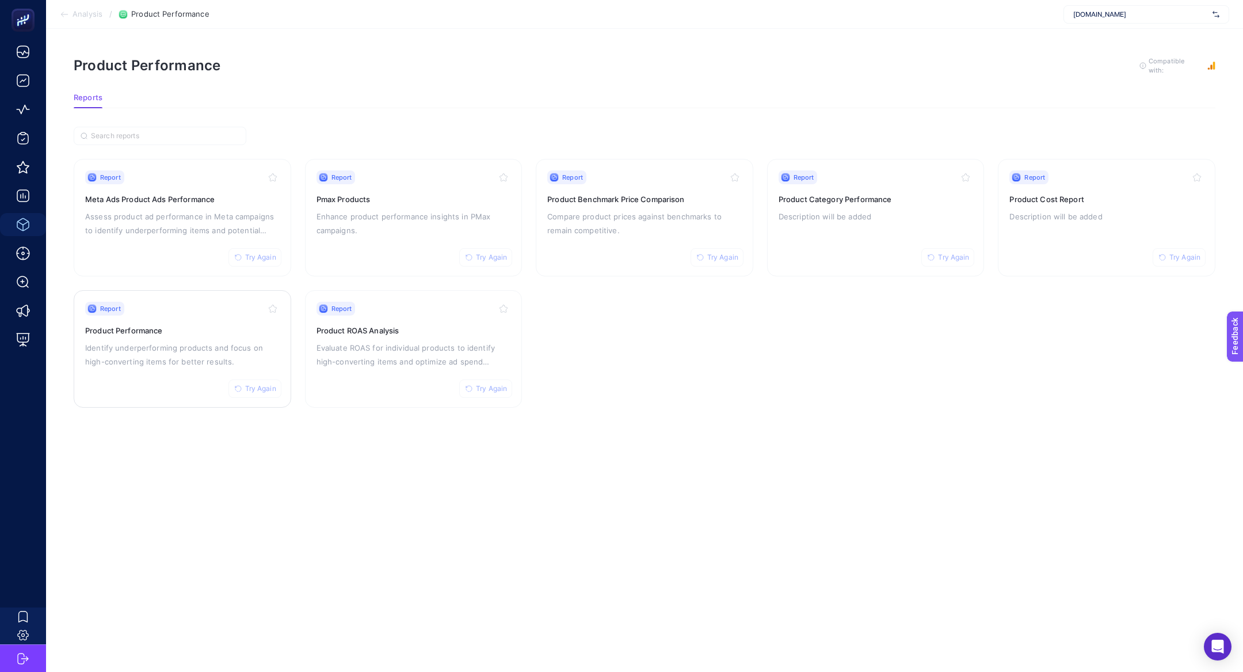
click at [184, 345] on p "Identify underperforming products and focus on high-converting items for better…" at bounding box center [182, 355] width 195 height 28
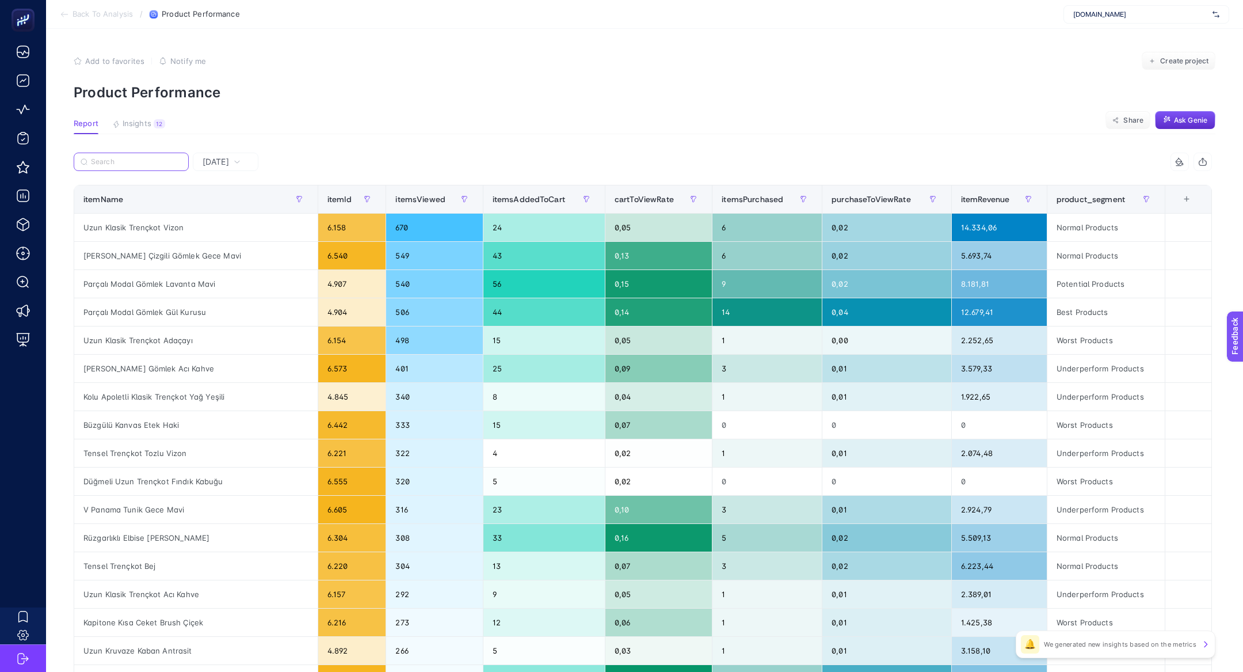
click at [146, 166] on input "Search" at bounding box center [136, 162] width 91 height 9
paste input "Pilise Detaylı Bluz Soft Sarı"
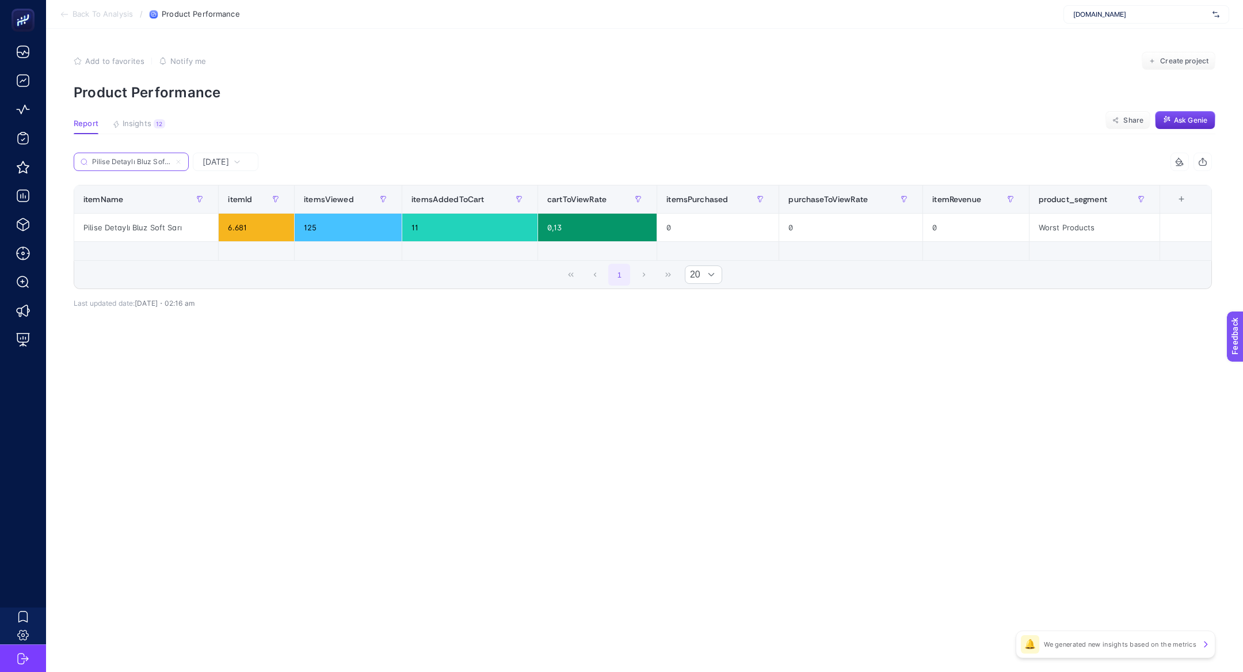
scroll to position [0, 10]
type input "Pilise Detaylı Bluz Soft Sarı"
click at [215, 165] on span "Yesterday" at bounding box center [216, 162] width 26 height 12
click at [229, 165] on span "Yesterday" at bounding box center [216, 162] width 26 height 12
click at [238, 207] on div "itemId" at bounding box center [256, 199] width 57 height 18
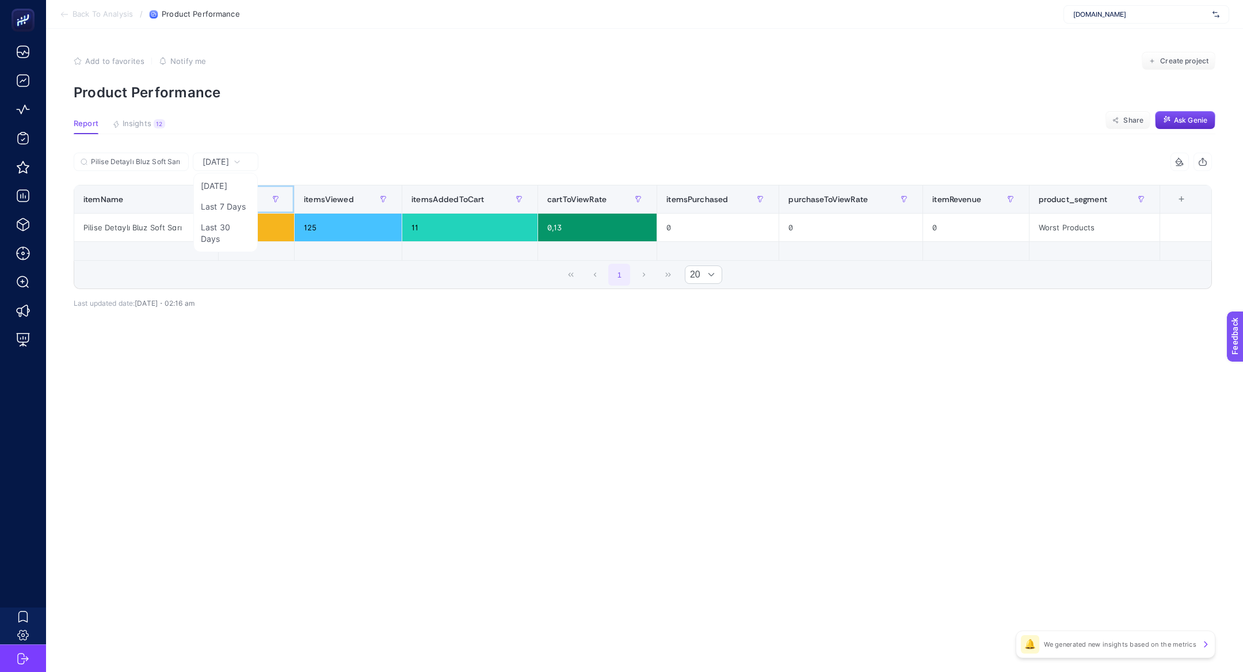
scroll to position [0, 0]
click at [143, 158] on input "Pilise Detaylı Bluz Soft Sarı" at bounding box center [136, 162] width 91 height 9
click at [143, 158] on input "Pilise Detaylı Bluz Soft Sarı" at bounding box center [131, 162] width 78 height 9
click at [180, 163] on icon at bounding box center [178, 161] width 3 height 3
click at [170, 163] on input "Pilise Detaylı Bluz Soft Sarı" at bounding box center [131, 162] width 78 height 9
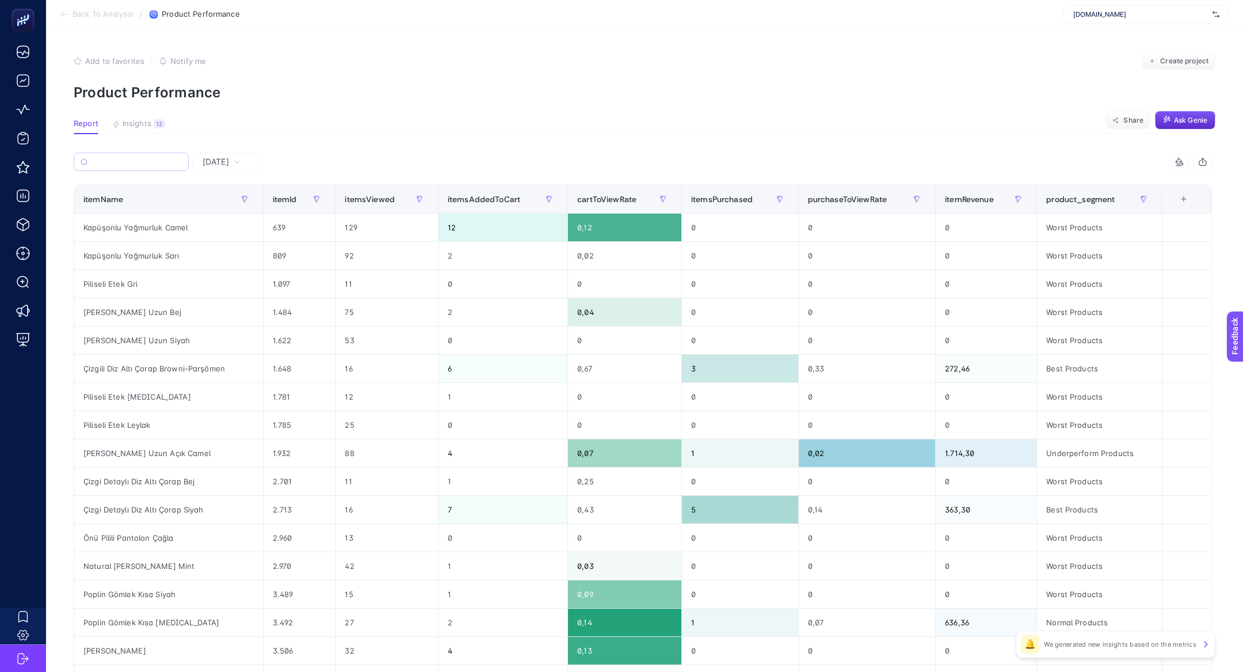
click at [234, 148] on article "Add to favorites false Notify me Create project Product Performance Report Insi…" at bounding box center [644, 473] width 1197 height 888
click at [229, 165] on span "Yesterday" at bounding box center [216, 162] width 26 height 12
drag, startPoint x: 246, startPoint y: 166, endPoint x: 231, endPoint y: 207, distance: 43.5
click at [246, 166] on div "Yesterday Yesterday Last 7 Days Last 30 Days" at bounding box center [226, 162] width 66 height 18
click at [231, 207] on div "itemName" at bounding box center [168, 199] width 170 height 18
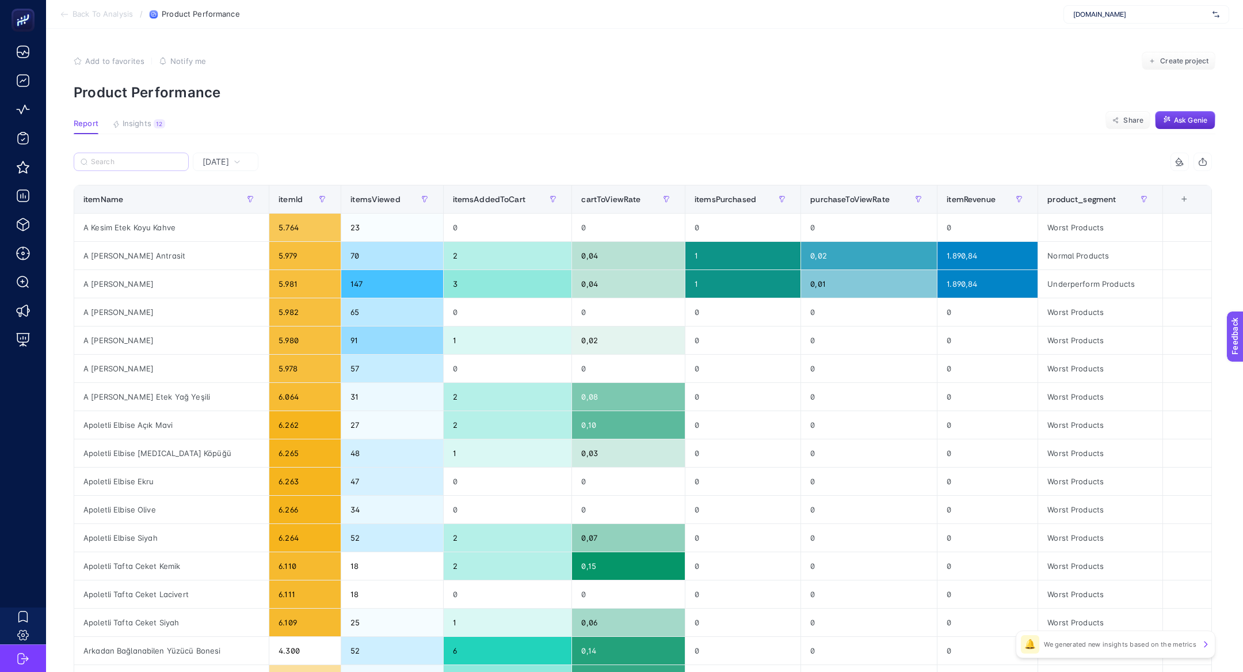
click at [229, 161] on span "Yesterday" at bounding box center [216, 162] width 26 height 12
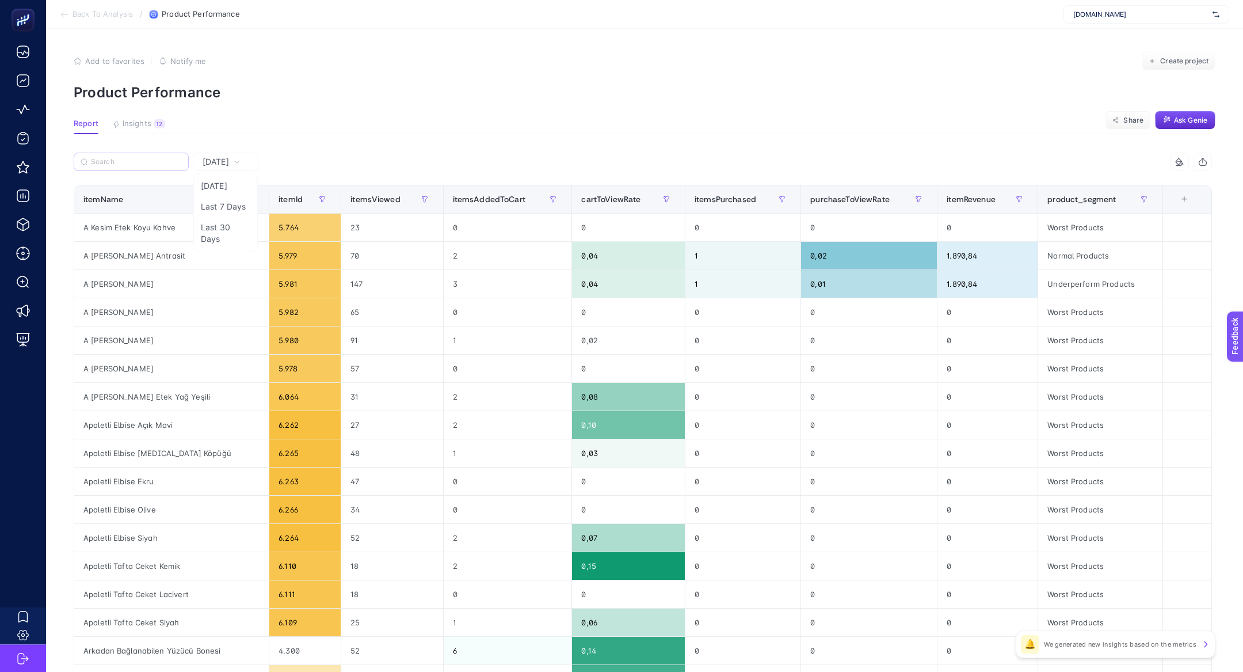
click at [229, 158] on span "Yesterday" at bounding box center [216, 162] width 26 height 12
click at [241, 207] on div at bounding box center [250, 199] width 18 height 18
click at [241, 162] on icon at bounding box center [237, 161] width 7 height 7
click at [225, 210] on li "Last 7 Days" at bounding box center [225, 206] width 59 height 21
click at [0, 0] on label at bounding box center [0, 0] width 0 height 0
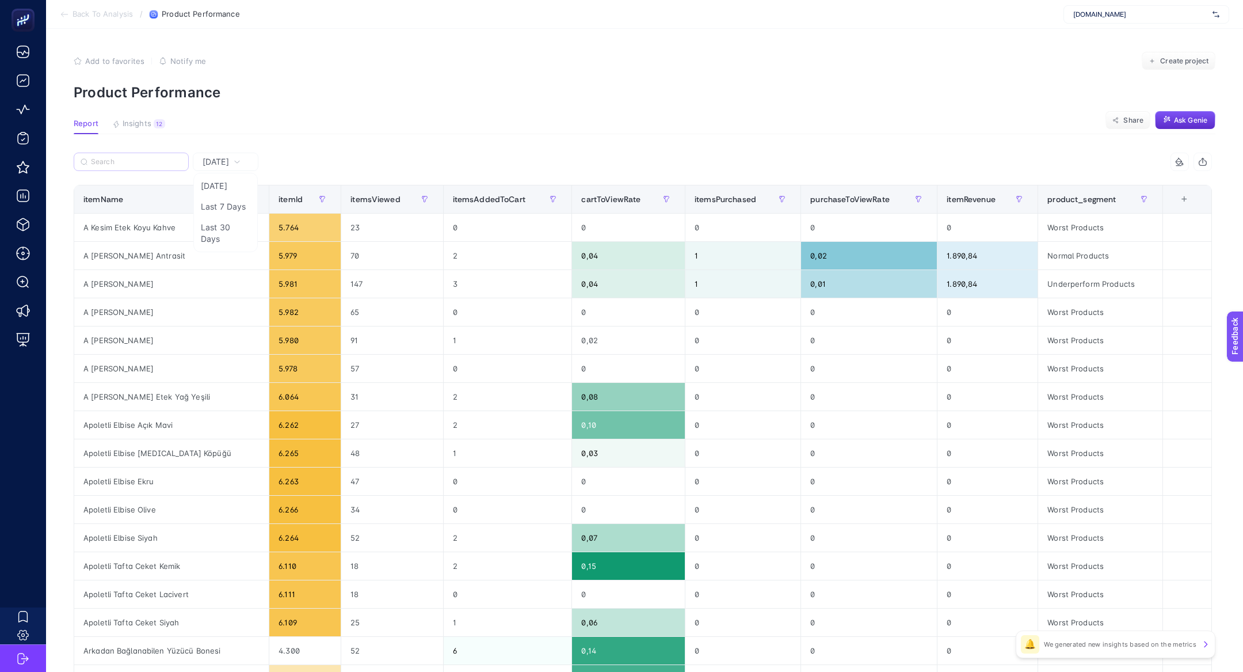
click at [140, 158] on input "Search" at bounding box center [136, 162] width 91 height 9
click at [0, 0] on label at bounding box center [0, 0] width 0 height 0
click at [140, 158] on input "Search" at bounding box center [136, 162] width 91 height 9
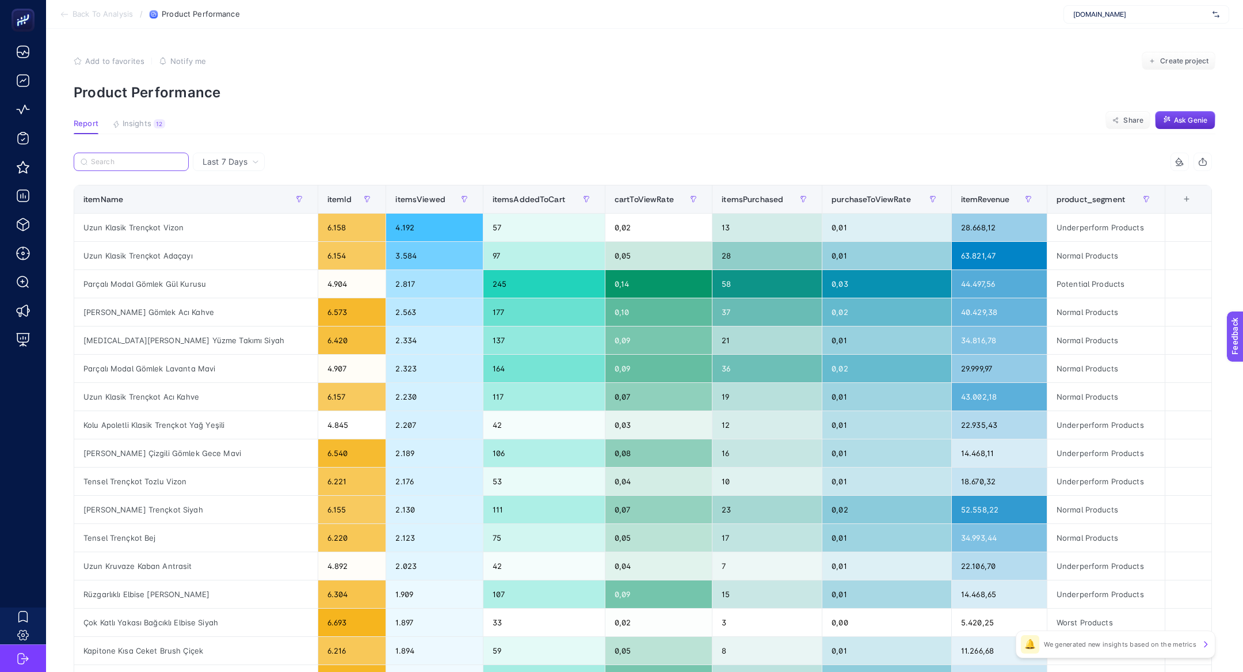
click at [143, 161] on input "Search" at bounding box center [136, 162] width 91 height 9
paste input "Pilise Detaylı Bluz Soft Sarı"
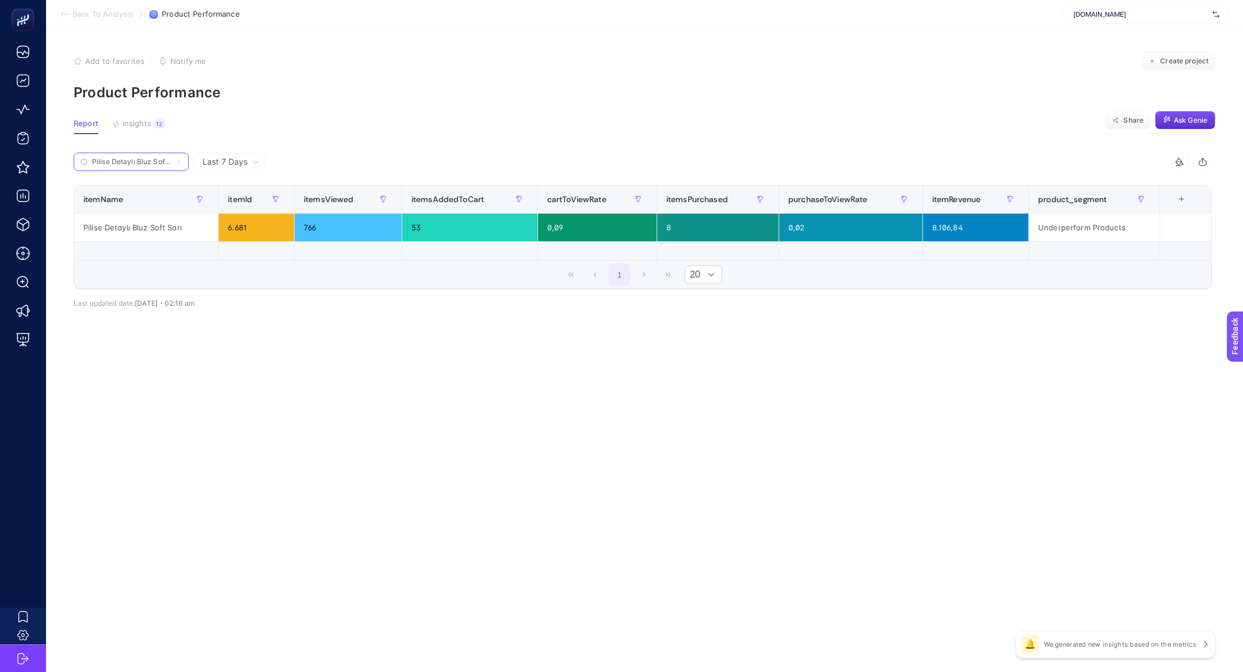
scroll to position [0, 10]
type input "Pilise Detaylı Bluz Soft Sarı"
drag, startPoint x: 685, startPoint y: 230, endPoint x: 658, endPoint y: 229, distance: 27.1
click at [658, 229] on div "8" at bounding box center [717, 228] width 121 height 28
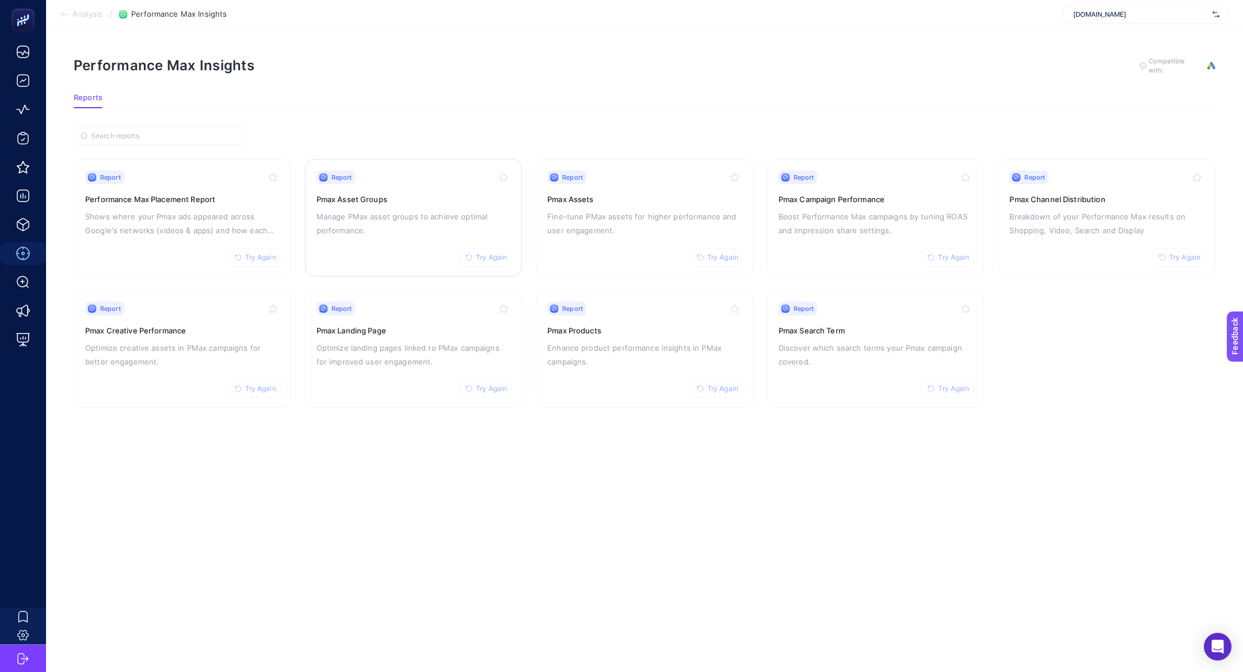
click at [427, 230] on p "Manage PMax asset groups to achieve optimal performance." at bounding box center [414, 224] width 195 height 28
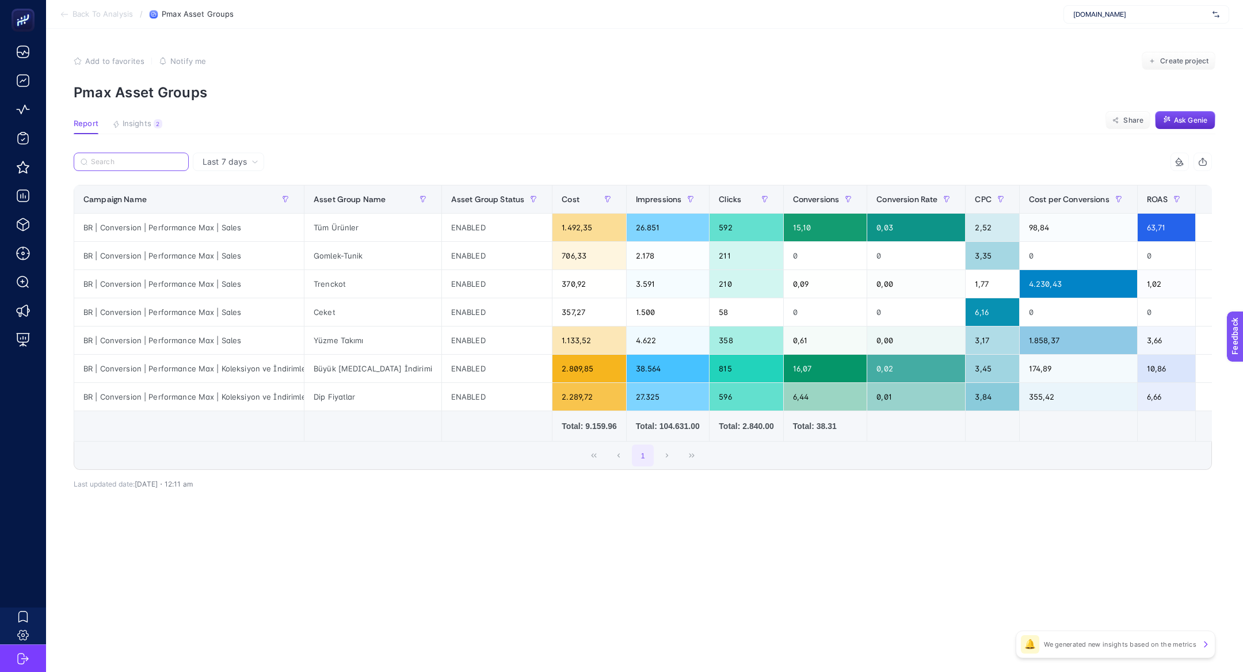
click at [105, 161] on input "Search" at bounding box center [136, 162] width 91 height 9
paste input "BR | Conversion | Performance Max | Koleksiyon ve İndirimler"
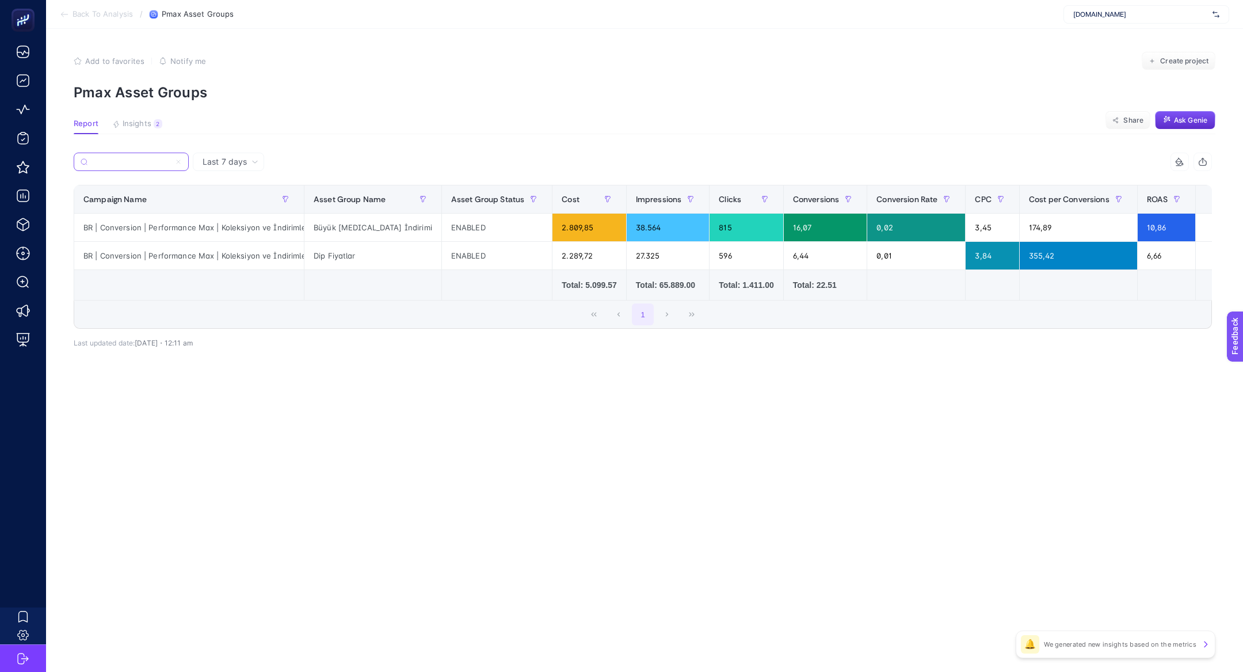
type input "BR | Conversion | Performance Max | Koleksiyon ve İndirimler"
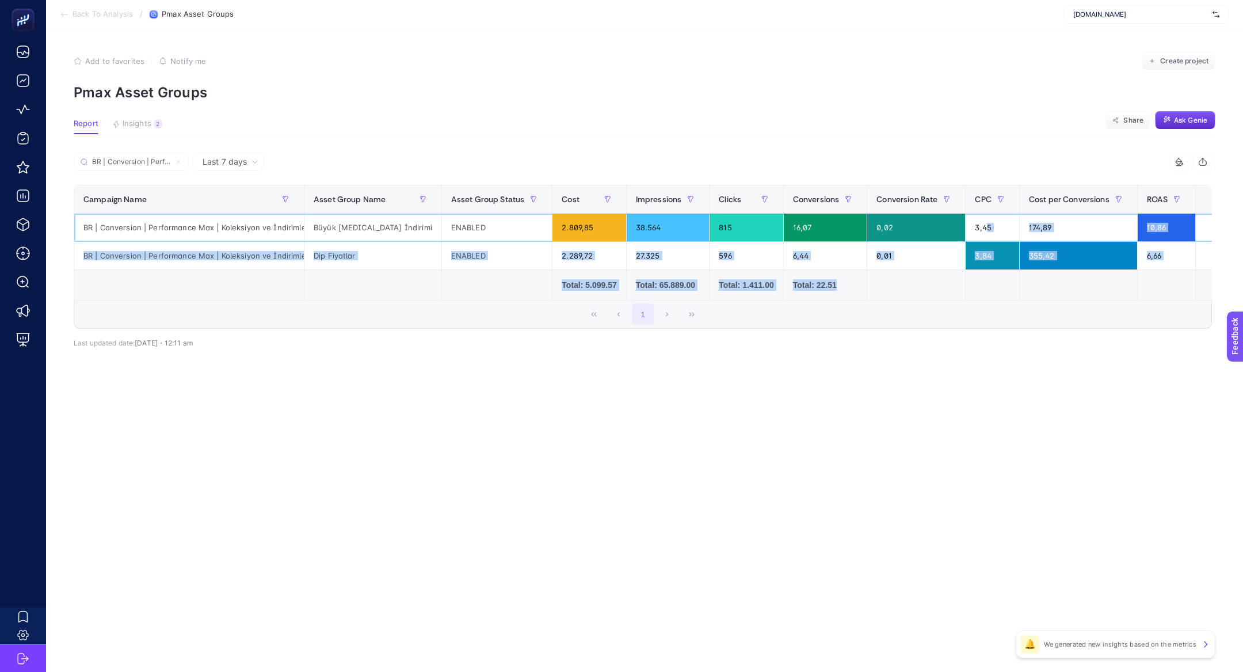
drag, startPoint x: 961, startPoint y: 230, endPoint x: 964, endPoint y: 270, distance: 39.8
click at [964, 270] on table "Campaign Name Asset Group Name Asset Group Status Cost Impressions Clicks Conve…" at bounding box center [656, 243] width 1164 height 116
click at [966, 270] on td at bounding box center [993, 285] width 54 height 31
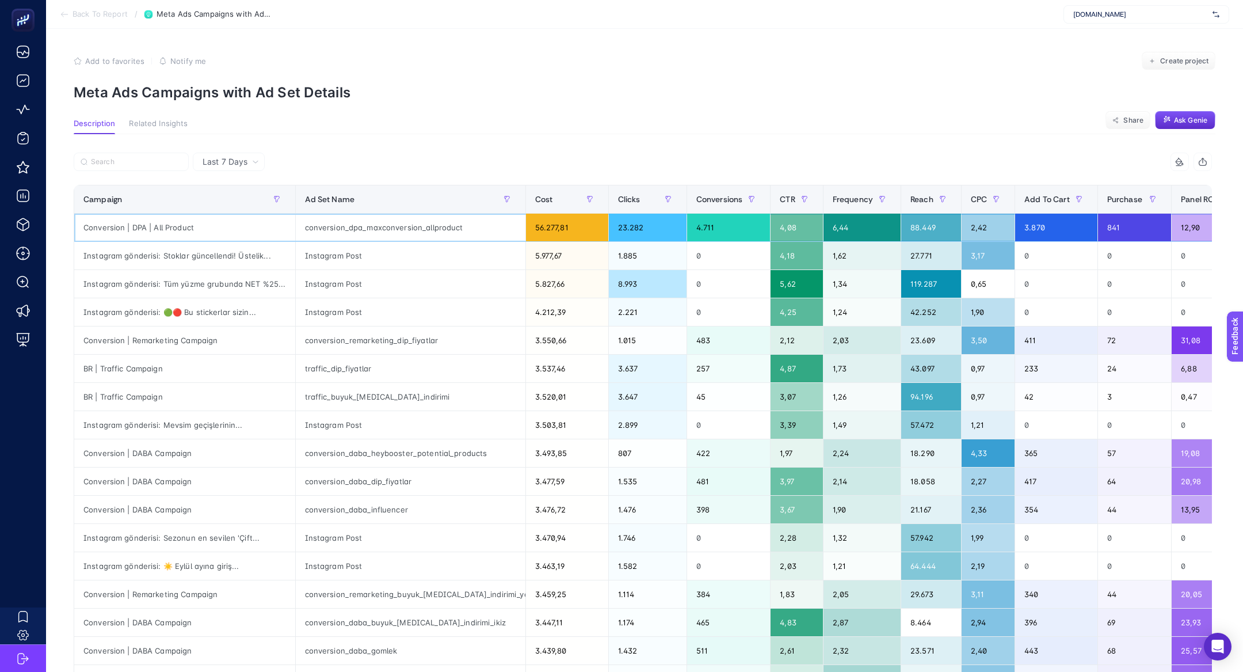
click at [349, 229] on div "conversion_dpa_maxconversion_allproduct" at bounding box center [411, 228] width 230 height 28
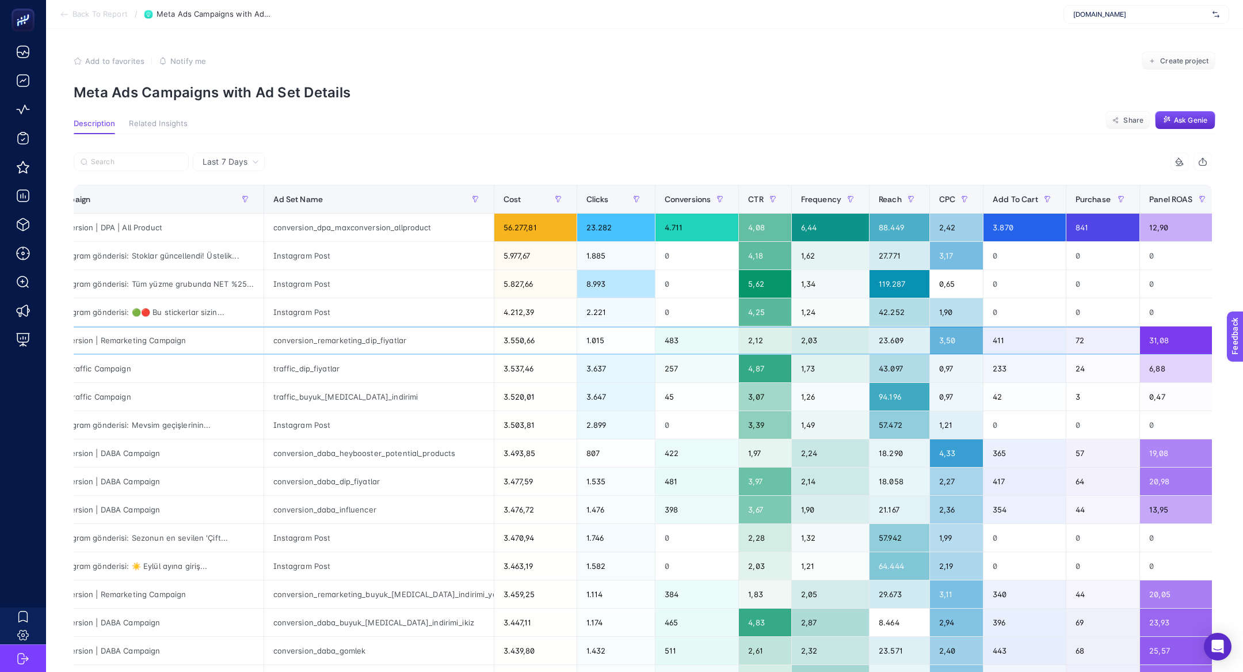
click at [382, 342] on div "conversion_remarketing_dip_fiyatlar" at bounding box center [379, 340] width 230 height 28
click at [1149, 197] on span "Panel ROAS" at bounding box center [1170, 199] width 43 height 9
click at [1193, 197] on button "button" at bounding box center [1202, 199] width 18 height 18
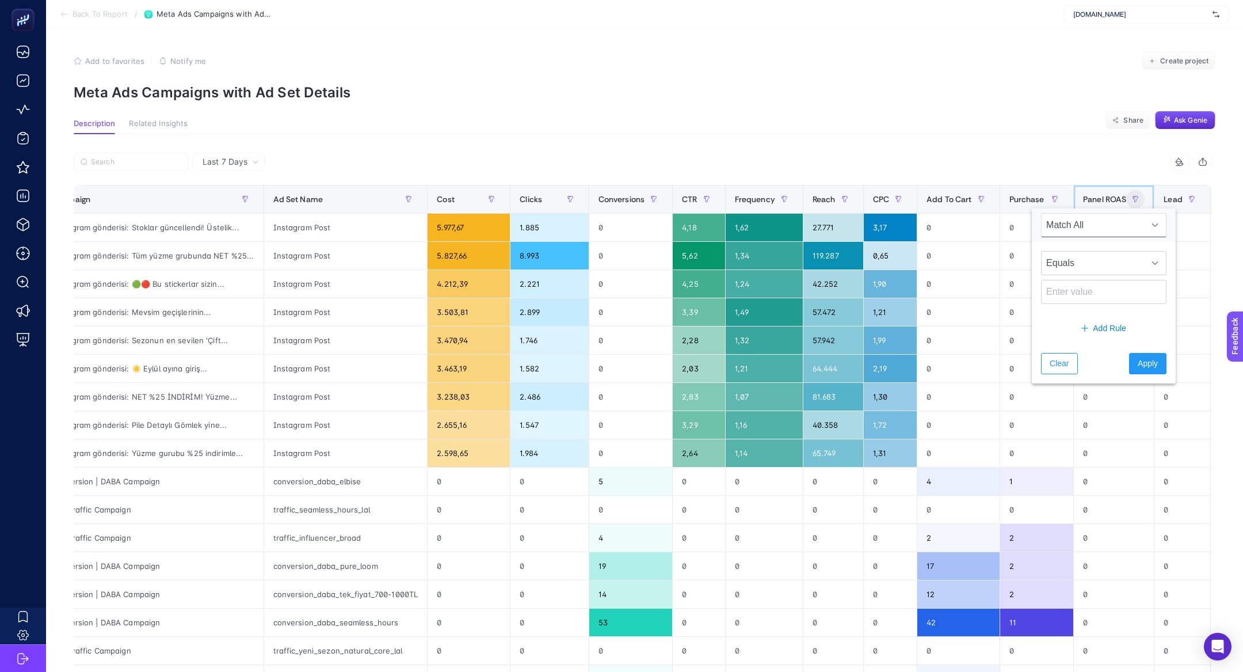
click at [1108, 200] on span "Panel ROAS" at bounding box center [1104, 199] width 43 height 9
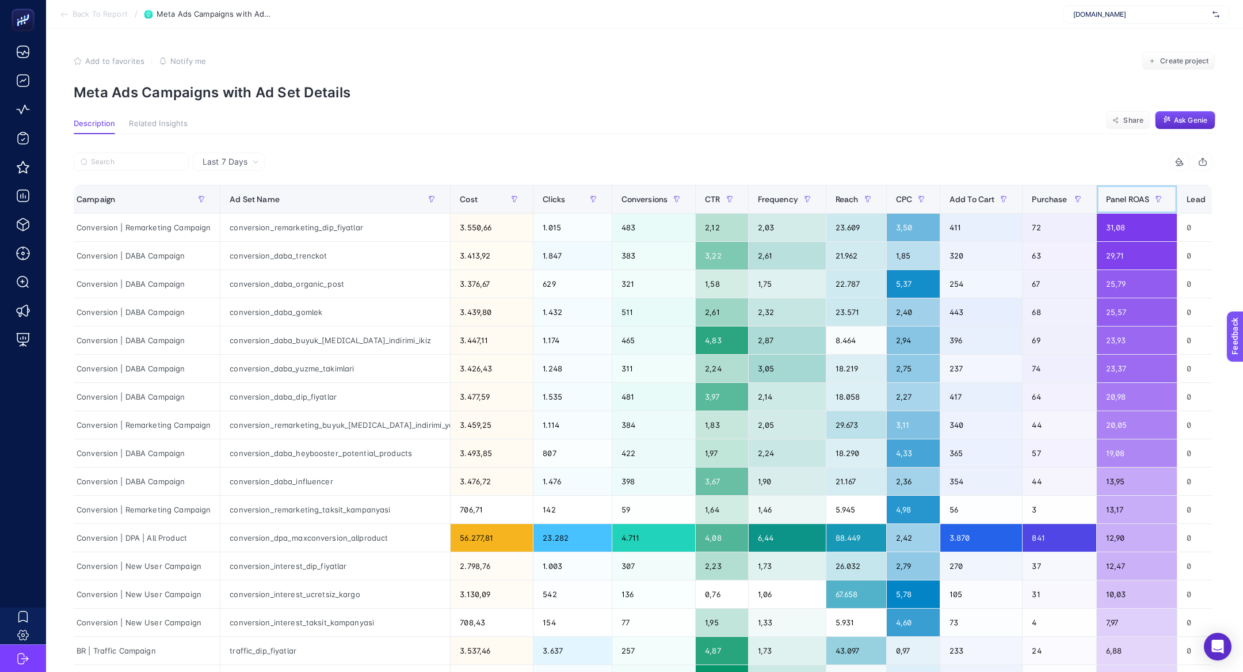
scroll to position [0, 1]
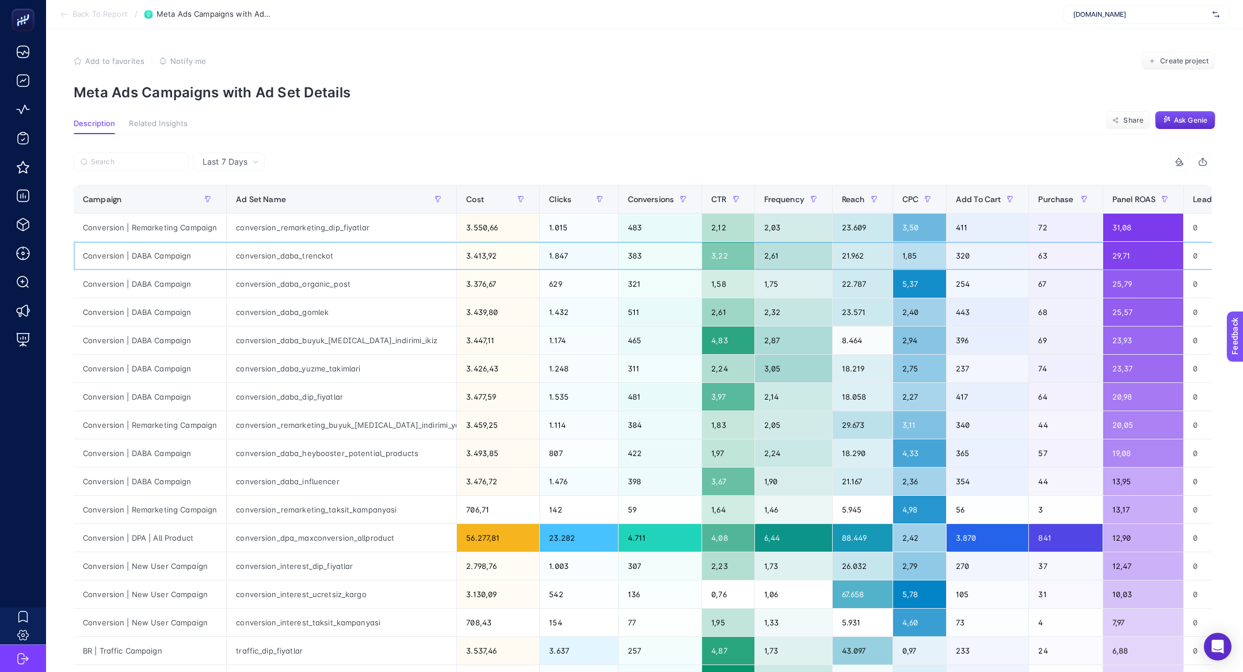
click at [348, 261] on div "conversion_daba_trenckot" at bounding box center [342, 256] width 230 height 28
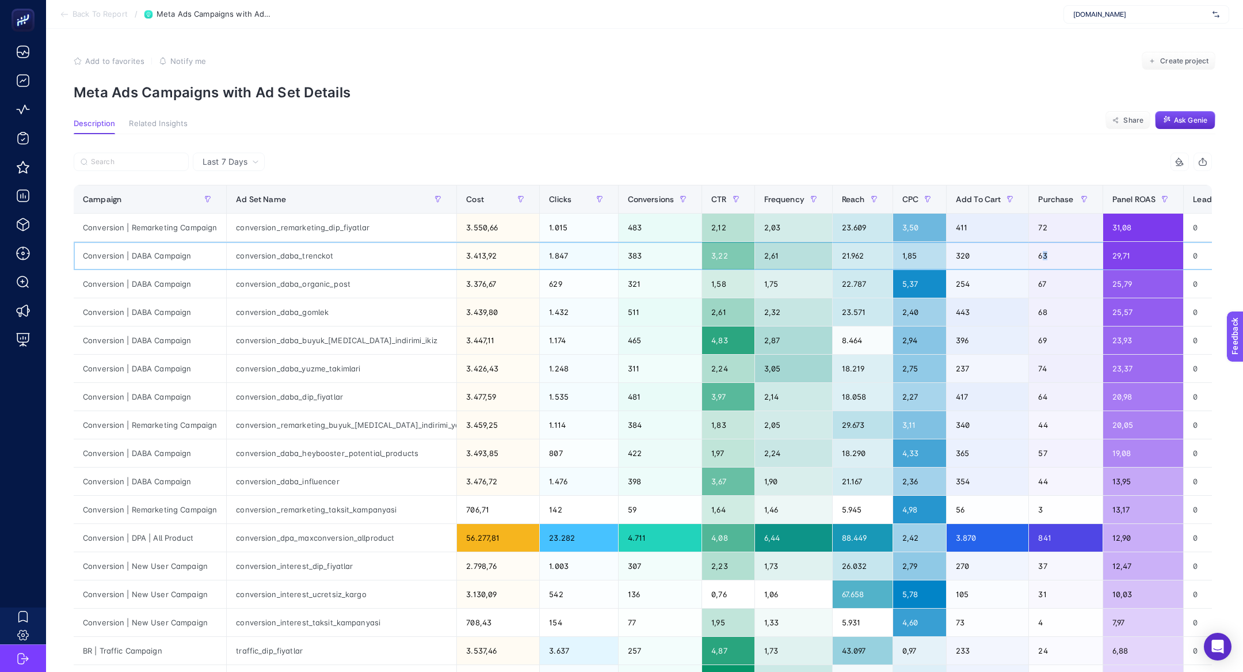
drag, startPoint x: 1036, startPoint y: 257, endPoint x: 1012, endPoint y: 253, distance: 24.5
click at [1029, 253] on div "63" at bounding box center [1065, 256] width 73 height 28
click at [947, 260] on div "320" at bounding box center [988, 256] width 82 height 28
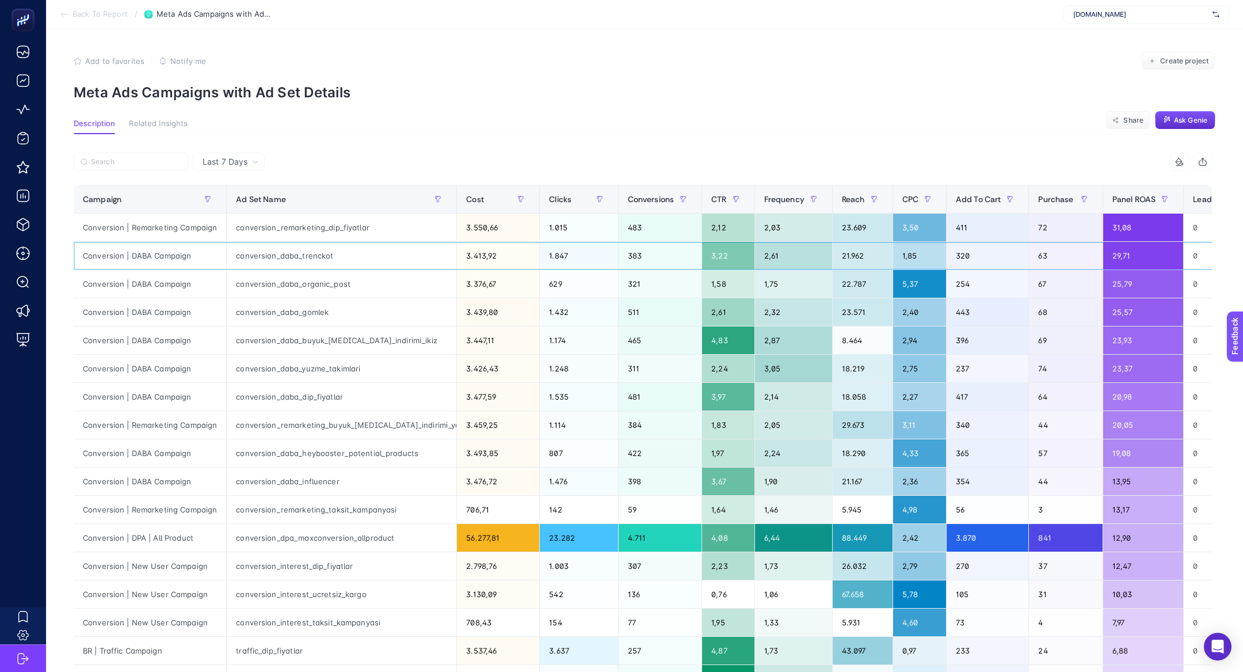
click at [947, 260] on div "320" at bounding box center [988, 256] width 82 height 28
click at [947, 254] on div "320" at bounding box center [988, 256] width 82 height 28
click at [1029, 258] on div "63" at bounding box center [1065, 256] width 73 height 28
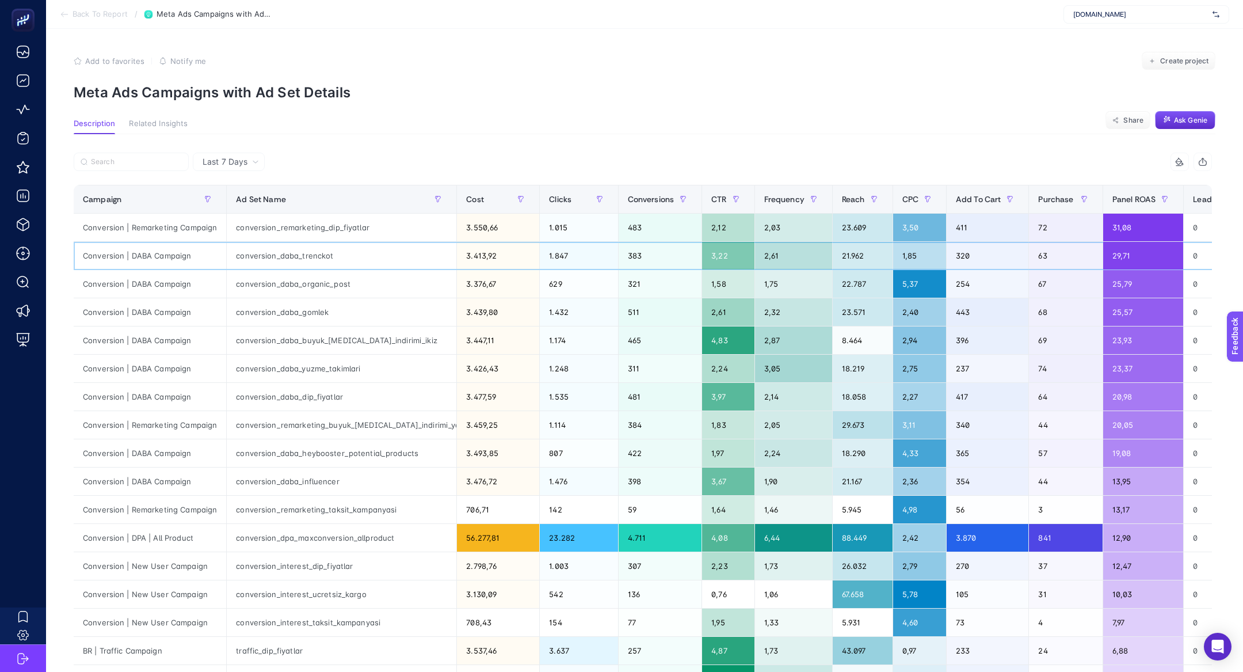
click at [1029, 258] on div "63" at bounding box center [1065, 256] width 73 height 28
click at [1029, 255] on div "63" at bounding box center [1065, 256] width 73 height 28
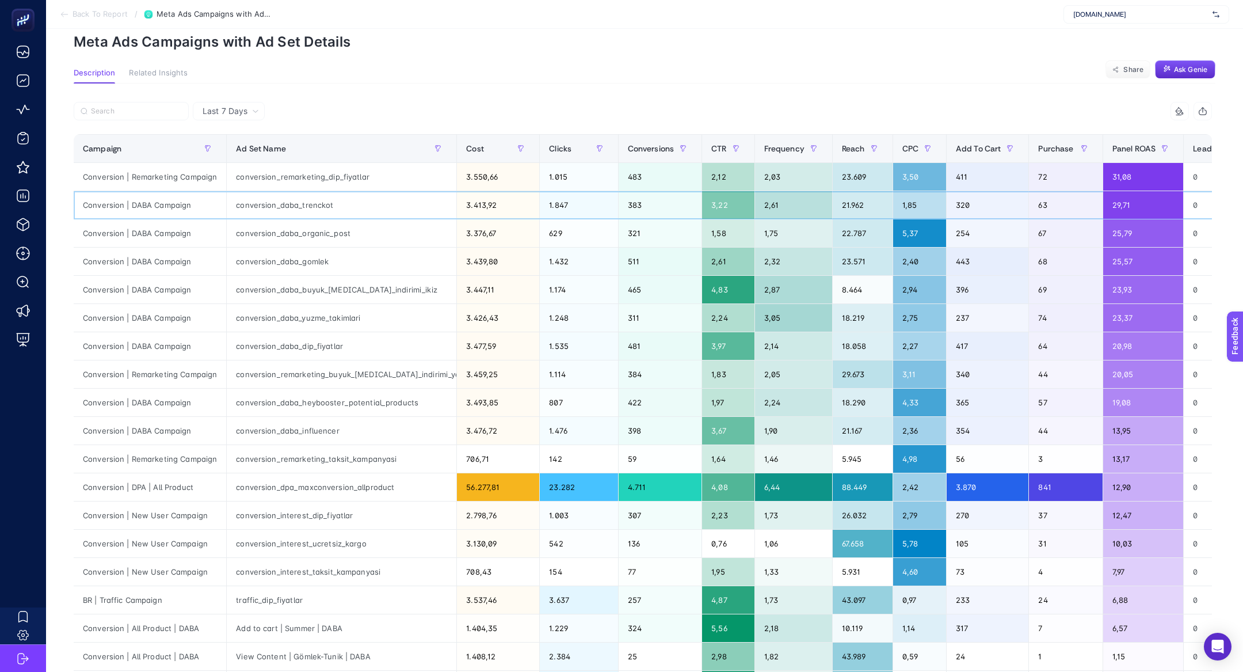
scroll to position [54, 0]
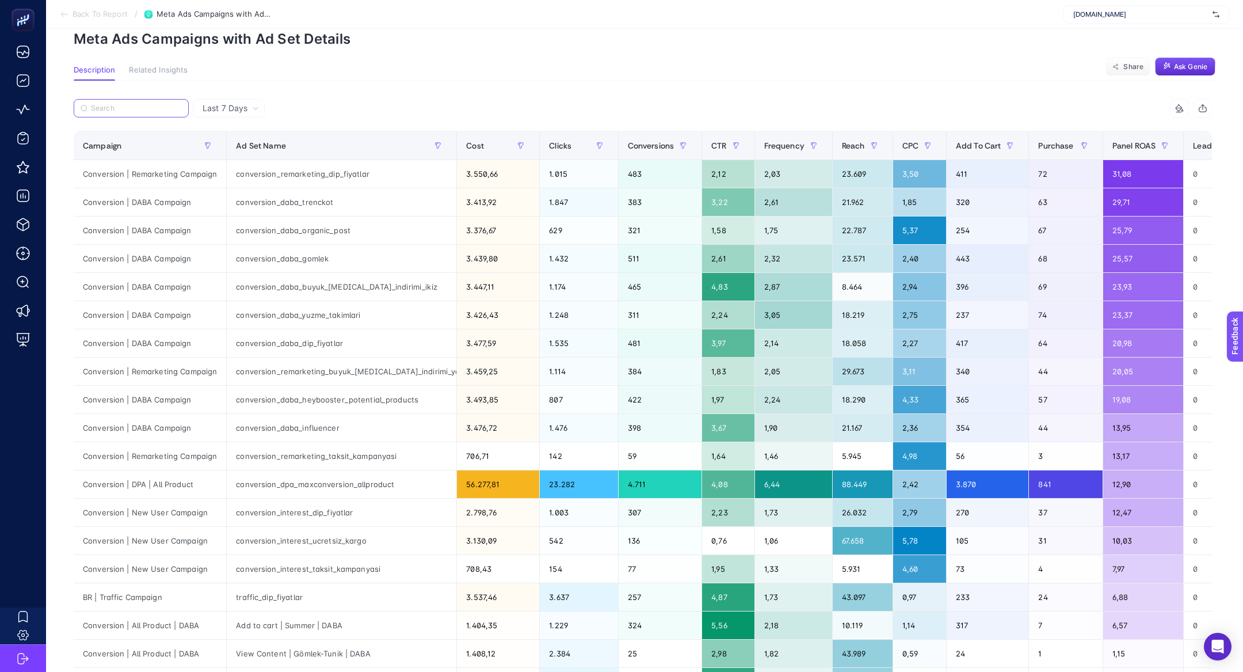
click at [125, 108] on input "Search" at bounding box center [136, 108] width 91 height 9
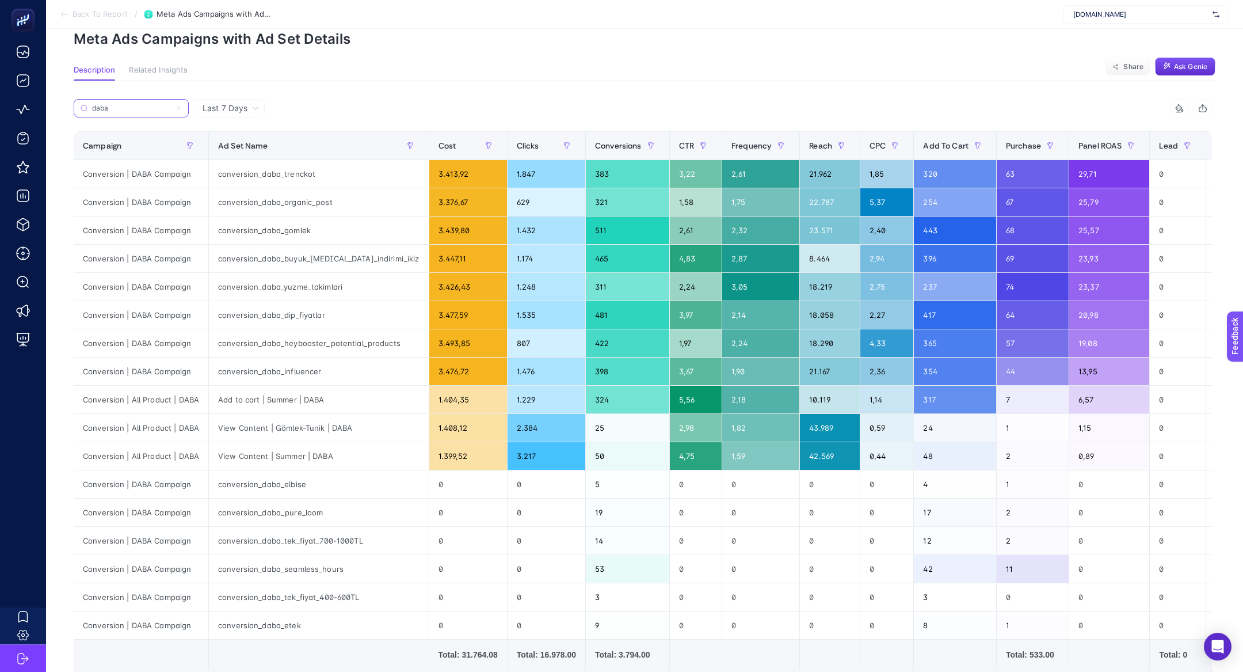
type input "daba"
click at [181, 109] on icon at bounding box center [178, 108] width 7 height 7
click at [170, 109] on input "daba" at bounding box center [131, 108] width 78 height 9
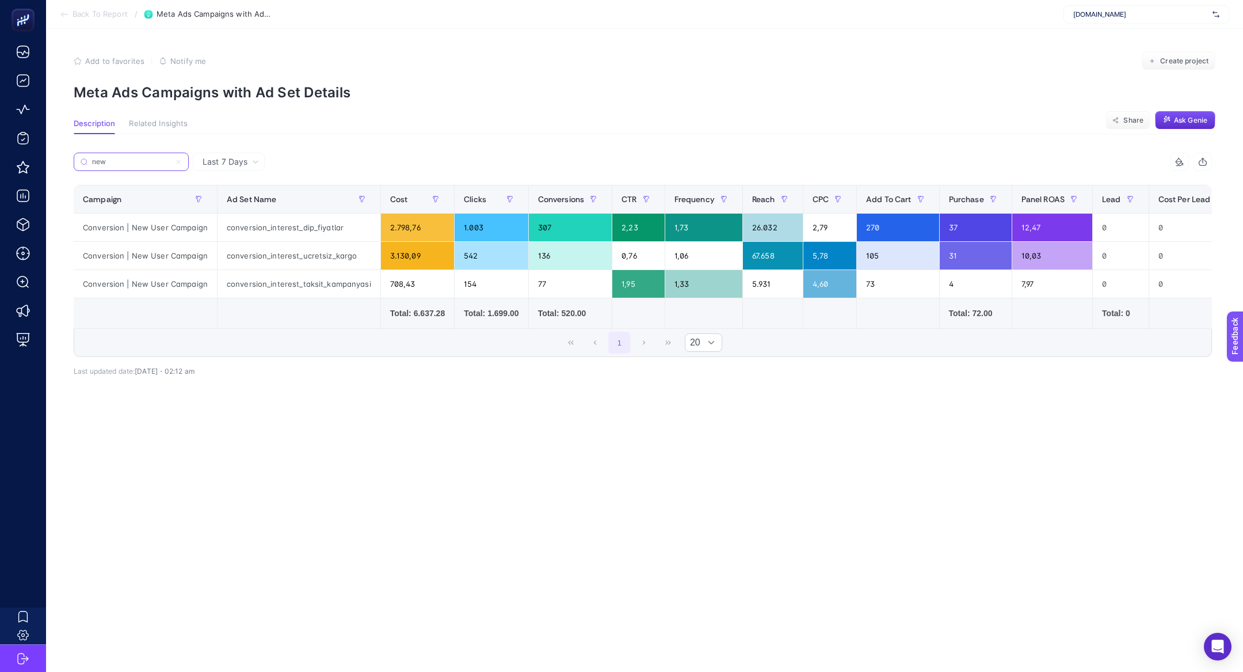
scroll to position [0, 0]
type input "new"
click at [175, 227] on div "Conversion | New User Campaign" at bounding box center [145, 228] width 143 height 28
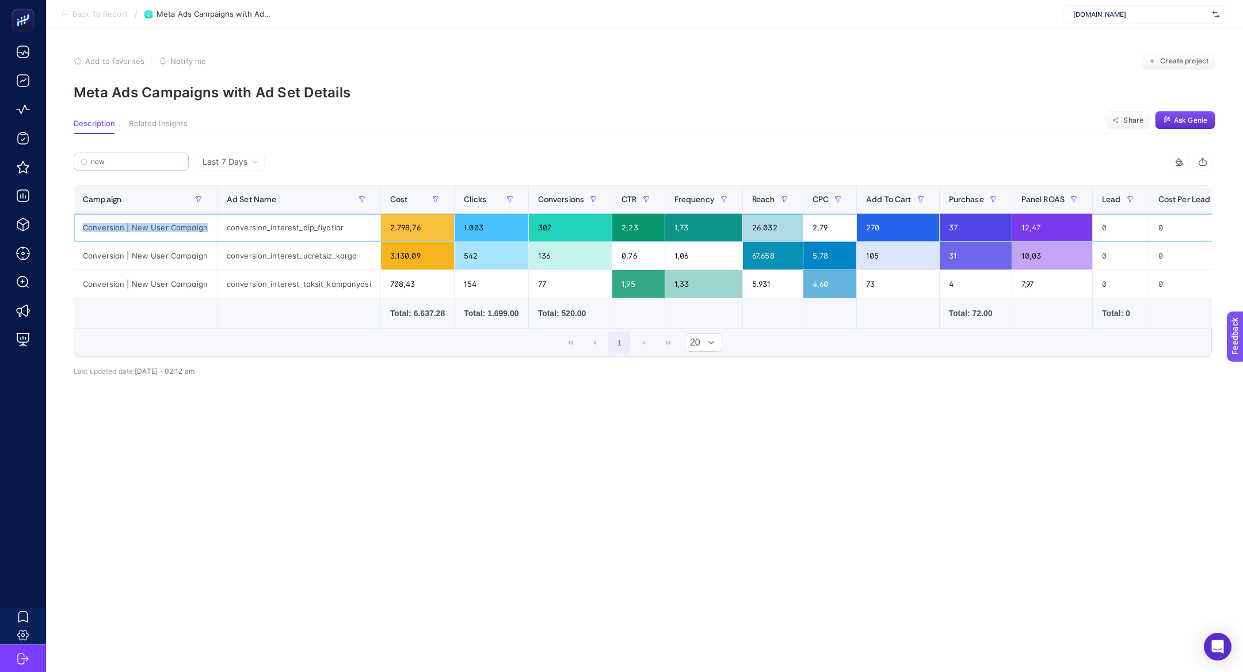
click at [175, 227] on div "Conversion | New User Campaign" at bounding box center [145, 228] width 143 height 28
click at [524, 249] on div "542" at bounding box center [491, 256] width 73 height 28
drag, startPoint x: 654, startPoint y: 260, endPoint x: 620, endPoint y: 254, distance: 33.9
click at [620, 254] on div "0,76" at bounding box center [638, 256] width 52 height 28
click at [753, 260] on div "67.658" at bounding box center [773, 256] width 60 height 28
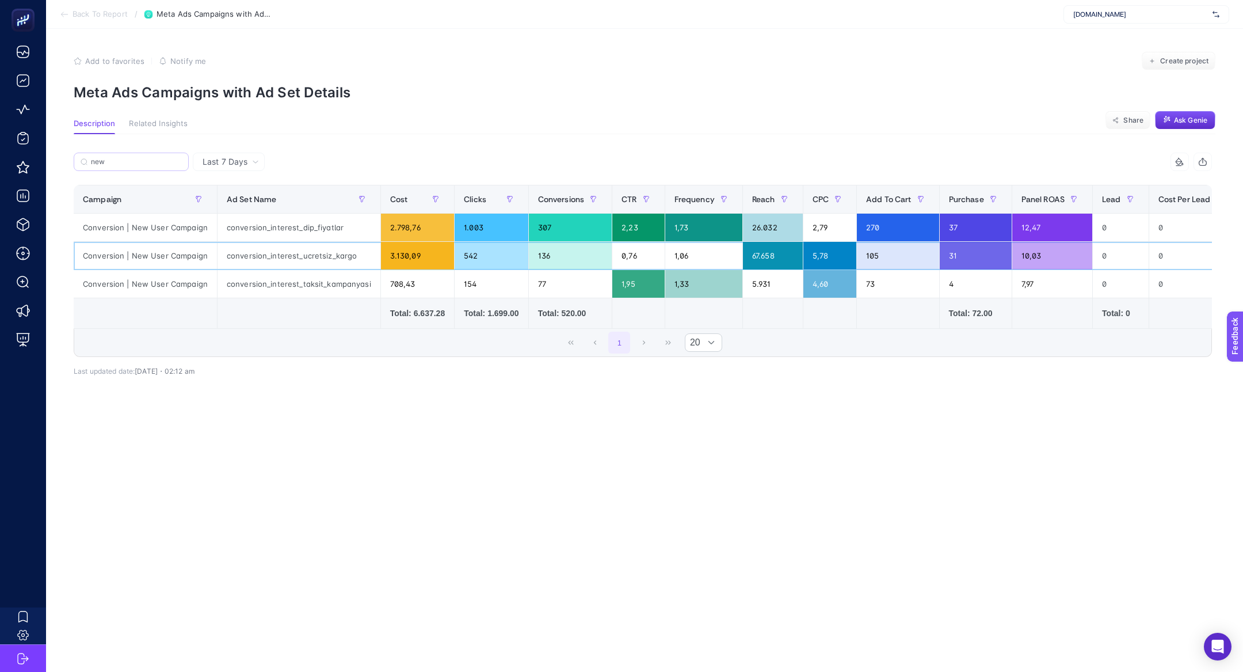
click at [753, 260] on div "67.658" at bounding box center [773, 256] width 60 height 28
click at [648, 260] on div "0,76" at bounding box center [638, 256] width 52 height 28
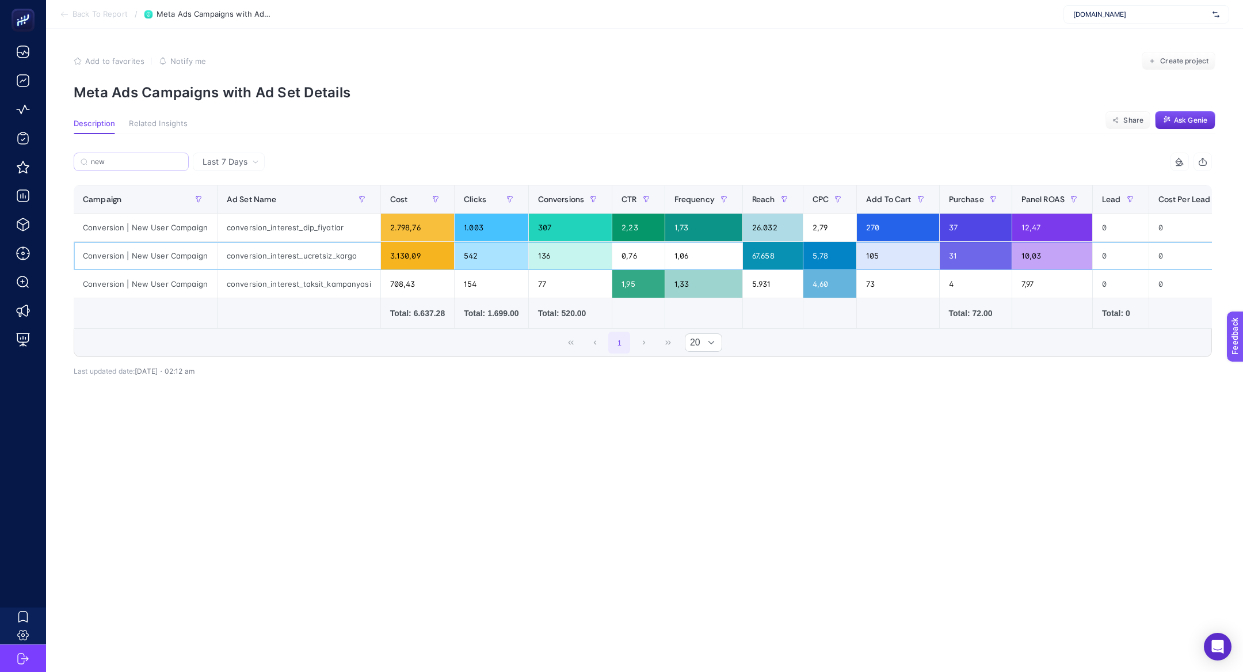
click at [648, 260] on div "0,76" at bounding box center [638, 256] width 52 height 28
drag, startPoint x: 223, startPoint y: 167, endPoint x: 151, endPoint y: 166, distance: 71.4
click at [223, 167] on div "Last 7 Days" at bounding box center [229, 162] width 72 height 18
click at [235, 208] on li "Last 30 Days" at bounding box center [228, 206] width 65 height 21
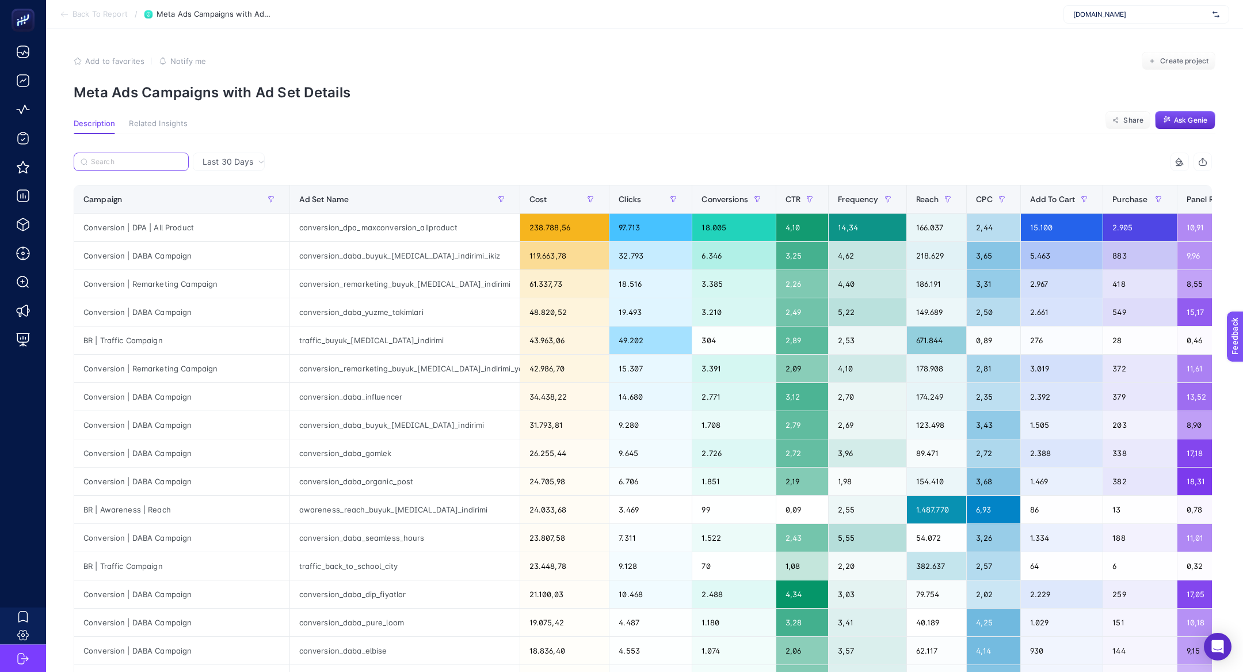
click at [144, 165] on input "Search" at bounding box center [136, 162] width 91 height 9
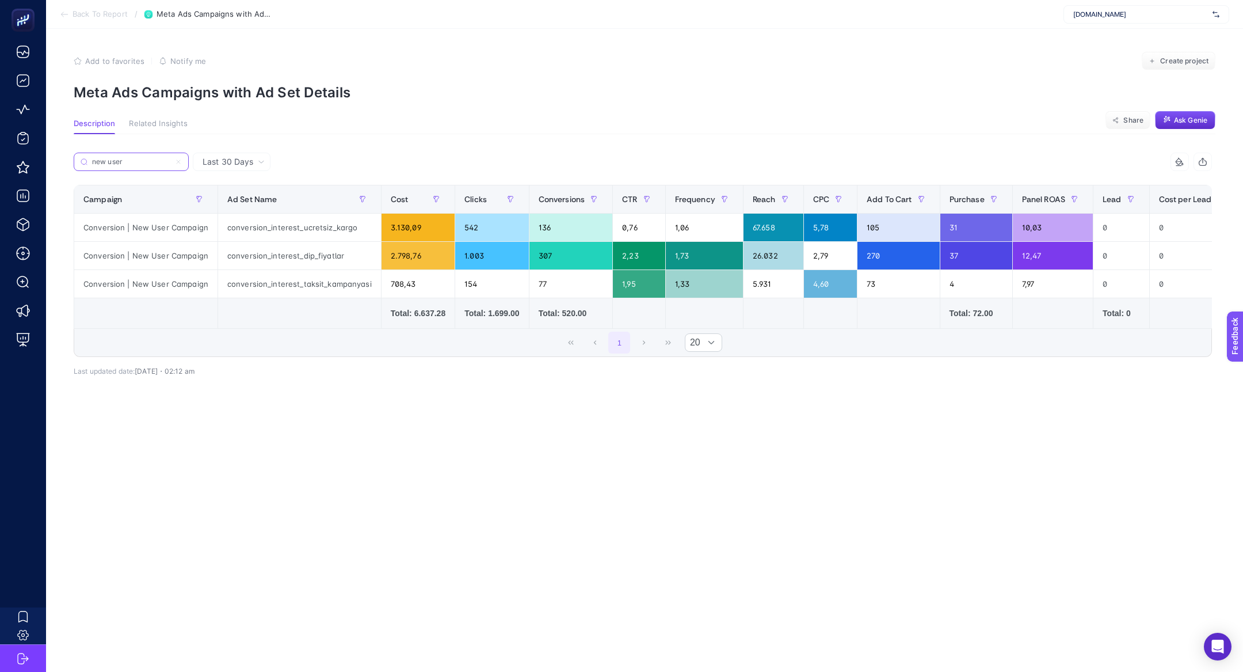
type input "new user"
click at [399, 197] on span "Cost" at bounding box center [400, 199] width 18 height 9
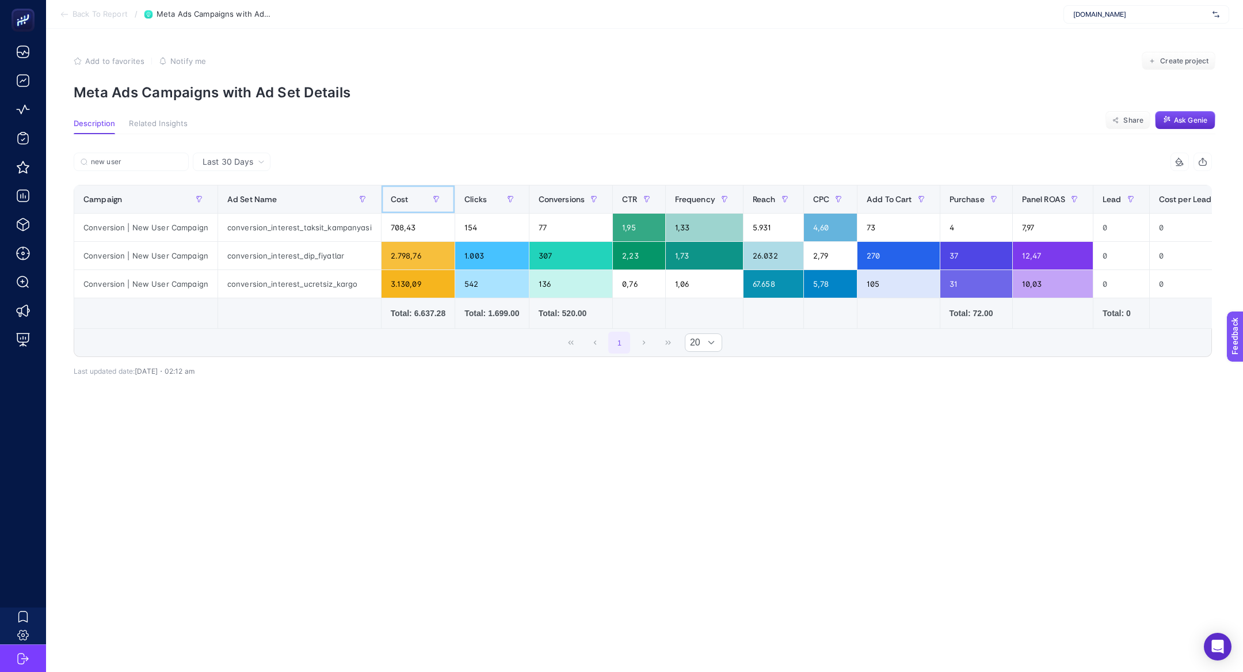
click at [399, 197] on span "Cost" at bounding box center [400, 199] width 18 height 9
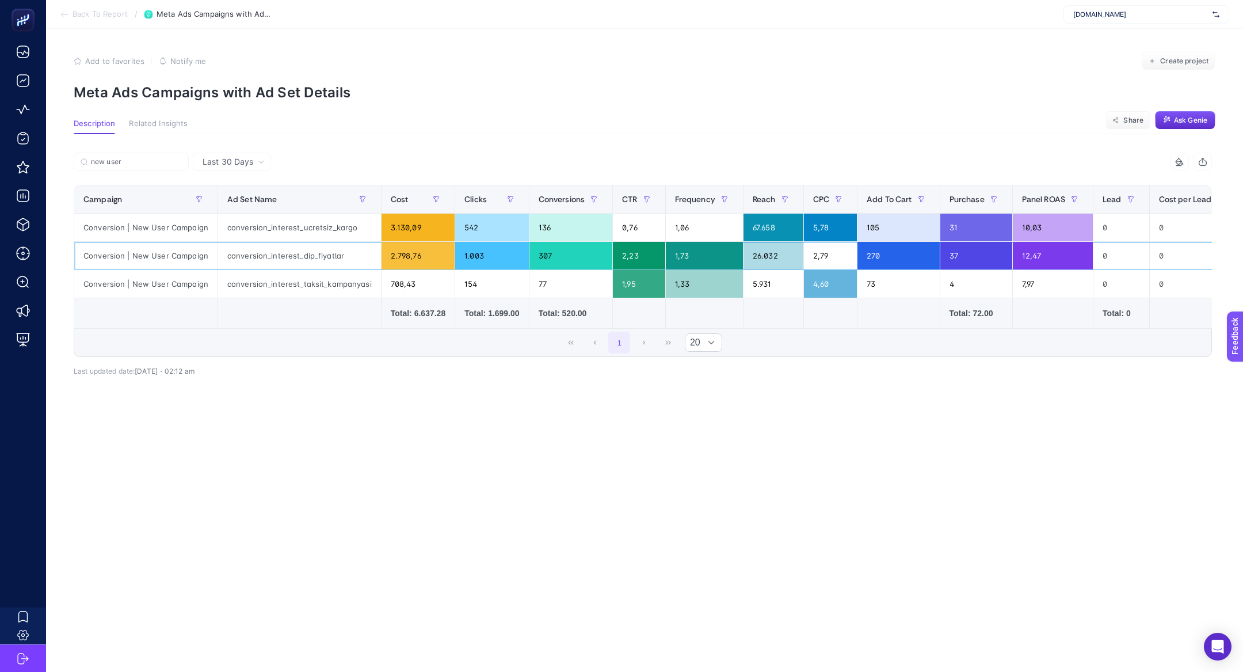
click at [772, 256] on div "26.032" at bounding box center [774, 256] width 60 height 28
click at [771, 260] on div "26.032" at bounding box center [774, 256] width 60 height 28
click at [766, 256] on div "26.032" at bounding box center [774, 256] width 60 height 28
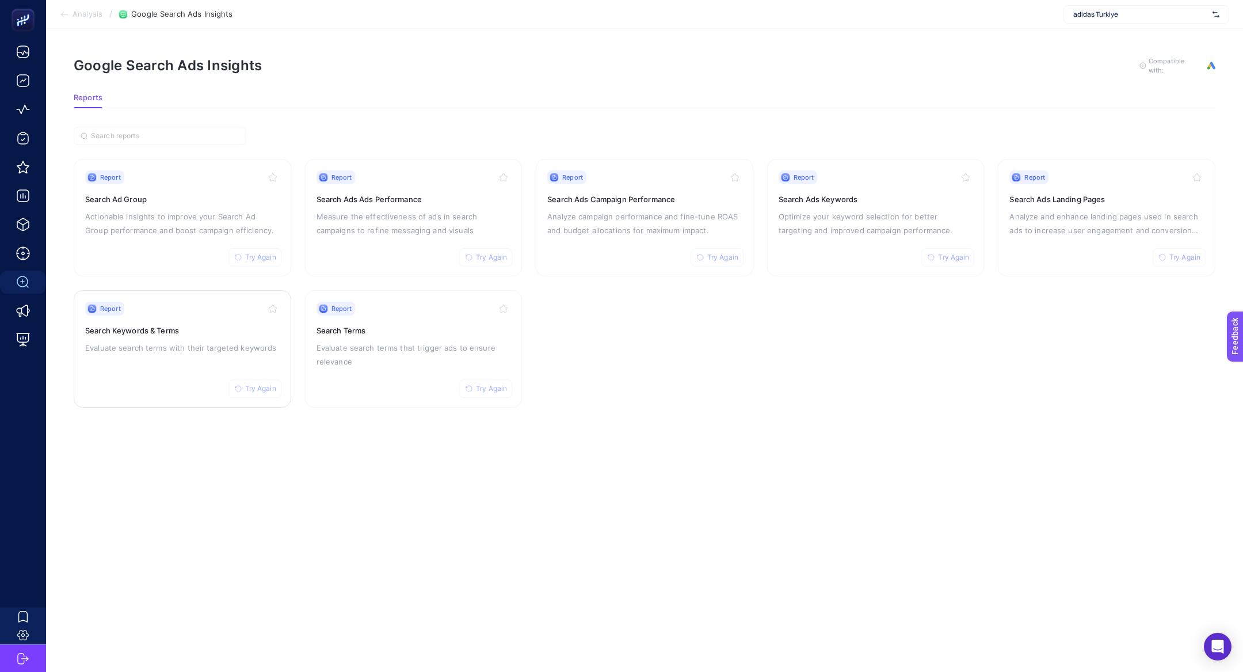
click at [141, 391] on div "Report Try Again Search Keywords & Terms Evaluate search terms with their targe…" at bounding box center [182, 349] width 195 height 94
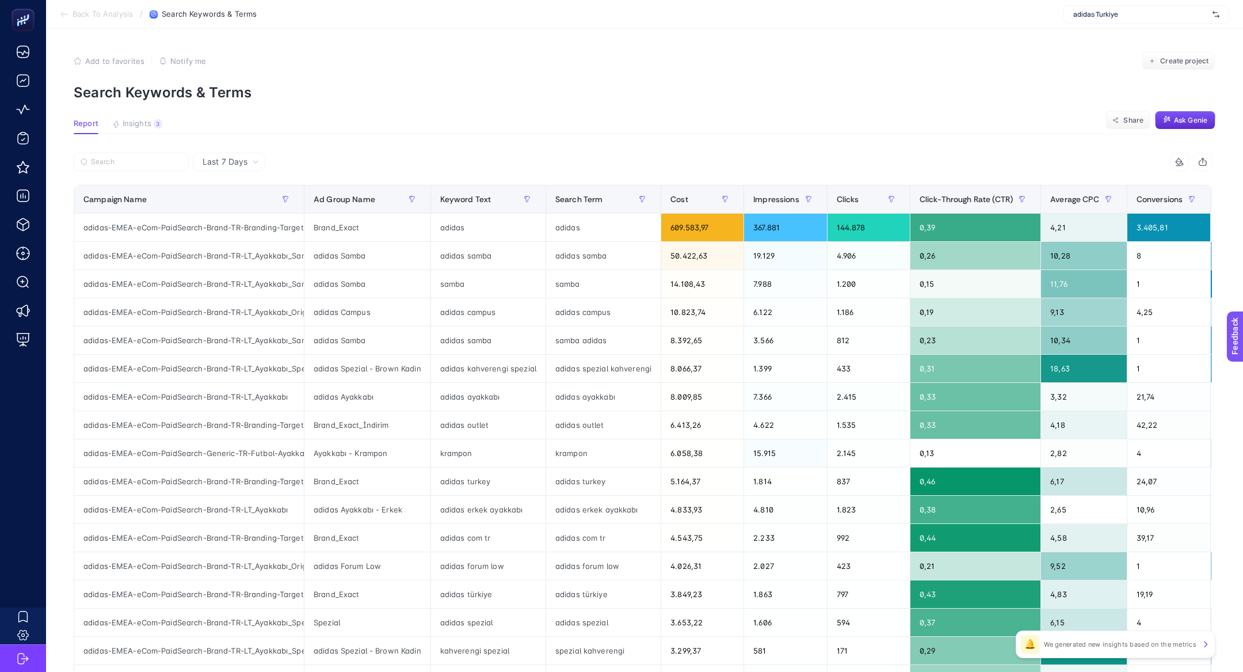
click at [135, 150] on article "Add to favorites false Notify me Create project Search Keywords & Terms Report …" at bounding box center [644, 479] width 1197 height 900
click at [141, 162] on input "Search" at bounding box center [136, 162] width 91 height 9
paste input "adidas-EMEA-eCom-PaidSearch-Brand-TR-Branding-TargetIS"
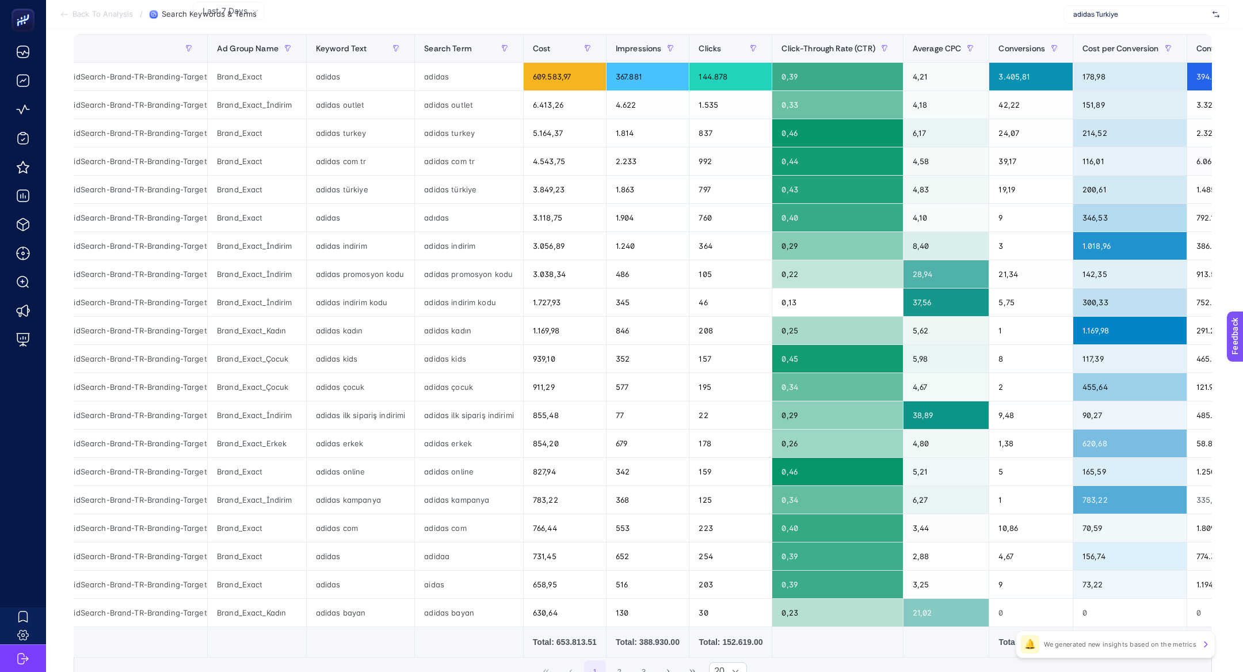
scroll to position [154, 0]
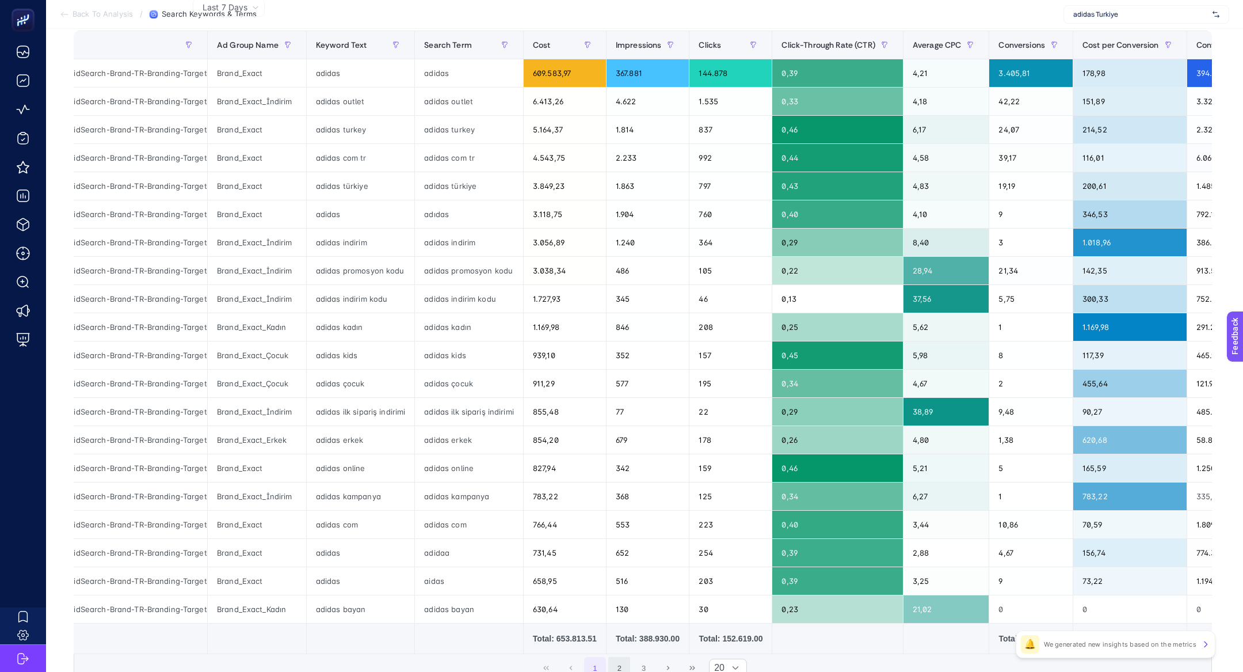
type input "adidas-EMEA-eCom-PaidSearch-Brand-TR-Branding-TargetIS"
click at [629, 660] on button "2" at bounding box center [619, 668] width 22 height 22
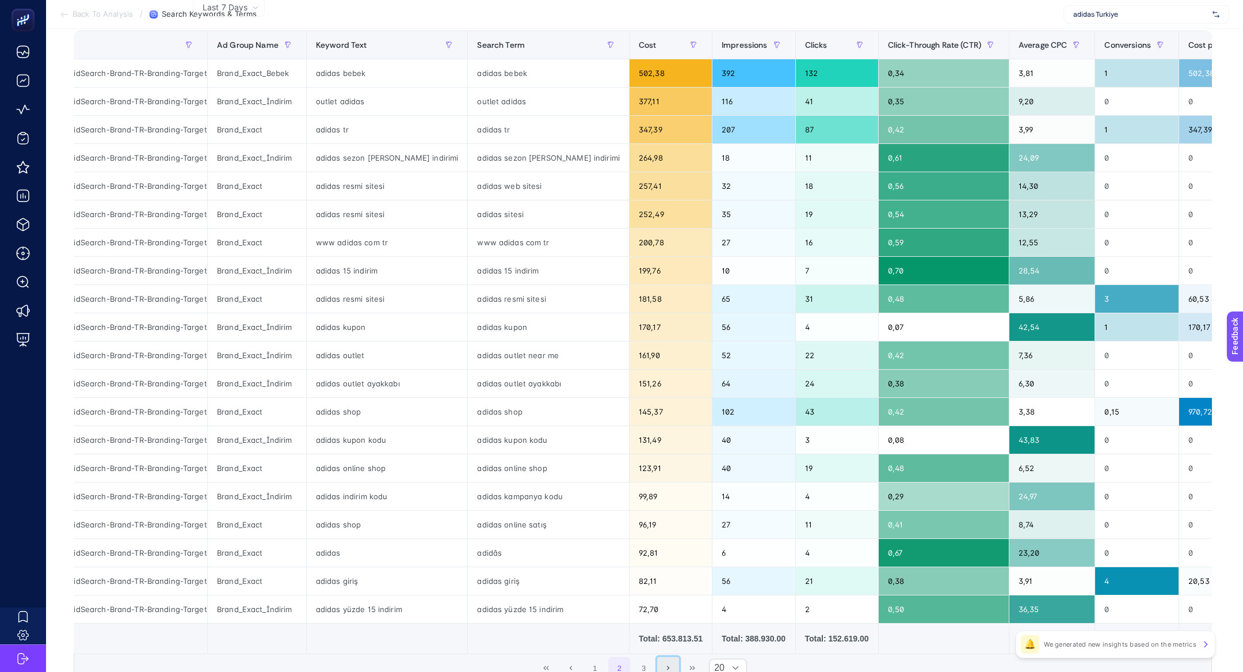
click at [657, 665] on button "Next Page" at bounding box center [668, 668] width 22 height 22
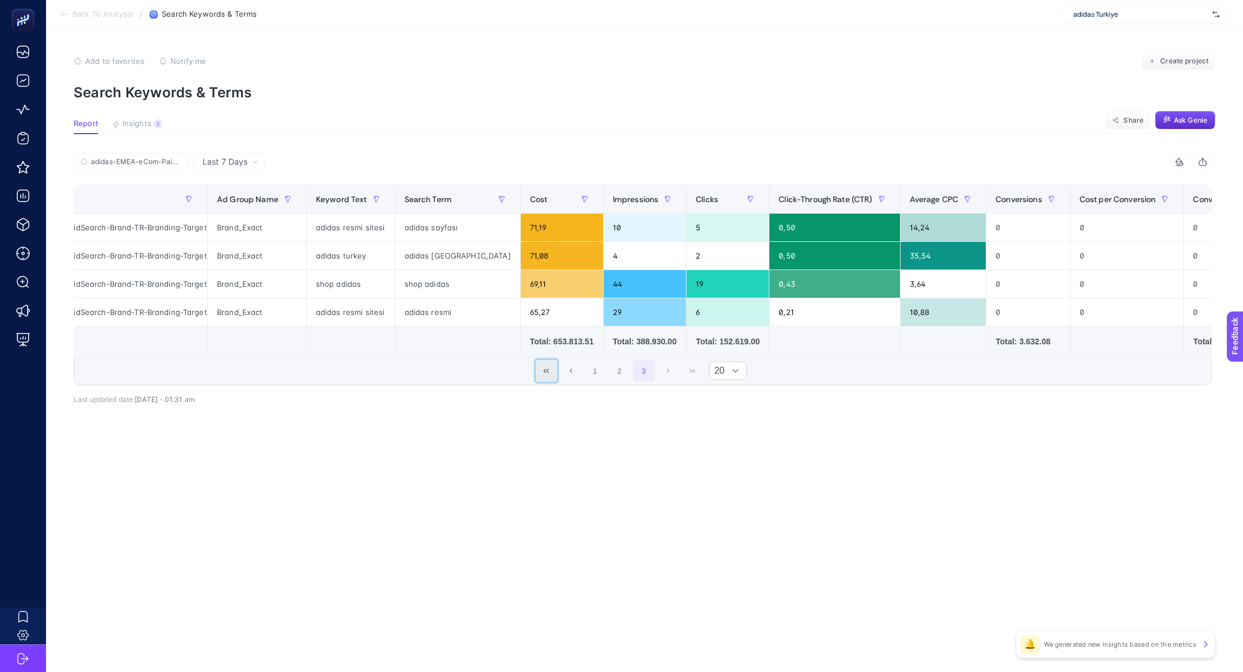
click at [546, 367] on icon "First Page" at bounding box center [546, 370] width 7 height 7
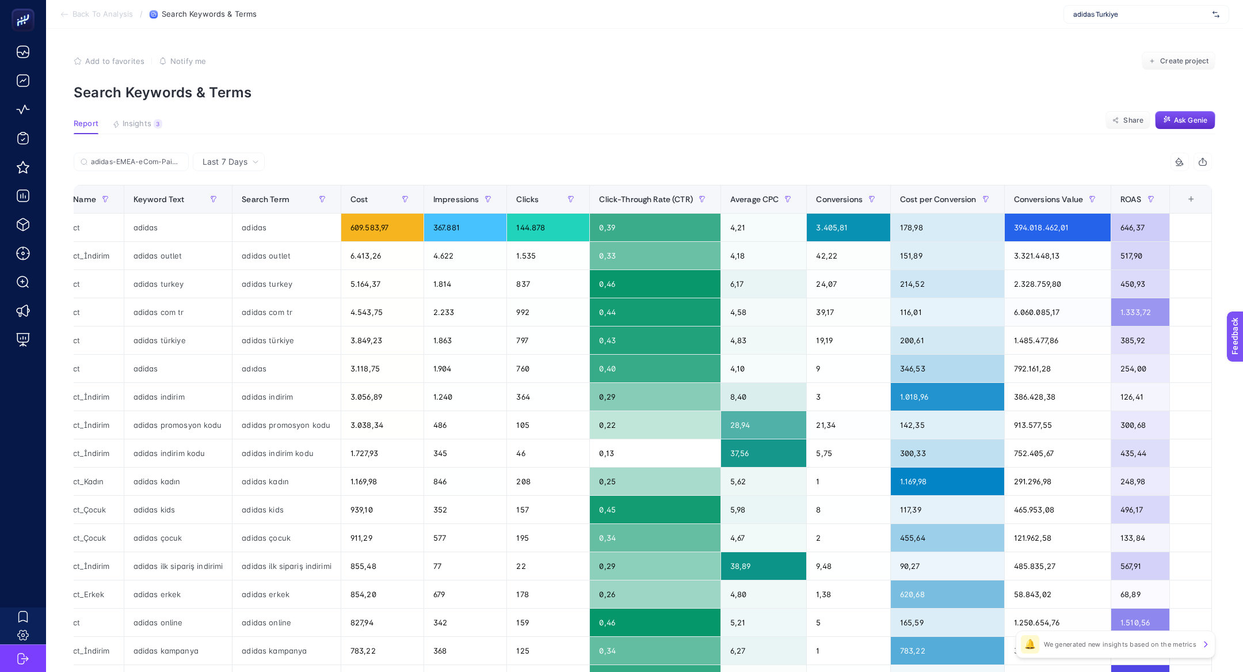
scroll to position [0, 287]
click at [1052, 205] on div "Conversions Value" at bounding box center [1057, 199] width 87 height 18
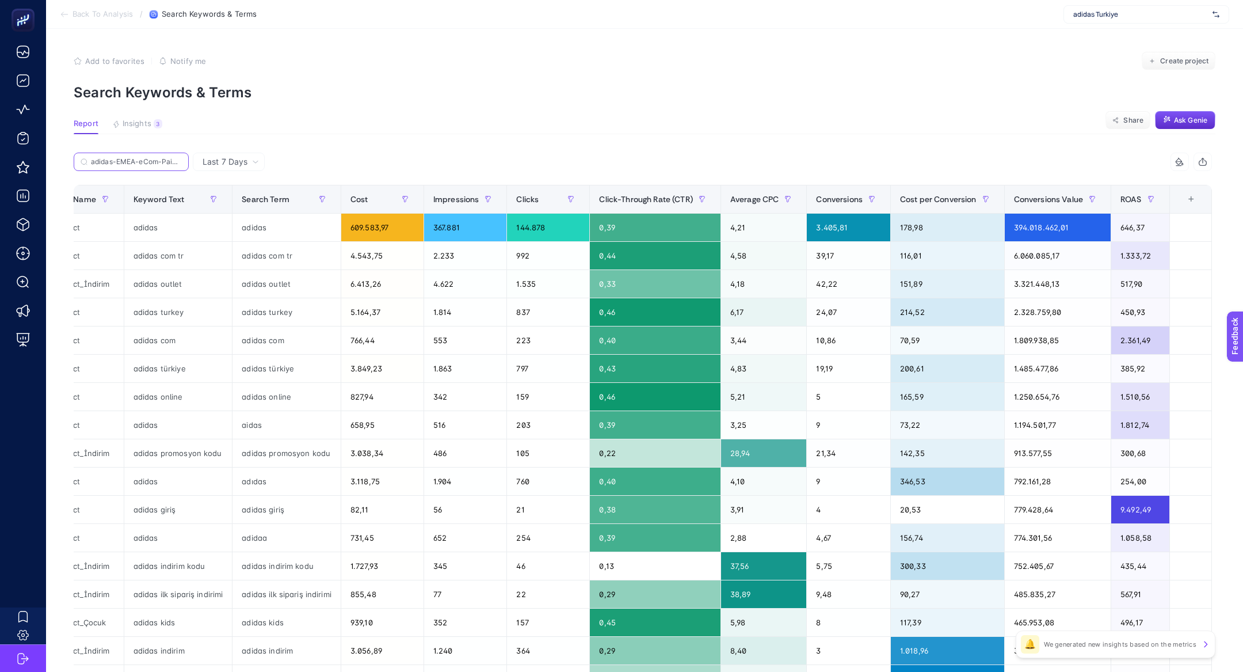
click at [163, 165] on input "adidas-EMEA-eCom-PaidSearch-Brand-TR-Branding-TargetIS" at bounding box center [136, 162] width 91 height 9
click at [184, 163] on label "adidas-EMEA-eCom-PaidSearch-Brand-TR-Branding-TargetIS" at bounding box center [131, 162] width 115 height 18
click at [170, 163] on input "adidas-EMEA-eCom-PaidSearch-Brand-TR-Branding-TargetIS" at bounding box center [131, 162] width 78 height 9
click at [180, 161] on icon at bounding box center [178, 161] width 7 height 7
click at [170, 161] on input "adidas-EMEA-eCom-PaidSearch-Brand-TR-Branding-TargetIS" at bounding box center [131, 162] width 78 height 9
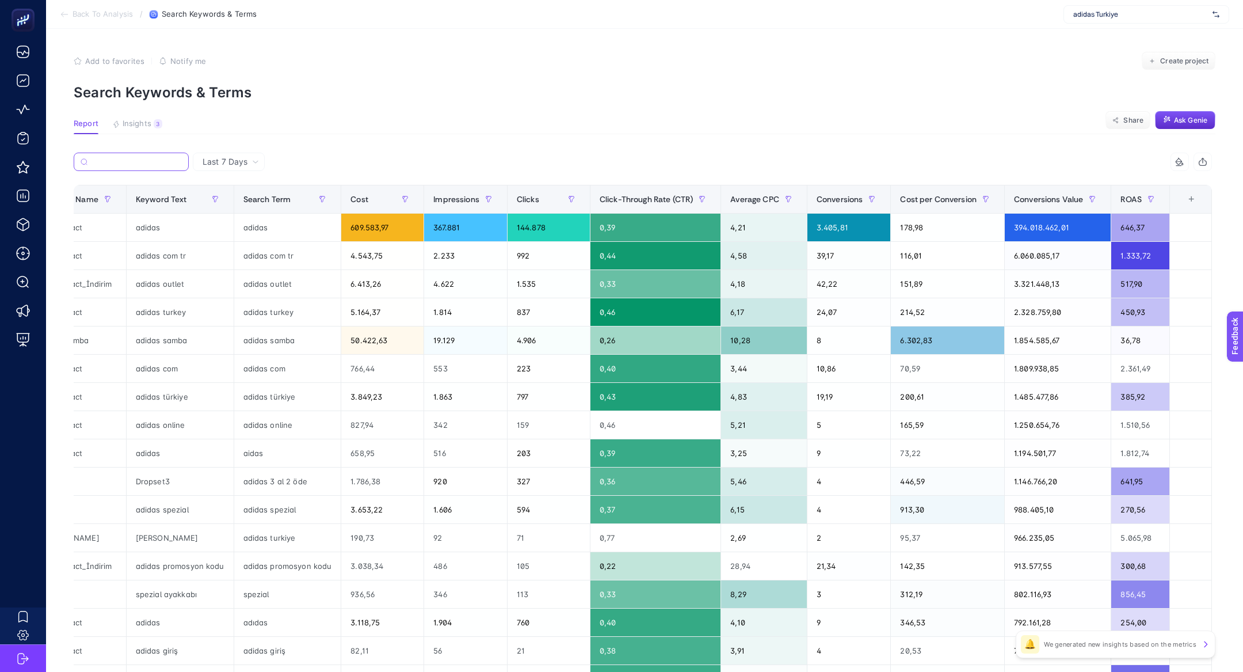
scroll to position [0, 285]
click at [1050, 191] on div "Conversions Value" at bounding box center [1057, 199] width 87 height 18
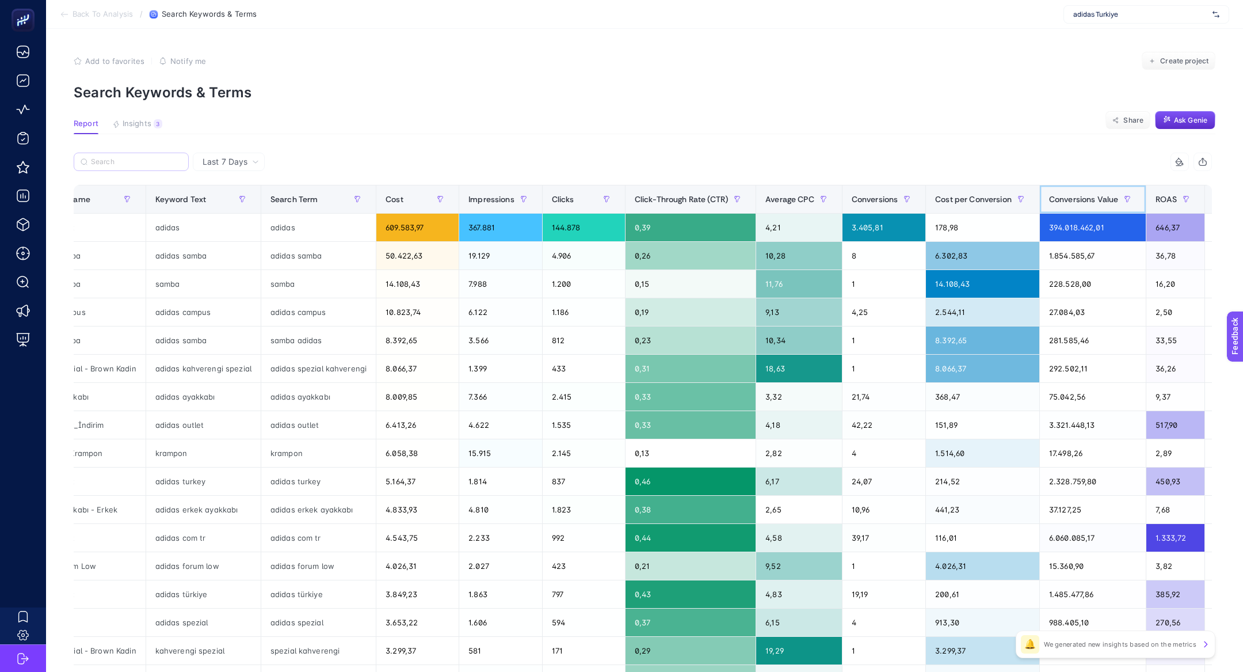
click at [1072, 205] on div "Conversions Value" at bounding box center [1092, 199] width 87 height 18
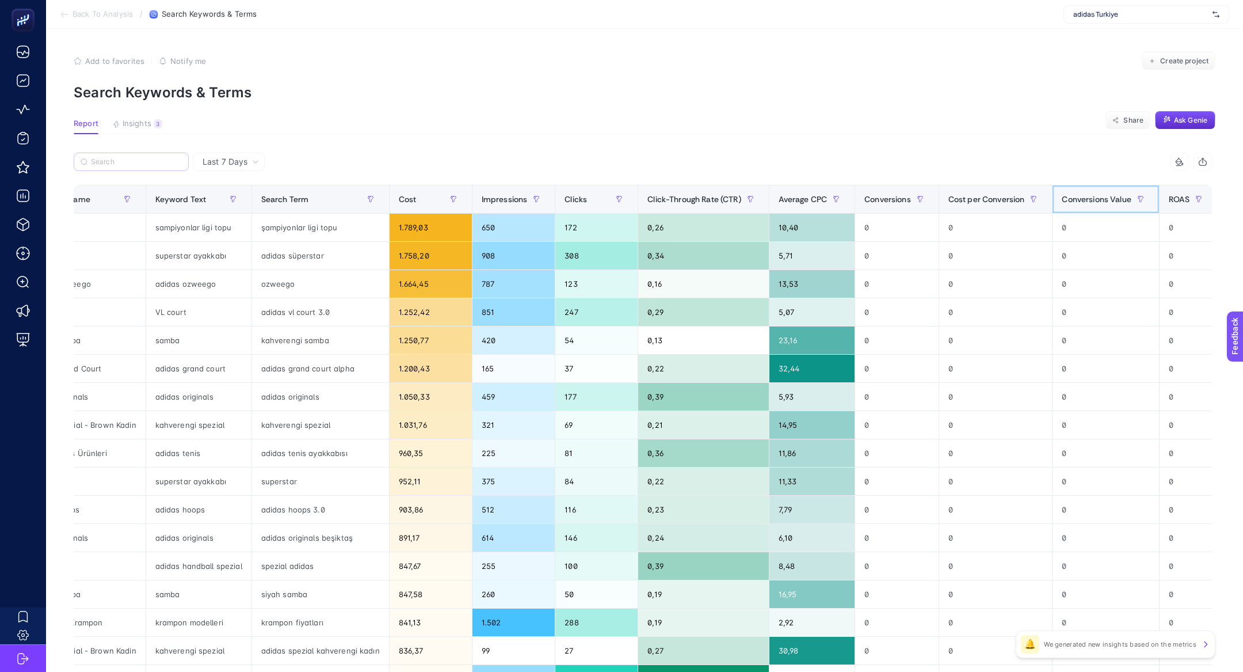
click at [1119, 204] on span "Conversions Value" at bounding box center [1096, 199] width 69 height 9
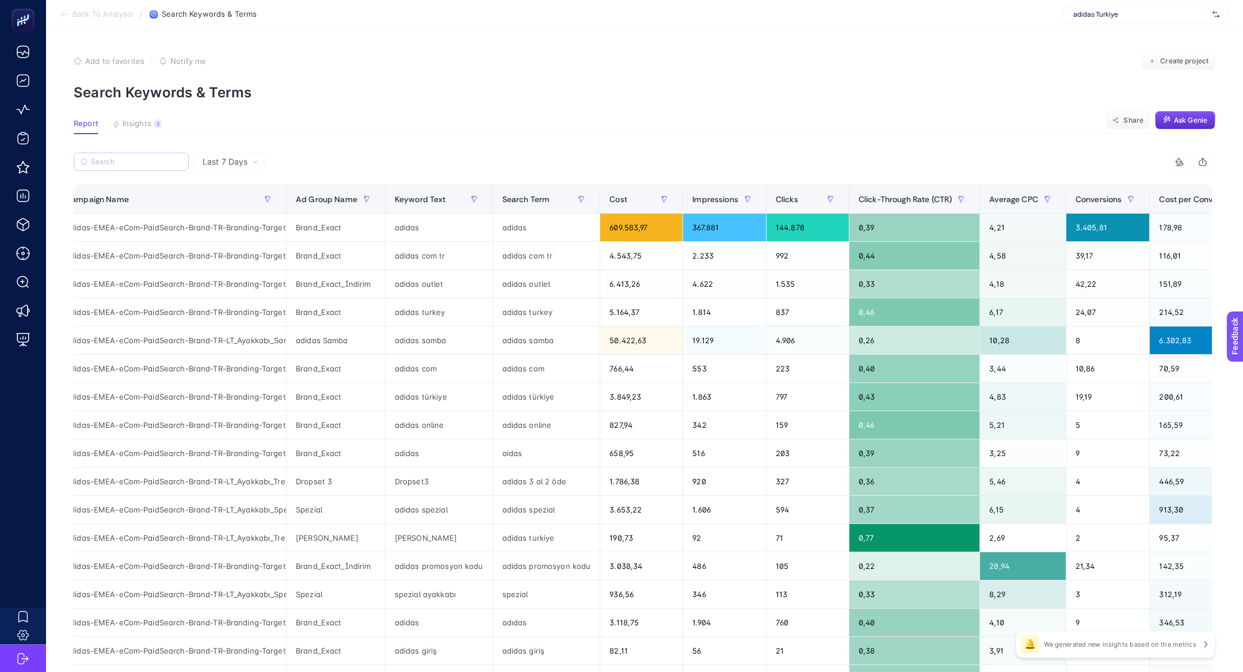
scroll to position [0, 0]
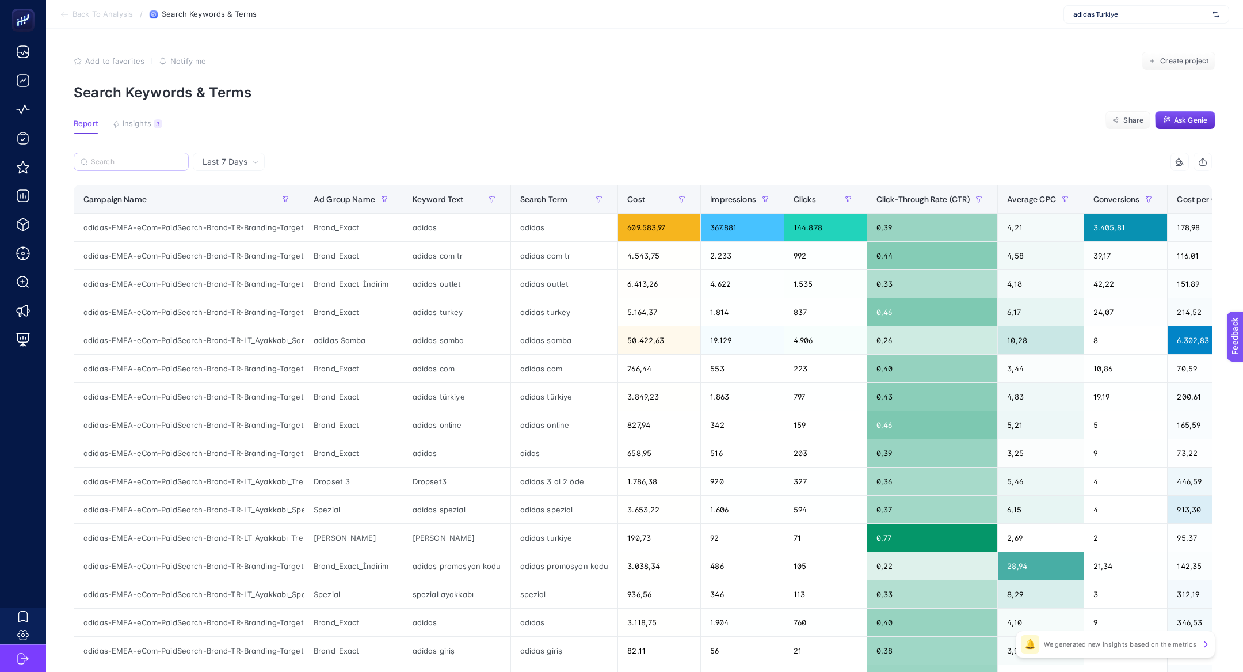
click at [135, 167] on label at bounding box center [131, 162] width 115 height 18
click at [135, 166] on input "Search" at bounding box center [136, 162] width 91 height 9
paste input "adidas-EMEA-eCom-PaidSearch-Brand-TR-LT_Ayakkabı_Basketbol"
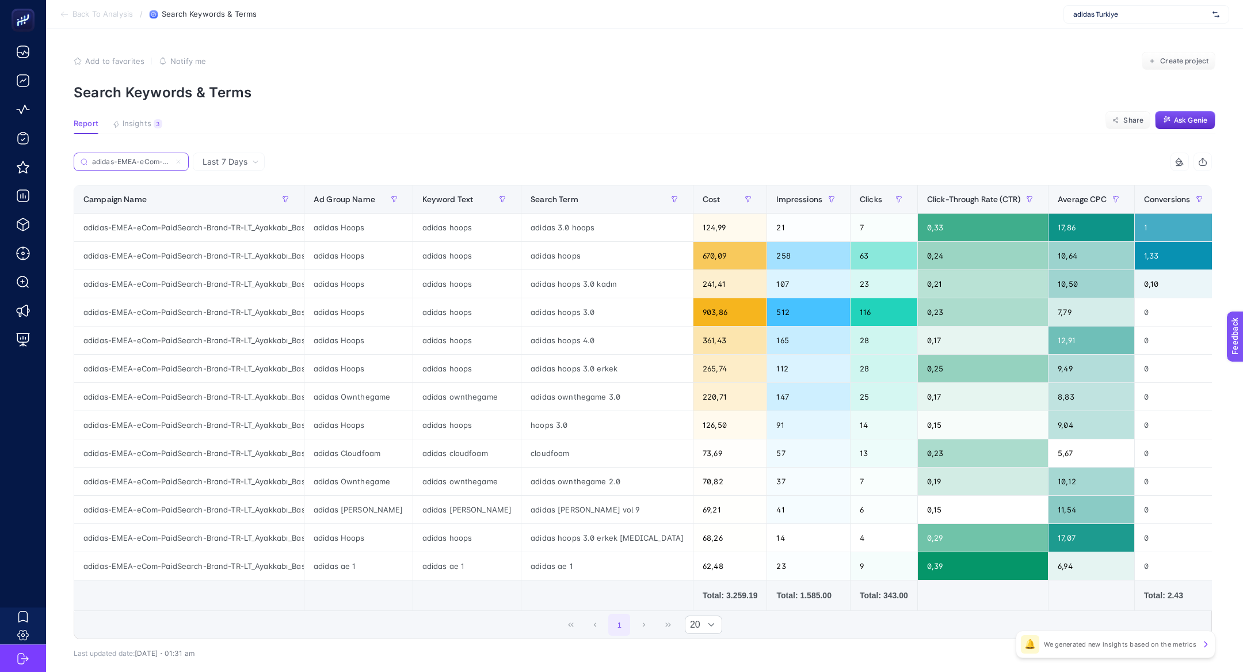
scroll to position [0, 143]
type input "adidas-EMEA-eCom-PaidSearch-Brand-TR-LT_Ayakkabı_Basketbol"
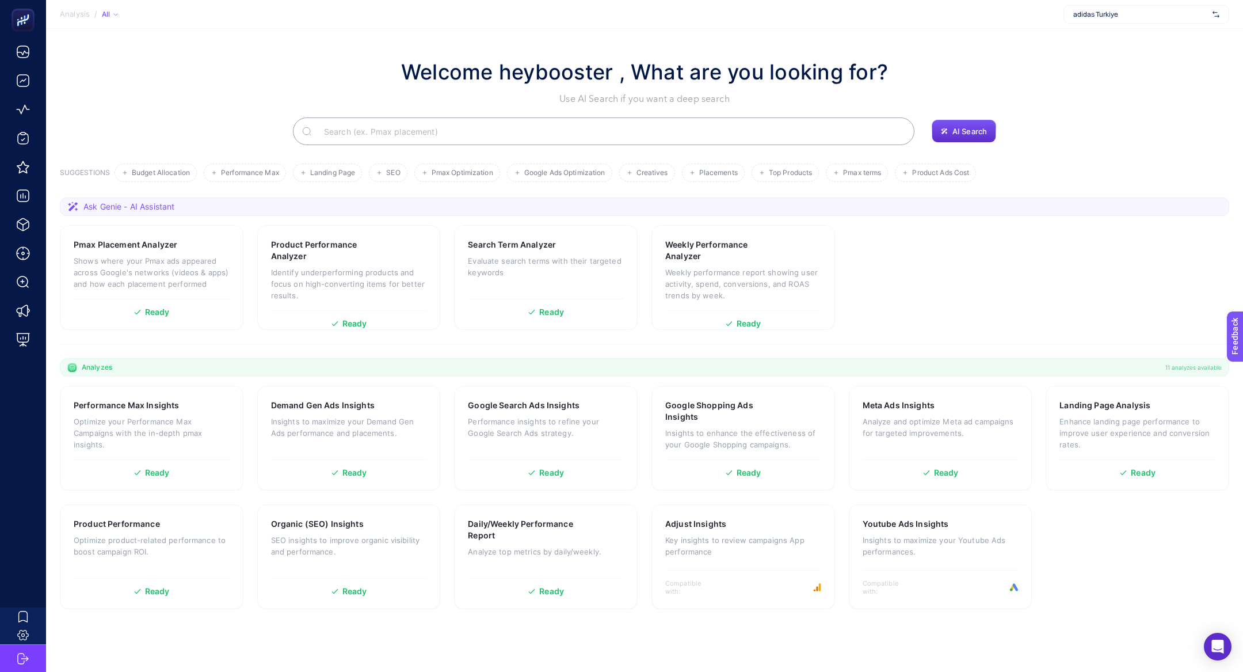
click at [429, 131] on input "Search" at bounding box center [610, 131] width 591 height 32
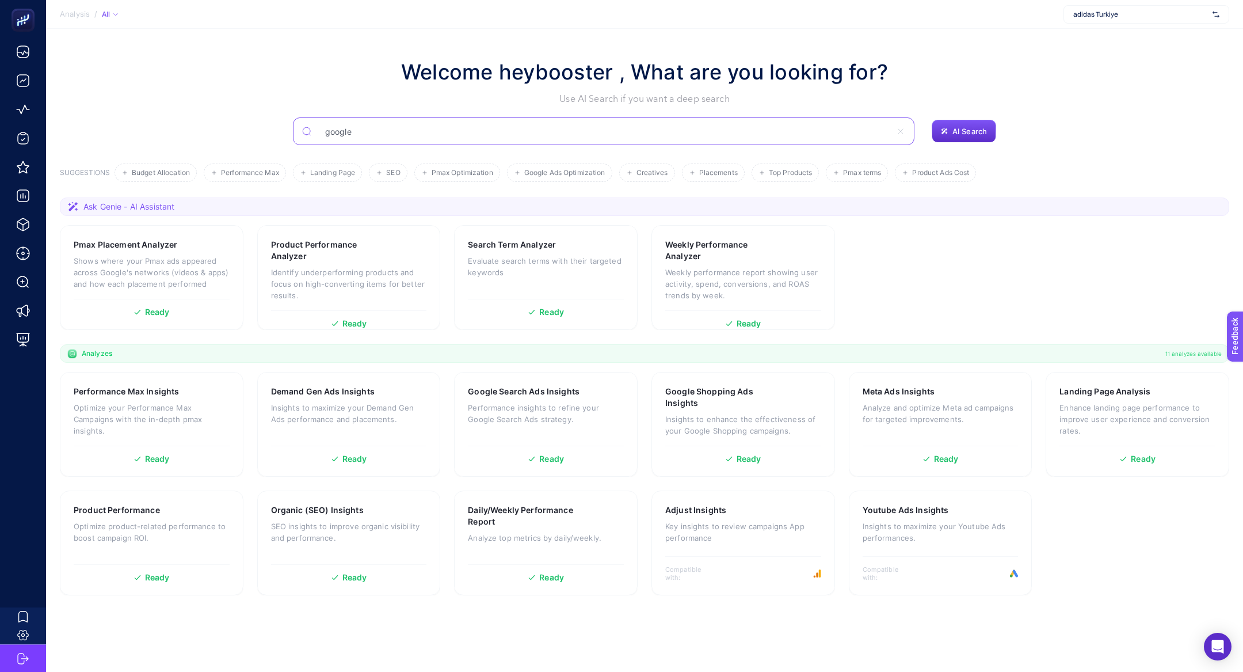
type input "google"
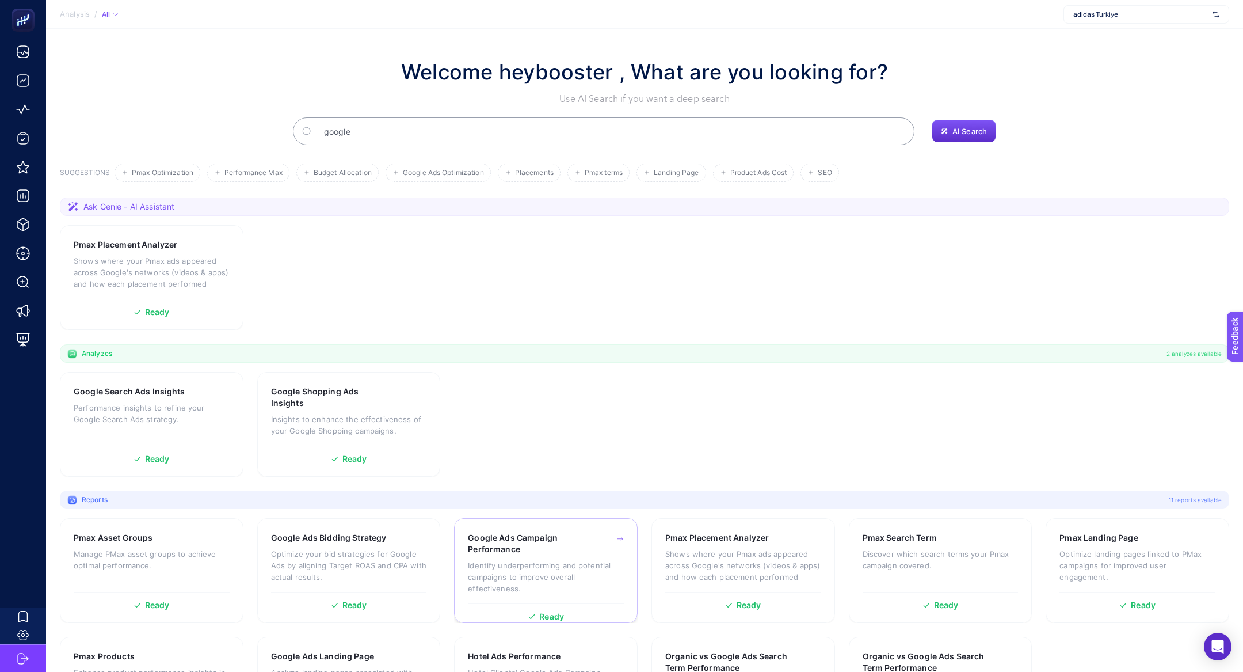
click at [526, 562] on p "Identify underperforming and potential campaigns to improve overall effectivene…" at bounding box center [546, 576] width 156 height 35
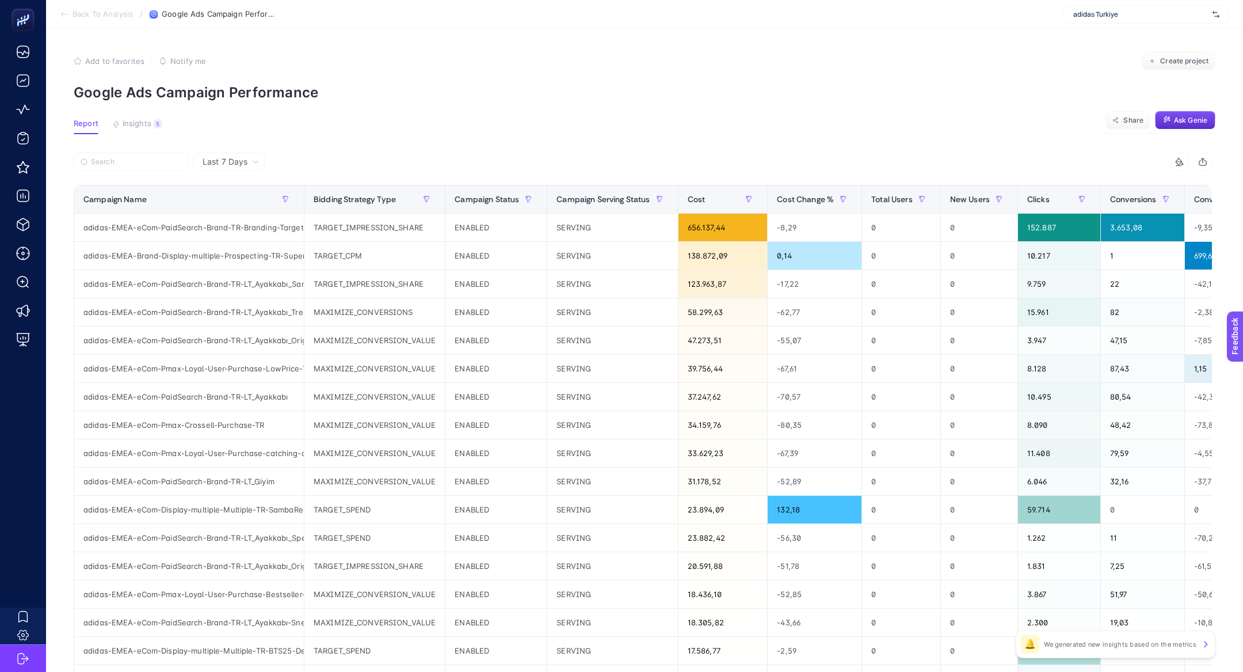
click at [114, 136] on article "Add to favorites false Notify me Create project Google Ads Campaign Performance…" at bounding box center [644, 479] width 1197 height 900
click at [130, 132] on button "Insights 5 We generated new insights based on the metrics" at bounding box center [137, 126] width 50 height 15
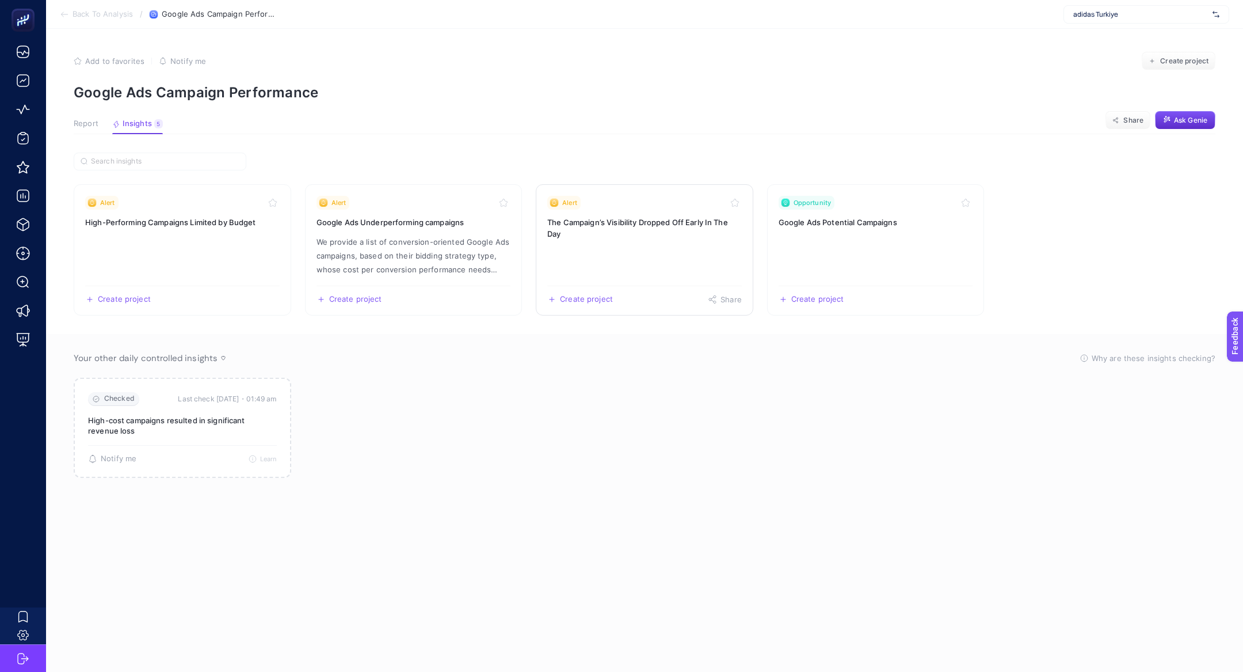
click at [680, 238] on h3 "The Campaign’s Visibility Dropped Off Early In The Day" at bounding box center [644, 227] width 195 height 23
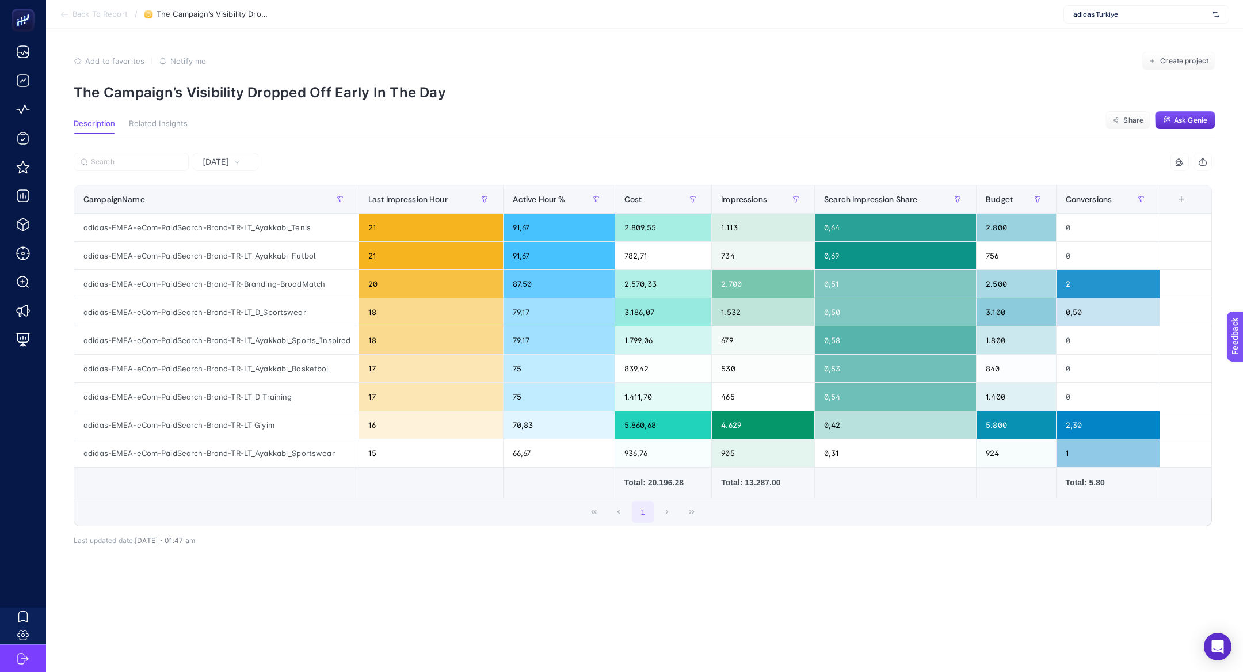
click at [251, 166] on div "Yesterday" at bounding box center [226, 162] width 66 height 18
click at [235, 209] on li "Last 7 Days" at bounding box center [225, 206] width 59 height 21
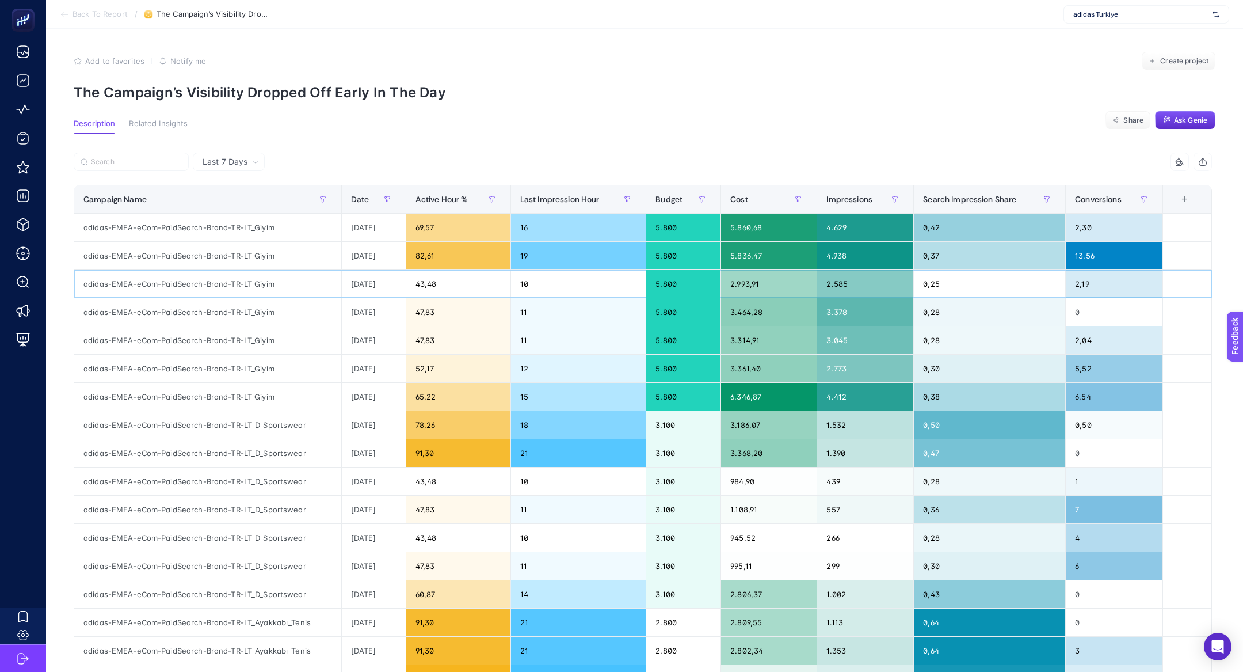
click at [250, 279] on div "adidas-EMEA-eCom-PaidSearch-Brand-TR-LT_Giyim" at bounding box center [207, 284] width 267 height 28
copy tr "adidas-EMEA-eCom-PaidSearch-Brand-TR-LT_Giyim"
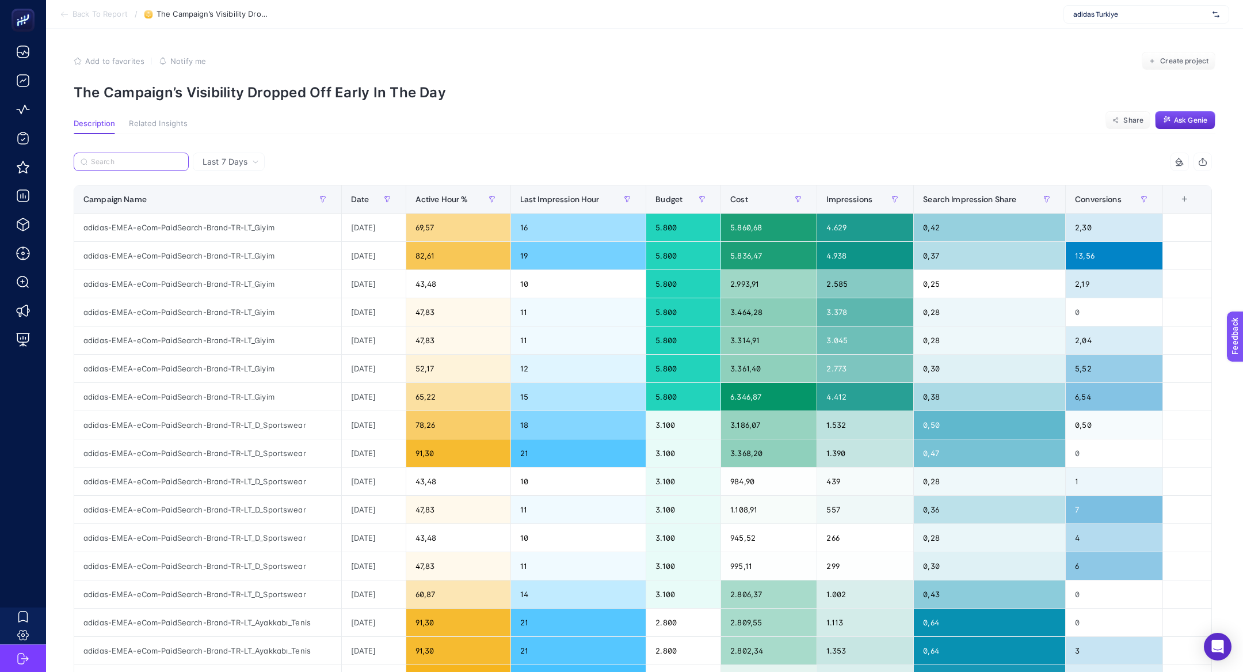
click at [158, 162] on input "Search" at bounding box center [136, 162] width 91 height 9
paste input "adidas-EMEA-eCom-PaidSearch-Brand-TR-LT_Giyim"
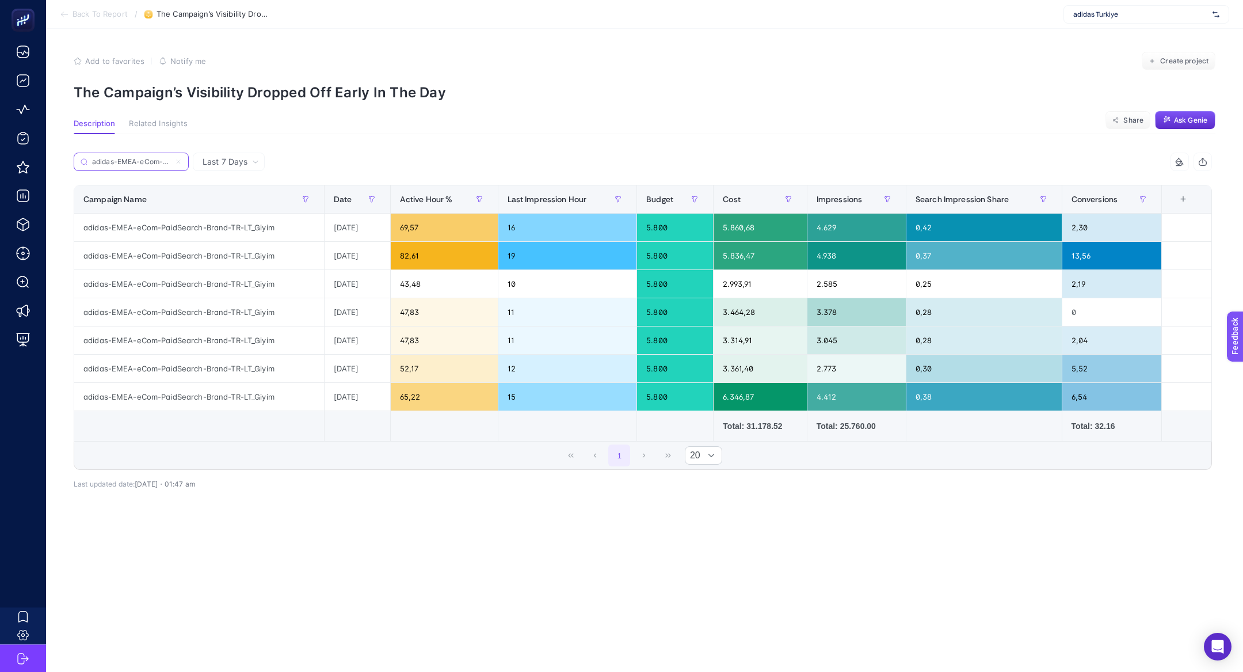
scroll to position [0, 96]
type input "adidas-EMEA-eCom-PaidSearch-Brand-TR-LT_Giyim"
click at [182, 160] on label "adidas-EMEA-eCom-PaidSearch-Brand-TR-LT_Giyim" at bounding box center [131, 162] width 115 height 18
click at [0, 0] on input "Search" at bounding box center [0, 0] width 0 height 0
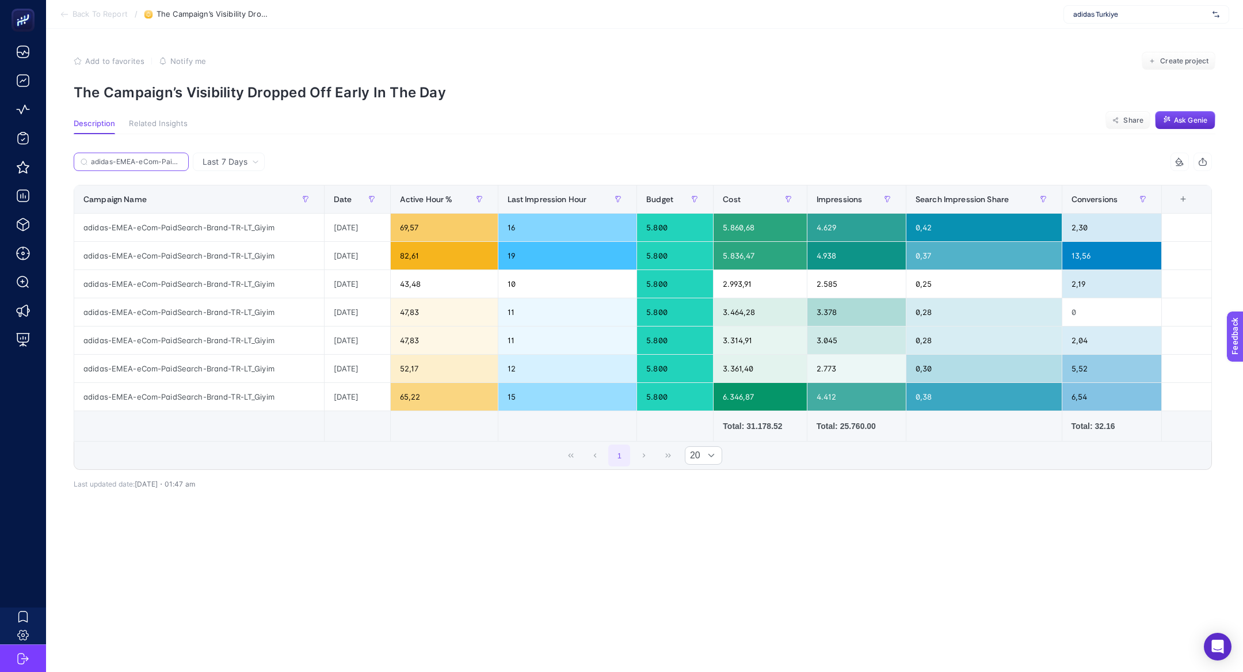
click at [179, 159] on input "adidas-EMEA-eCom-PaidSearch-Brand-TR-LT_Giyim" at bounding box center [136, 162] width 91 height 9
click at [176, 159] on icon at bounding box center [178, 161] width 7 height 7
click at [0, 0] on input "Search" at bounding box center [0, 0] width 0 height 0
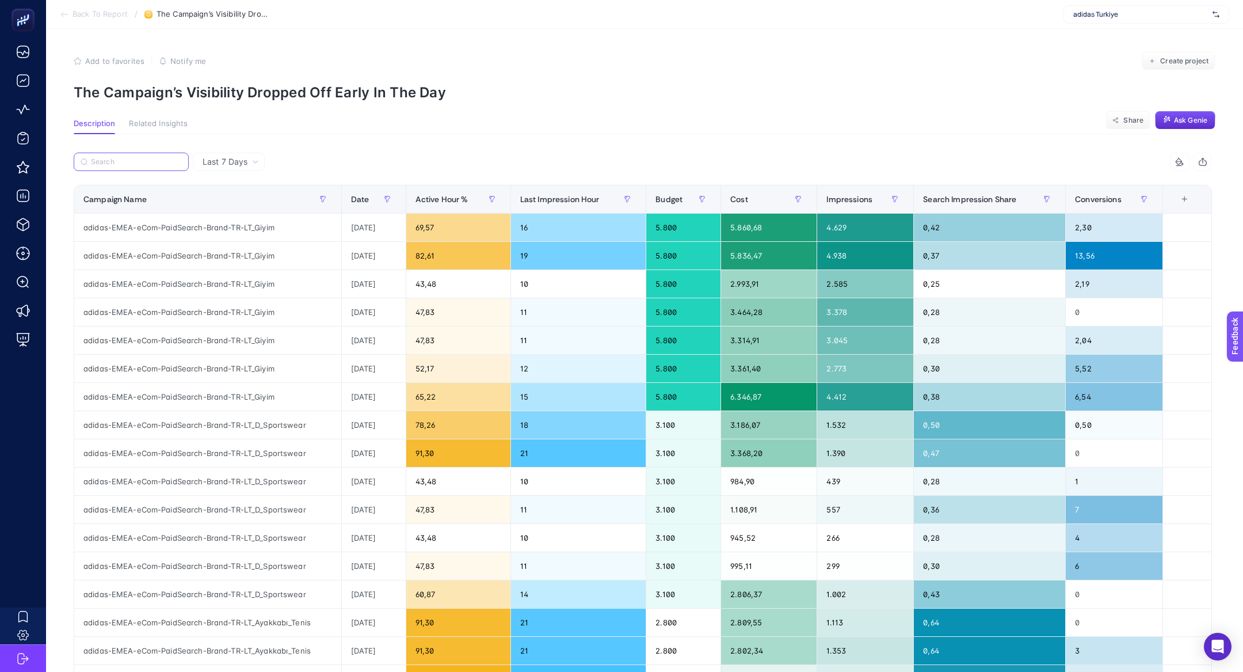
click at [180, 161] on input "Search" at bounding box center [136, 162] width 91 height 9
click at [252, 475] on div "adidas-EMEA-eCom-PaidSearch-Brand-TR-LT_D_Sportswear" at bounding box center [207, 481] width 267 height 28
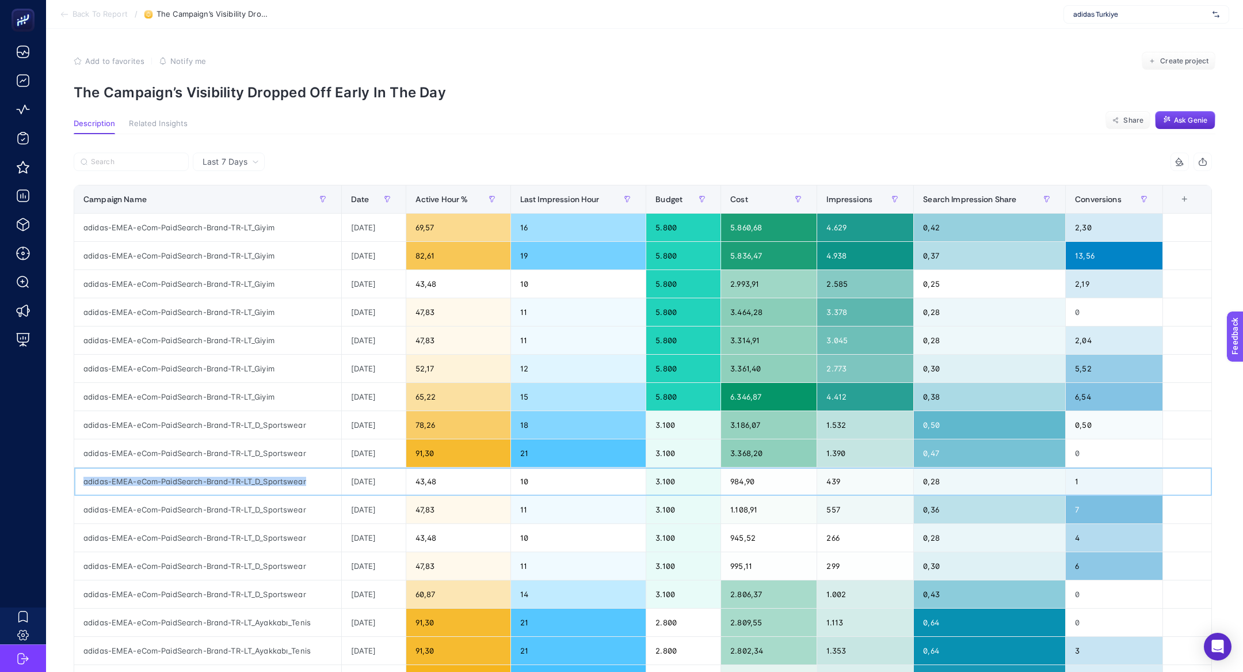
copy tr "adidas-EMEA-eCom-PaidSearch-Brand-TR-LT_D_Sportswear"
click at [167, 159] on input "Search" at bounding box center [136, 162] width 91 height 9
paste input "adidas-EMEA-eCom-PaidSearch-Brand-TR-LT_D_Sportswear"
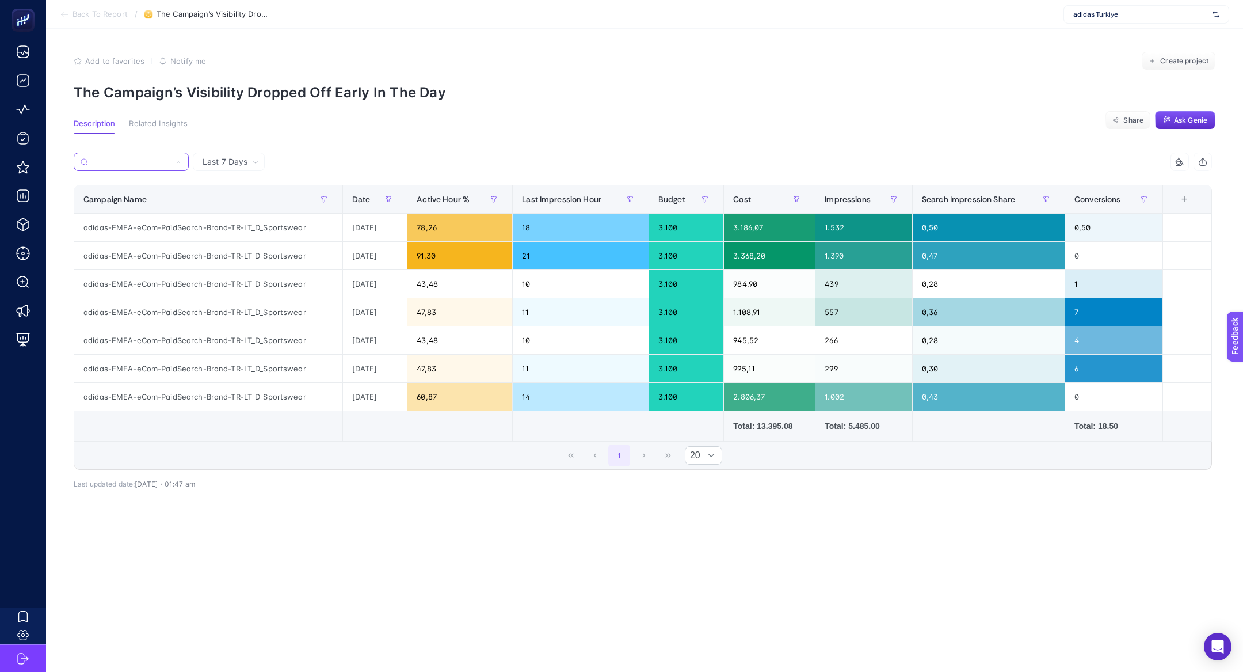
type input "adidas-EMEA-eCom-PaidSearch-Brand-TR-LT_D_Sportswear"
click at [178, 159] on icon at bounding box center [178, 161] width 7 height 7
click at [0, 0] on input "Search" at bounding box center [0, 0] width 0 height 0
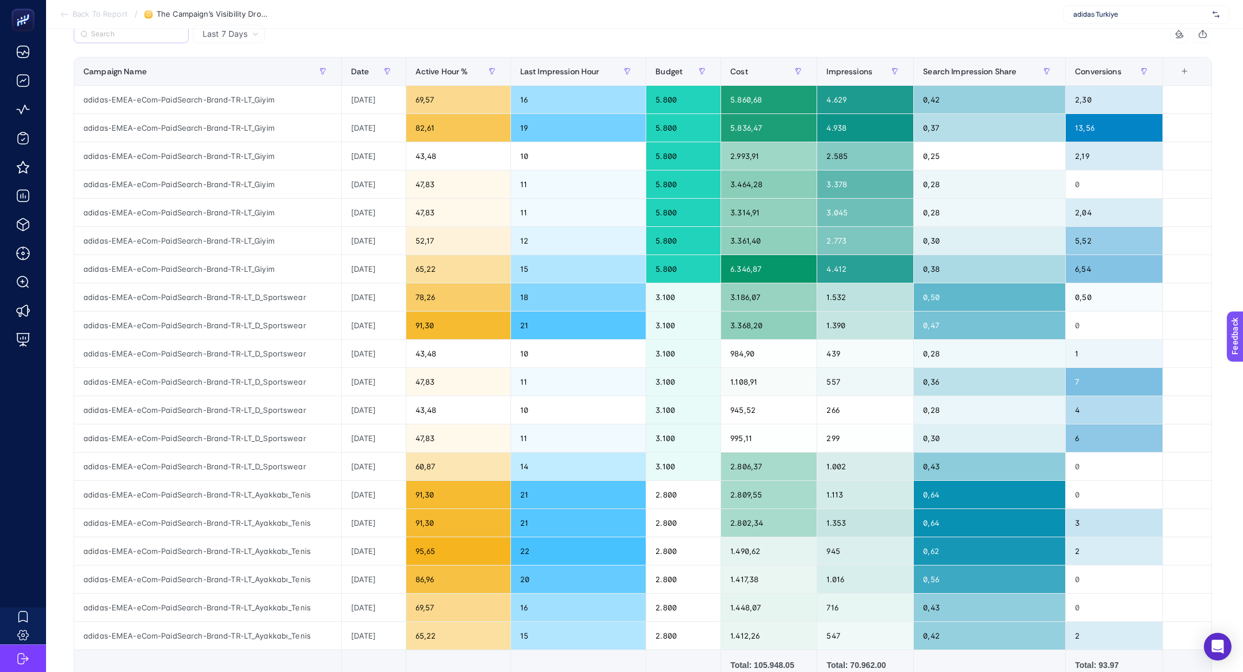
scroll to position [131, 0]
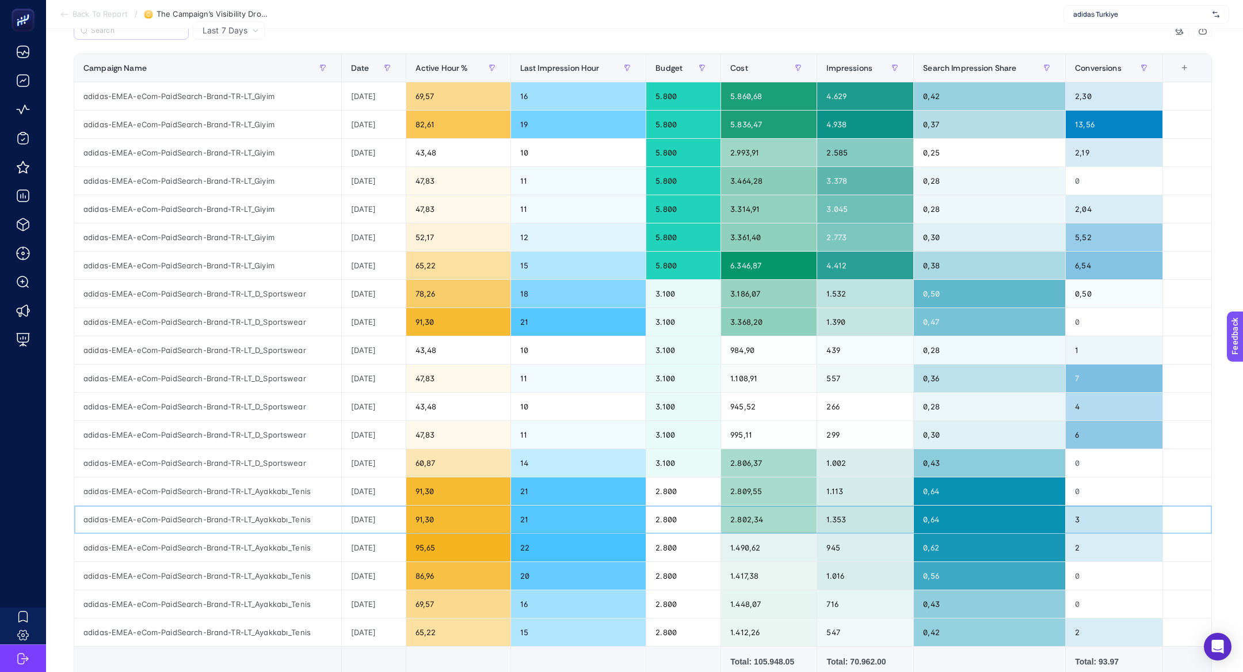
click at [226, 511] on div "adidas-EMEA-eCom-PaidSearch-Brand-TR-LT_Ayakkabı_Tenis" at bounding box center [207, 519] width 267 height 28
click at [212, 484] on div "adidas-EMEA-eCom-PaidSearch-Brand-TR-LT_Ayakkabı_Tenis" at bounding box center [207, 491] width 267 height 28
click at [226, 546] on div "adidas-EMEA-eCom-PaidSearch-Brand-TR-LT_Ayakkabı_Tenis" at bounding box center [207, 548] width 267 height 28
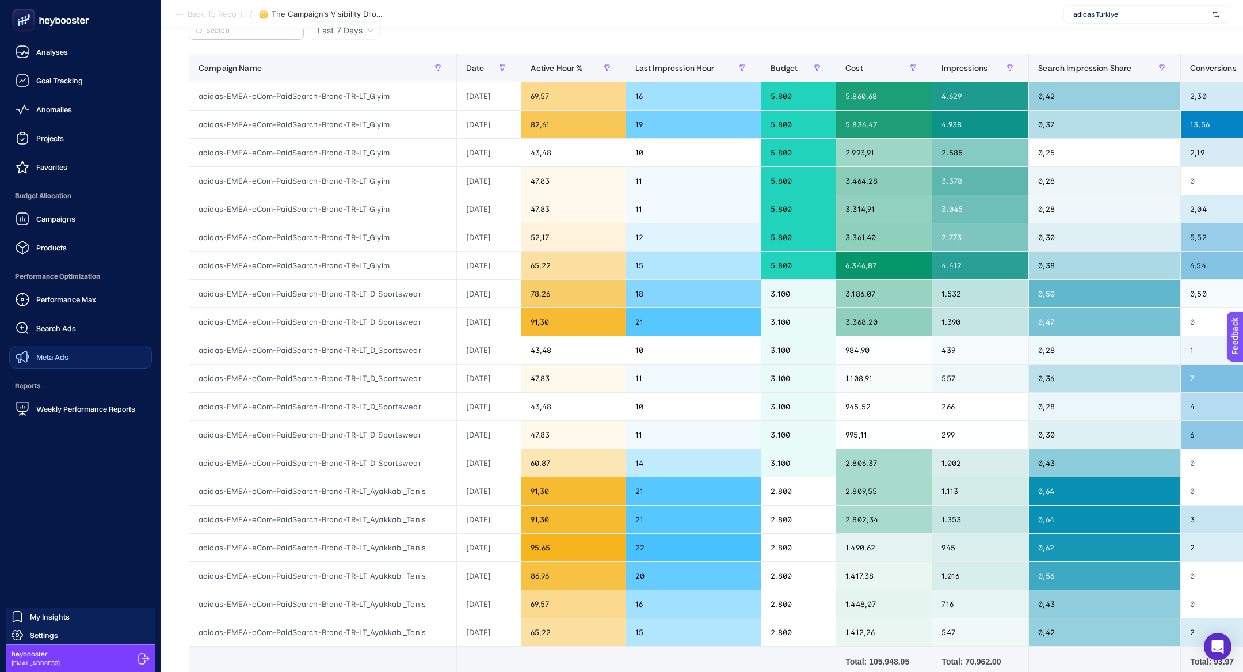
click at [52, 345] on link "Meta Ads" at bounding box center [80, 356] width 143 height 23
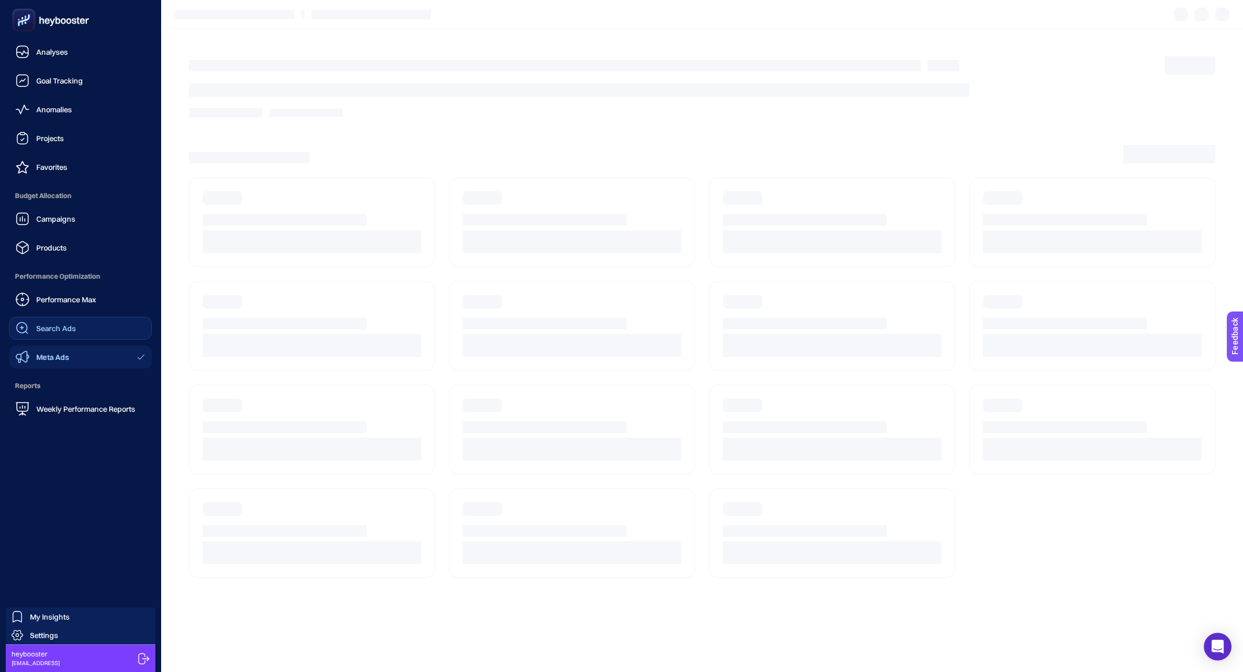
click at [48, 325] on span "Search Ads" at bounding box center [56, 327] width 40 height 9
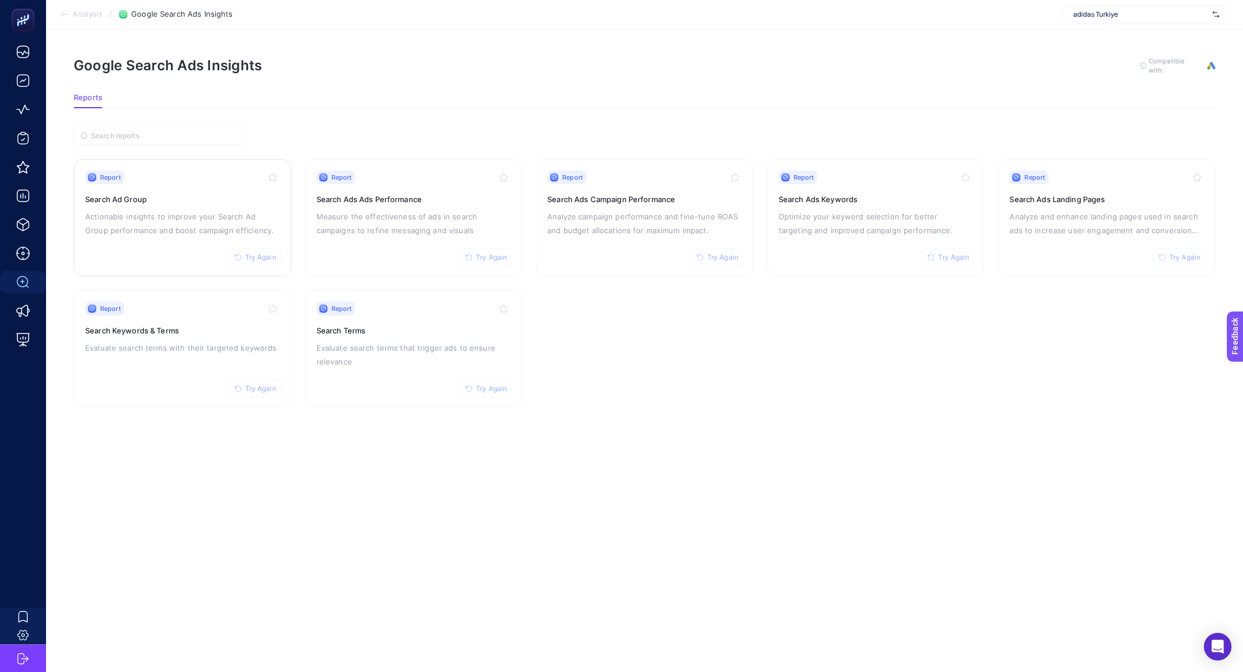
click at [182, 229] on p "Actionable insights to improve your Search Ad Group performance and boost campa…" at bounding box center [182, 224] width 195 height 28
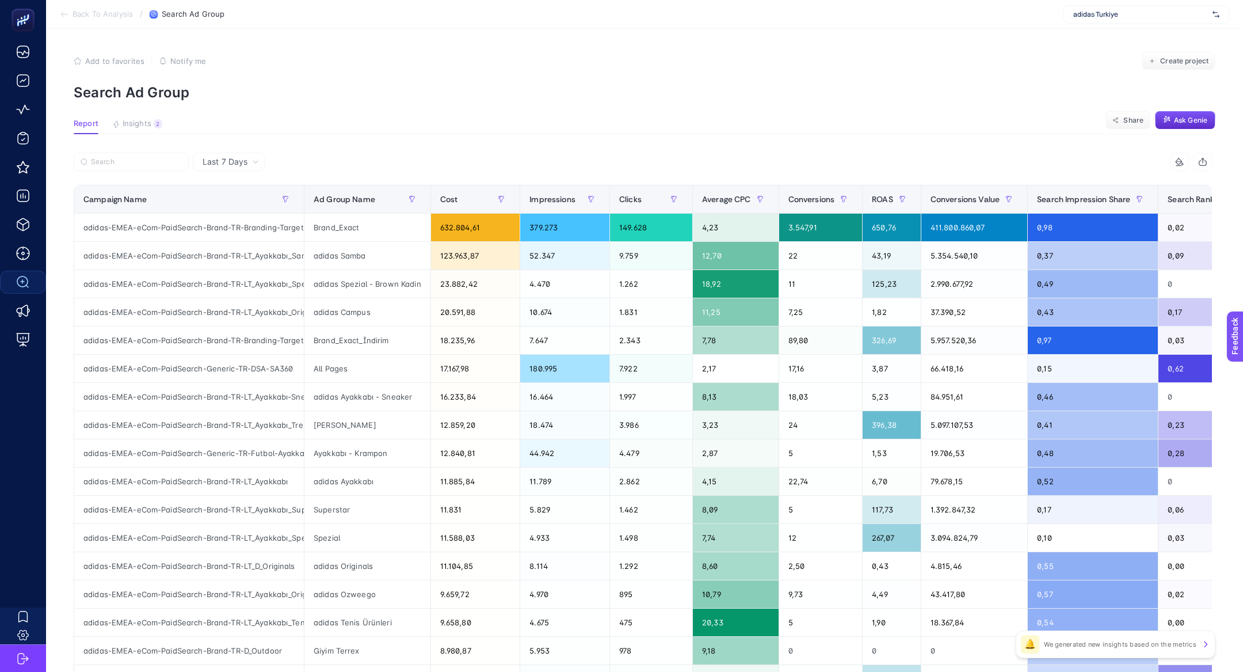
click at [120, 134] on article "Add to favorites false Notify me Create project Search Ad Group Report Insights…" at bounding box center [644, 479] width 1197 height 900
click at [138, 118] on article "Add to favorites false Notify me Create project Search Ad Group Report Insights…" at bounding box center [644, 479] width 1197 height 900
click at [151, 128] on button "Insights 2 We generated new insights based on the metrics" at bounding box center [137, 126] width 50 height 15
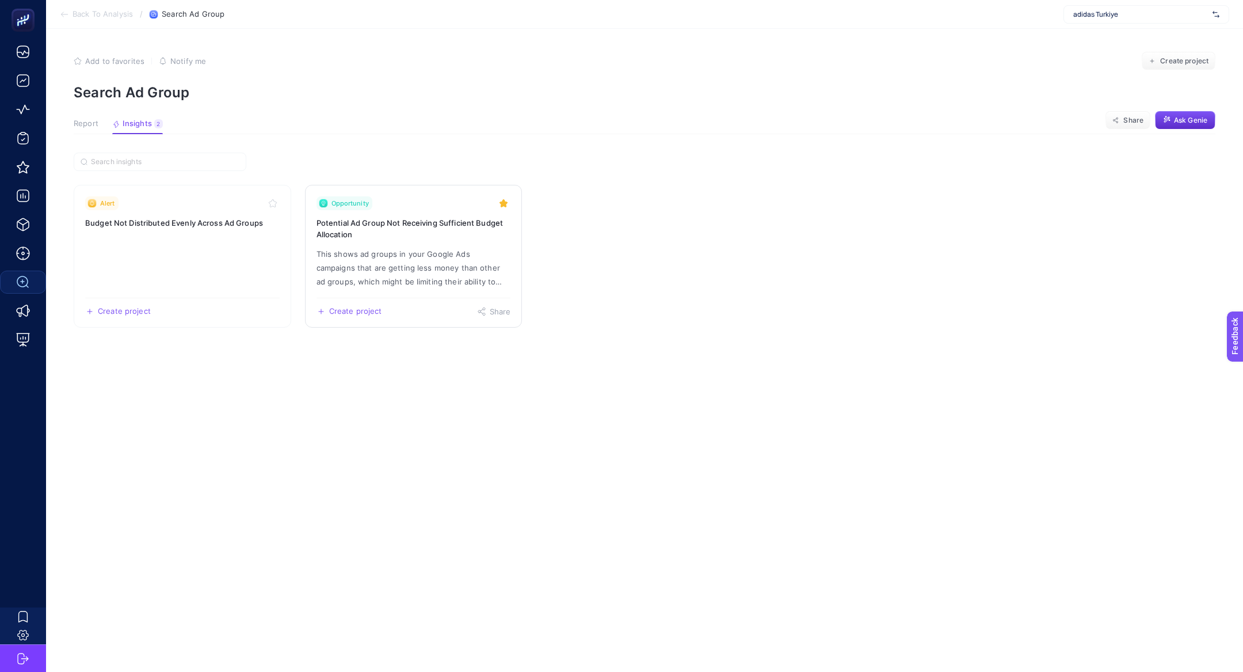
click at [370, 211] on link "Opportunity Potential Ad Group Not Receiving Sufficient Budget Allocation This …" at bounding box center [414, 256] width 218 height 143
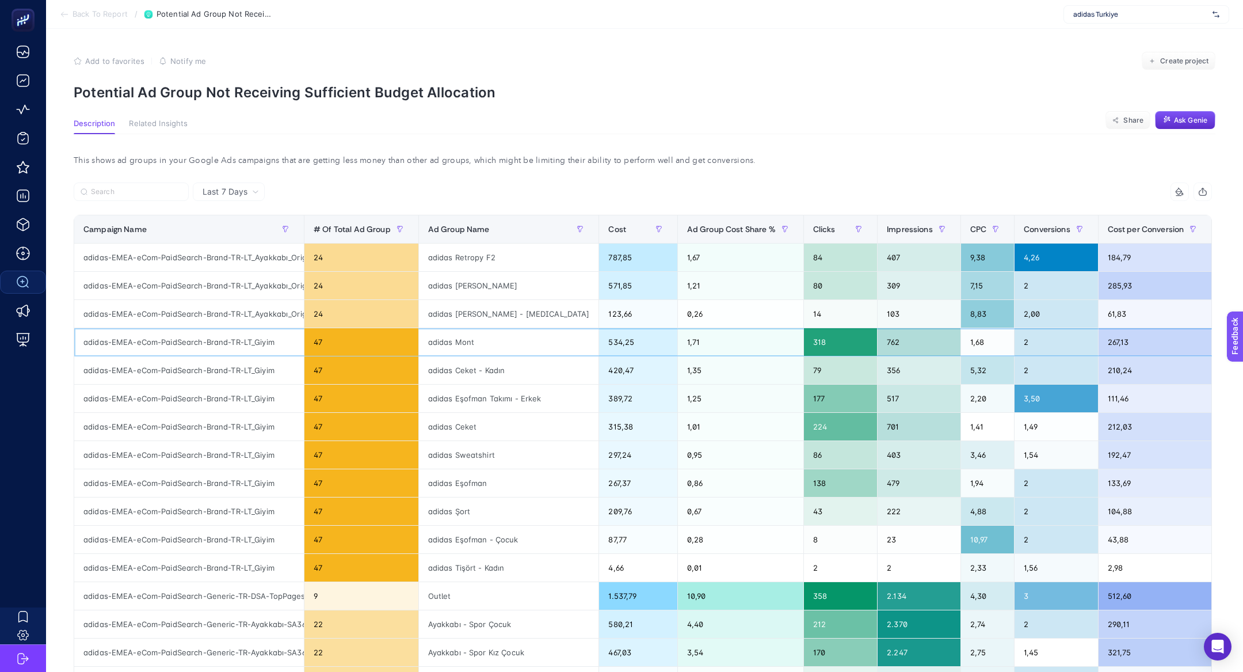
click at [224, 342] on div "adidas-EMEA-eCom-PaidSearch-Brand-TR-LT_Giyim" at bounding box center [189, 342] width 230 height 28
copy tr "adidas-EMEA-eCom-PaidSearch-Brand-TR-LT_Giyim"
click at [87, 16] on span "Back To Report" at bounding box center [100, 14] width 55 height 9
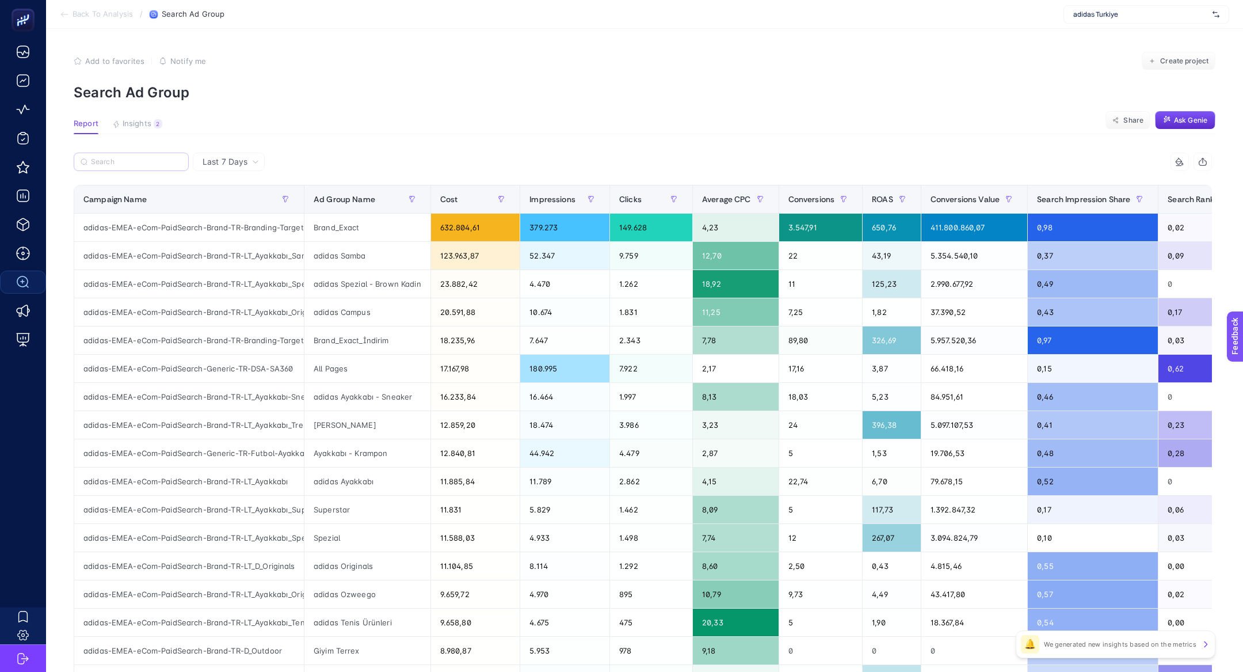
click at [115, 157] on label at bounding box center [131, 162] width 115 height 18
click at [115, 158] on input "Search" at bounding box center [136, 162] width 91 height 9
paste input "adidas-EMEA-eCom-PaidSearch-Brand-TR-LT_Giyim"
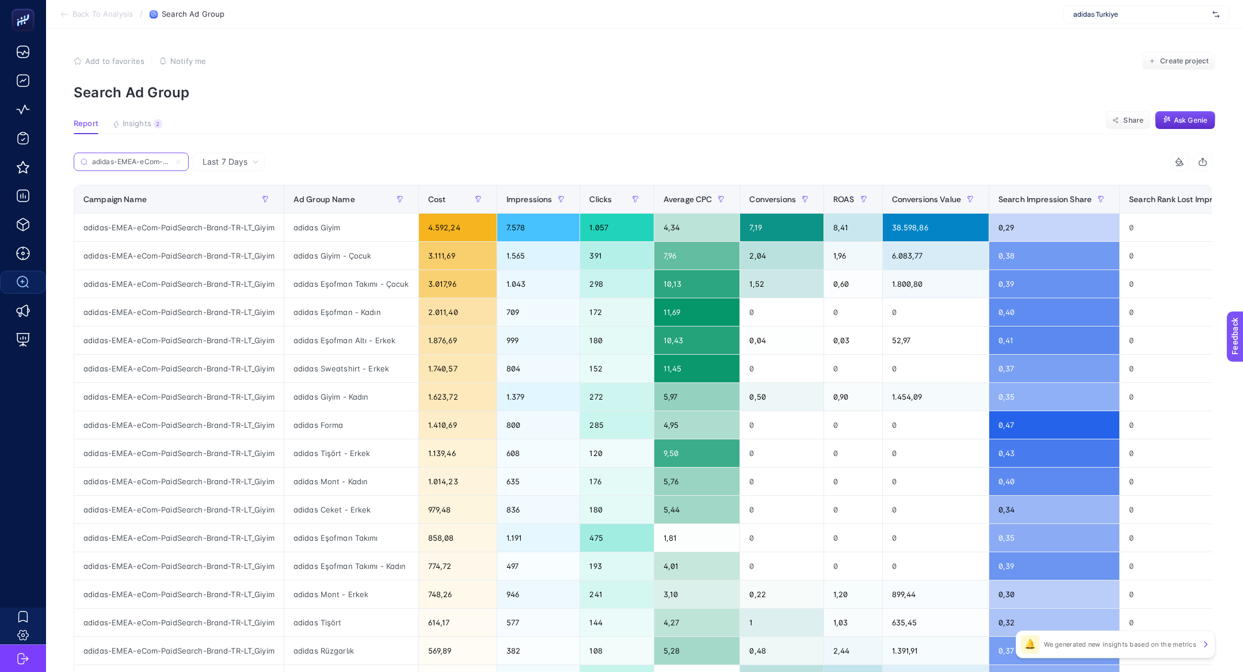
scroll to position [0, 96]
type input "adidas-EMEA-eCom-PaidSearch-Brand-TR-LT_Giyim"
click at [235, 165] on span "Last 7 Days" at bounding box center [225, 162] width 45 height 12
click at [237, 199] on li "Last 30 Days" at bounding box center [228, 206] width 65 height 21
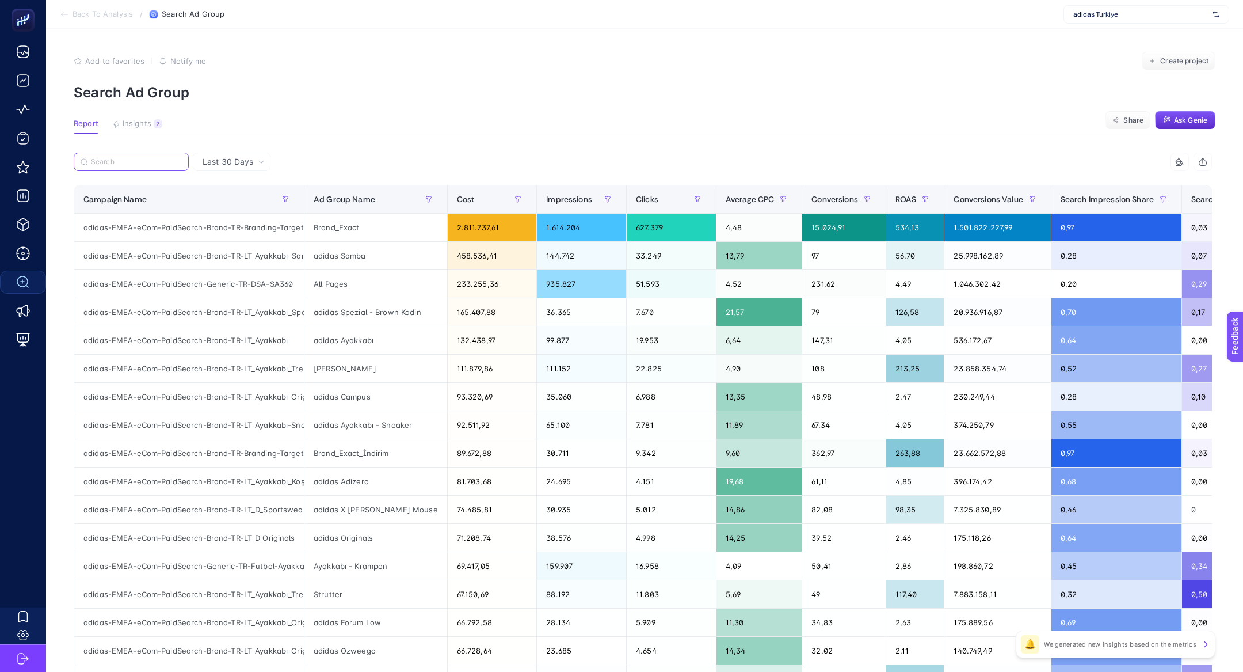
click at [147, 165] on input "Search" at bounding box center [136, 162] width 91 height 9
paste input "adidas-EMEA-eCom-PaidSearch-Brand-TR-LT_Giyim"
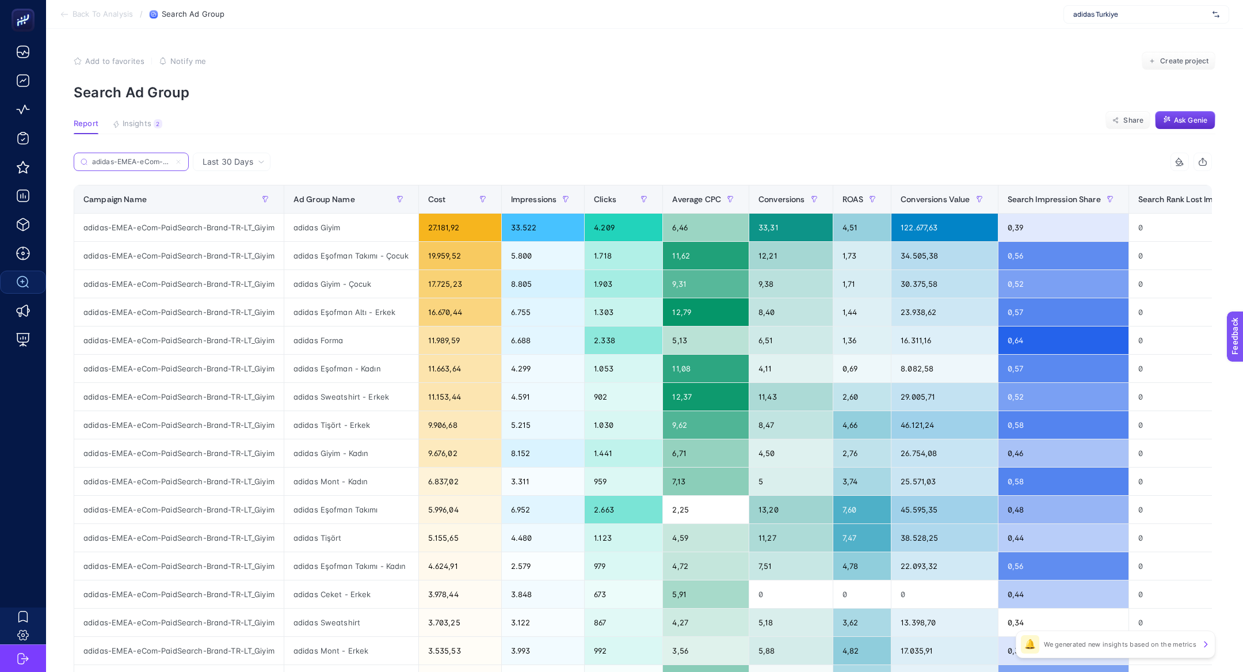
scroll to position [0, 96]
type input "adidas-EMEA-eCom-PaidSearch-Brand-TR-LT_Giyim"
click at [965, 197] on span "Conversions Value" at bounding box center [935, 199] width 69 height 9
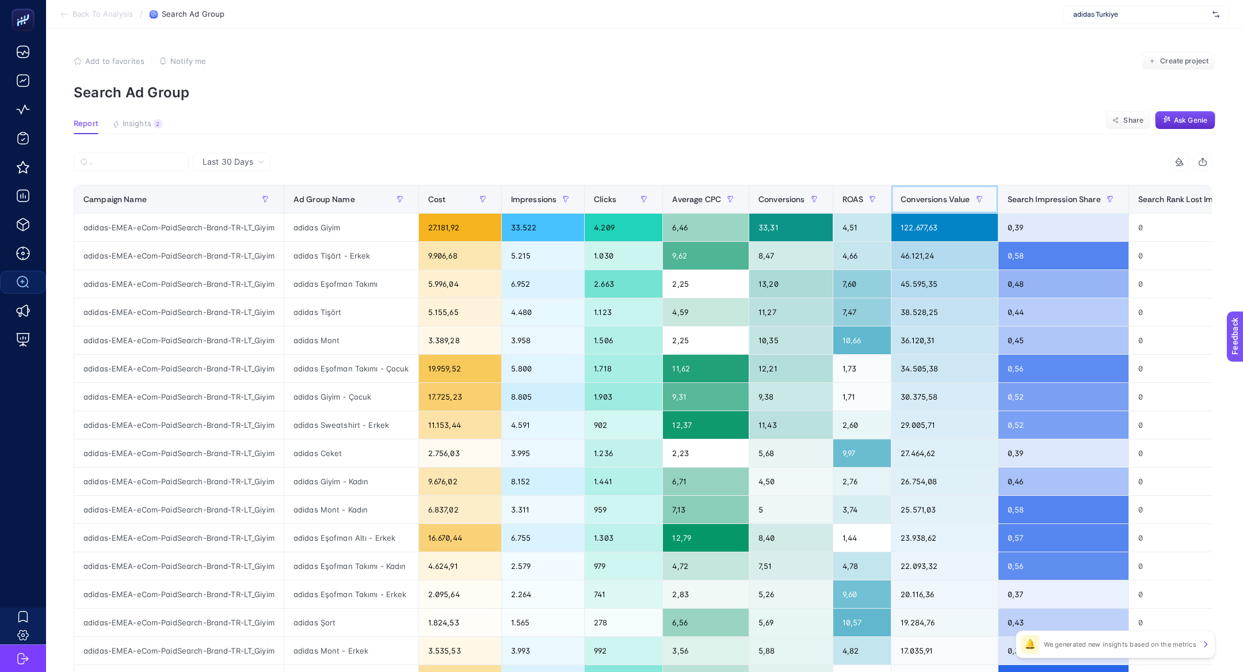
scroll to position [0, 0]
click at [446, 237] on div "27.181,92" at bounding box center [460, 228] width 82 height 28
click at [447, 249] on div "9.906,68" at bounding box center [460, 256] width 82 height 28
click at [154, 123] on div "2" at bounding box center [158, 123] width 9 height 9
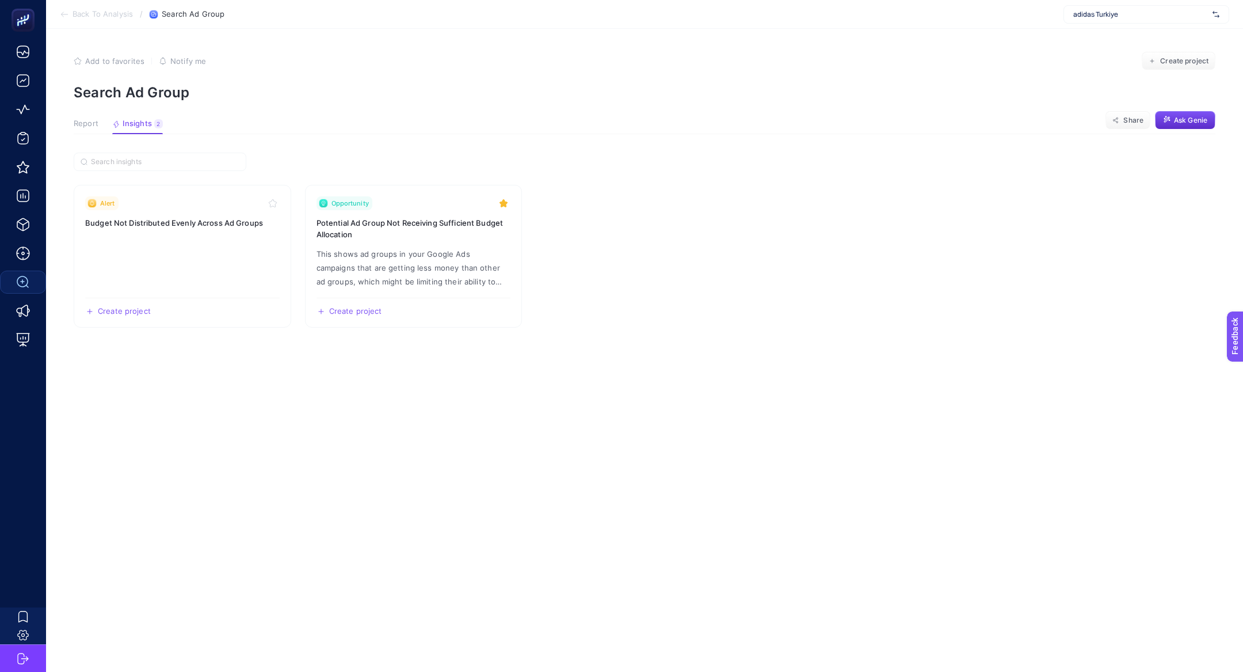
click at [94, 127] on span "Report" at bounding box center [86, 123] width 25 height 9
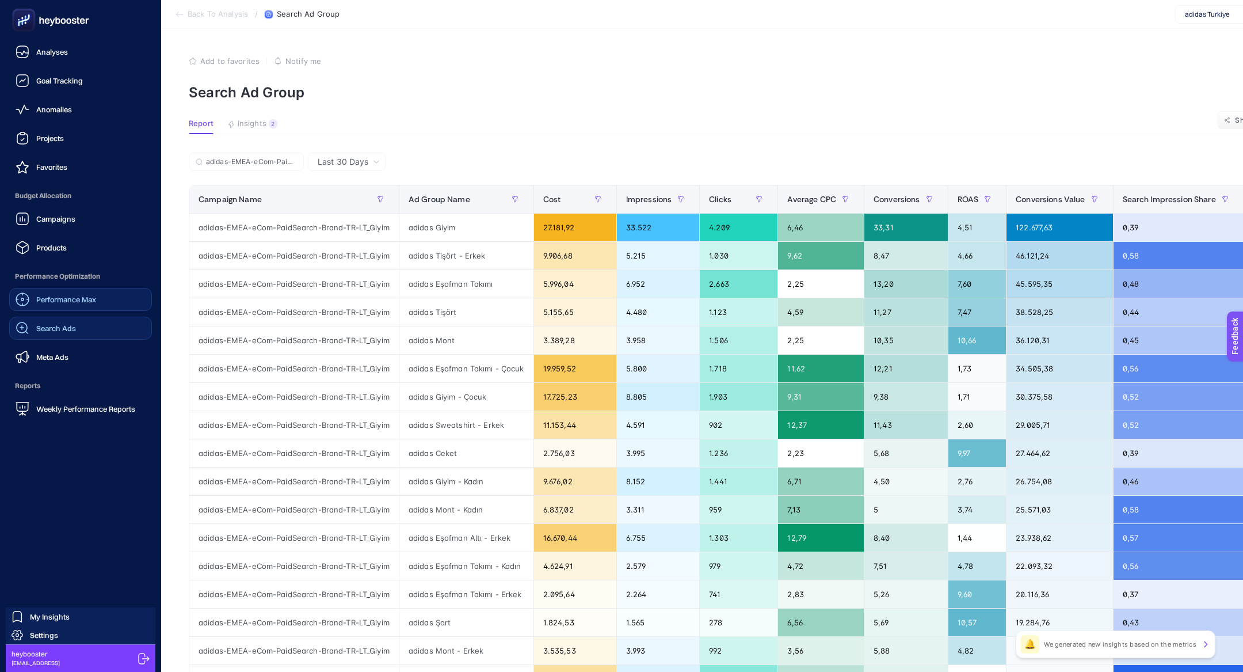
click at [100, 300] on link "Performance Max" at bounding box center [80, 299] width 143 height 23
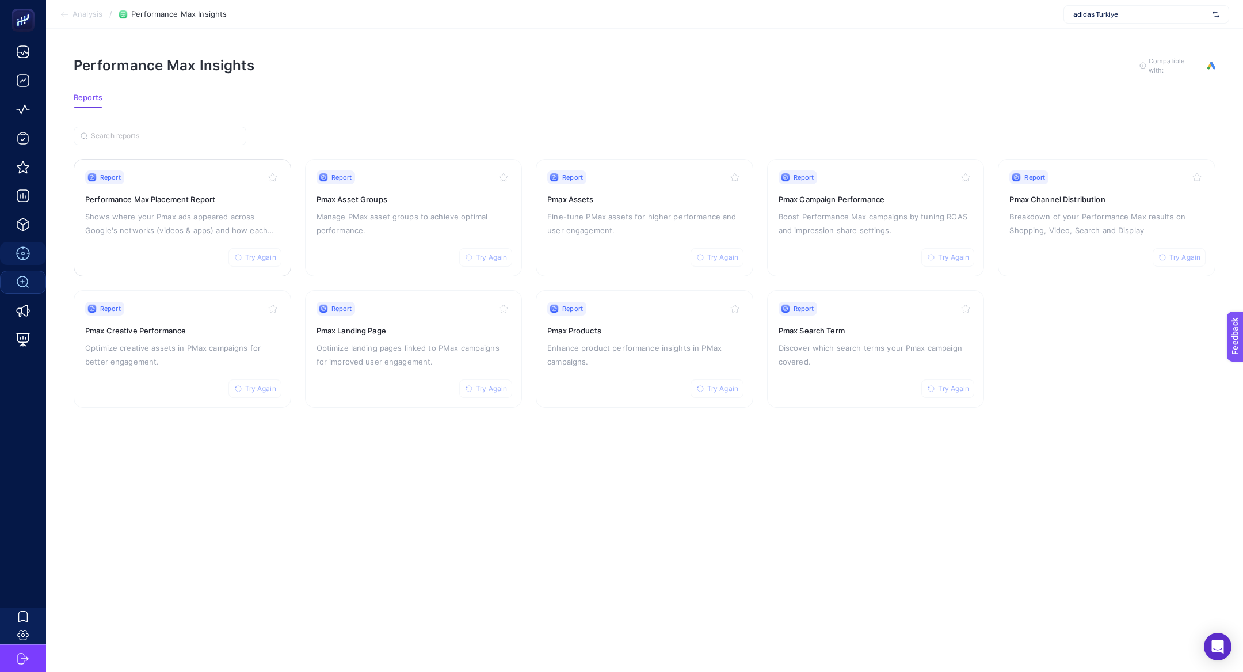
click at [119, 212] on p "Shows where your Pmax ads appeared across Google's networks (videos & apps) and…" at bounding box center [182, 224] width 195 height 28
click at [391, 214] on p "Manage PMax asset groups to achieve optimal performance." at bounding box center [414, 224] width 195 height 28
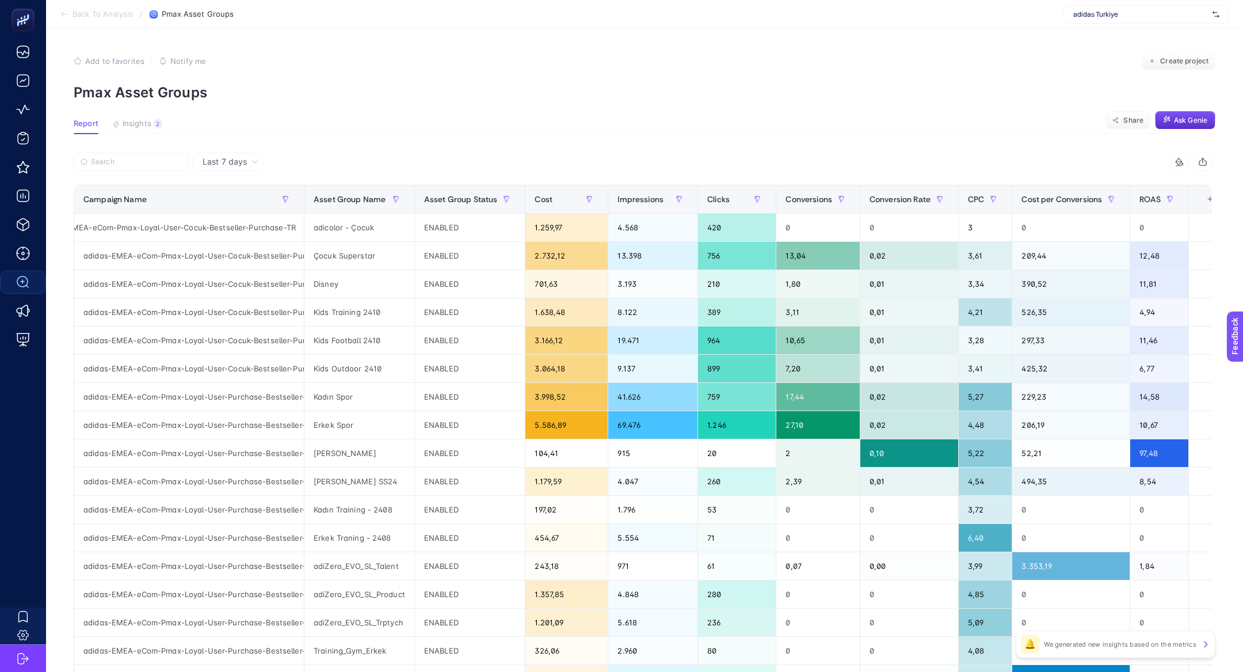
scroll to position [0, 44]
click at [201, 223] on div "adidas-EMEA-eCom-Pmax-Loyal-User-Cocuk-Bestseller-Purchase-TR" at bounding box center [189, 228] width 230 height 28
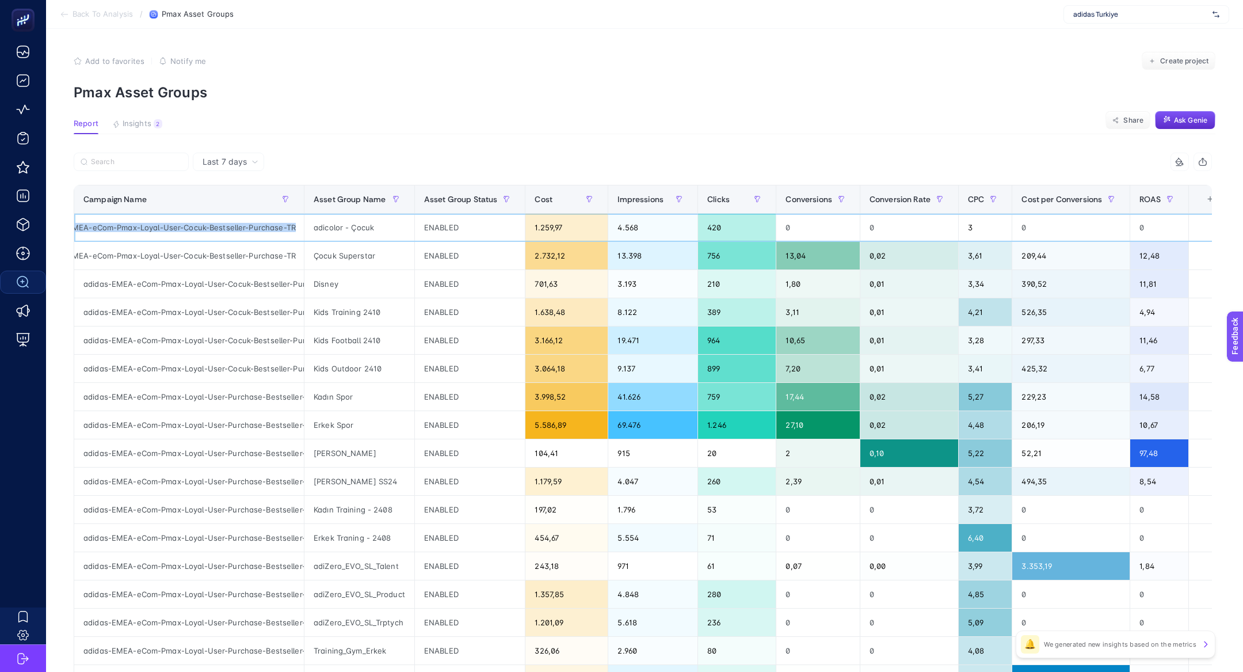
copy tr "adidas-EMEA-eCom-Pmax-Loyal-User-Cocuk-Bestseller-Purchase-TR"
click at [130, 169] on label at bounding box center [131, 162] width 115 height 18
click at [130, 166] on input "Search" at bounding box center [136, 162] width 91 height 9
paste input "adidas-EMEA-eCom-Pmax-Loyal-User-Cocuk-Bestseller-Purchase-TR"
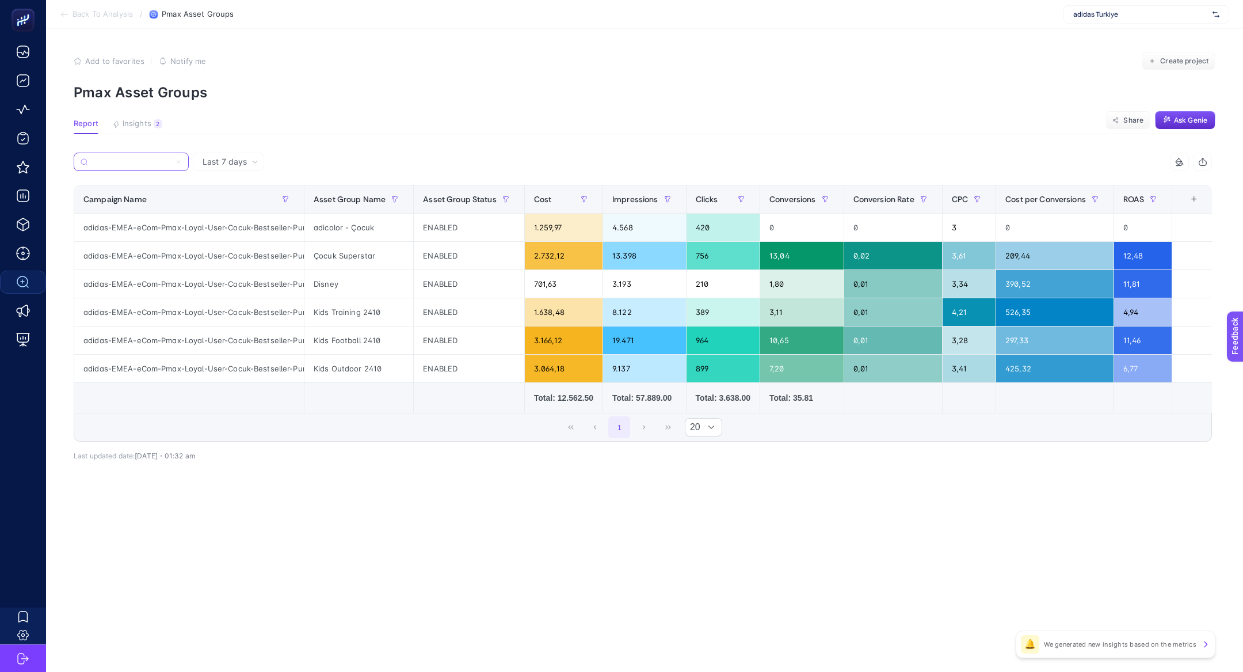
type input "adidas-EMEA-eCom-Pmax-Loyal-User-Cocuk-Bestseller-Purchase-TR"
click at [181, 160] on icon at bounding box center [178, 161] width 7 height 7
click at [170, 160] on input "adidas-EMEA-eCom-Pmax-Loyal-User-Cocuk-Bestseller-Purchase-TR" at bounding box center [131, 162] width 78 height 9
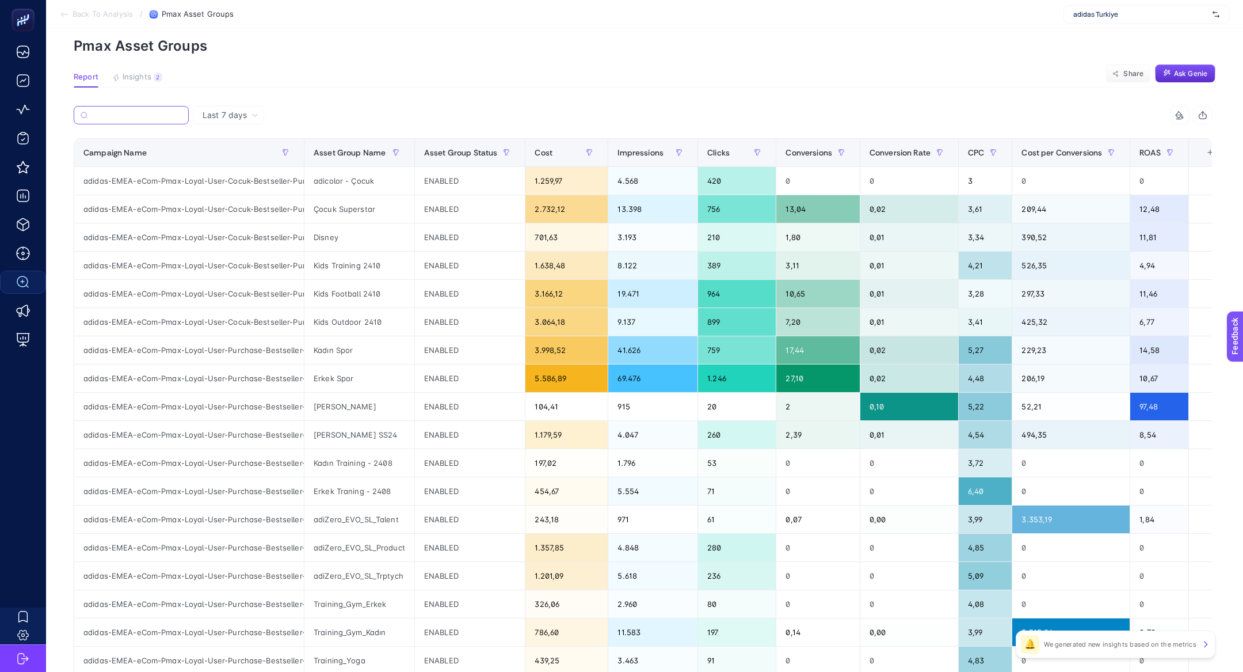
scroll to position [67, 0]
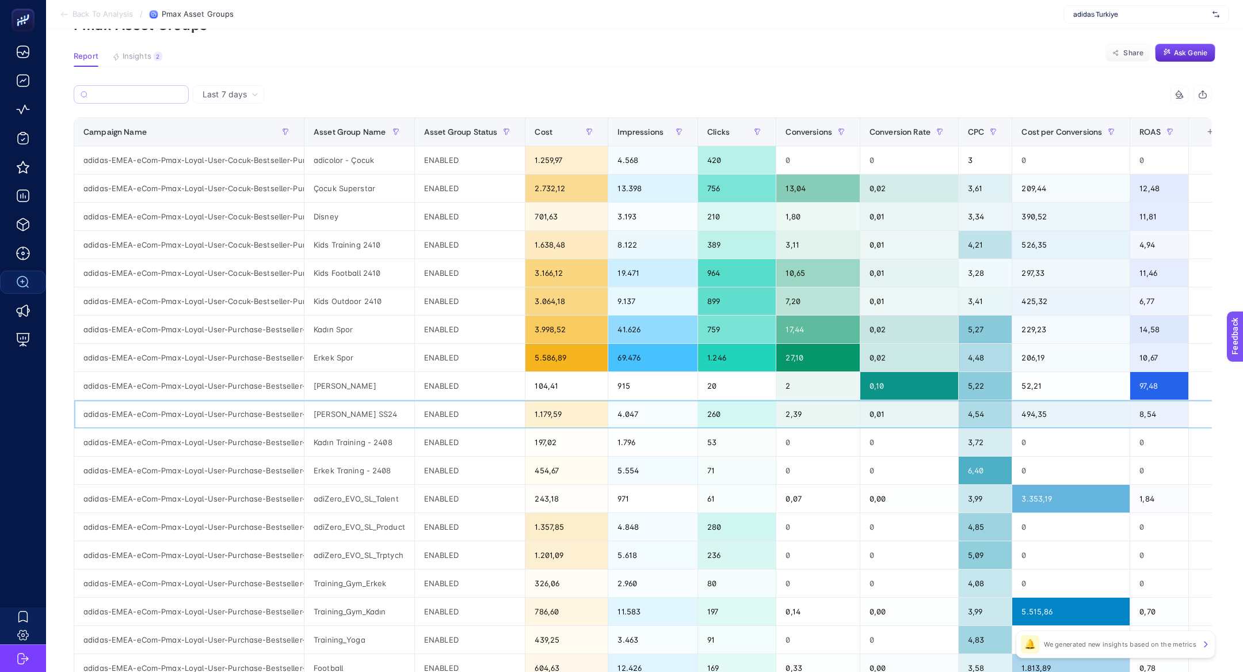
click at [231, 416] on div "adidas-EMEA-eCom-Pmax-Loyal-User-Purchase-Bestseller-TR" at bounding box center [189, 414] width 230 height 28
copy tr "adidas-EMEA-eCom-Pmax-Loyal-User-Purchase-Bestseller-TR"
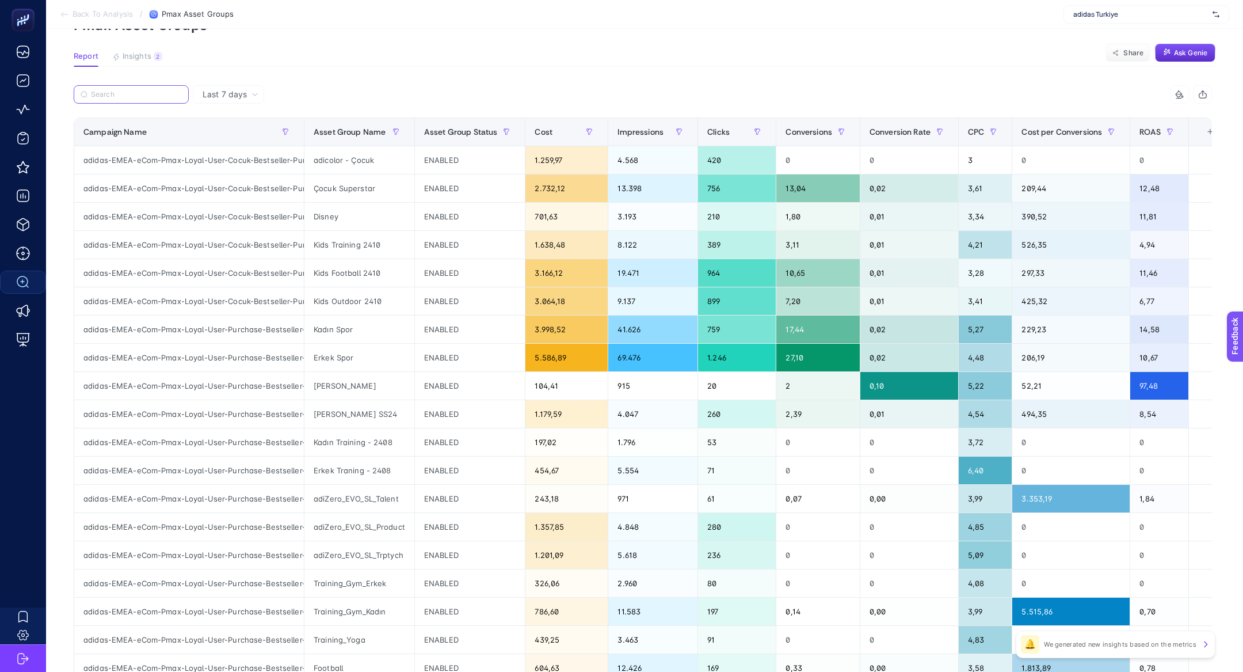
click at [149, 90] on input "Search" at bounding box center [136, 94] width 91 height 9
paste input "adidas-EMEA-eCom-Pmax-Loyal-User-Purchase-Bestseller-TR"
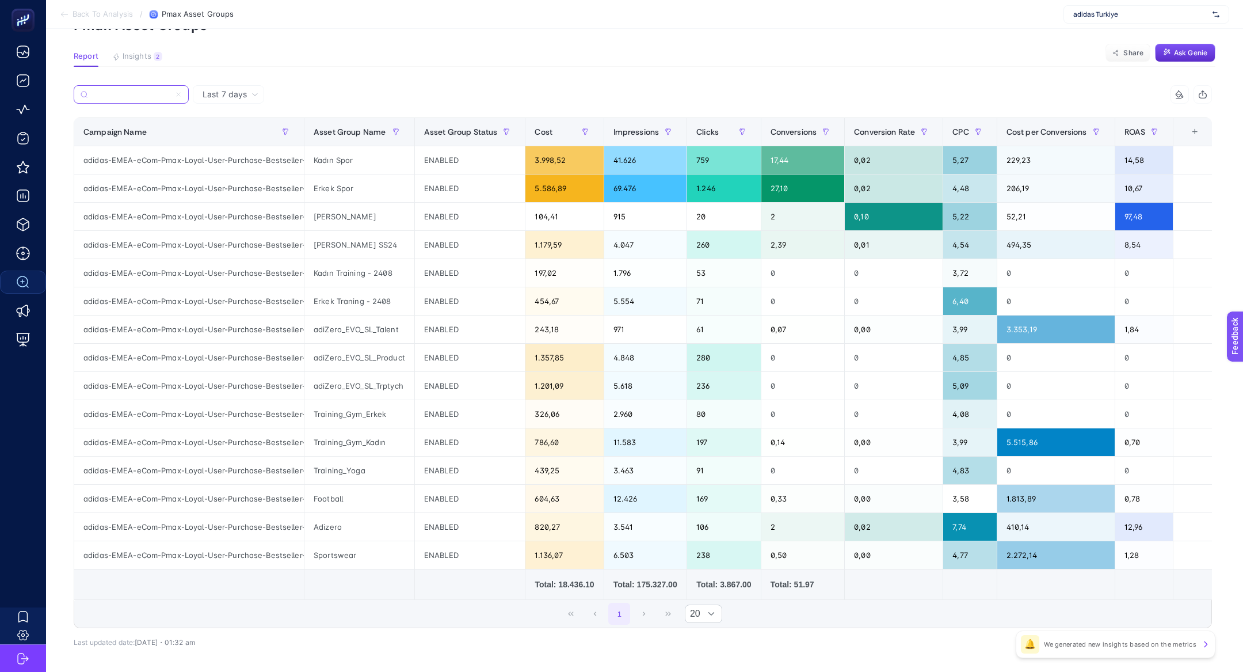
scroll to position [0, 9]
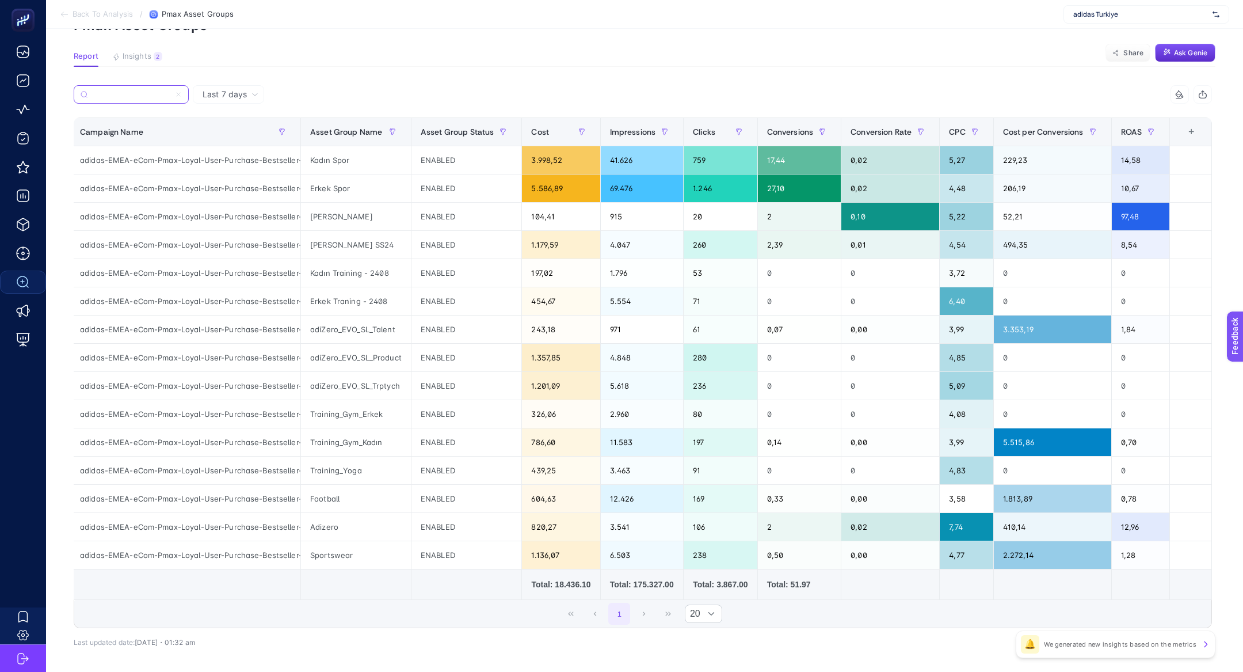
type input "adidas-EMEA-eCom-Pmax-Loyal-User-Purchase-Bestseller-TR"
click at [1190, 132] on div "+" at bounding box center [1192, 131] width 22 height 9
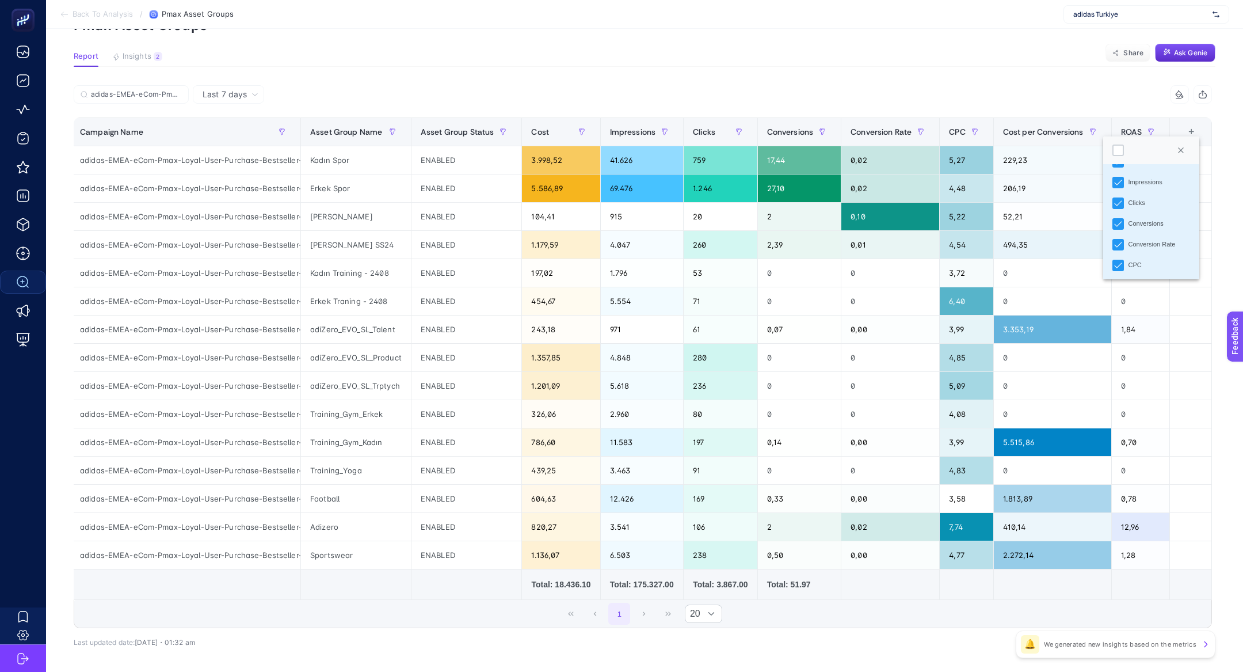
scroll to position [225, 0]
click at [1134, 179] on div "Conversions Value" at bounding box center [1155, 182] width 53 height 10
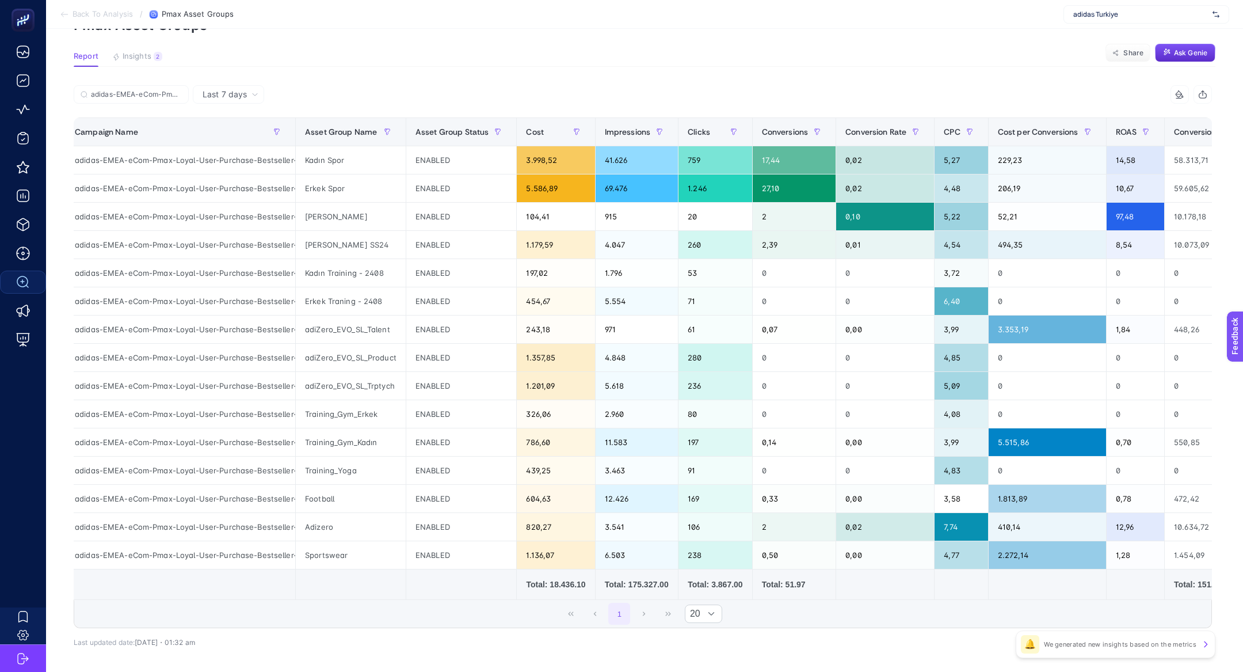
click at [1176, 92] on icon at bounding box center [1179, 94] width 9 height 9
click at [1106, 120] on div at bounding box center [1105, 118] width 12 height 12
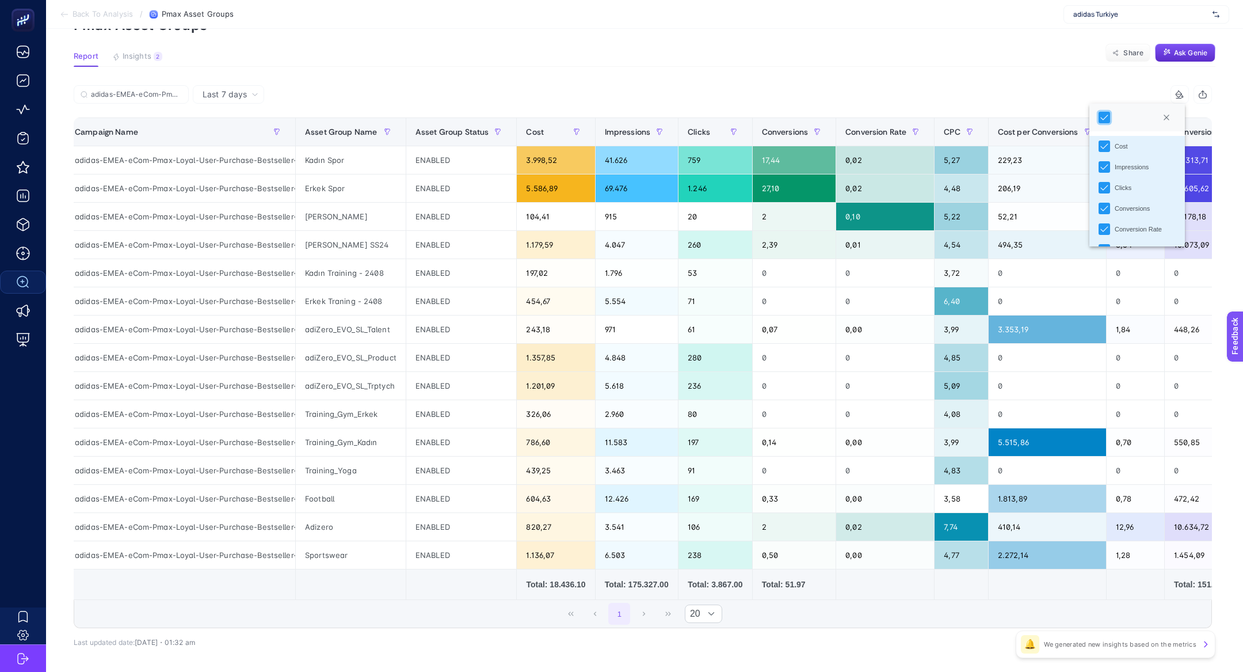
click at [1054, 75] on article "Add to favorites false Notify me Create project Pmax Asset Groups Report Insigh…" at bounding box center [644, 340] width 1197 height 759
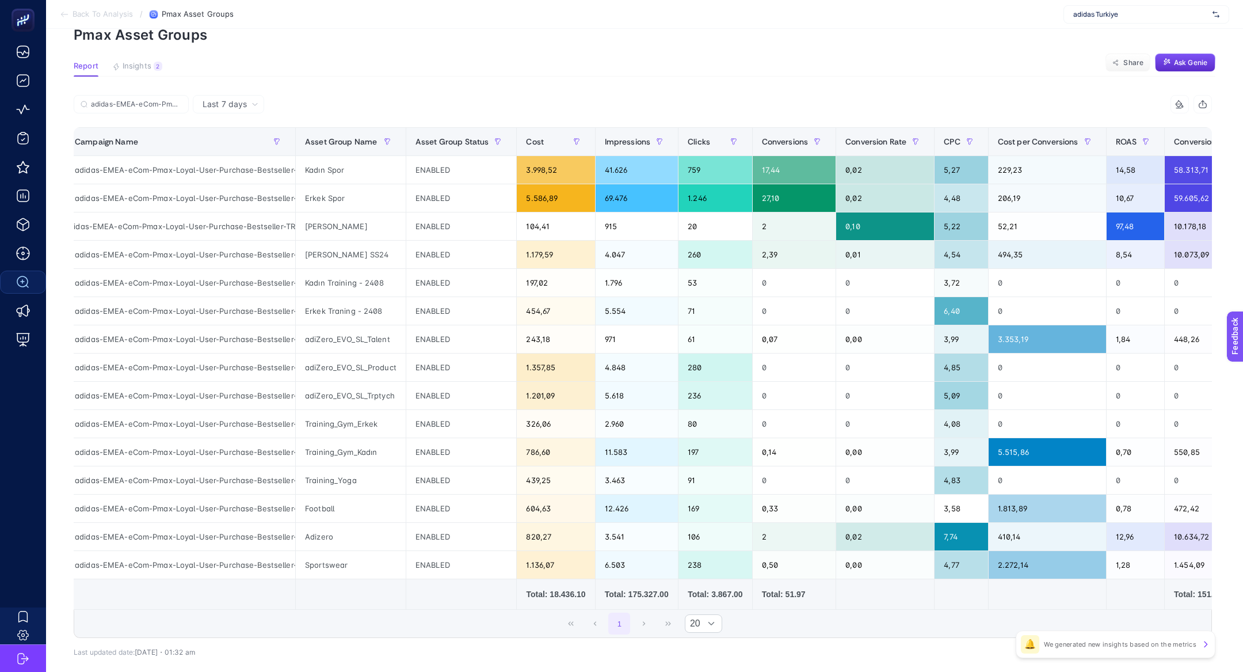
scroll to position [0, 18]
click at [214, 106] on span "Last 7 days" at bounding box center [225, 104] width 44 height 12
click at [233, 153] on li "Last 30 days" at bounding box center [228, 149] width 64 height 21
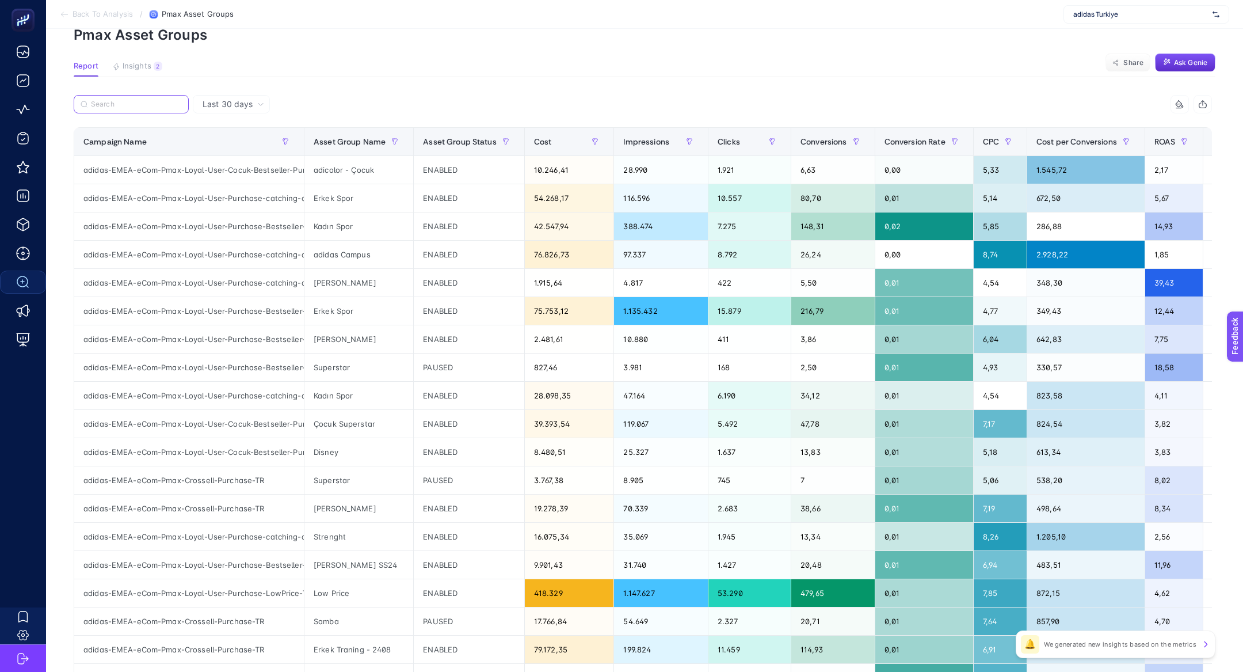
click at [151, 106] on input "Search" at bounding box center [136, 104] width 91 height 9
paste input "adidas-EMEA-eCom-Pmax-Loyal-User-Purchase-Bestseller-TR"
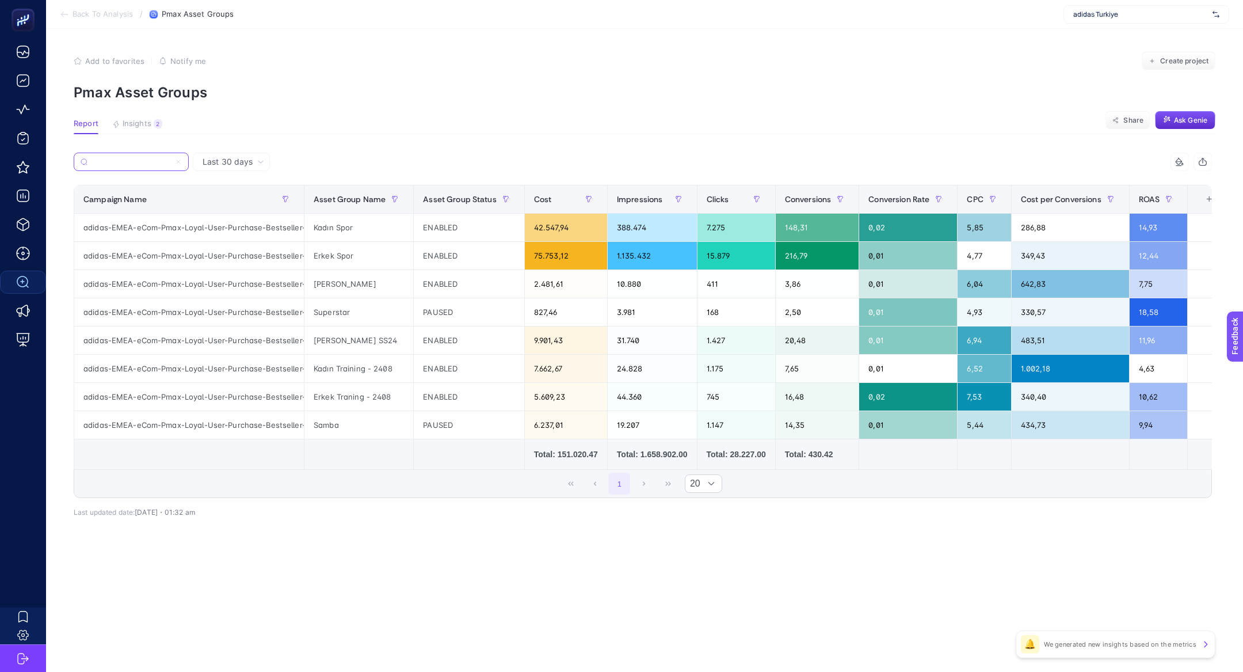
scroll to position [0, 26]
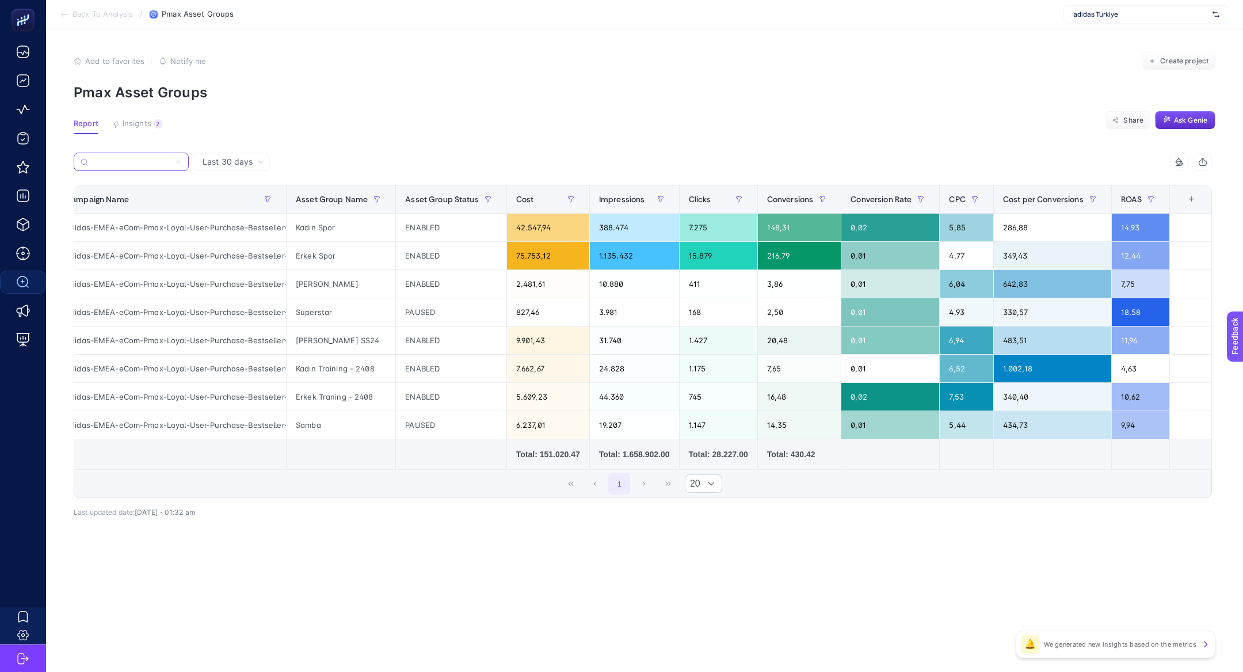
type input "adidas-EMEA-eCom-Pmax-Loyal-User-Purchase-Bestseller-TR"
click at [1190, 195] on div "+" at bounding box center [1192, 199] width 22 height 9
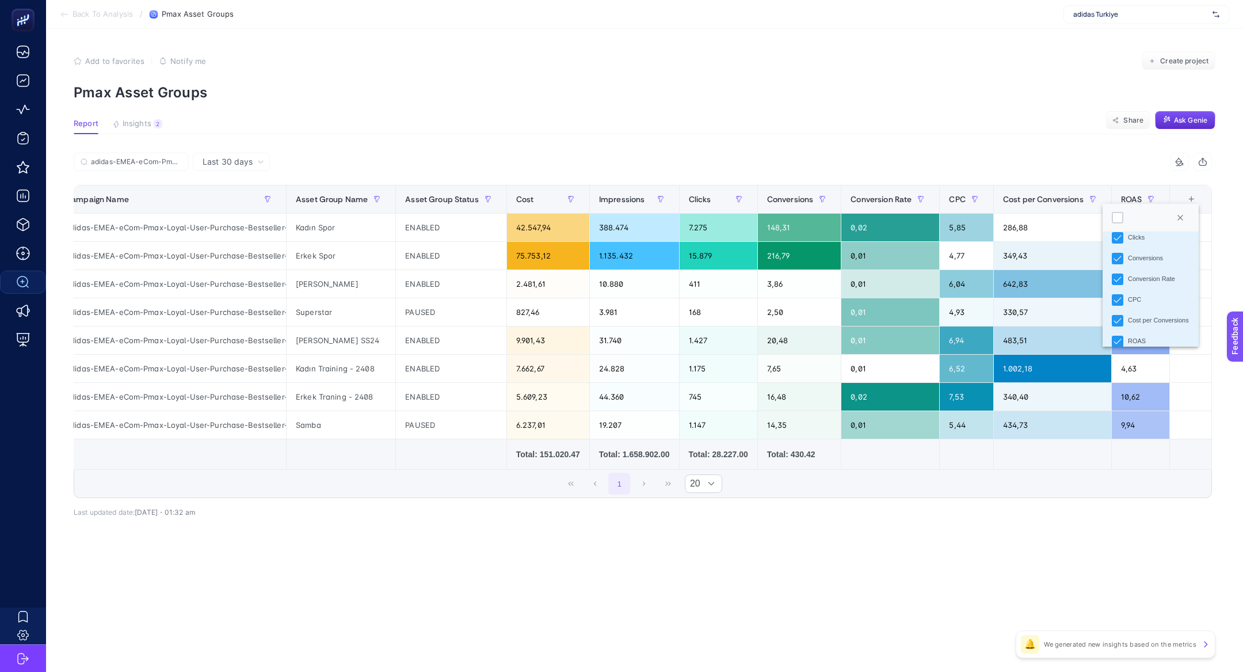
scroll to position [225, 0]
click at [1131, 250] on div "Conversions Value" at bounding box center [1154, 249] width 53 height 10
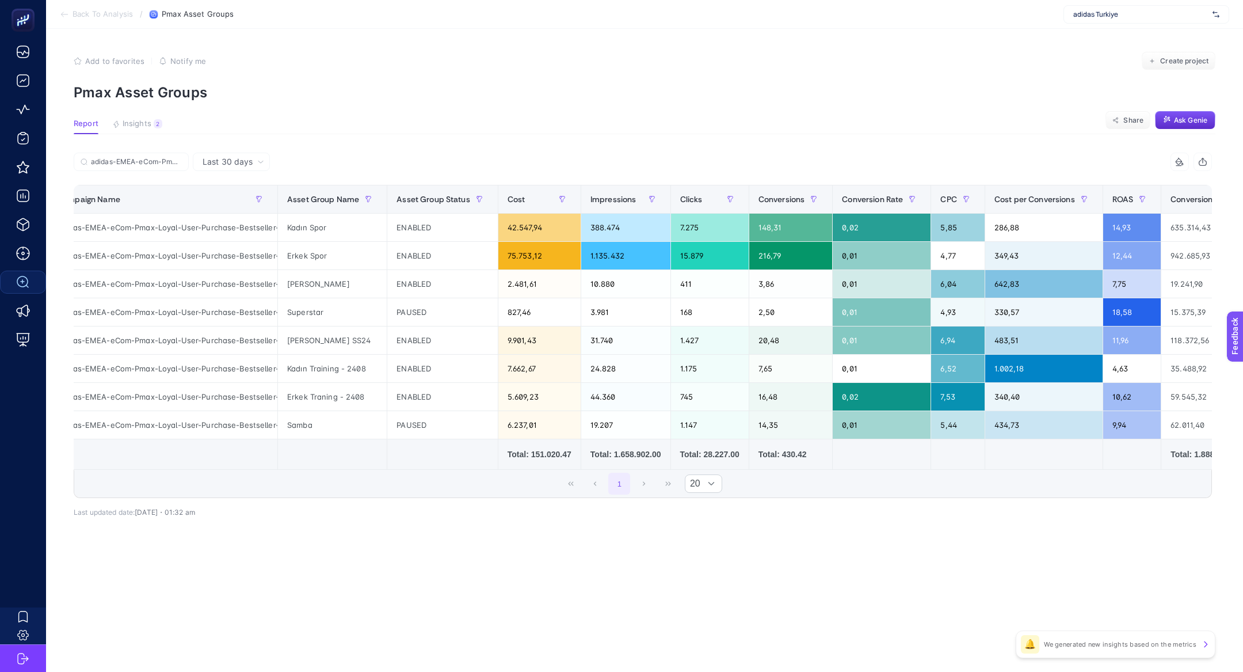
click at [1179, 162] on icon at bounding box center [1179, 161] width 9 height 9
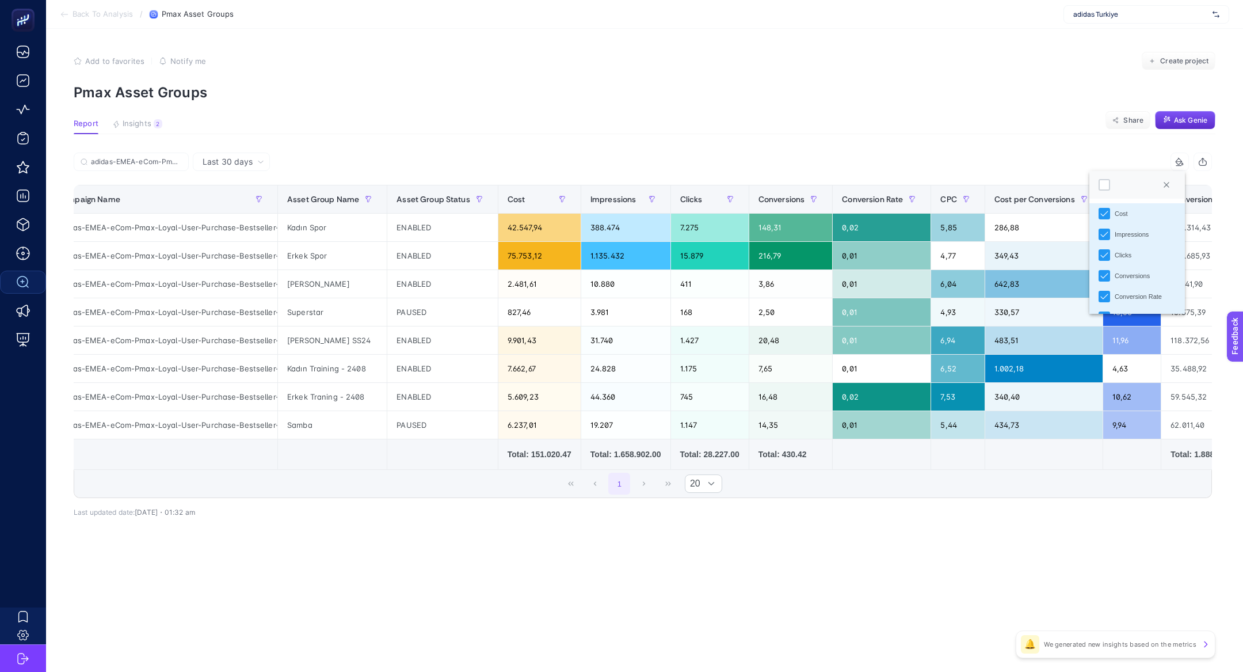
click at [1090, 182] on div at bounding box center [1138, 185] width 96 height 28
click at [1106, 182] on div at bounding box center [1105, 185] width 12 height 12
click at [931, 104] on article "Add to favorites false Notify me Create project Pmax Asset Groups Report Insigh…" at bounding box center [644, 350] width 1197 height 643
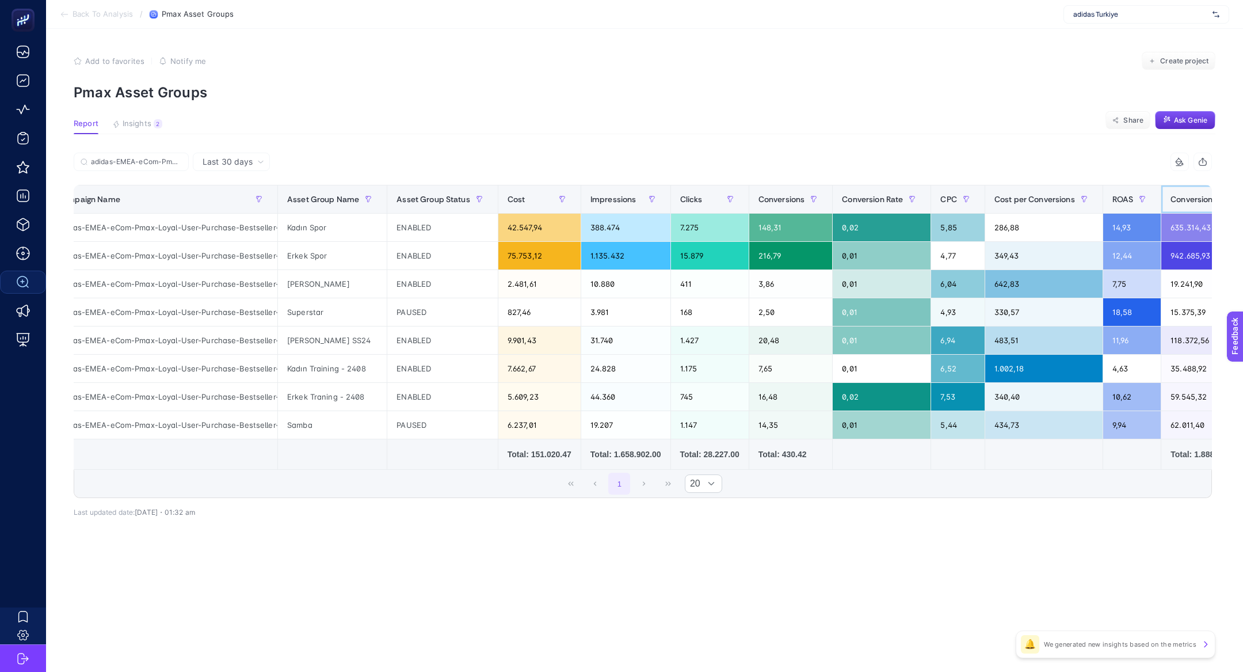
click at [1193, 193] on div "Conversions Value" at bounding box center [1214, 199] width 87 height 18
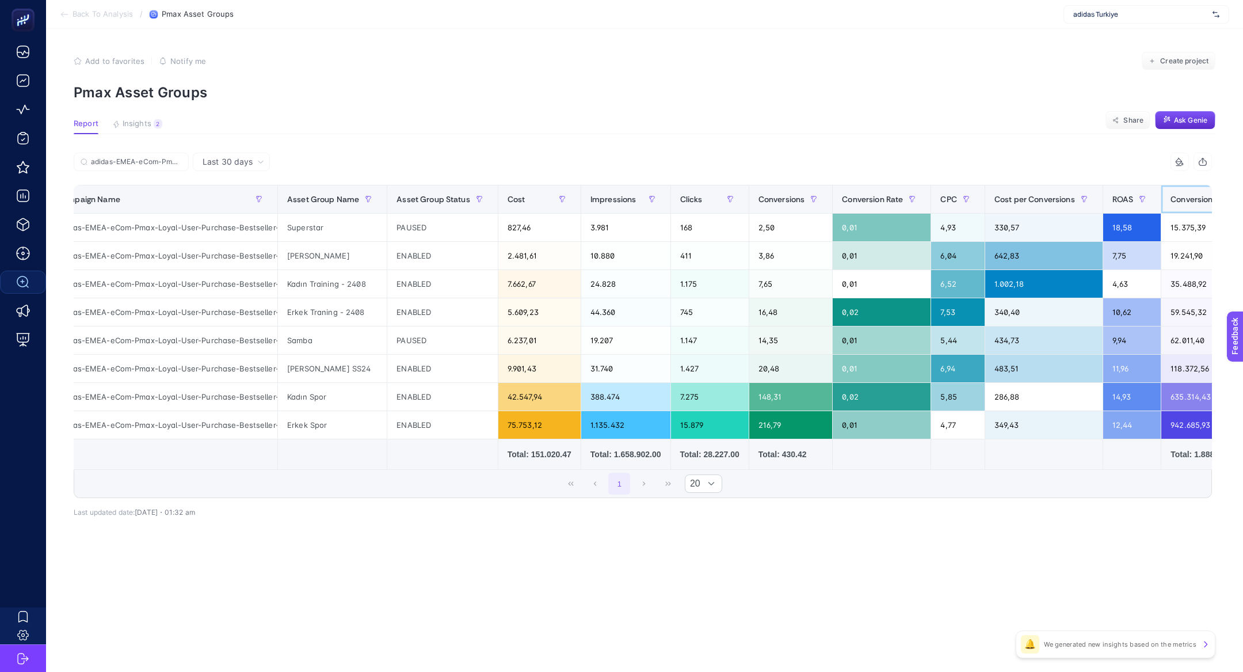
click at [1193, 195] on span "Conversions Value" at bounding box center [1205, 199] width 69 height 9
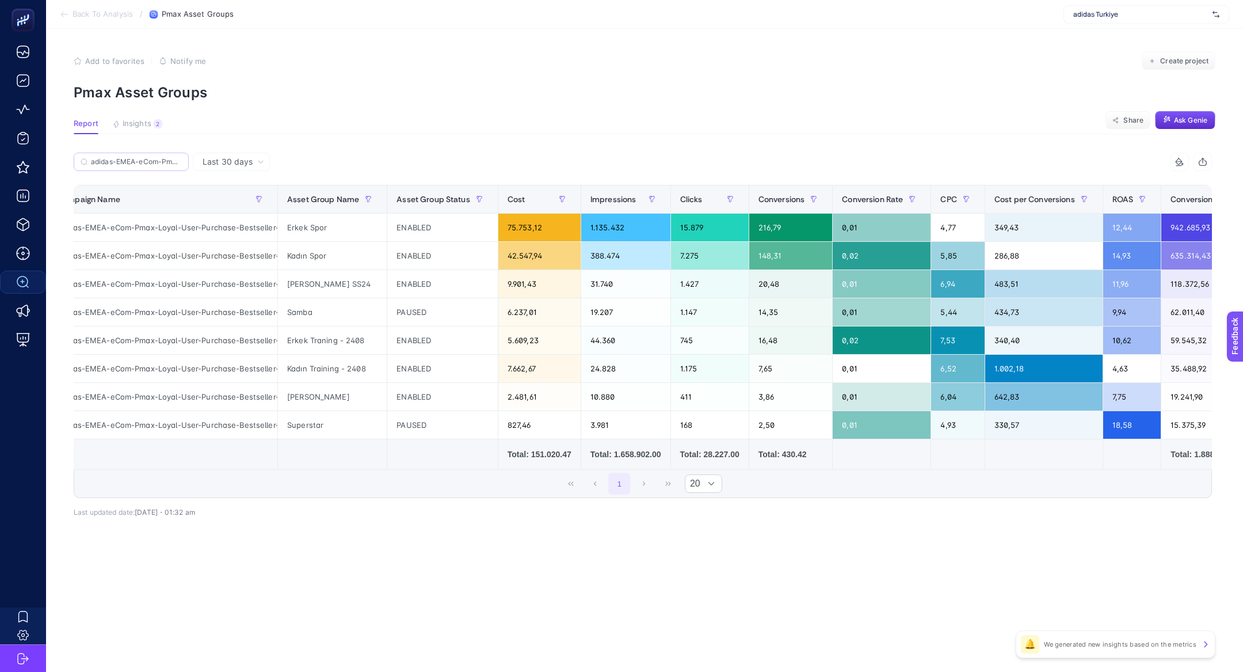
click at [182, 162] on label "adidas-EMEA-eCom-Pmax-Loyal-User-Purchase-Bestseller-TR" at bounding box center [131, 162] width 115 height 18
click at [0, 0] on input "adidas-EMEA-eCom-Pmax-Loyal-User-Purchase-Bestseller-TR" at bounding box center [0, 0] width 0 height 0
click at [177, 159] on input "adidas-EMEA-eCom-Pmax-Loyal-User-Purchase-Bestseller-TR" at bounding box center [136, 162] width 91 height 9
click at [180, 162] on icon at bounding box center [178, 161] width 7 height 7
click at [0, 0] on input "adidas-EMEA-eCom-Pmax-Loyal-User-Purchase-Bestseller-TR" at bounding box center [0, 0] width 0 height 0
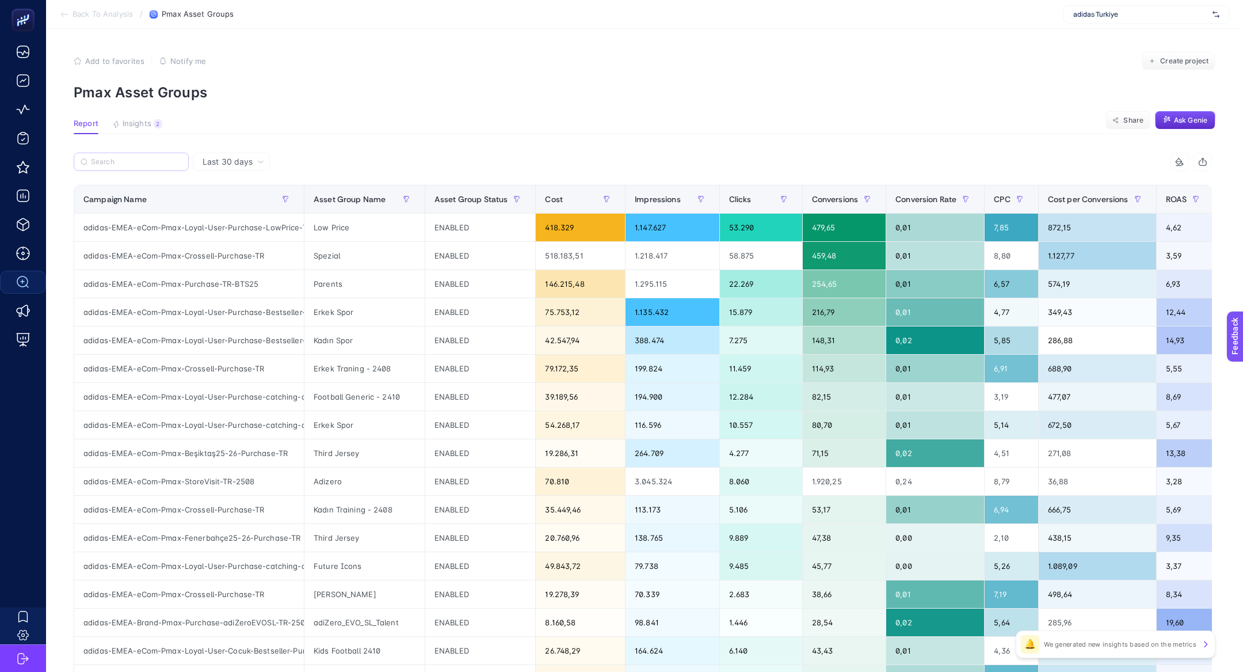
scroll to position [0, 18]
click at [197, 253] on div "adidas-EMEA-eCom-Pmax-Crossell-Purchase-TR" at bounding box center [189, 256] width 230 height 28
click at [547, 187] on th "Cost" at bounding box center [581, 199] width 90 height 28
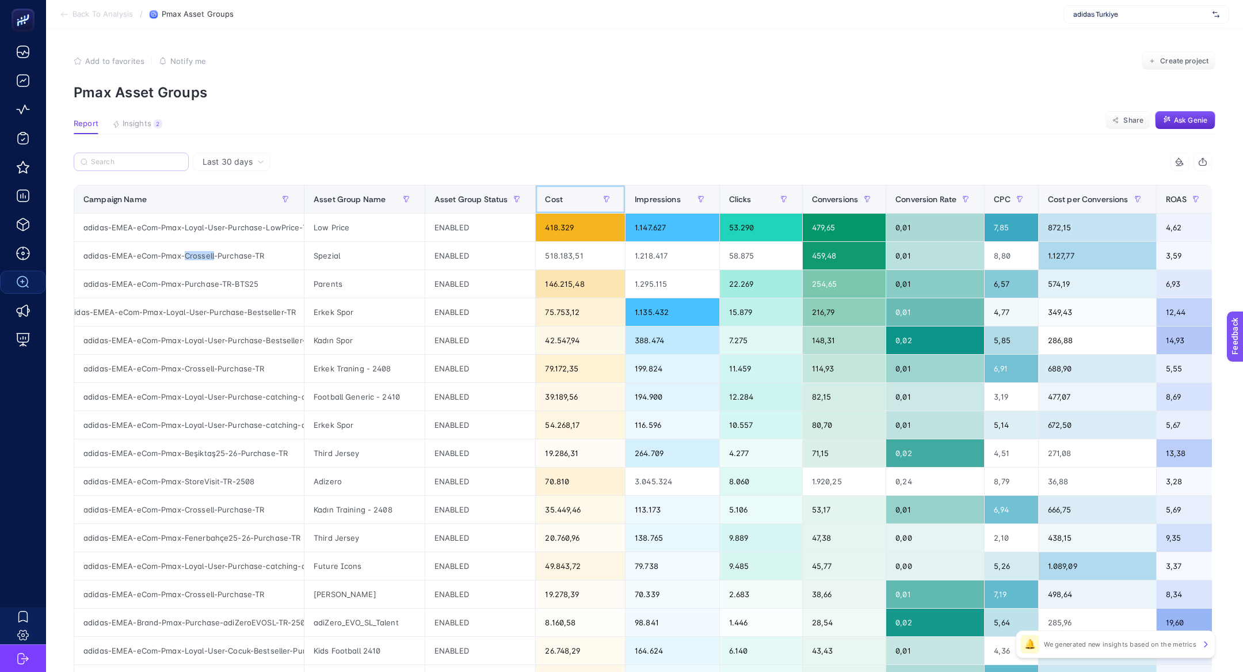
click at [547, 187] on th "Cost" at bounding box center [581, 199] width 90 height 28
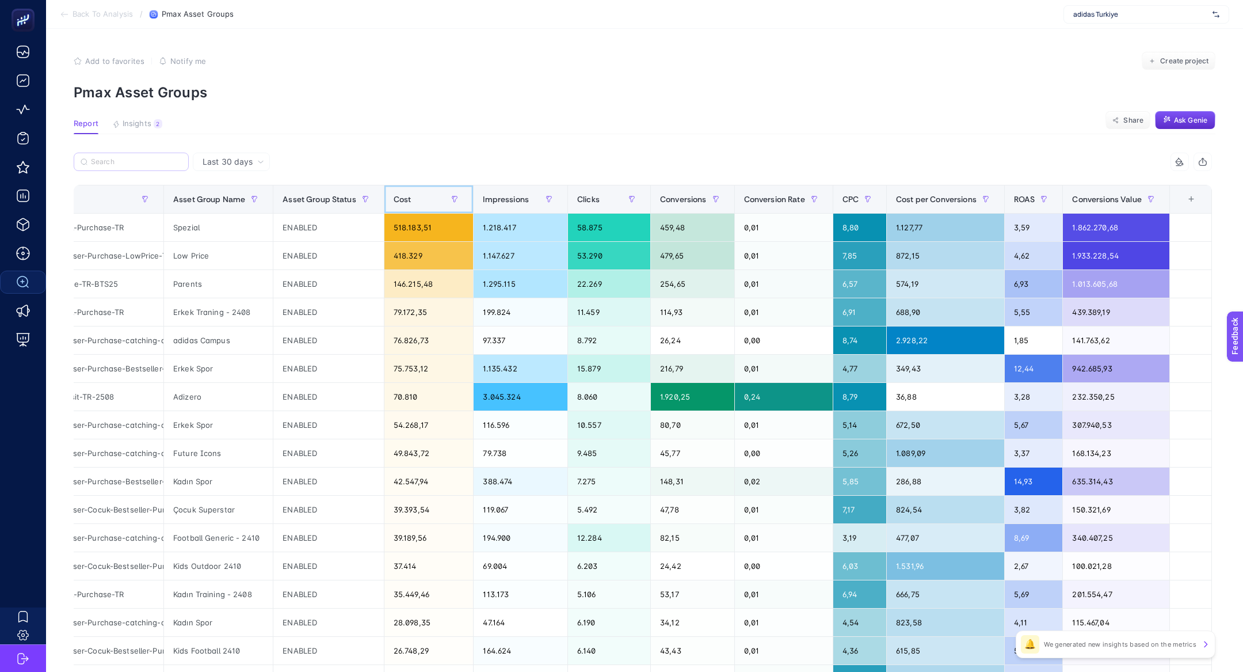
scroll to position [0, 0]
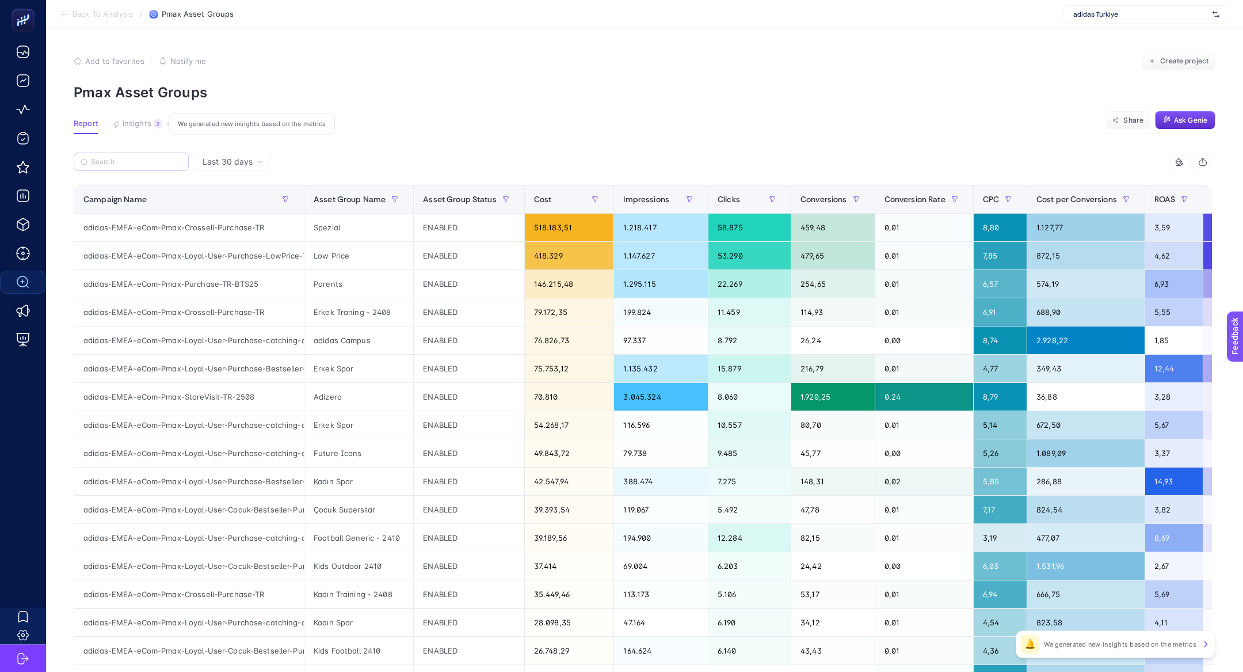
click at [138, 123] on span "Insights" at bounding box center [137, 123] width 29 height 9
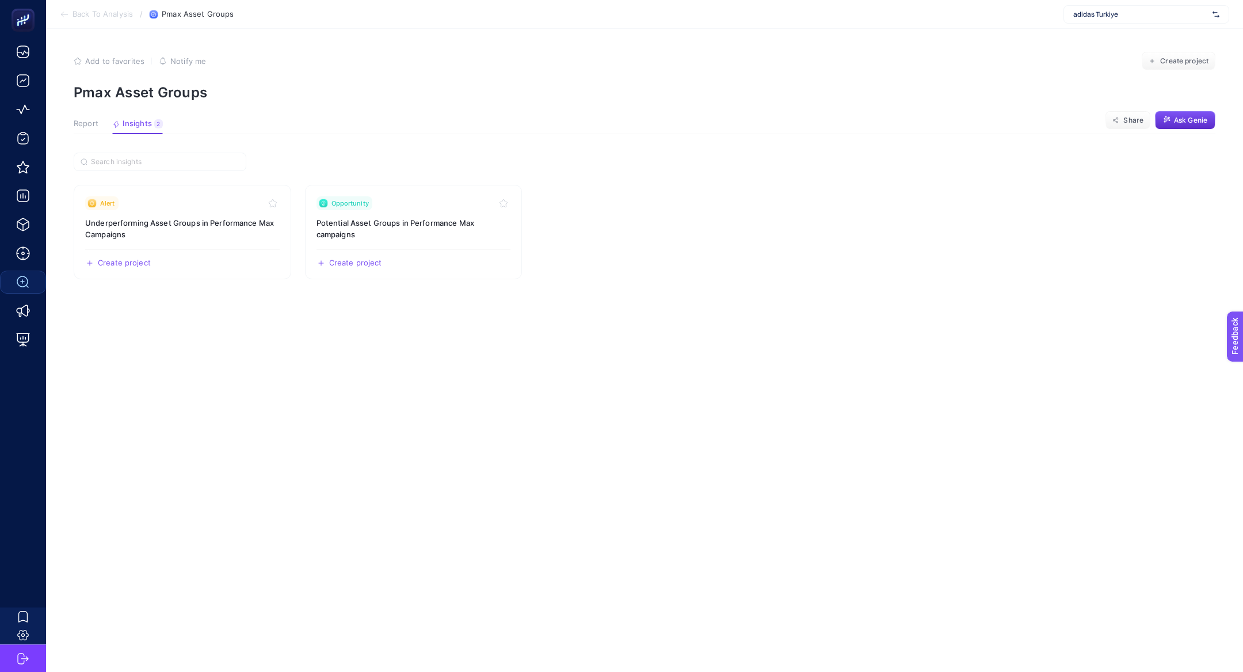
click at [89, 127] on span "Report" at bounding box center [86, 123] width 25 height 9
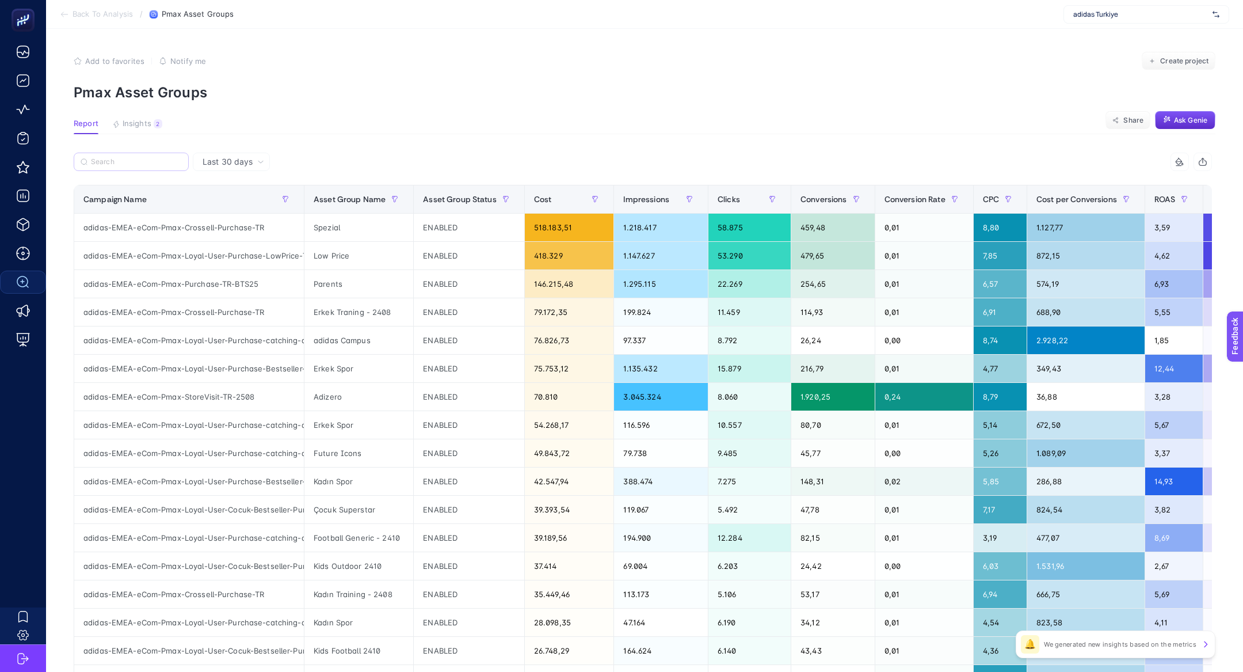
click at [137, 154] on label at bounding box center [131, 162] width 115 height 18
click at [0, 0] on input "adidas-EMEA-eCom-Pmax-Loyal-User-Purchase-Bestseller-TR" at bounding box center [0, 0] width 0 height 0
click at [143, 162] on input "Search" at bounding box center [136, 162] width 91 height 9
paste input "adidas-EMEA-eCom-Pmax-Crossell-Purchase-TR"
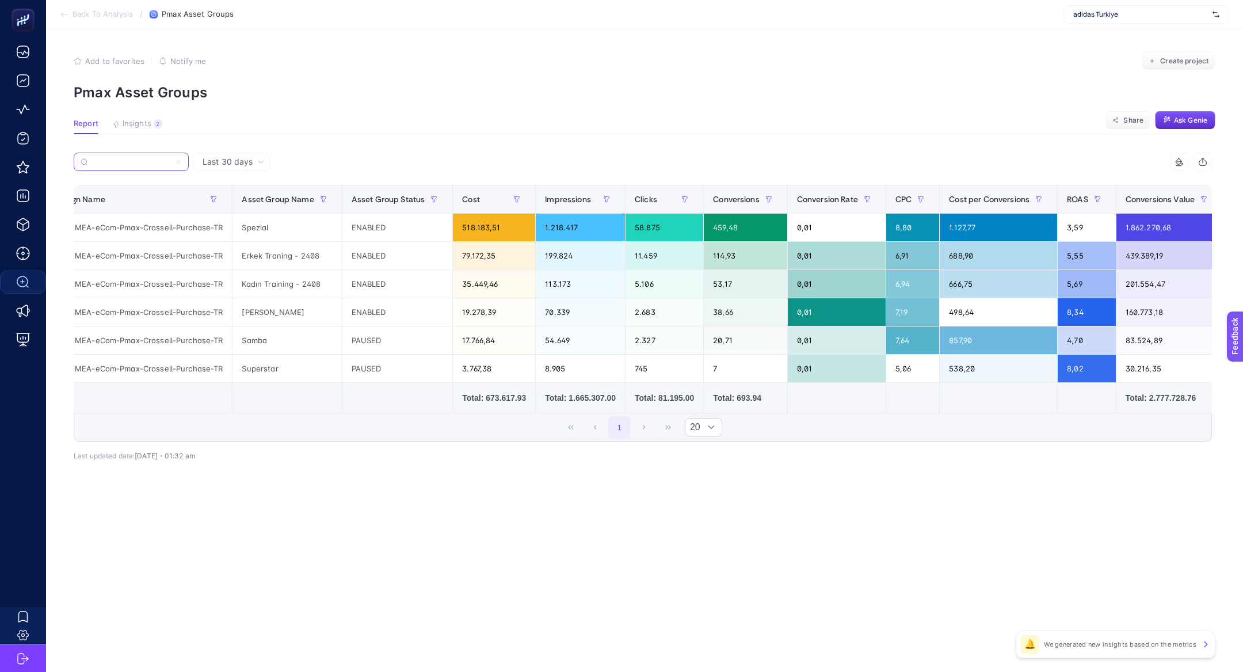
scroll to position [0, 10]
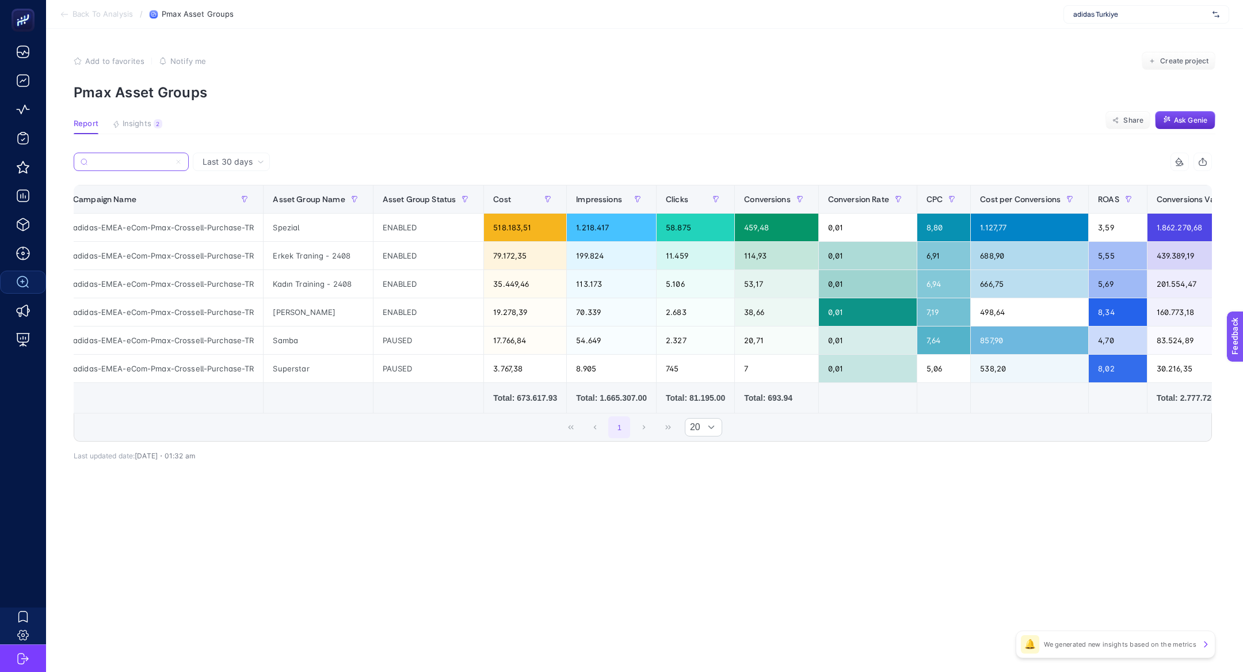
type input "adidas-EMEA-eCom-Pmax-Crossell-Purchase-TR"
click at [182, 163] on label "adidas-EMEA-eCom-Pmax-Crossell-Purchase-TR" at bounding box center [131, 162] width 115 height 18
click at [0, 0] on input "adidas-EMEA-eCom-Pmax-Loyal-User-Purchase-Bestseller-TR" at bounding box center [0, 0] width 0 height 0
click at [146, 166] on input "adidas-EMEA-eCom-Pmax-Crossell-Purchase-TR" at bounding box center [136, 162] width 91 height 9
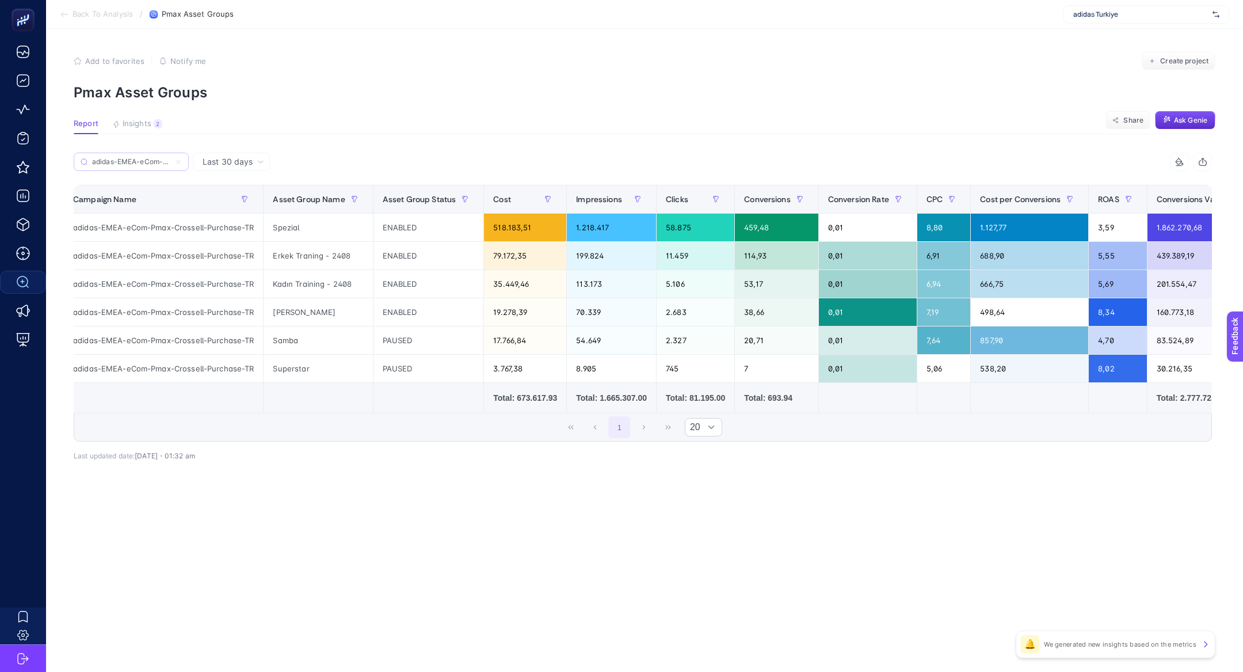
click at [182, 163] on label "adidas-EMEA-eCom-Pmax-Crossell-Purchase-TR" at bounding box center [131, 162] width 115 height 18
click at [0, 0] on input "adidas-EMEA-eCom-Pmax-Loyal-User-Purchase-Bestseller-TR" at bounding box center [0, 0] width 0 height 0
click at [174, 159] on input "adidas-EMEA-eCom-Pmax-Crossell-Purchase-TR" at bounding box center [136, 162] width 91 height 9
click at [177, 161] on icon at bounding box center [178, 161] width 7 height 7
click at [0, 0] on input "adidas-EMEA-eCom-Pmax-Loyal-User-Purchase-Bestseller-TR" at bounding box center [0, 0] width 0 height 0
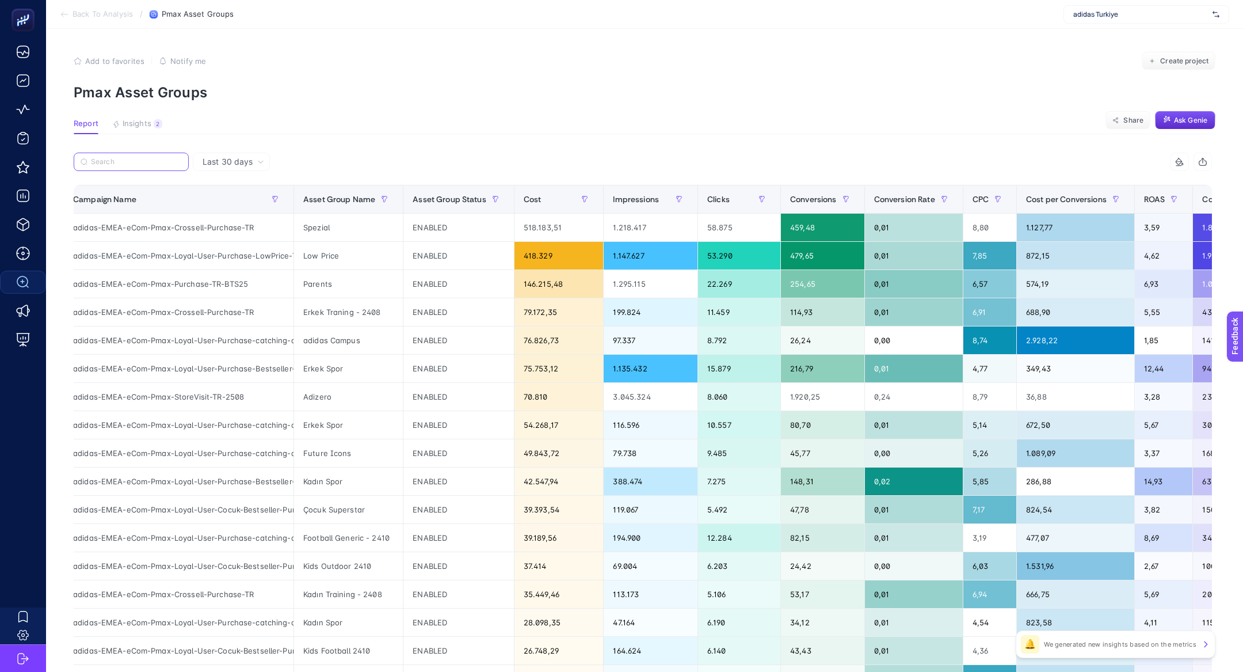
click at [178, 161] on input "Search" at bounding box center [136, 162] width 91 height 9
paste input "adidas-EMEA-eCom-Pmax-Loyal-User-Purchase-catching-all-TR"
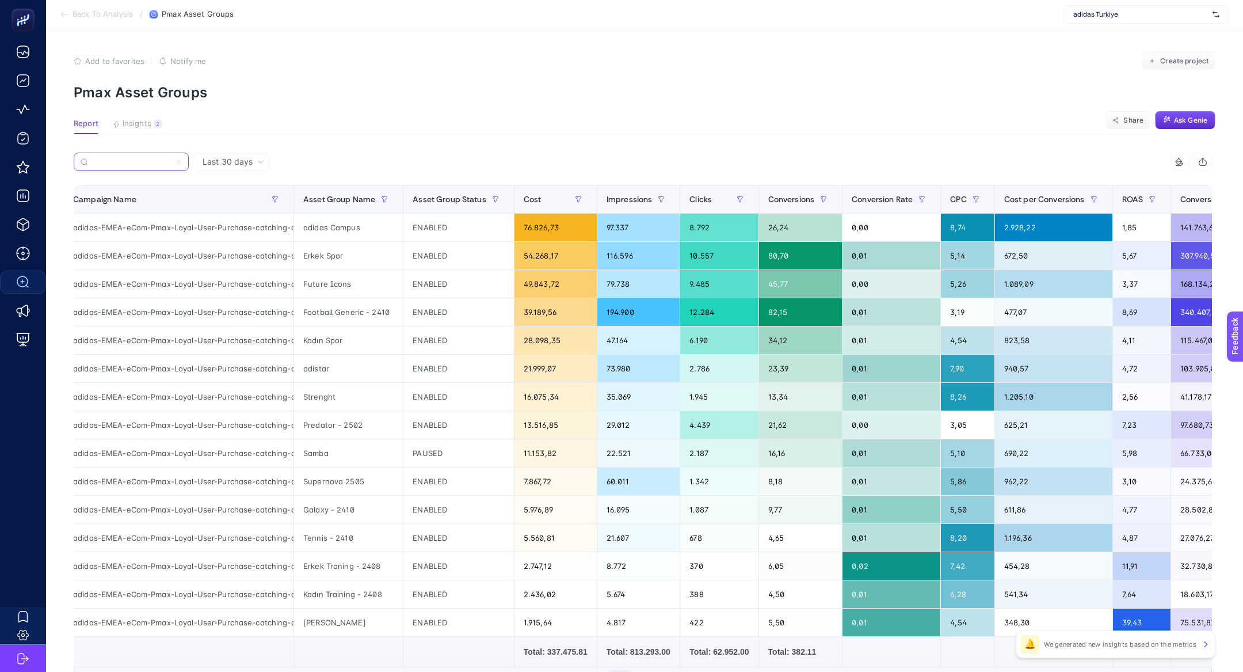
scroll to position [0, 127]
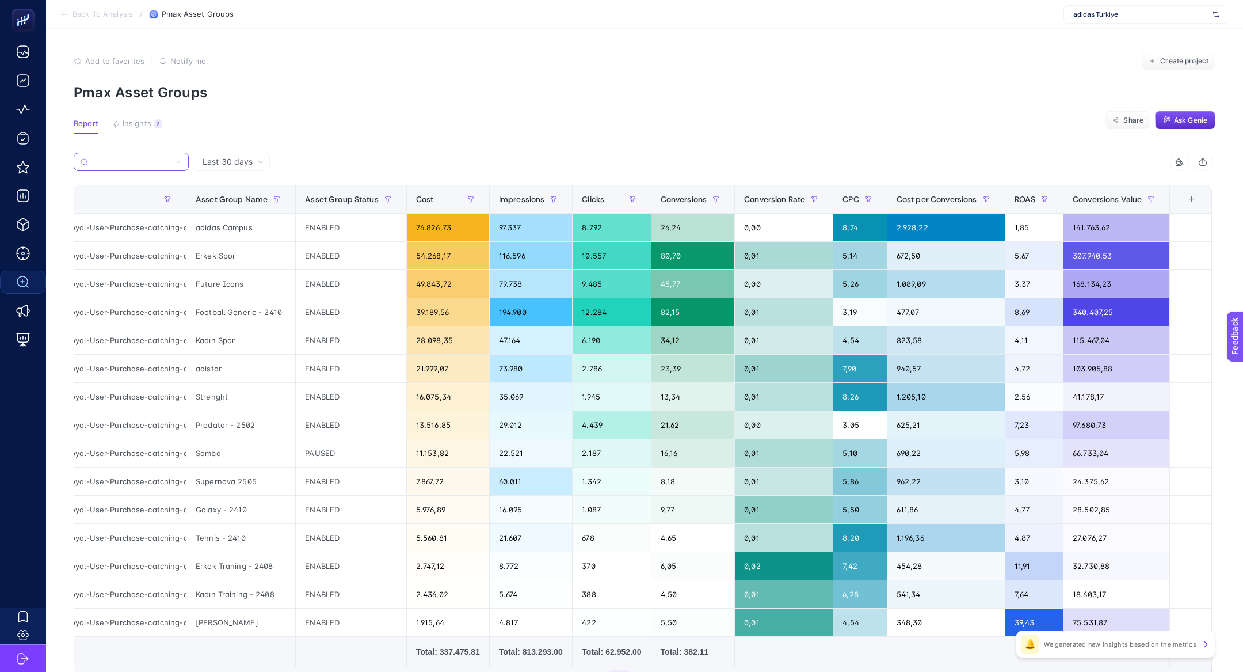
type input "adidas-EMEA-eCom-Pmax-Loyal-User-Purchase-catching-all-TR"
click at [1101, 201] on span "Conversions Value" at bounding box center [1107, 199] width 69 height 9
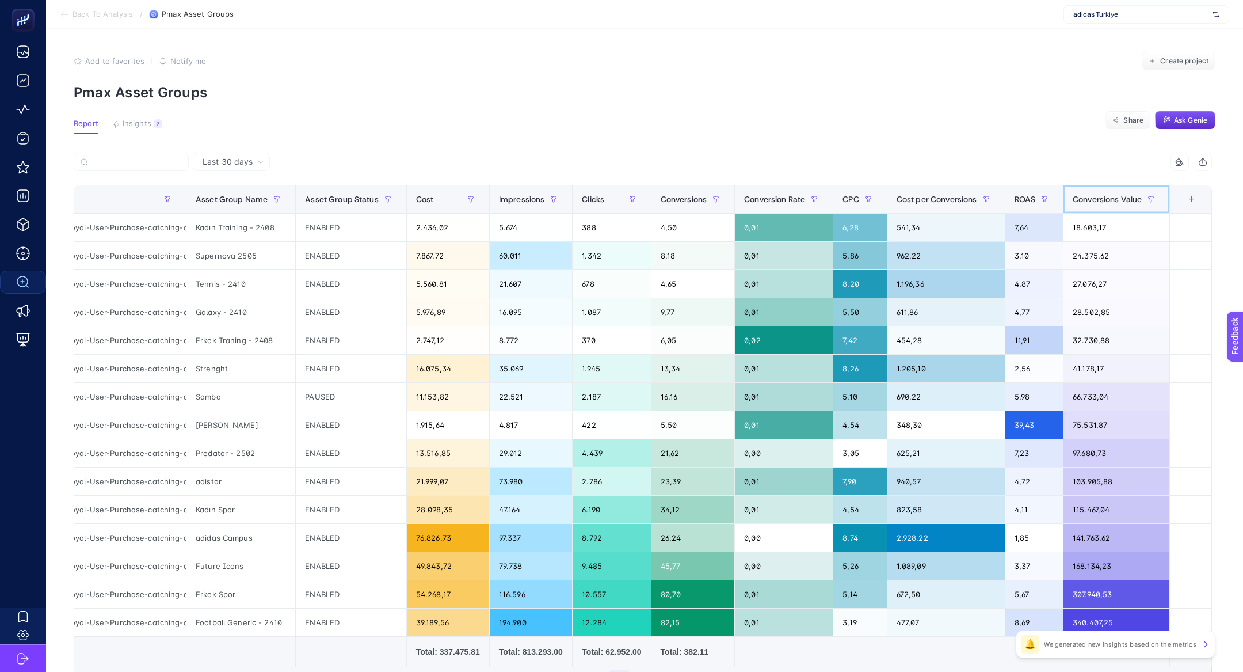
click at [1101, 201] on span "Conversions Value" at bounding box center [1107, 199] width 69 height 9
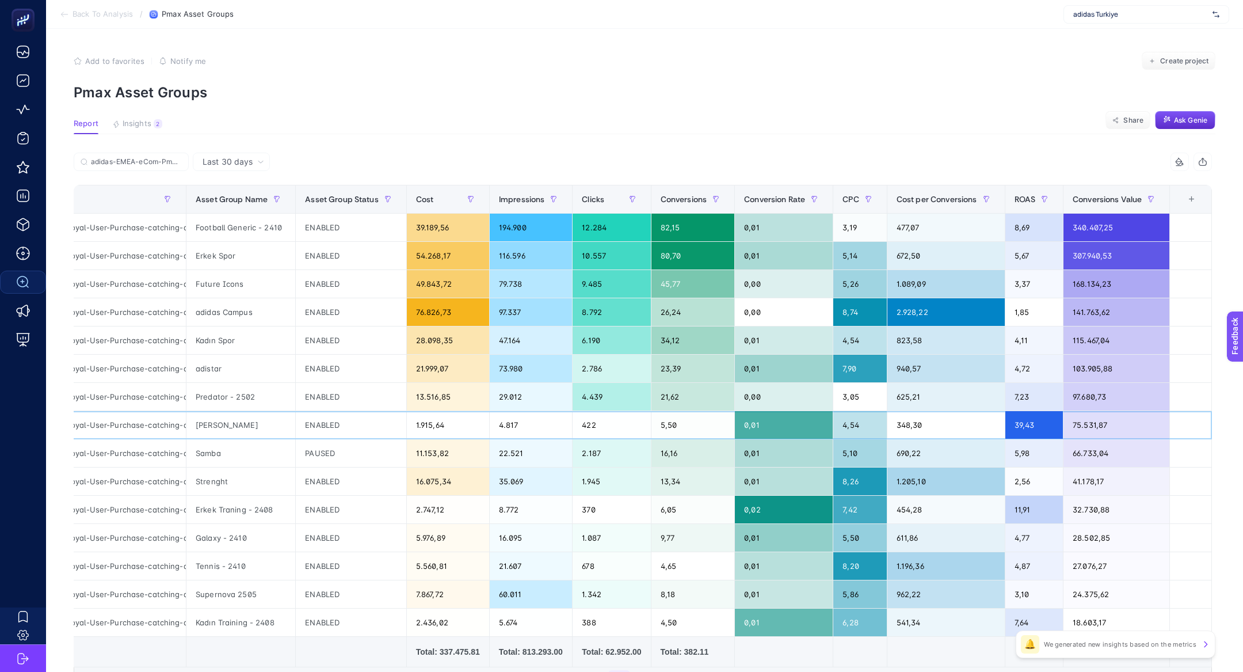
click at [970, 430] on div "348,30" at bounding box center [946, 425] width 117 height 28
click at [938, 421] on div "348,30" at bounding box center [946, 425] width 117 height 28
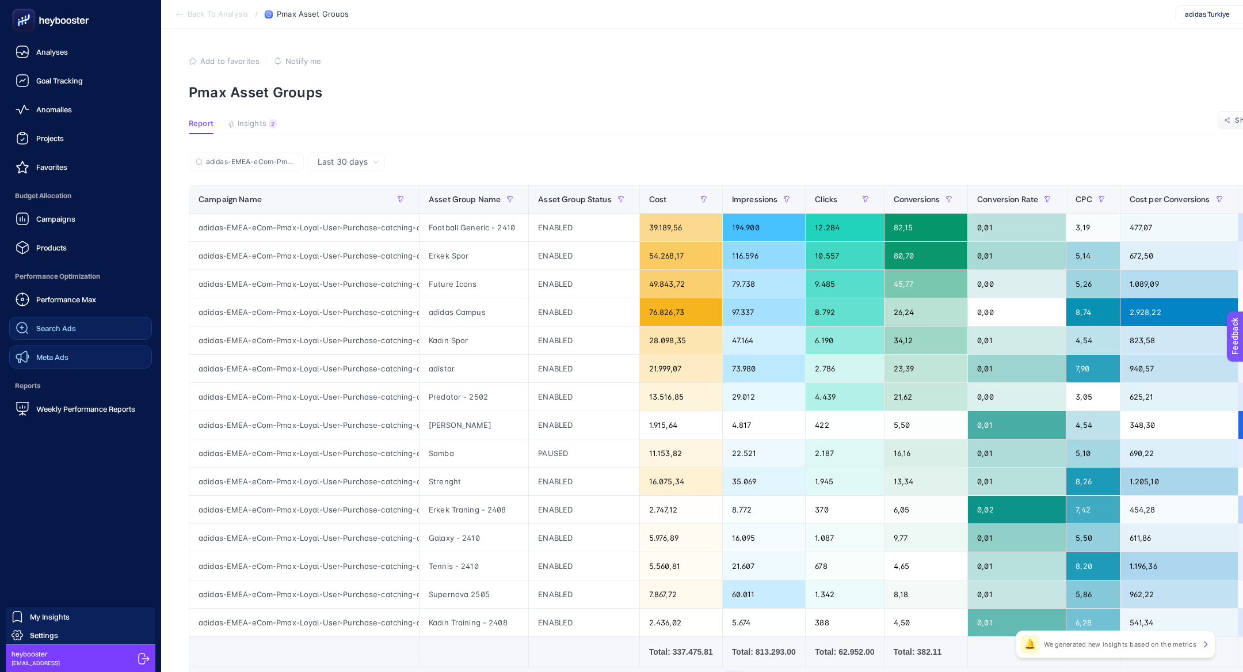
click at [55, 345] on link "Meta Ads" at bounding box center [80, 356] width 143 height 23
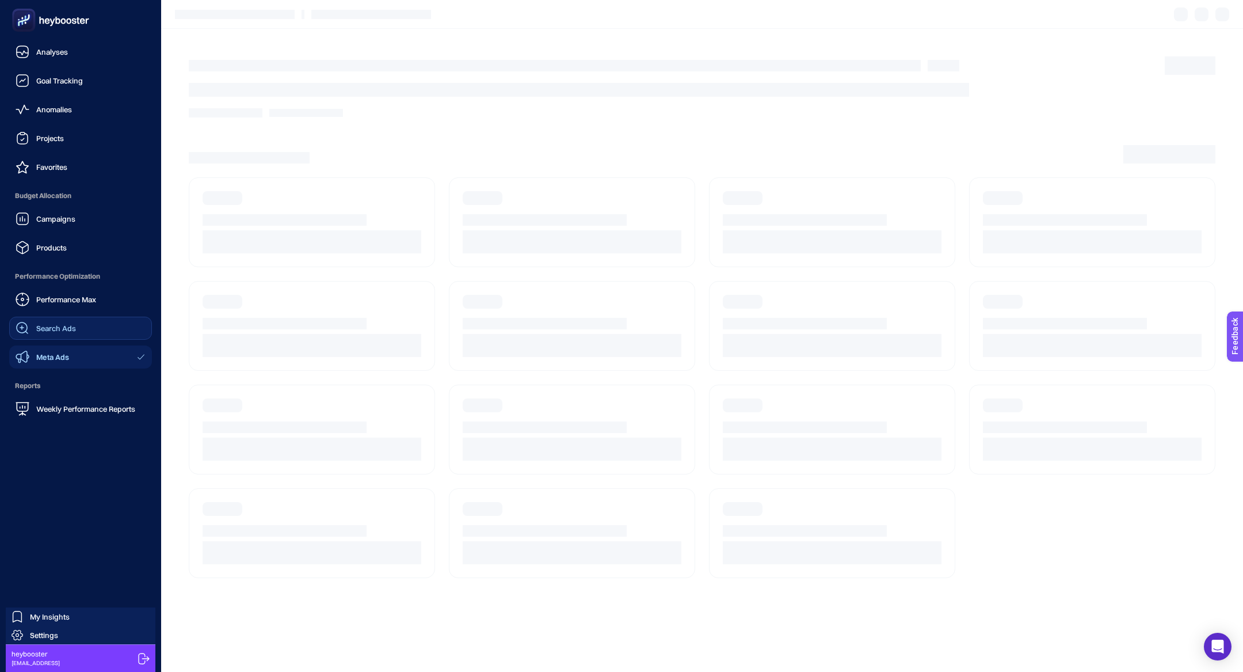
click at [55, 333] on div "Search Ads" at bounding box center [46, 328] width 60 height 14
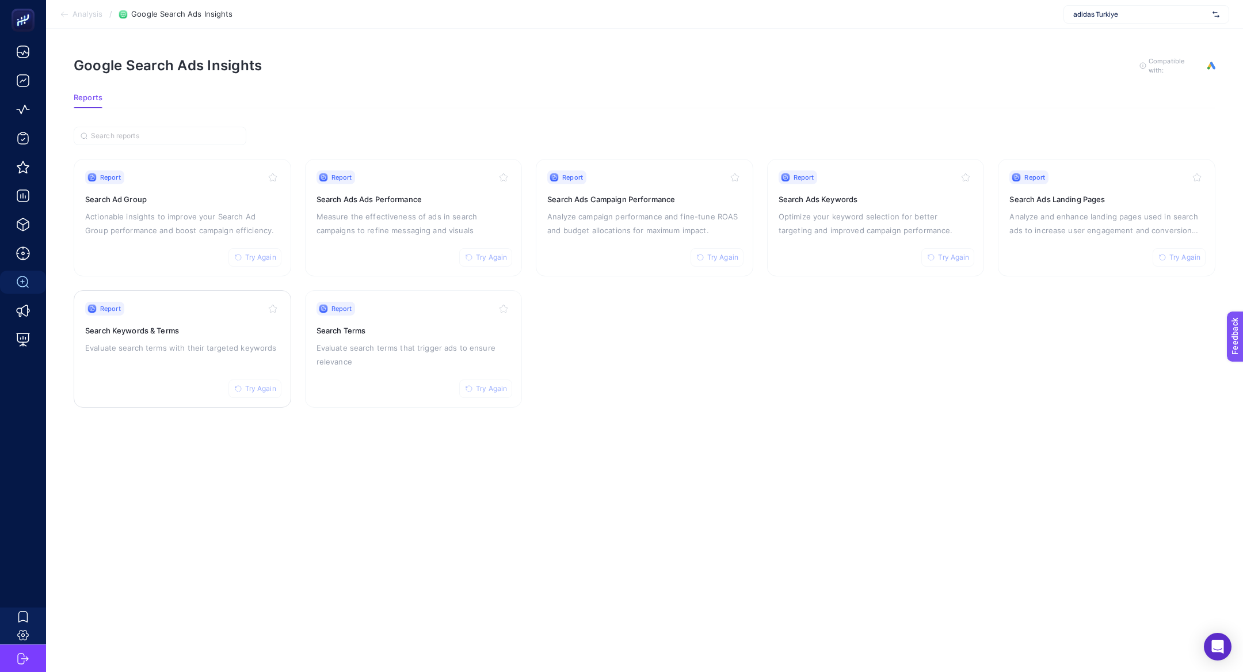
click at [131, 385] on div "Report Try Again Search Keywords & Terms Evaluate search terms with their targe…" at bounding box center [182, 349] width 195 height 94
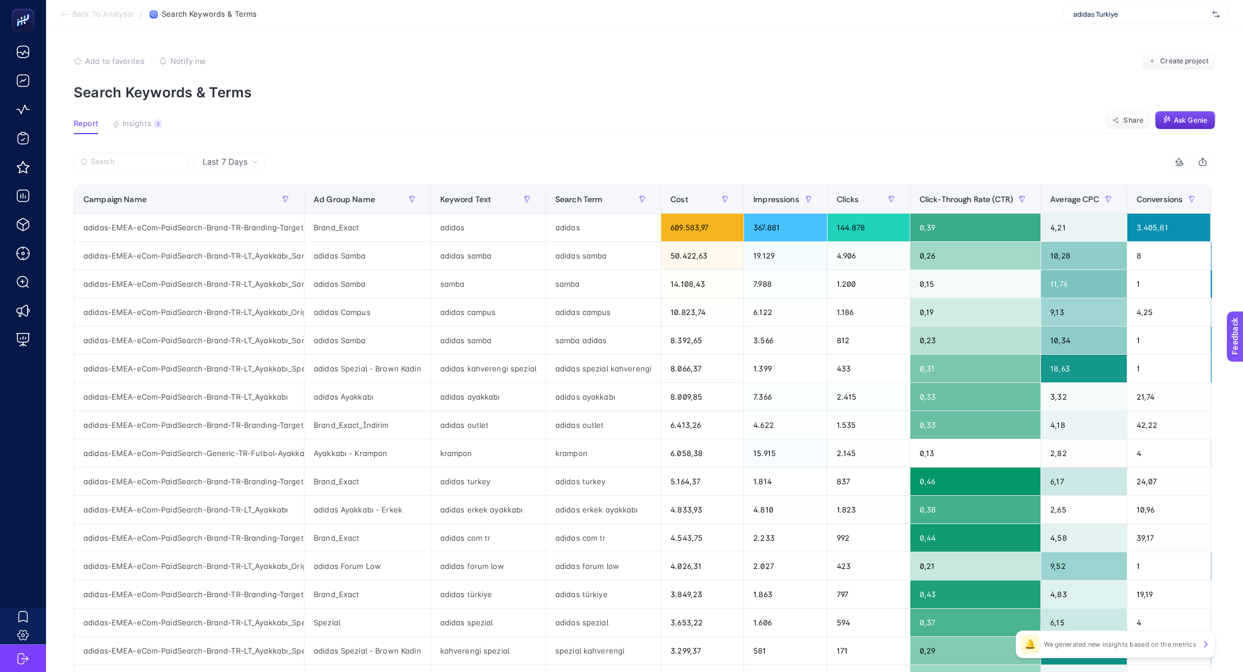
scroll to position [0, 29]
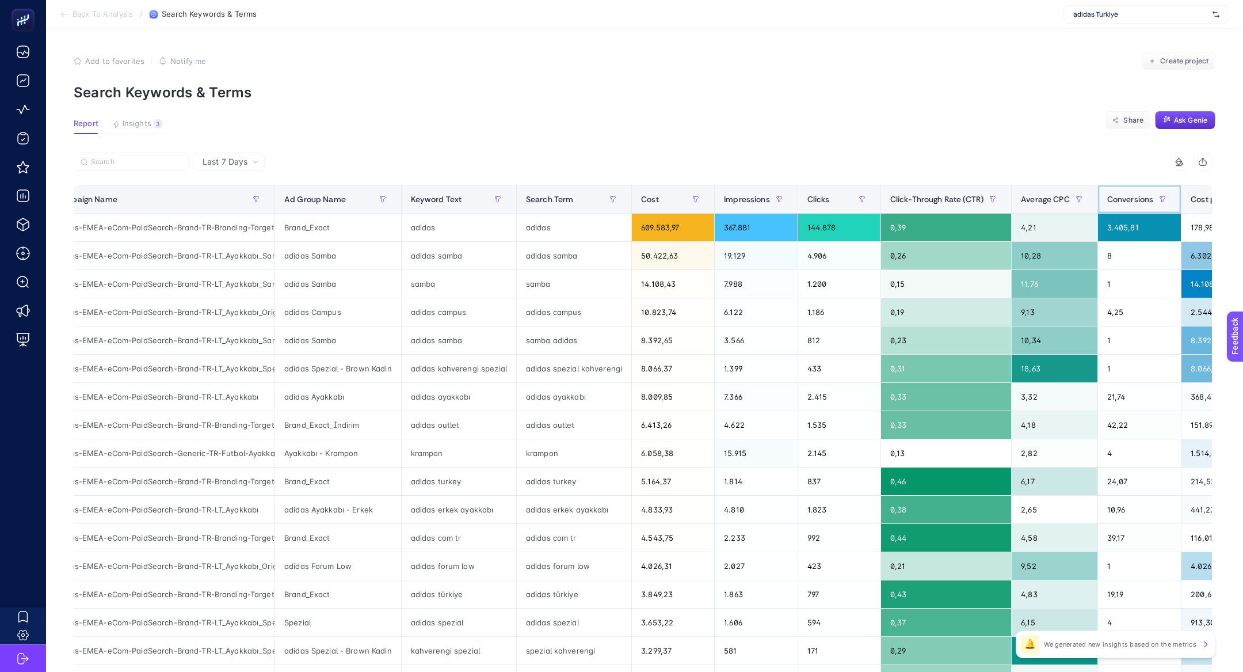
click at [1134, 203] on span "Conversions" at bounding box center [1130, 199] width 47 height 9
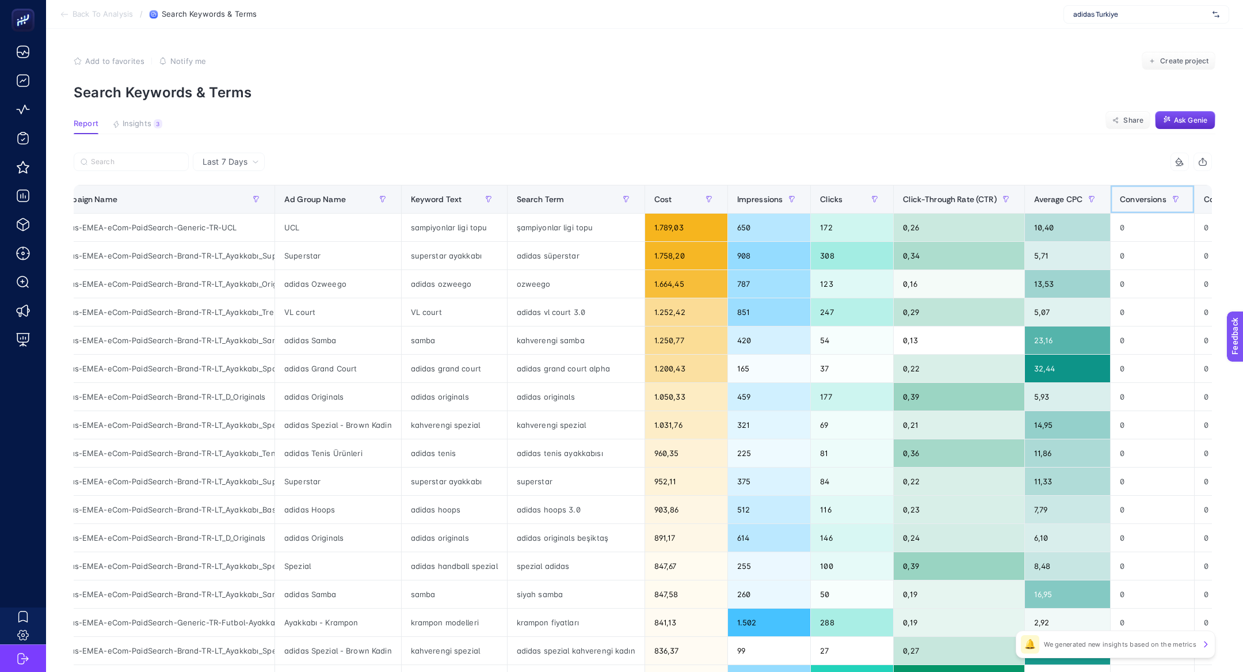
click at [1139, 206] on div "Conversions" at bounding box center [1152, 199] width 65 height 18
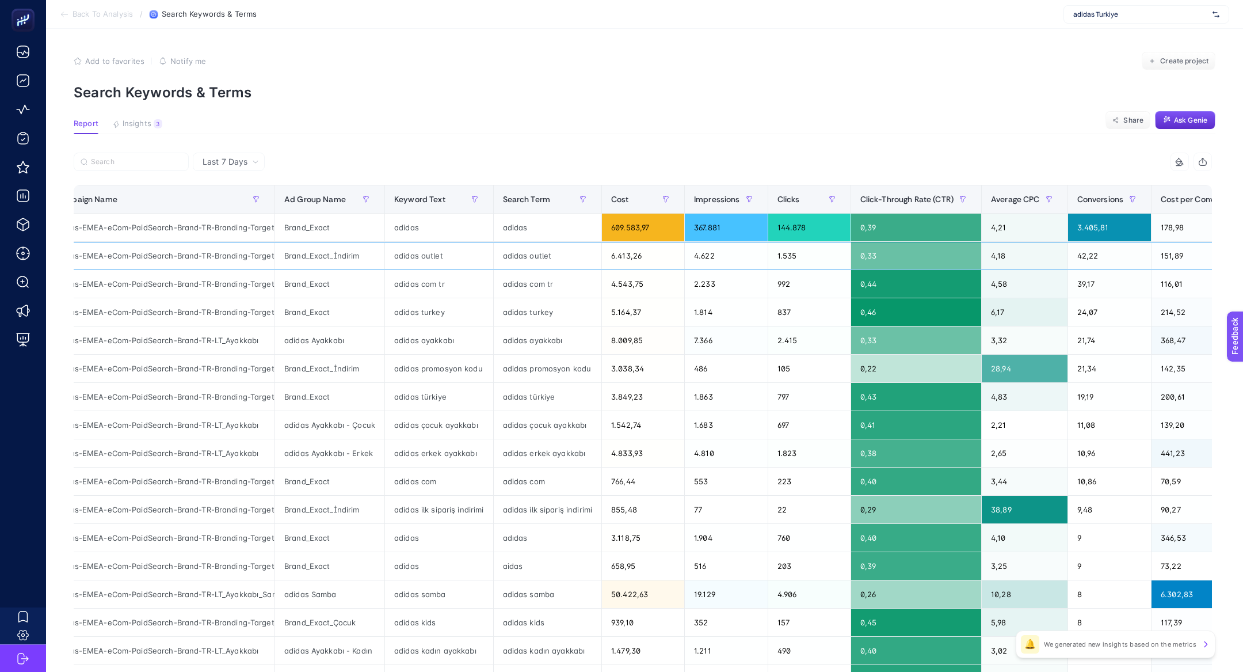
click at [525, 261] on div "adidas outlet" at bounding box center [548, 256] width 108 height 28
copy tr "adidas outlet"
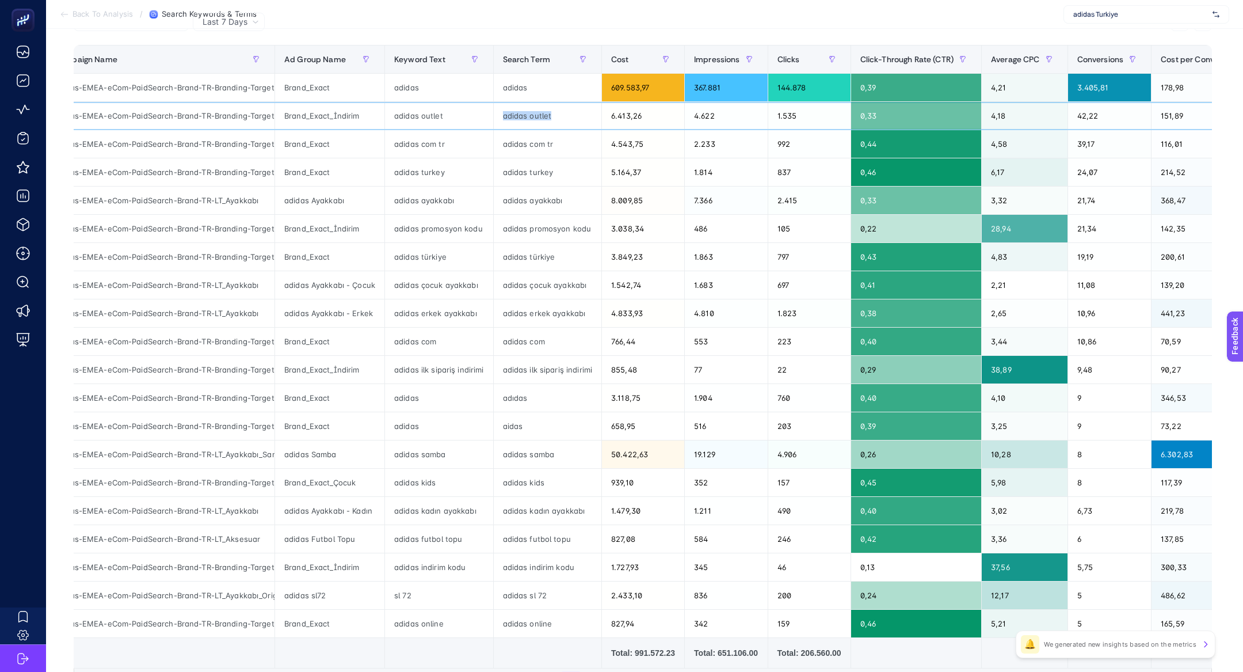
scroll to position [142, 0]
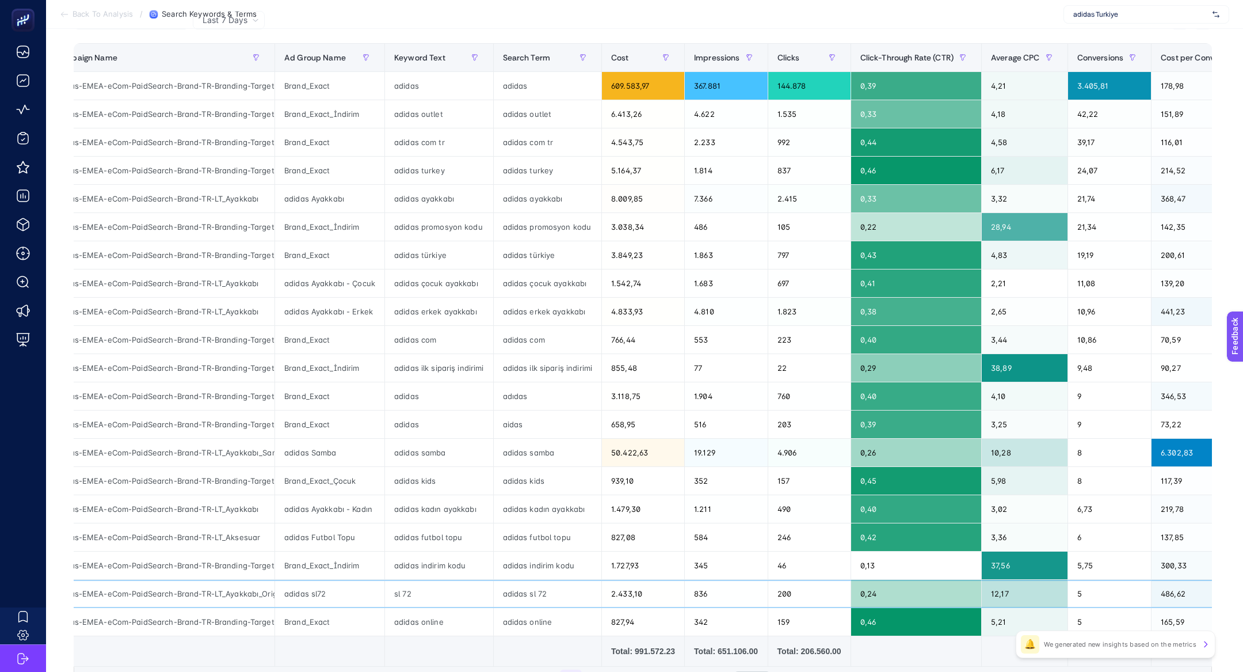
click at [547, 585] on div "adidas sl 72" at bounding box center [548, 594] width 108 height 28
copy tr "adidas sl 72"
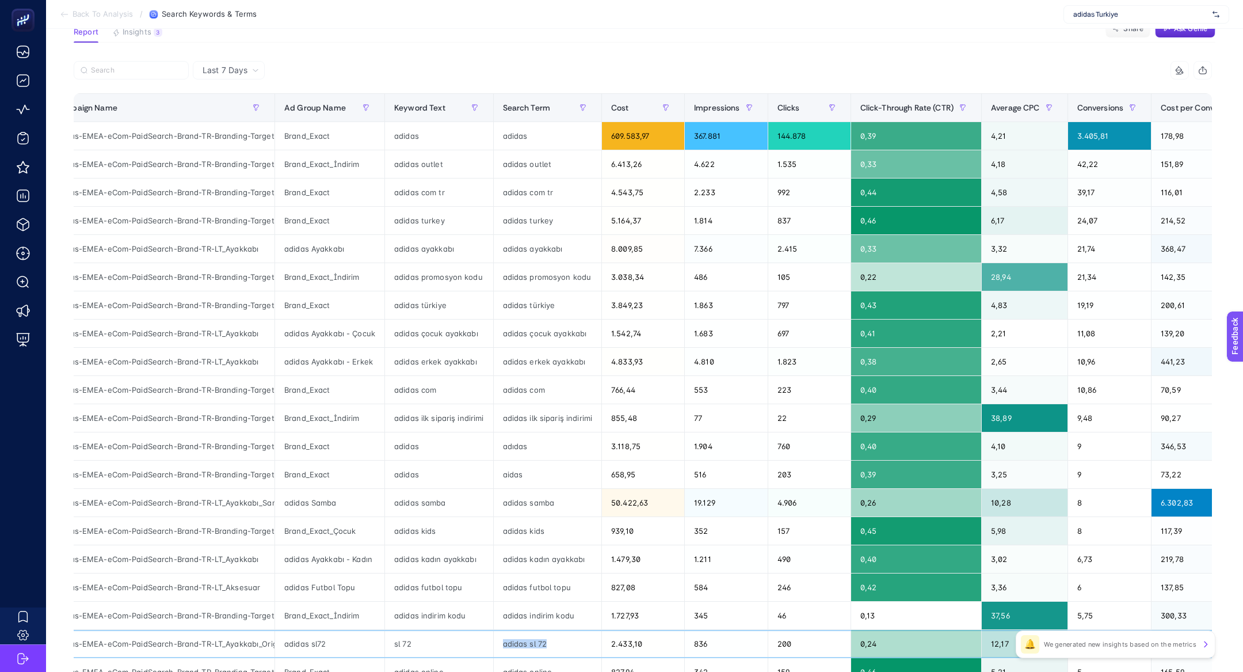
scroll to position [87, 0]
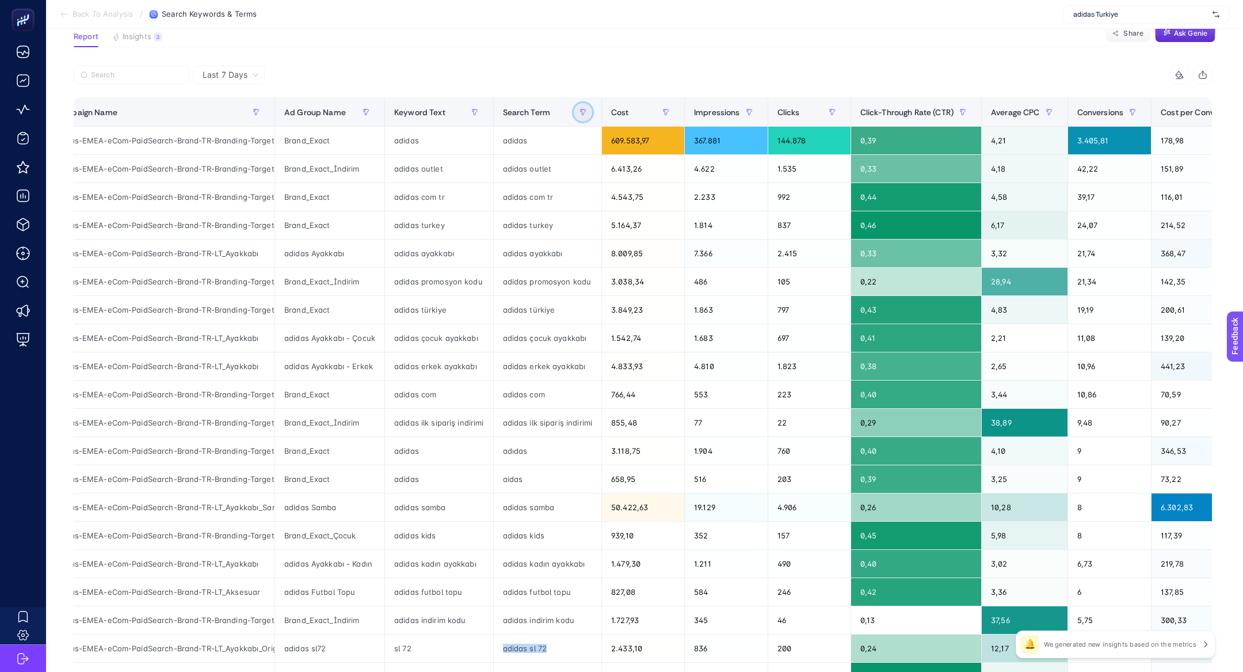
click at [583, 116] on button "button" at bounding box center [583, 112] width 18 height 18
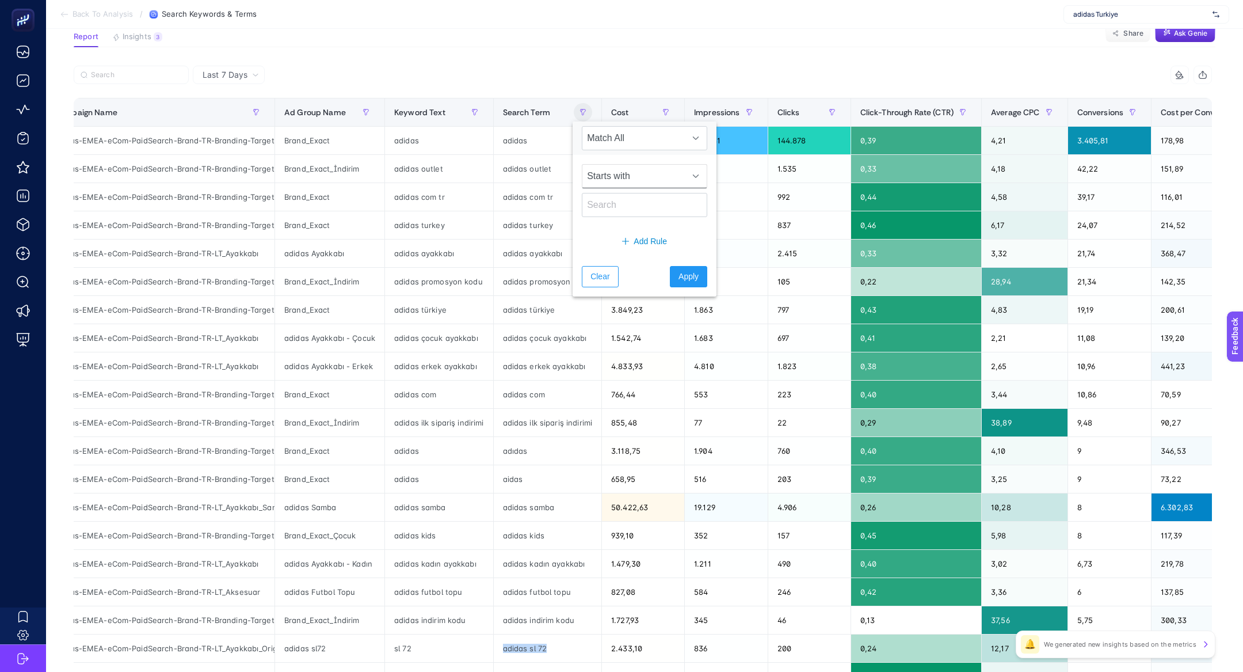
click at [642, 170] on span "Starts with" at bounding box center [633, 176] width 102 height 23
click at [645, 248] on li "Not contains" at bounding box center [637, 249] width 111 height 23
click at [619, 208] on input "text" at bounding box center [644, 205] width 125 height 24
type input "adidas"
click at [684, 271] on span "Apply" at bounding box center [689, 277] width 20 height 12
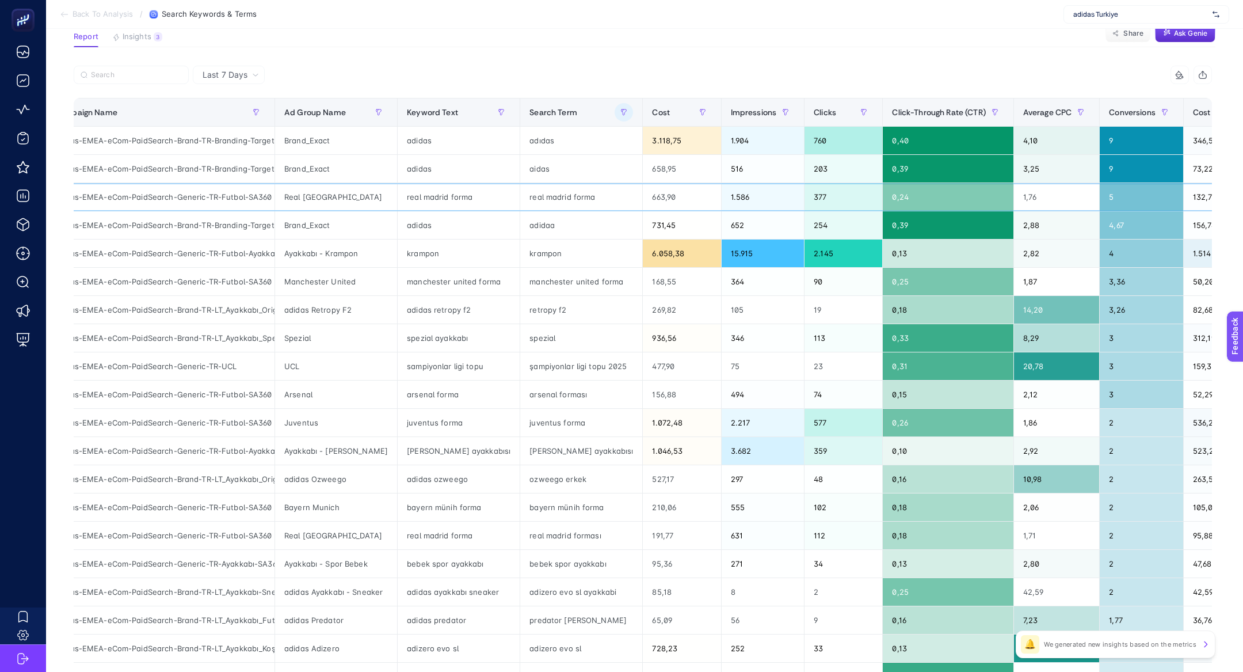
click at [542, 185] on div "real madrid forma" at bounding box center [581, 197] width 122 height 28
click at [544, 189] on div "real madrid forma" at bounding box center [581, 197] width 122 height 28
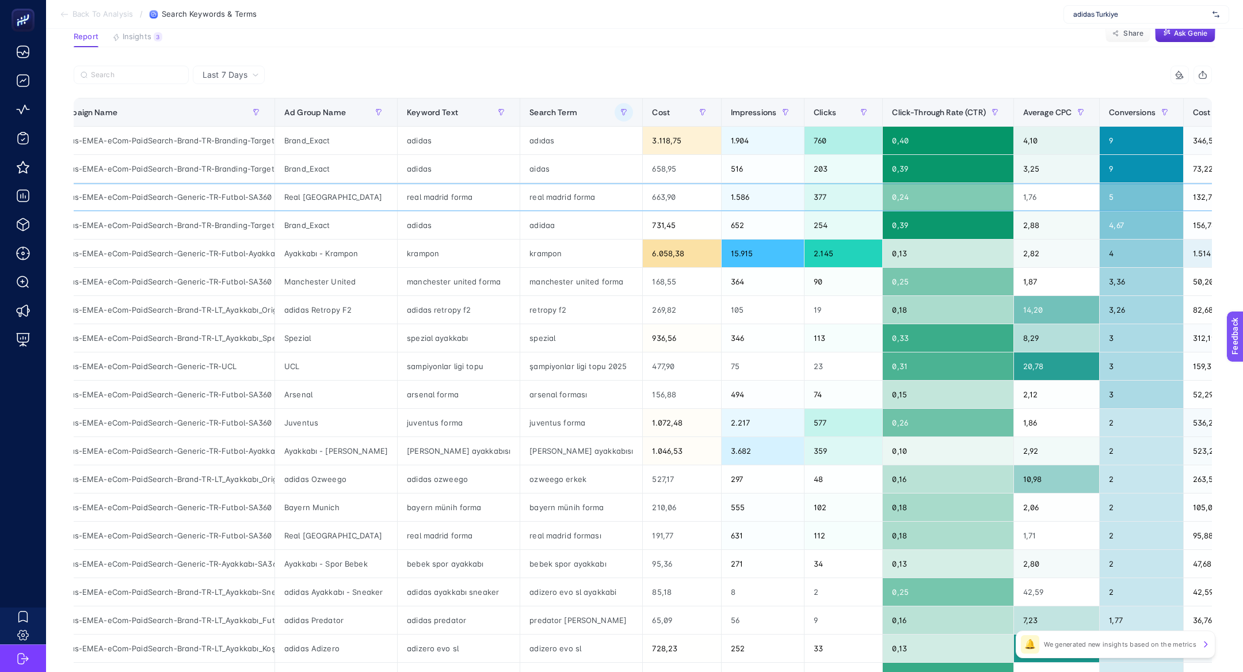
click at [547, 193] on div "real madrid forma" at bounding box center [581, 197] width 122 height 28
copy tr "real madrid forma"
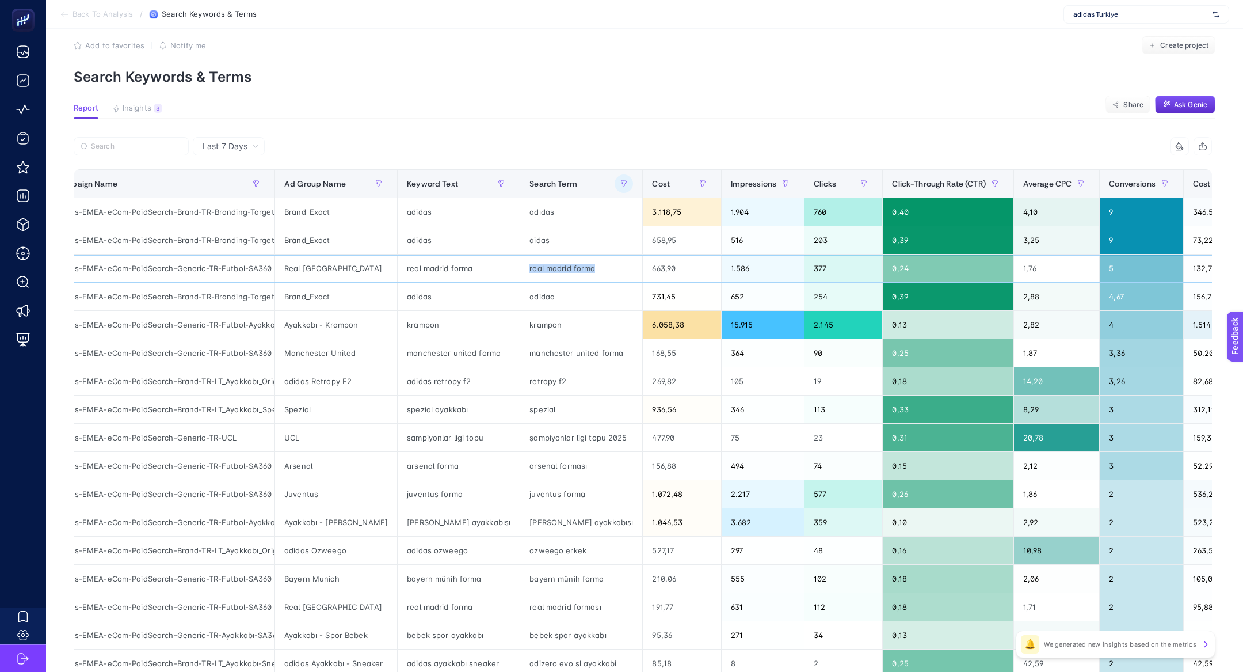
scroll to position [15, 0]
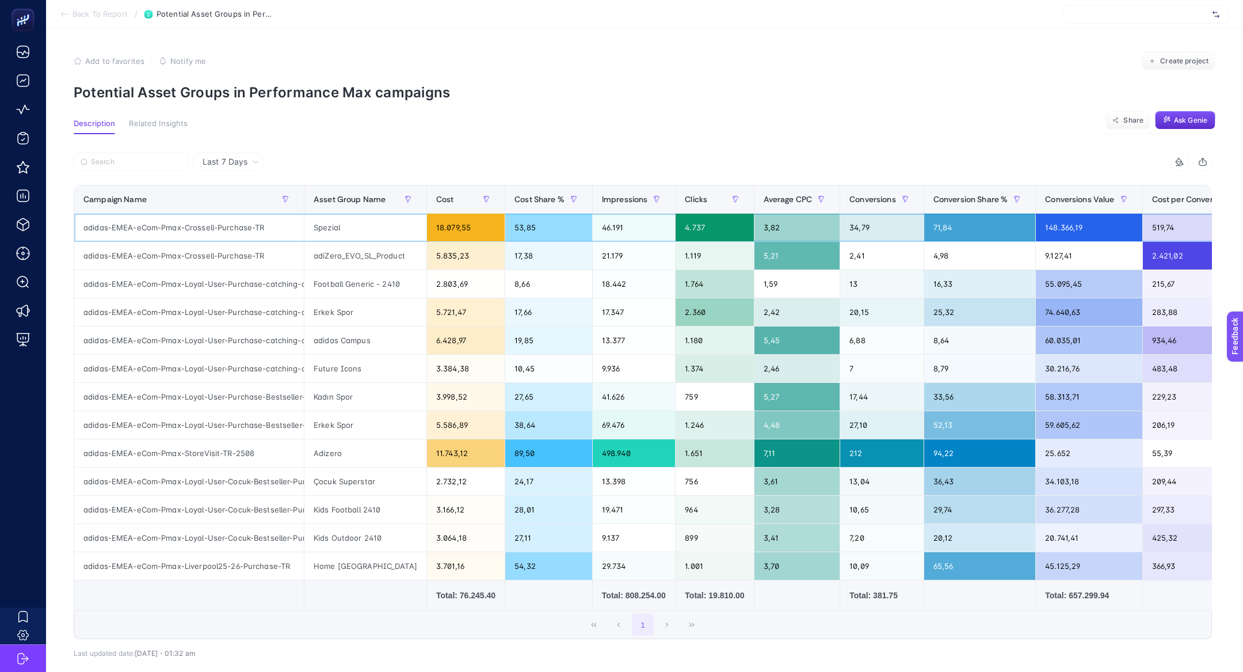
click at [215, 236] on div "adidas-EMEA-eCom-Pmax-Crossell-Purchase-TR" at bounding box center [189, 228] width 230 height 28
click at [206, 231] on div "adidas-EMEA-eCom-Pmax-Crossell-Purchase-TR" at bounding box center [189, 228] width 230 height 28
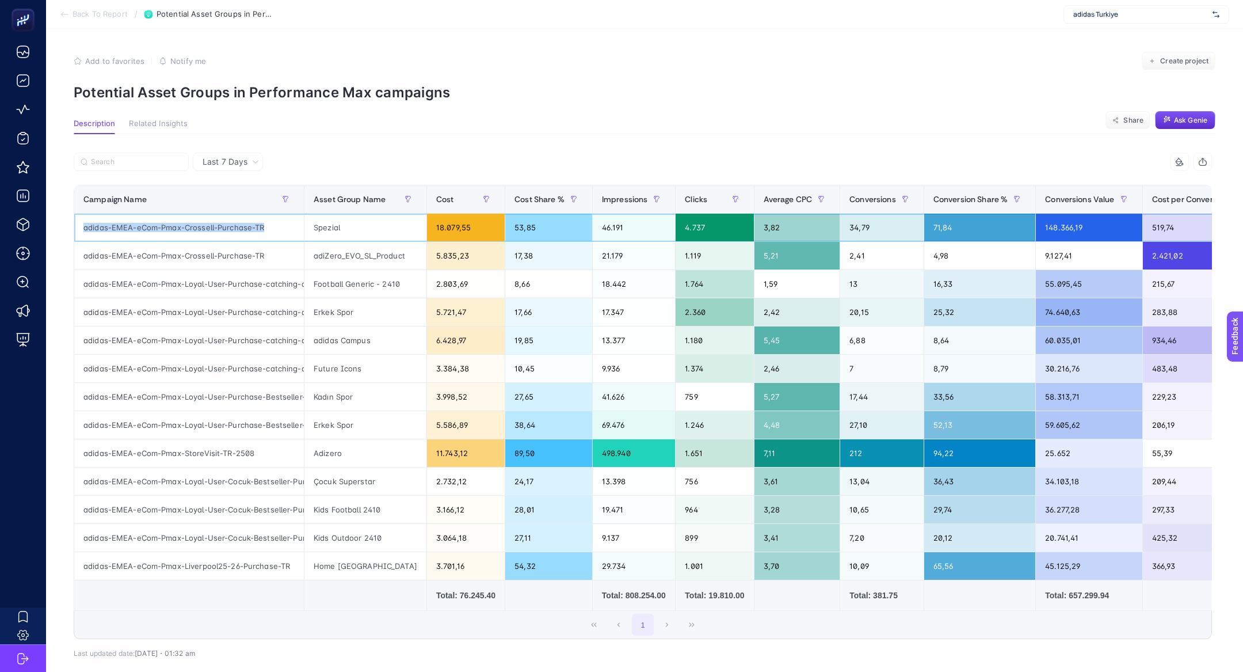
click at [206, 231] on div "adidas-EMEA-eCom-Pmax-Crossell-Purchase-TR" at bounding box center [189, 228] width 230 height 28
copy tr "adidas-EMEA-eCom-Pmax-Crossell-Purchase-TR"
click at [197, 316] on div "adidas-EMEA-eCom-Pmax-Loyal-User-Purchase-catching-all-TR" at bounding box center [189, 312] width 230 height 28
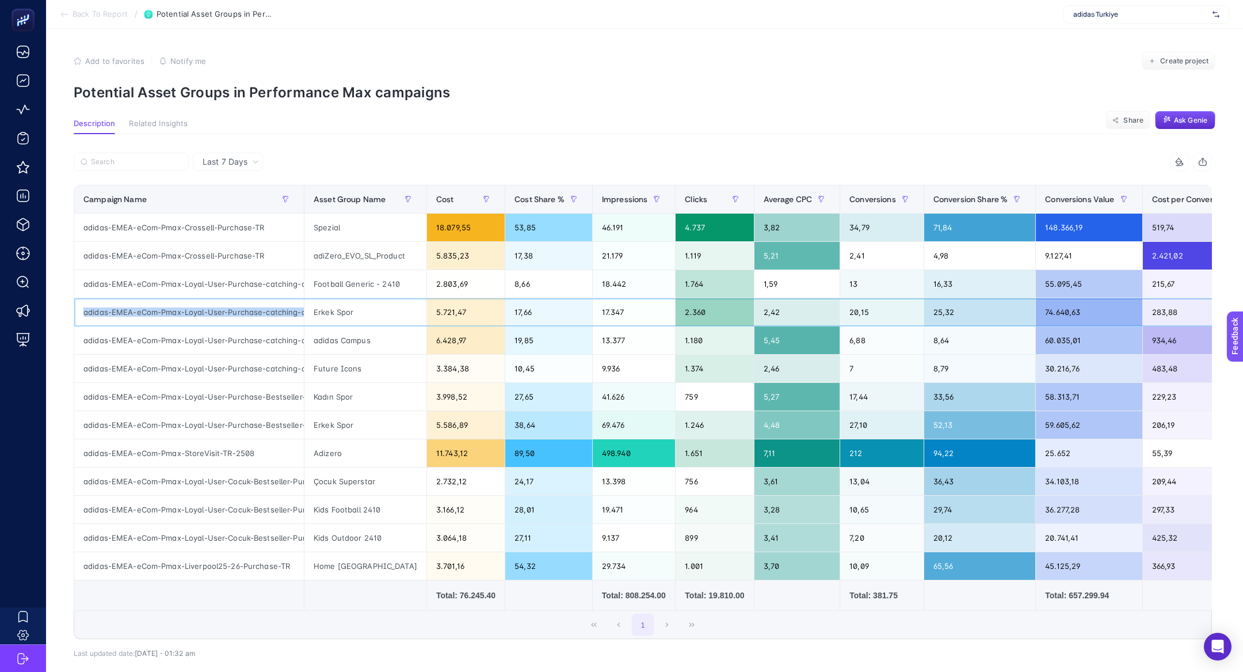
click at [197, 316] on div "adidas-EMEA-eCom-Pmax-Loyal-User-Purchase-catching-all-TR" at bounding box center [189, 312] width 230 height 28
copy tr "adidas-EMEA-eCom-Pmax-Loyal-User-Purchase-catching-all-TR"
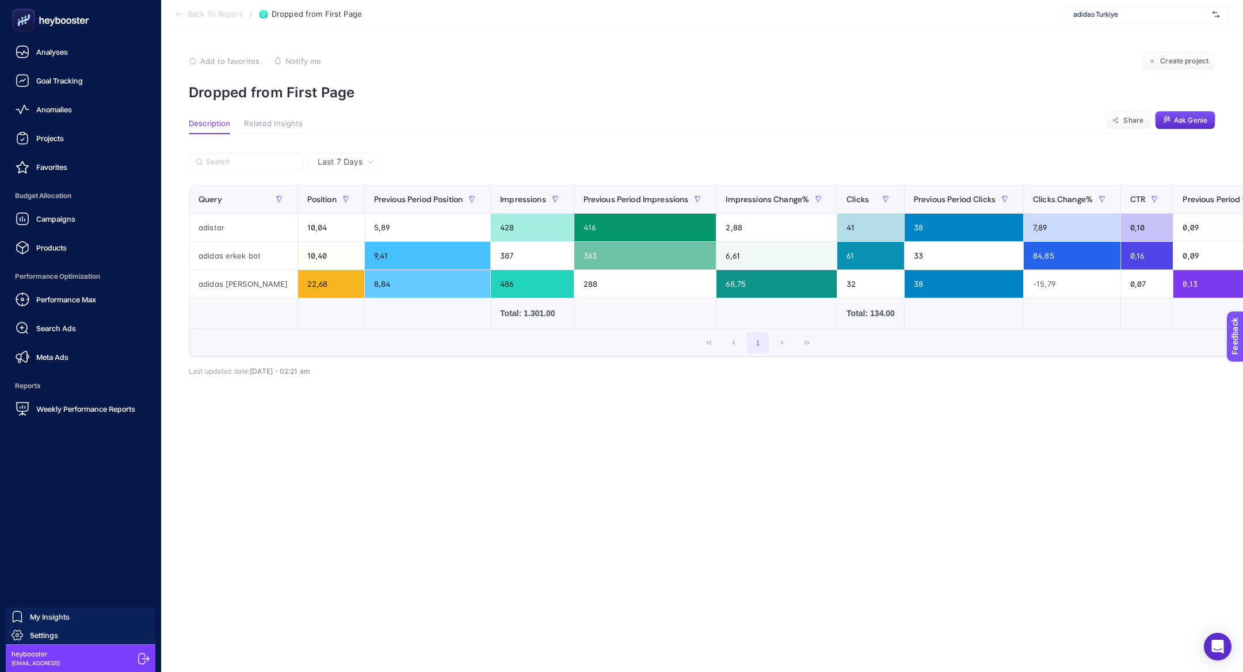
click at [60, 370] on ul "Analyses Goal Tracking Anomalies Projects Favorites Budget Allocation Campaigns…" at bounding box center [80, 230] width 143 height 380
click at [58, 364] on link "Meta Ads" at bounding box center [80, 356] width 143 height 23
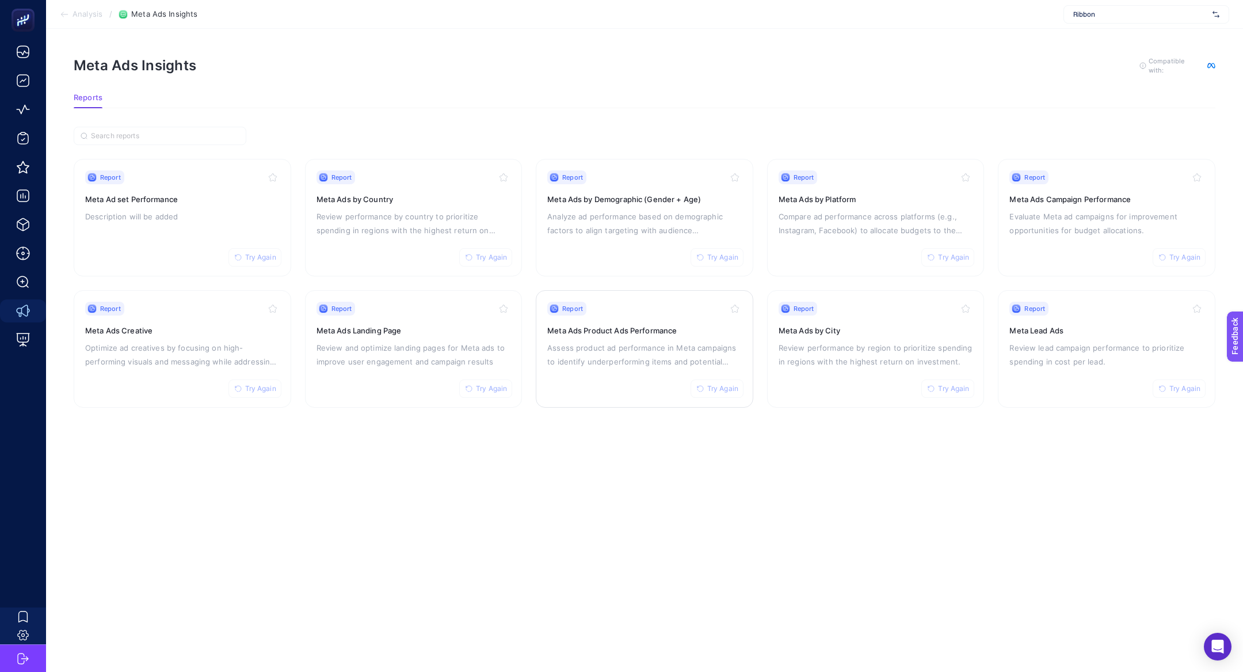
click at [675, 336] on div "Report Try Again Meta Ads Product Ads Performance Assess product ad performance…" at bounding box center [644, 349] width 195 height 94
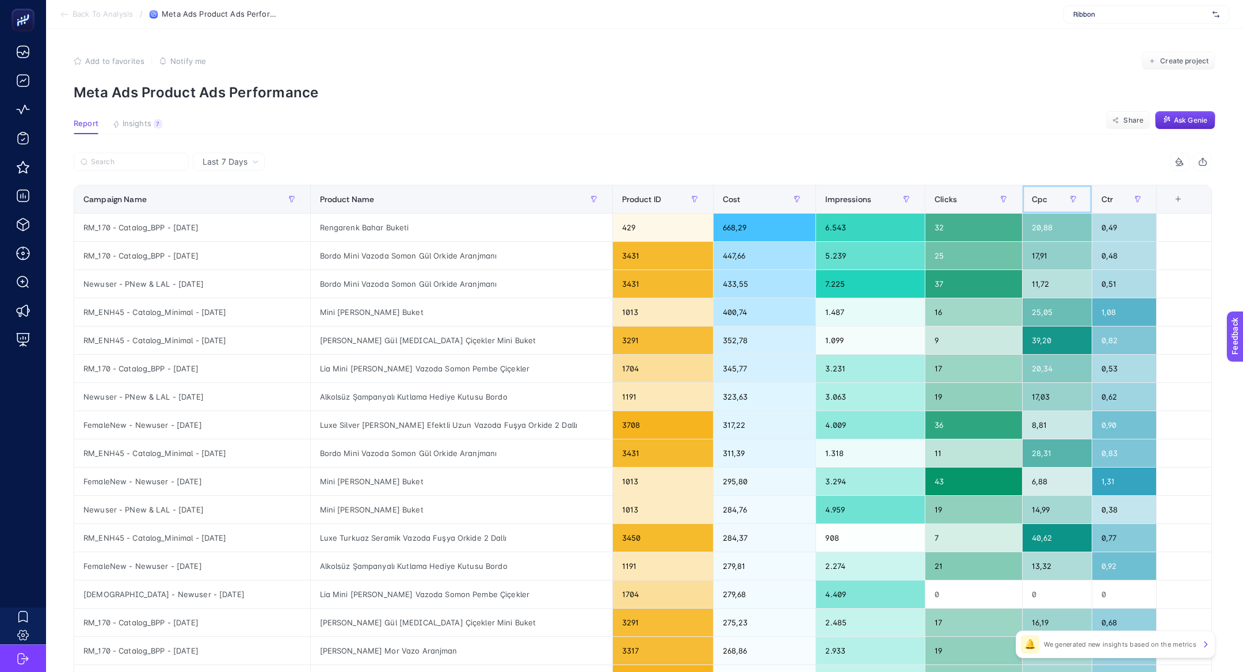
click at [1052, 201] on div "Cpc" at bounding box center [1057, 199] width 51 height 18
click at [1048, 201] on span "Cpc" at bounding box center [1040, 199] width 16 height 9
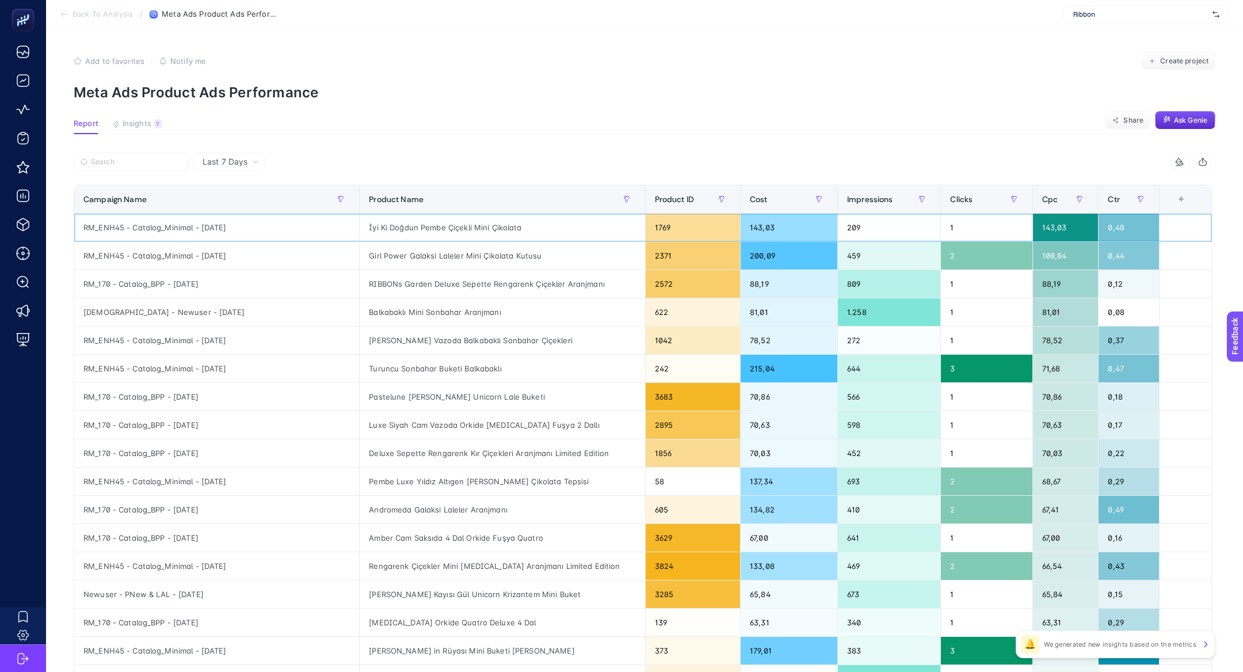
click at [458, 228] on div "İyi Ki Doğdun Pembe Çiçekli Mini Çikolata" at bounding box center [502, 228] width 285 height 28
click at [498, 228] on div "İyi Ki Doğdun Pembe Çiçekli Mini Çikolata" at bounding box center [502, 228] width 285 height 28
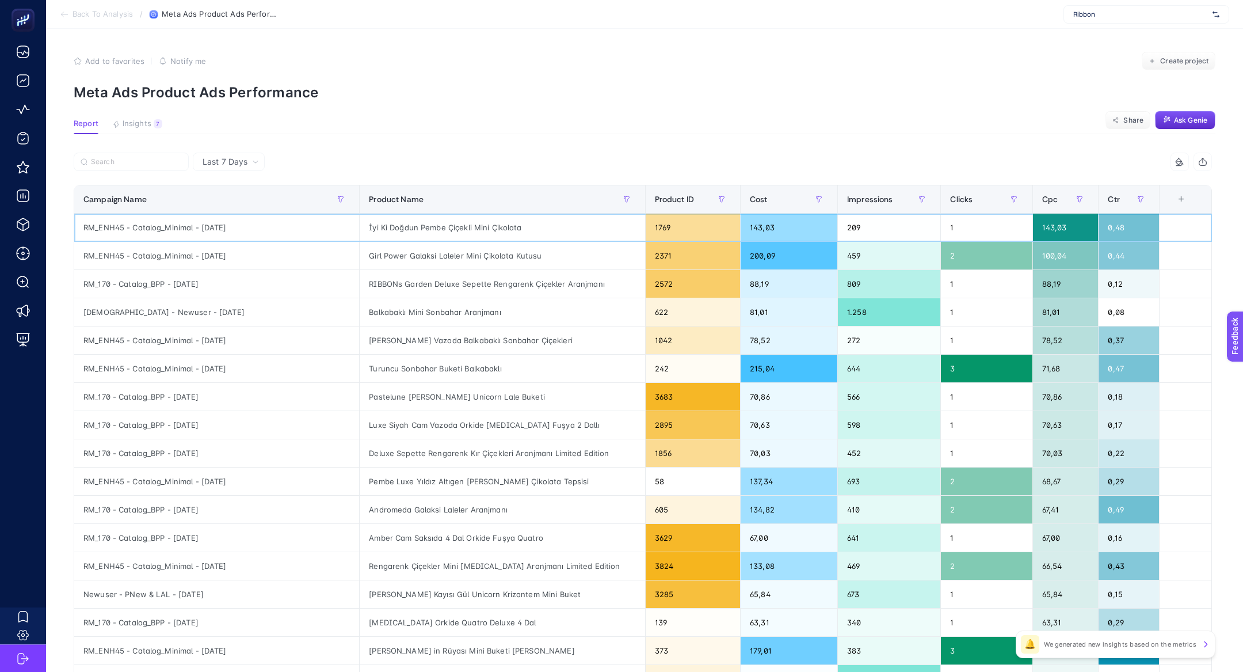
click at [498, 228] on div "İyi Ki Doğdun Pembe Çiçekli Mini Çikolata" at bounding box center [502, 228] width 285 height 28
click at [765, 200] on div "Cost" at bounding box center [789, 199] width 78 height 18
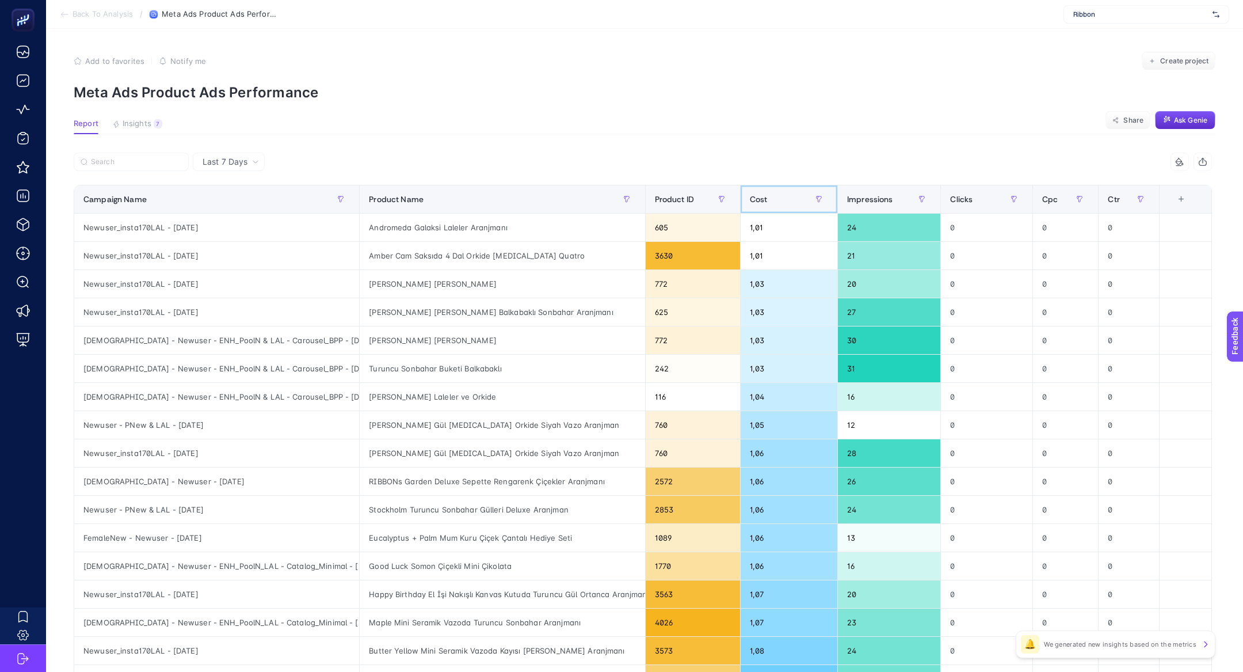
click at [765, 200] on div "Cost" at bounding box center [789, 199] width 78 height 18
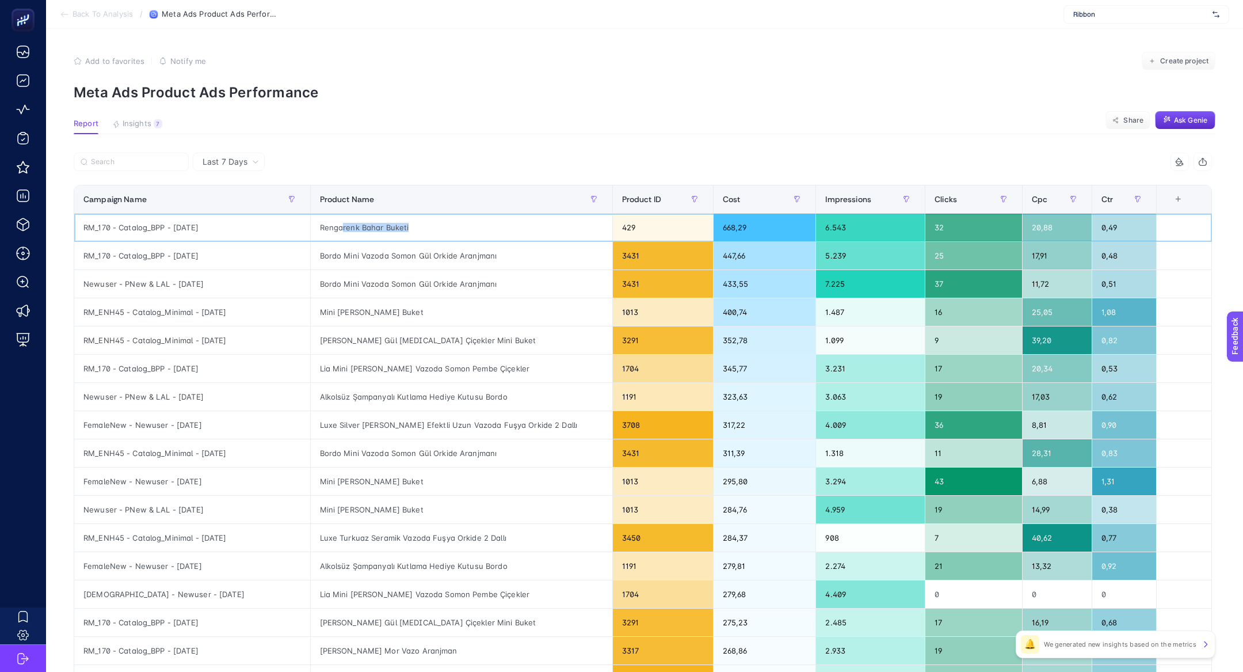
drag, startPoint x: 330, startPoint y: 225, endPoint x: 447, endPoint y: 227, distance: 116.9
click at [447, 227] on div "Rengarenk Bahar Buketi" at bounding box center [462, 228] width 302 height 28
click at [146, 121] on span "Insights" at bounding box center [137, 123] width 29 height 9
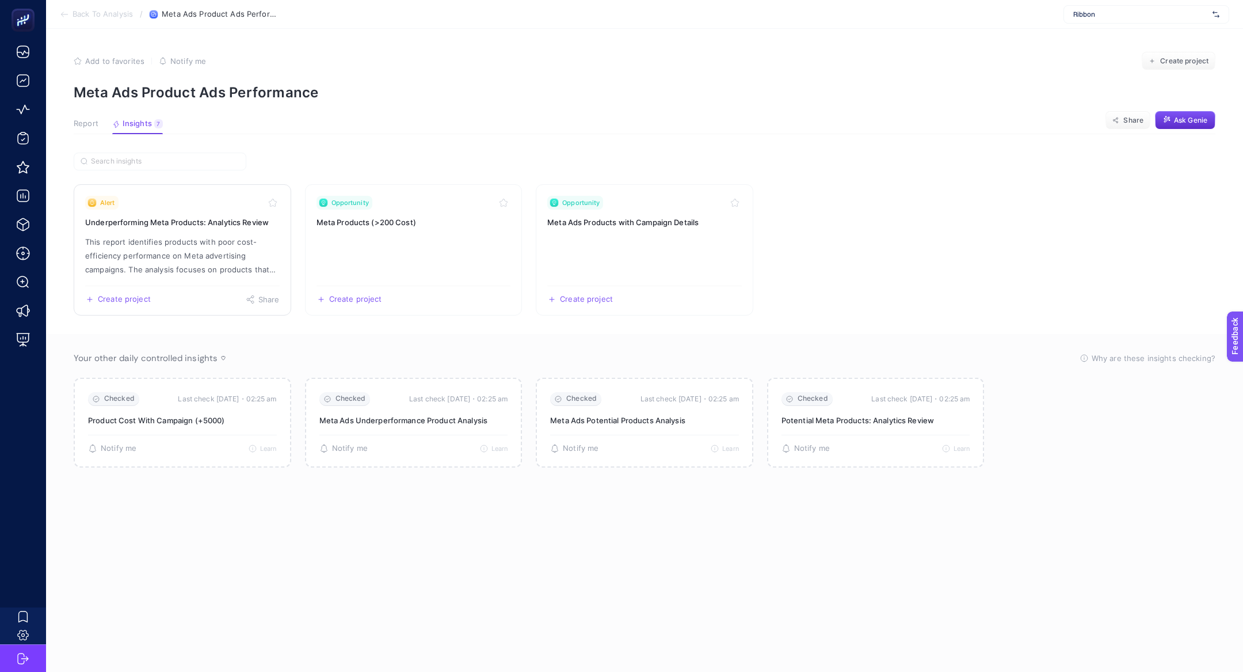
click at [168, 269] on p "This report identifies products with poor cost-efficiency performance on Meta a…" at bounding box center [182, 255] width 195 height 41
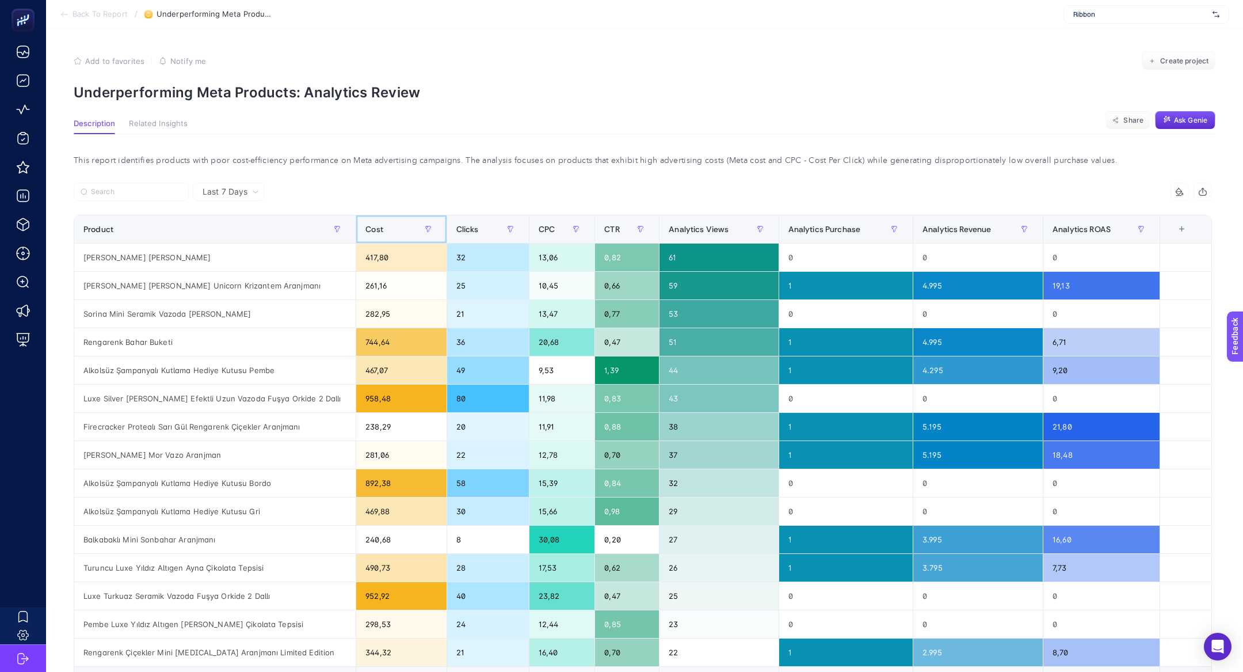
click at [376, 226] on span "Cost" at bounding box center [374, 228] width 18 height 9
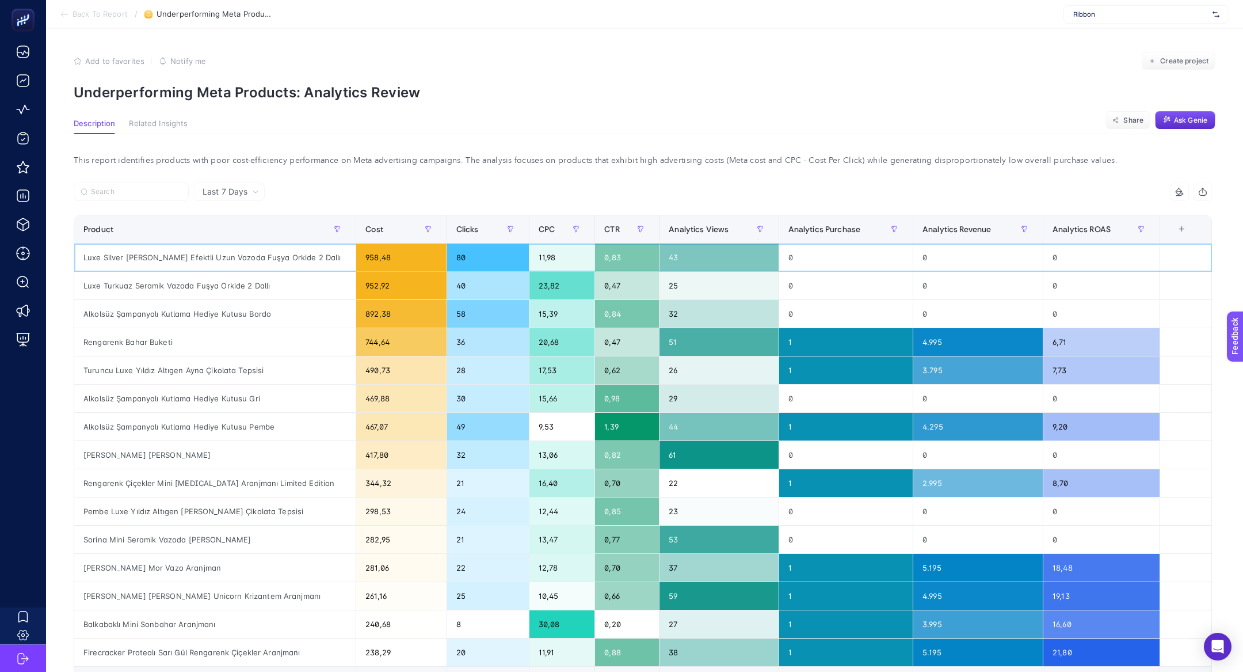
click at [375, 262] on div "958,48" at bounding box center [401, 257] width 90 height 28
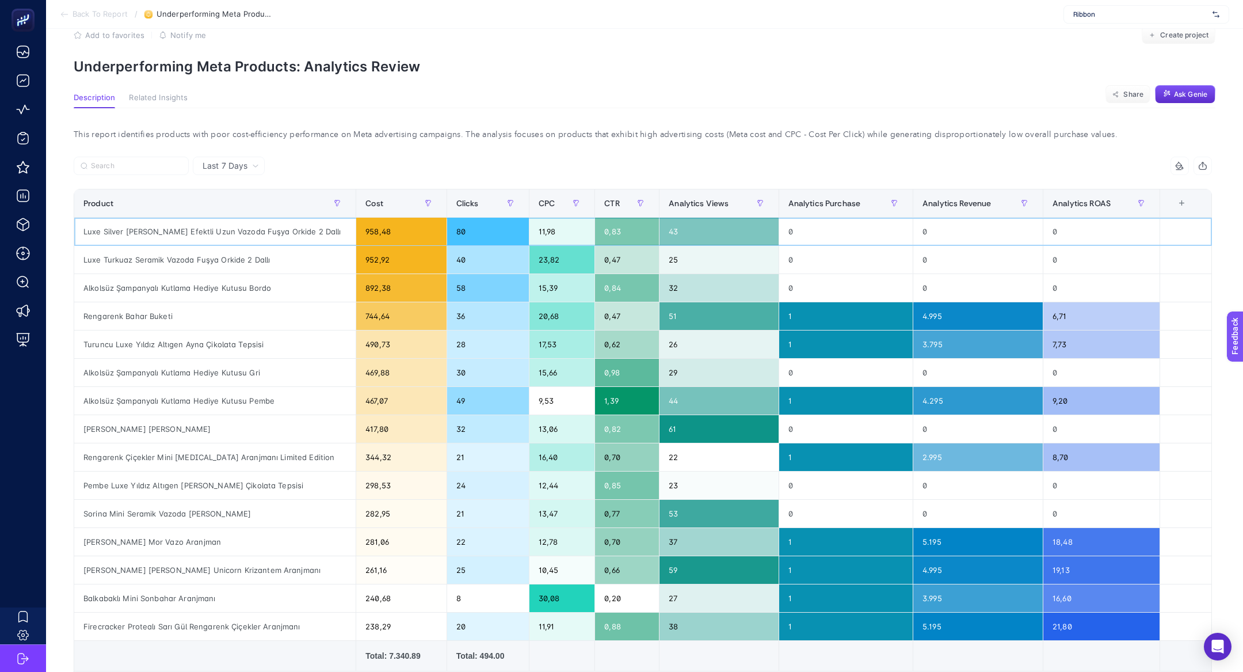
scroll to position [30, 0]
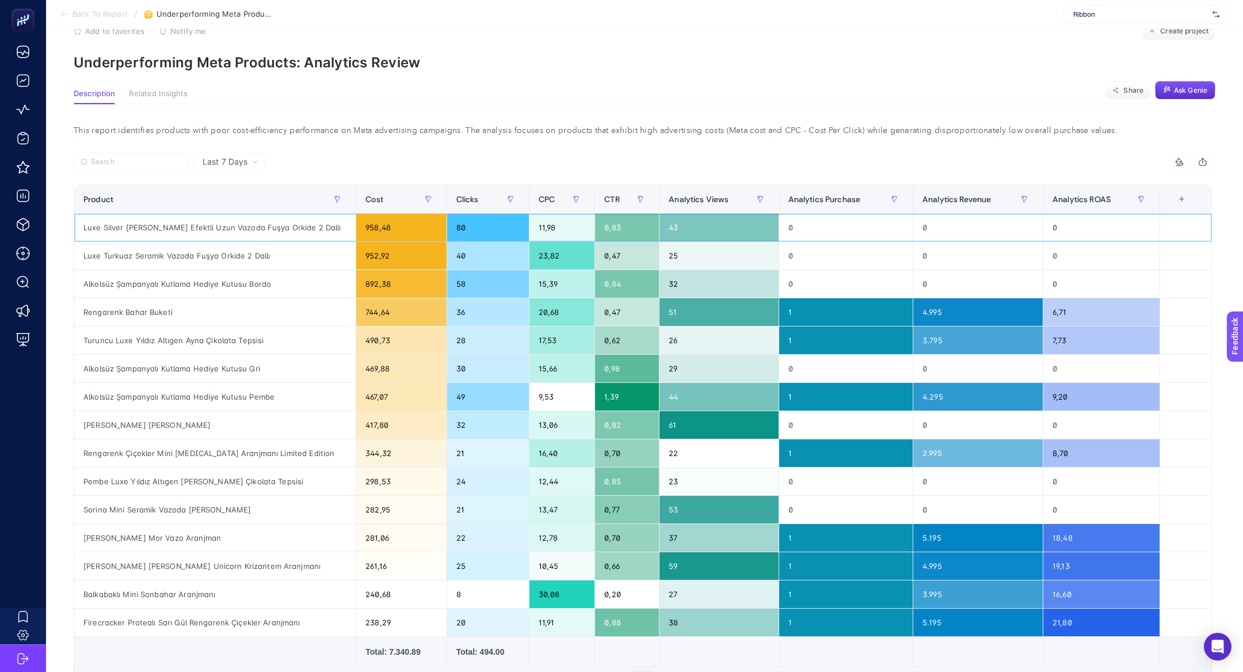
click at [196, 233] on div "Luxe Silver [PERSON_NAME] Efektli Uzun Vazoda Fuşya Orkide 2 Dallı" at bounding box center [214, 228] width 281 height 28
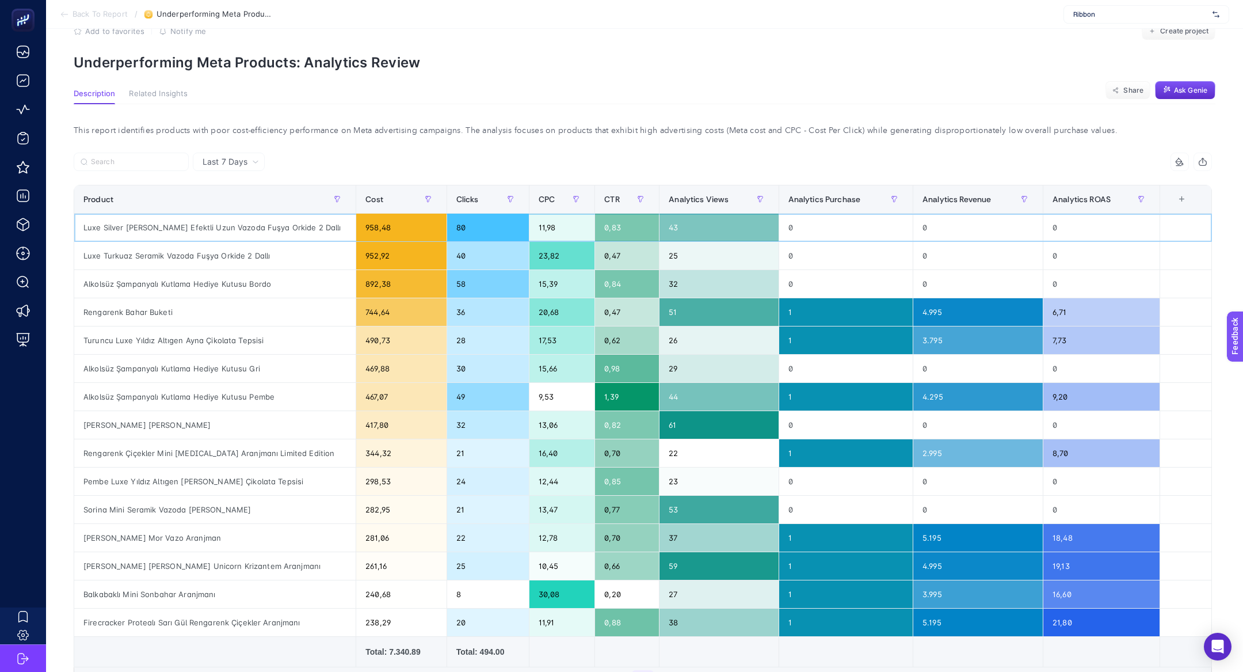
click at [283, 238] on div "Luxe Silver [PERSON_NAME] Efektli Uzun Vazoda Fuşya Orkide 2 Dallı" at bounding box center [214, 228] width 281 height 28
click at [252, 278] on div "Alkolsüz Şampanyalı Kutlama Hediye Kutusu Bordo" at bounding box center [214, 284] width 281 height 28
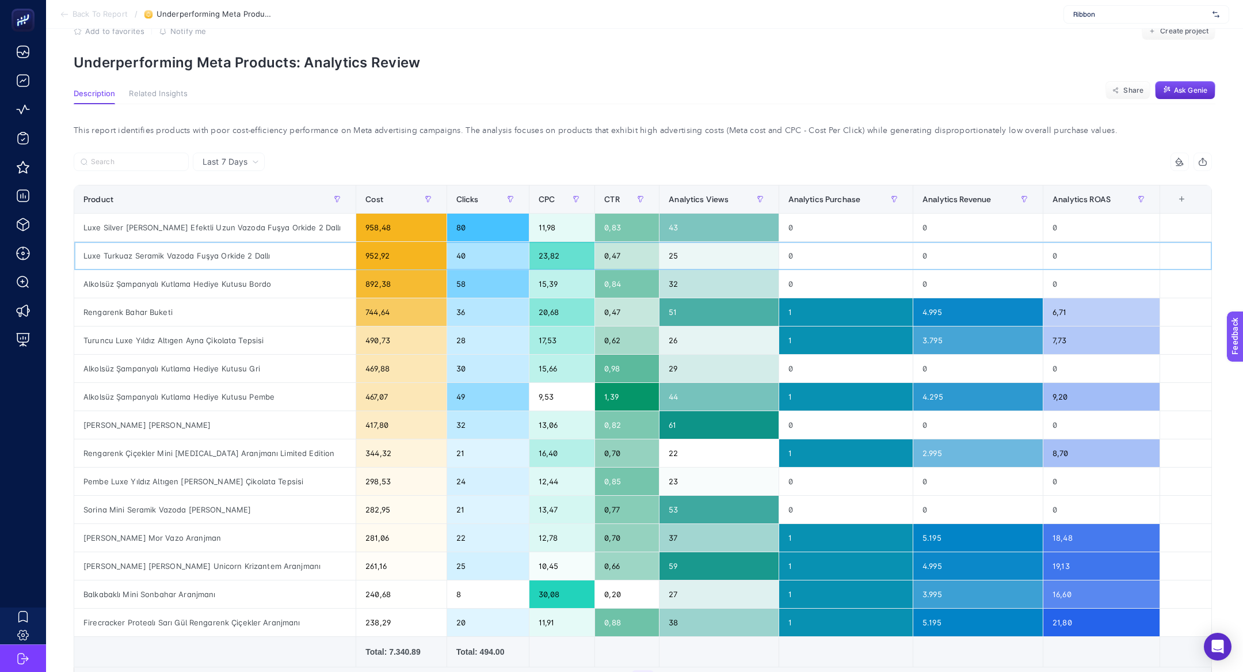
click at [247, 257] on div "Luxe Turkuaz Seramik Vazoda Fuşya Orkide 2 Dallı" at bounding box center [214, 256] width 281 height 28
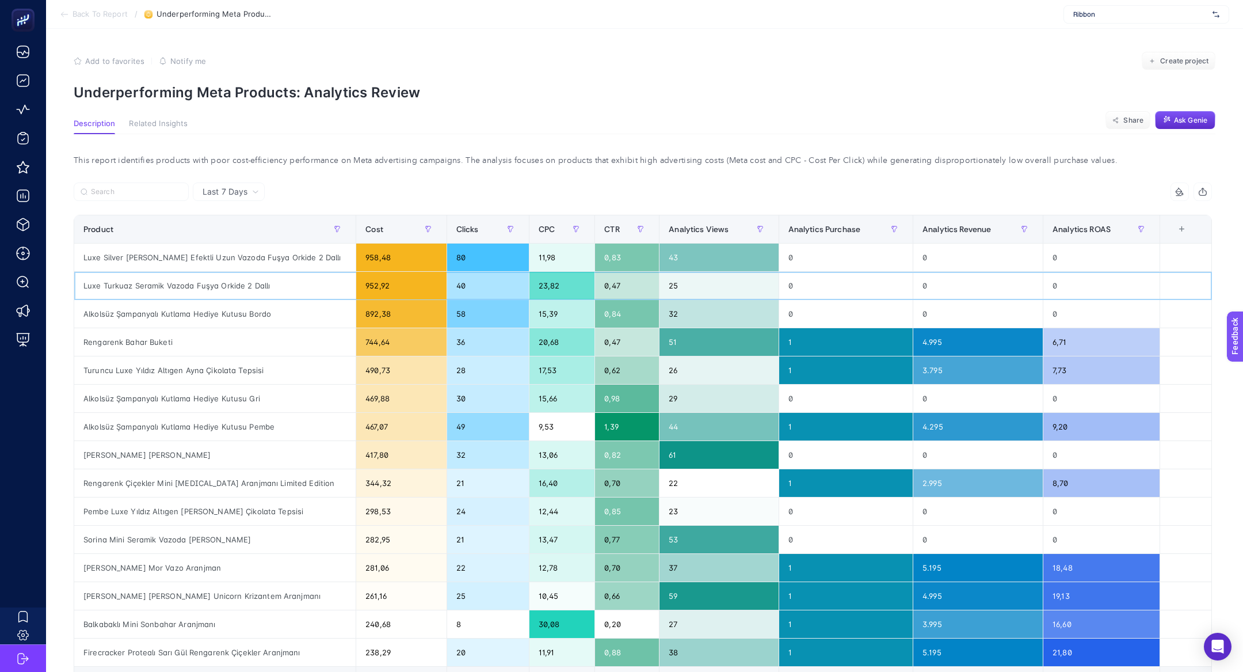
scroll to position [2, 0]
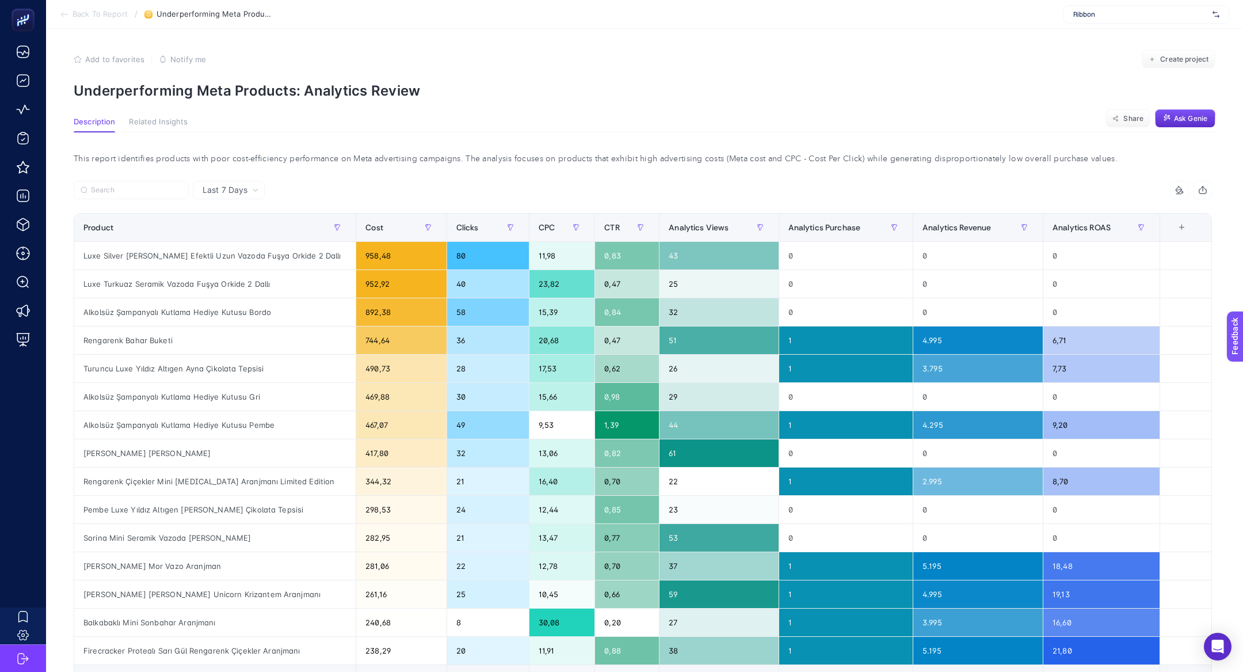
click at [102, 12] on span "Back To Report" at bounding box center [100, 14] width 55 height 9
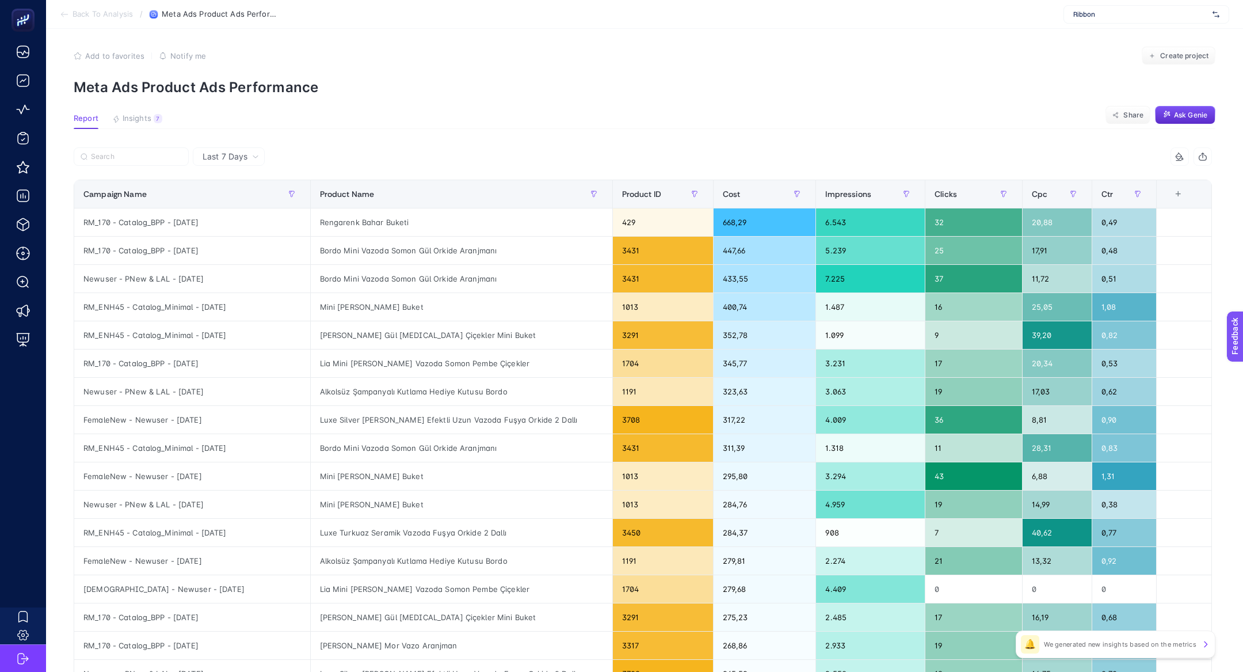
scroll to position [7, 0]
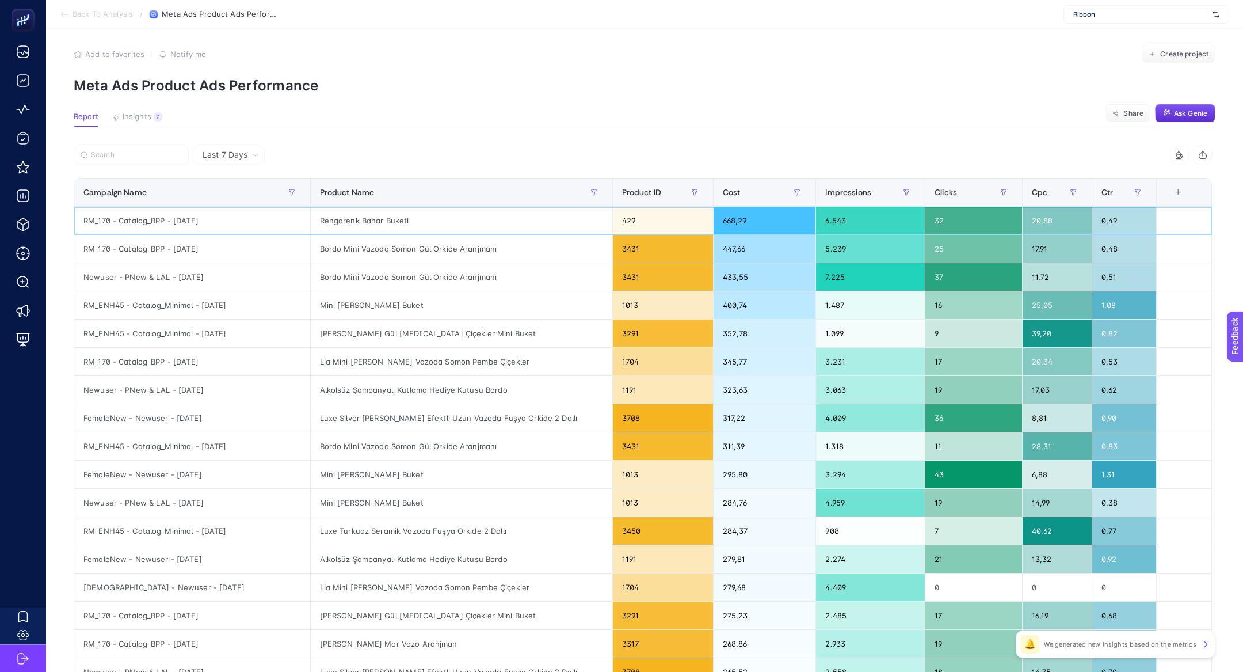
click at [338, 220] on div "Rengarenk Bahar Buketi" at bounding box center [462, 221] width 302 height 28
click at [338, 219] on div "Rengarenk Bahar Buketi" at bounding box center [462, 221] width 302 height 28
copy tr "Rengarenk Bahar Buketi"
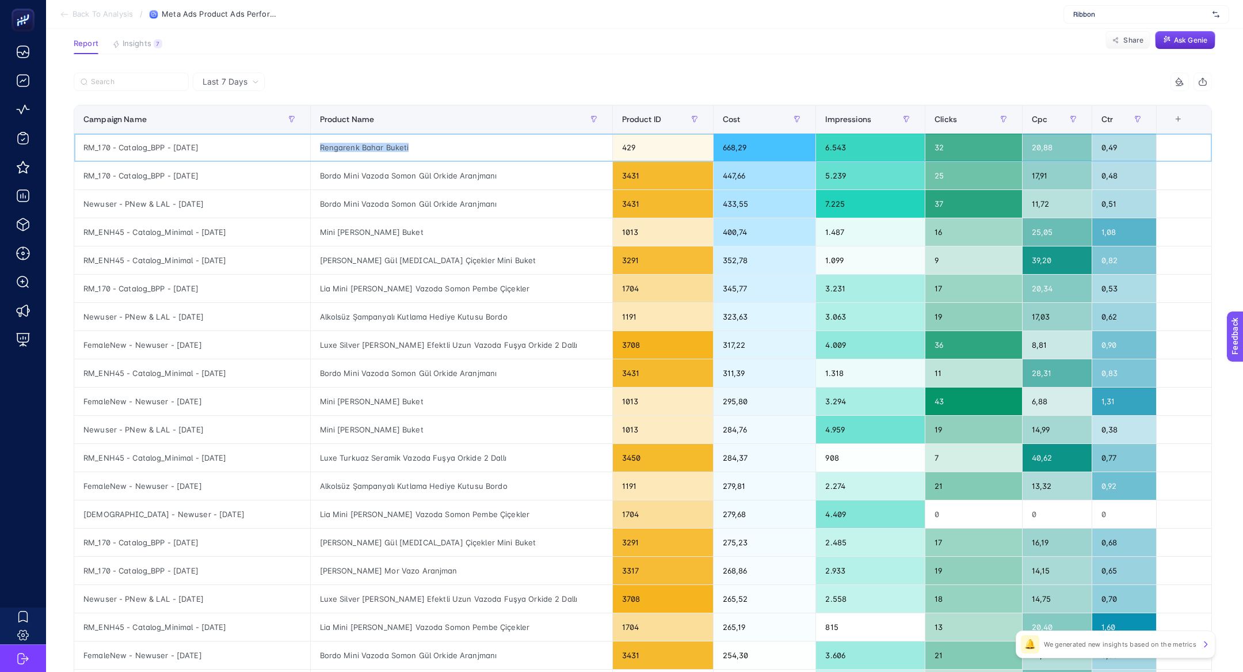
scroll to position [81, 0]
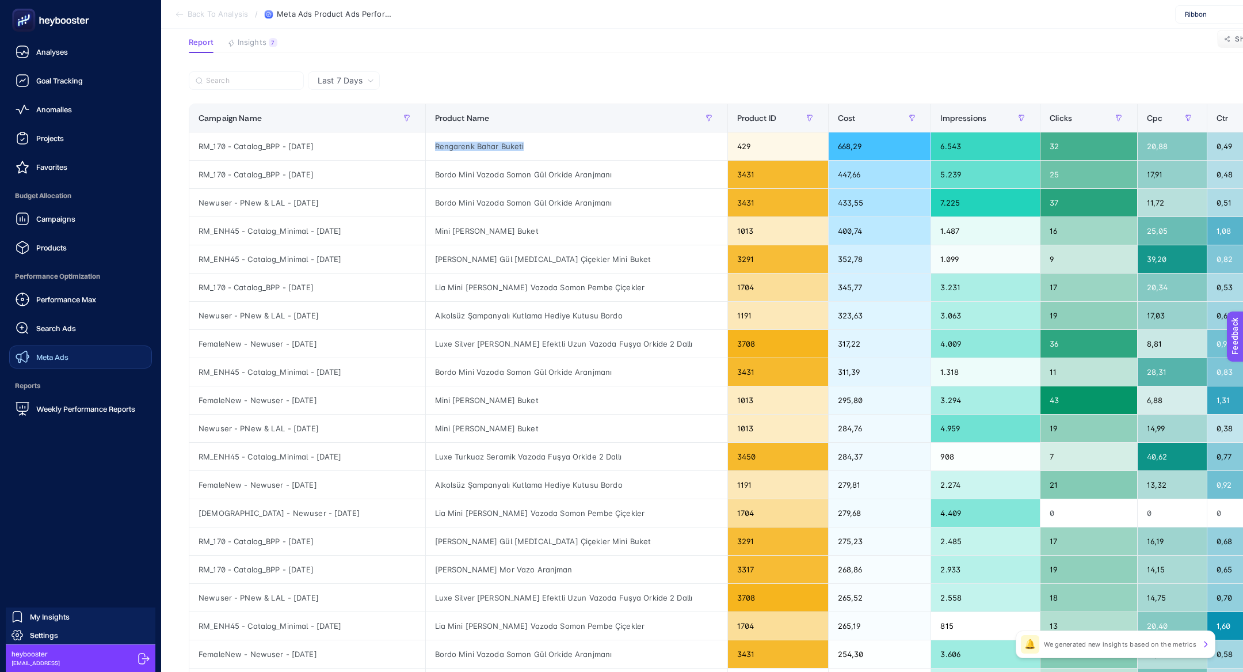
click at [84, 356] on link "Meta Ads" at bounding box center [80, 356] width 143 height 23
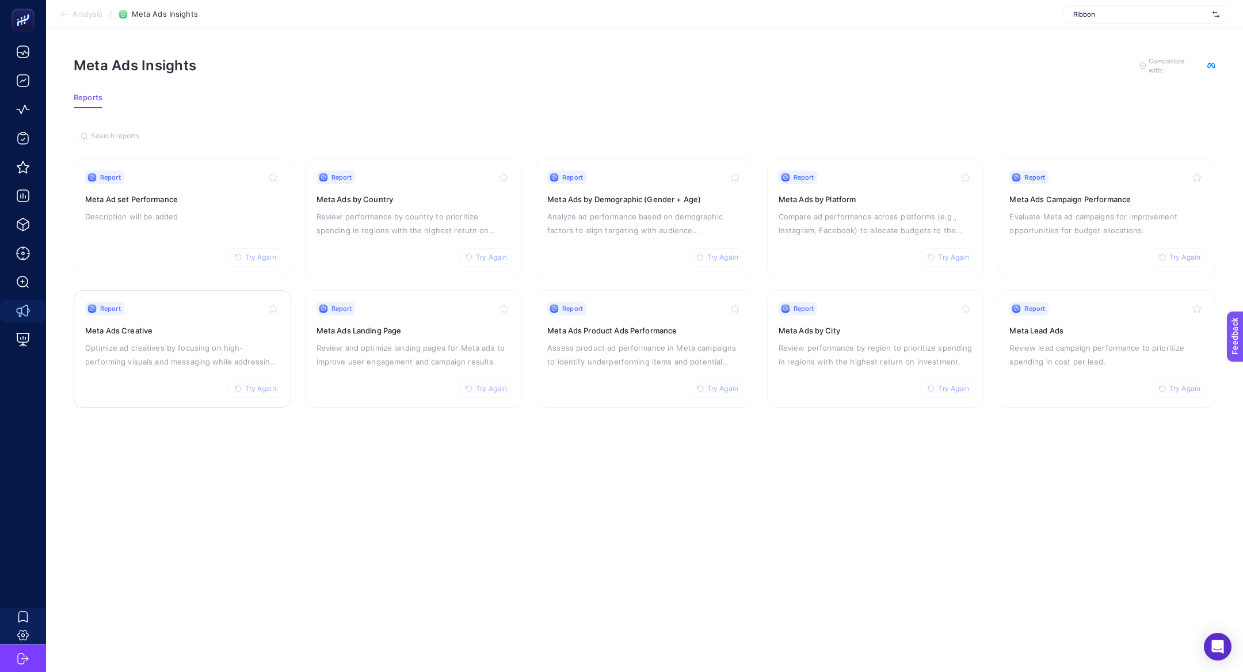
click at [123, 369] on div "Report Try Again Meta Ads Creative Optimize ad creatives by focusing on high-pe…" at bounding box center [182, 349] width 195 height 94
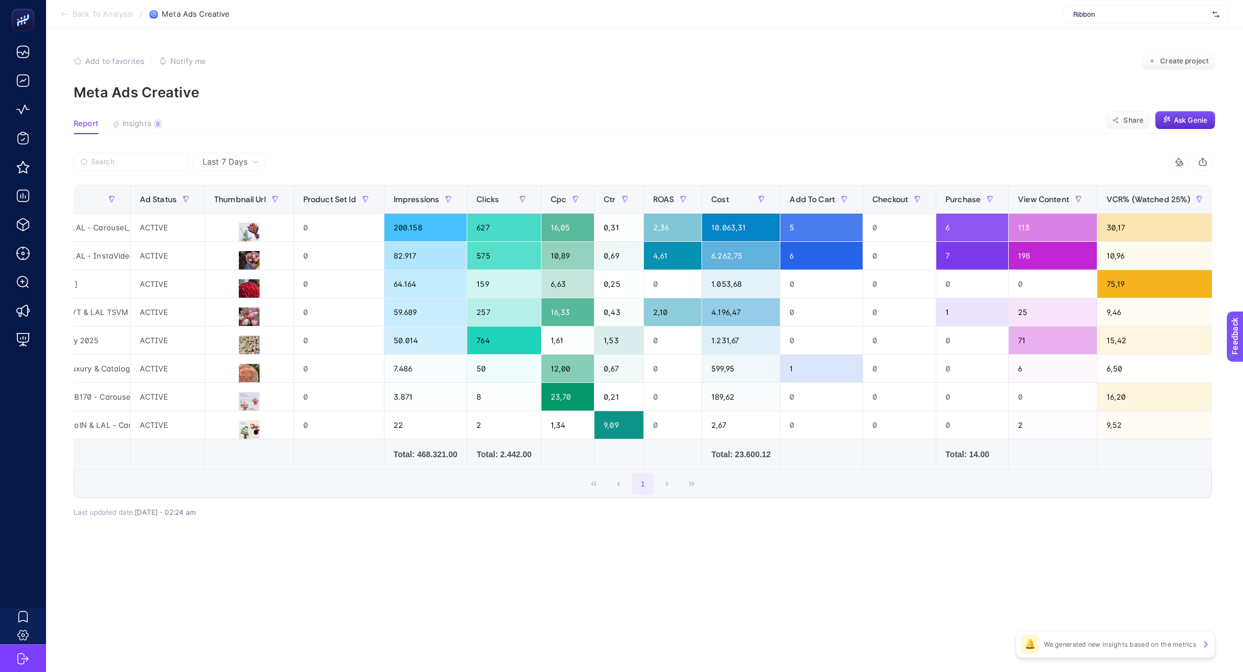
scroll to position [0, 717]
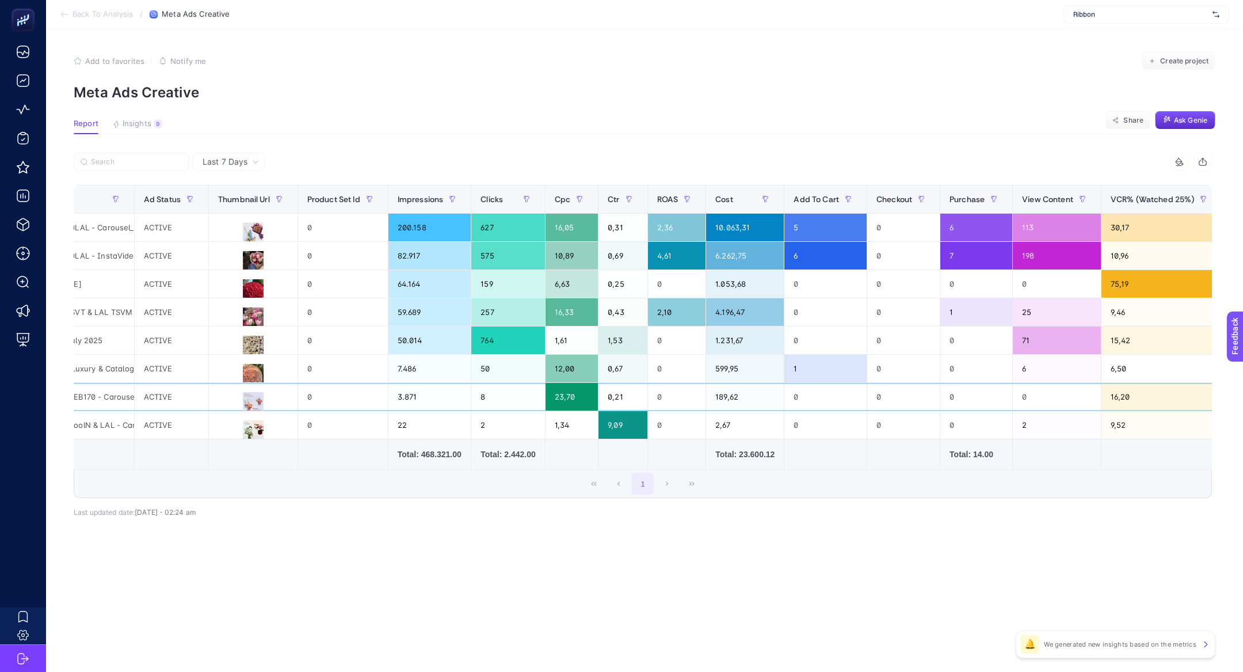
click at [959, 389] on div "0" at bounding box center [976, 397] width 72 height 28
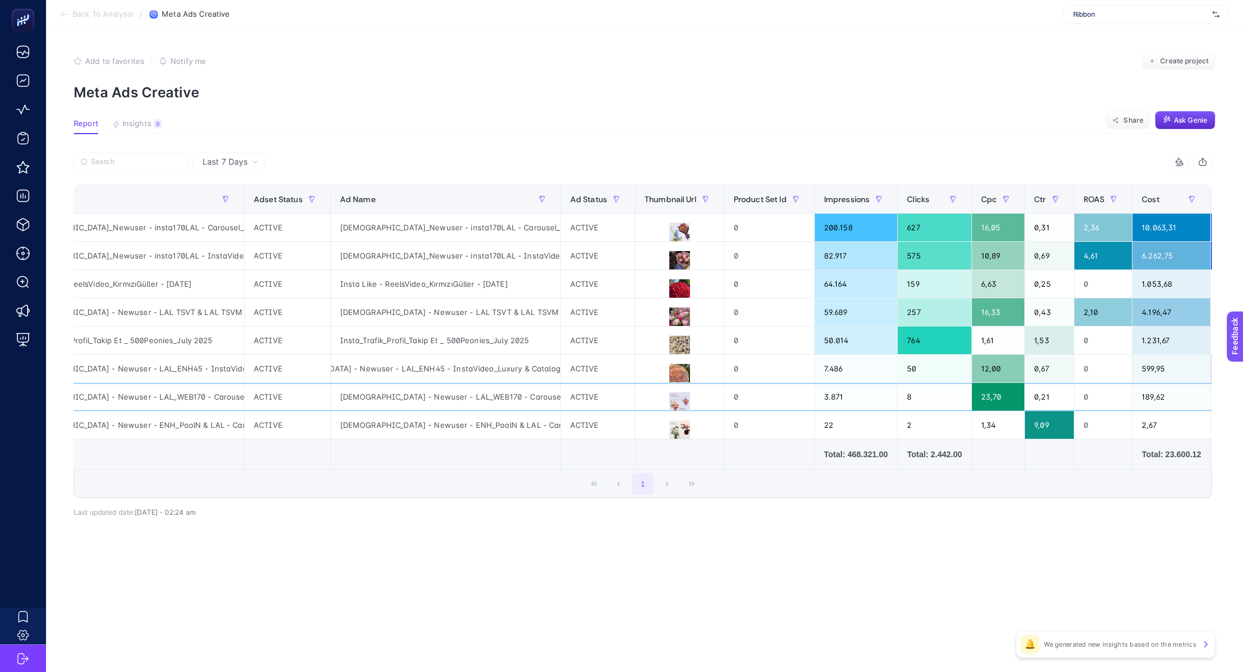
scroll to position [0, 264]
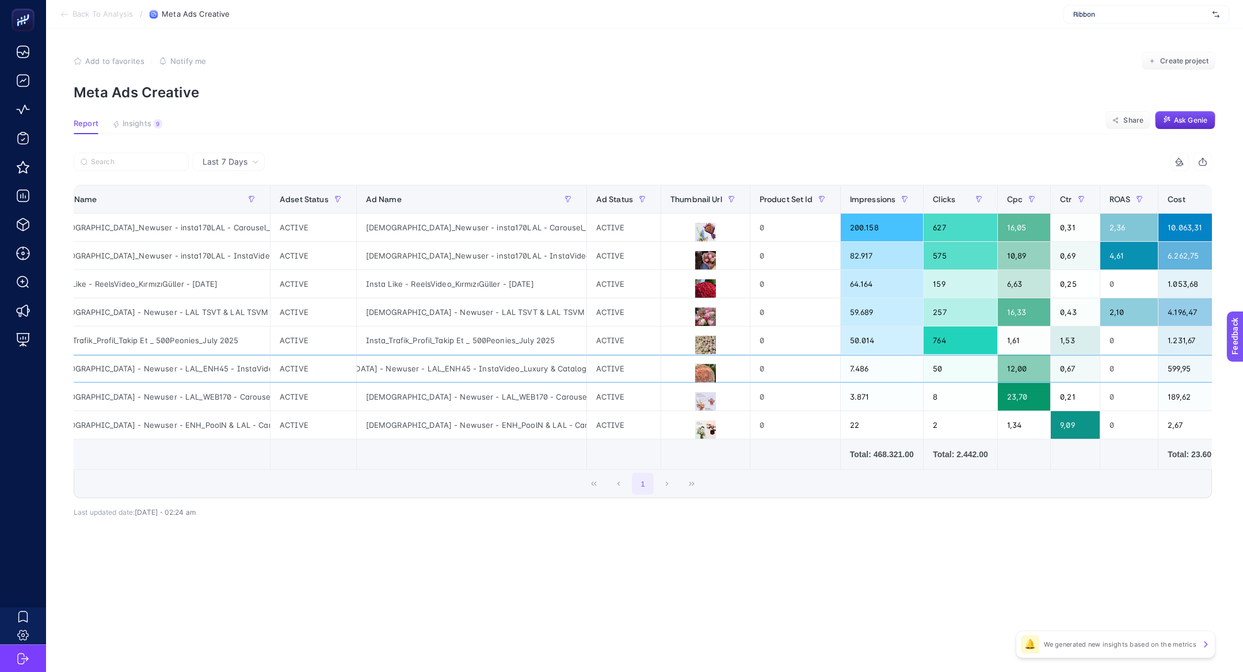
click at [511, 375] on div "[DEMOGRAPHIC_DATA] - Newuser - LAL_ENH45 - InstaVideo_Luxury & Catalog_BPP - [D…" at bounding box center [472, 369] width 230 height 28
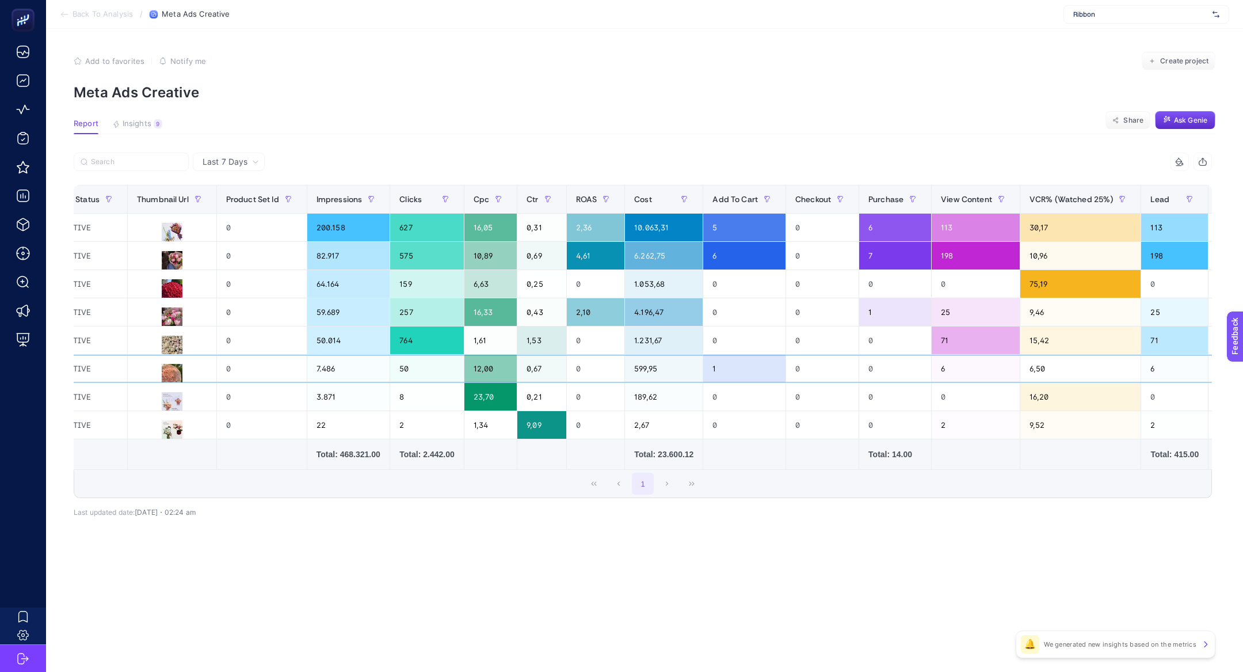
scroll to position [0, 845]
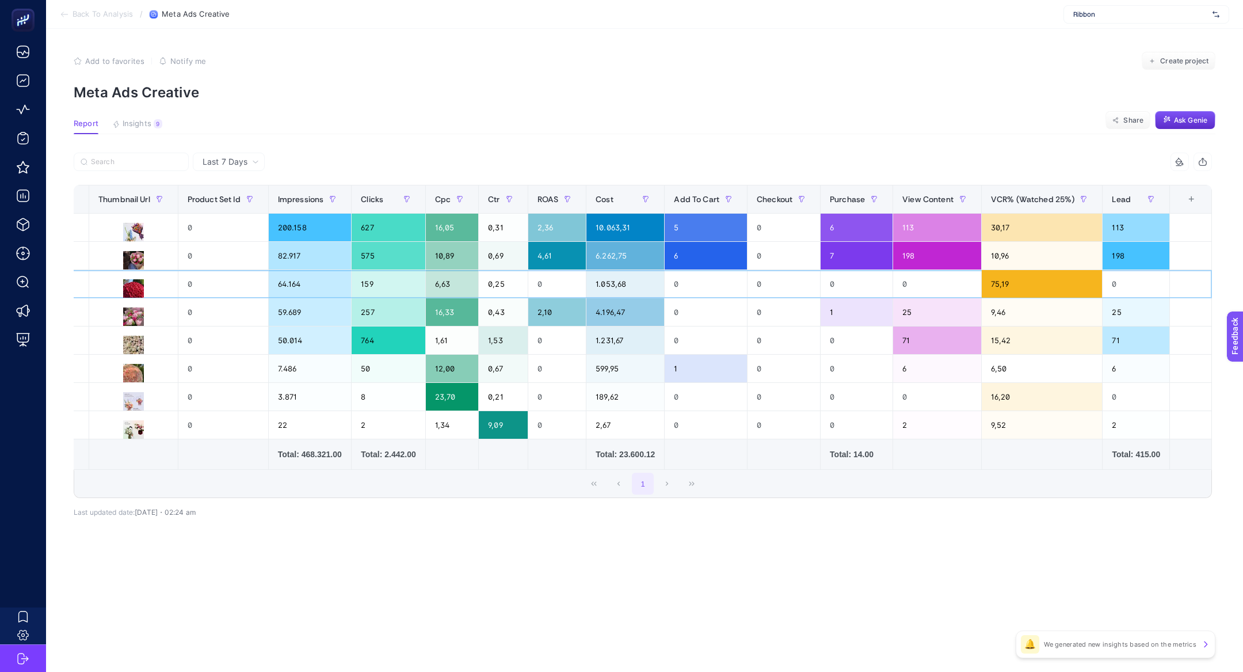
click at [805, 281] on div "0" at bounding box center [784, 284] width 73 height 28
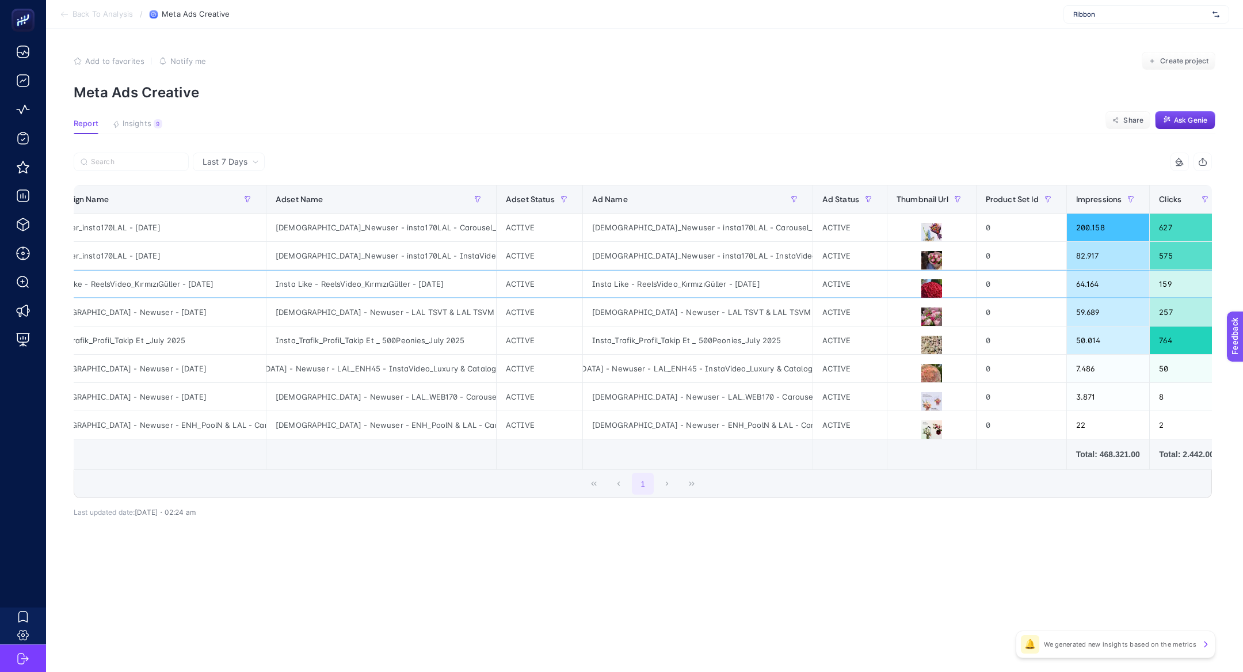
scroll to position [0, 41]
click at [912, 287] on button at bounding box center [928, 289] width 70 height 21
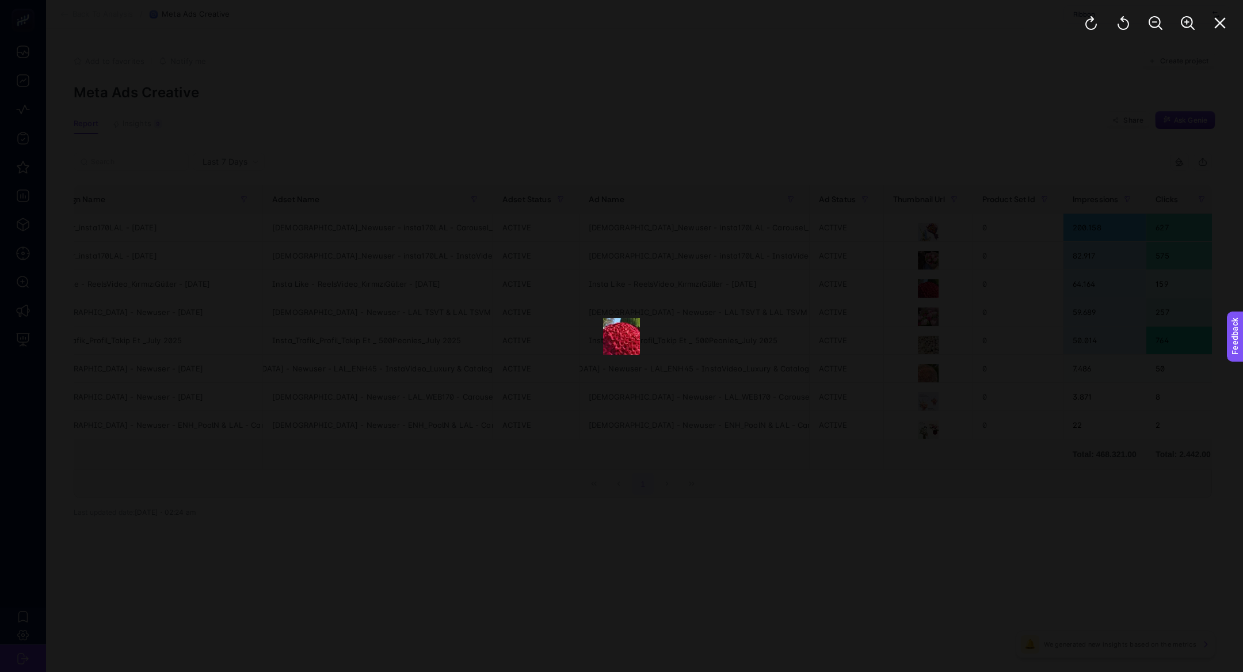
click at [787, 201] on div at bounding box center [621, 336] width 1243 height 672
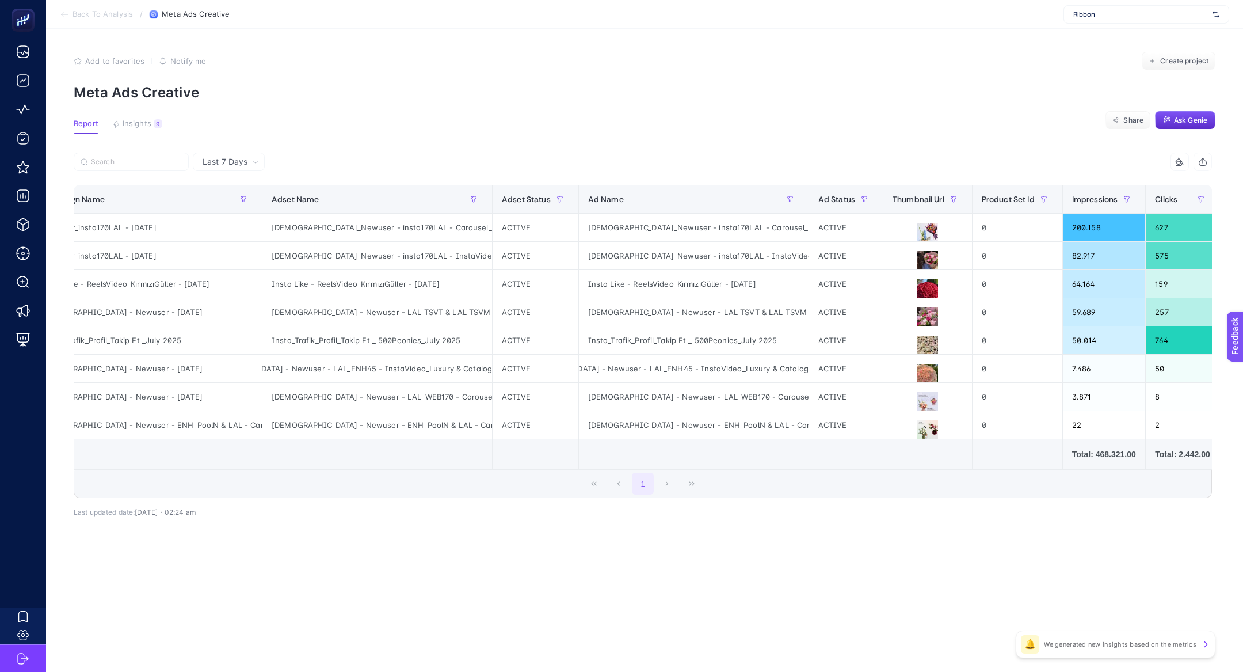
scroll to position [0, 0]
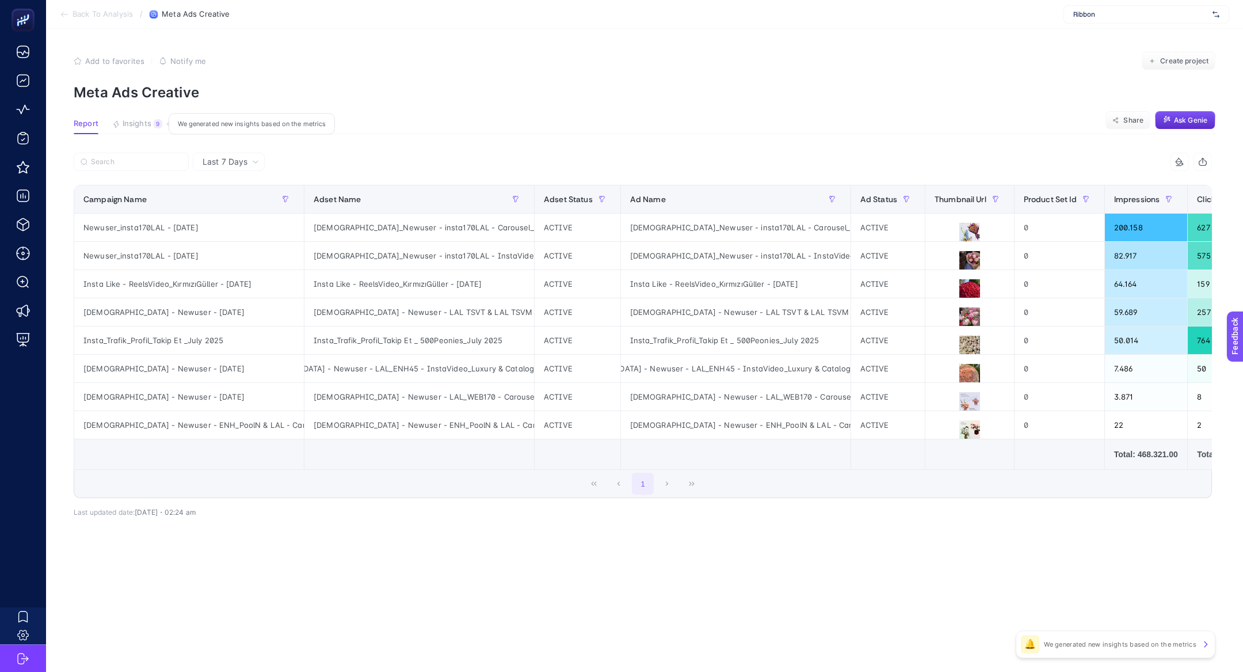
click at [140, 120] on span "Insights" at bounding box center [137, 123] width 29 height 9
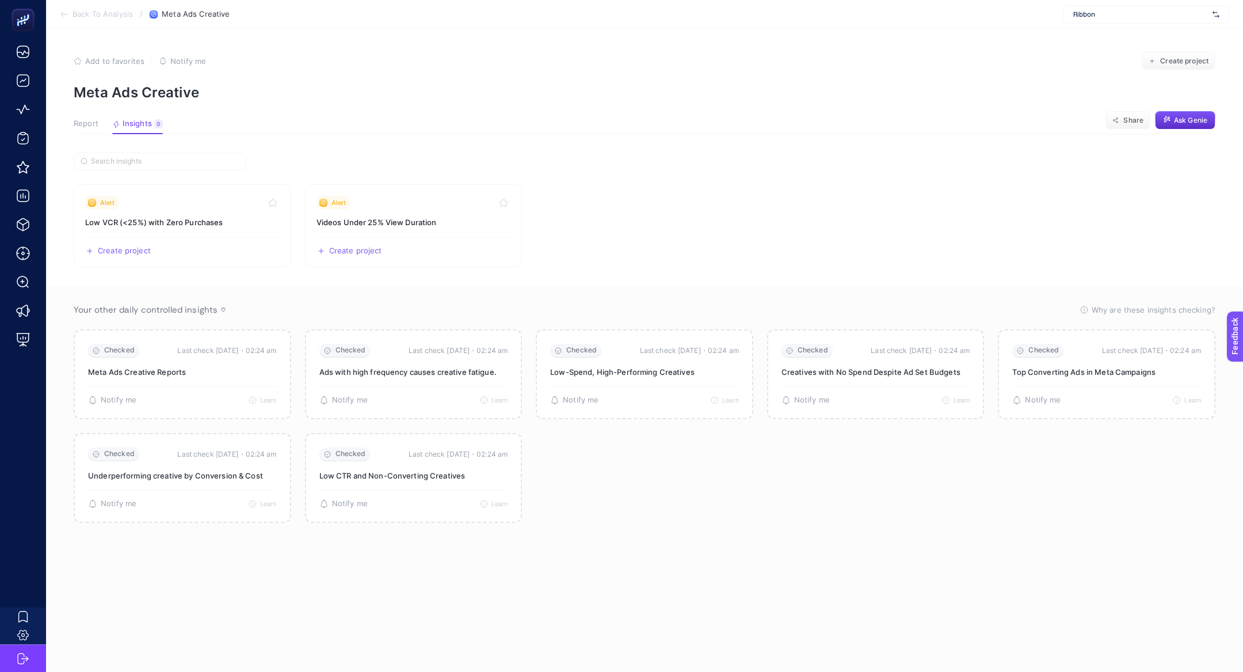
click at [70, 119] on article "Add to favorites false Notify me Create project Meta Ads Creative Report Insigh…" at bounding box center [644, 350] width 1197 height 643
click at [89, 125] on span "Report" at bounding box center [86, 123] width 25 height 9
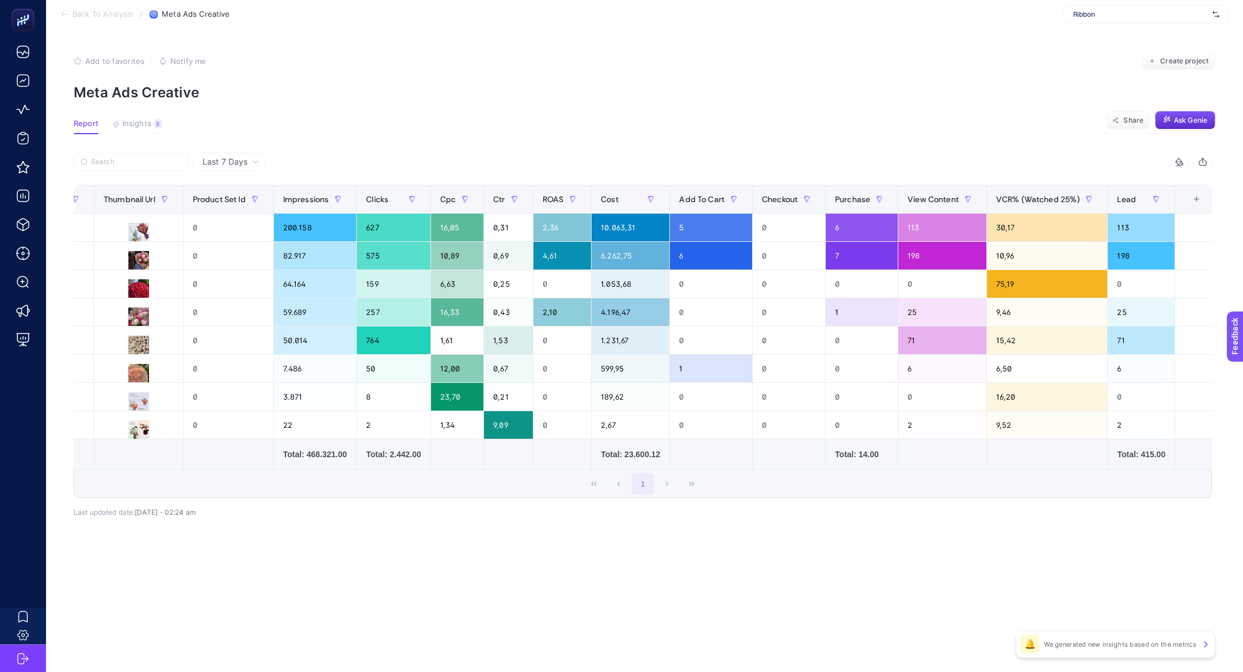
scroll to position [0, 845]
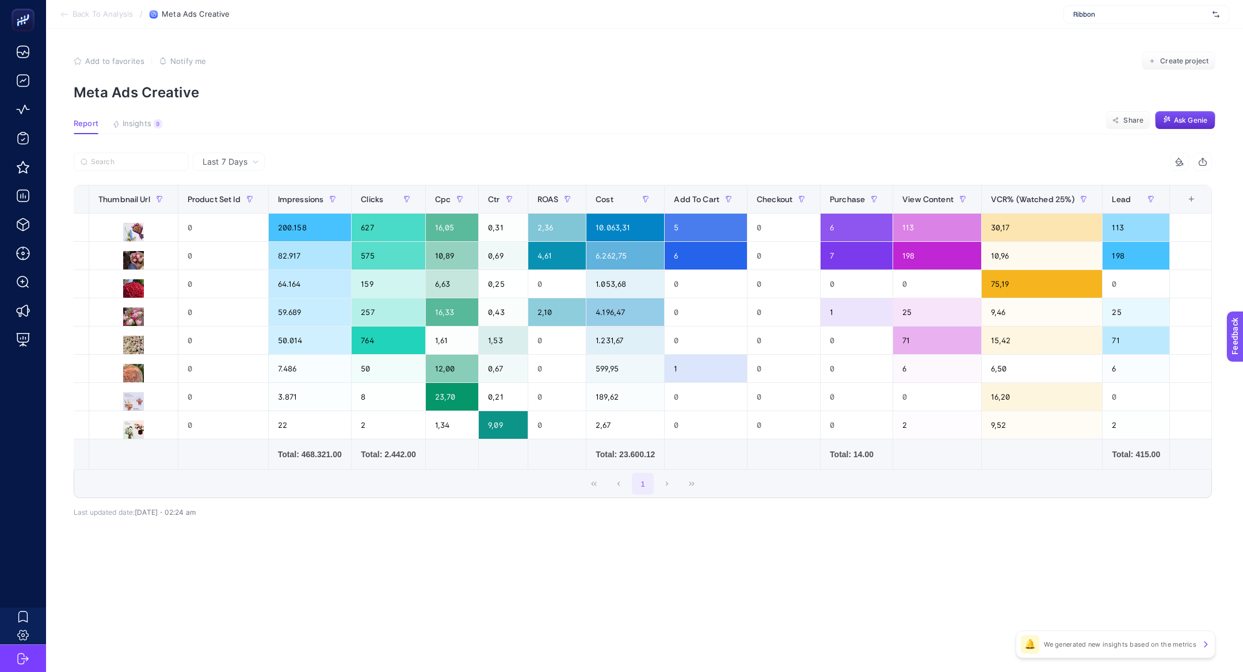
click at [371, 109] on article "Add to favorites false Notify me Create project Meta Ads Creative Report Insigh…" at bounding box center [644, 350] width 1197 height 643
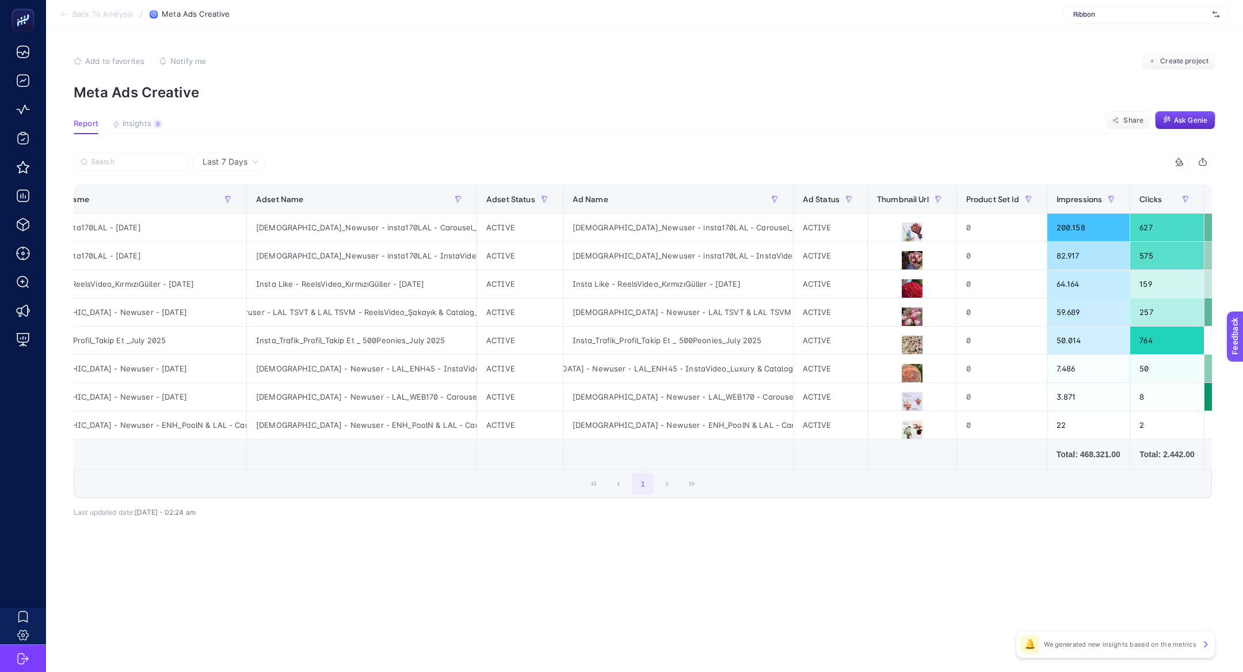
scroll to position [0, 66]
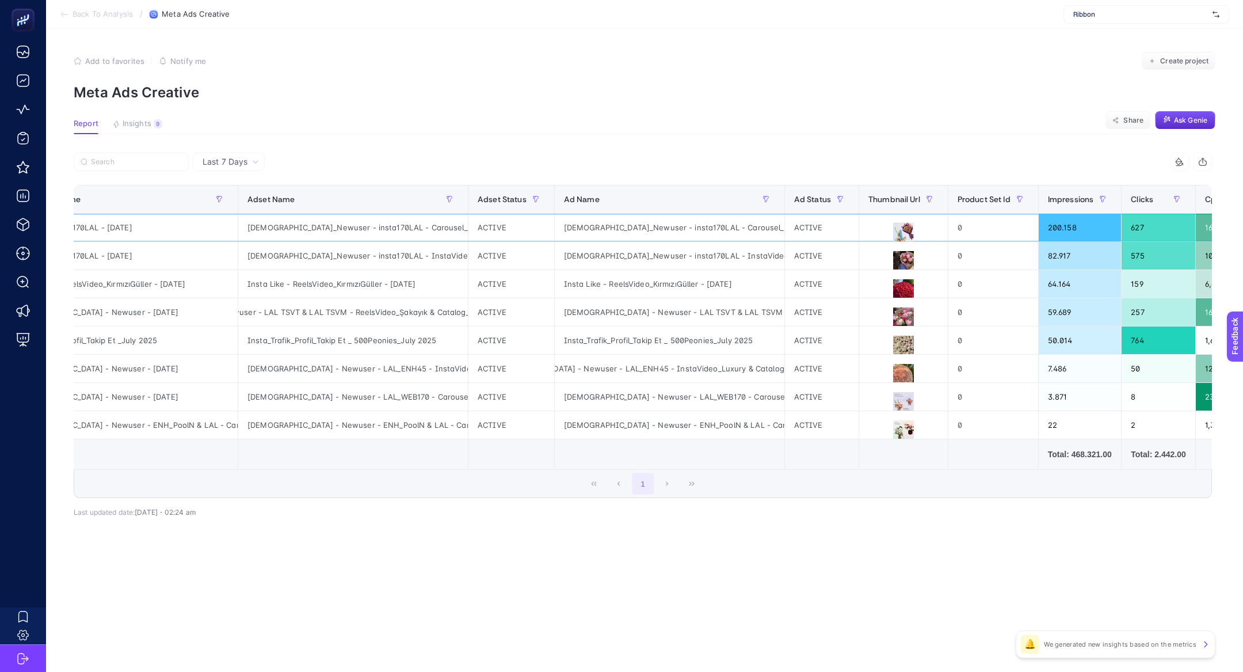
click at [722, 230] on div "[DEMOGRAPHIC_DATA]_Newuser - insta170LAL - Carousel_BPP - [DATE]" at bounding box center [670, 228] width 230 height 28
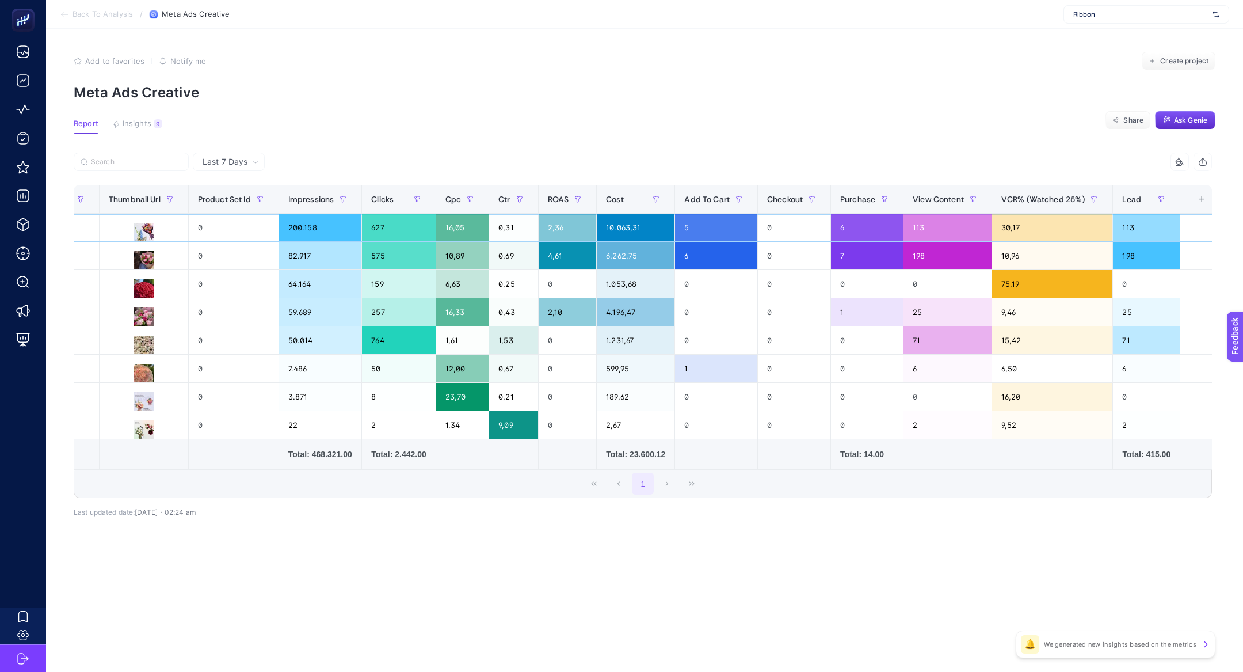
scroll to position [0, 845]
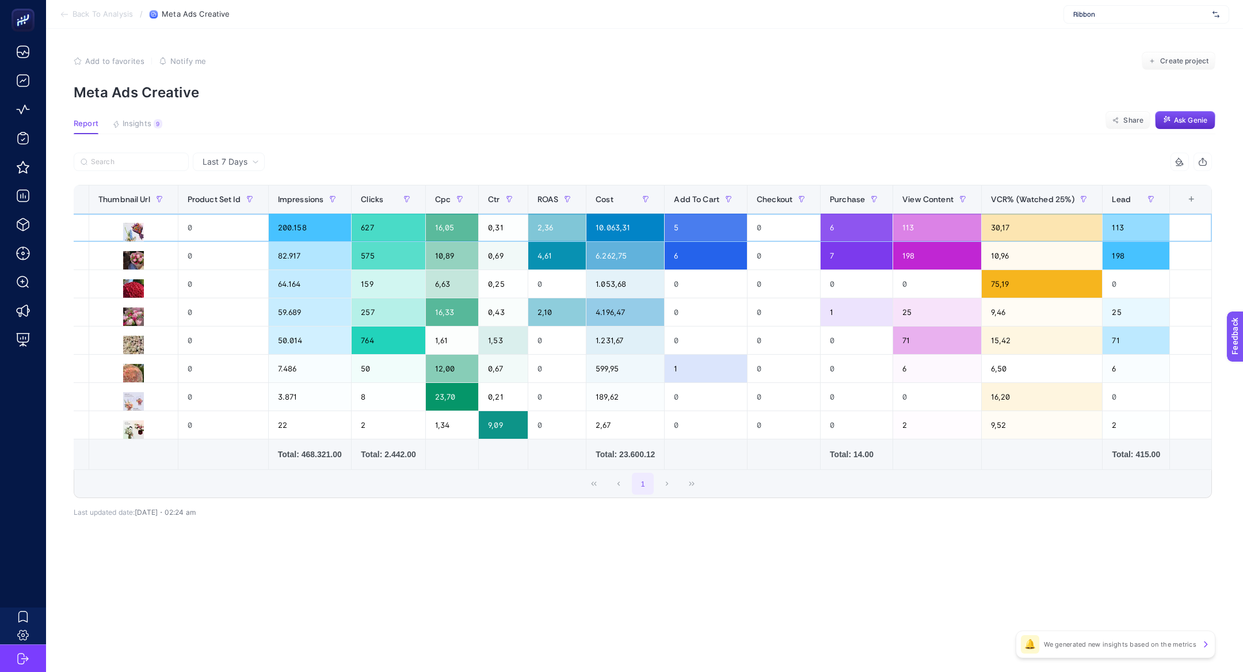
click at [1013, 222] on div "30,17" at bounding box center [1042, 228] width 121 height 28
drag, startPoint x: 1013, startPoint y: 222, endPoint x: 987, endPoint y: 228, distance: 26.7
click at [988, 232] on div "30,17" at bounding box center [1042, 228] width 121 height 28
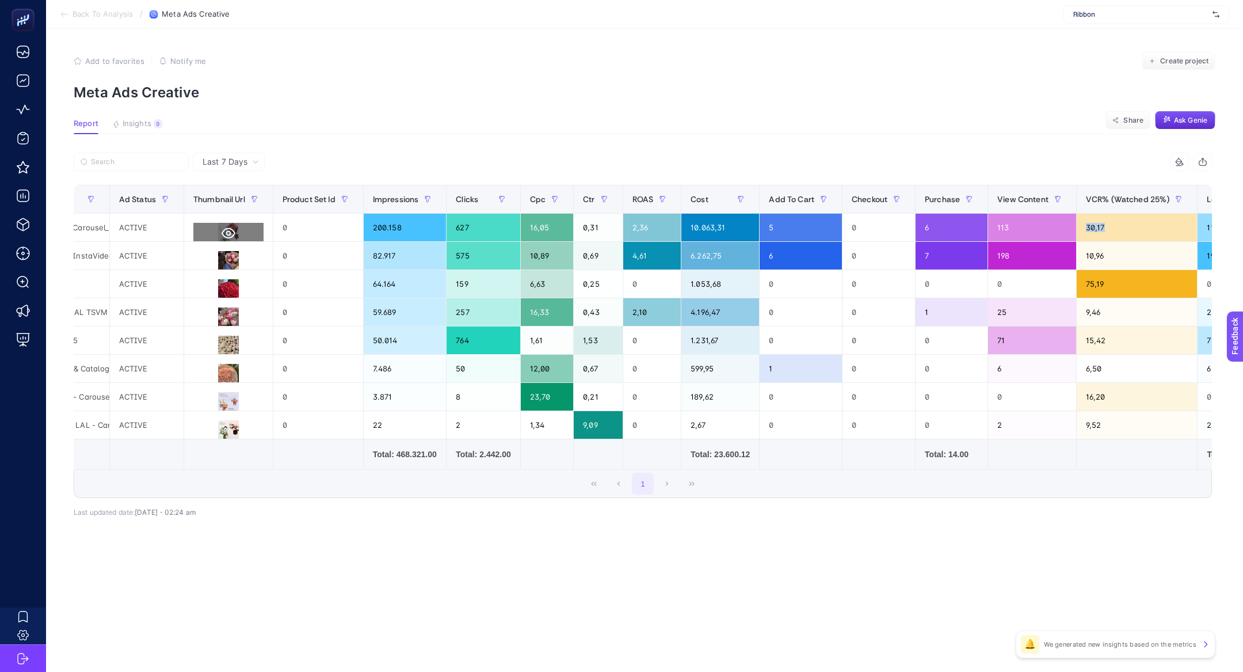
click at [228, 233] on icon at bounding box center [229, 233] width 14 height 11
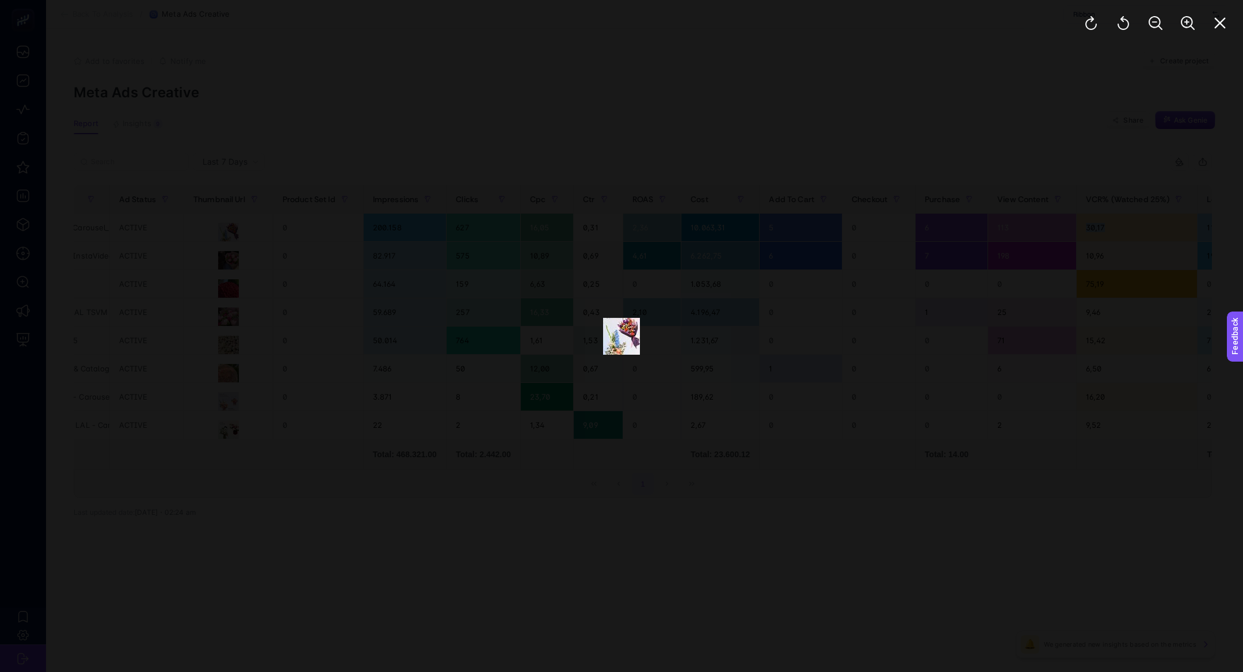
click at [616, 323] on img at bounding box center [621, 336] width 37 height 37
click at [1227, 21] on button "Close" at bounding box center [1220, 23] width 28 height 28
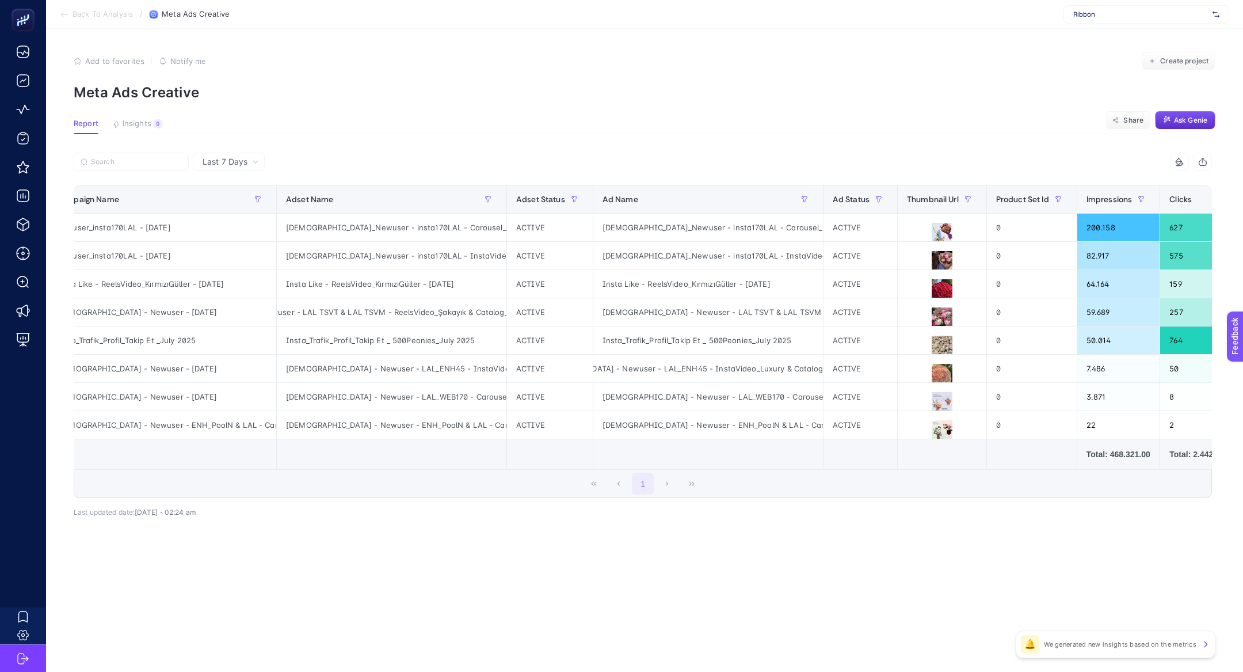
scroll to position [0, 0]
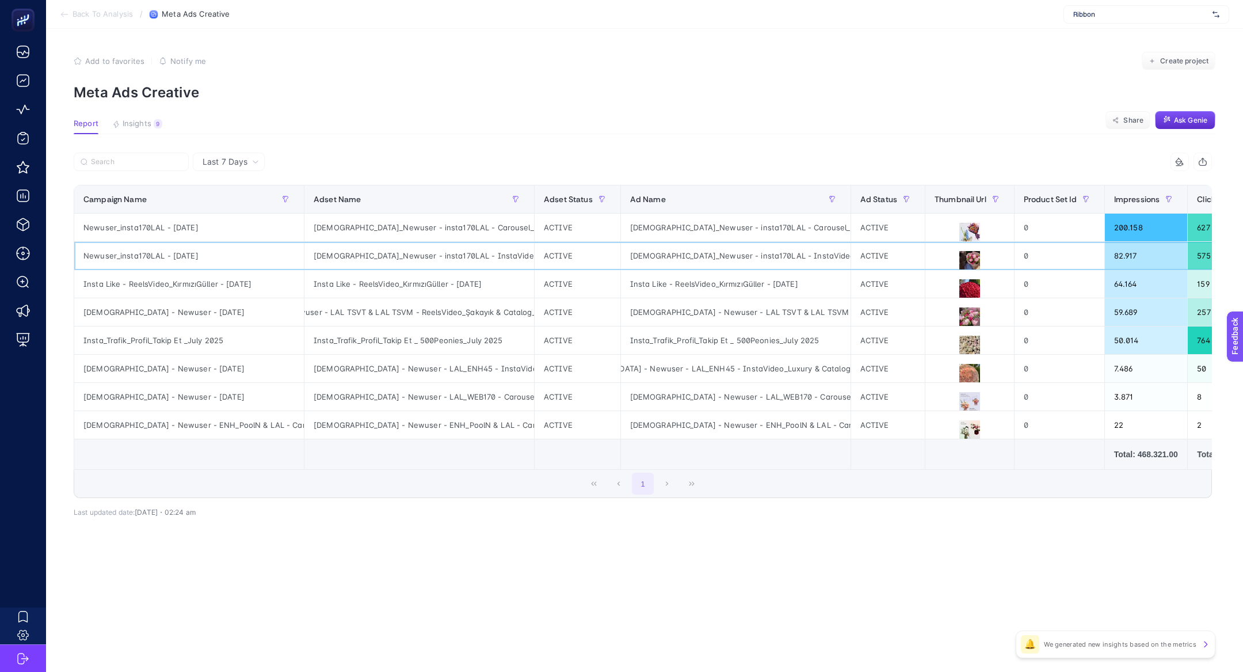
click at [474, 247] on div "[DEMOGRAPHIC_DATA]_Newuser - insta170LAL - InstaVideo_Şakayık & Catalog_BPP - […" at bounding box center [419, 256] width 230 height 28
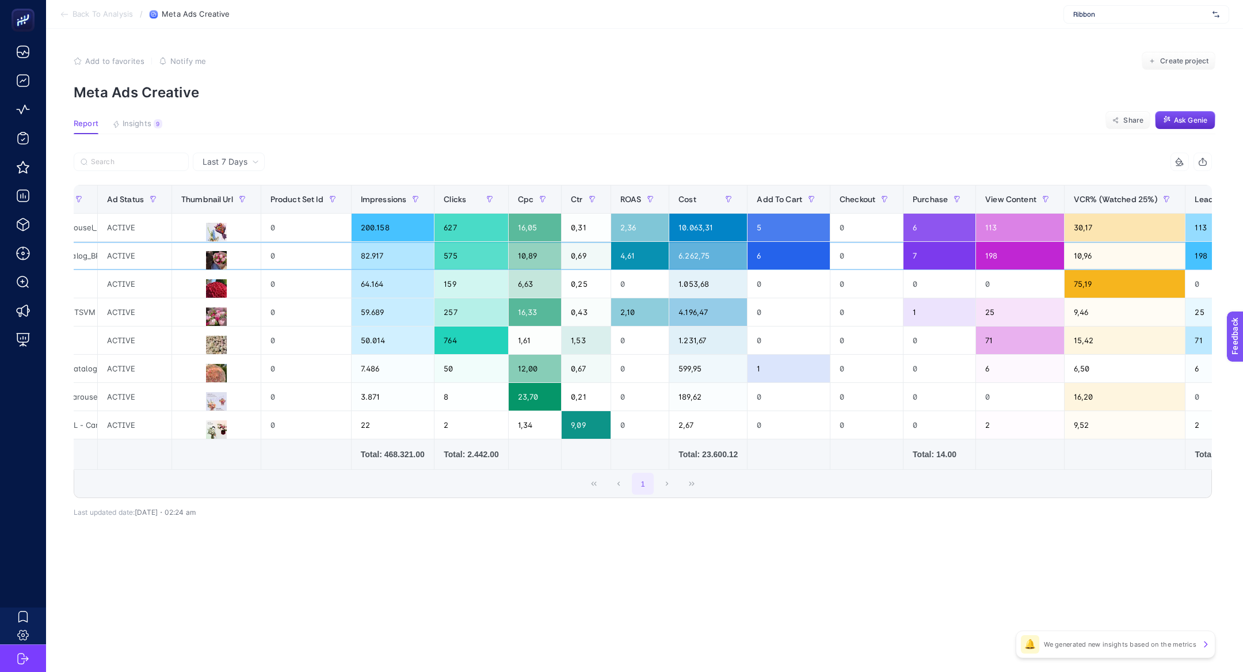
scroll to position [0, 845]
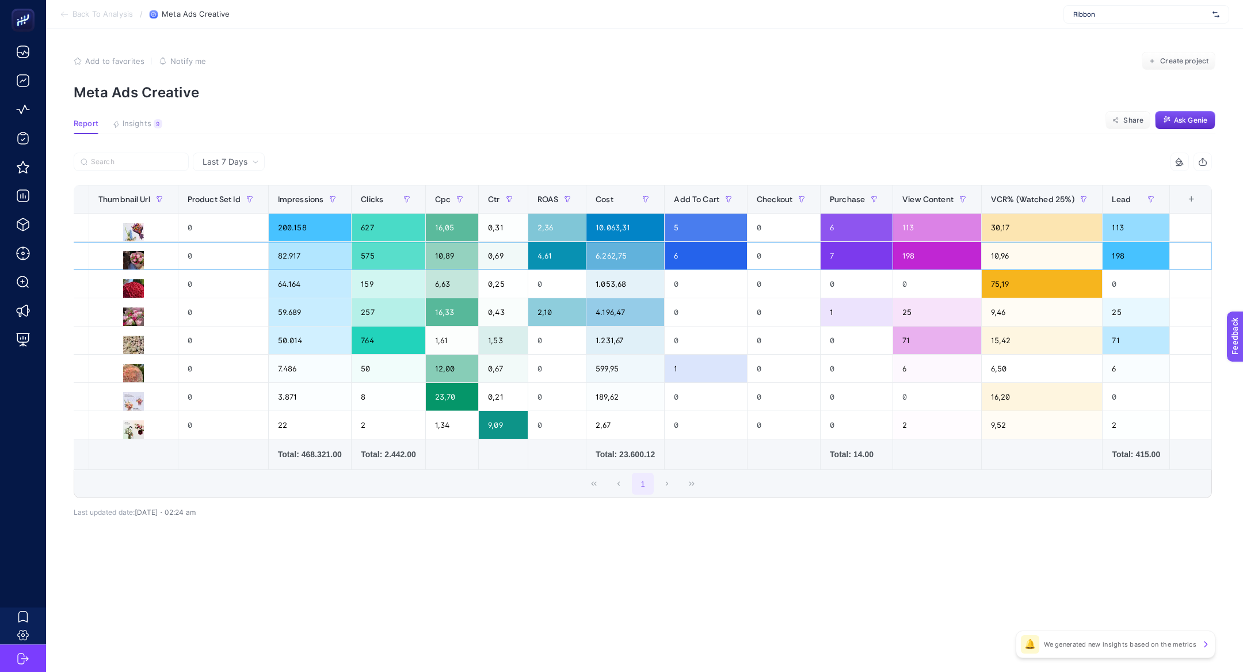
click at [1022, 253] on div "10,96" at bounding box center [1042, 256] width 121 height 28
click at [482, 264] on div "0,69" at bounding box center [503, 256] width 48 height 28
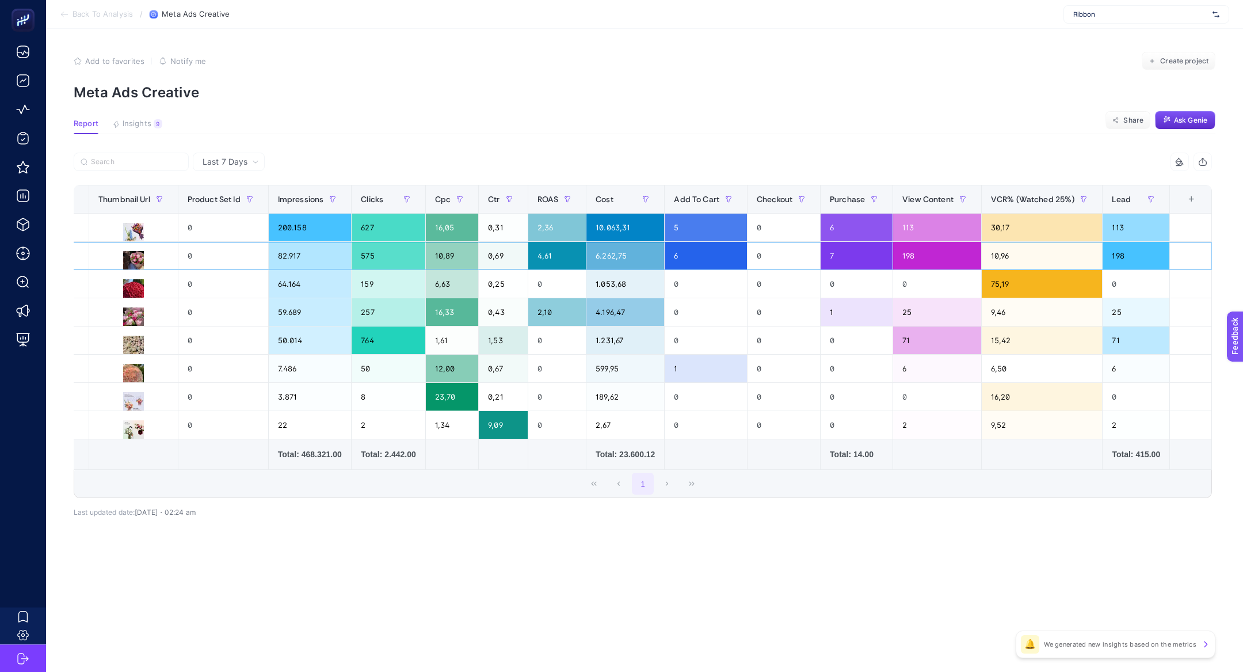
click at [482, 264] on div "0,69" at bounding box center [503, 256] width 48 height 28
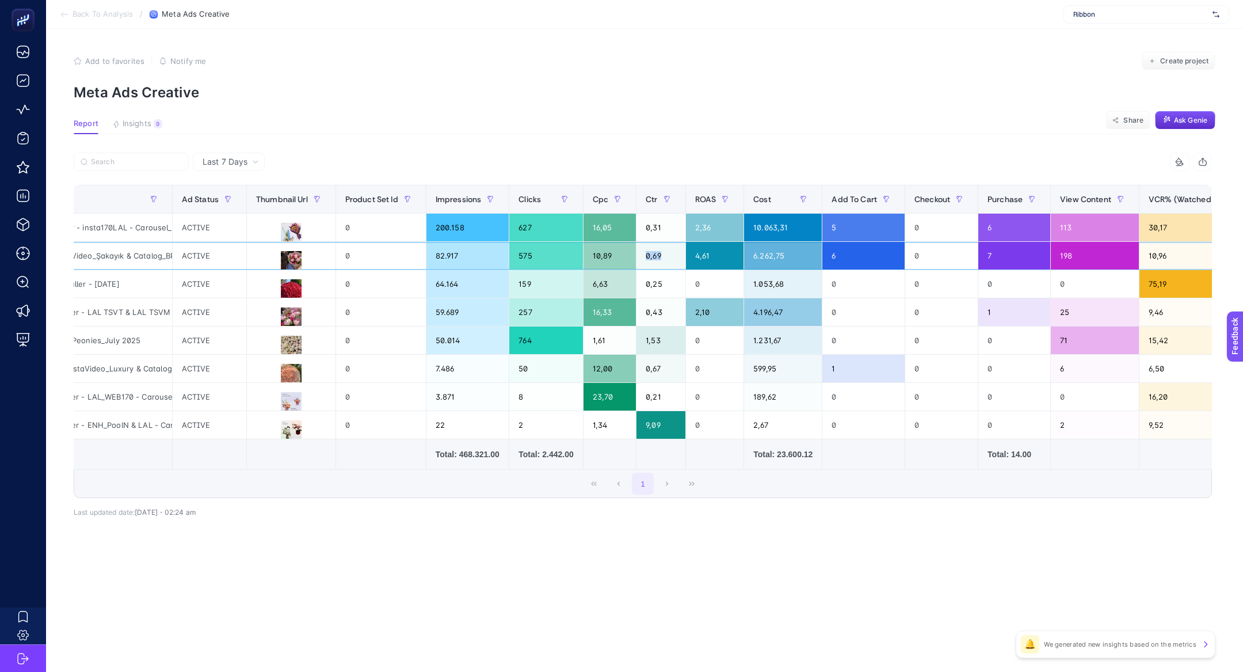
scroll to position [0, 661]
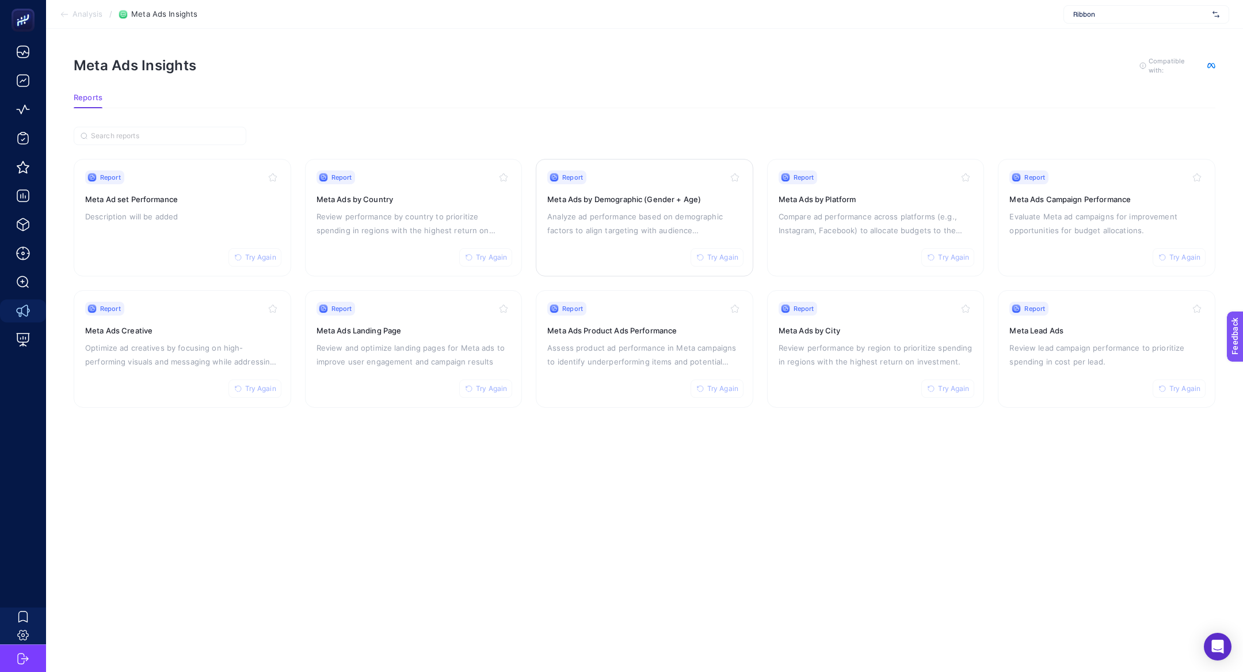
click at [653, 226] on p "Analyze ad performance based on demographic factors to align targeting with aud…" at bounding box center [644, 224] width 195 height 28
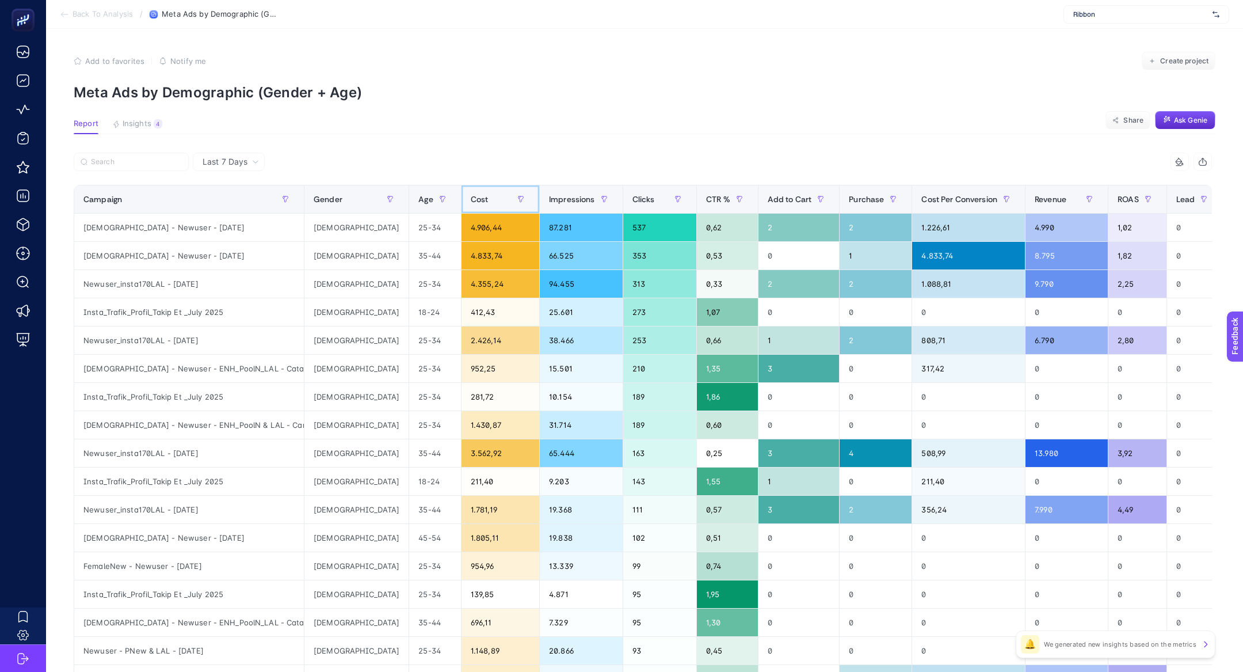
click at [471, 200] on div "Cost" at bounding box center [500, 199] width 59 height 18
click at [512, 200] on button "button" at bounding box center [521, 199] width 18 height 18
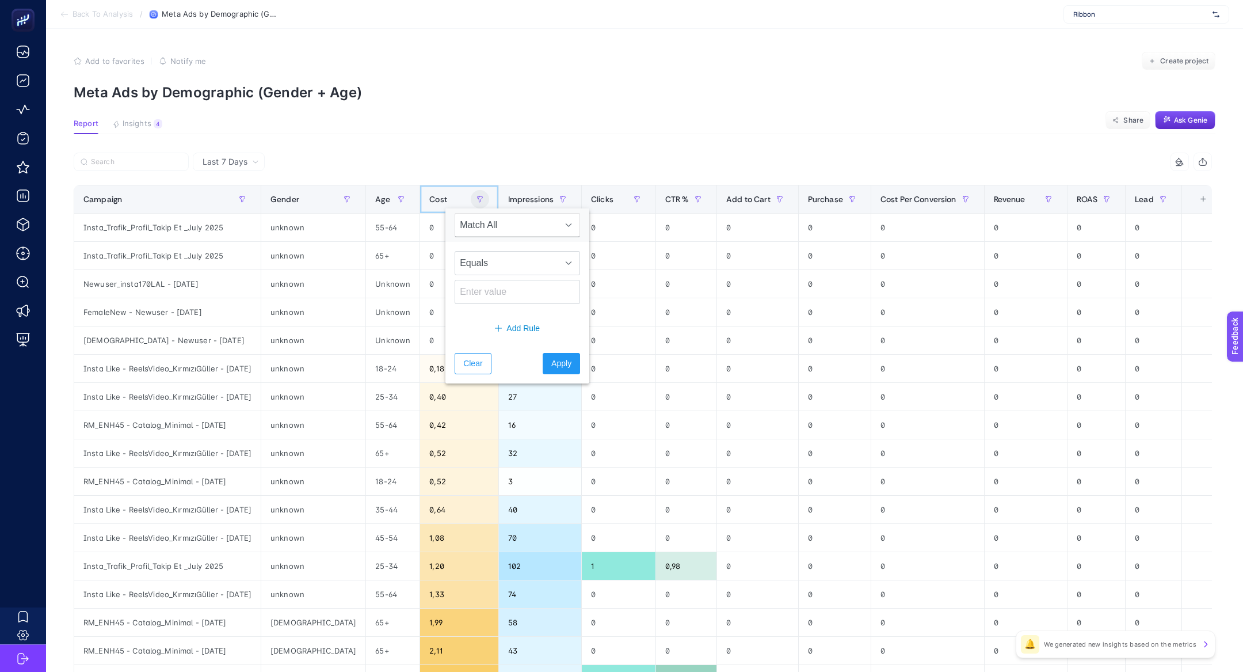
click at [429, 196] on span "Cost" at bounding box center [438, 199] width 18 height 9
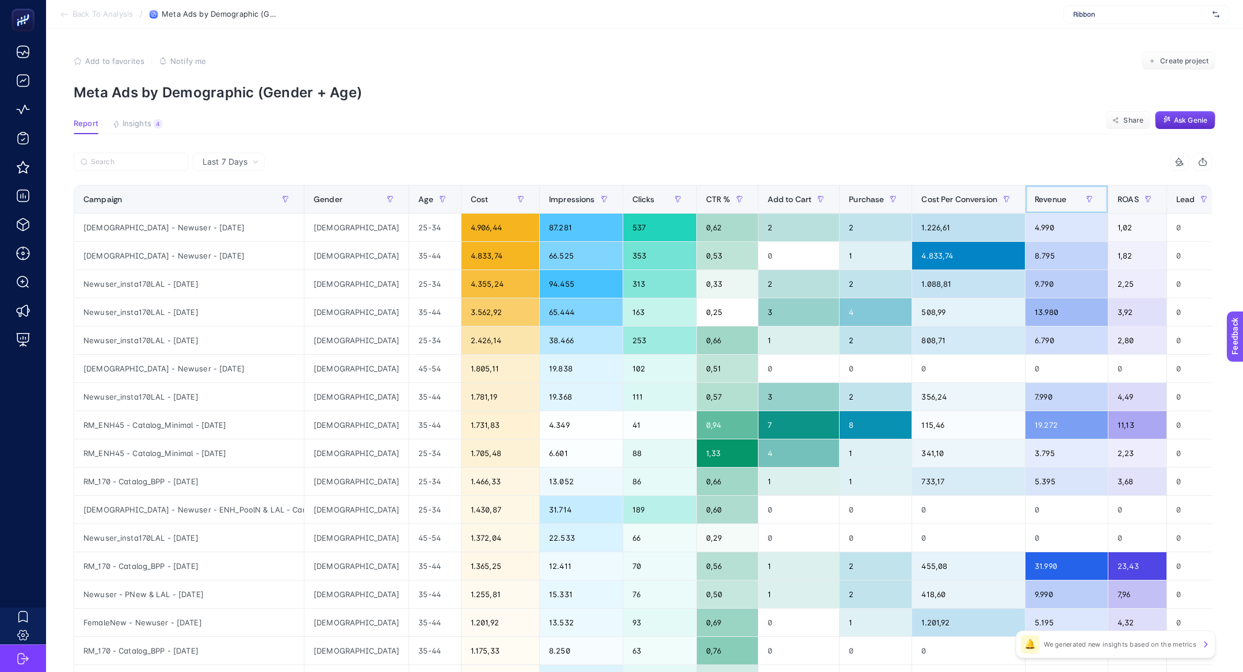
click at [1026, 205] on th "Revenue" at bounding box center [1067, 199] width 83 height 28
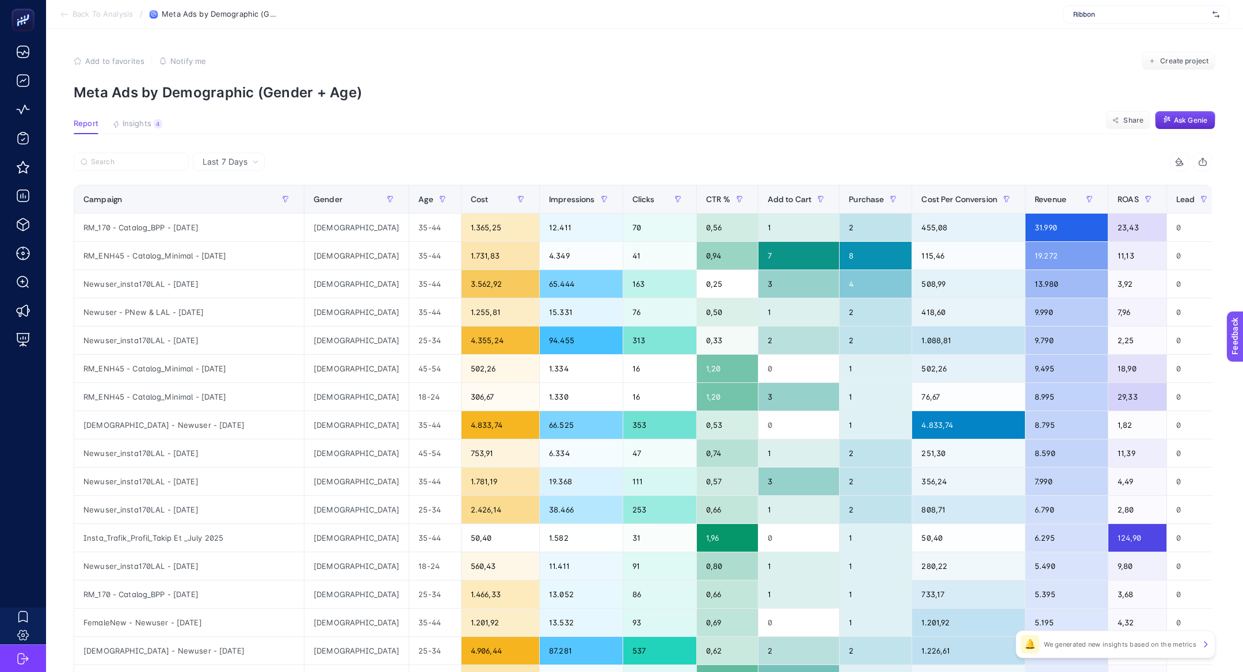
click at [246, 161] on span "Last 7 Days" at bounding box center [225, 162] width 45 height 12
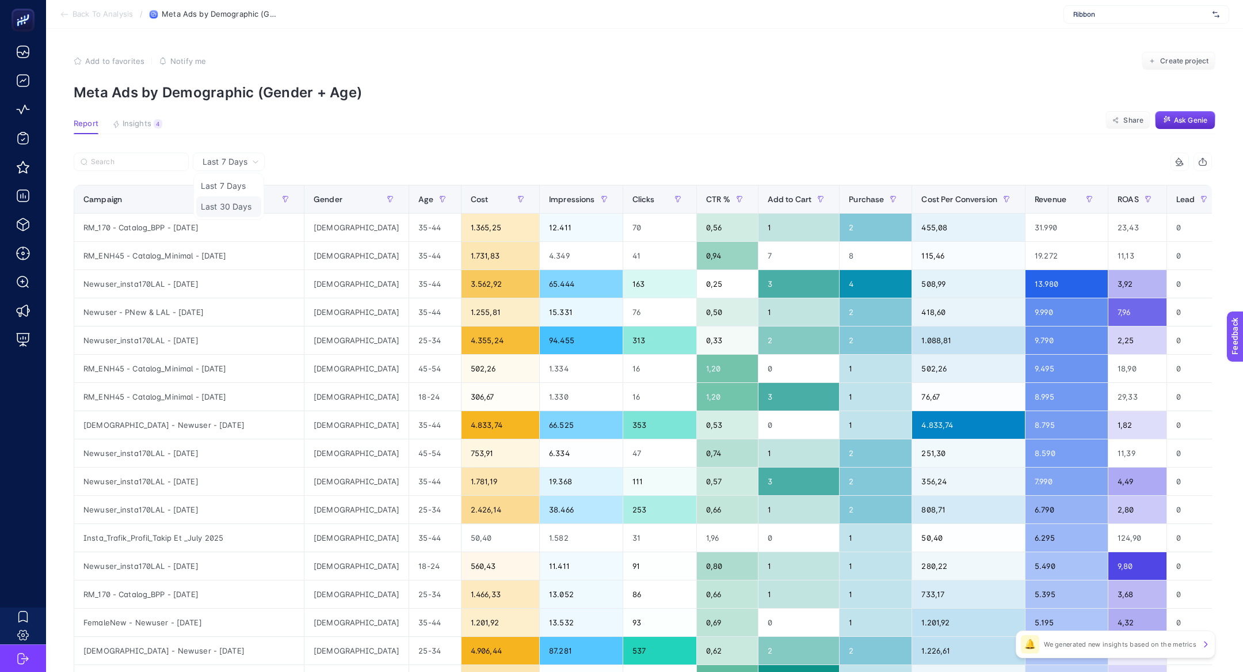
click at [252, 209] on li "Last 30 Days" at bounding box center [228, 206] width 65 height 21
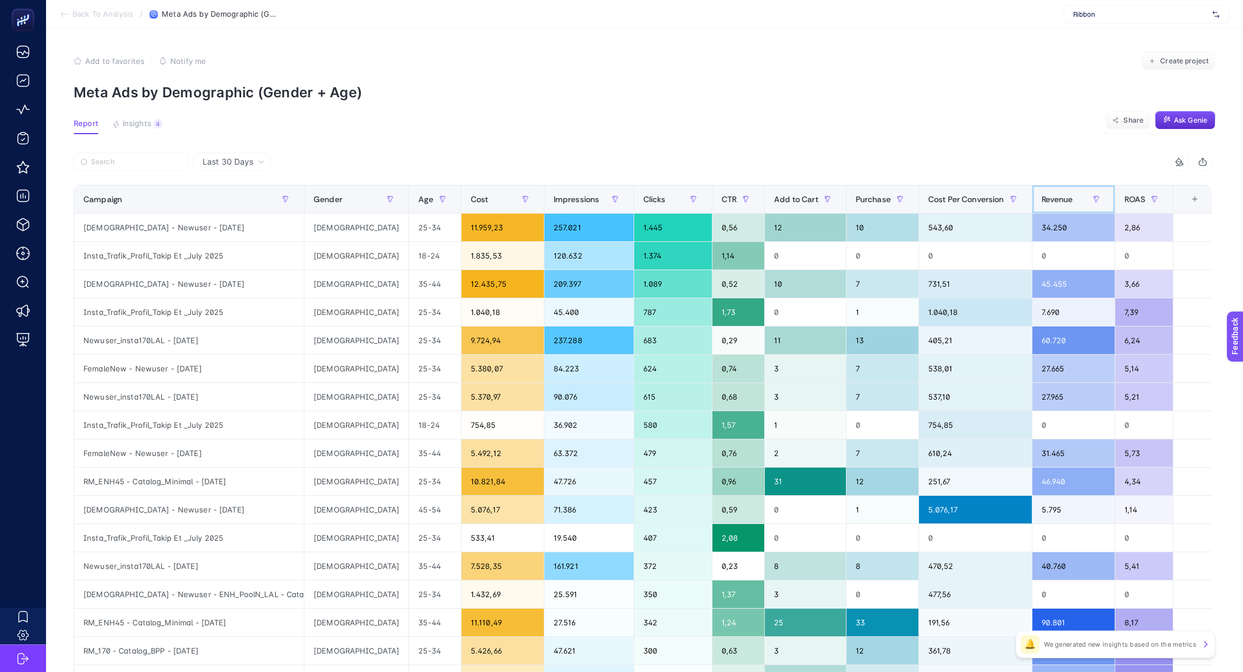
click at [1045, 185] on th "Revenue" at bounding box center [1073, 199] width 83 height 28
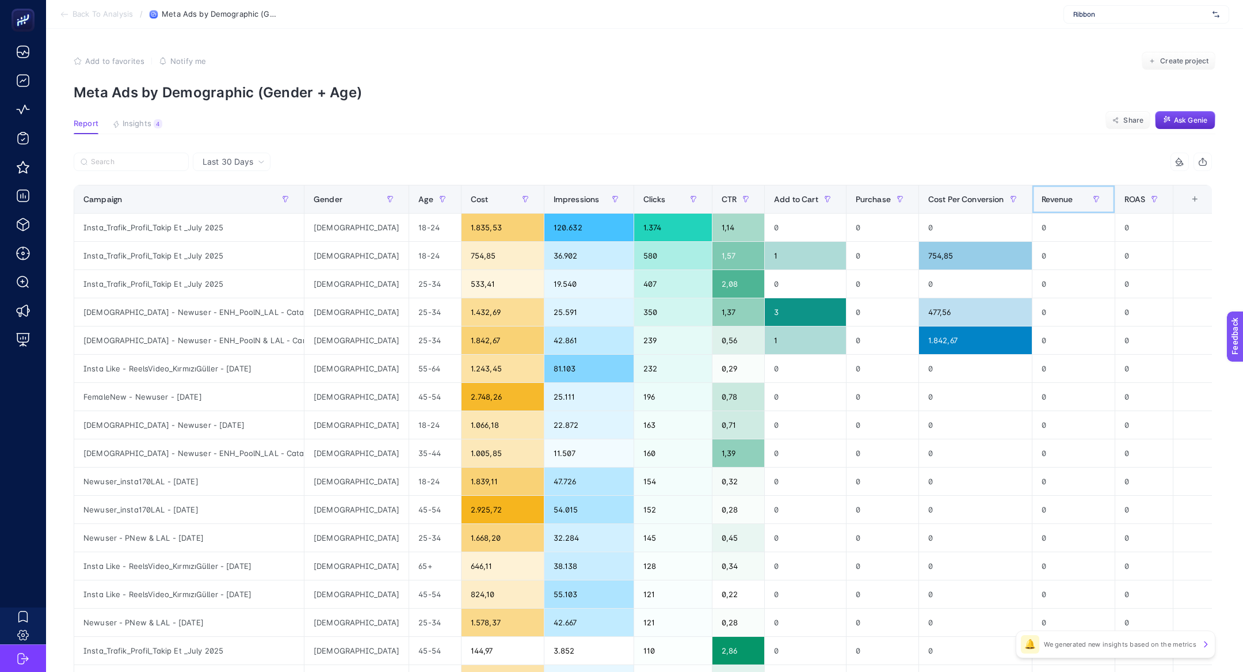
click at [1045, 185] on th "Revenue" at bounding box center [1073, 199] width 83 height 28
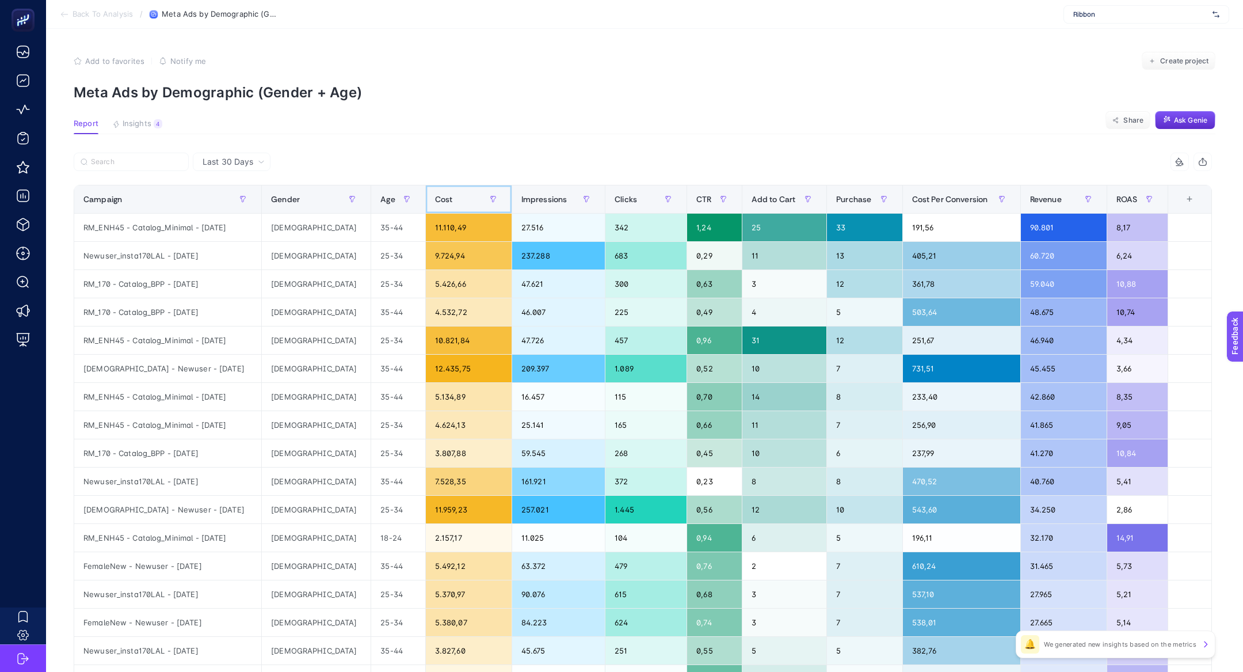
click at [435, 201] on div "Cost" at bounding box center [468, 199] width 67 height 18
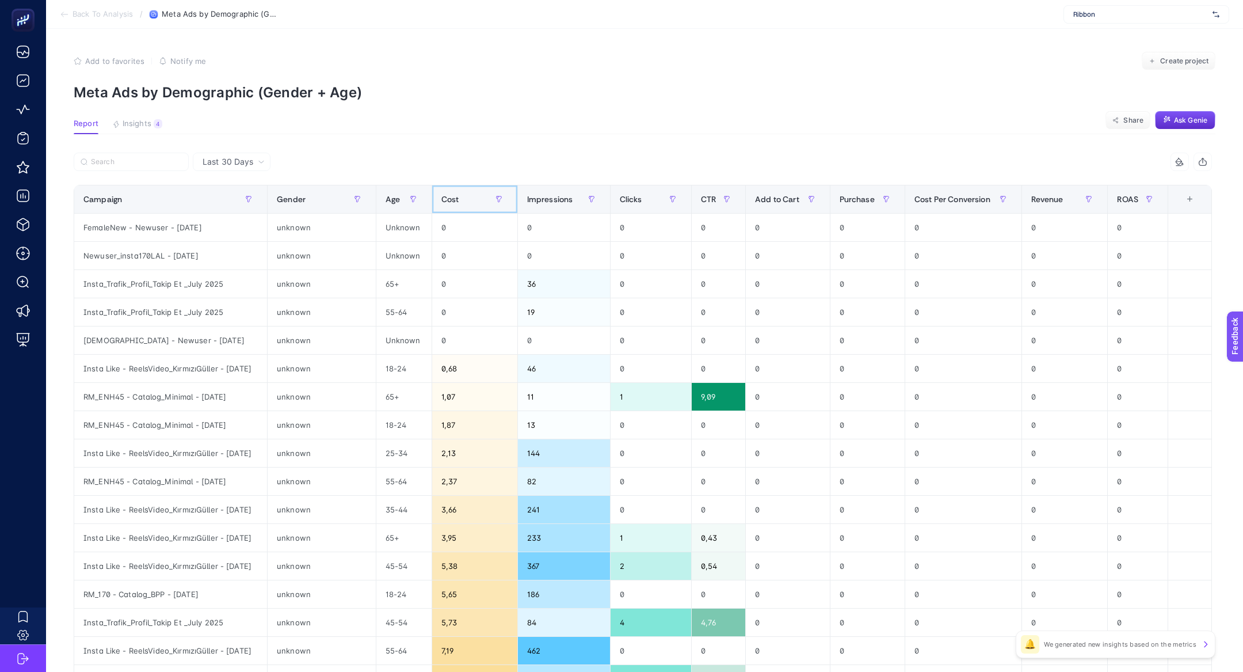
click at [441, 201] on span "Cost" at bounding box center [450, 199] width 18 height 9
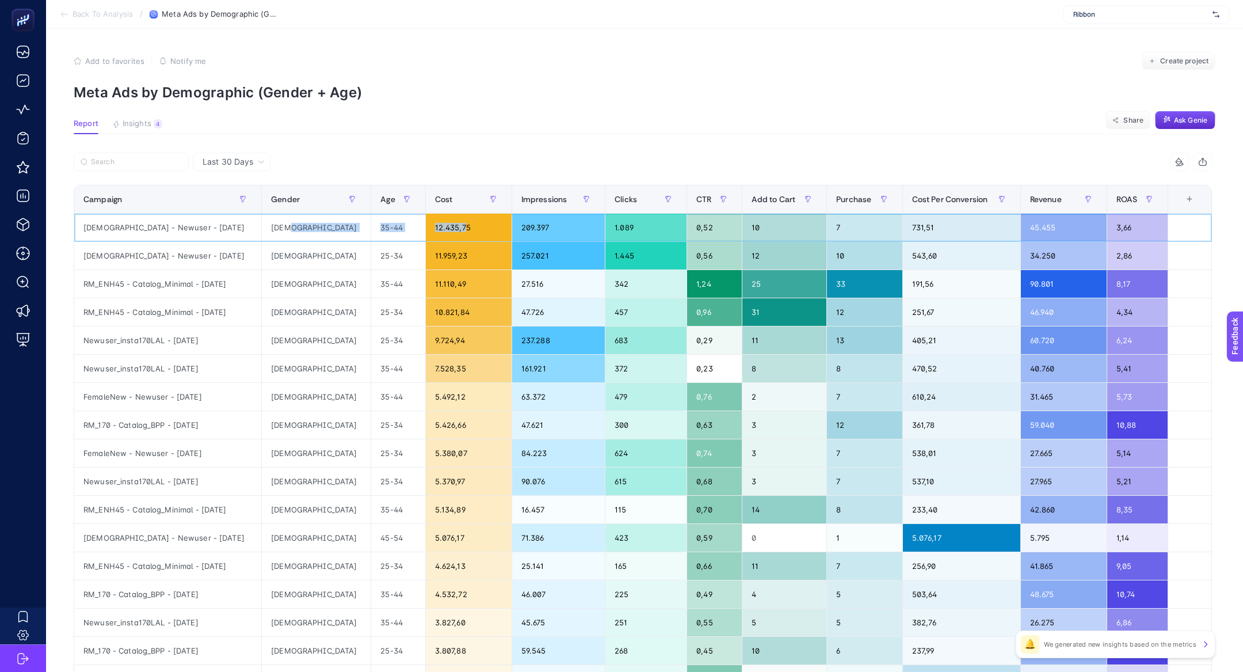
drag, startPoint x: 292, startPoint y: 230, endPoint x: 422, endPoint y: 226, distance: 130.1
click at [422, 226] on tr "[DEMOGRAPHIC_DATA] - Newuser - [DATE] [DEMOGRAPHIC_DATA] 35-44 12.435,75 209.39…" at bounding box center [643, 228] width 1138 height 28
click at [218, 159] on span "Last 30 Days" at bounding box center [228, 162] width 51 height 12
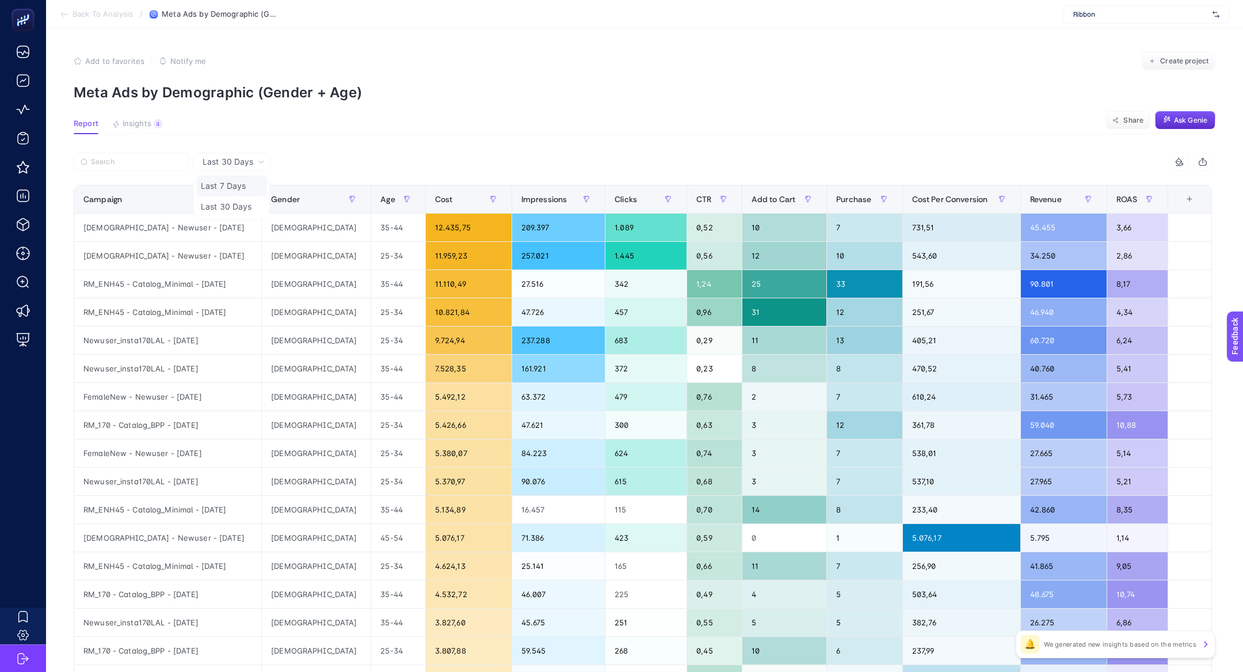
click at [215, 190] on li "Last 7 Days" at bounding box center [231, 186] width 71 height 21
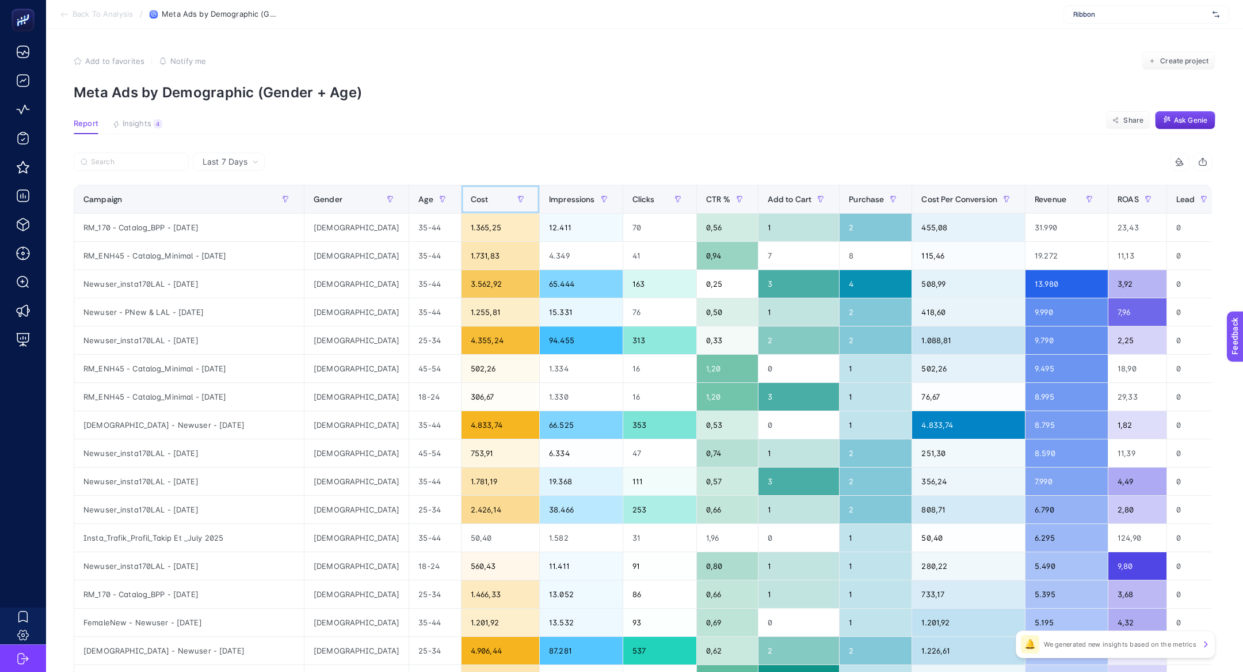
click at [471, 201] on div "Cost" at bounding box center [500, 199] width 59 height 18
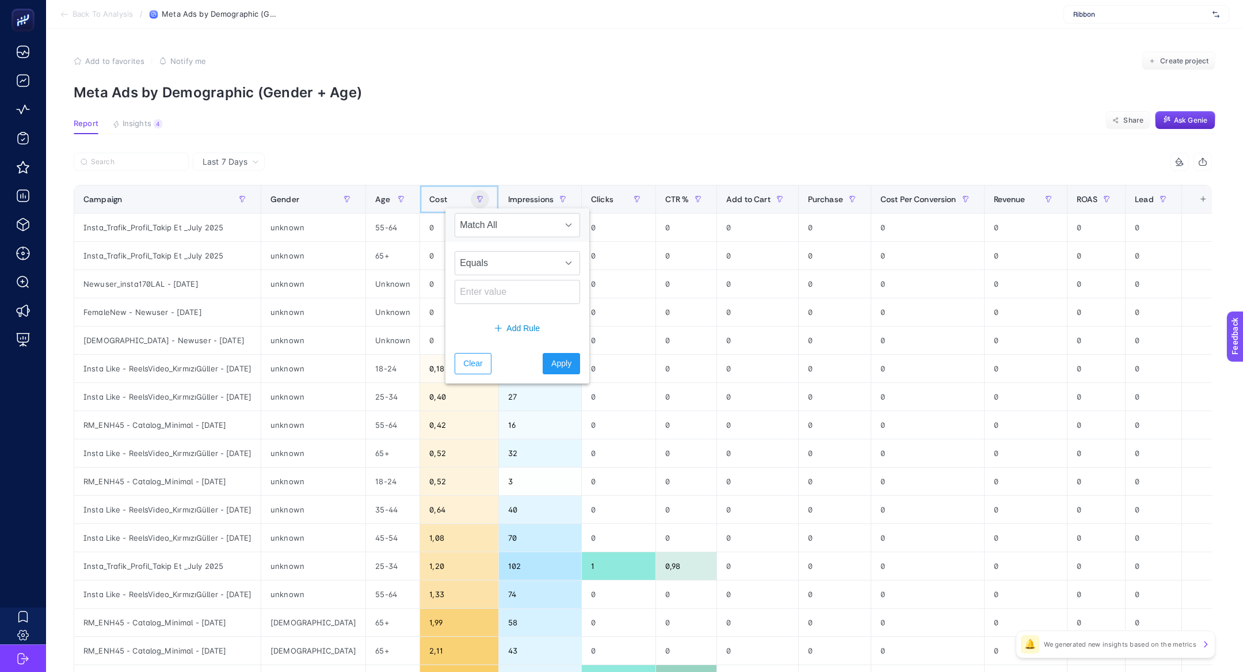
click at [429, 202] on span "Cost" at bounding box center [438, 199] width 18 height 9
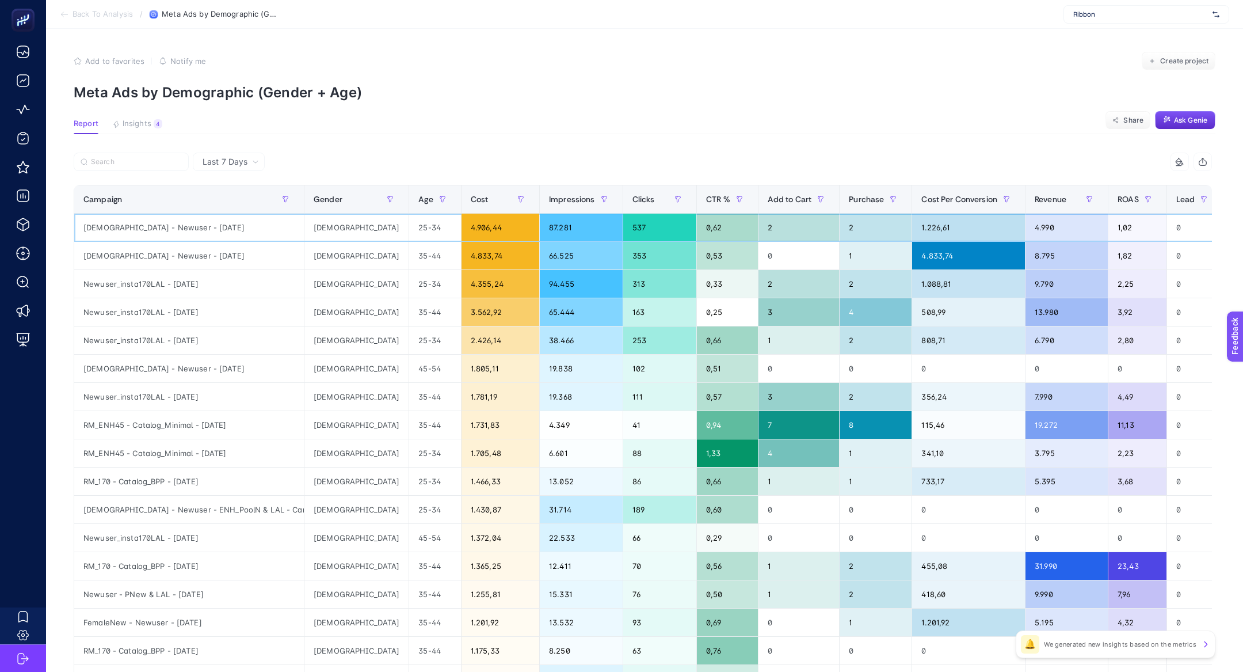
click at [359, 233] on div "[DEMOGRAPHIC_DATA]" at bounding box center [356, 228] width 104 height 28
drag, startPoint x: 365, startPoint y: 237, endPoint x: 416, endPoint y: 237, distance: 50.7
click at [416, 237] on tr "[DEMOGRAPHIC_DATA] - Newuser - [DATE] [DEMOGRAPHIC_DATA] 25-34 4.906,44 87.281 …" at bounding box center [669, 228] width 1191 height 28
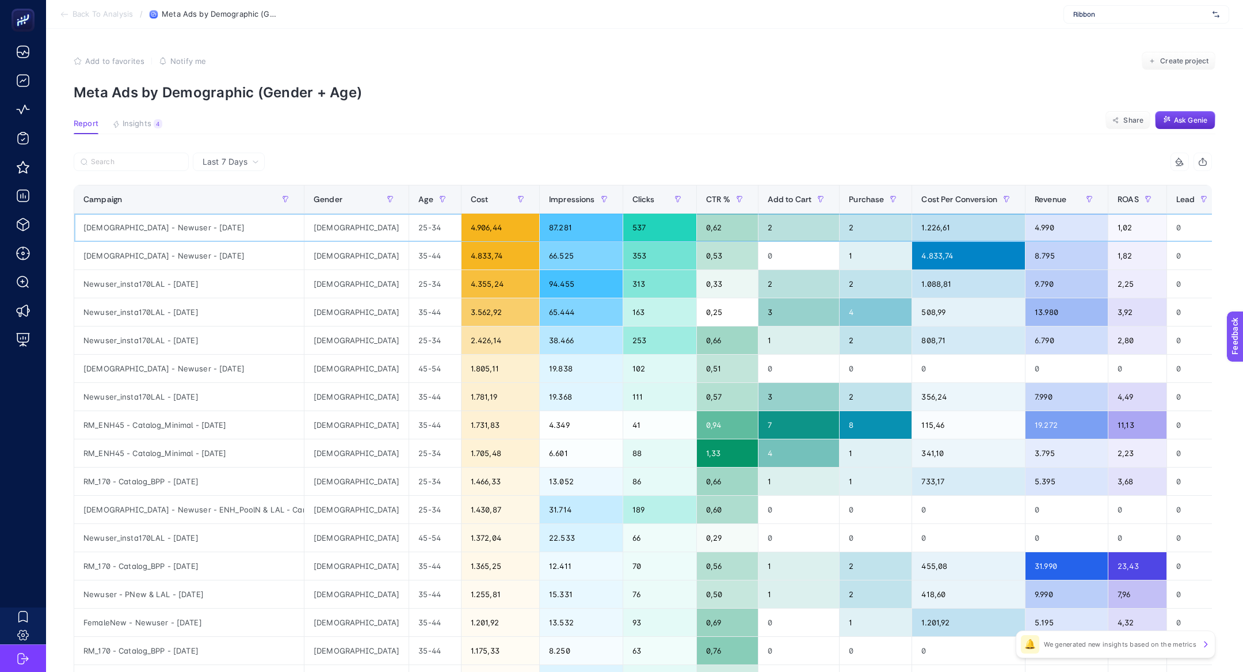
click at [100, 233] on div "[DEMOGRAPHIC_DATA] - Newuser - [DATE]" at bounding box center [189, 228] width 230 height 28
click at [243, 158] on span "Last 7 Days" at bounding box center [225, 162] width 45 height 12
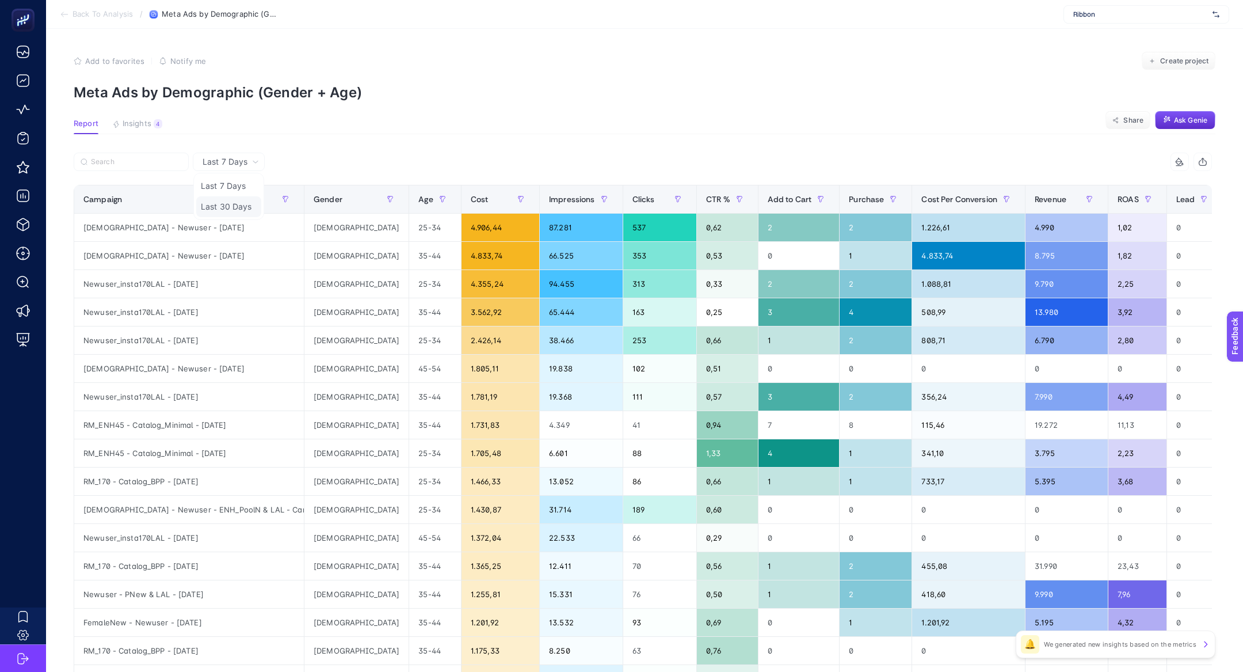
click at [233, 200] on li "Last 30 Days" at bounding box center [228, 206] width 65 height 21
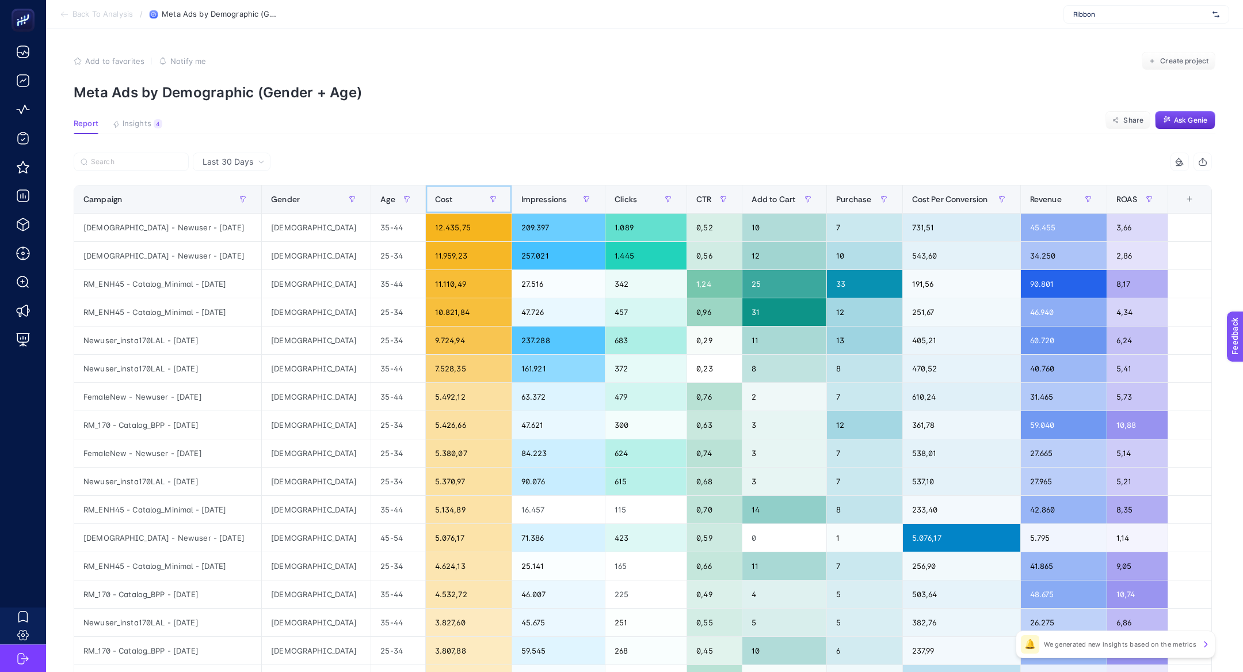
click at [435, 205] on div "Cost" at bounding box center [468, 199] width 67 height 18
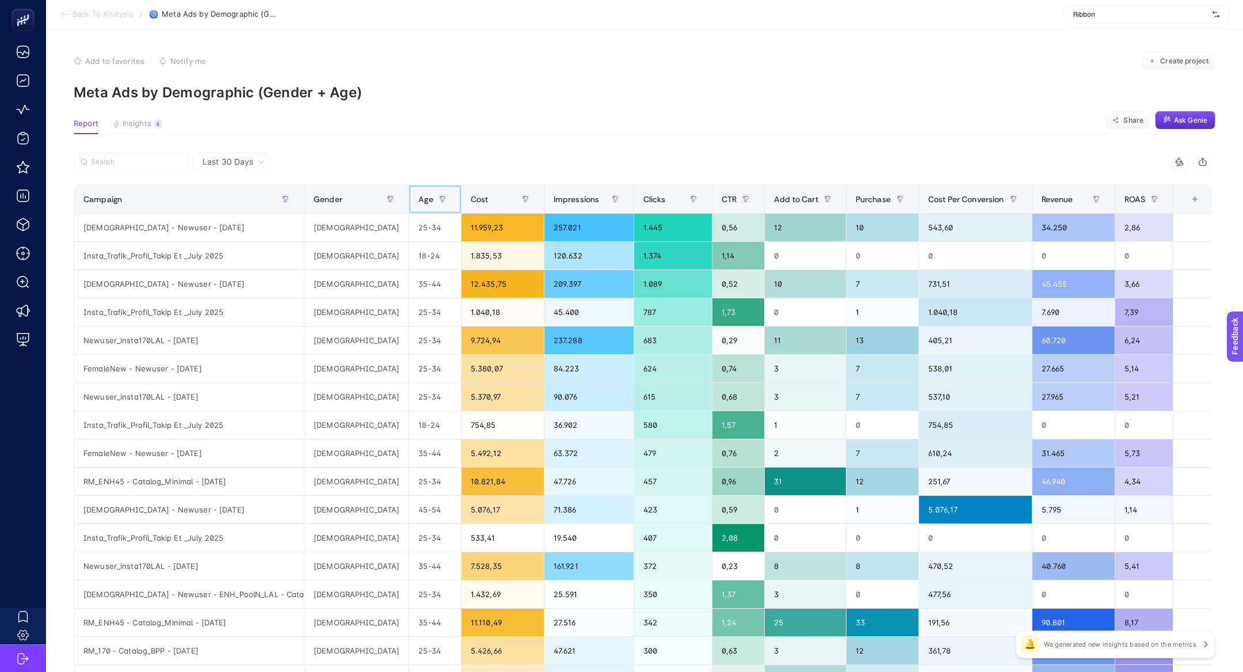
click at [456, 205] on span at bounding box center [458, 199] width 5 height 28
click at [471, 201] on div "Cost" at bounding box center [503, 199] width 64 height 18
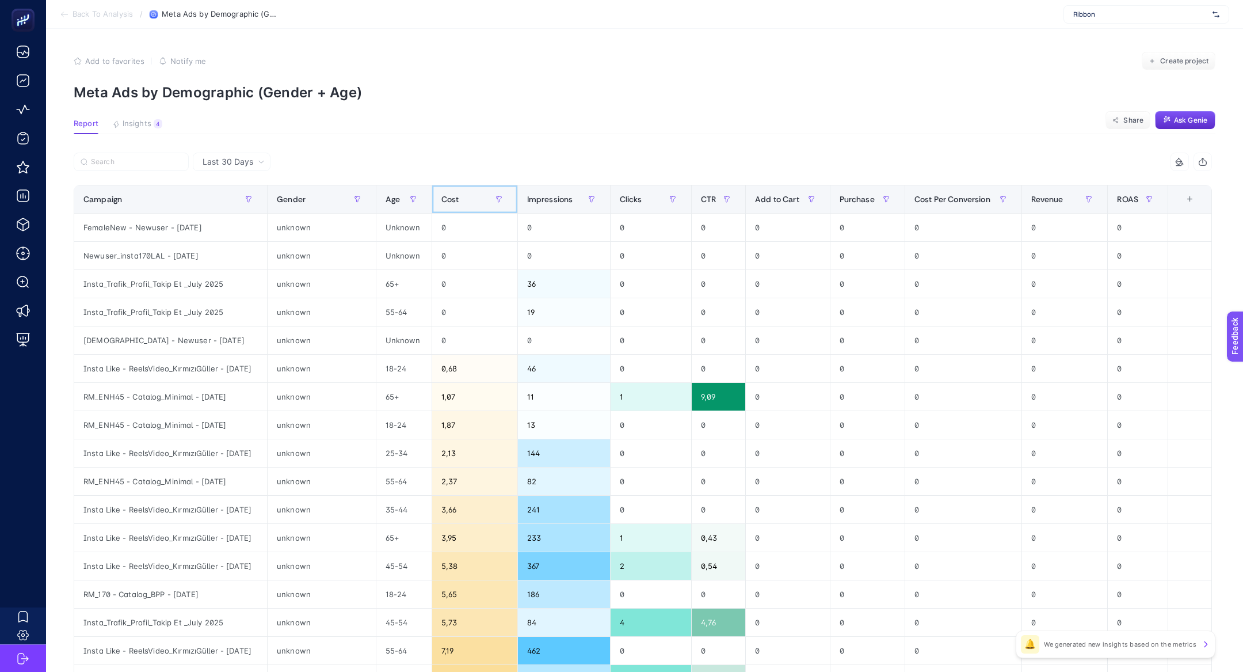
click at [456, 200] on div "Cost" at bounding box center [474, 199] width 67 height 18
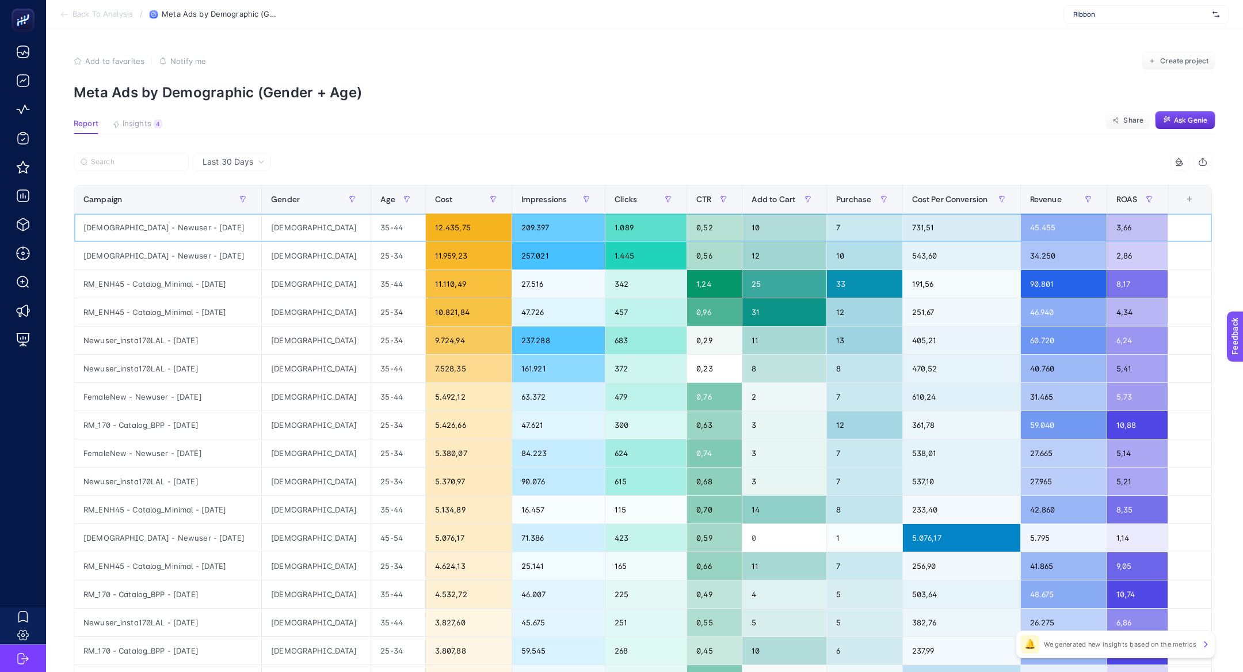
click at [426, 229] on div "12.435,75" at bounding box center [469, 228] width 86 height 28
click at [1040, 200] on span "Revenue" at bounding box center [1046, 199] width 32 height 9
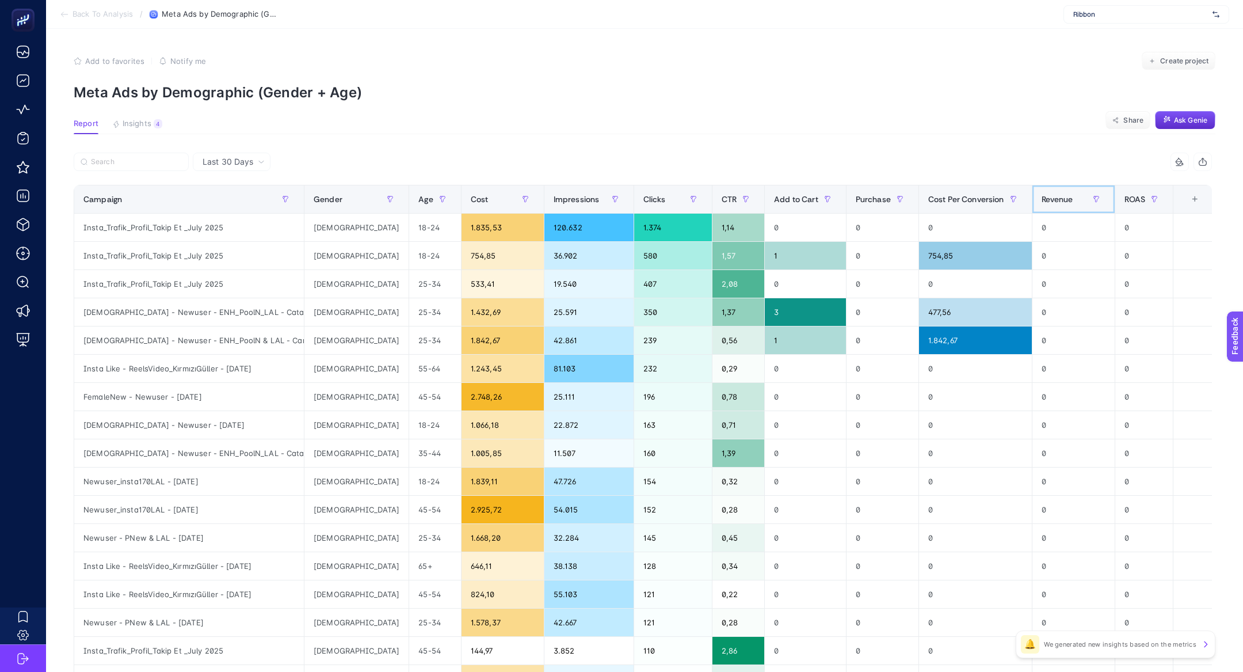
click at [1042, 200] on span "Revenue" at bounding box center [1058, 199] width 32 height 9
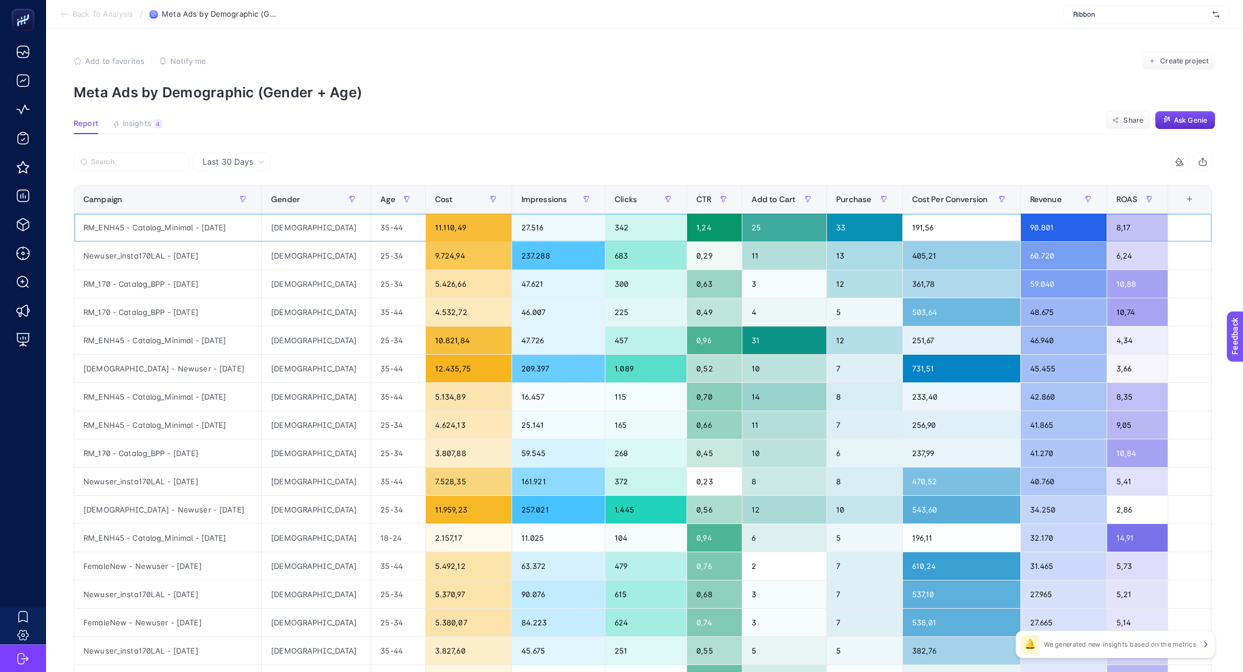
click at [309, 230] on div "[DEMOGRAPHIC_DATA]" at bounding box center [316, 228] width 109 height 28
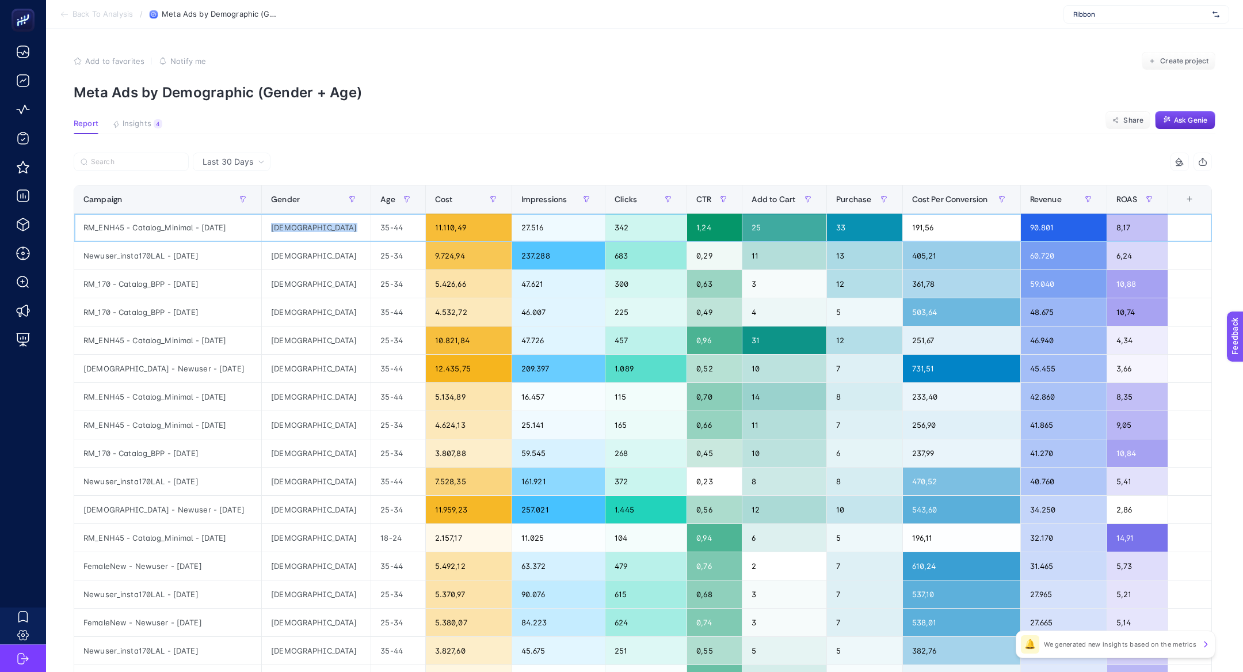
click at [280, 223] on div "[DEMOGRAPHIC_DATA]" at bounding box center [316, 228] width 109 height 28
click at [227, 156] on span "Last 30 Days" at bounding box center [228, 162] width 51 height 12
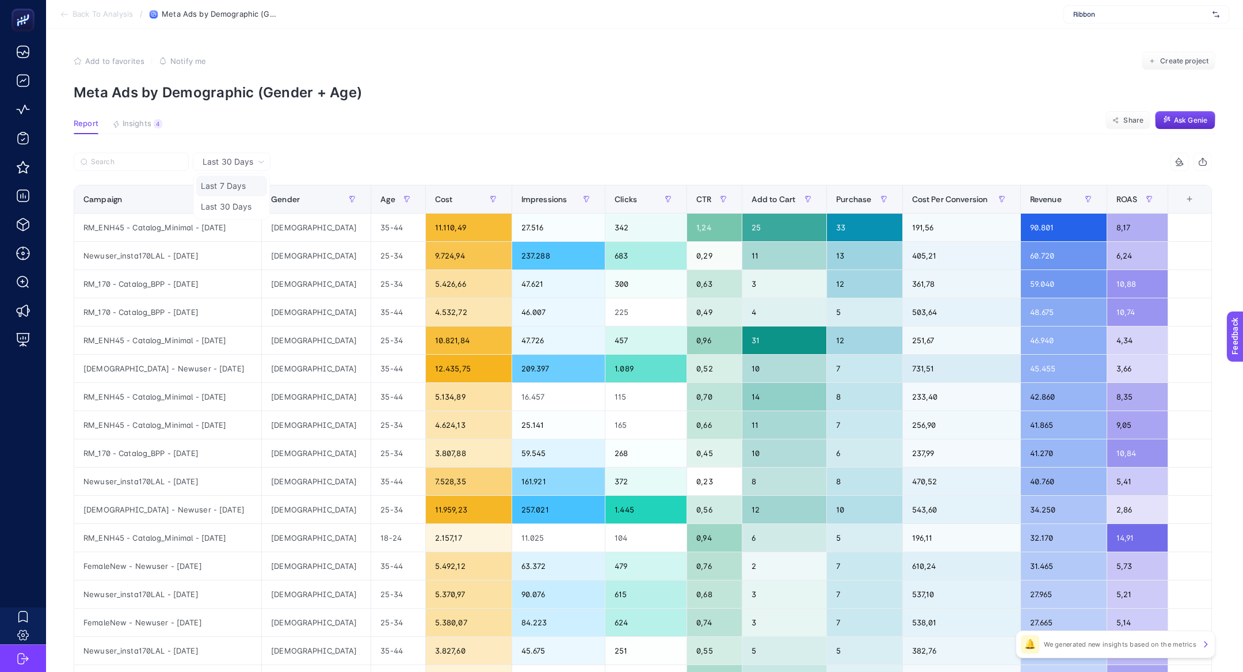
click at [231, 188] on li "Last 7 Days" at bounding box center [231, 186] width 71 height 21
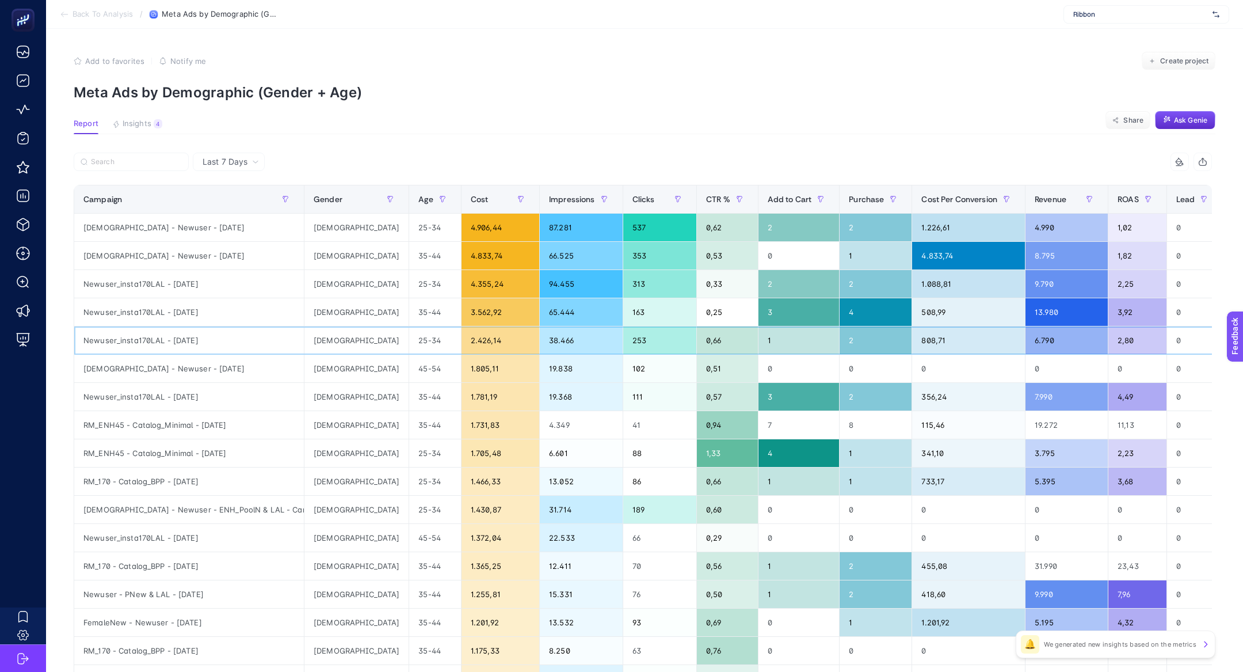
click at [336, 336] on div "[DEMOGRAPHIC_DATA]" at bounding box center [356, 340] width 104 height 28
copy div "[DEMOGRAPHIC_DATA]"
click at [131, 157] on label at bounding box center [131, 162] width 115 height 18
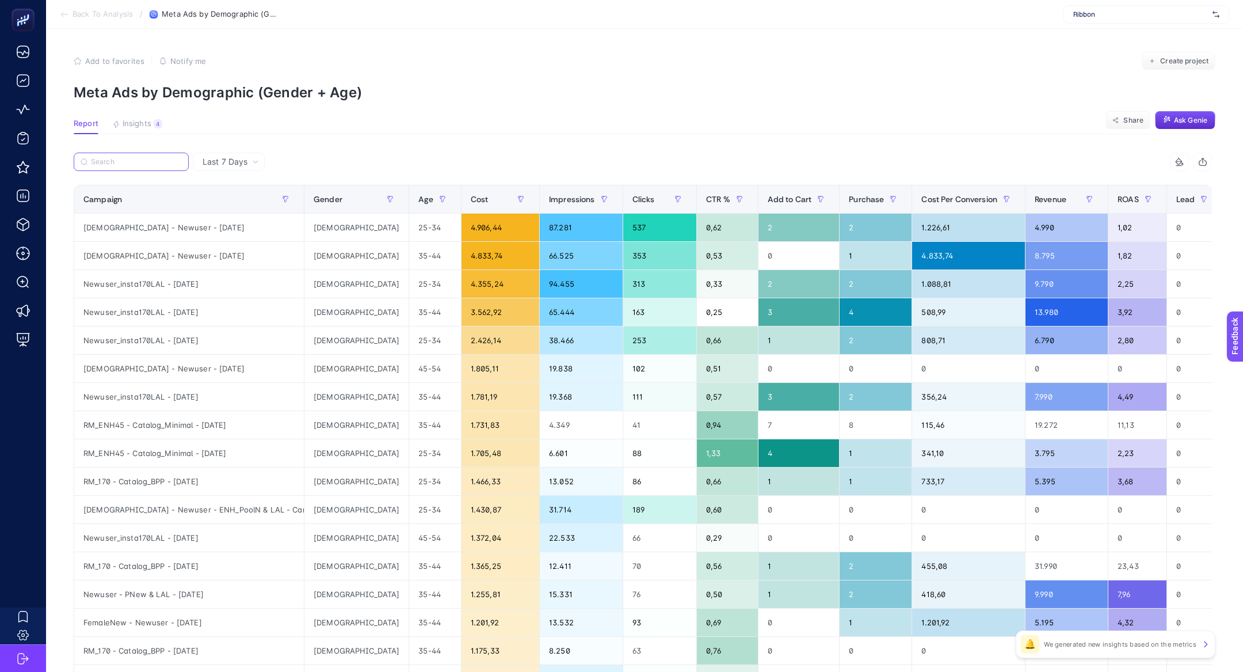
click at [131, 158] on input "Search" at bounding box center [136, 162] width 91 height 9
paste input "[DEMOGRAPHIC_DATA]"
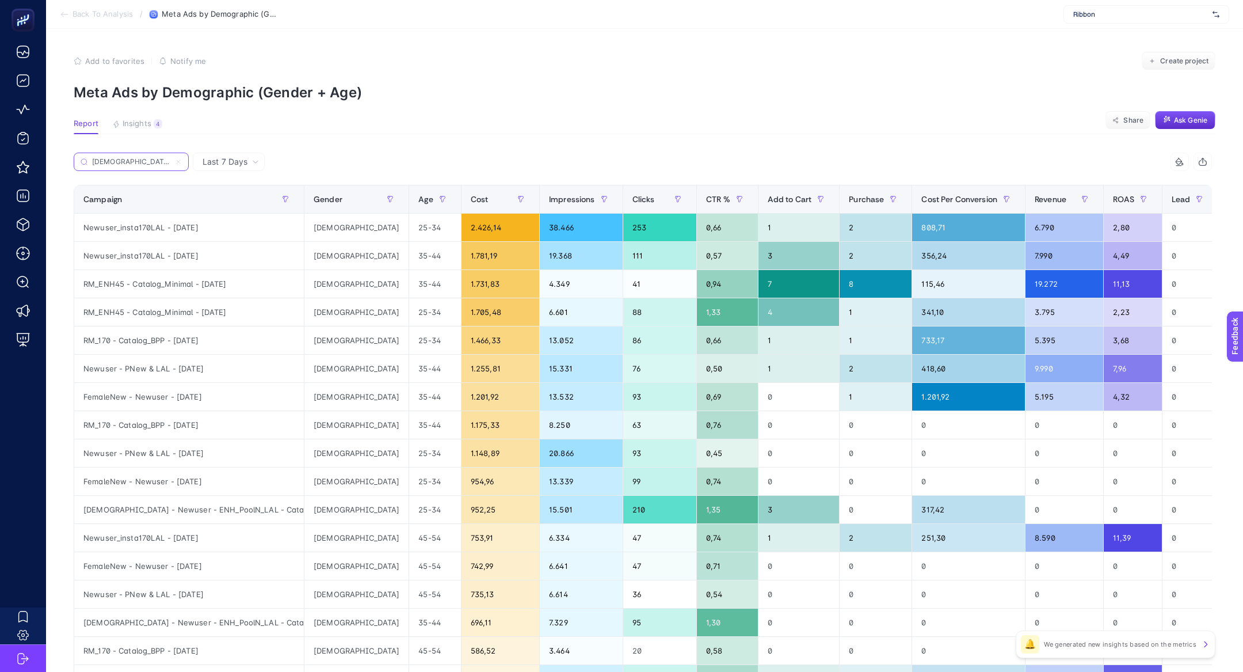
type input "[DEMOGRAPHIC_DATA]"
click at [462, 249] on div "1.781,19" at bounding box center [501, 256] width 78 height 28
click at [180, 260] on div "Newuser_insta170LAL - [DATE]" at bounding box center [189, 256] width 230 height 28
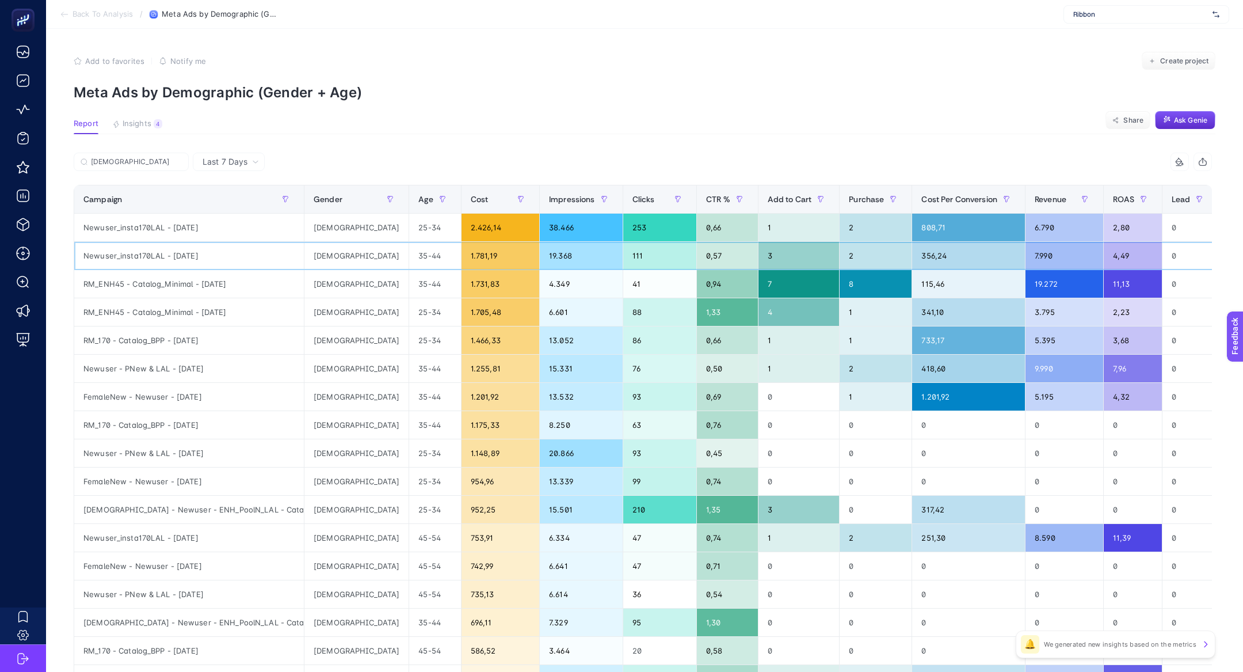
click at [180, 260] on div "Newuser_insta170LAL - [DATE]" at bounding box center [189, 256] width 230 height 28
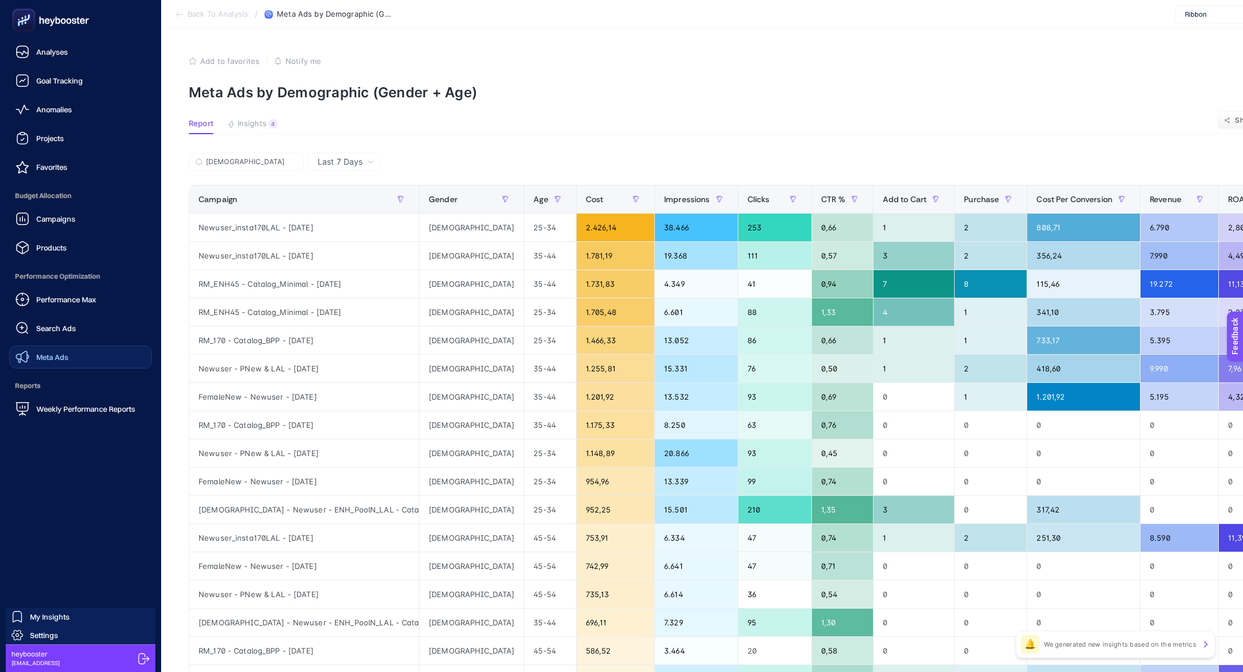
click at [48, 348] on link "Meta Ads" at bounding box center [80, 356] width 143 height 23
